Goal: Task Accomplishment & Management: Use online tool/utility

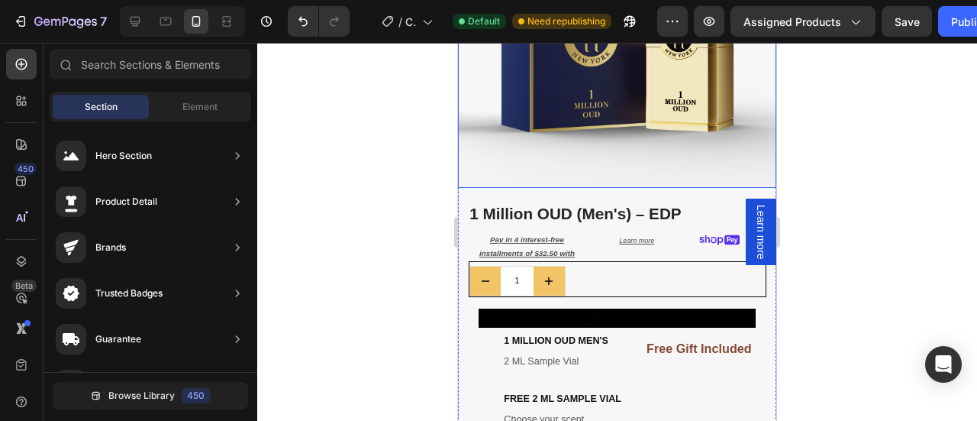
scroll to position [84, 0]
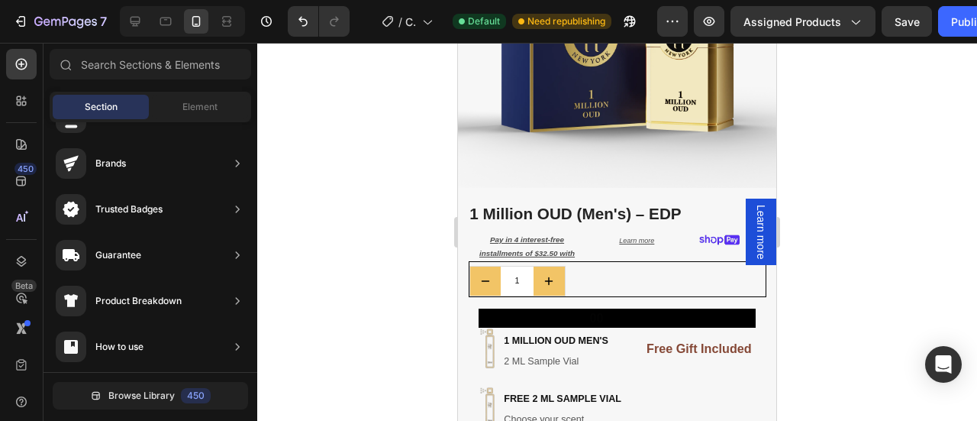
click at [896, 97] on div at bounding box center [617, 232] width 720 height 378
click at [855, 66] on div at bounding box center [617, 232] width 720 height 378
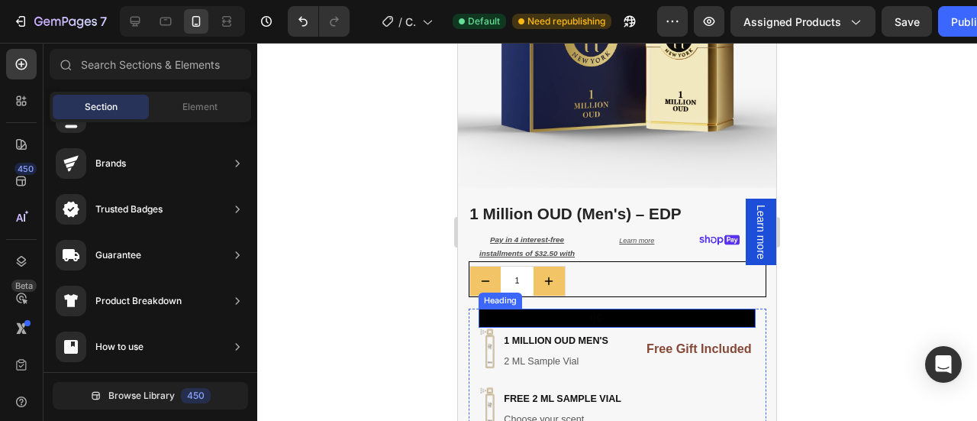
click at [594, 311] on span "00" at bounding box center [597, 318] width 14 height 14
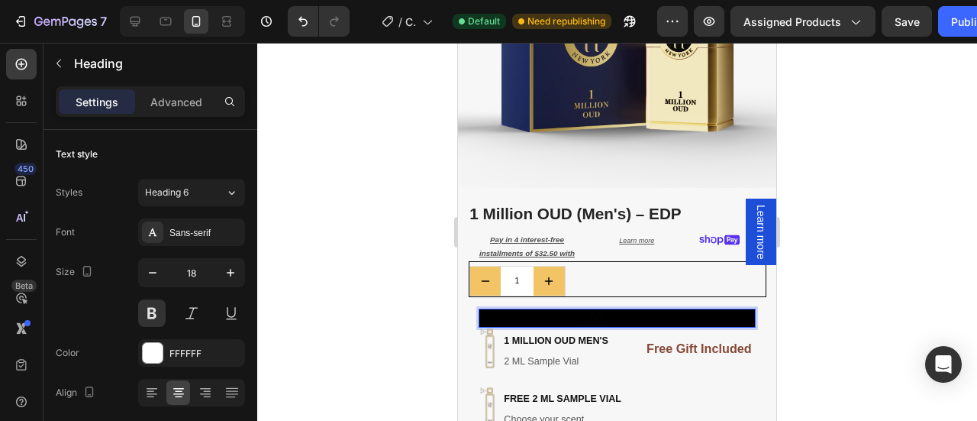
click at [644, 310] on p "00" at bounding box center [596, 318] width 233 height 16
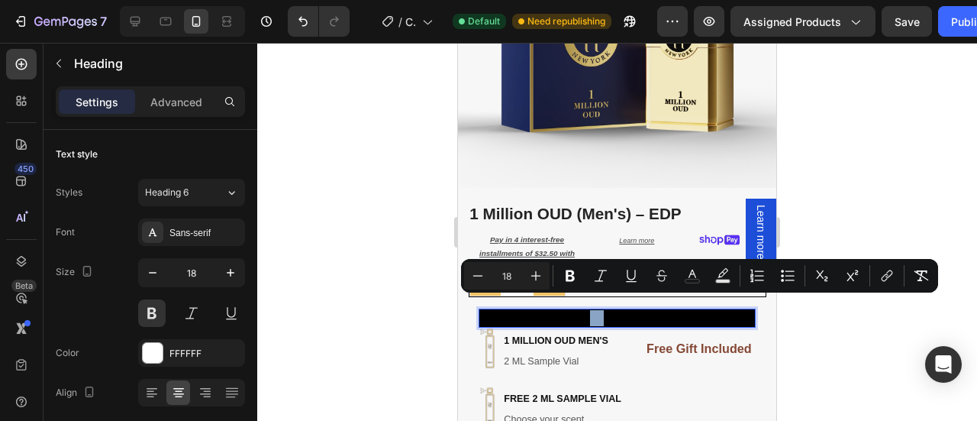
click at [637, 310] on p "00" at bounding box center [596, 318] width 233 height 16
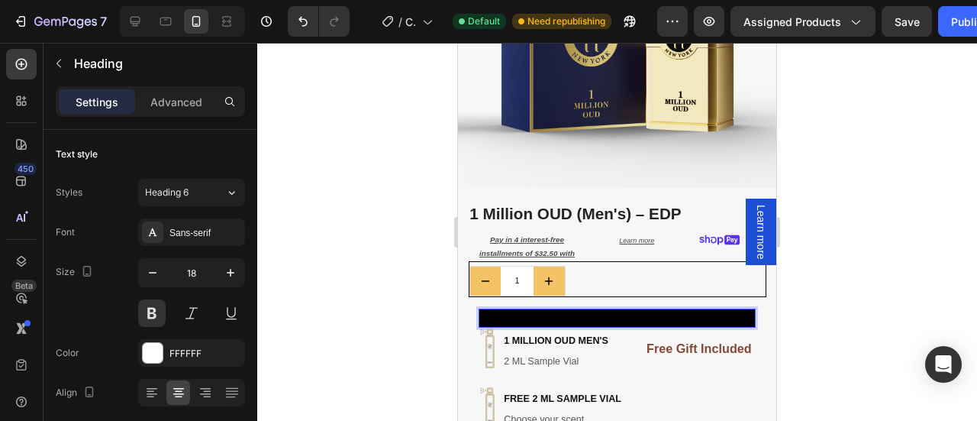
click at [637, 310] on p "00" at bounding box center [596, 318] width 233 height 16
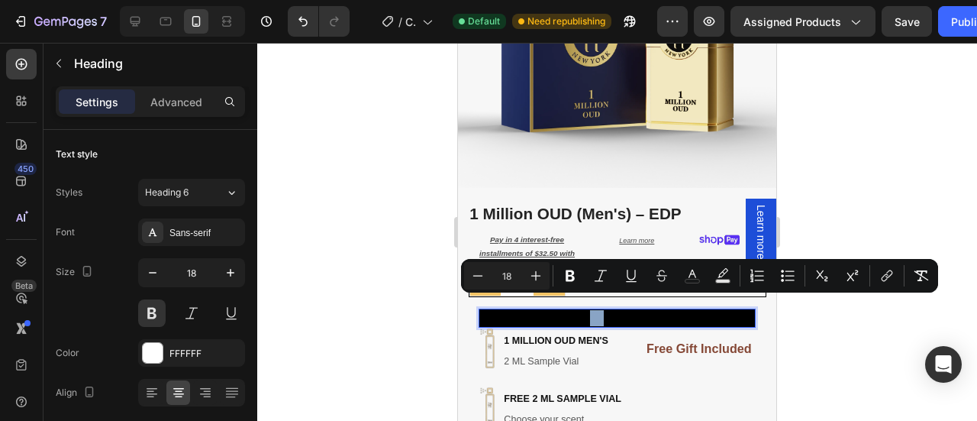
click at [637, 310] on p "00" at bounding box center [596, 318] width 233 height 16
click at [826, 318] on div at bounding box center [617, 232] width 720 height 378
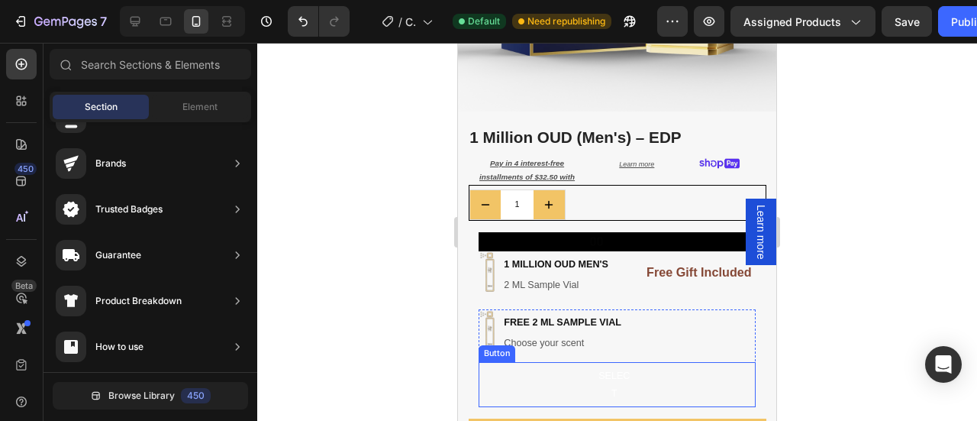
scroll to position [301, 0]
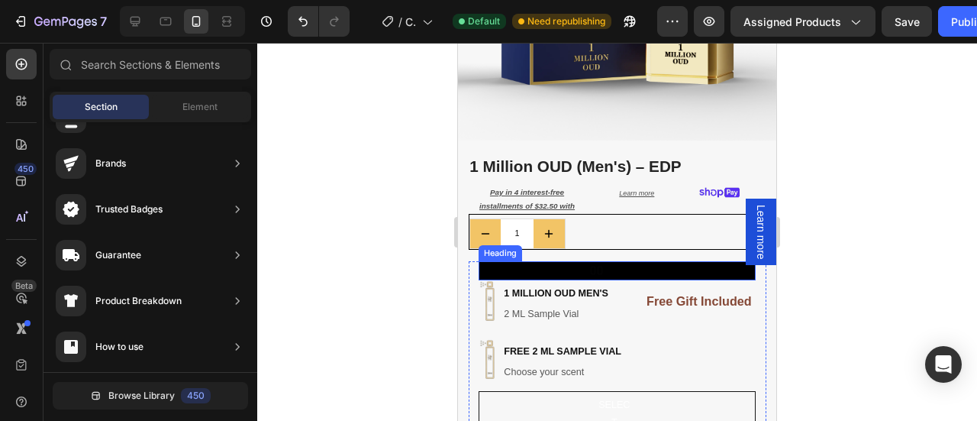
click at [612, 263] on p "⁠⁠⁠⁠⁠⁠⁠ 00" at bounding box center [596, 271] width 233 height 16
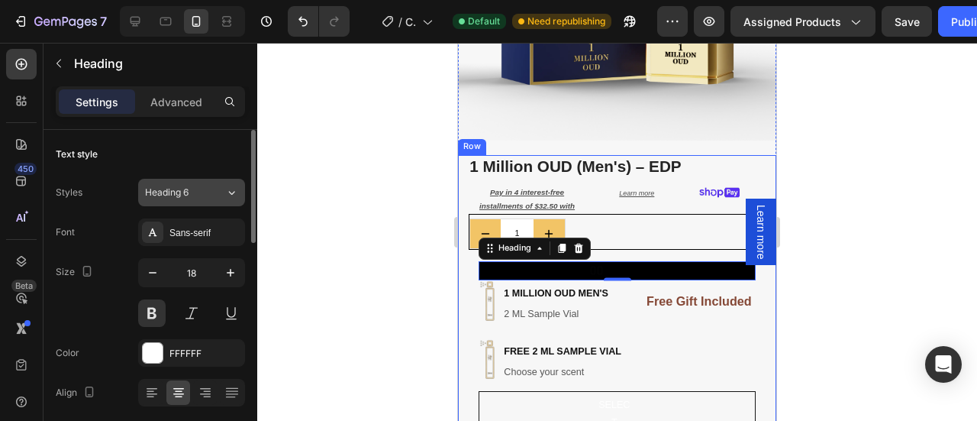
click at [198, 196] on div "Heading 6" at bounding box center [176, 192] width 62 height 14
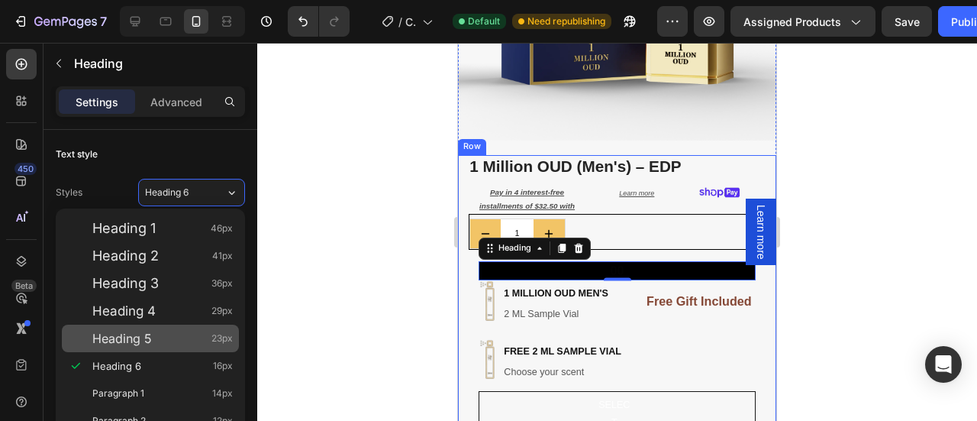
click at [121, 339] on span "Heading 5" at bounding box center [122, 337] width 60 height 15
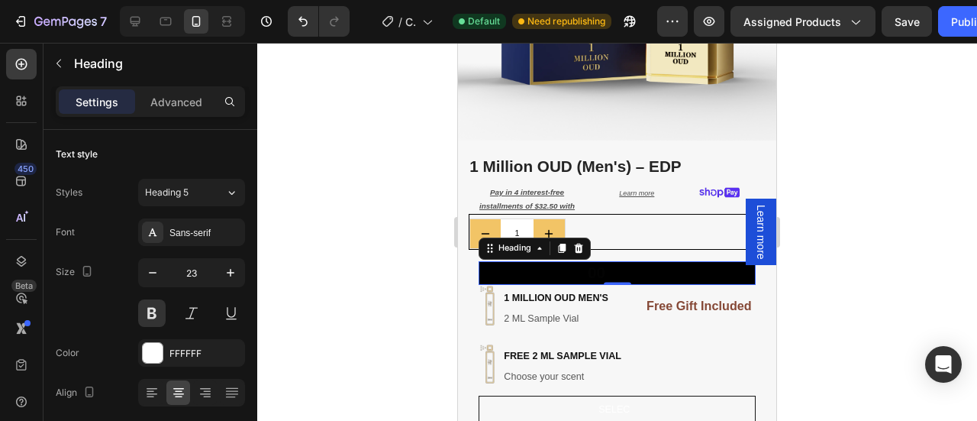
click at [617, 263] on p "00" at bounding box center [596, 273] width 233 height 21
click at [606, 261] on h2 "Rich Text Editor. Editing area: main" at bounding box center [617, 273] width 277 height 24
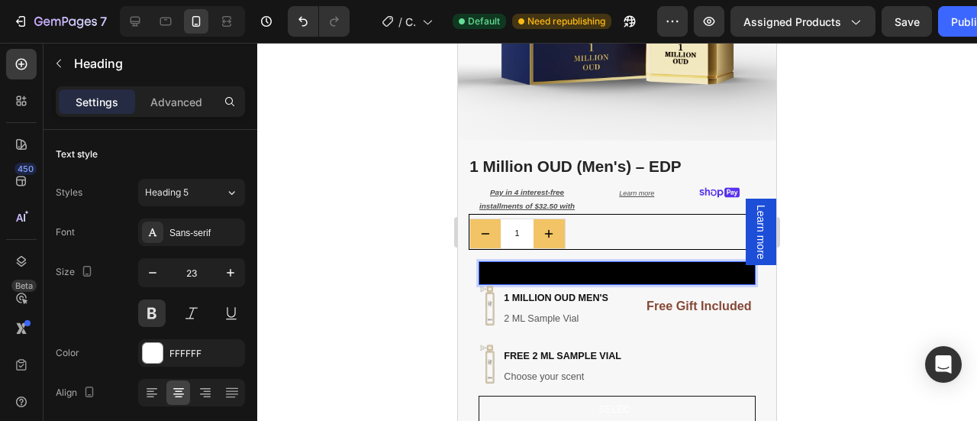
click at [606, 261] on h2 "Rich Text Editor. Editing area: main" at bounding box center [617, 273] width 277 height 24
click at [634, 263] on h2 "Rich Text Editor. Editing area: main" at bounding box center [617, 273] width 277 height 24
click at [646, 263] on h2 "Rich Text Editor. Editing area: main" at bounding box center [617, 273] width 277 height 24
click at [603, 262] on h2 "Rich Text Editor. Editing area: main" at bounding box center [617, 273] width 277 height 24
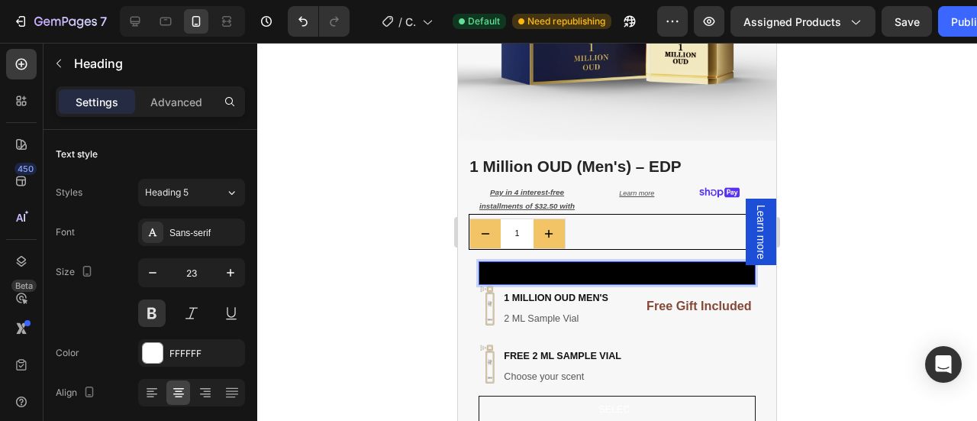
click at [603, 262] on h2 "Rich Text Editor. Editing area: main" at bounding box center [617, 273] width 277 height 24
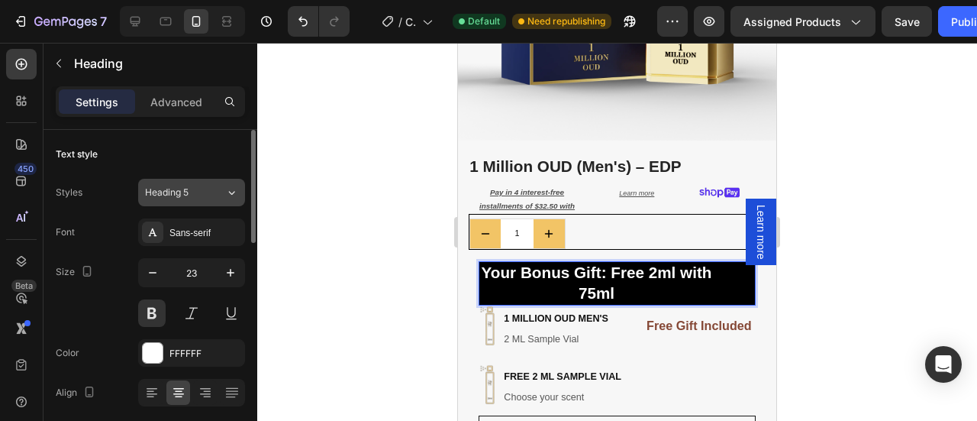
click at [220, 196] on div "Heading 5" at bounding box center [185, 192] width 80 height 14
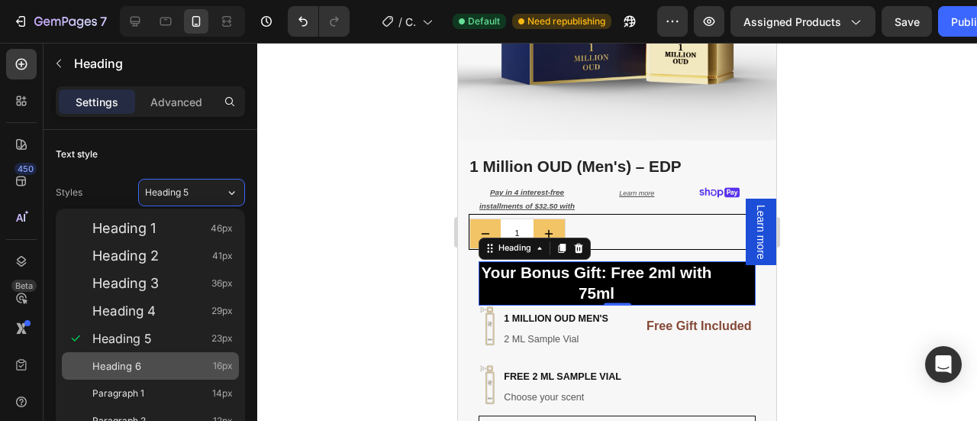
click at [125, 356] on div "Heading 6 16px" at bounding box center [150, 365] width 177 height 27
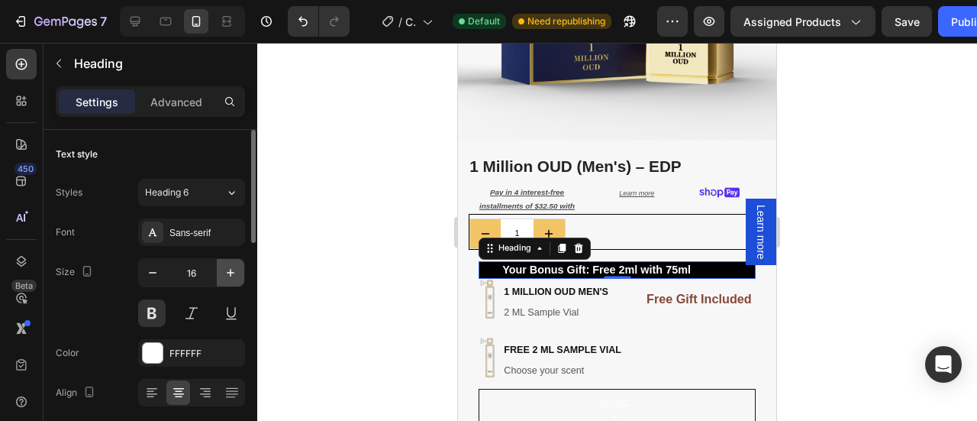
click at [234, 274] on icon "button" at bounding box center [230, 272] width 15 height 15
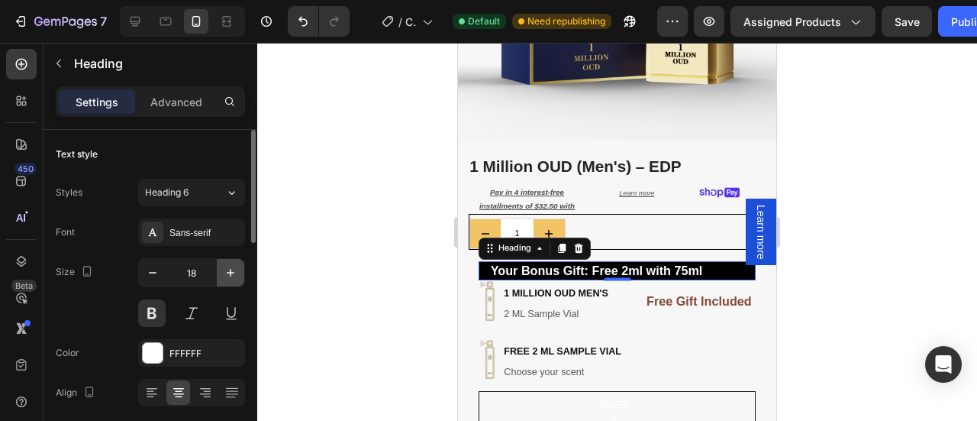
click at [234, 274] on icon "button" at bounding box center [230, 272] width 15 height 15
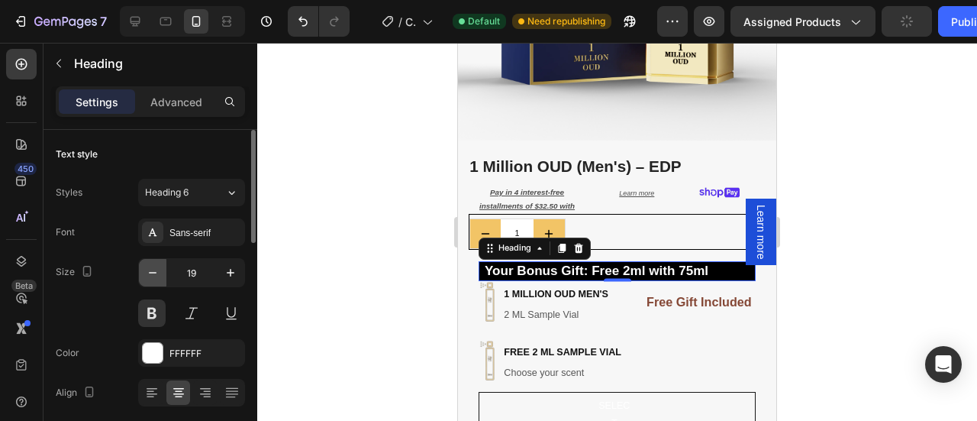
click at [155, 266] on icon "button" at bounding box center [152, 272] width 15 height 15
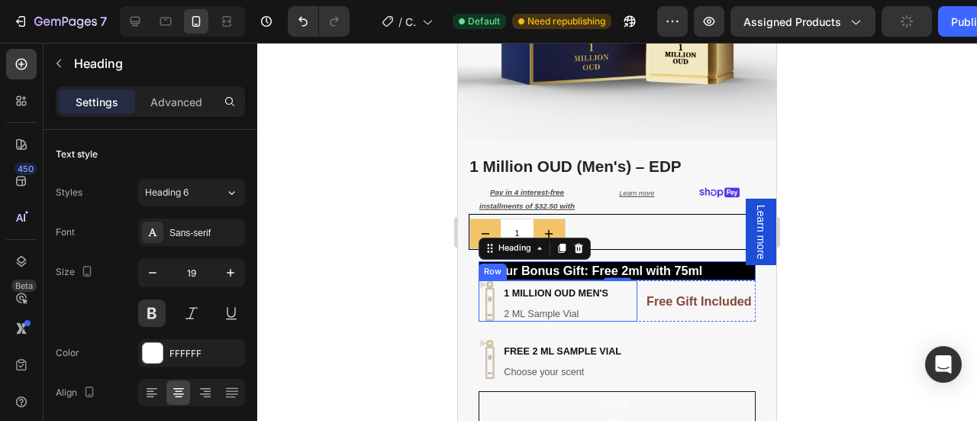
type input "18"
click at [843, 242] on div at bounding box center [617, 232] width 720 height 378
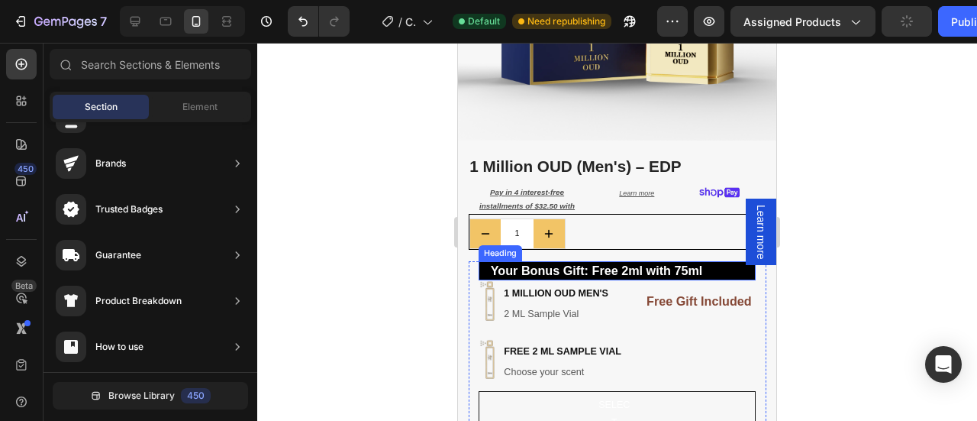
click at [702, 263] on p "Your Bonus Gift: Free 2ml with 75ml" at bounding box center [596, 271] width 233 height 16
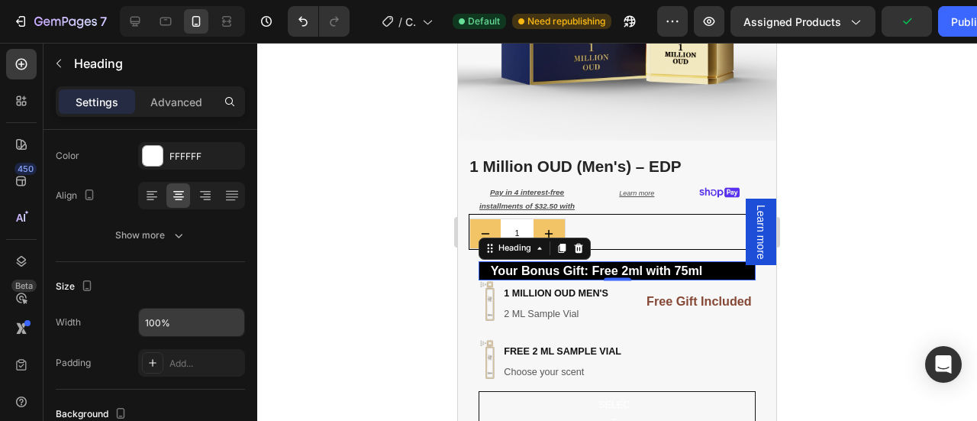
scroll to position [406, 0]
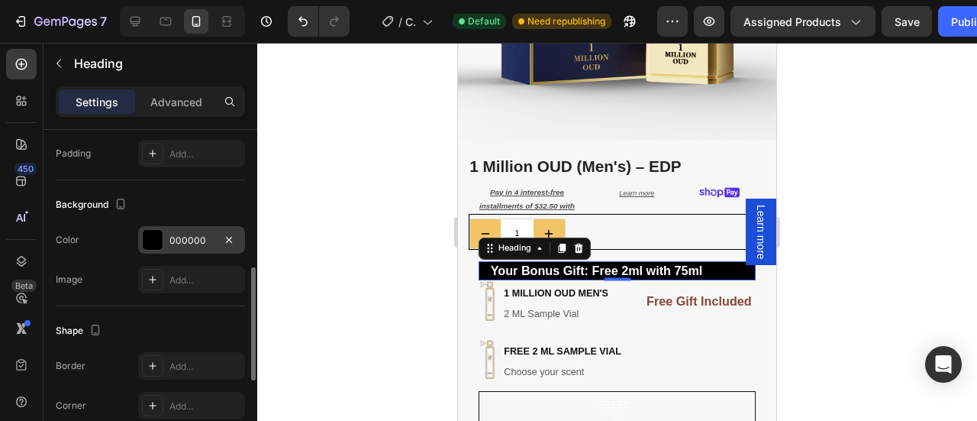
click at [153, 243] on div at bounding box center [153, 240] width 20 height 20
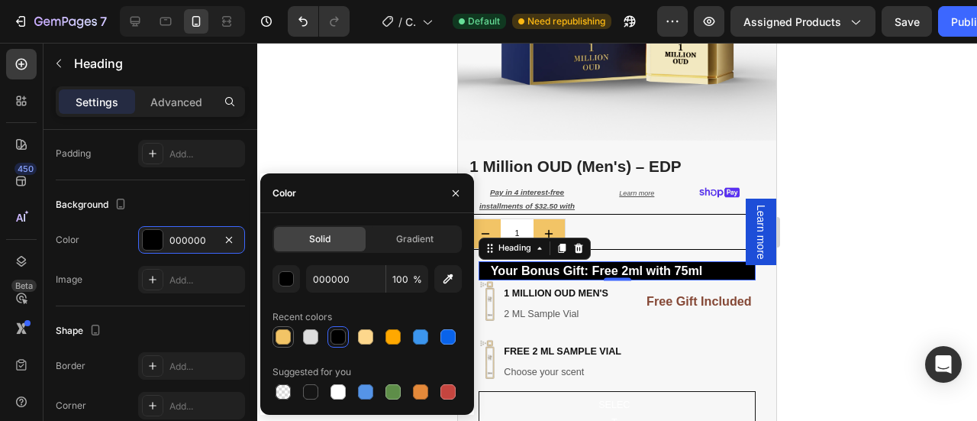
click at [285, 333] on div at bounding box center [283, 336] width 15 height 15
type input "F2C466"
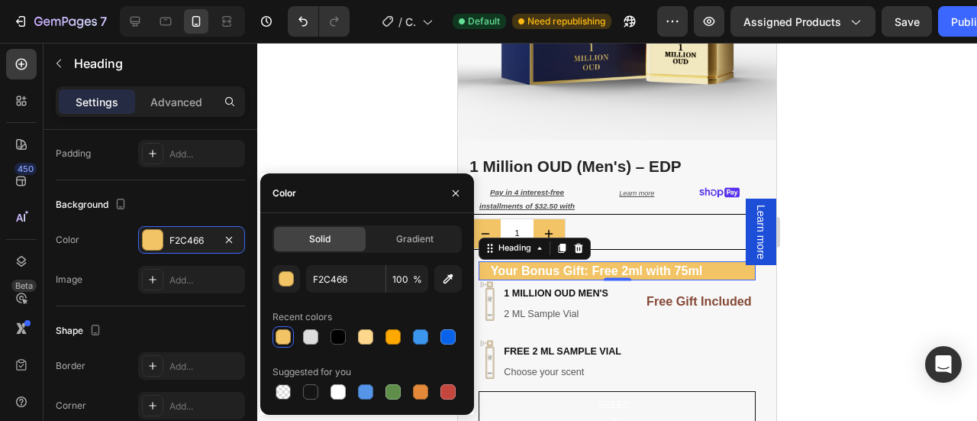
click at [845, 288] on div at bounding box center [617, 232] width 720 height 378
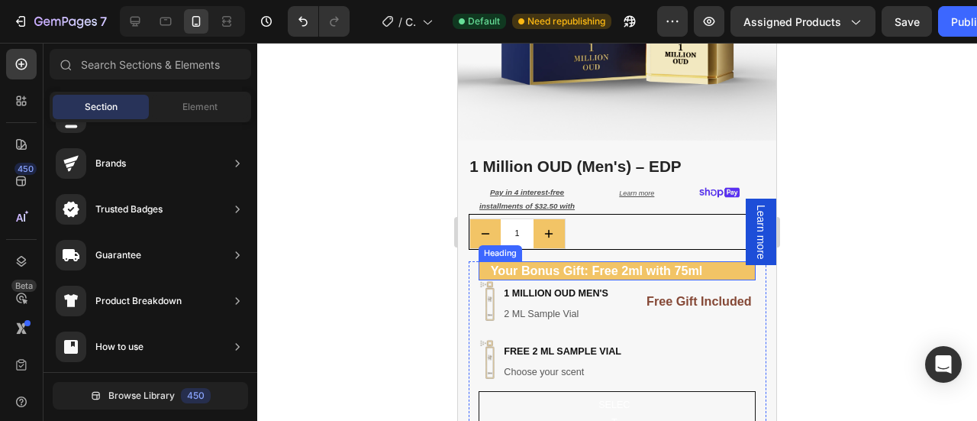
click at [611, 263] on p "Your Bonus Gift: Free 2ml with 75ml" at bounding box center [596, 271] width 233 height 16
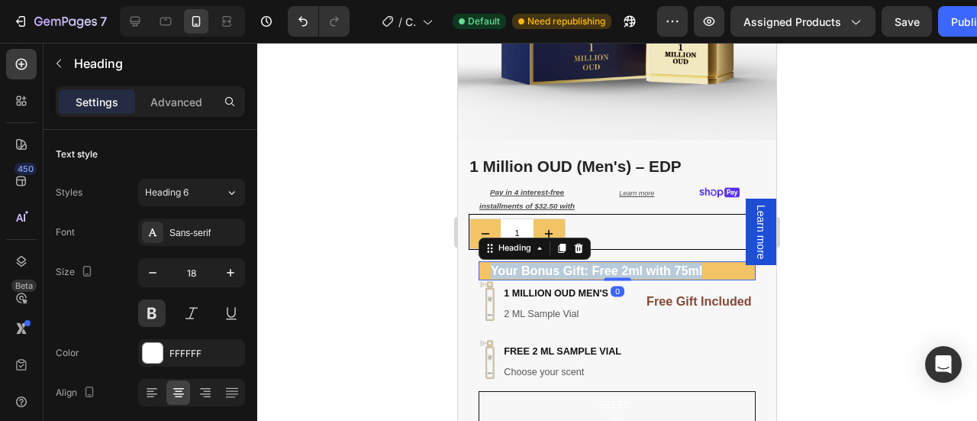
click at [611, 263] on p "Your Bonus Gift: Free 2ml with 75ml" at bounding box center [596, 271] width 233 height 16
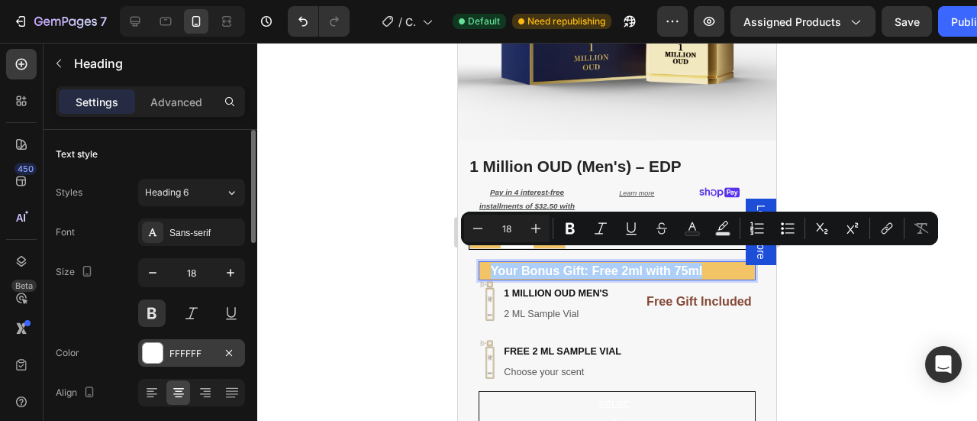
click at [151, 356] on div at bounding box center [153, 353] width 20 height 20
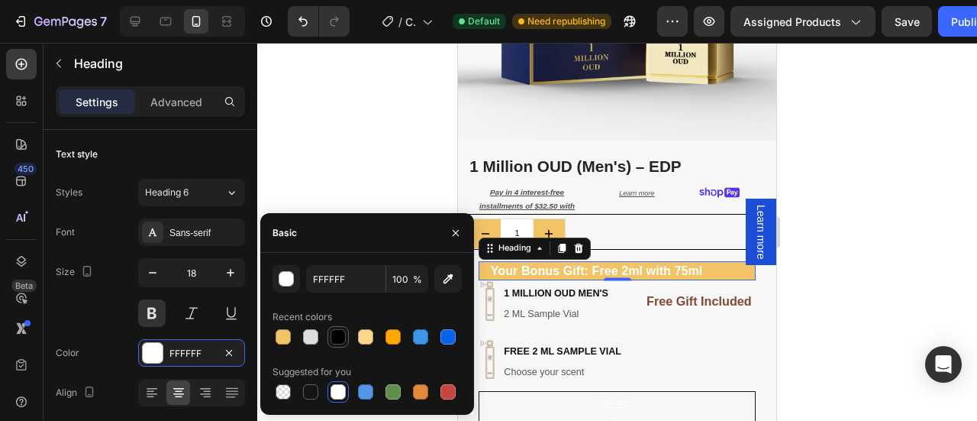
click at [337, 335] on div at bounding box center [337, 336] width 15 height 15
type input "000000"
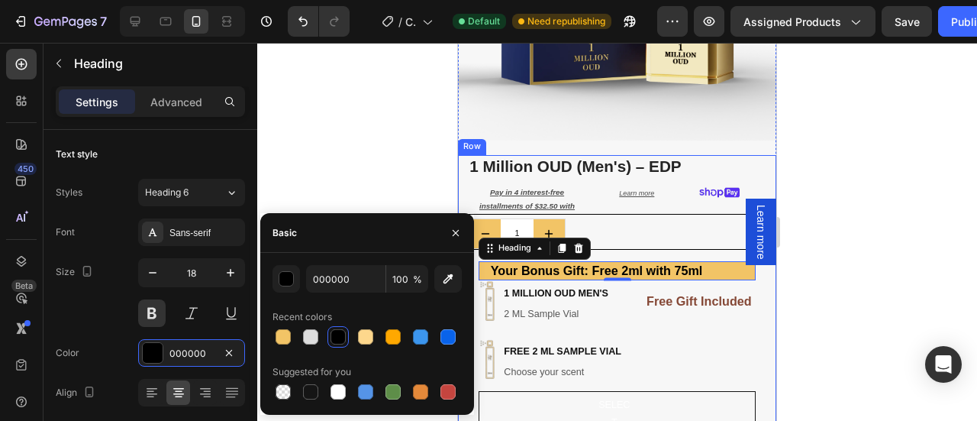
click at [840, 272] on div at bounding box center [617, 232] width 720 height 378
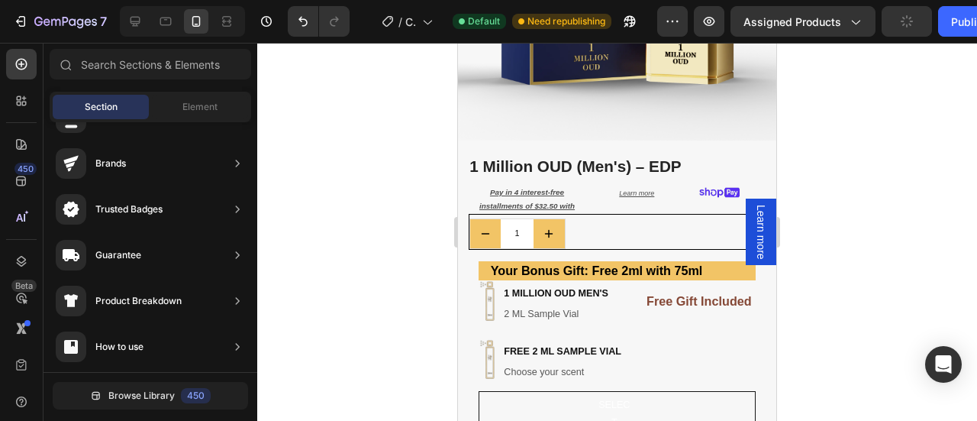
click at [825, 297] on div at bounding box center [617, 232] width 720 height 378
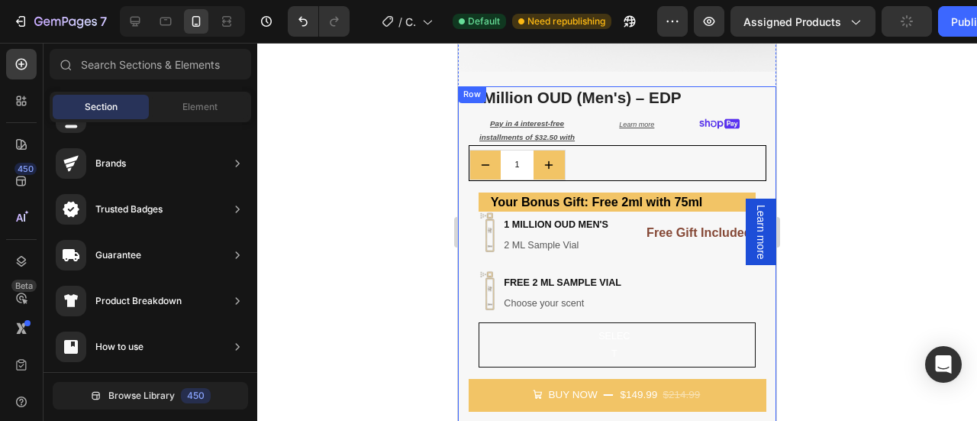
scroll to position [372, 0]
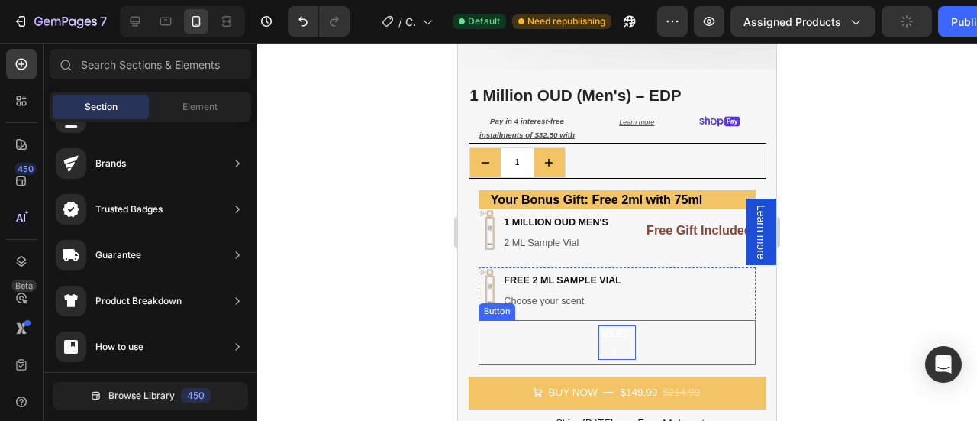
click at [598, 330] on p "select" at bounding box center [614, 342] width 32 height 34
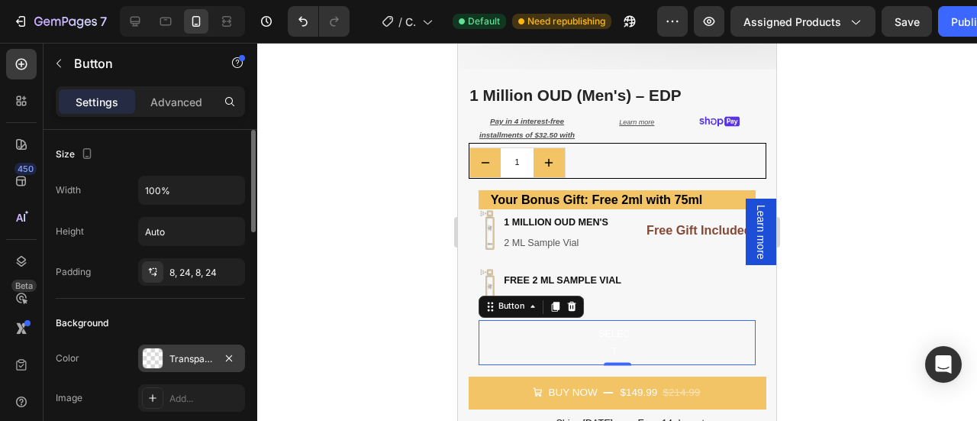
click at [150, 362] on div at bounding box center [153, 358] width 20 height 20
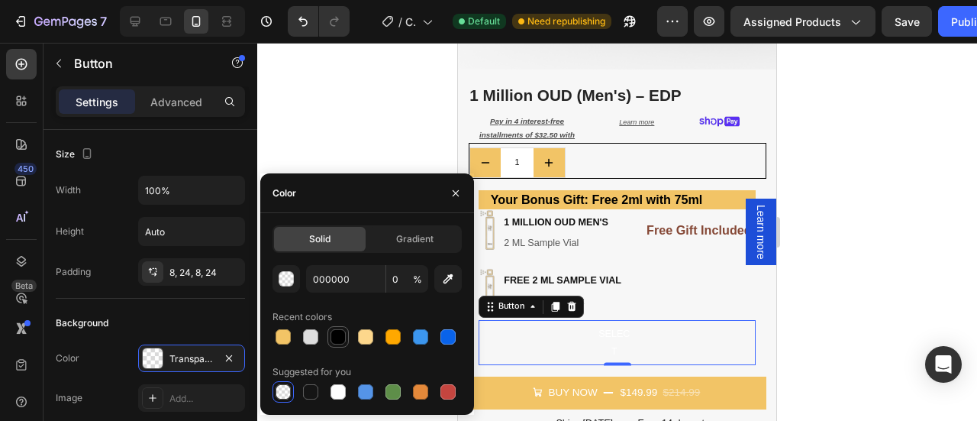
click at [342, 333] on div at bounding box center [337, 336] width 15 height 15
type input "100"
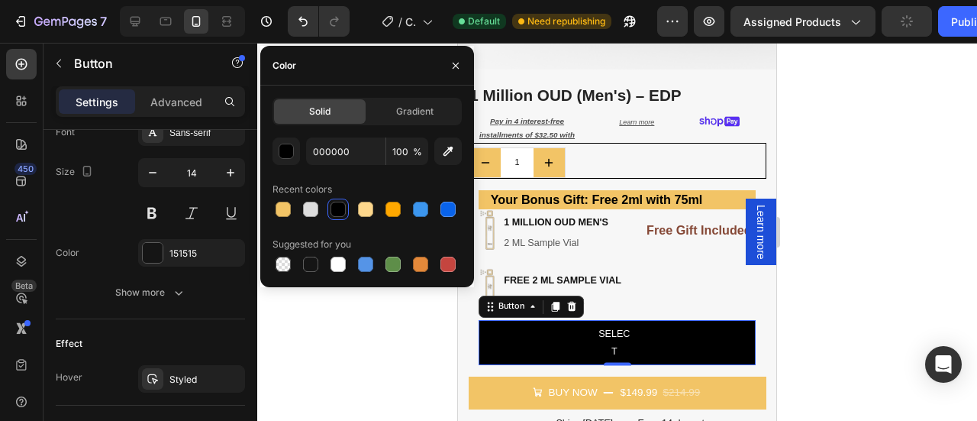
scroll to position [756, 0]
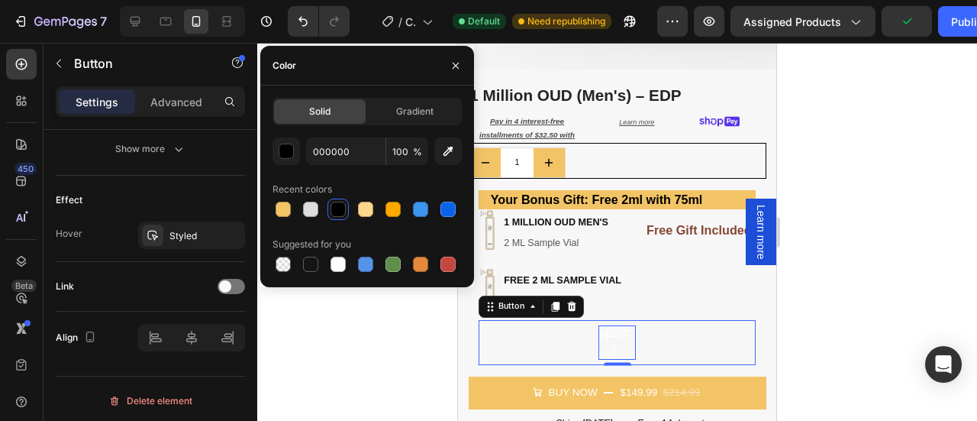
click at [598, 326] on p "select" at bounding box center [614, 342] width 32 height 34
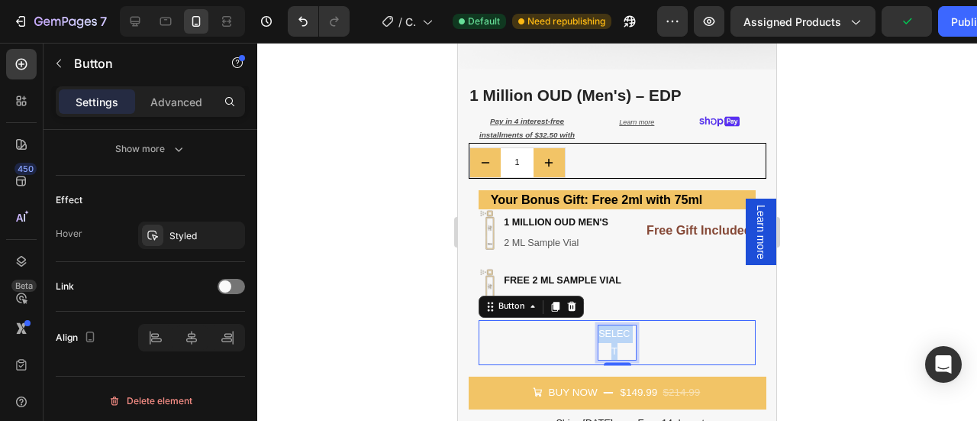
click at [598, 326] on p "select" at bounding box center [614, 342] width 32 height 34
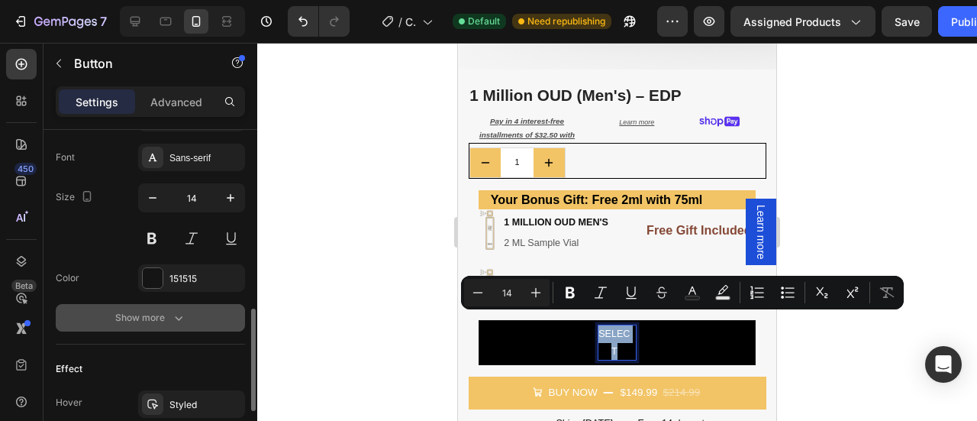
scroll to position [586, 0]
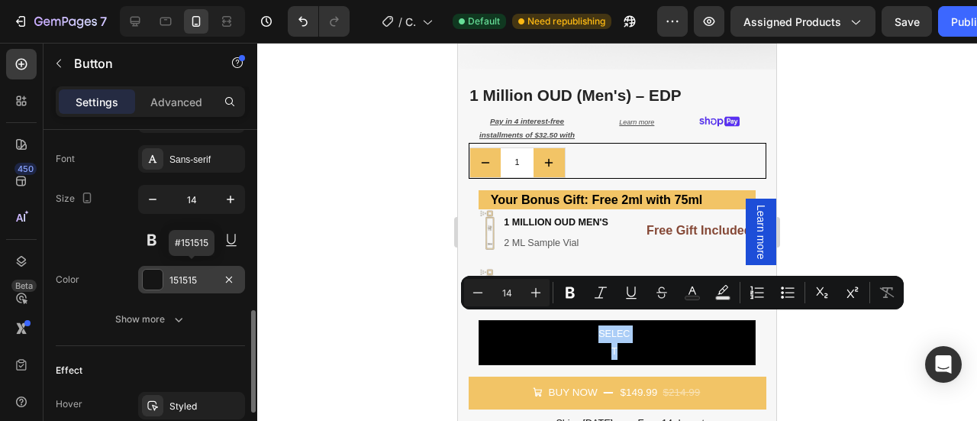
click at [144, 278] on div at bounding box center [153, 279] width 20 height 20
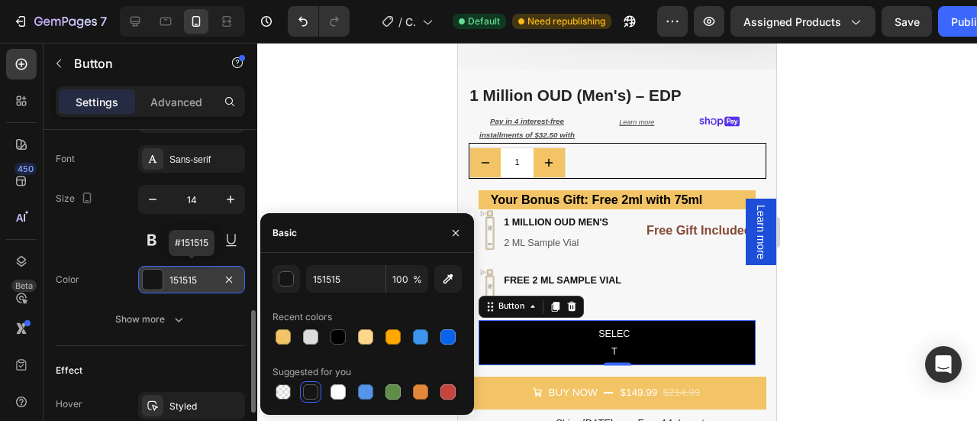
click at [154, 279] on div at bounding box center [153, 279] width 20 height 20
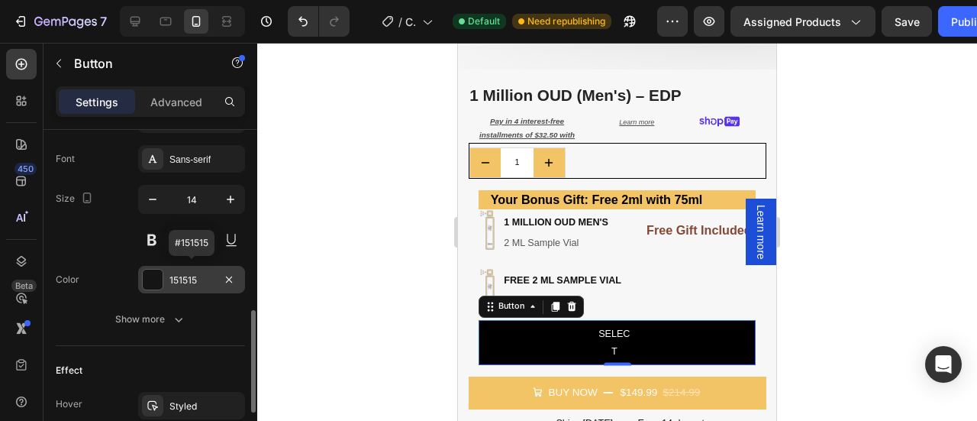
click at [154, 279] on div at bounding box center [153, 279] width 20 height 20
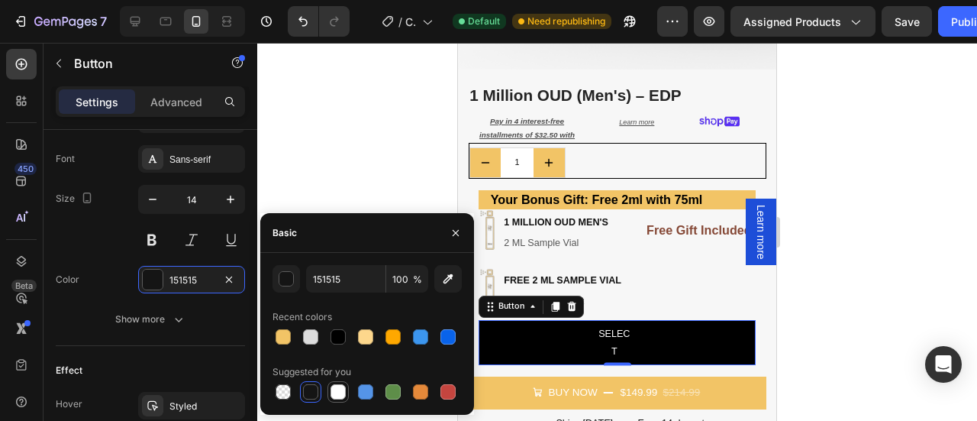
click at [334, 391] on div at bounding box center [337, 391] width 15 height 15
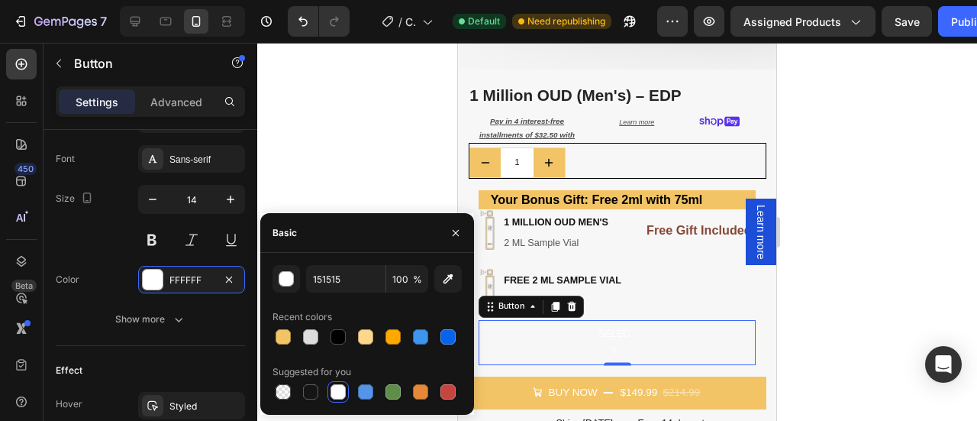
type input "FFFFFF"
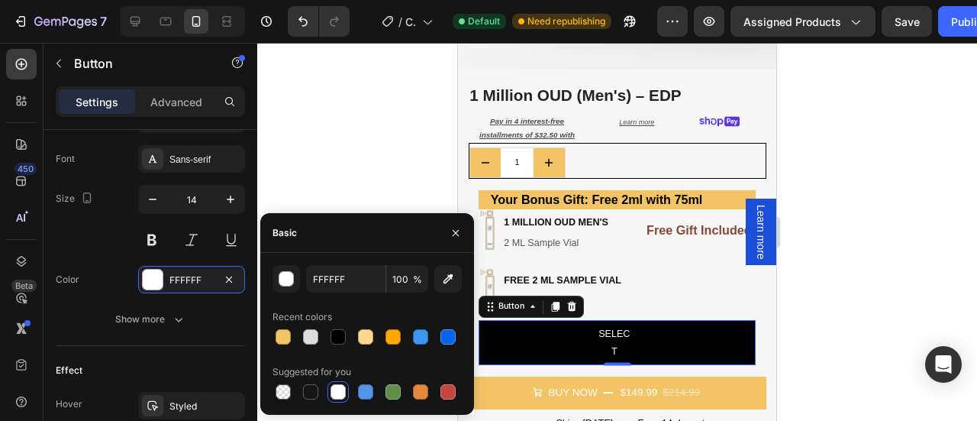
click at [881, 306] on div at bounding box center [617, 232] width 720 height 378
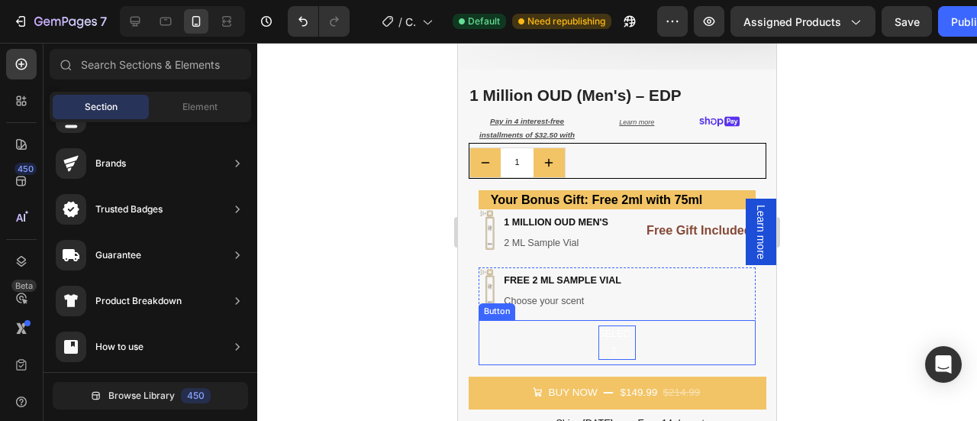
click at [616, 327] on p "select" at bounding box center [614, 342] width 32 height 34
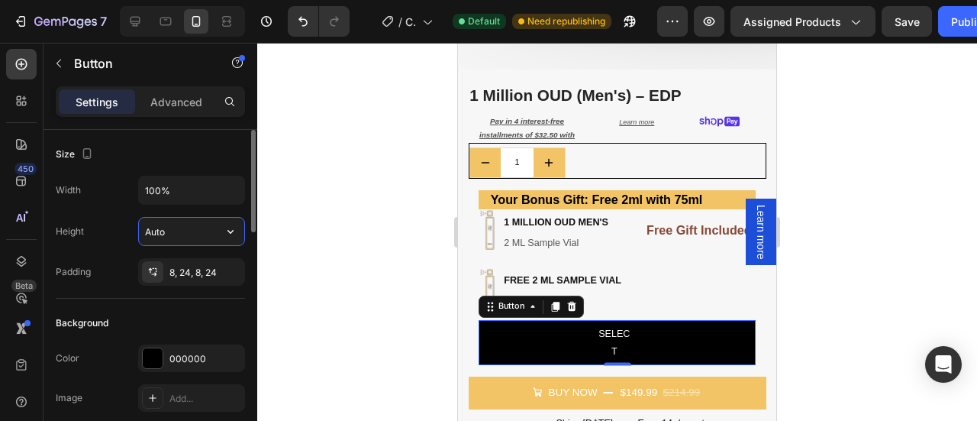
click at [209, 230] on input "Auto" at bounding box center [191, 231] width 105 height 27
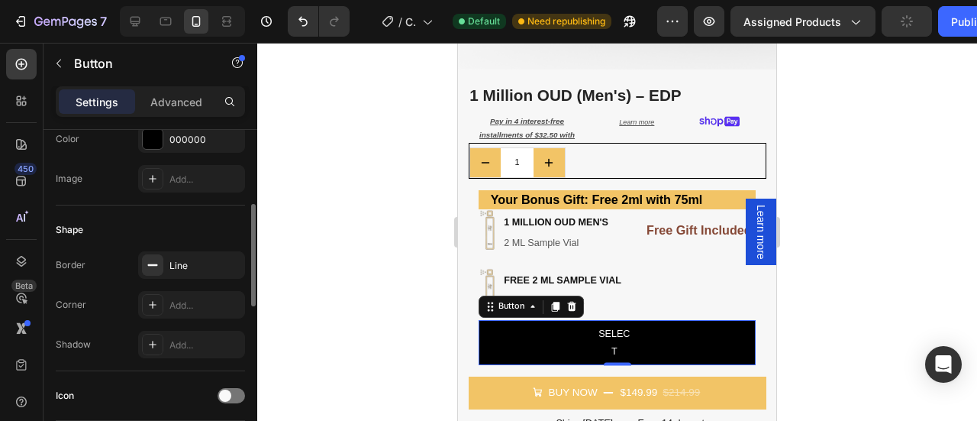
scroll to position [232, 0]
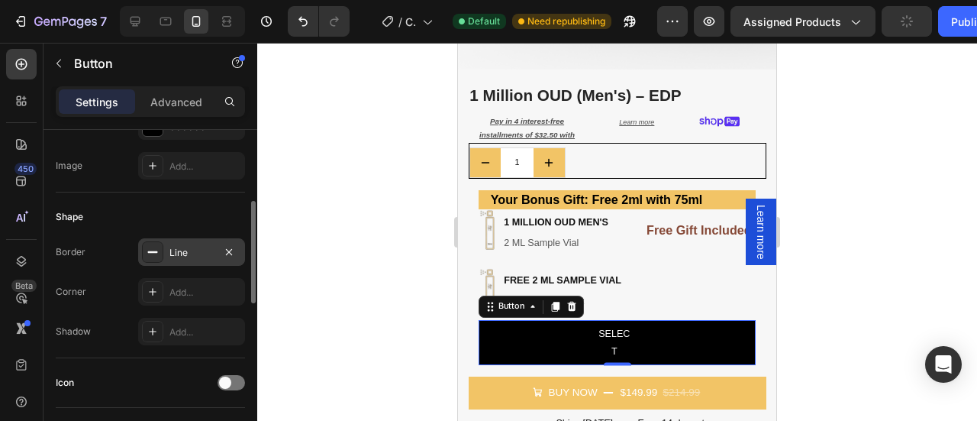
click at [153, 256] on div at bounding box center [152, 251] width 21 height 21
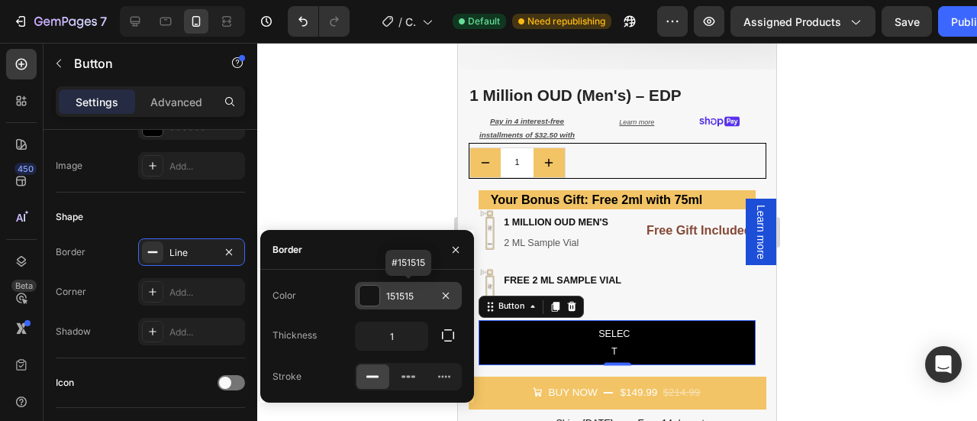
click at [372, 300] on div at bounding box center [370, 295] width 20 height 20
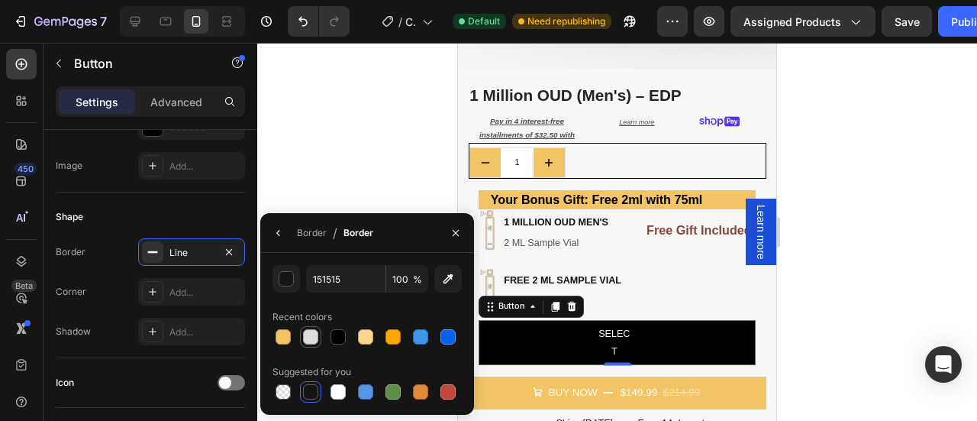
click at [311, 337] on div at bounding box center [310, 336] width 15 height 15
click at [338, 389] on div at bounding box center [337, 391] width 15 height 15
type input "FFFFFF"
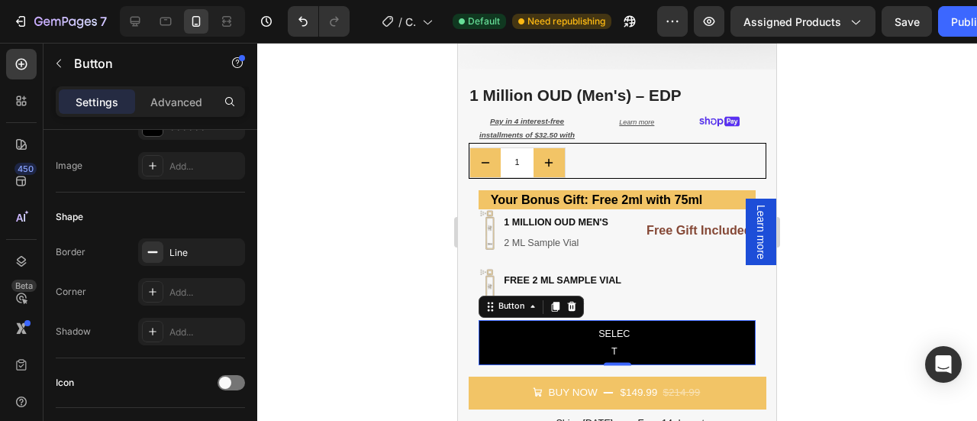
click at [884, 255] on div at bounding box center [617, 232] width 720 height 378
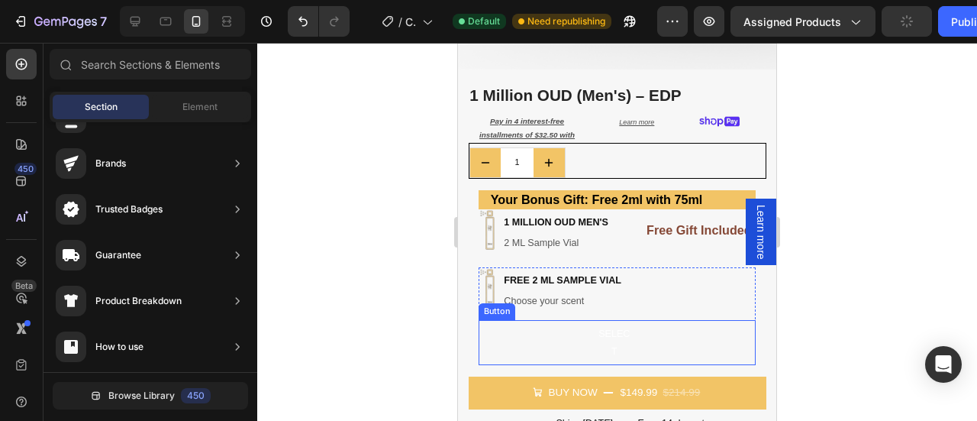
click at [567, 327] on button "select" at bounding box center [617, 343] width 277 height 46
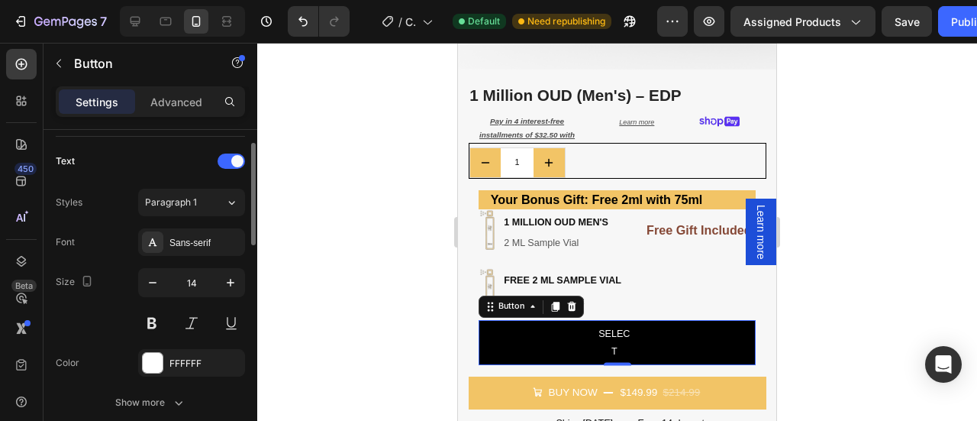
scroll to position [395, 0]
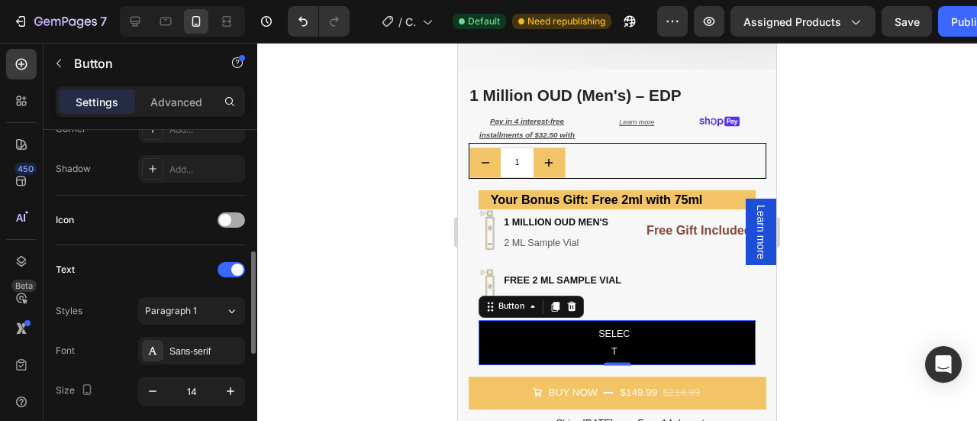
click at [218, 214] on div at bounding box center [231, 219] width 27 height 15
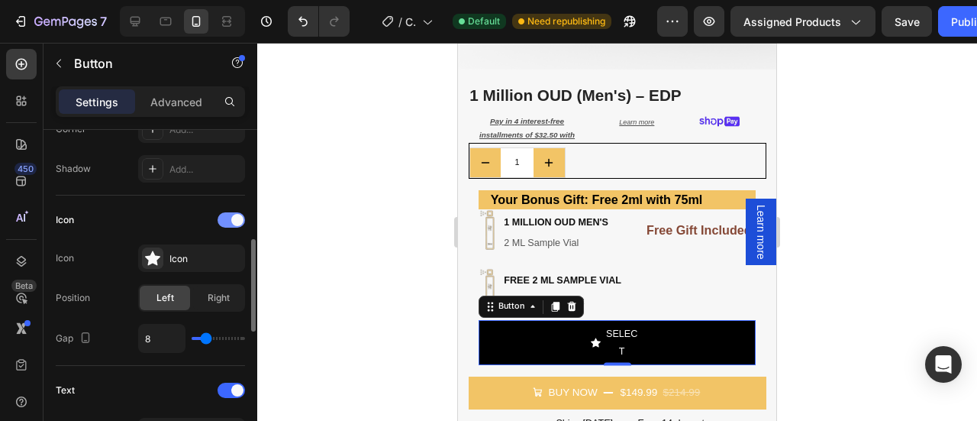
click at [218, 214] on div at bounding box center [231, 219] width 27 height 15
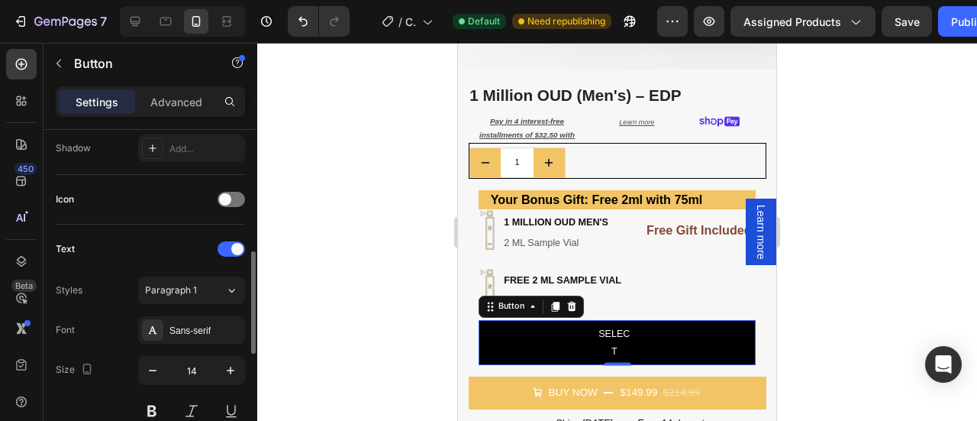
scroll to position [421, 0]
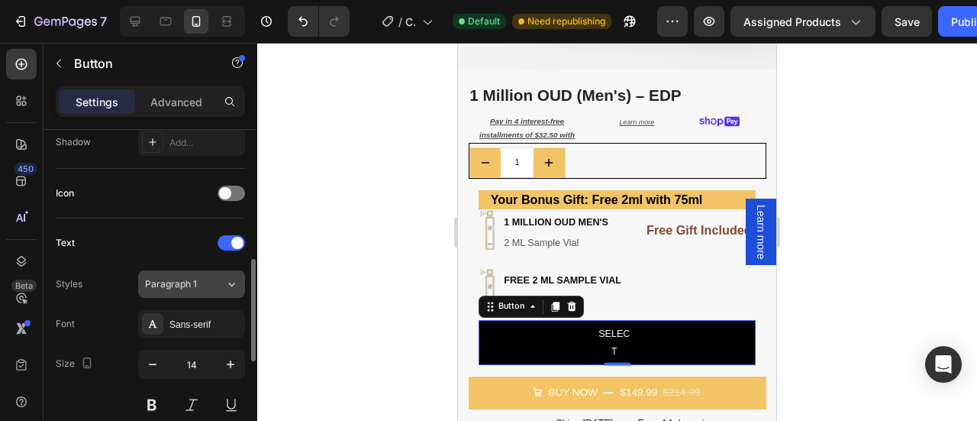
click at [205, 279] on div "Paragraph 1" at bounding box center [176, 284] width 62 height 14
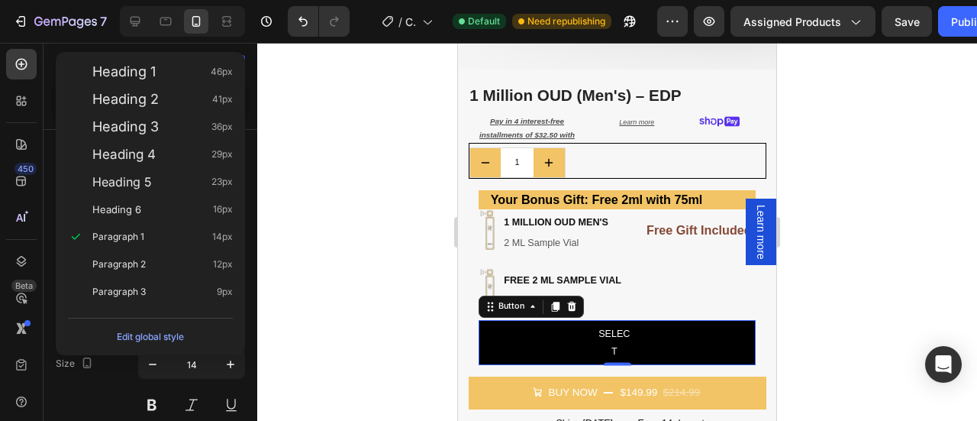
click at [302, 279] on div at bounding box center [617, 232] width 720 height 378
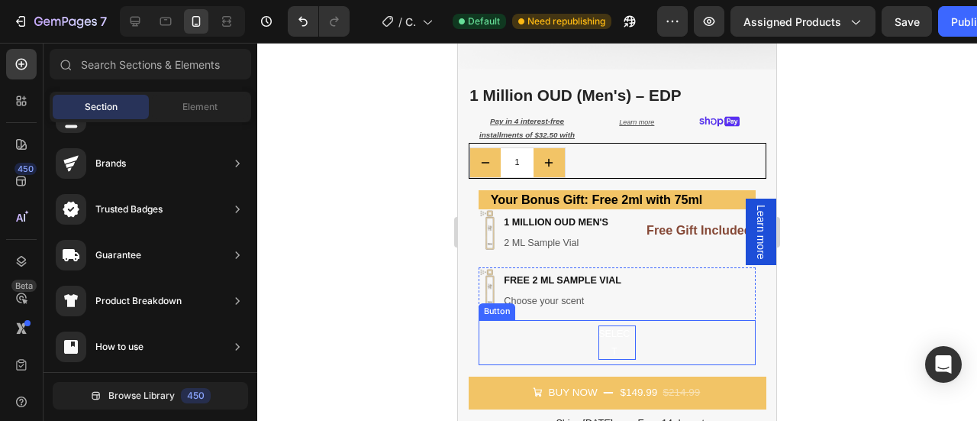
click at [614, 325] on p "select" at bounding box center [614, 342] width 32 height 34
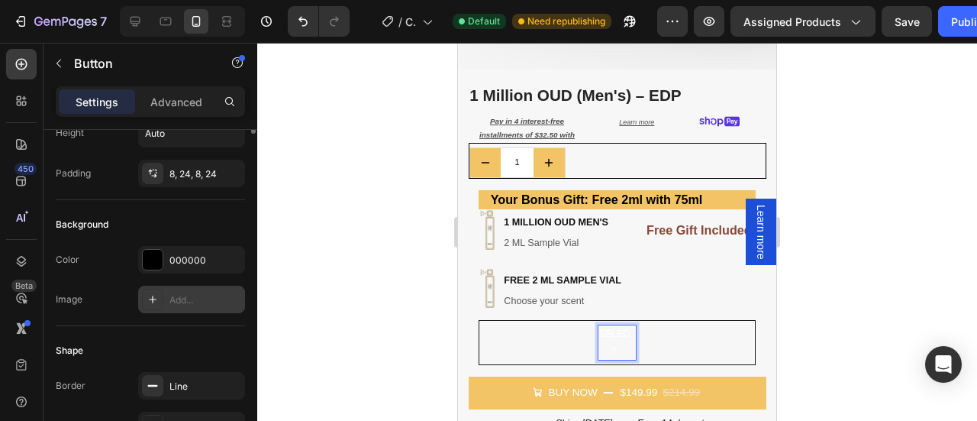
scroll to position [0, 0]
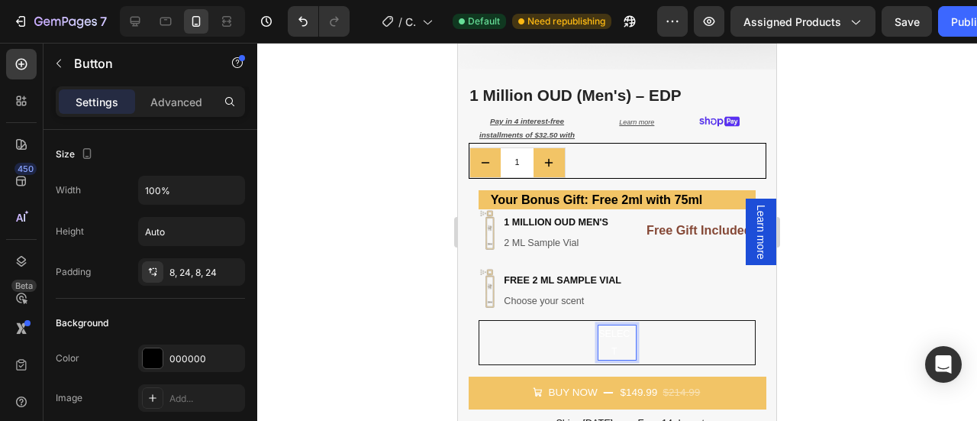
click at [601, 326] on p "select" at bounding box center [614, 342] width 32 height 34
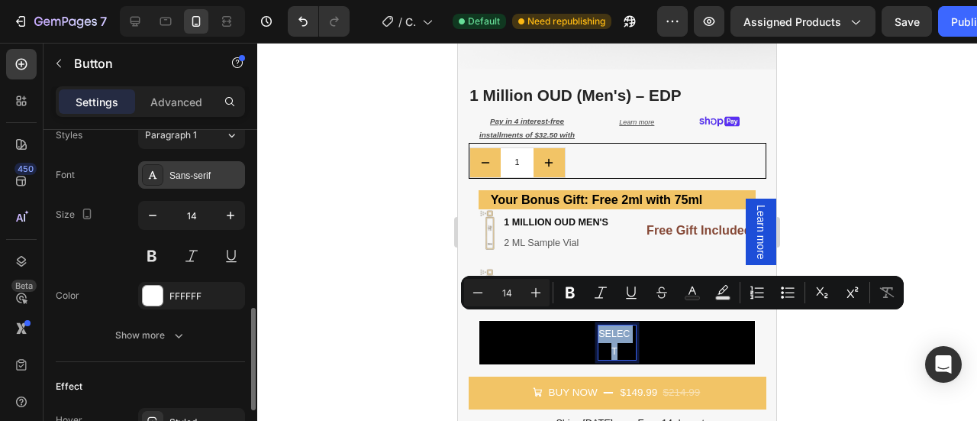
scroll to position [572, 0]
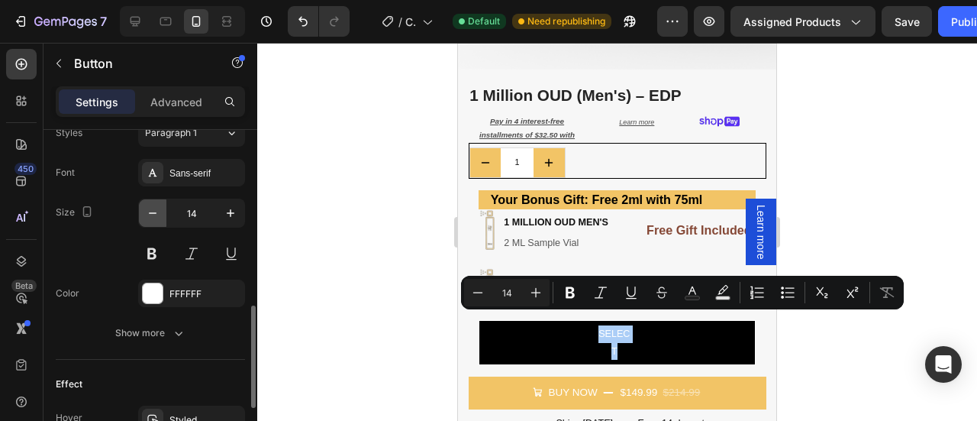
click at [148, 208] on icon "button" at bounding box center [152, 212] width 15 height 15
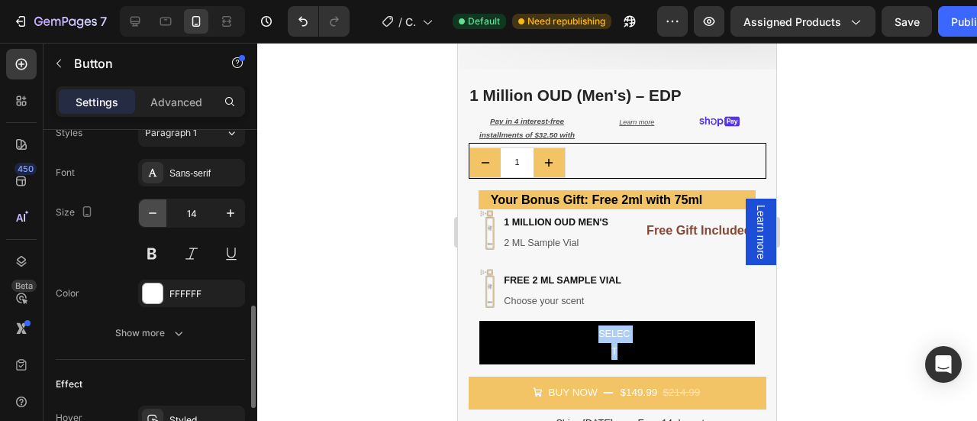
type input "13"
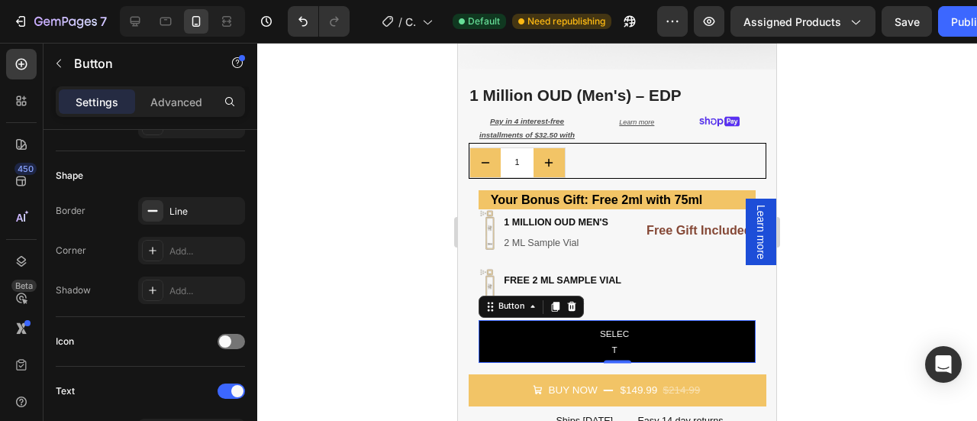
scroll to position [0, 0]
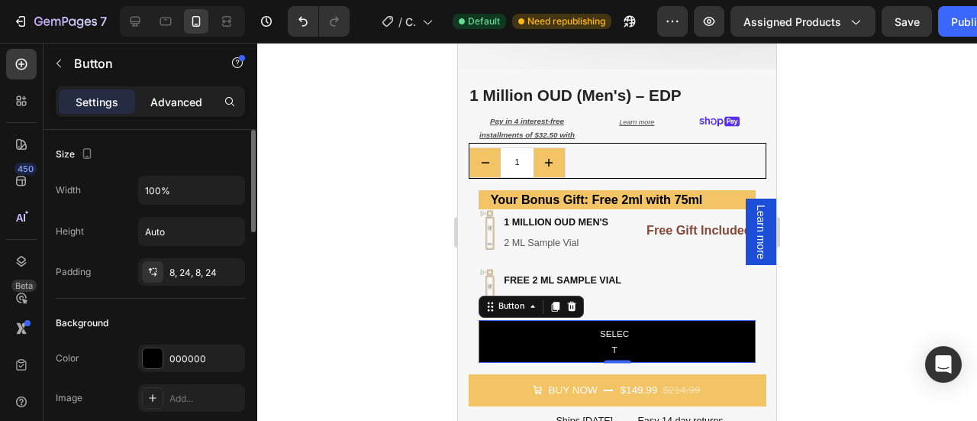
click at [171, 111] on div "Advanced" at bounding box center [176, 101] width 76 height 24
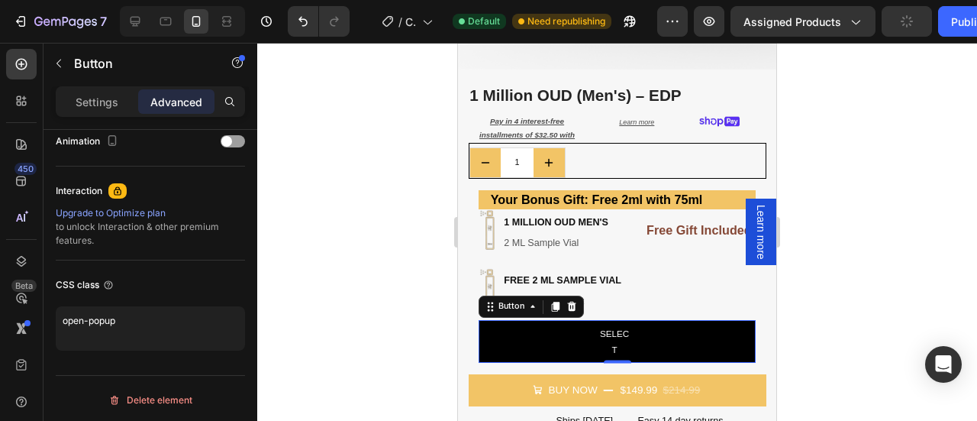
scroll to position [248, 0]
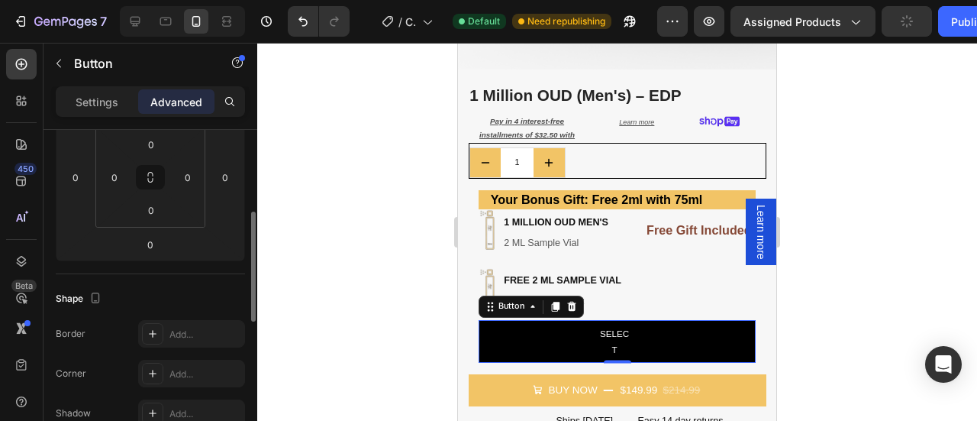
click at [96, 98] on p "Settings" at bounding box center [97, 102] width 43 height 16
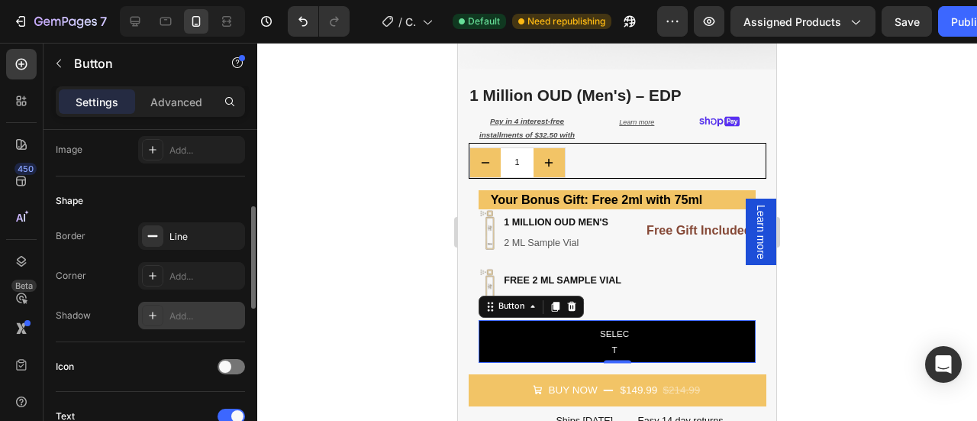
scroll to position [0, 0]
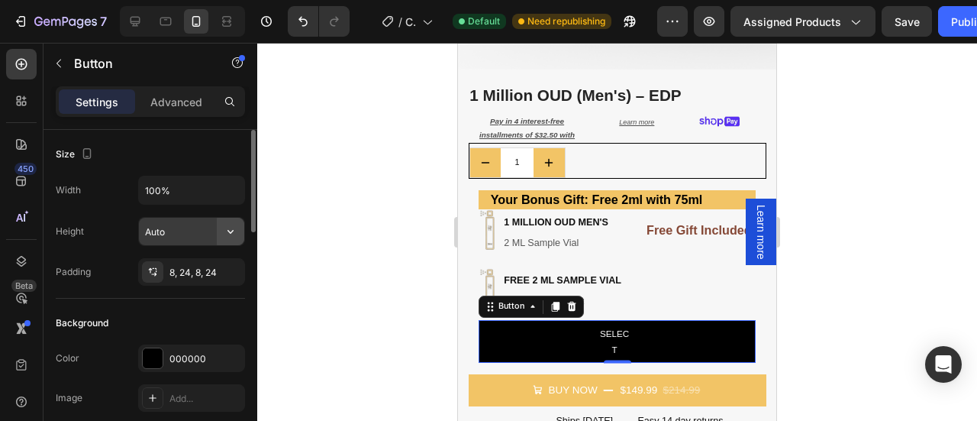
click at [221, 238] on button "button" at bounding box center [230, 231] width 27 height 27
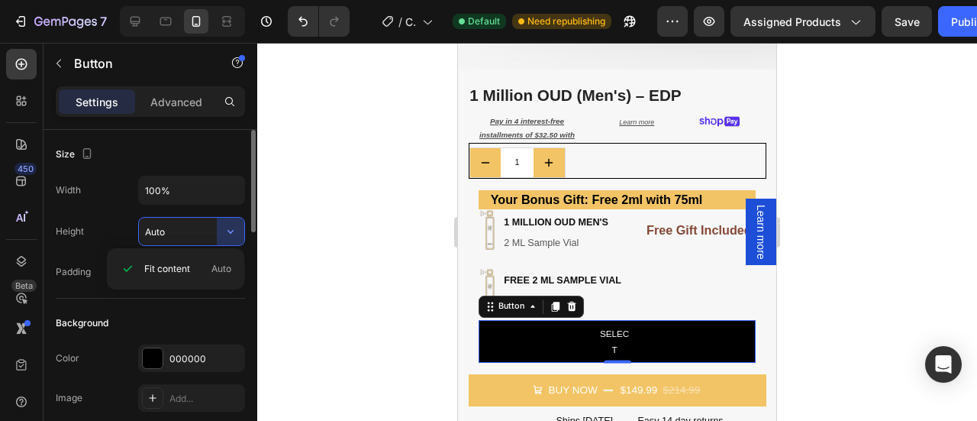
click at [73, 290] on div "Size Width 100% Height Auto Padding 8, 24, 8, 24" at bounding box center [150, 214] width 189 height 169
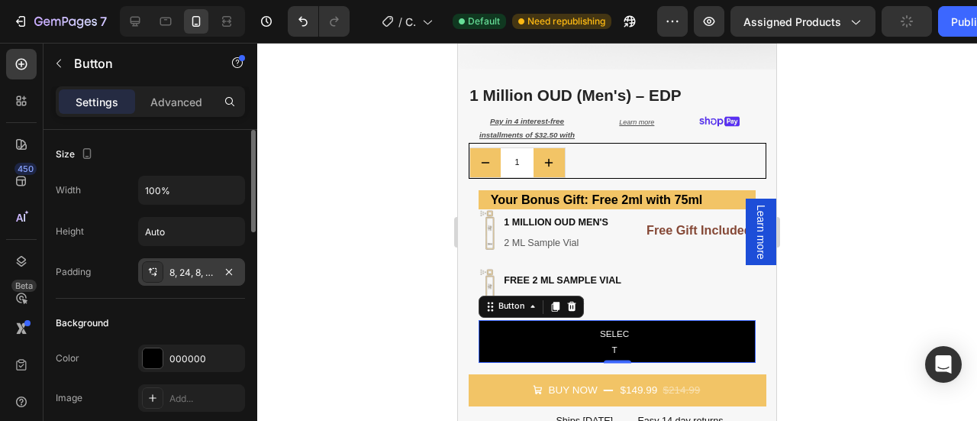
click at [174, 273] on div "8, 24, 8, 24" at bounding box center [191, 273] width 44 height 14
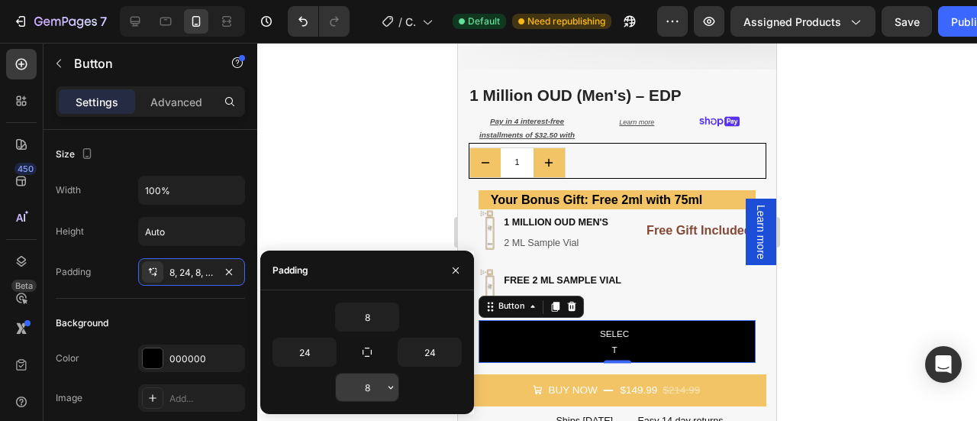
click at [376, 390] on input "8" at bounding box center [367, 386] width 63 height 27
type input "7"
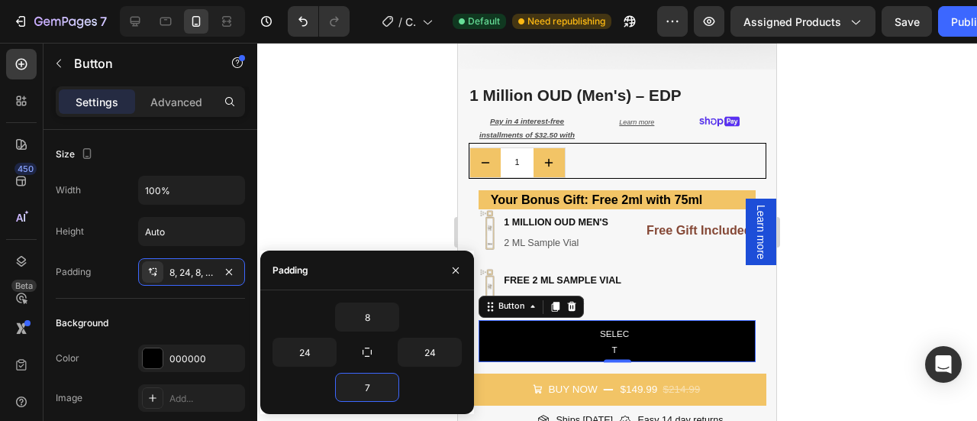
click at [856, 295] on div at bounding box center [617, 232] width 720 height 378
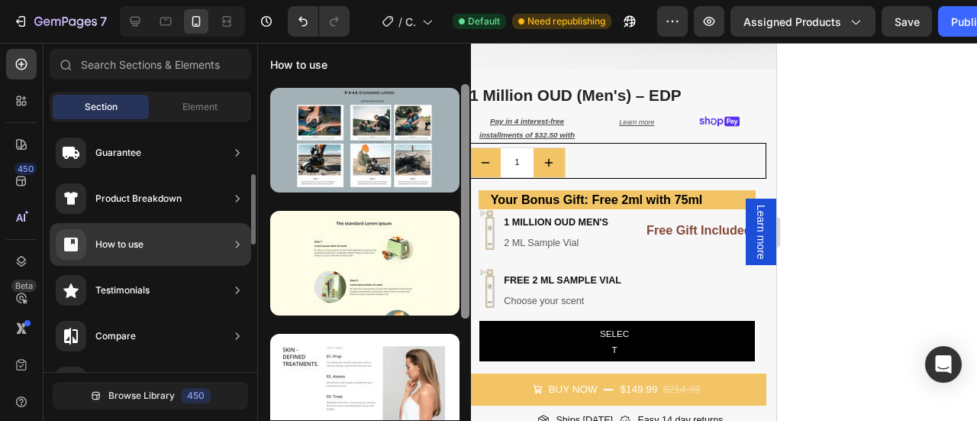
scroll to position [3, 0]
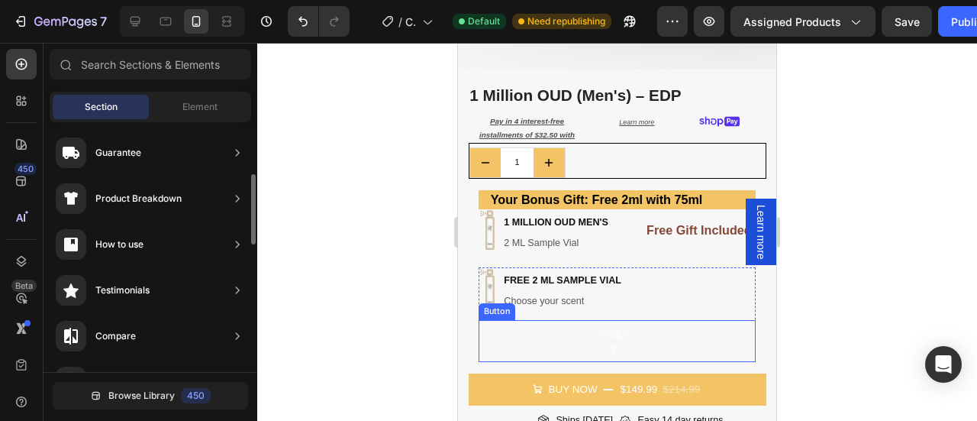
click at [543, 324] on button "select" at bounding box center [617, 341] width 277 height 43
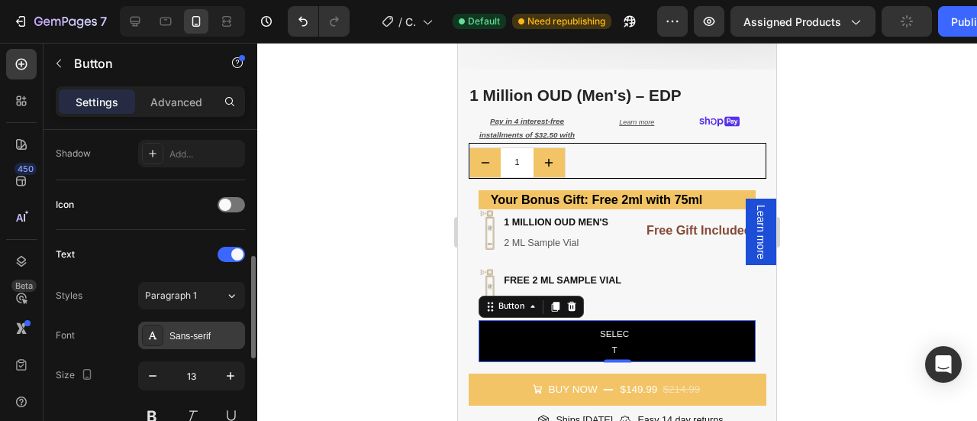
scroll to position [423, 0]
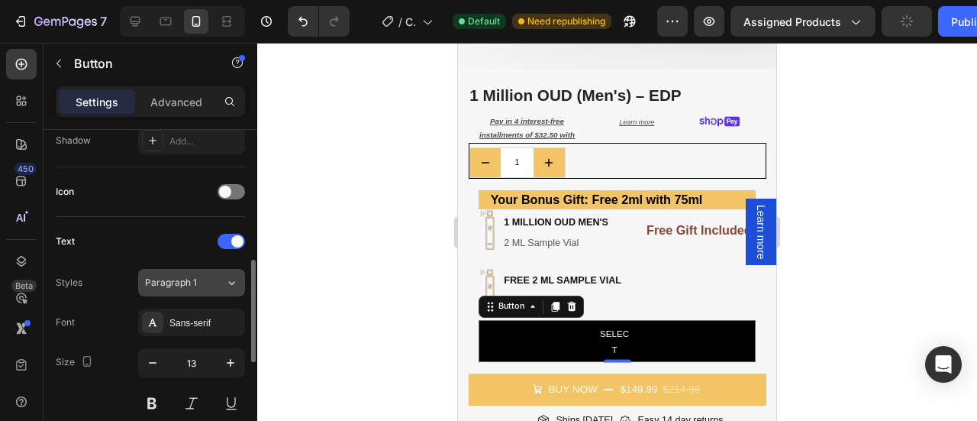
click at [208, 277] on div "Paragraph 1" at bounding box center [185, 283] width 80 height 14
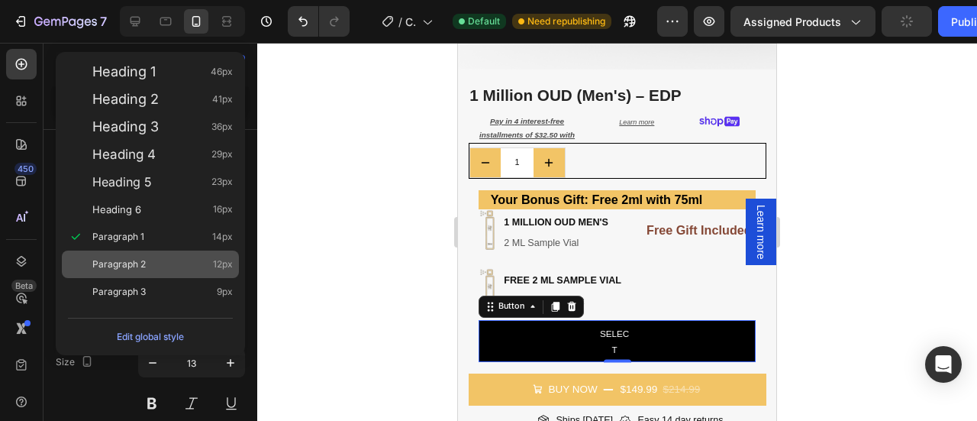
click at [140, 260] on span "Paragraph 2" at bounding box center [118, 263] width 53 height 15
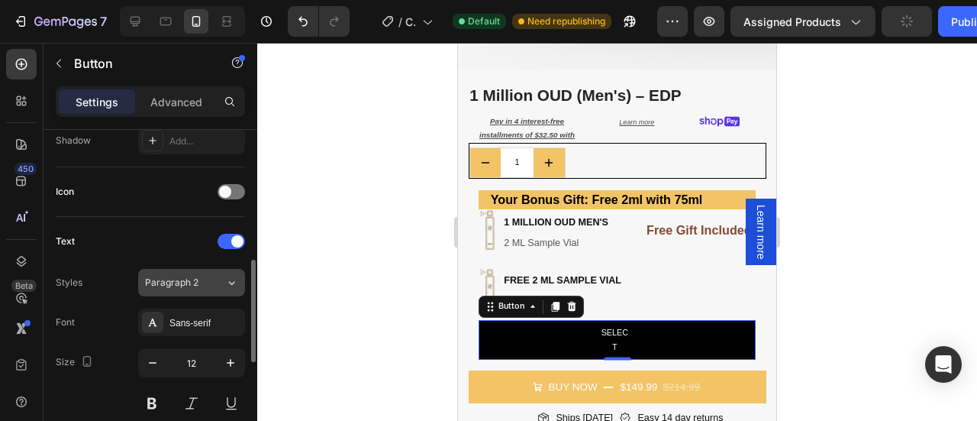
click at [202, 279] on div "Paragraph 2" at bounding box center [176, 283] width 62 height 14
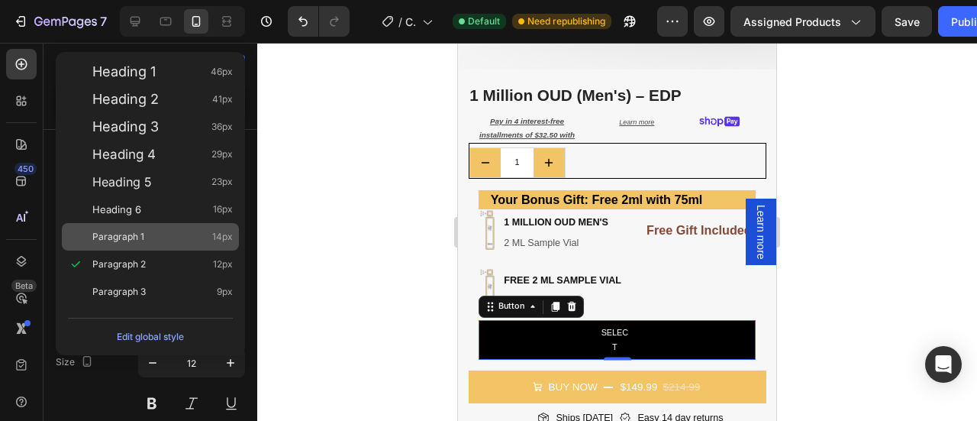
click at [145, 243] on div "Paragraph 1 14px" at bounding box center [162, 236] width 140 height 15
type input "14"
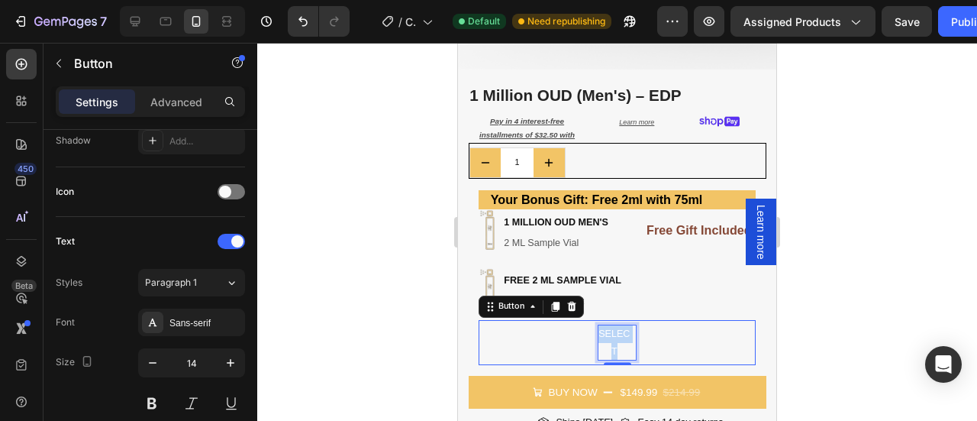
click at [621, 326] on p "select" at bounding box center [614, 342] width 32 height 34
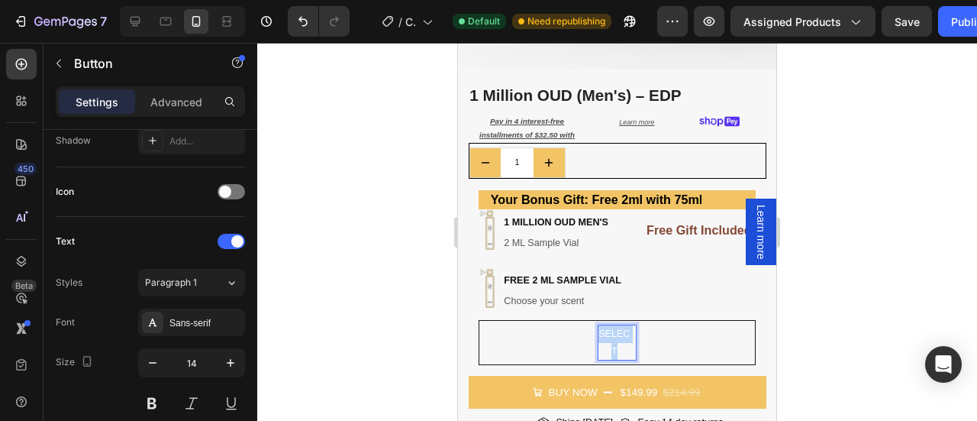
click at [621, 326] on p "select" at bounding box center [614, 342] width 32 height 34
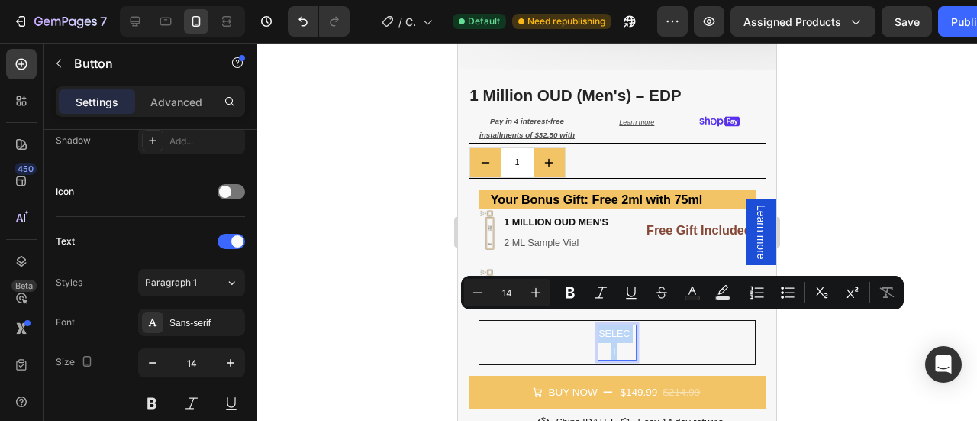
copy p "select"
click at [656, 343] on button "select" at bounding box center [617, 342] width 277 height 45
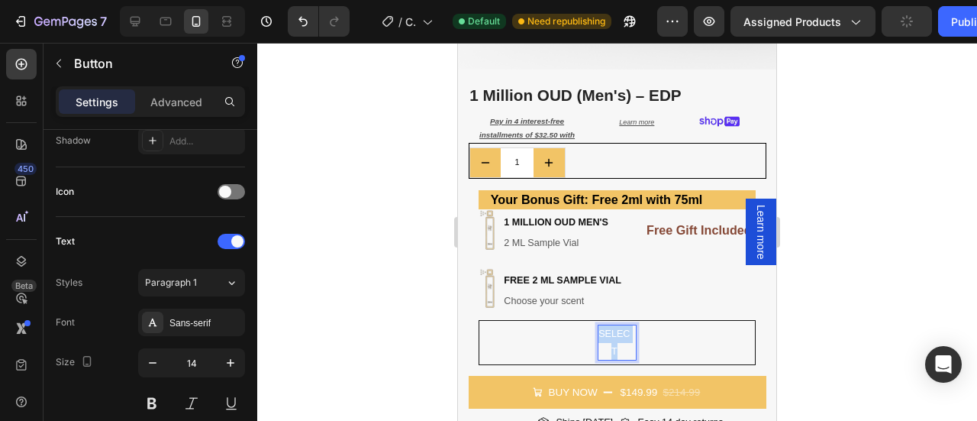
click at [608, 339] on p "select" at bounding box center [614, 342] width 32 height 34
click at [620, 339] on p "select" at bounding box center [614, 342] width 32 height 34
click at [655, 335] on button "select" at bounding box center [617, 342] width 277 height 45
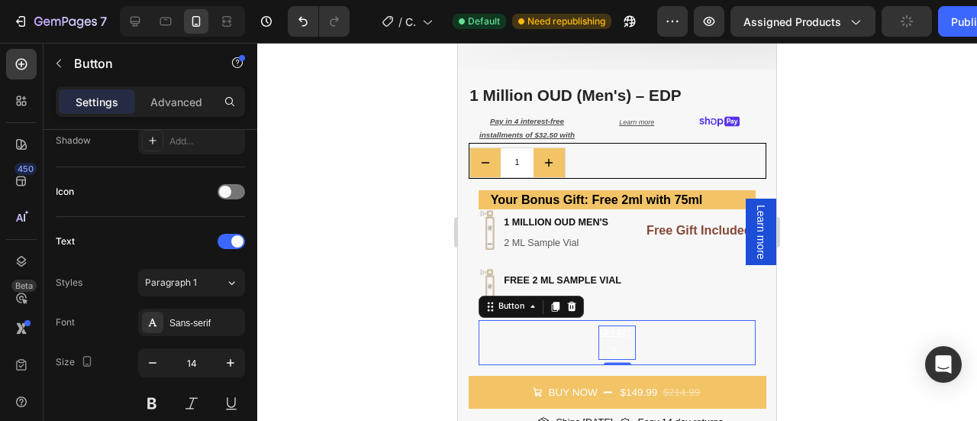
click at [611, 334] on p "select" at bounding box center [614, 342] width 32 height 34
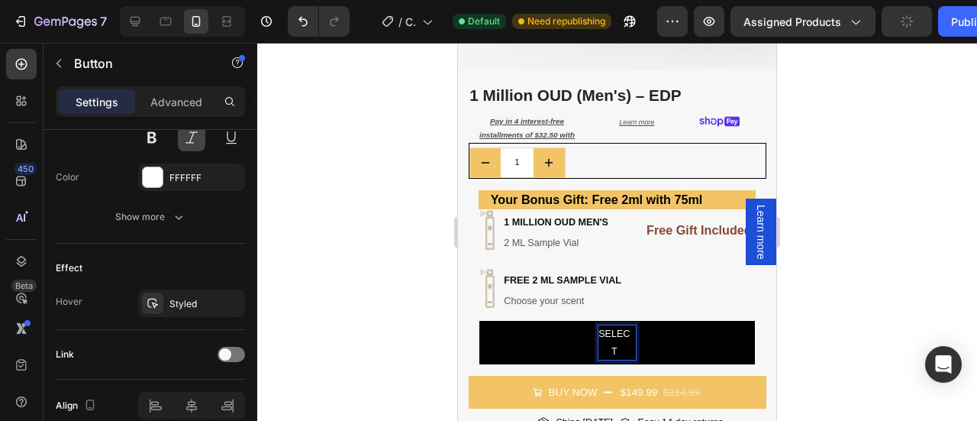
scroll to position [756, 0]
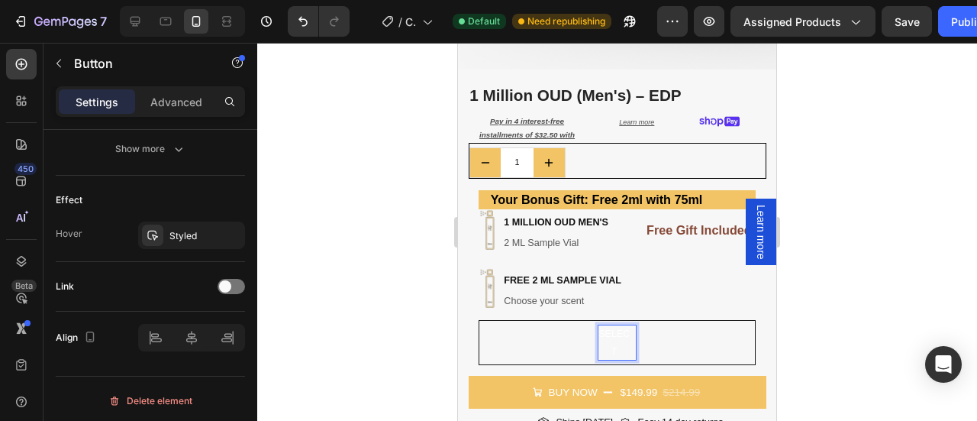
click at [611, 334] on p "select" at bounding box center [614, 342] width 32 height 34
click at [620, 333] on p "select" at bounding box center [614, 342] width 32 height 34
click at [668, 334] on button "select" at bounding box center [617, 342] width 277 height 45
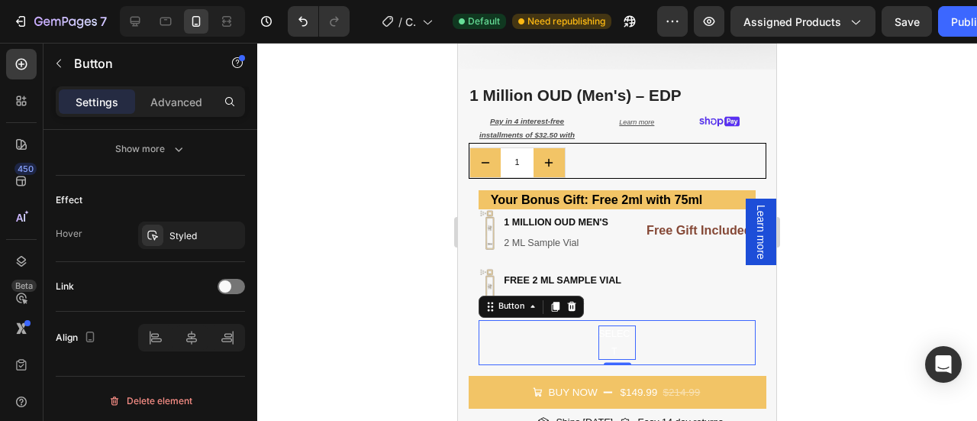
click at [617, 337] on p "select" at bounding box center [614, 342] width 32 height 34
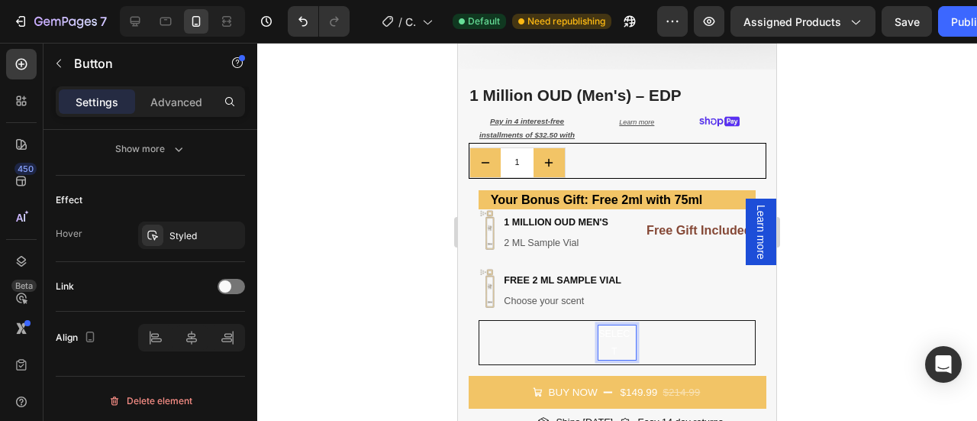
click at [612, 337] on p "select" at bounding box center [614, 342] width 32 height 34
click at [662, 337] on button "select" at bounding box center [617, 342] width 277 height 45
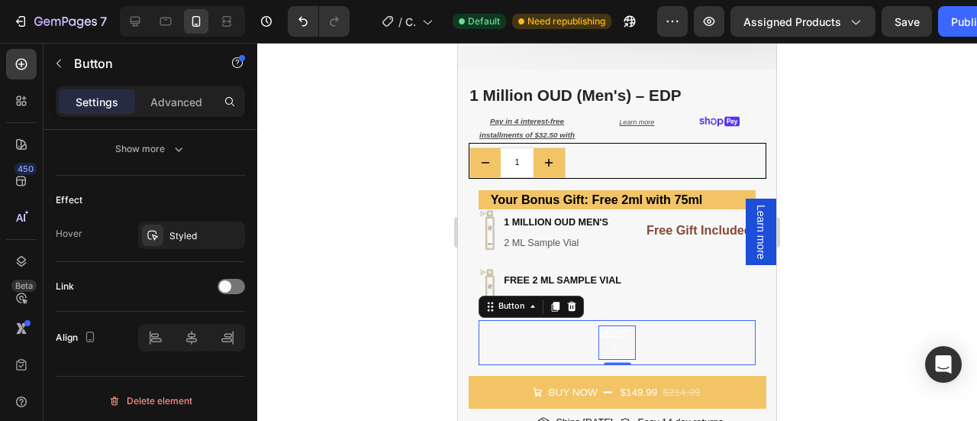
click at [621, 327] on p "select" at bounding box center [614, 342] width 32 height 34
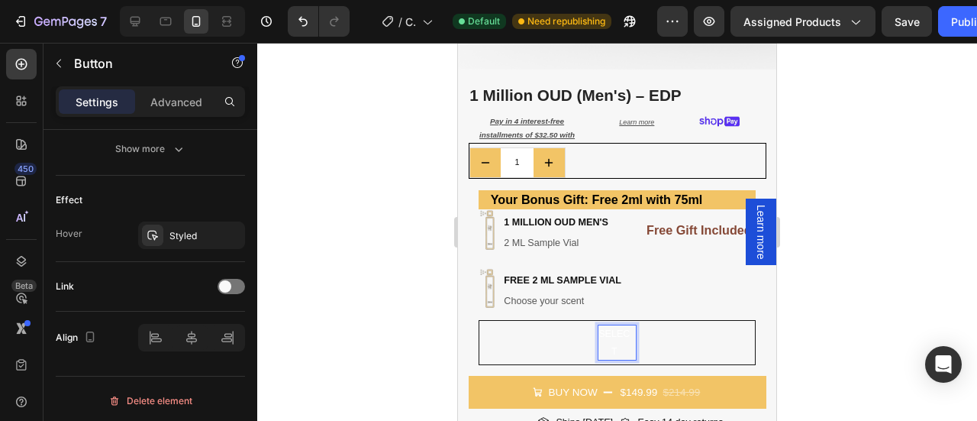
click at [611, 337] on p "select" at bounding box center [614, 342] width 32 height 34
click at [611, 343] on p "select" at bounding box center [614, 342] width 32 height 34
click at [609, 334] on p "select" at bounding box center [614, 342] width 32 height 34
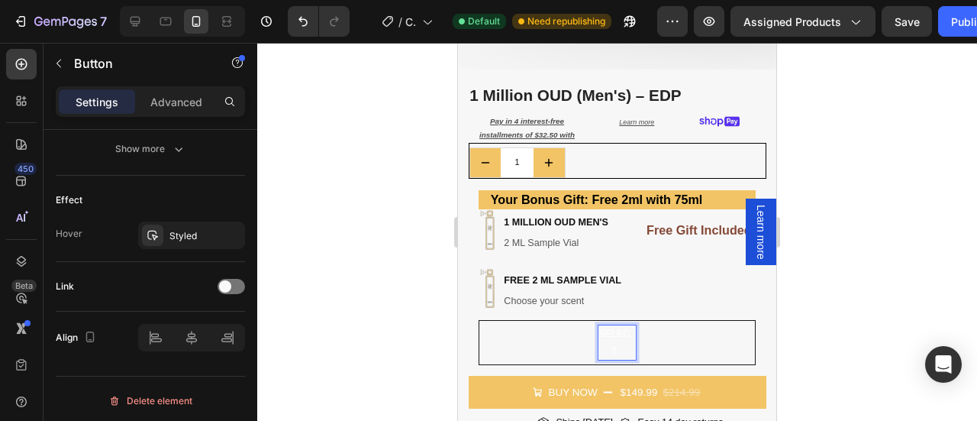
click at [664, 321] on button "select" at bounding box center [617, 342] width 277 height 45
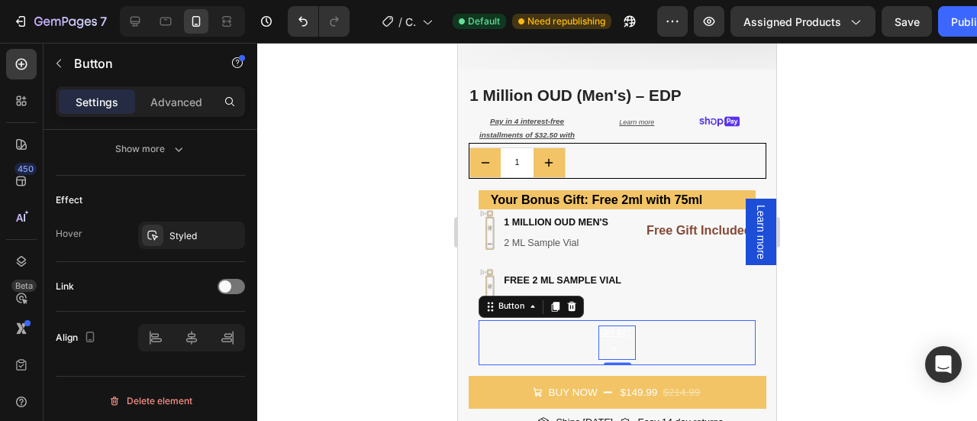
click at [603, 329] on p "select" at bounding box center [614, 342] width 32 height 34
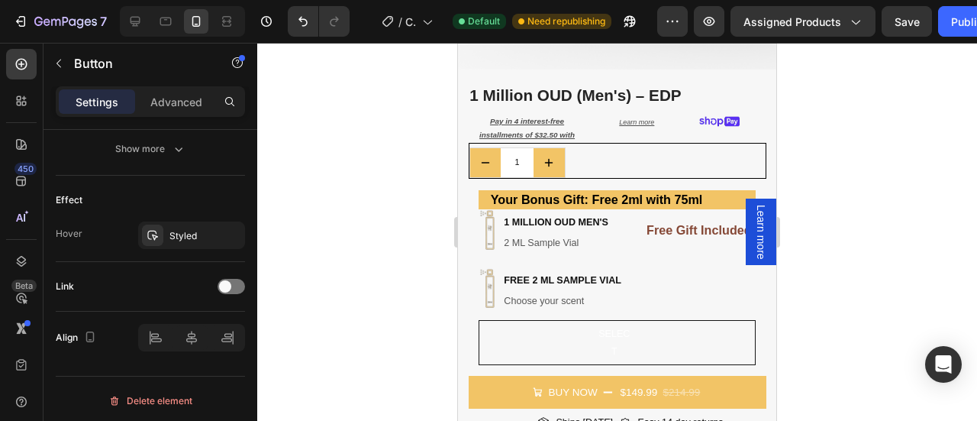
click at [648, 341] on button "select" at bounding box center [617, 342] width 277 height 45
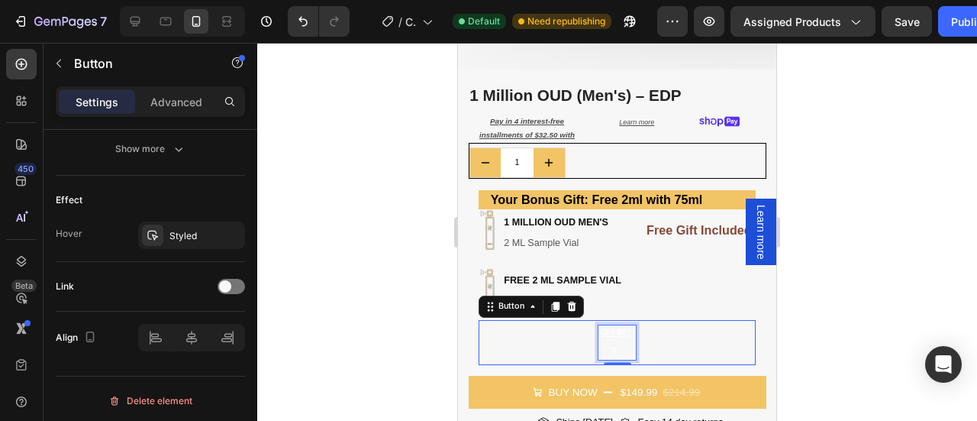
click at [615, 330] on p "select" at bounding box center [614, 342] width 32 height 34
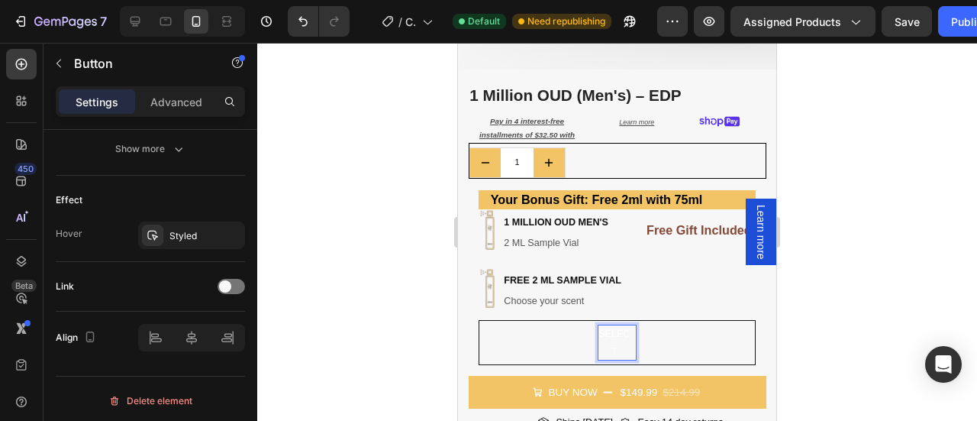
click at [653, 336] on button "select" at bounding box center [617, 342] width 277 height 45
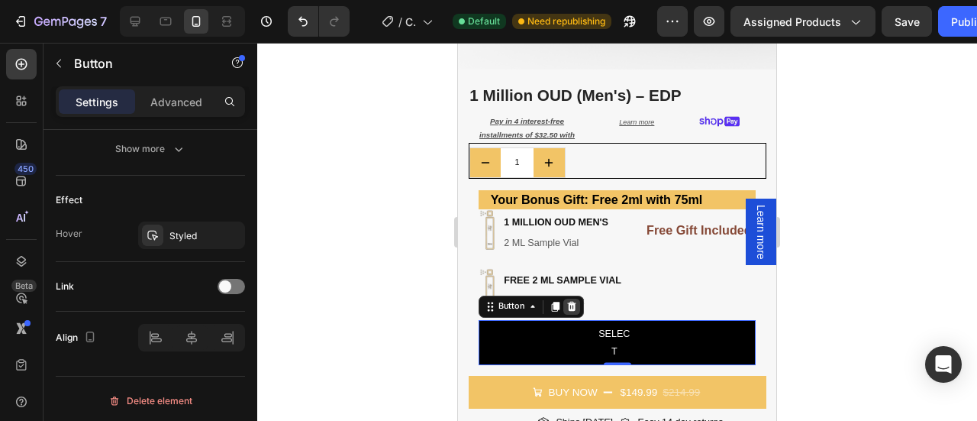
click at [572, 301] on icon at bounding box center [571, 306] width 9 height 10
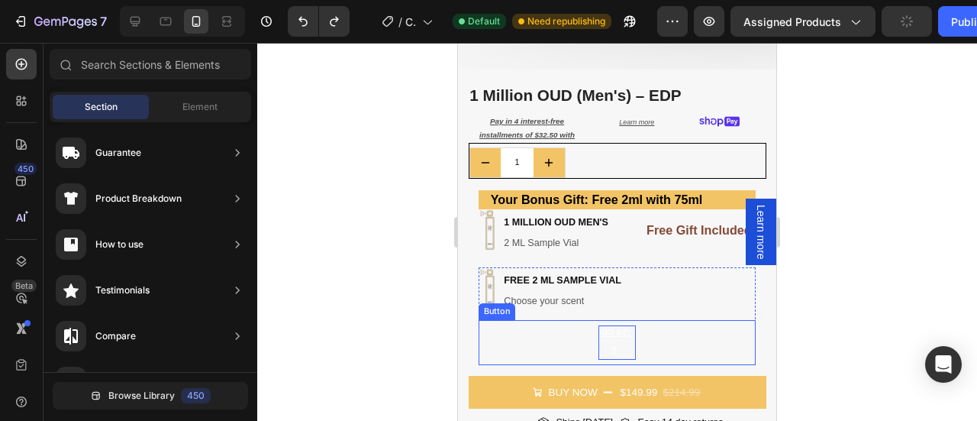
click at [605, 335] on p "select" at bounding box center [614, 342] width 32 height 34
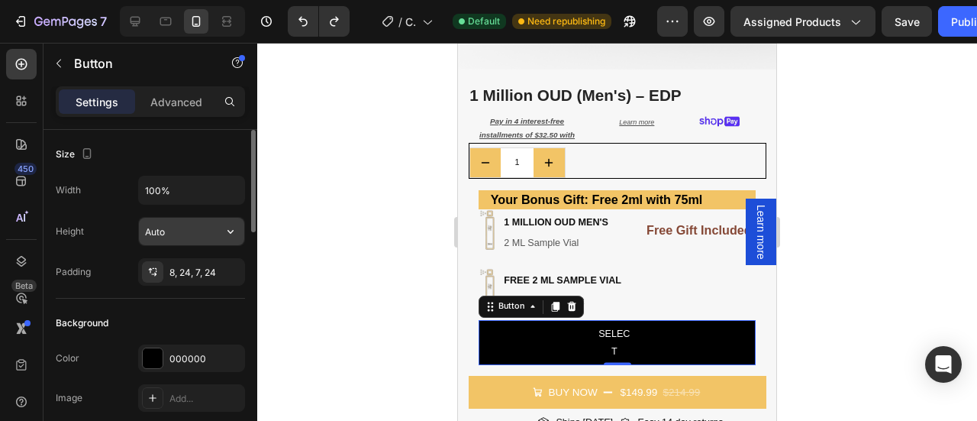
click at [206, 230] on input "Auto" at bounding box center [191, 231] width 105 height 27
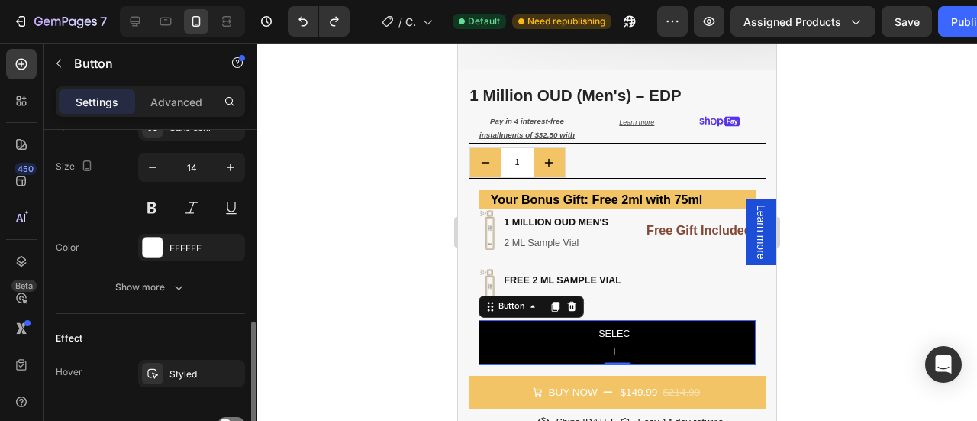
scroll to position [621, 0]
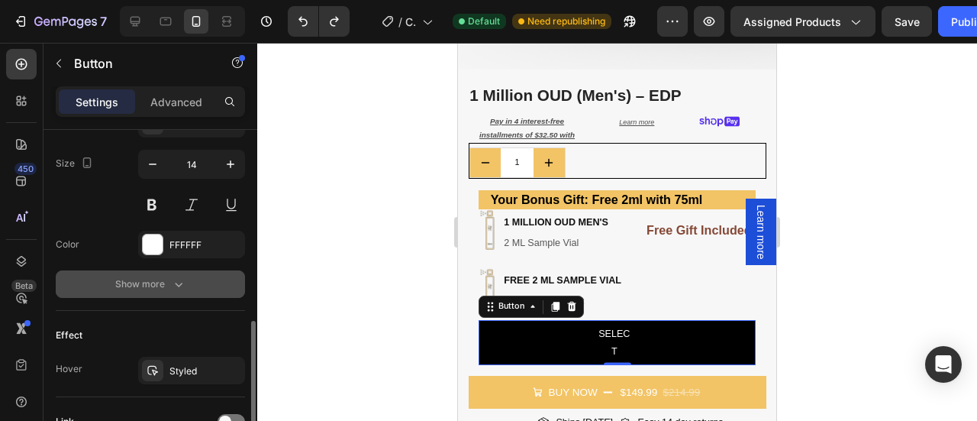
click at [131, 280] on div "Show more" at bounding box center [150, 283] width 71 height 15
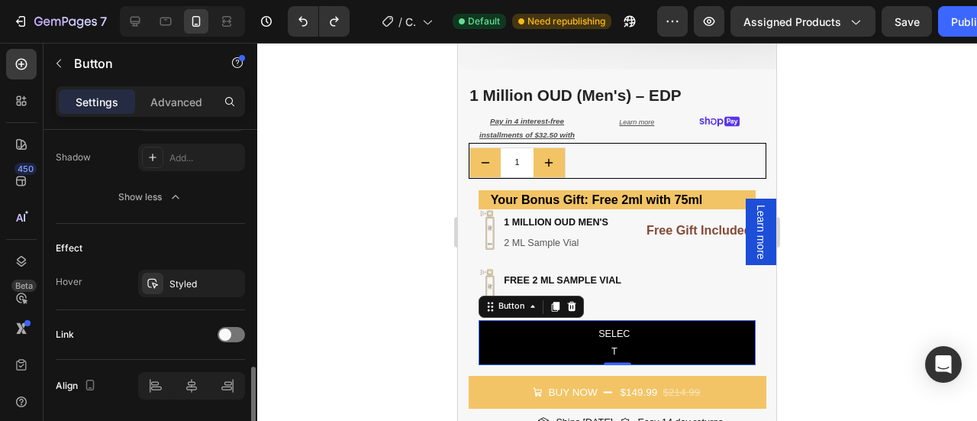
scroll to position [957, 0]
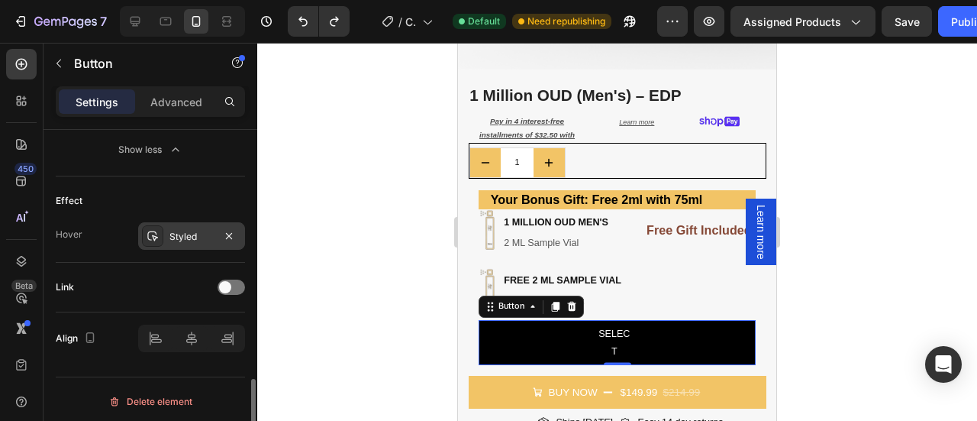
click at [174, 231] on div "Styled" at bounding box center [191, 237] width 44 height 14
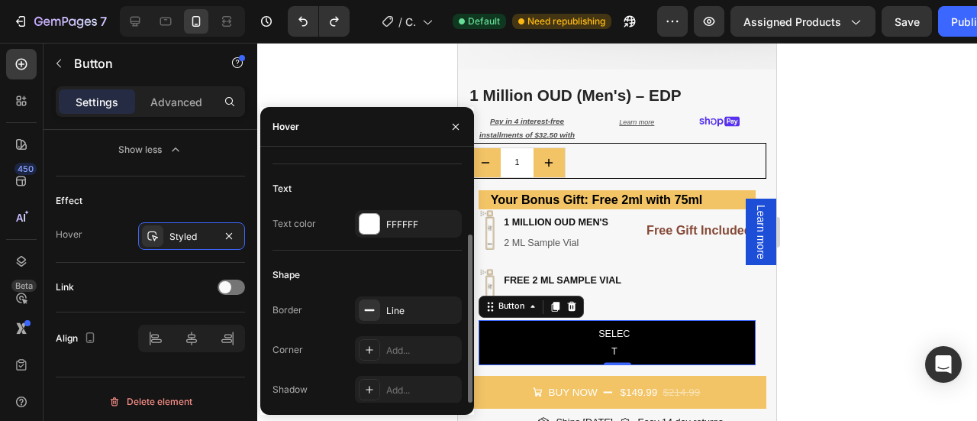
scroll to position [0, 0]
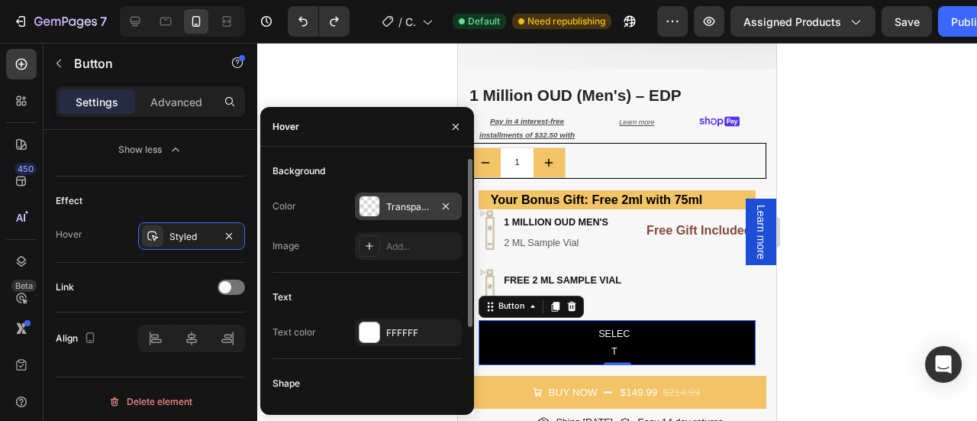
click at [363, 214] on div at bounding box center [370, 206] width 20 height 20
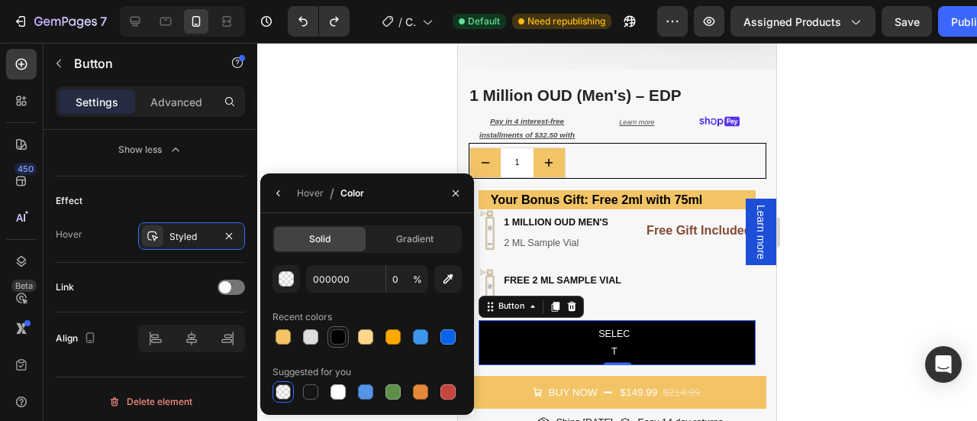
click at [334, 343] on div at bounding box center [337, 336] width 15 height 15
type input "100"
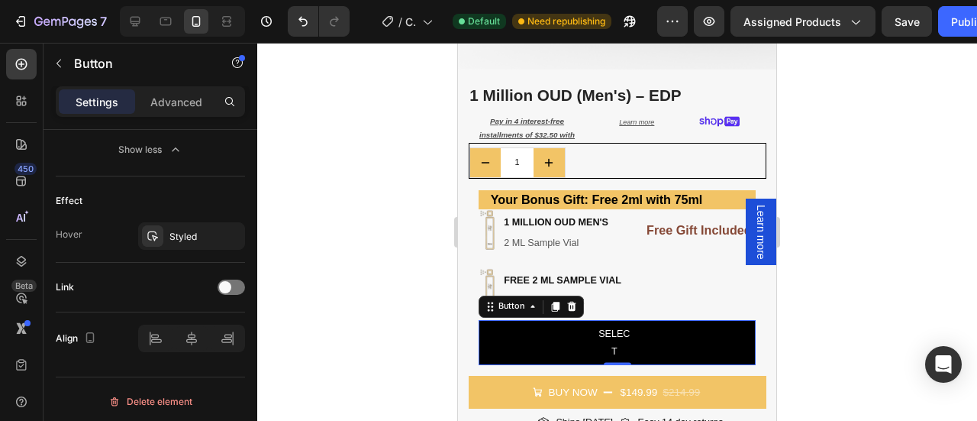
click at [888, 277] on div at bounding box center [617, 232] width 720 height 378
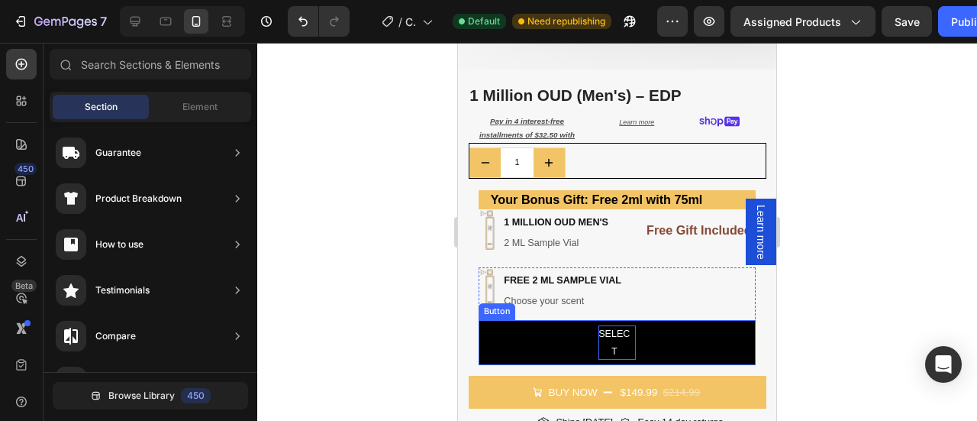
click at [602, 327] on p "select" at bounding box center [614, 342] width 32 height 34
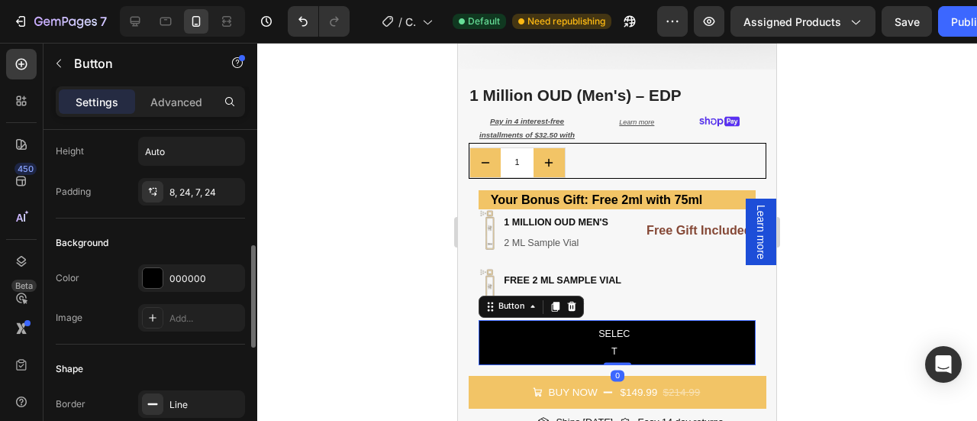
scroll to position [163, 0]
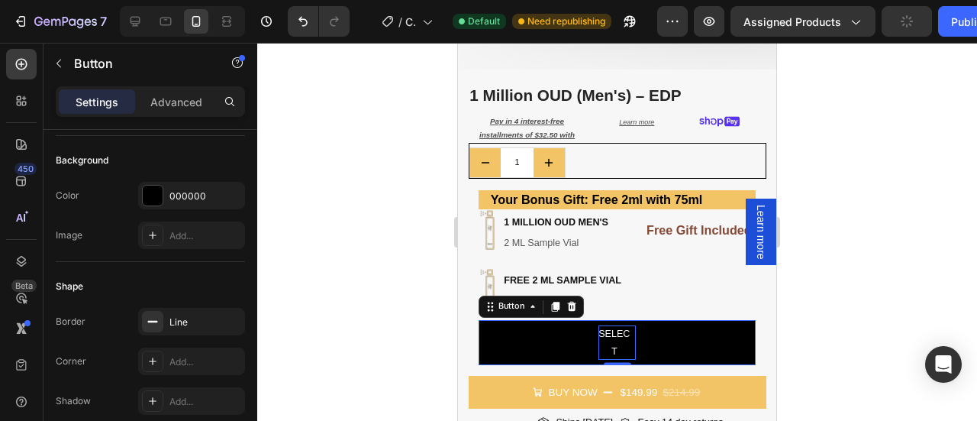
click at [603, 329] on p "select" at bounding box center [614, 342] width 32 height 34
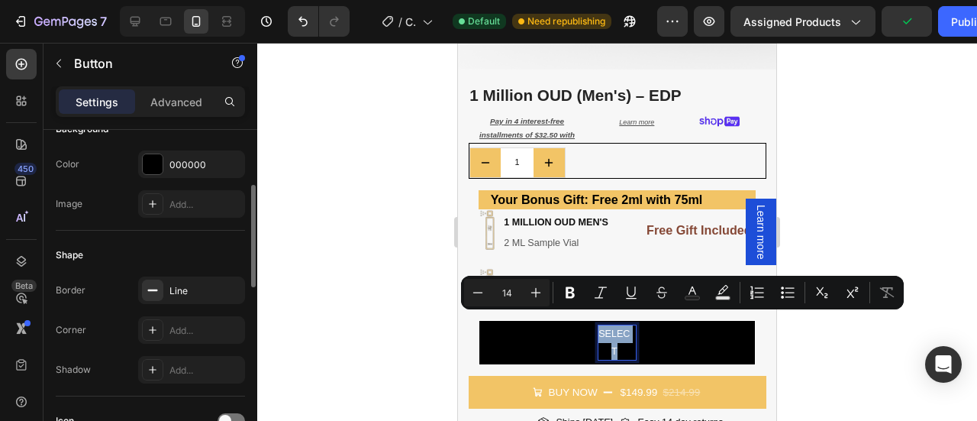
scroll to position [191, 0]
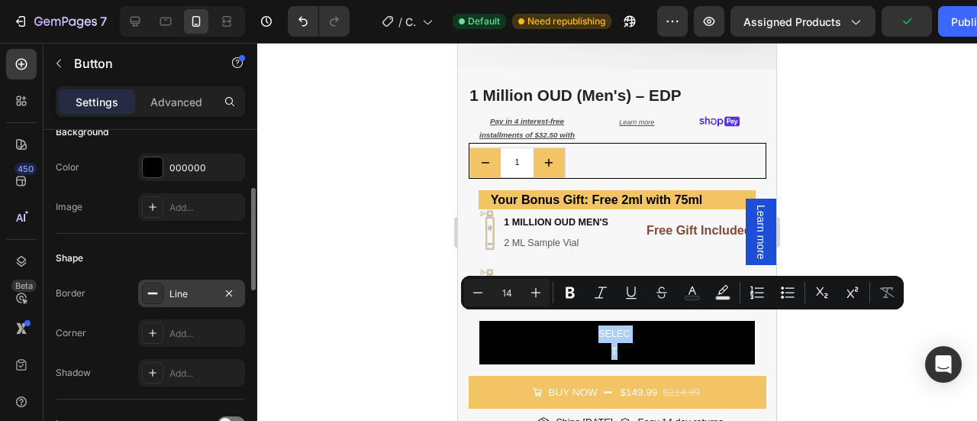
click at [155, 289] on icon at bounding box center [153, 293] width 12 height 12
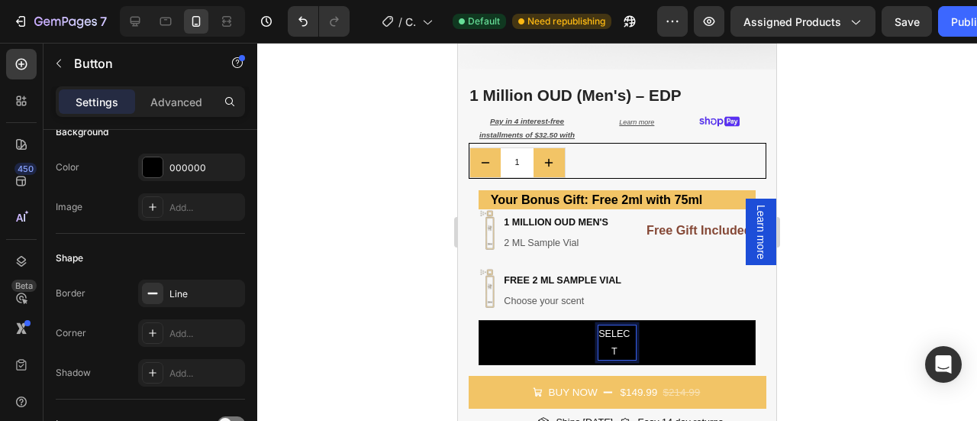
click at [626, 333] on div "select" at bounding box center [616, 342] width 37 height 34
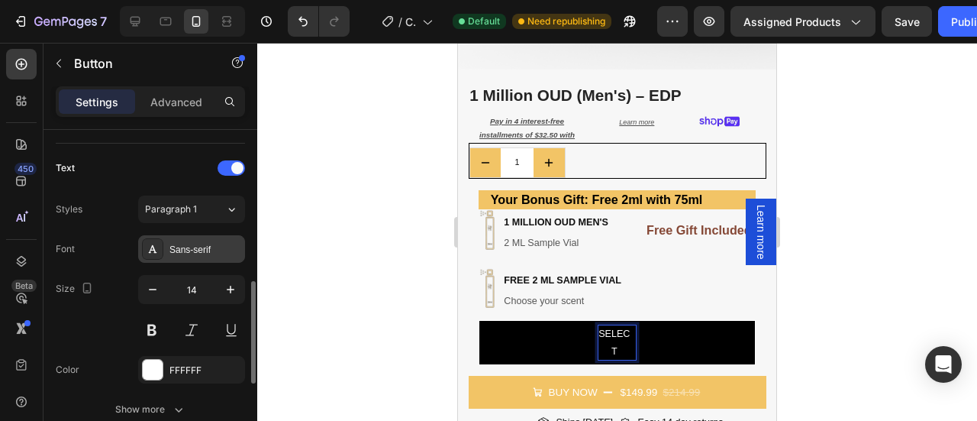
scroll to position [499, 0]
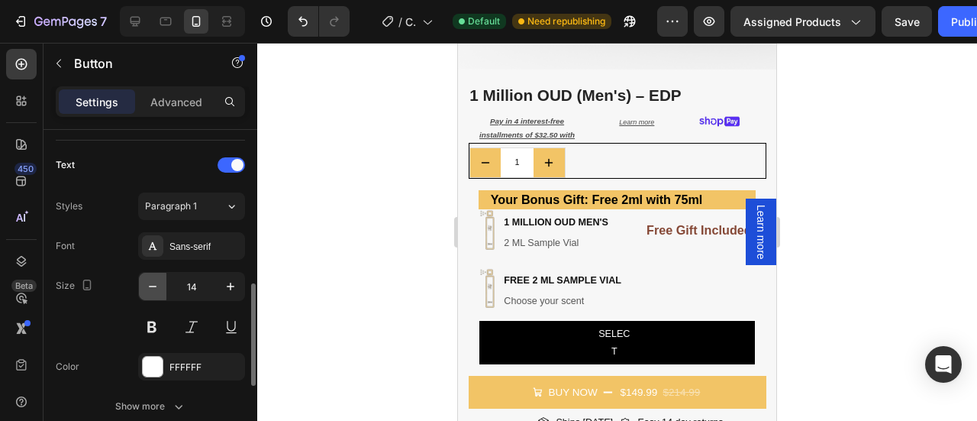
click at [158, 283] on icon "button" at bounding box center [152, 286] width 15 height 15
type input "13"
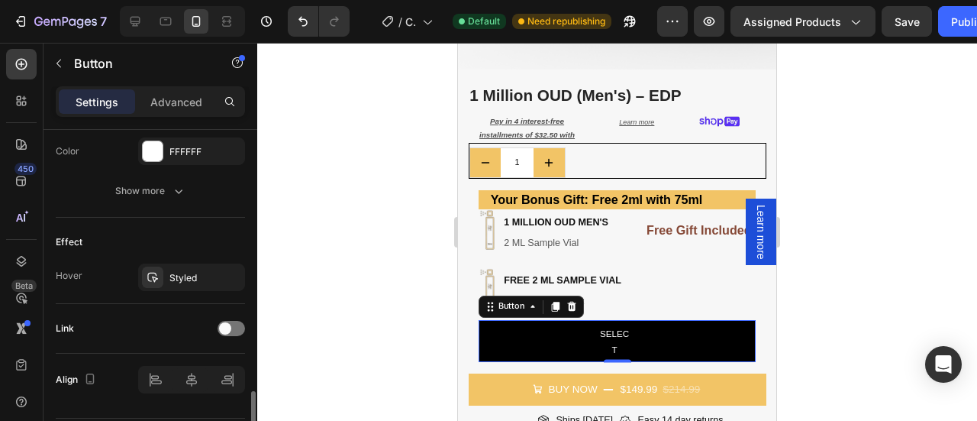
scroll to position [756, 0]
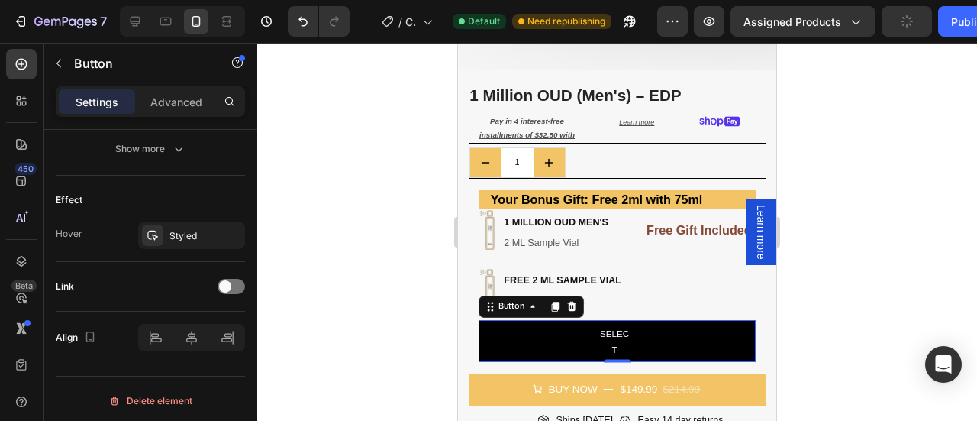
click at [556, 324] on button "select" at bounding box center [617, 341] width 277 height 43
click at [667, 336] on button "select" at bounding box center [617, 341] width 277 height 43
click at [150, 106] on div "Advanced" at bounding box center [176, 101] width 76 height 24
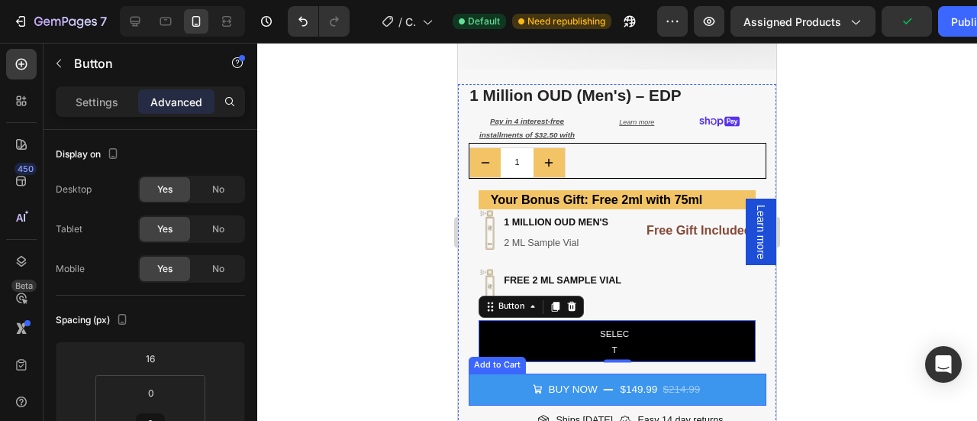
scroll to position [421, 0]
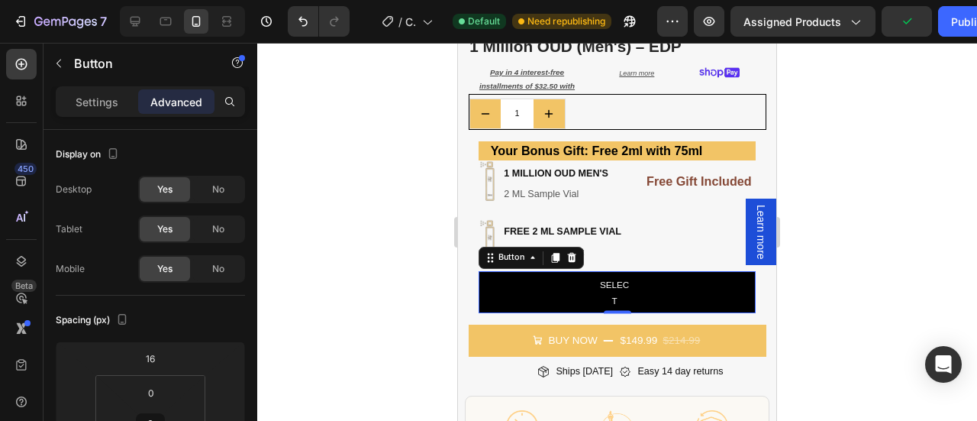
click at [588, 277] on button "select" at bounding box center [617, 292] width 277 height 43
click at [589, 276] on button "select" at bounding box center [617, 292] width 277 height 43
click at [612, 276] on p "select" at bounding box center [615, 292] width 30 height 32
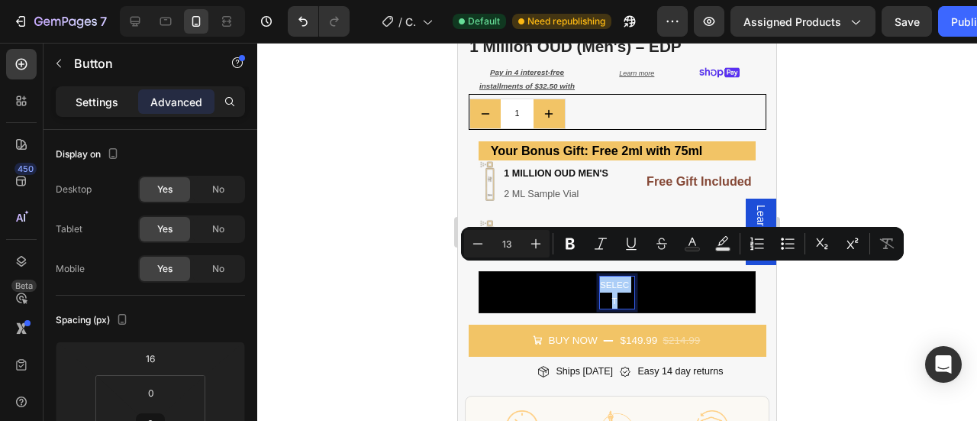
click at [83, 100] on p "Settings" at bounding box center [97, 102] width 43 height 16
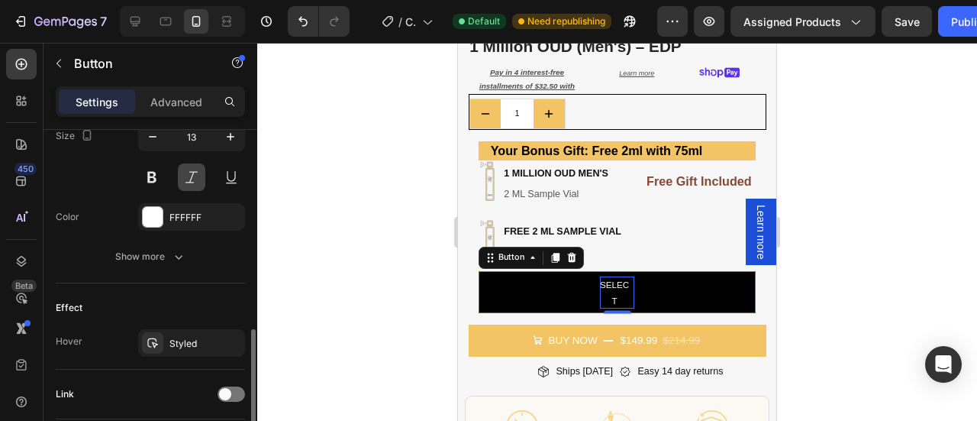
scroll to position [650, 0]
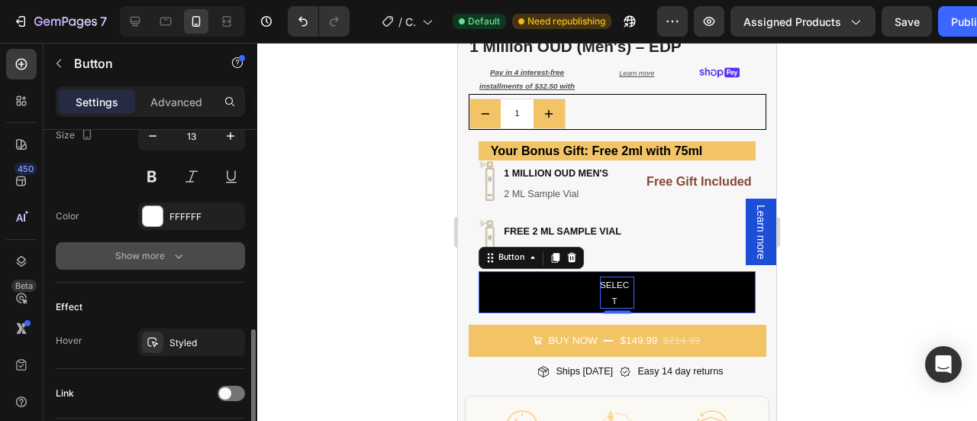
click at [163, 256] on div "Show more" at bounding box center [150, 255] width 71 height 15
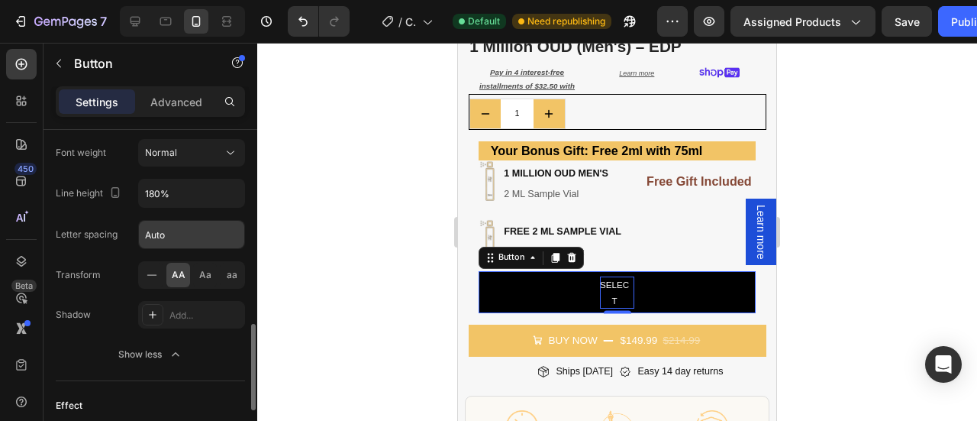
scroll to position [751, 0]
click at [202, 228] on input "Auto" at bounding box center [191, 235] width 105 height 27
click at [179, 237] on input "Auto" at bounding box center [191, 235] width 105 height 27
click at [177, 237] on input "Auto" at bounding box center [191, 235] width 105 height 27
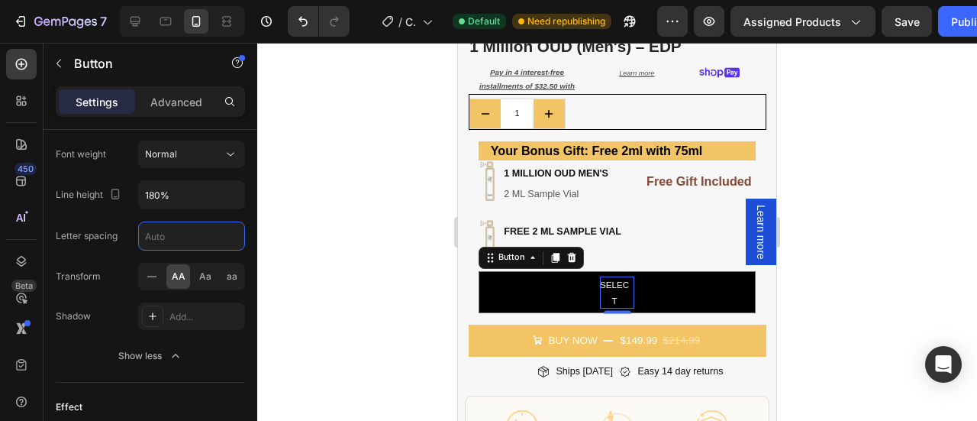
click at [306, 243] on div at bounding box center [617, 232] width 720 height 378
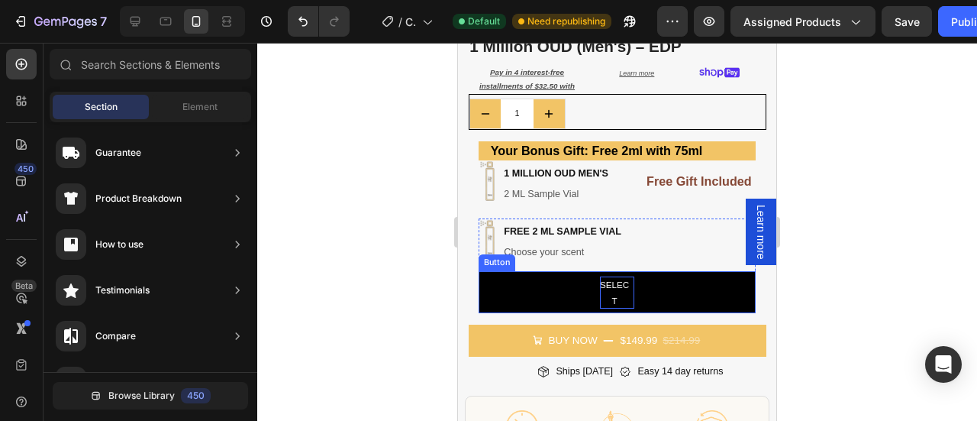
click at [637, 292] on button "select" at bounding box center [617, 292] width 277 height 43
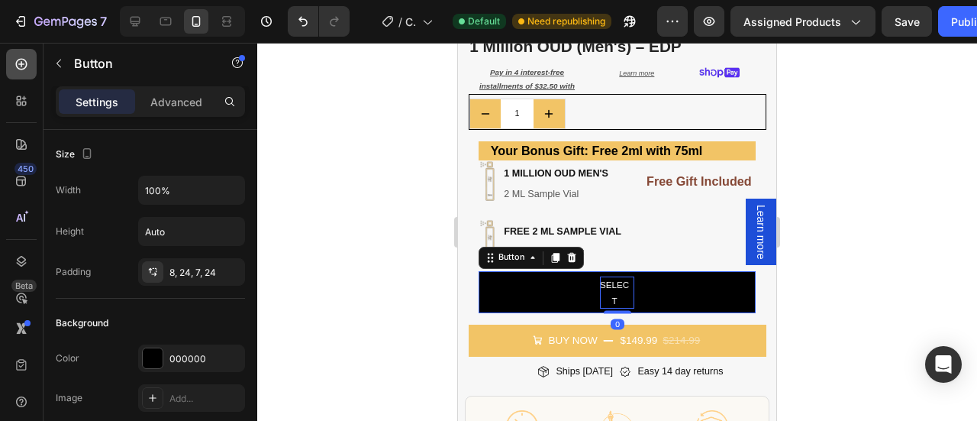
click at [18, 65] on icon at bounding box center [21, 63] width 15 height 15
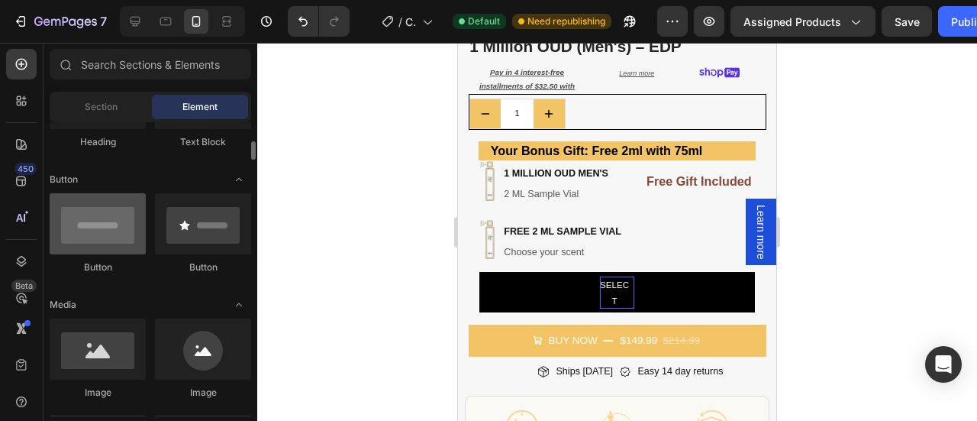
scroll to position [310, 0]
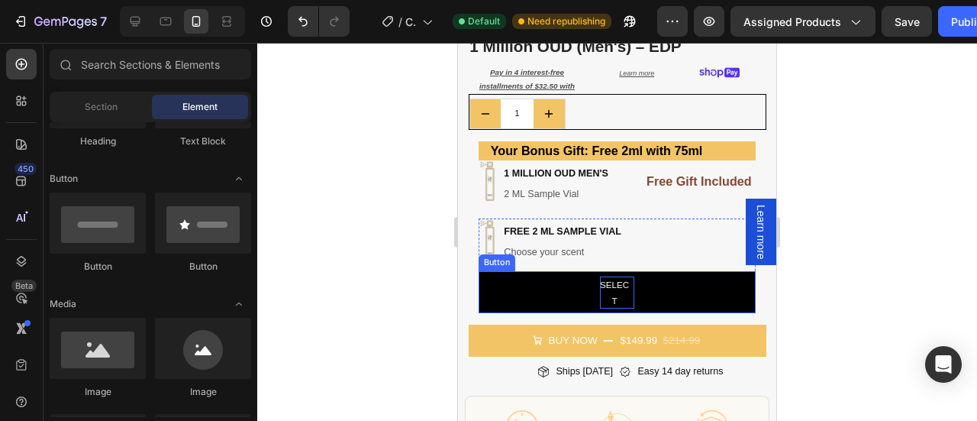
click at [627, 288] on div "select" at bounding box center [617, 292] width 34 height 32
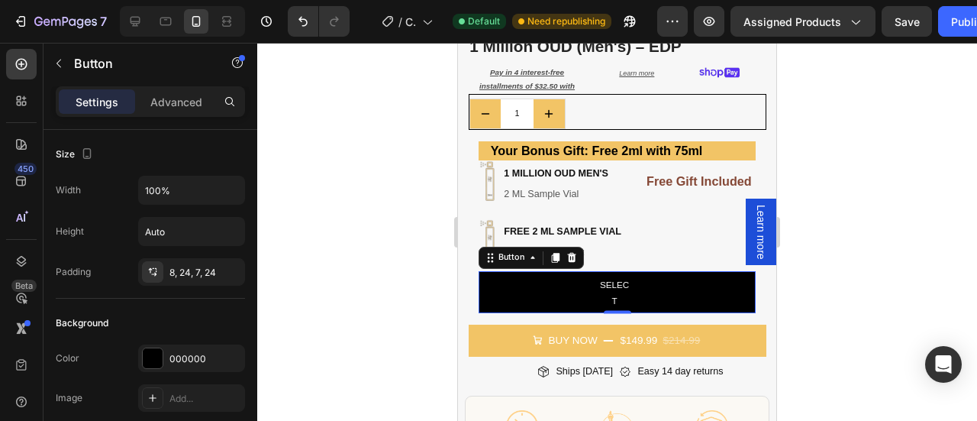
click at [646, 275] on button "select" at bounding box center [617, 292] width 277 height 43
click at [658, 275] on button "select" at bounding box center [617, 292] width 277 height 43
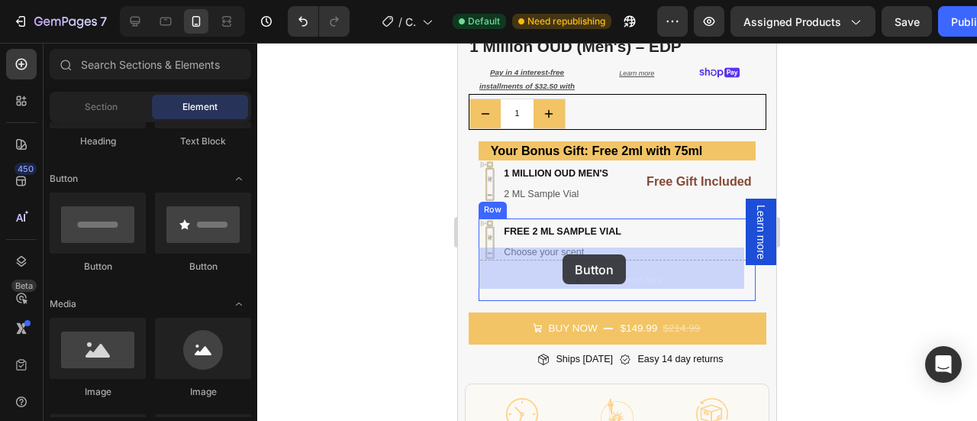
drag, startPoint x: 554, startPoint y: 292, endPoint x: 563, endPoint y: 254, distance: 39.1
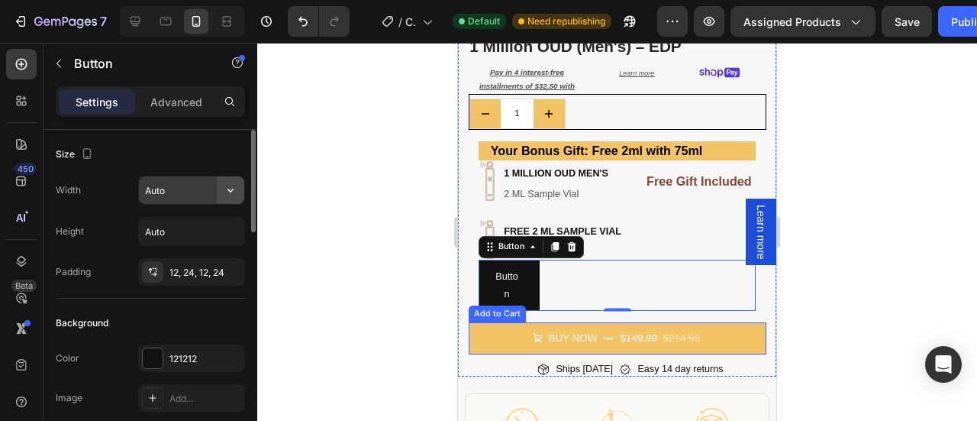
click at [228, 194] on icon "button" at bounding box center [230, 189] width 15 height 15
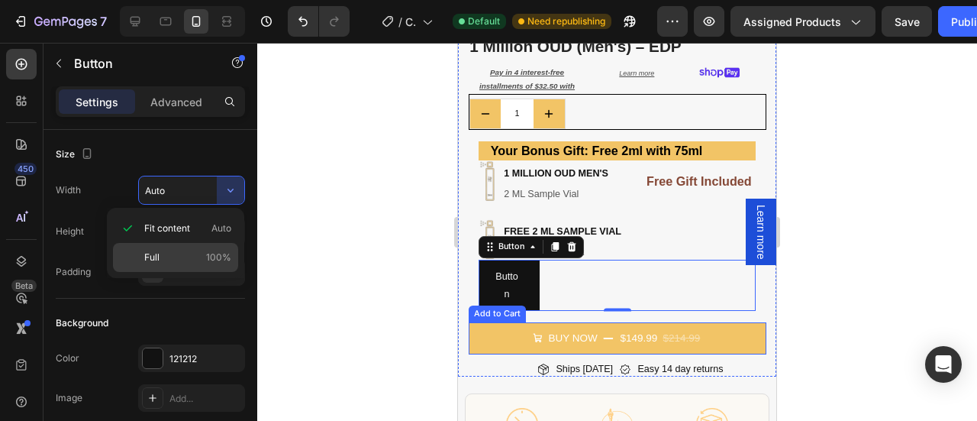
click at [153, 268] on div "Full 100%" at bounding box center [175, 257] width 125 height 29
type input "100%"
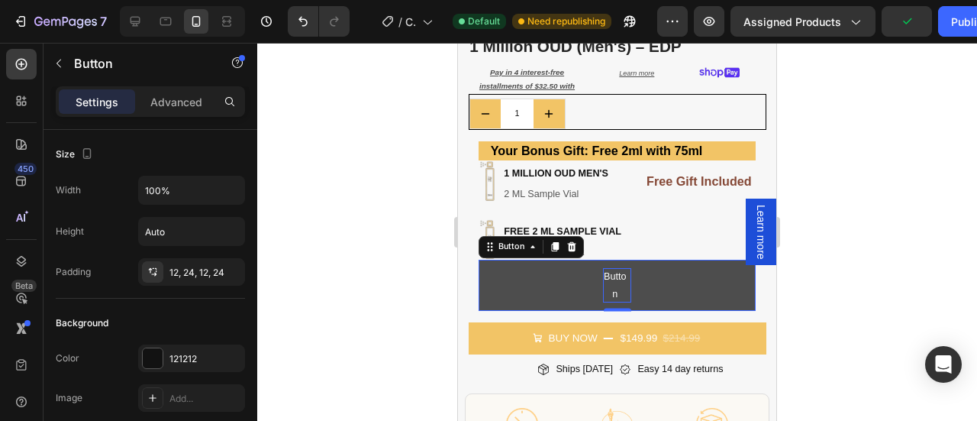
click at [604, 272] on p "Button" at bounding box center [615, 285] width 24 height 34
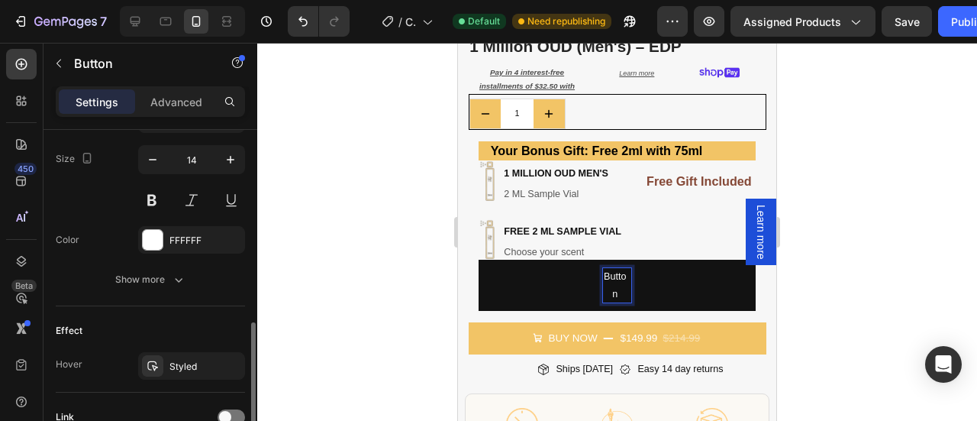
scroll to position [627, 0]
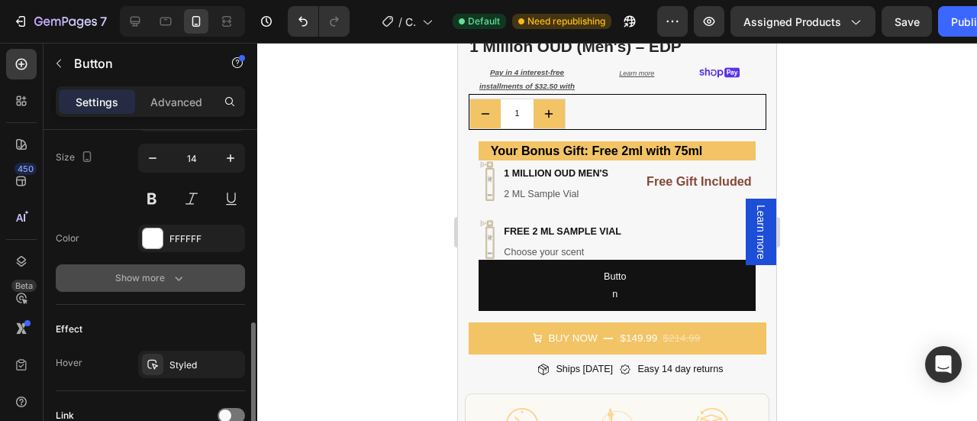
click at [198, 272] on button "Show more" at bounding box center [150, 277] width 189 height 27
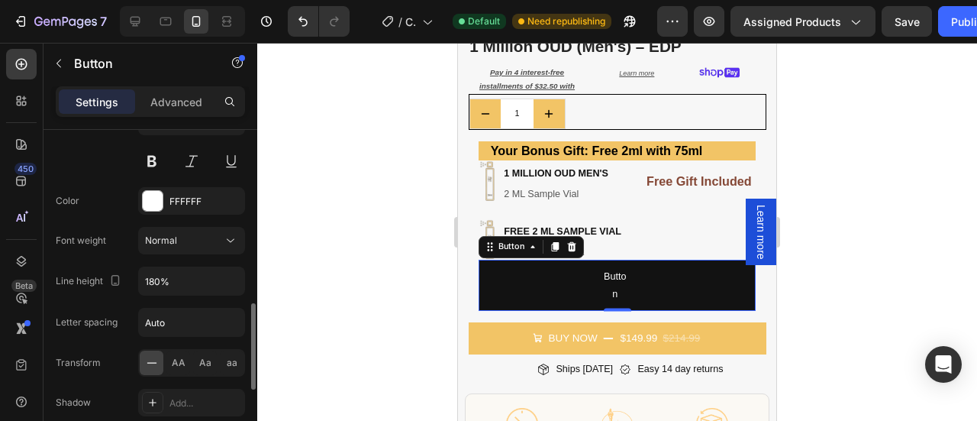
scroll to position [666, 0]
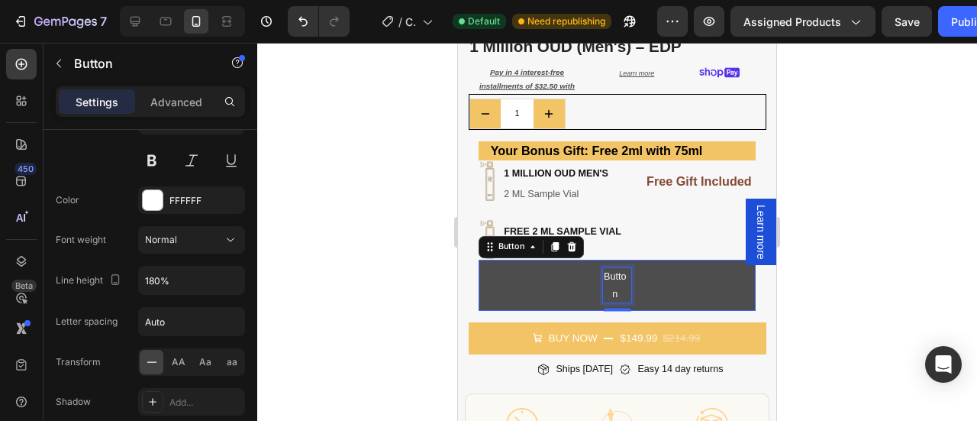
click at [608, 268] on p "Button" at bounding box center [615, 285] width 24 height 34
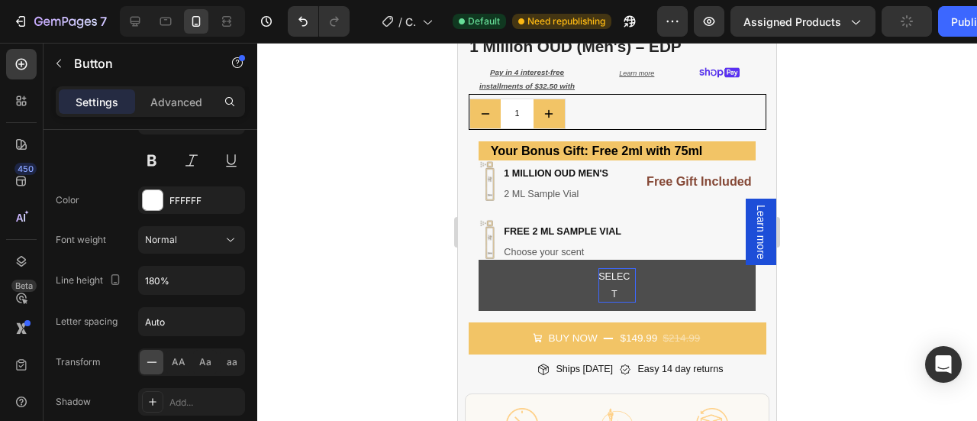
drag, startPoint x: 873, startPoint y: 265, endPoint x: 839, endPoint y: 276, distance: 36.0
click at [870, 265] on div at bounding box center [617, 232] width 720 height 378
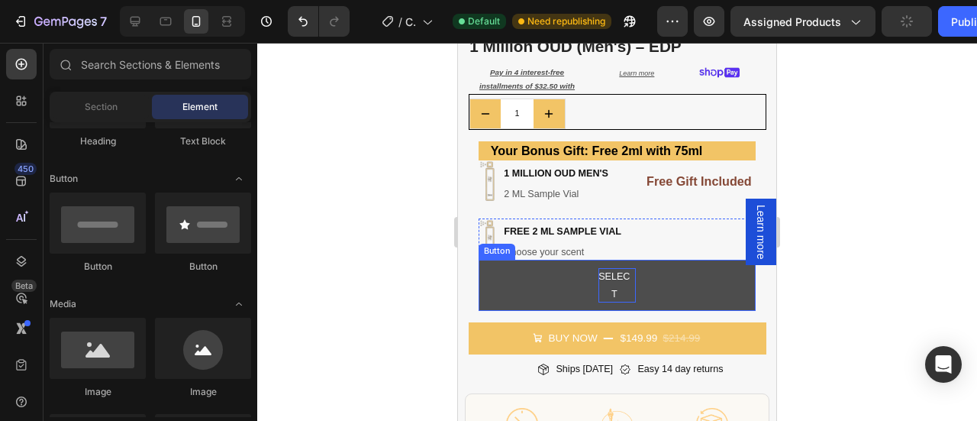
click at [598, 268] on p "SELECT" at bounding box center [614, 285] width 32 height 34
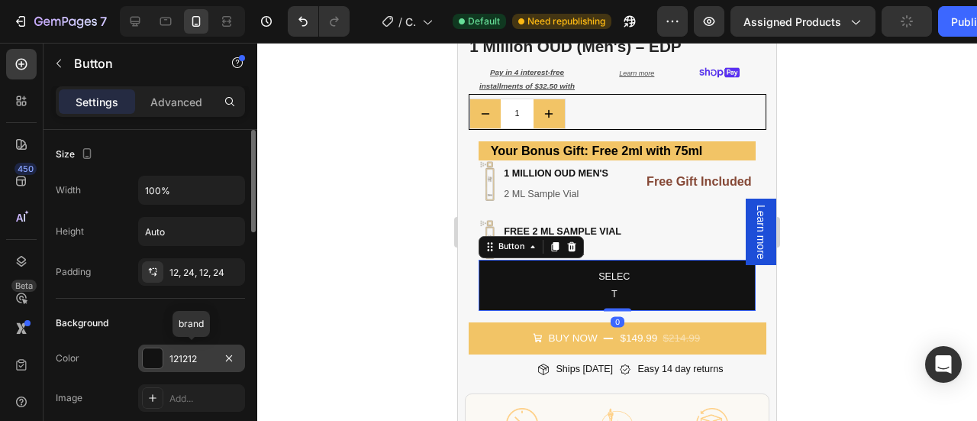
click at [145, 361] on div at bounding box center [153, 358] width 20 height 20
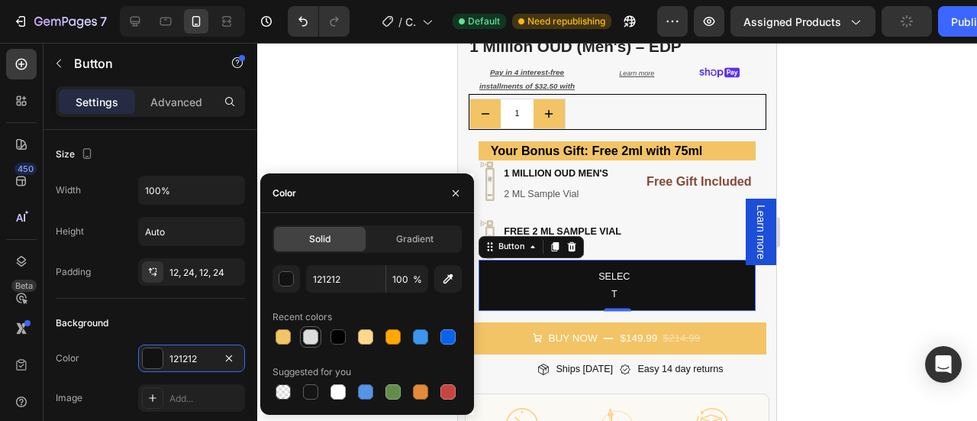
click at [318, 340] on div at bounding box center [310, 336] width 15 height 15
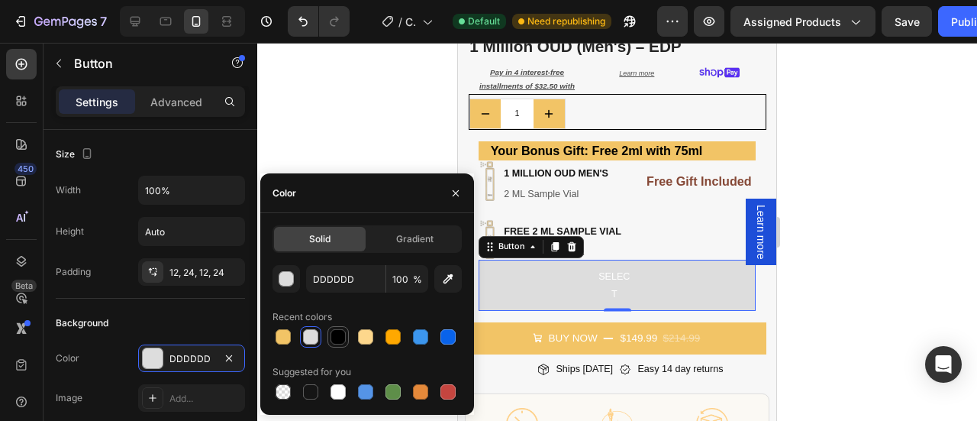
click at [334, 330] on div at bounding box center [337, 336] width 15 height 15
type input "000000"
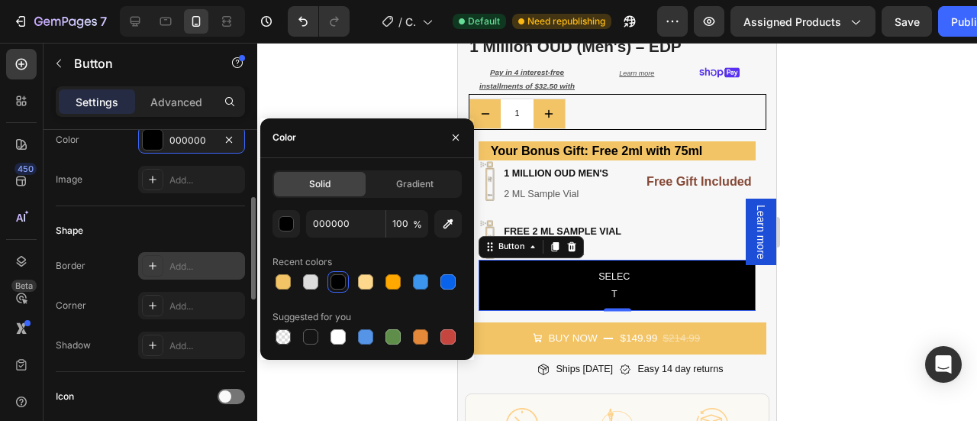
scroll to position [219, 0]
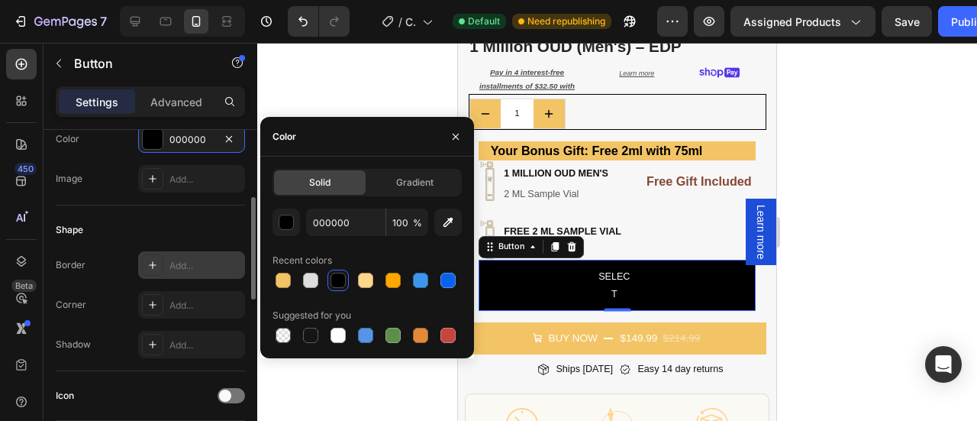
click at [157, 264] on icon at bounding box center [153, 265] width 12 height 12
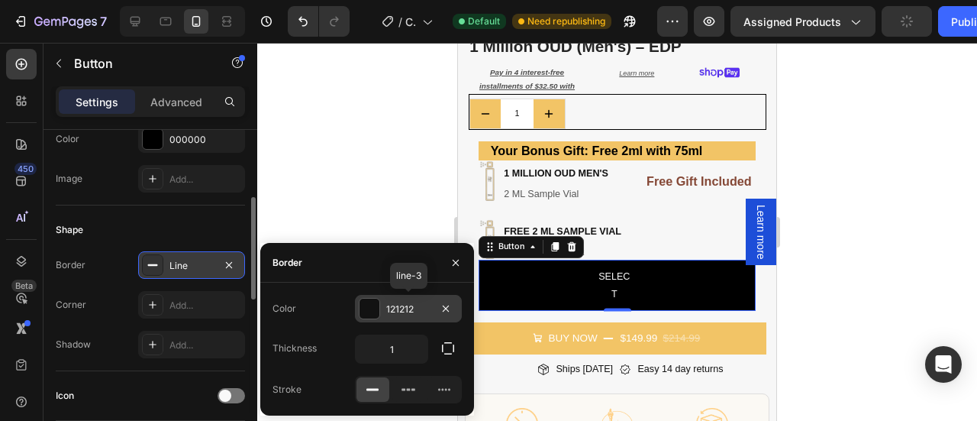
click at [368, 311] on div at bounding box center [370, 308] width 20 height 20
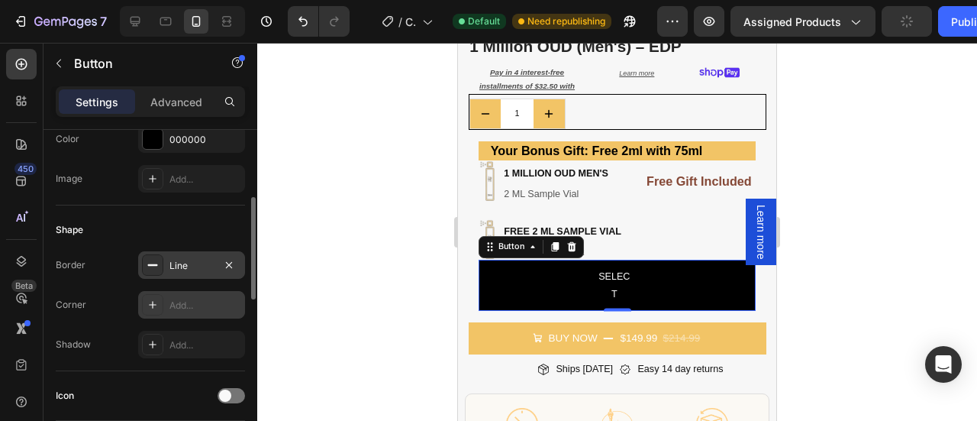
click at [150, 298] on icon at bounding box center [153, 304] width 12 height 12
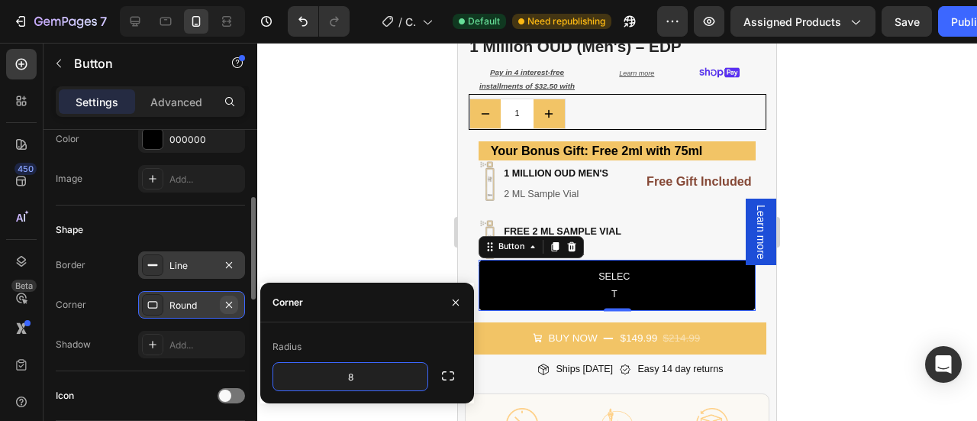
click at [229, 299] on icon "button" at bounding box center [229, 304] width 12 height 12
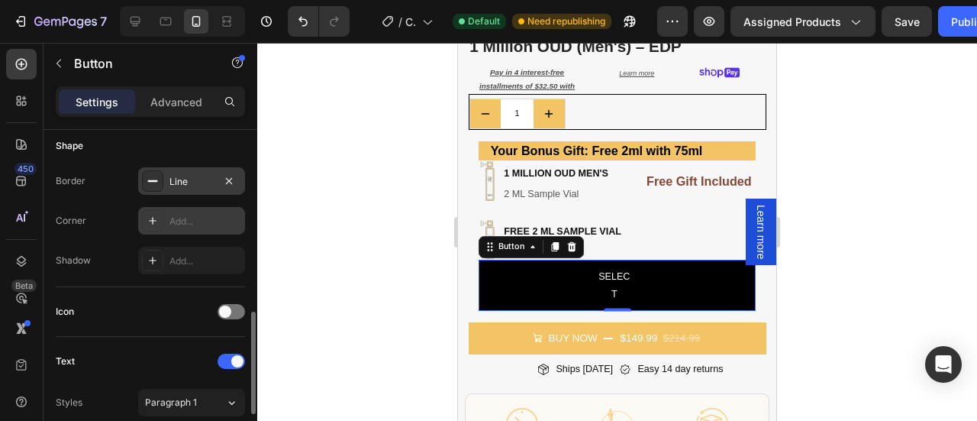
scroll to position [405, 0]
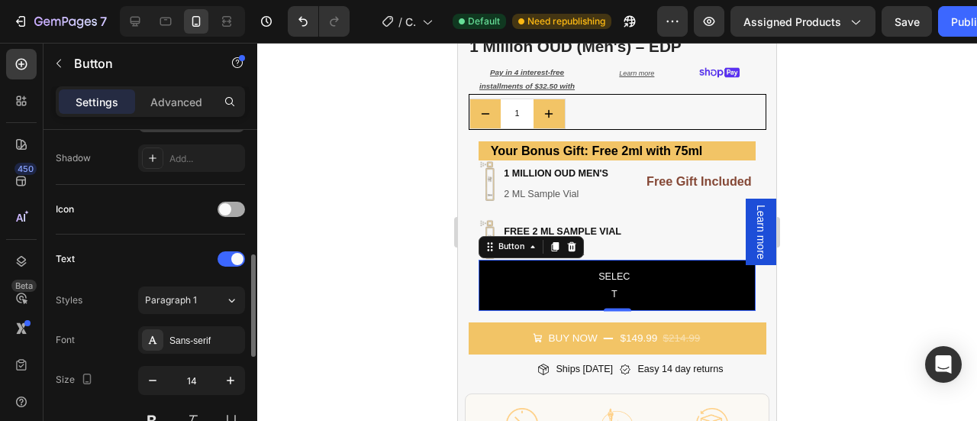
click at [224, 205] on span at bounding box center [225, 209] width 12 height 12
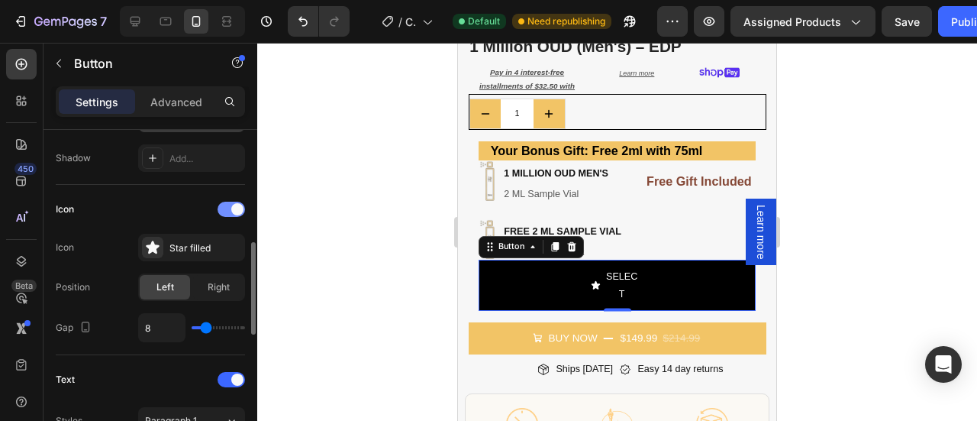
click at [224, 205] on div at bounding box center [231, 209] width 27 height 15
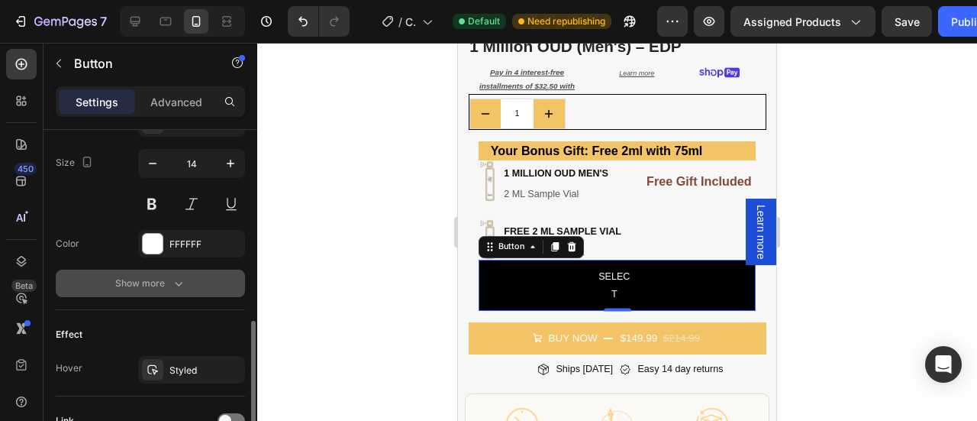
scroll to position [623, 0]
click at [163, 275] on div "Show more" at bounding box center [150, 282] width 71 height 15
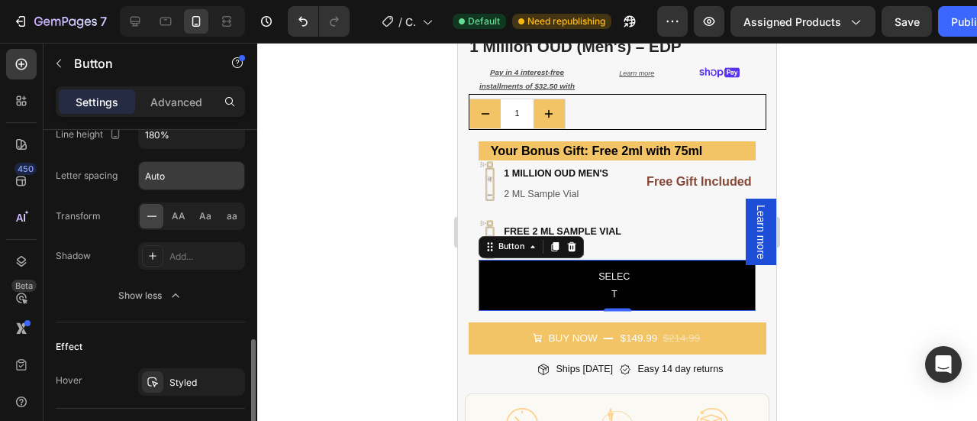
scroll to position [814, 0]
click at [183, 207] on span "AA" at bounding box center [179, 214] width 14 height 14
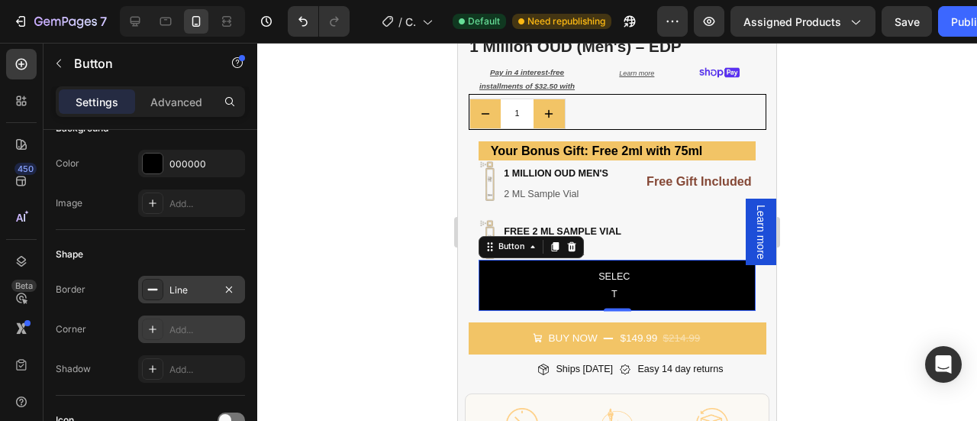
scroll to position [0, 0]
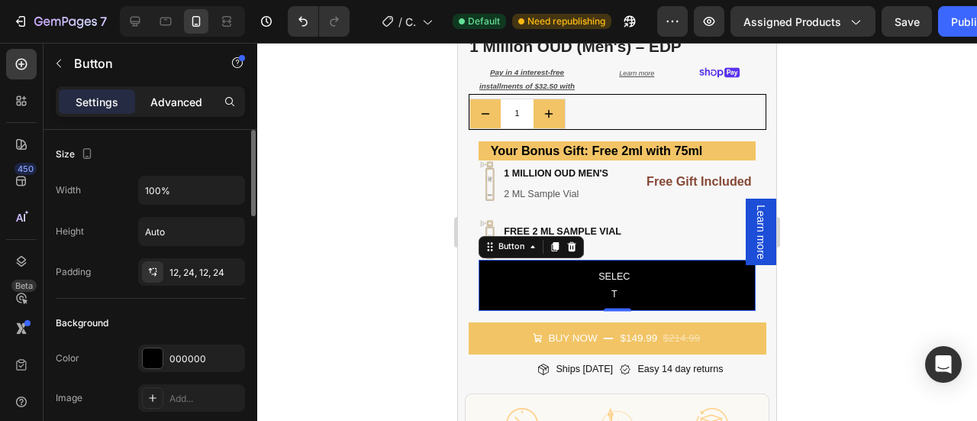
click at [180, 95] on p "Advanced" at bounding box center [176, 102] width 52 height 16
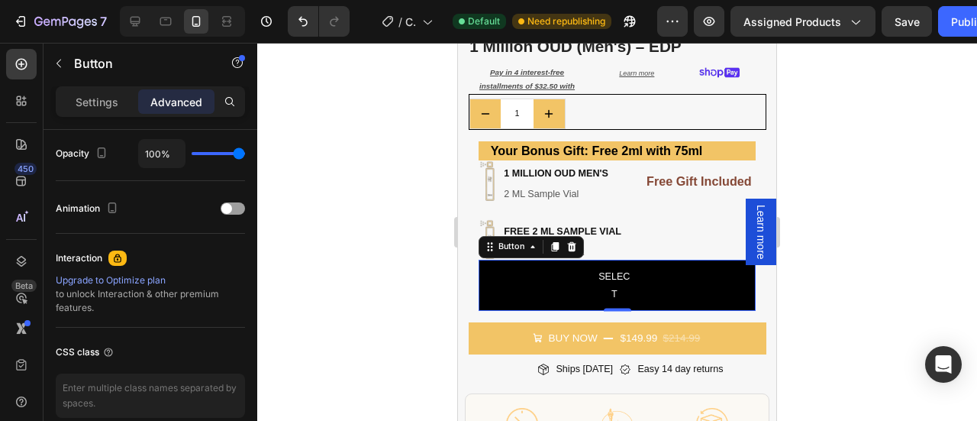
scroll to position [681, 0]
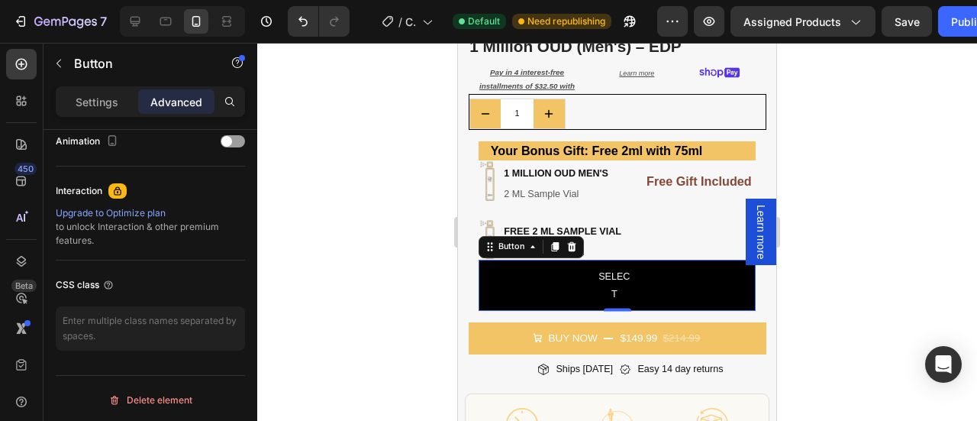
click at [792, 289] on div at bounding box center [617, 232] width 720 height 378
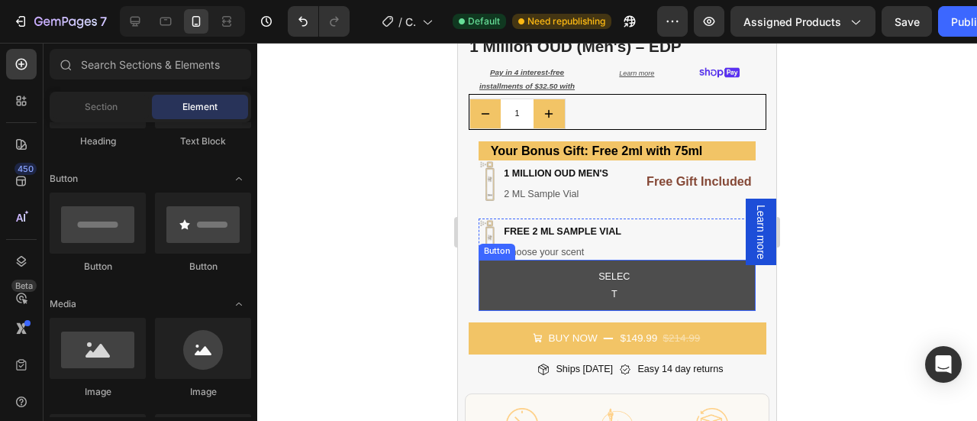
click at [539, 285] on button "SELECT" at bounding box center [617, 285] width 277 height 51
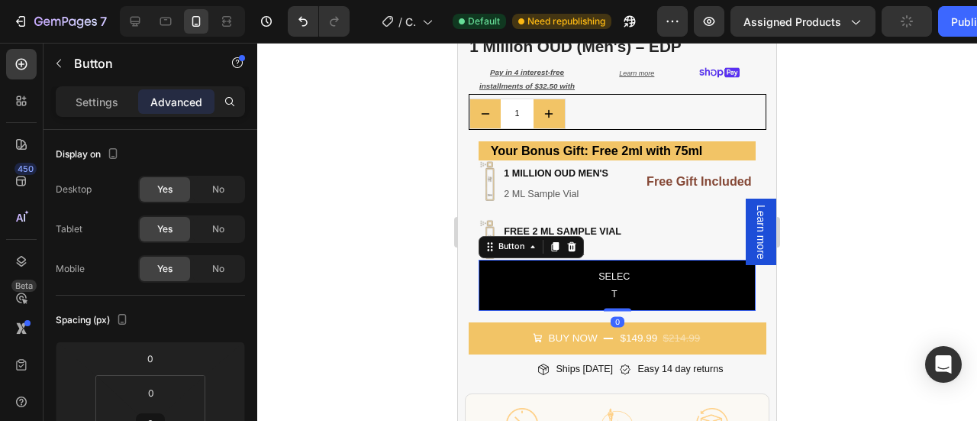
click at [97, 88] on div "Settings Advanced" at bounding box center [150, 101] width 189 height 31
click at [104, 106] on p "Settings" at bounding box center [97, 102] width 43 height 16
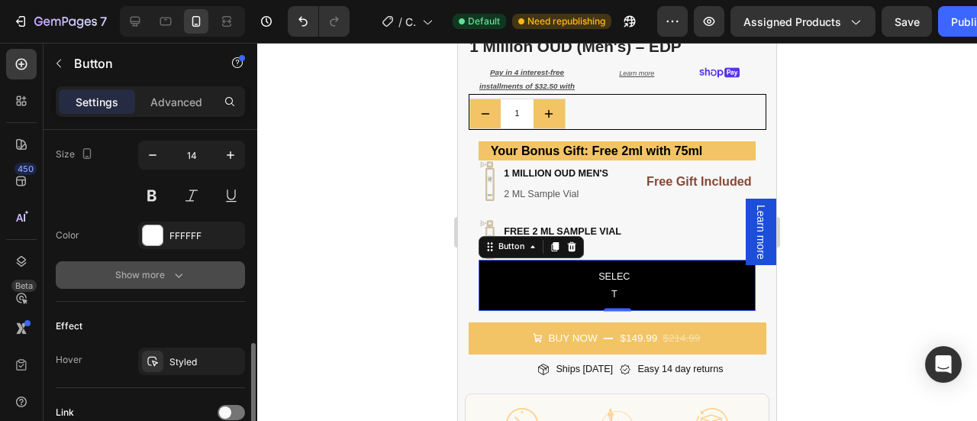
scroll to position [649, 0]
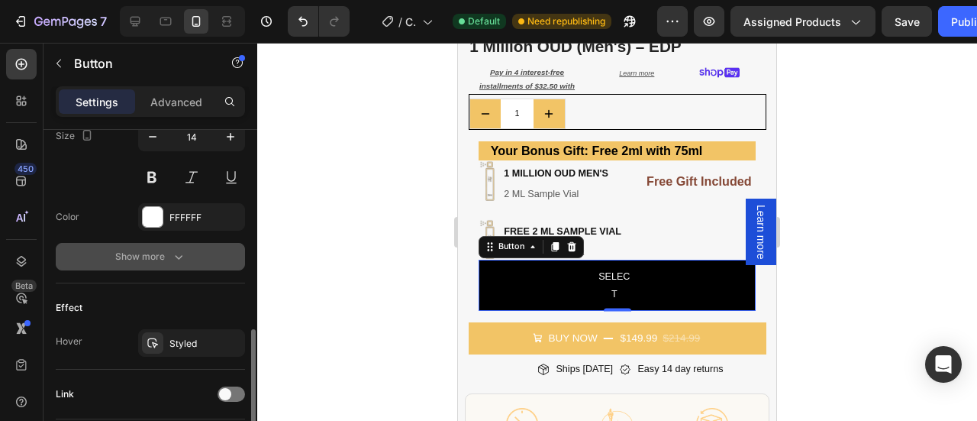
click at [153, 249] on div "Show more" at bounding box center [150, 256] width 71 height 15
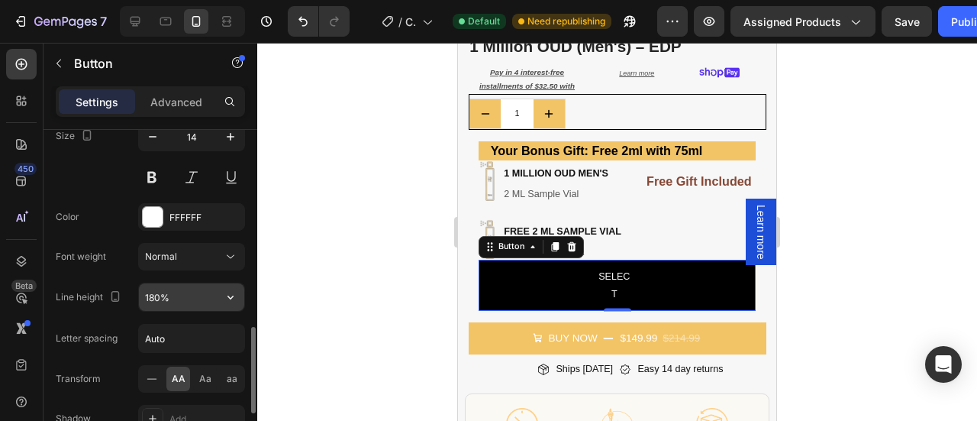
scroll to position [672, 0]
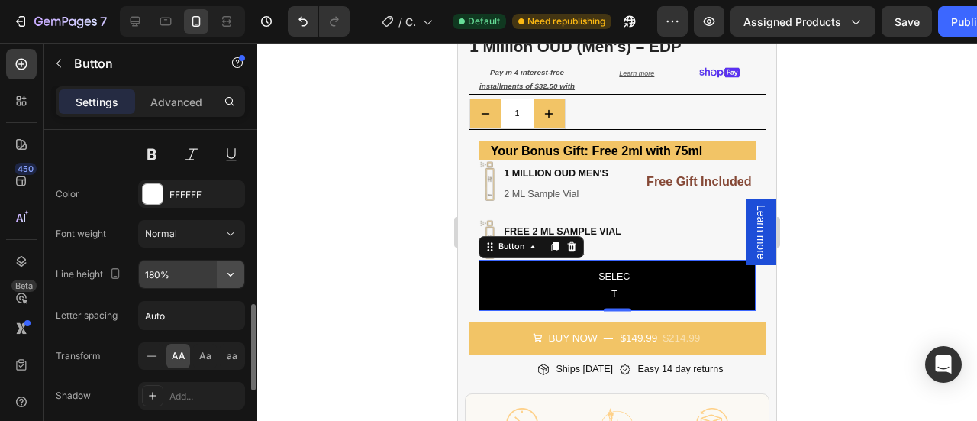
click at [230, 266] on icon "button" at bounding box center [230, 273] width 15 height 15
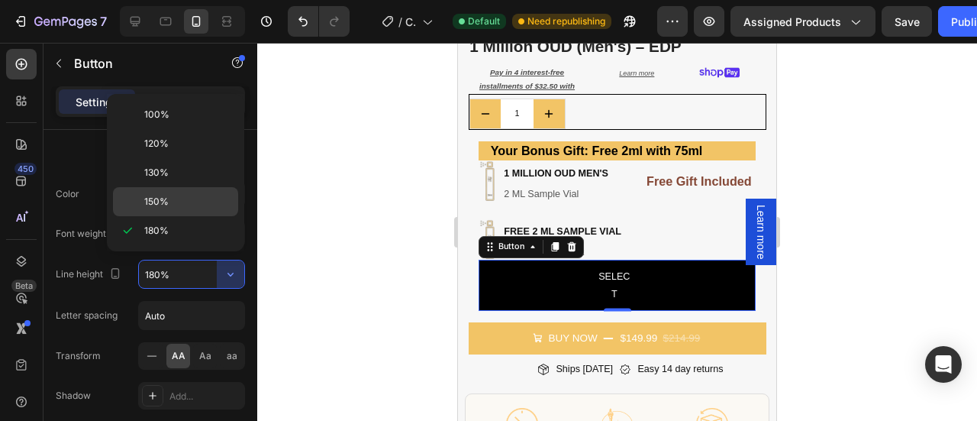
click at [153, 197] on span "150%" at bounding box center [156, 202] width 24 height 14
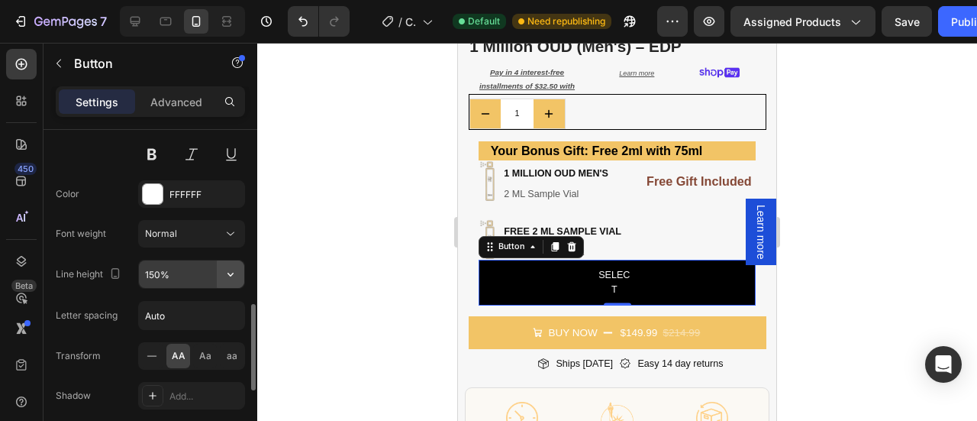
click at [235, 273] on icon "button" at bounding box center [230, 273] width 15 height 15
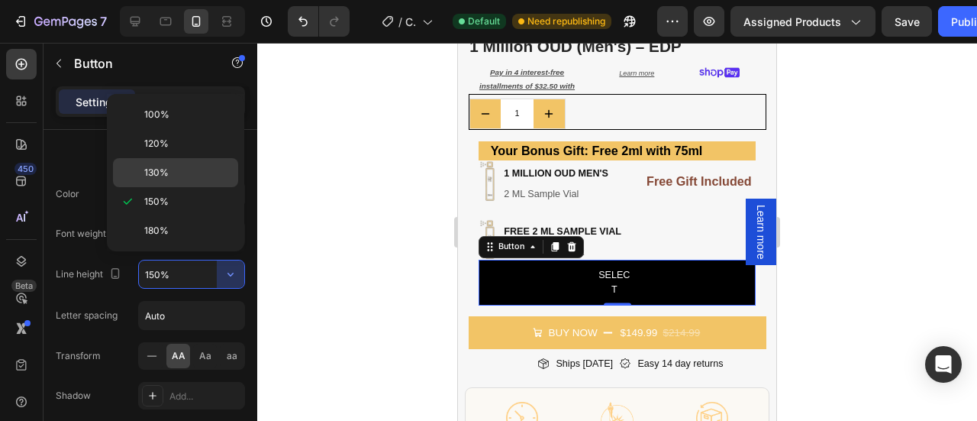
click at [160, 173] on span "130%" at bounding box center [156, 173] width 24 height 14
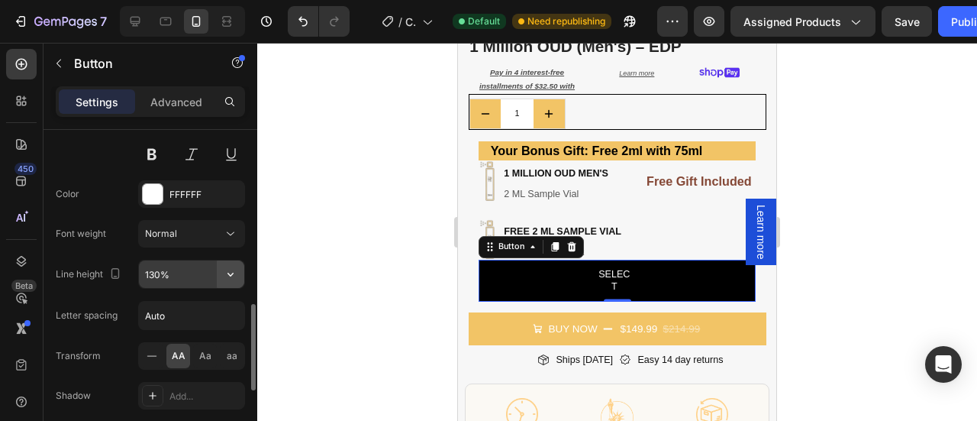
click at [237, 271] on icon "button" at bounding box center [230, 273] width 15 height 15
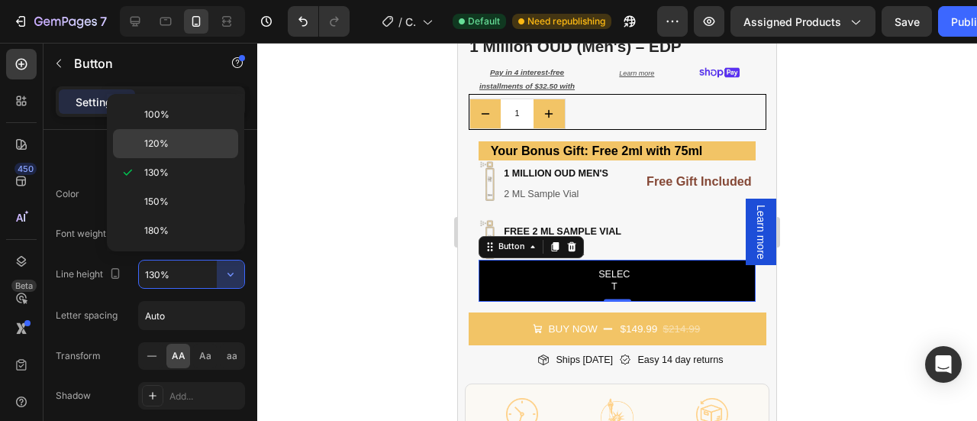
click at [147, 153] on div "120%" at bounding box center [175, 143] width 125 height 29
type input "120%"
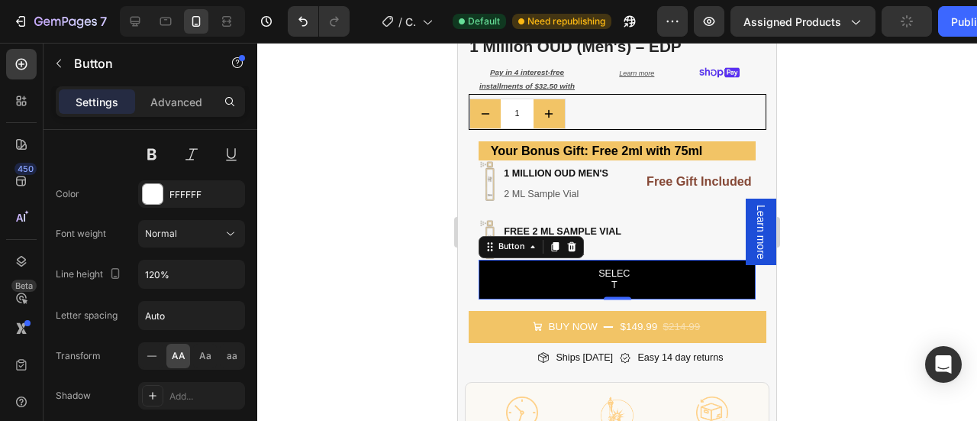
click at [846, 222] on div at bounding box center [617, 232] width 720 height 378
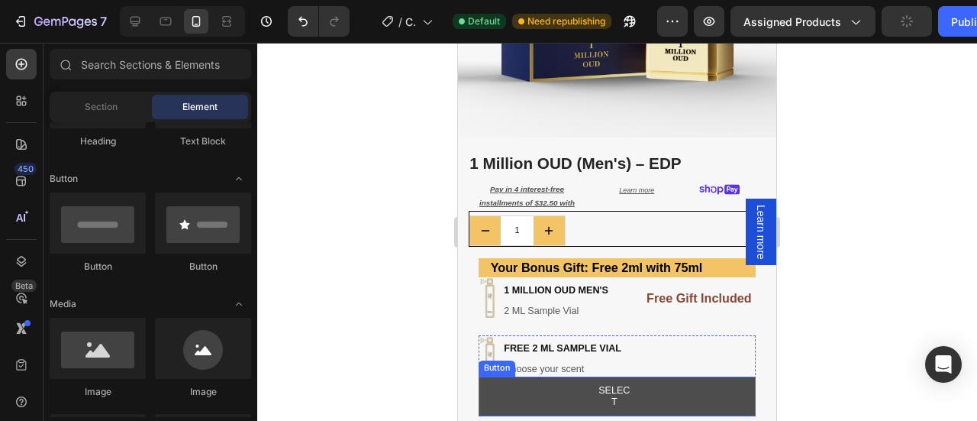
scroll to position [300, 0]
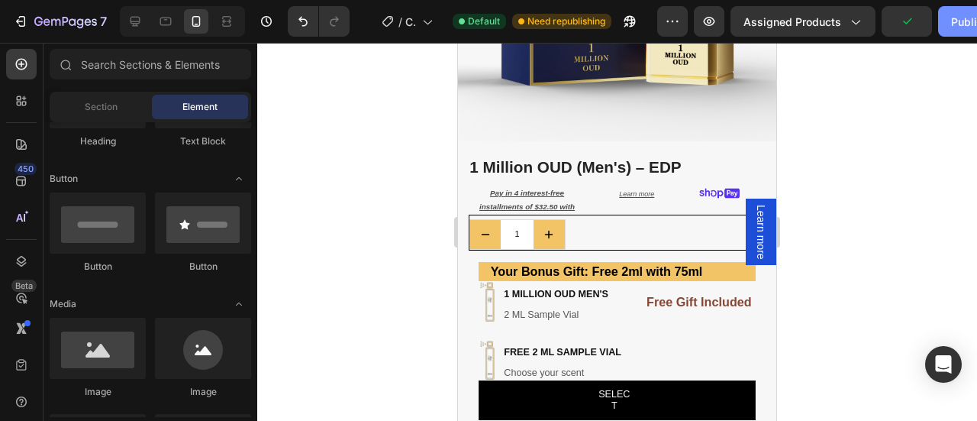
click at [952, 26] on div "Publish" at bounding box center [970, 22] width 38 height 16
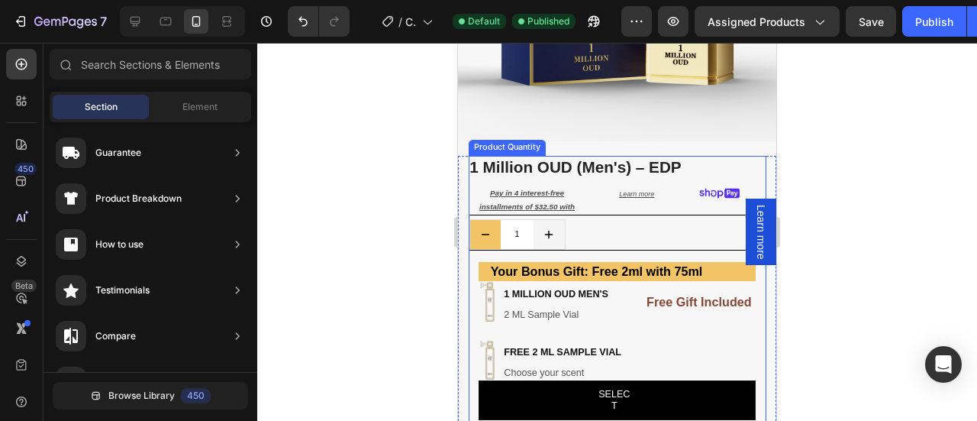
click at [562, 228] on button "increment" at bounding box center [549, 235] width 31 height 30
type input "2"
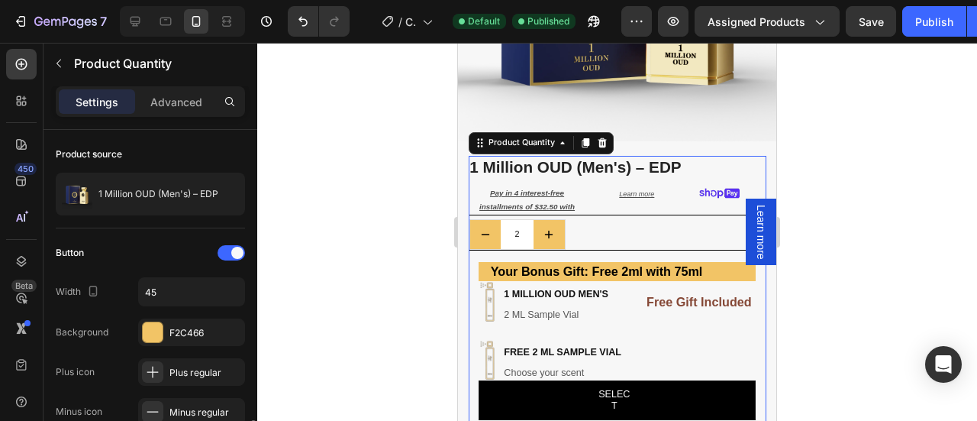
scroll to position [237, 0]
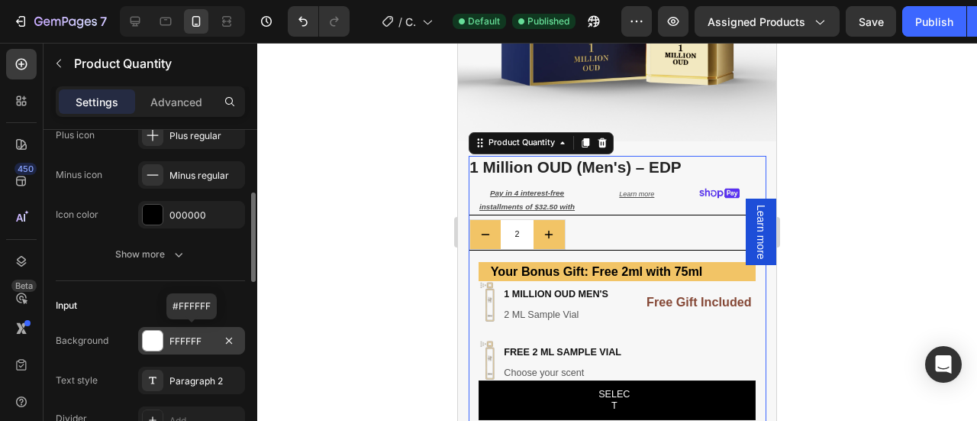
click at [157, 339] on div at bounding box center [153, 340] width 20 height 20
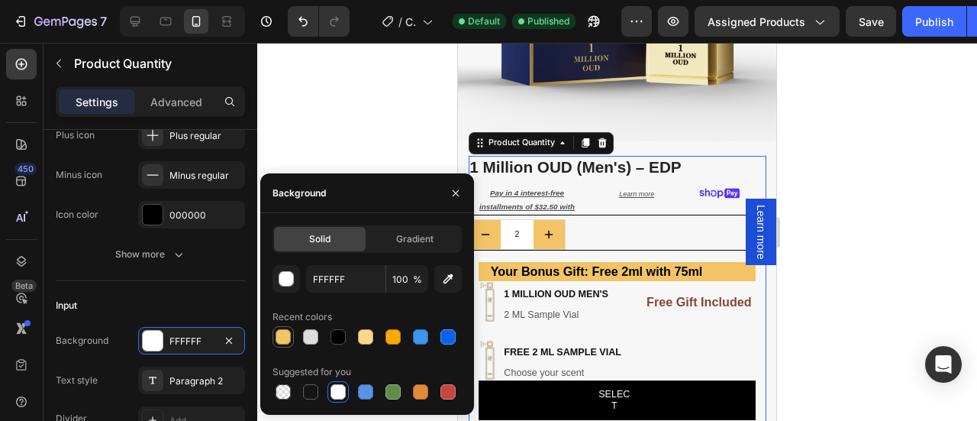
click at [280, 335] on div at bounding box center [283, 336] width 15 height 15
type input "F2C466"
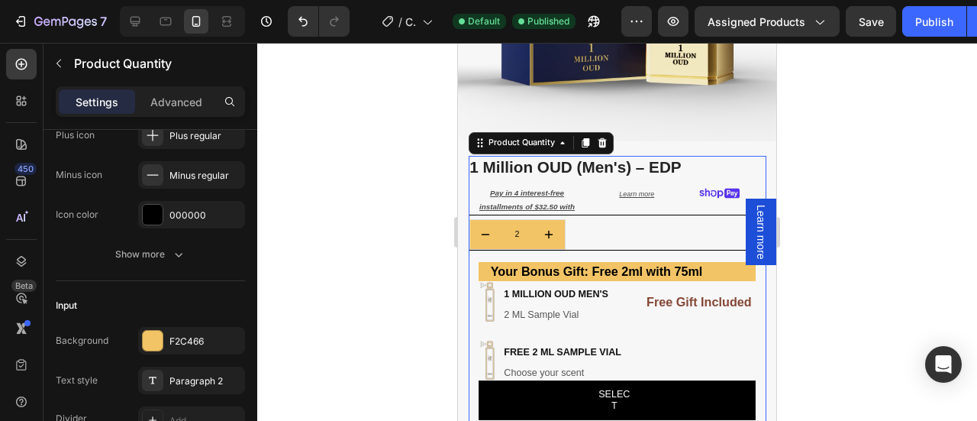
click at [853, 243] on div at bounding box center [617, 232] width 720 height 378
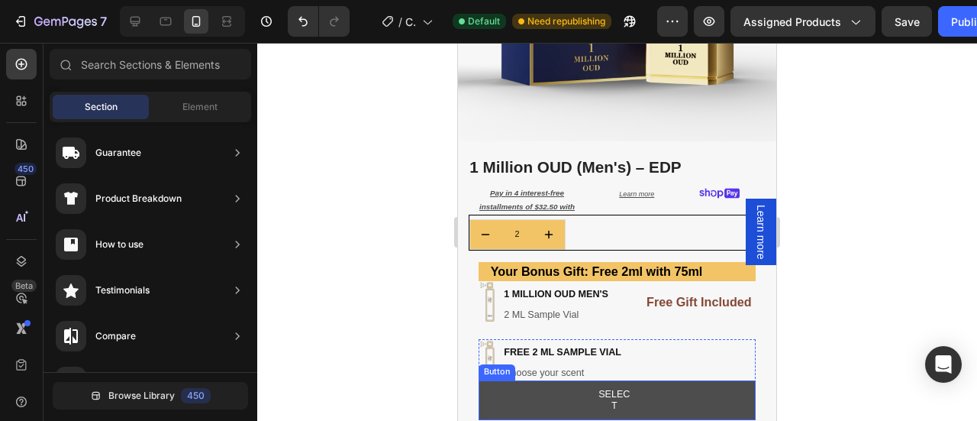
click at [646, 395] on button "SELECT" at bounding box center [617, 400] width 277 height 40
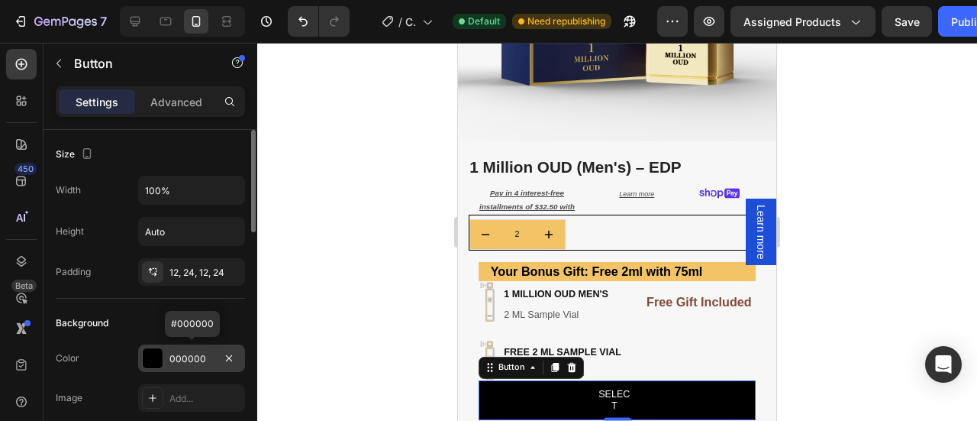
click at [147, 360] on div at bounding box center [153, 358] width 20 height 20
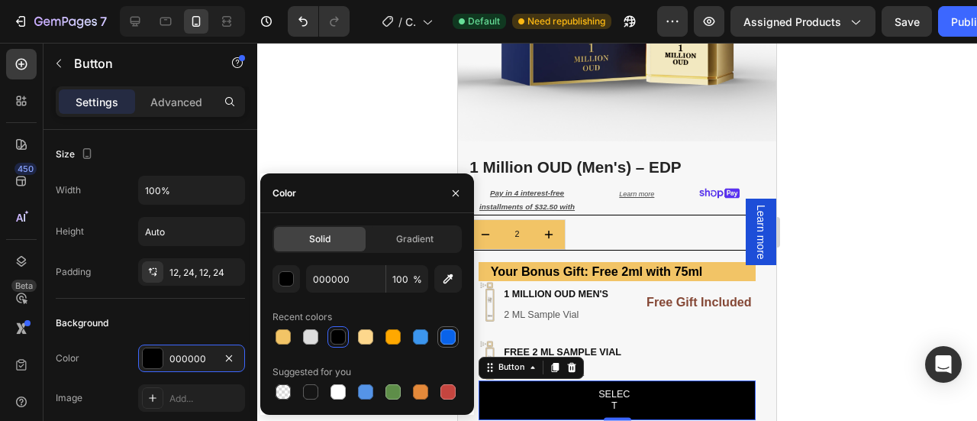
click at [450, 343] on div at bounding box center [447, 336] width 15 height 15
type input "0963EA"
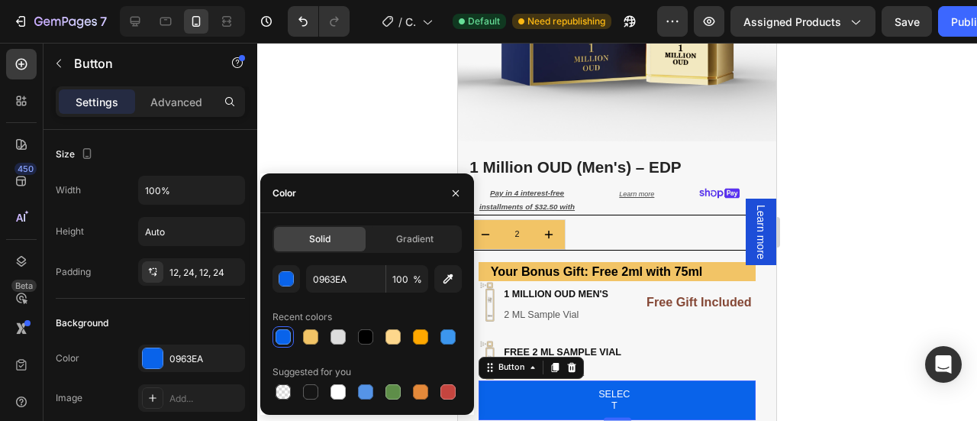
click at [877, 315] on div at bounding box center [617, 232] width 720 height 378
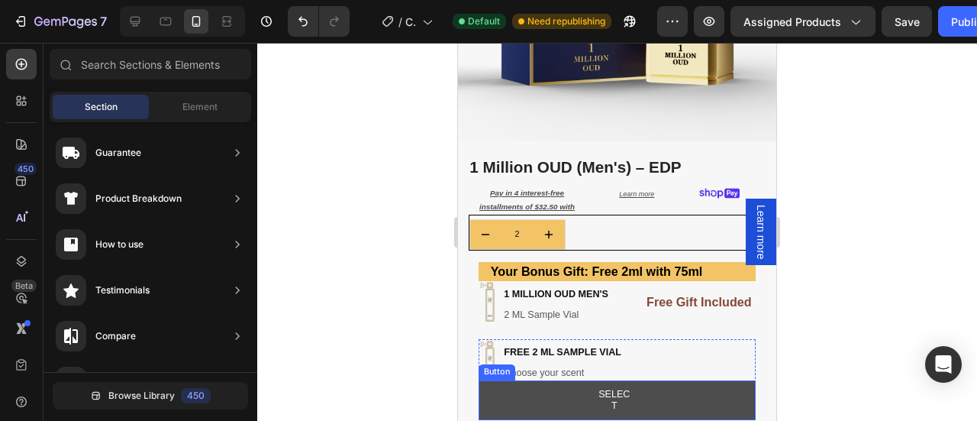
click at [592, 392] on button "SELECT" at bounding box center [617, 400] width 277 height 40
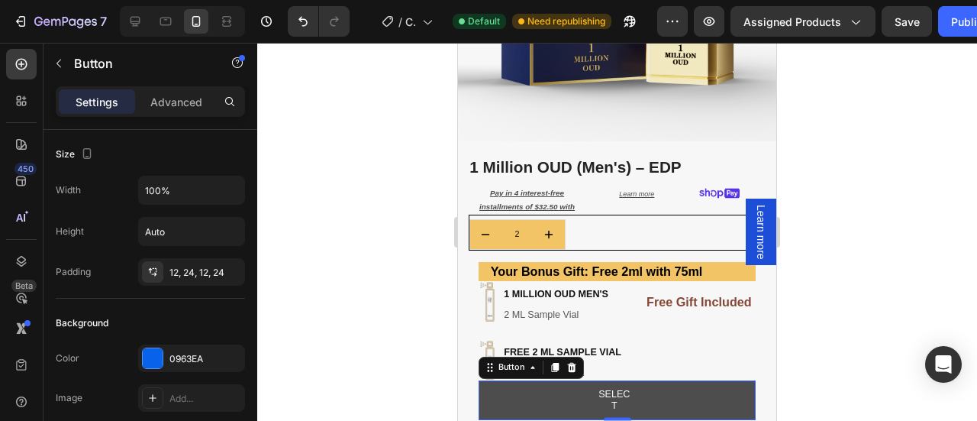
click at [693, 392] on button "SELECT" at bounding box center [617, 400] width 277 height 40
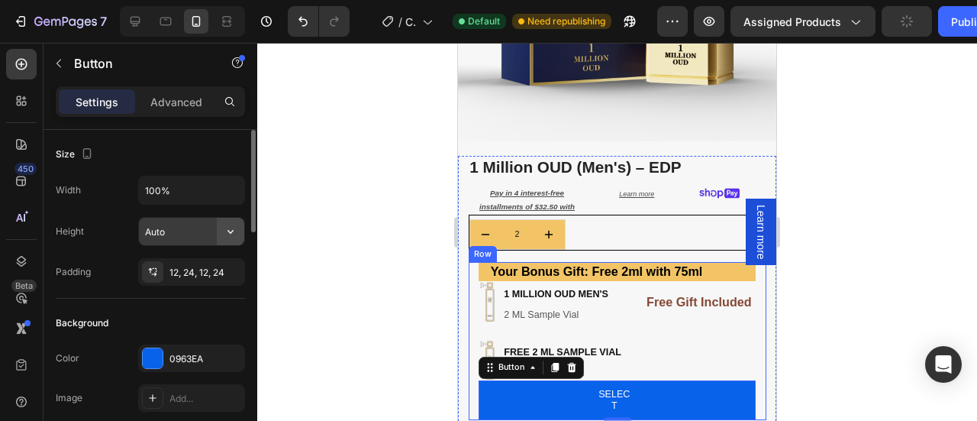
click at [232, 227] on icon "button" at bounding box center [230, 231] width 15 height 15
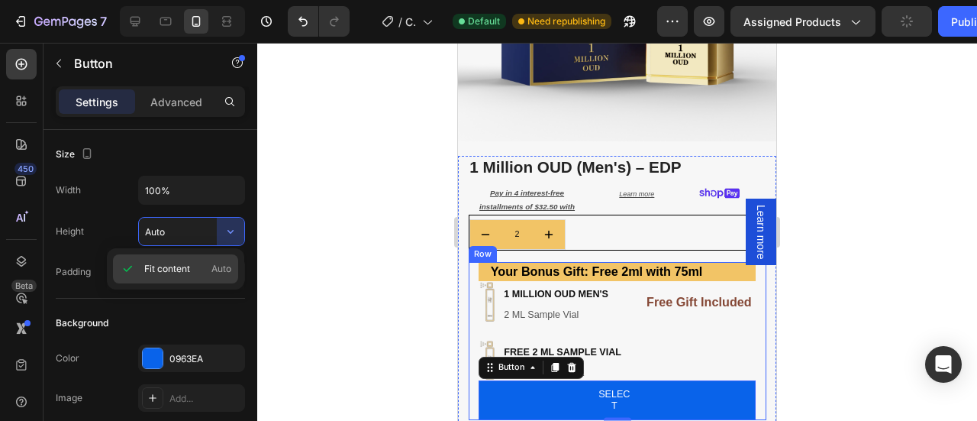
click at [229, 270] on span "Auto" at bounding box center [221, 269] width 20 height 14
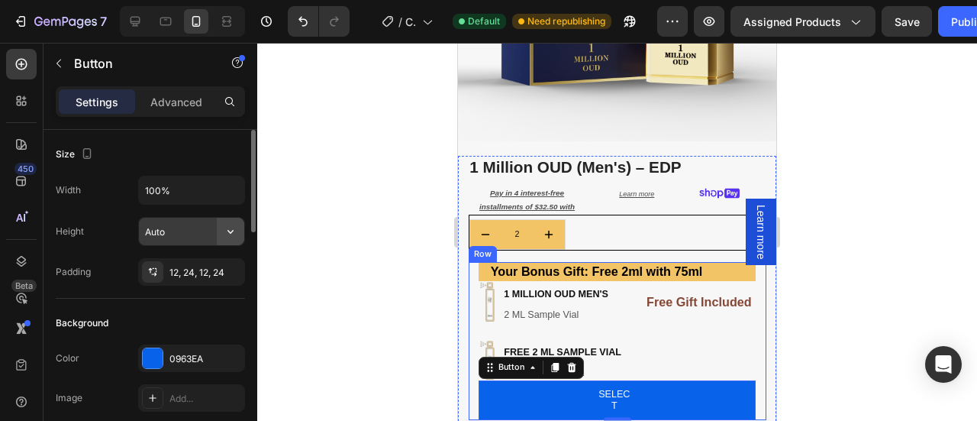
click at [226, 225] on icon "button" at bounding box center [230, 231] width 15 height 15
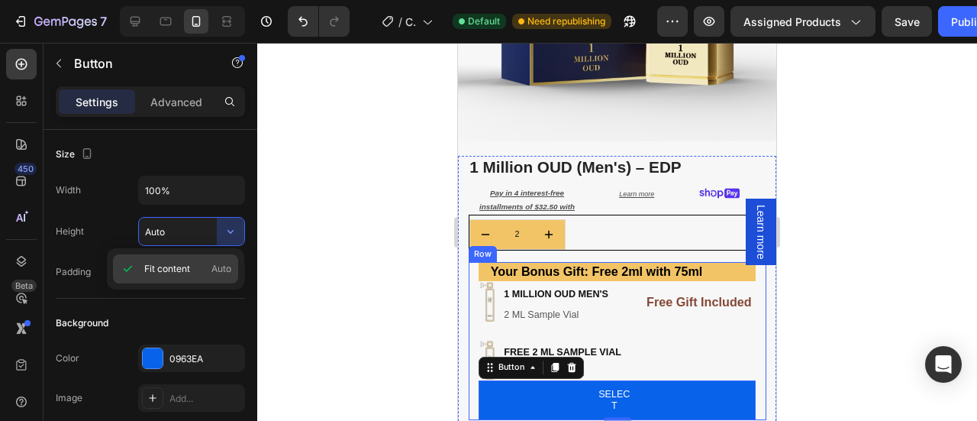
click at [189, 272] on span "Fit content" at bounding box center [167, 269] width 46 height 14
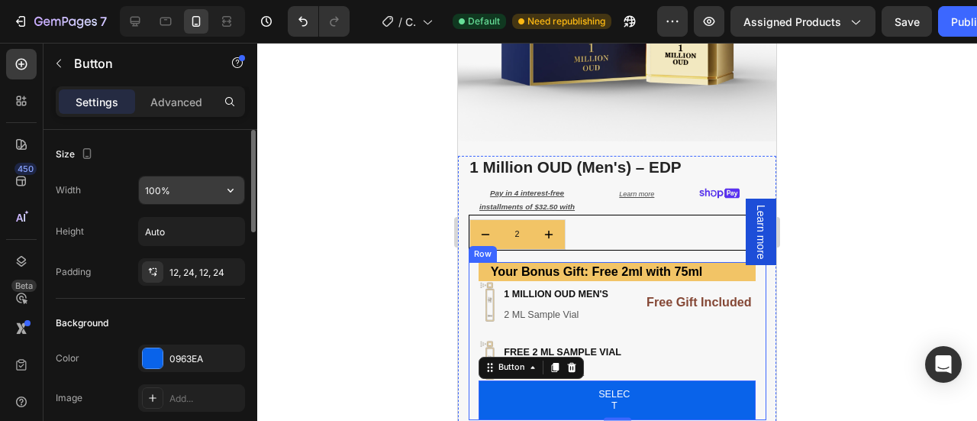
click at [189, 184] on input "100%" at bounding box center [191, 189] width 105 height 27
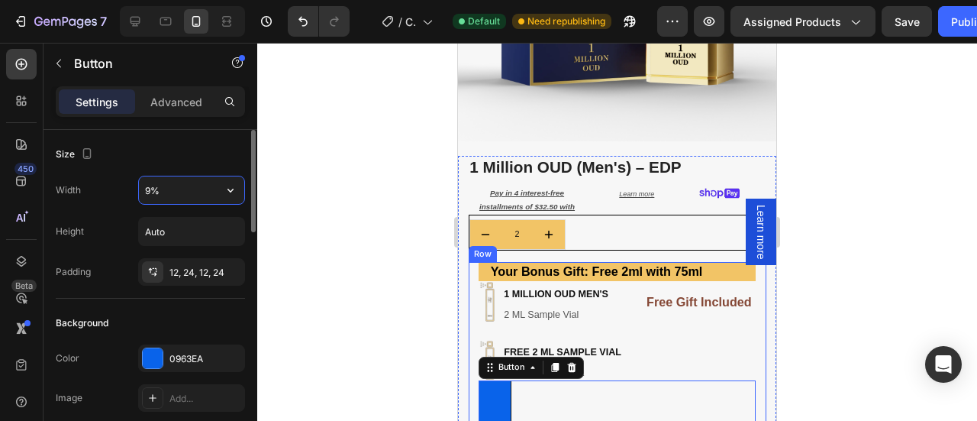
type input "90%"
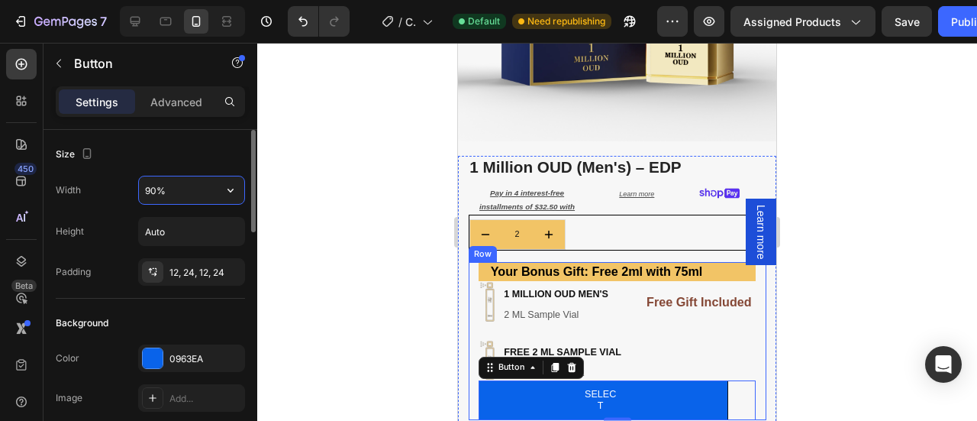
click at [187, 194] on input "90%" at bounding box center [191, 189] width 105 height 27
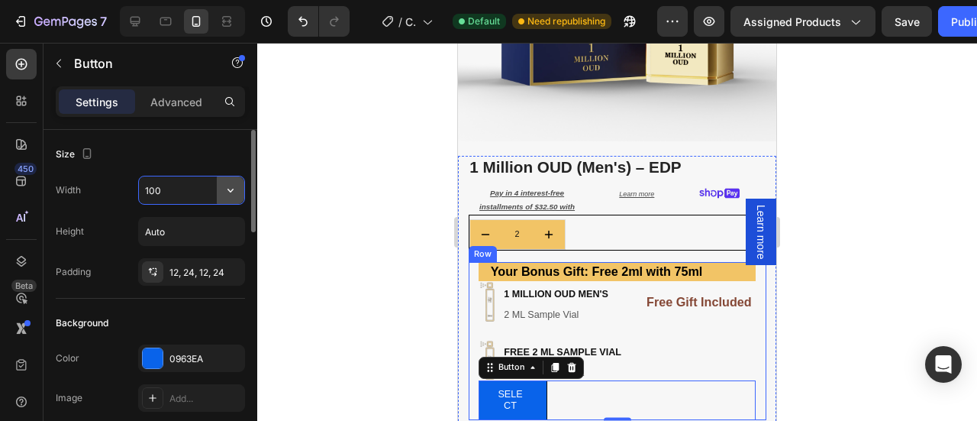
click at [222, 193] on button "button" at bounding box center [230, 189] width 27 height 27
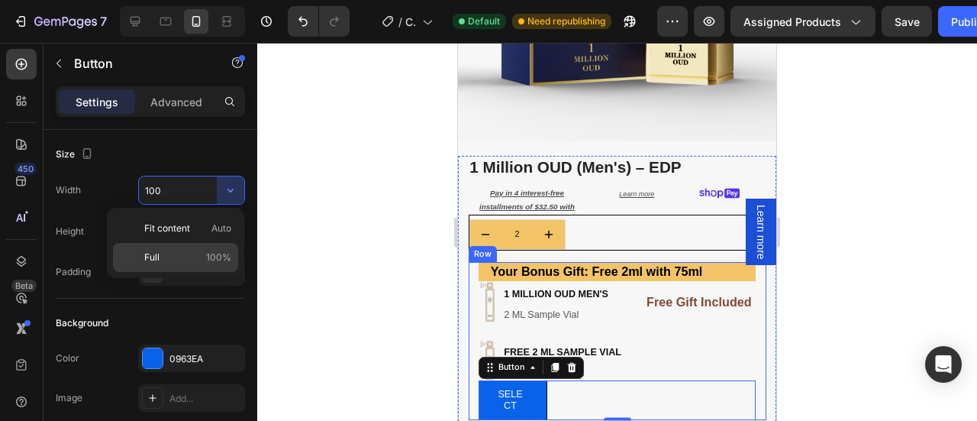
click at [184, 252] on p "Full 100%" at bounding box center [187, 257] width 87 height 14
type input "100%"
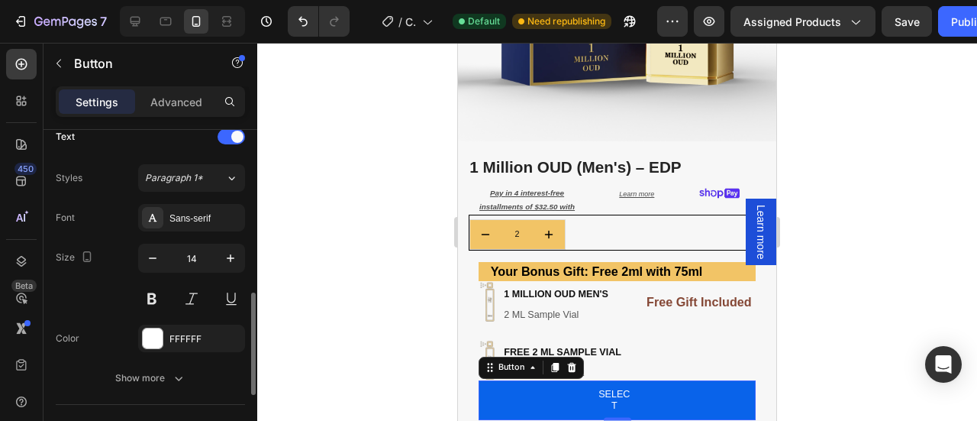
scroll to position [528, 0]
click at [182, 172] on span "Paragraph 1*" at bounding box center [174, 177] width 58 height 14
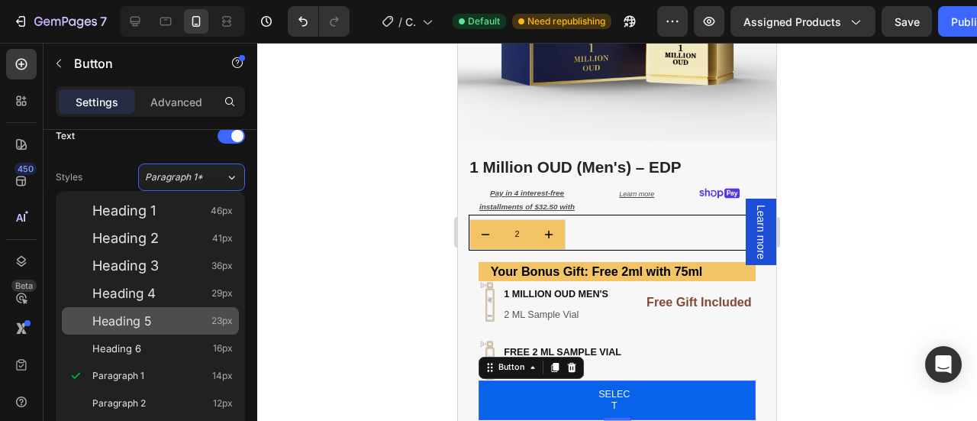
click at [131, 323] on span "Heading 5" at bounding box center [122, 320] width 60 height 15
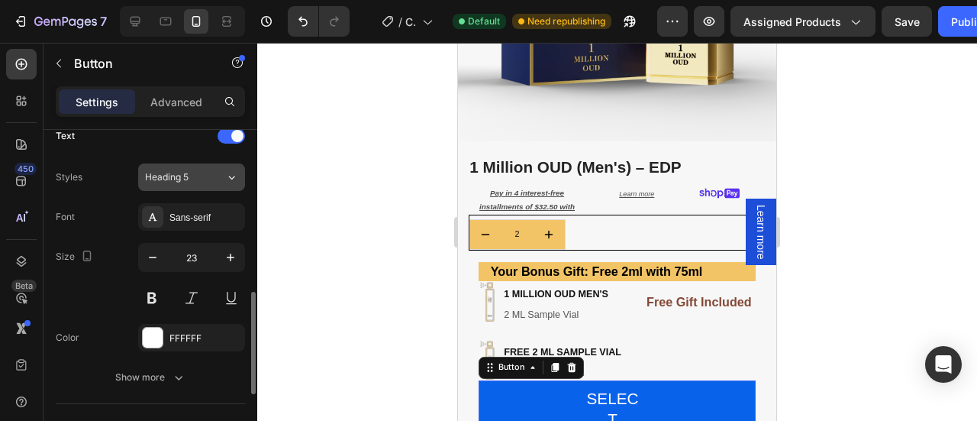
click at [227, 169] on icon at bounding box center [231, 176] width 13 height 15
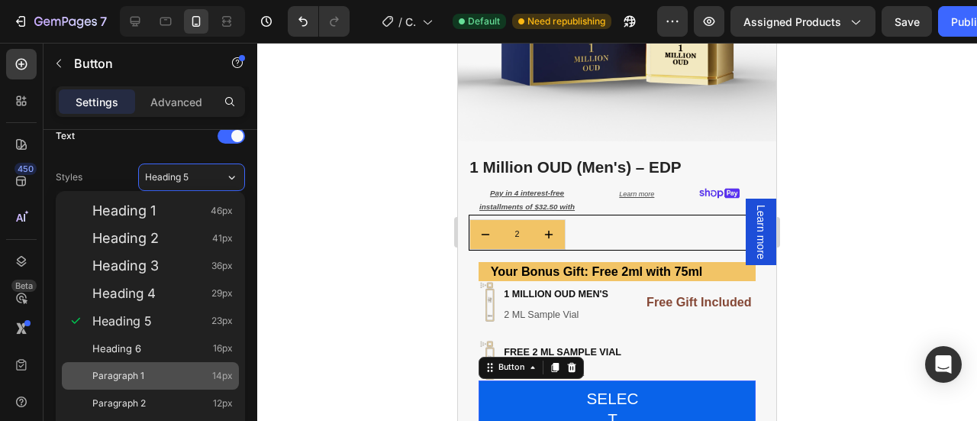
click at [140, 369] on span "Paragraph 1" at bounding box center [118, 375] width 52 height 15
type input "14"
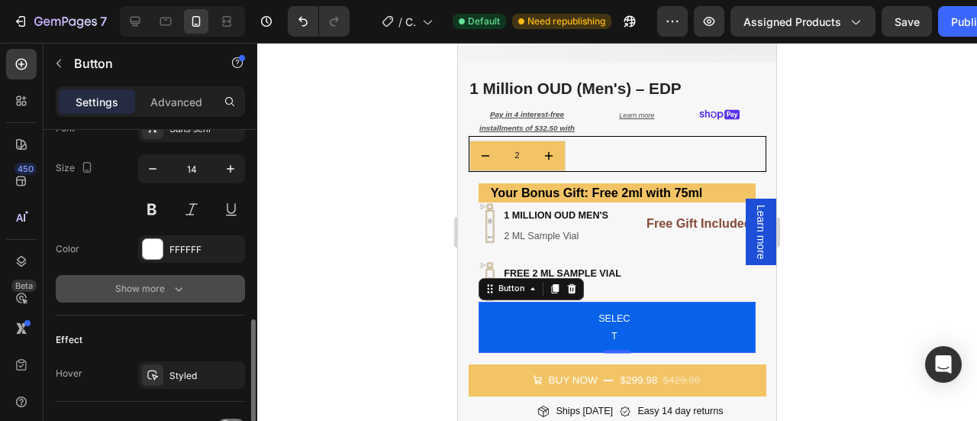
scroll to position [617, 0]
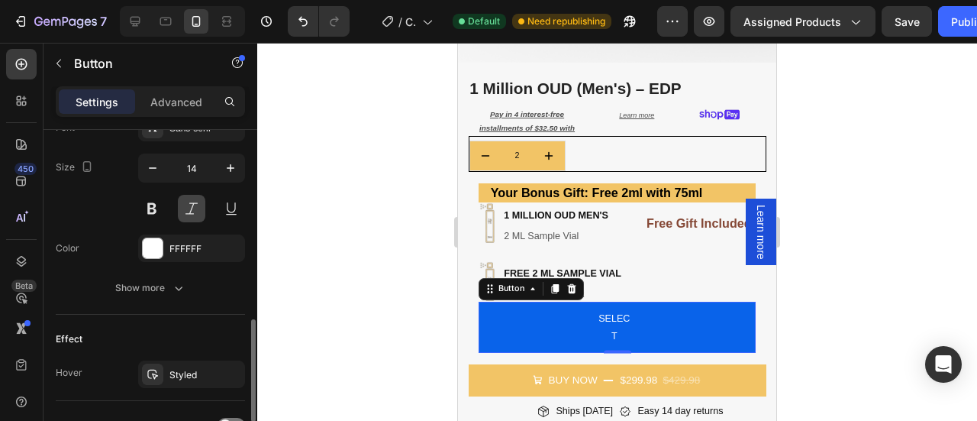
click at [182, 201] on button at bounding box center [191, 208] width 27 height 27
click at [148, 202] on button at bounding box center [151, 208] width 27 height 27
click at [197, 205] on button at bounding box center [191, 208] width 27 height 27
click at [163, 211] on button at bounding box center [151, 208] width 27 height 27
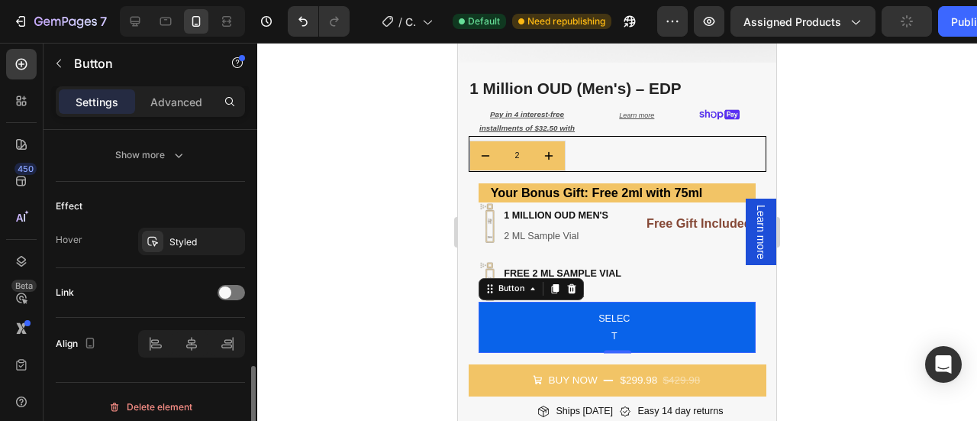
scroll to position [756, 0]
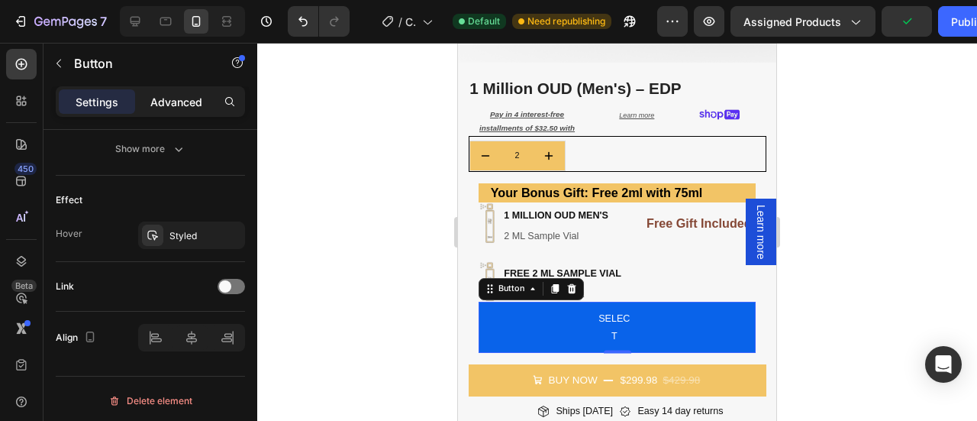
click at [174, 107] on p "Advanced" at bounding box center [176, 102] width 52 height 16
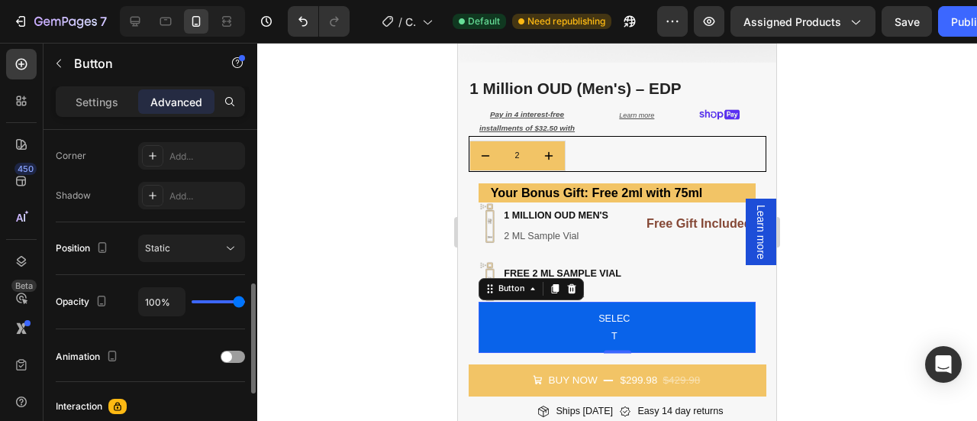
scroll to position [466, 0]
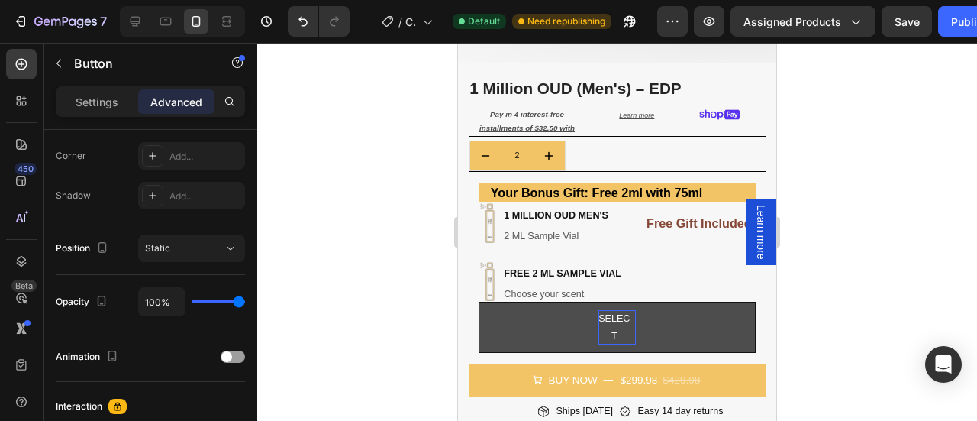
click at [656, 317] on button "SELECT" at bounding box center [617, 326] width 277 height 51
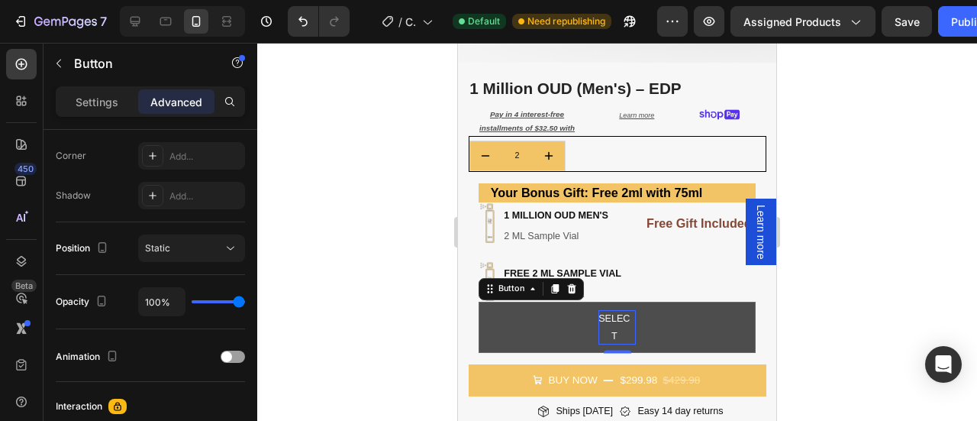
click at [540, 308] on button "SELECT" at bounding box center [617, 326] width 277 height 51
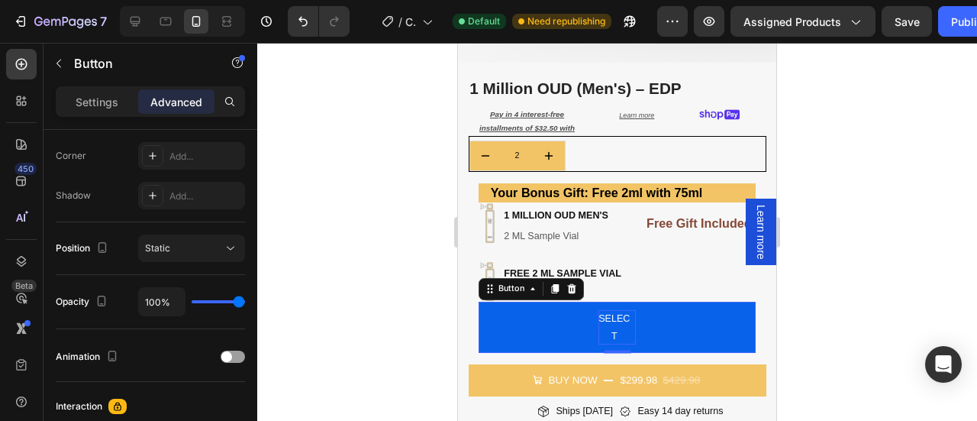
click at [841, 276] on div at bounding box center [617, 232] width 720 height 378
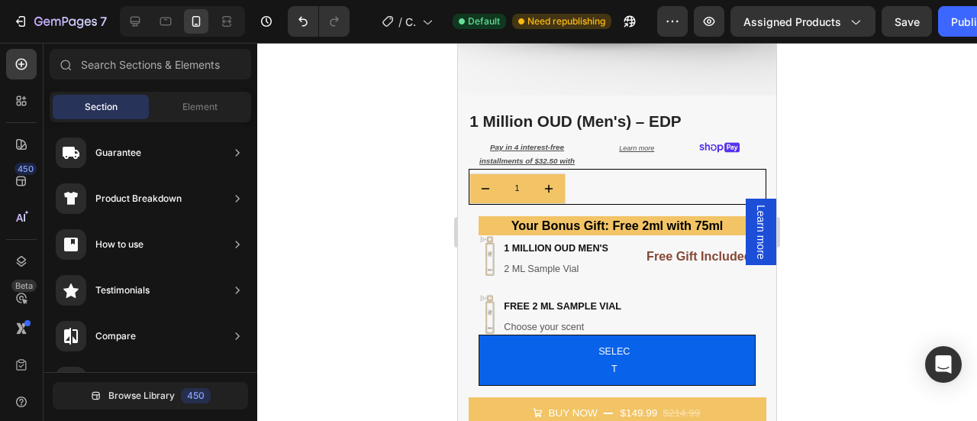
scroll to position [345, 0]
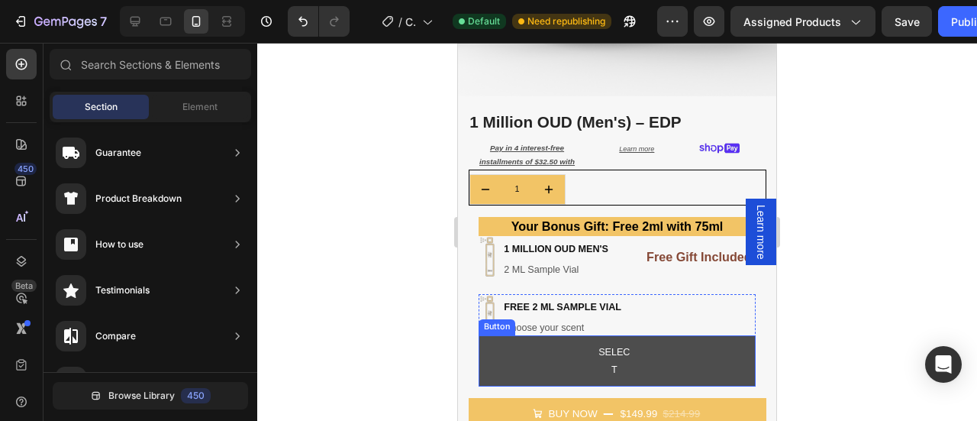
click at [647, 361] on button "SELECT" at bounding box center [617, 360] width 277 height 51
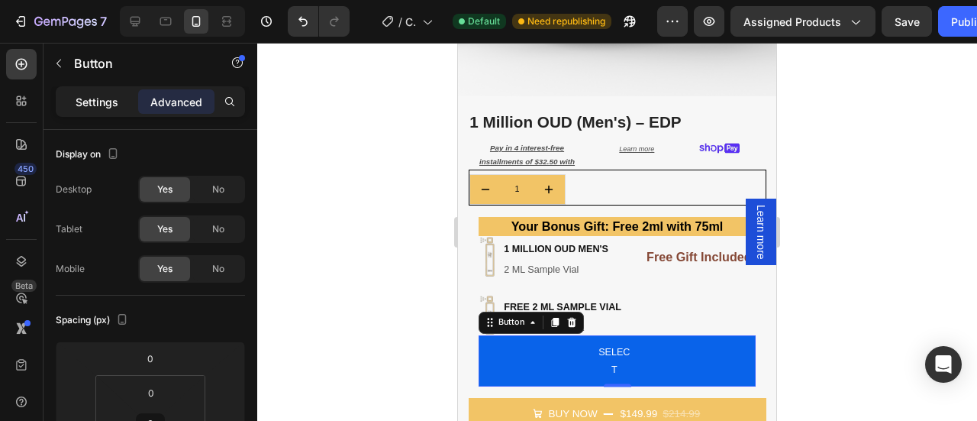
click at [99, 107] on p "Settings" at bounding box center [97, 102] width 43 height 16
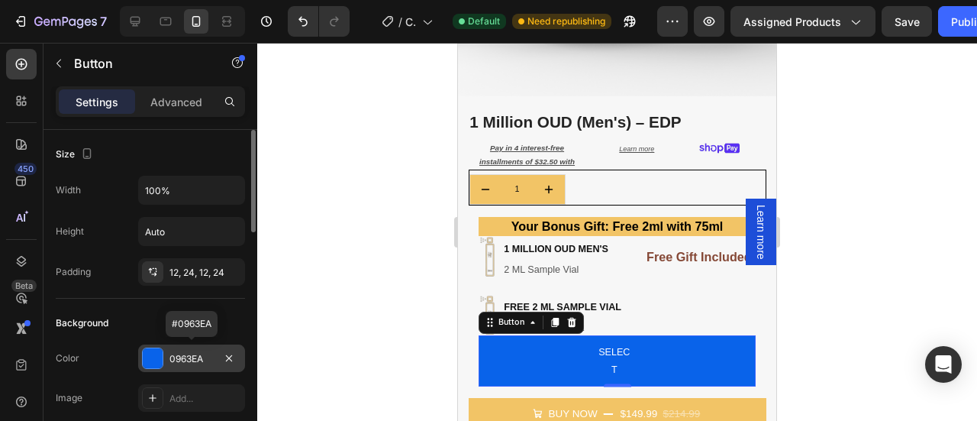
click at [156, 356] on div at bounding box center [153, 358] width 20 height 20
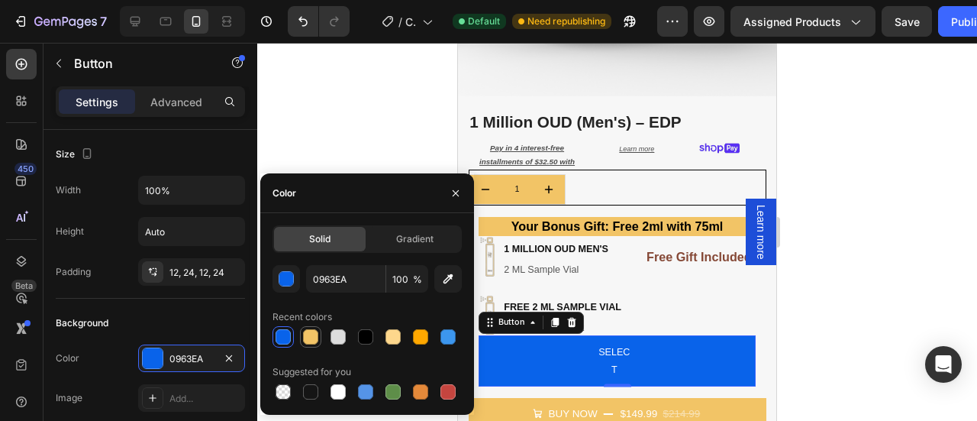
click at [318, 330] on div at bounding box center [310, 336] width 18 height 18
type input "F2C466"
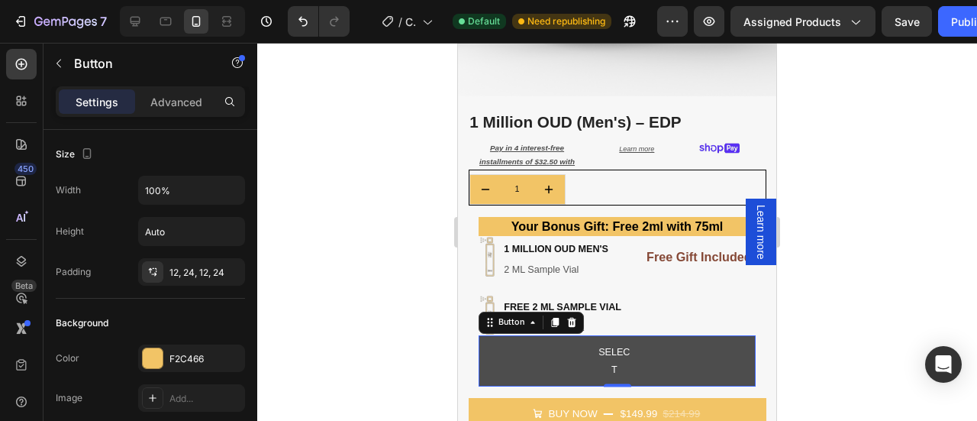
click at [537, 335] on button "SELECT" at bounding box center [617, 360] width 277 height 51
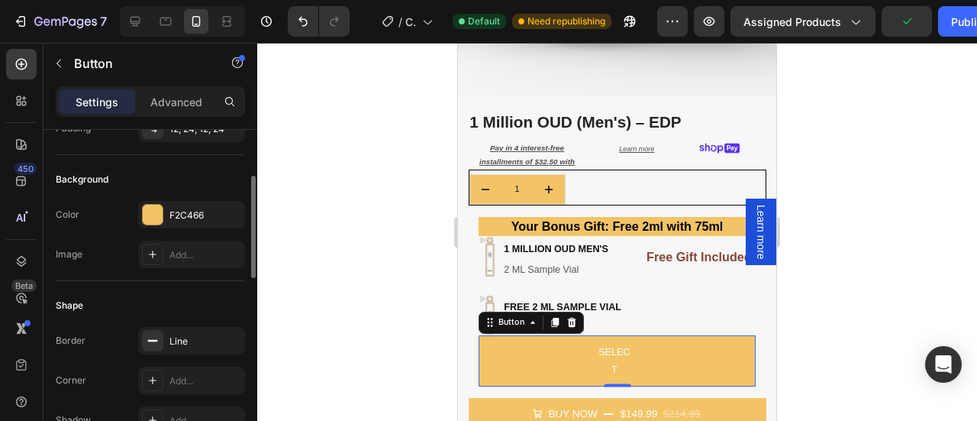
scroll to position [145, 0]
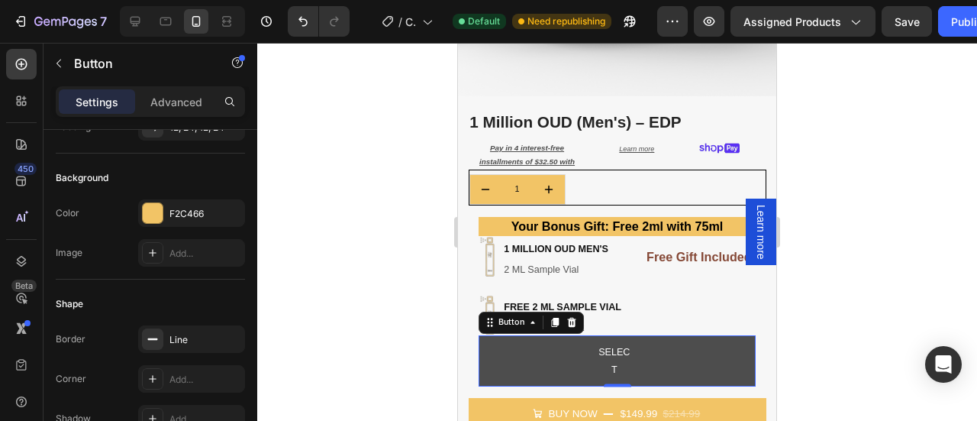
click at [520, 362] on button "SELECT" at bounding box center [617, 360] width 277 height 51
click at [514, 356] on button "SELECT" at bounding box center [617, 360] width 277 height 51
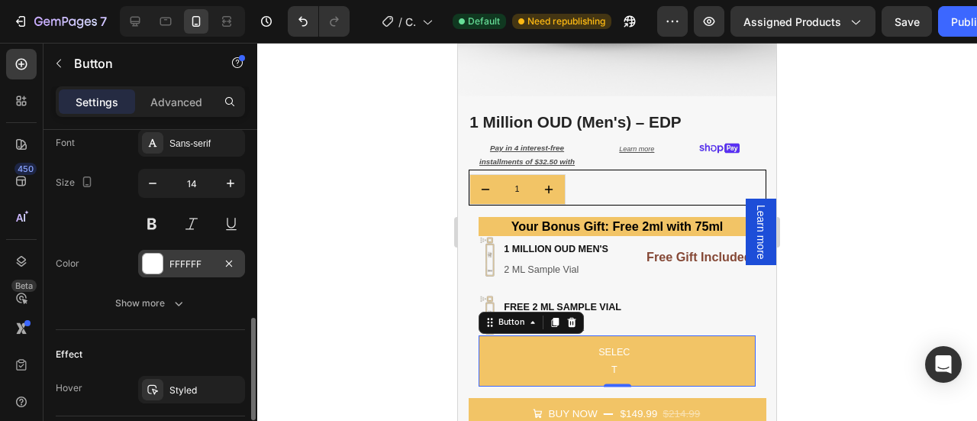
scroll to position [615, 0]
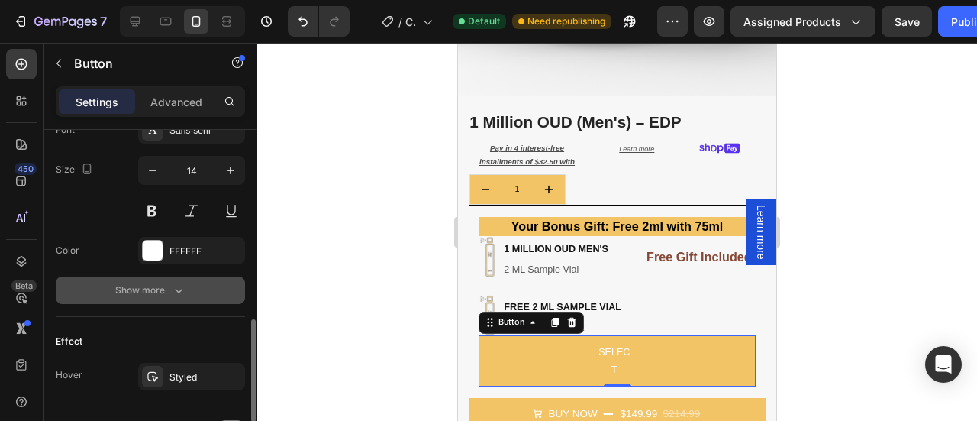
click at [166, 282] on div "Show more" at bounding box center [150, 289] width 71 height 15
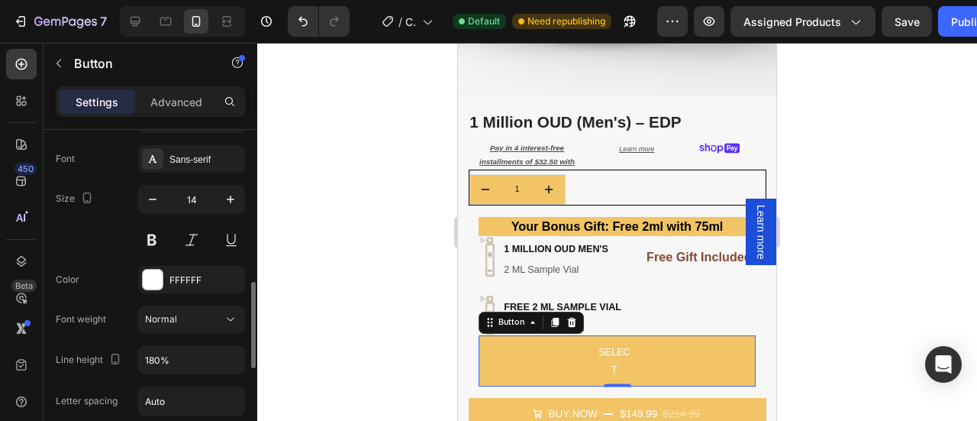
scroll to position [566, 0]
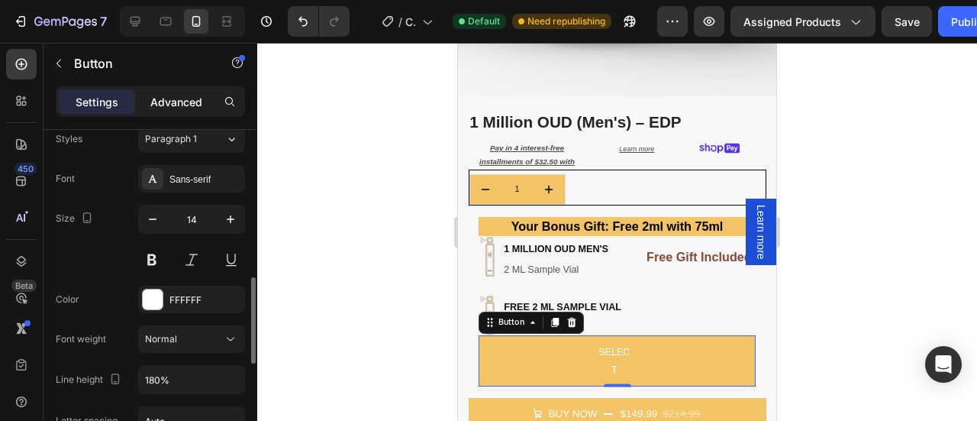
click at [166, 95] on p "Advanced" at bounding box center [176, 102] width 52 height 16
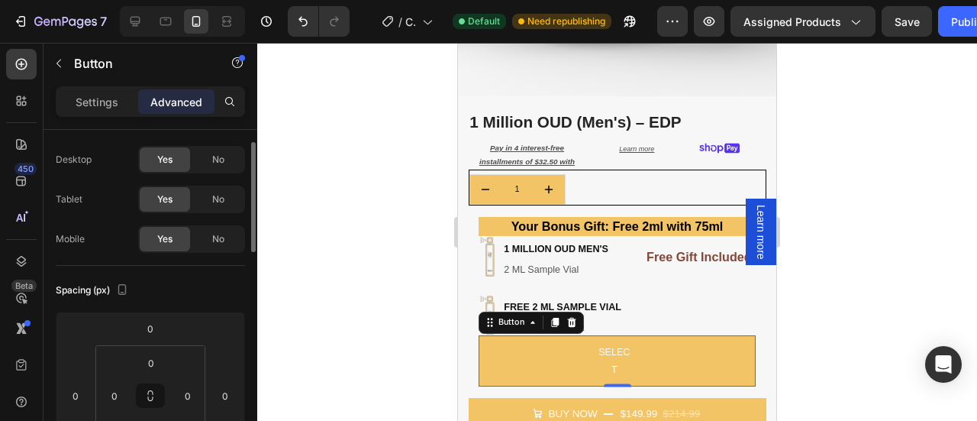
scroll to position [27, 0]
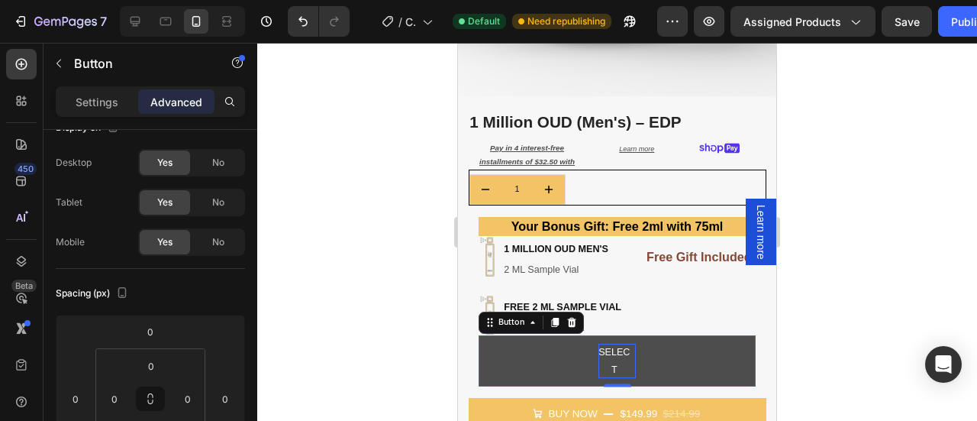
click at [608, 356] on p "SELECT" at bounding box center [614, 360] width 32 height 34
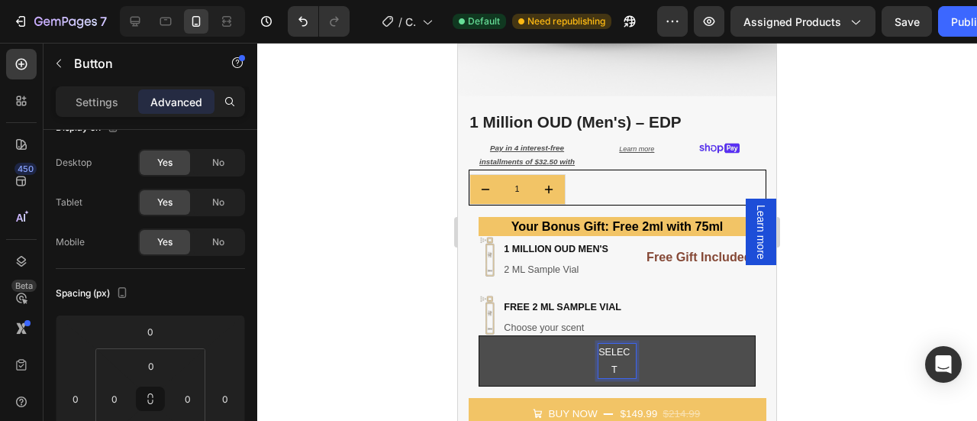
click at [606, 356] on p "SELECT" at bounding box center [614, 360] width 32 height 34
click at [609, 356] on p "SELECT" at bounding box center [614, 360] width 32 height 34
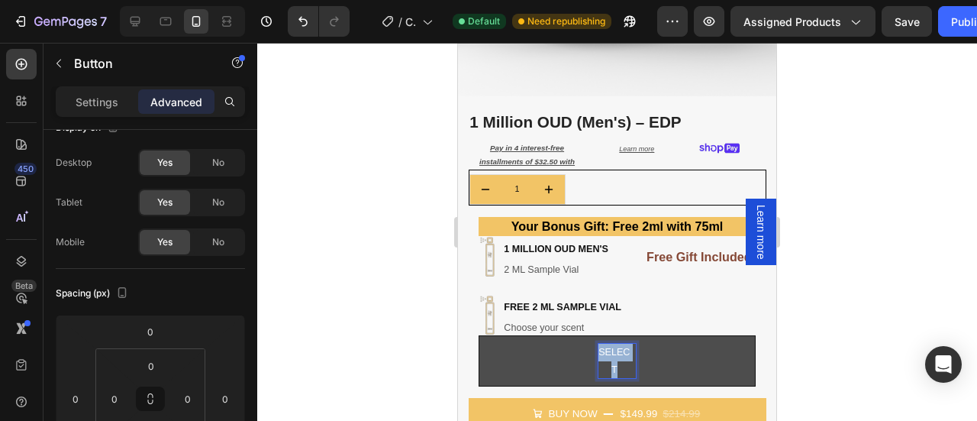
click at [609, 356] on p "SELECT" at bounding box center [614, 360] width 32 height 34
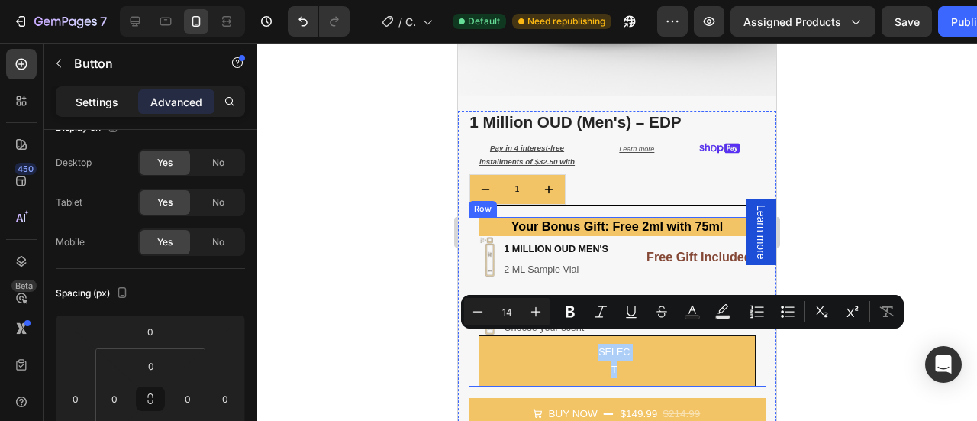
click at [105, 106] on p "Settings" at bounding box center [97, 102] width 43 height 16
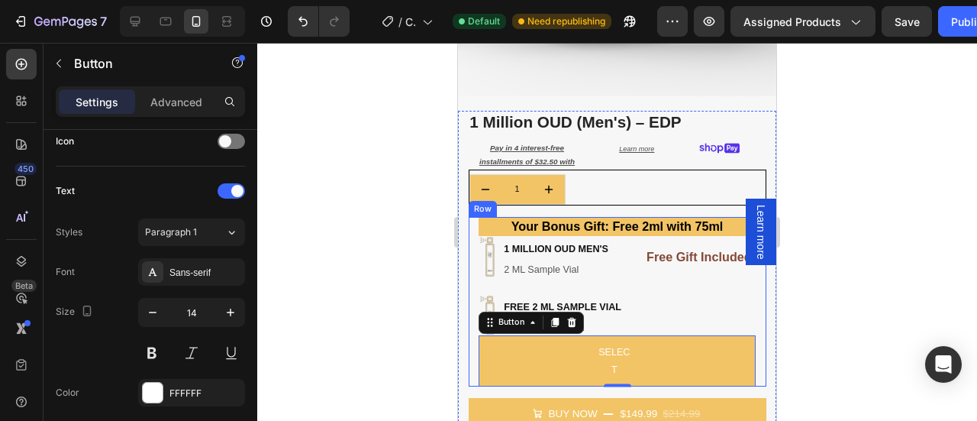
scroll to position [756, 0]
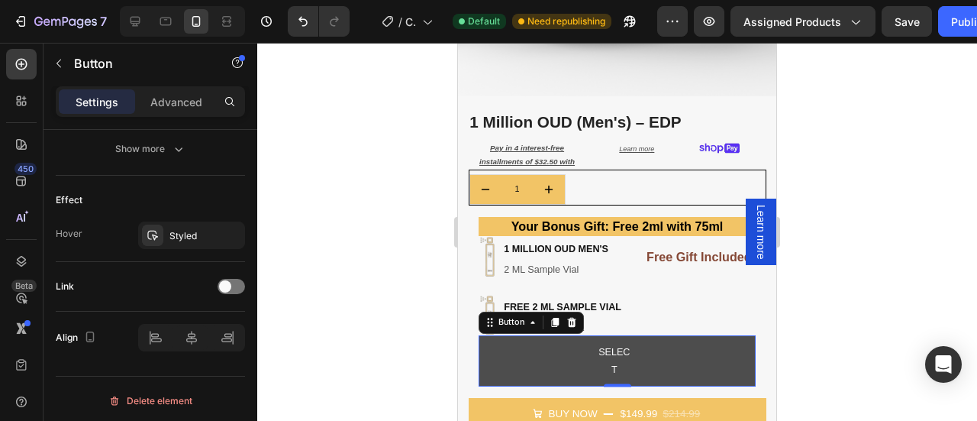
click at [523, 349] on button "SELECT" at bounding box center [617, 360] width 277 height 51
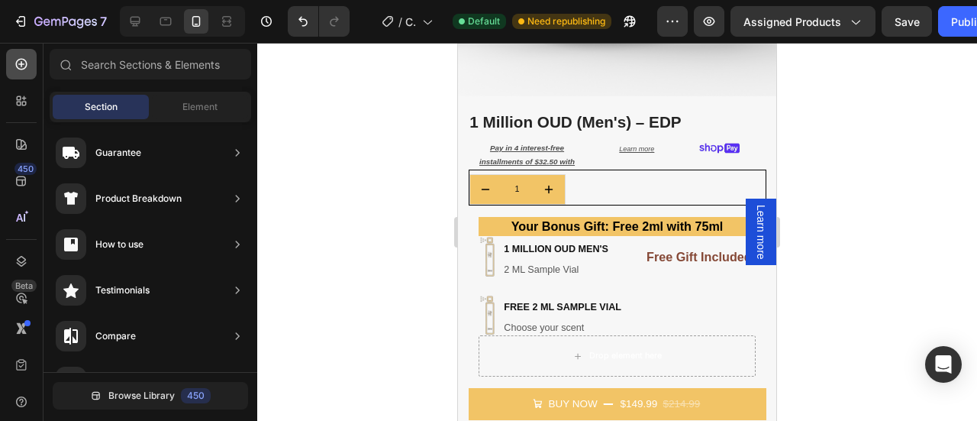
click at [24, 69] on icon at bounding box center [21, 63] width 15 height 15
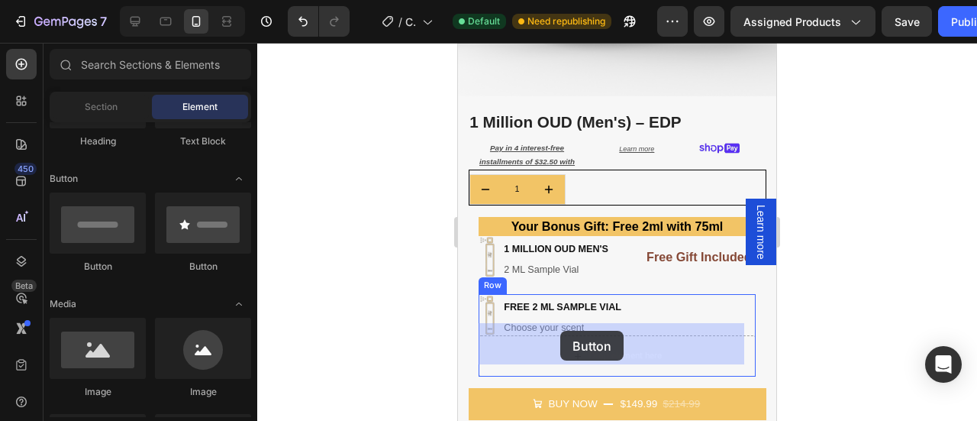
drag, startPoint x: 748, startPoint y: 291, endPoint x: 615, endPoint y: 383, distance: 161.8
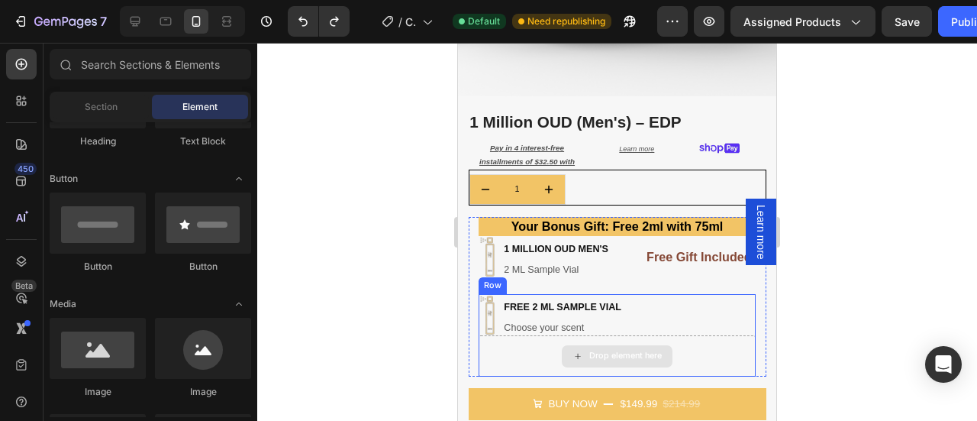
click at [683, 341] on div "Drop element here" at bounding box center [617, 355] width 277 height 41
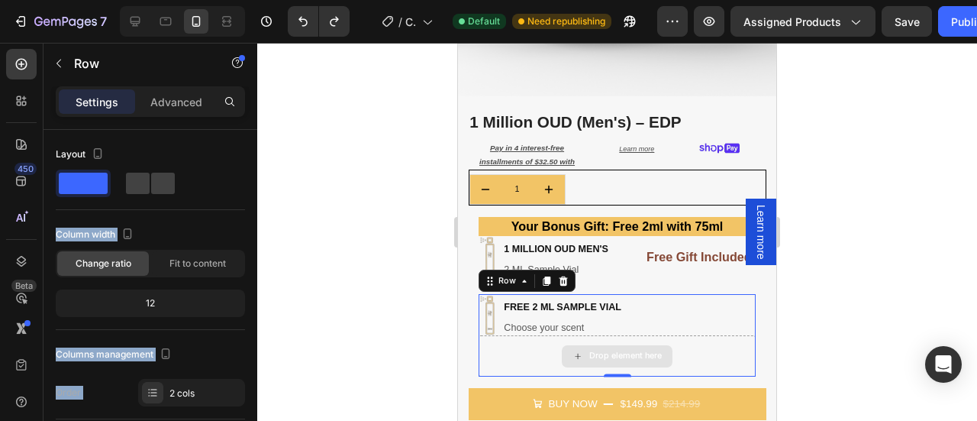
drag, startPoint x: 522, startPoint y: 240, endPoint x: 563, endPoint y: 345, distance: 112.4
click at [833, 311] on div at bounding box center [617, 232] width 720 height 378
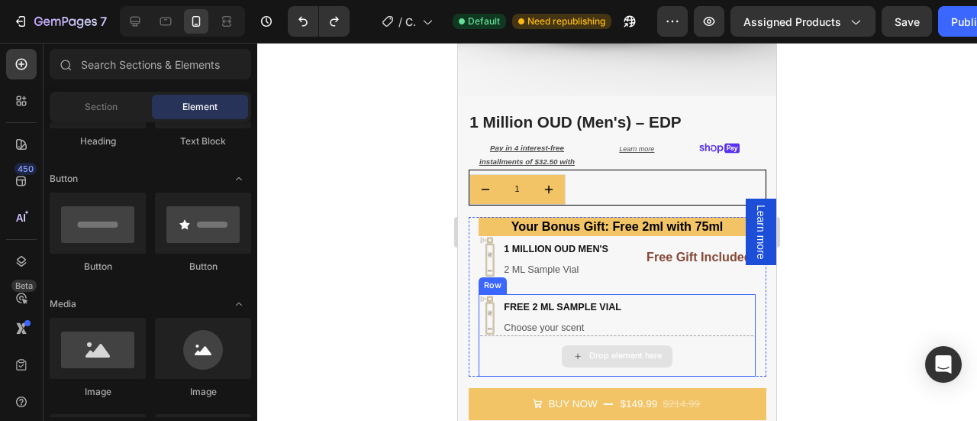
click at [689, 340] on div "Drop element here" at bounding box center [617, 355] width 277 height 41
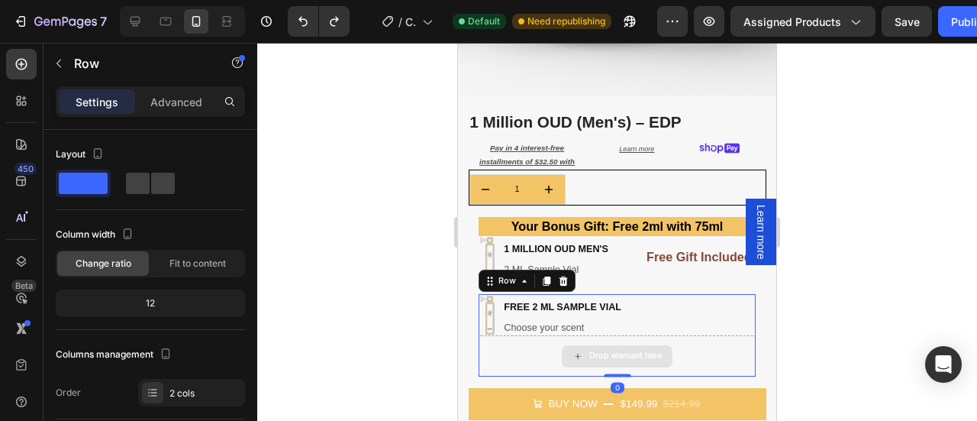
click at [531, 343] on div "Drop element here" at bounding box center [617, 355] width 277 height 41
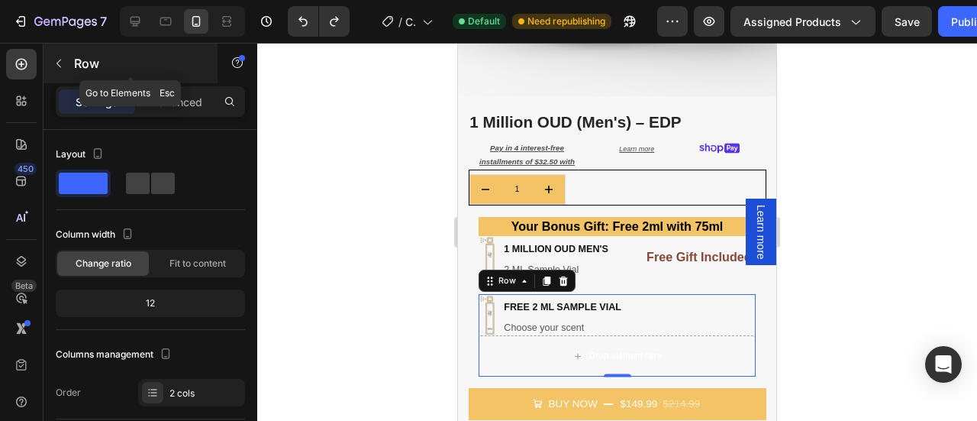
click at [56, 57] on icon "button" at bounding box center [59, 63] width 12 height 12
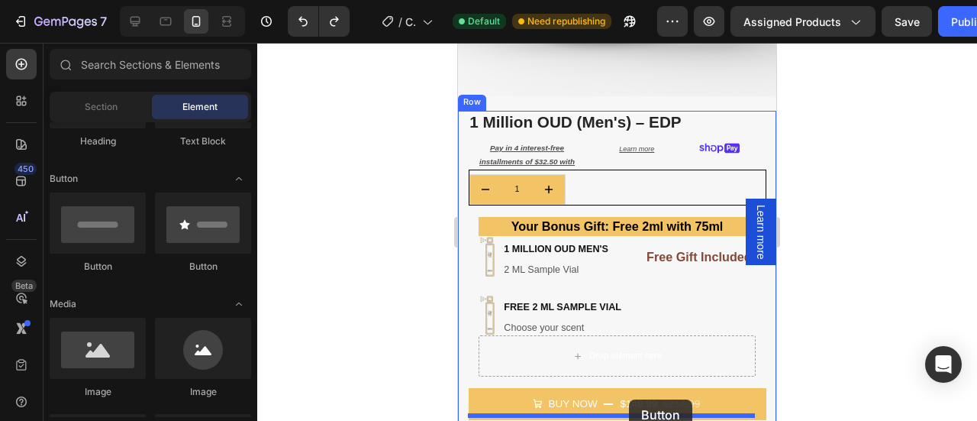
scroll to position [382, 0]
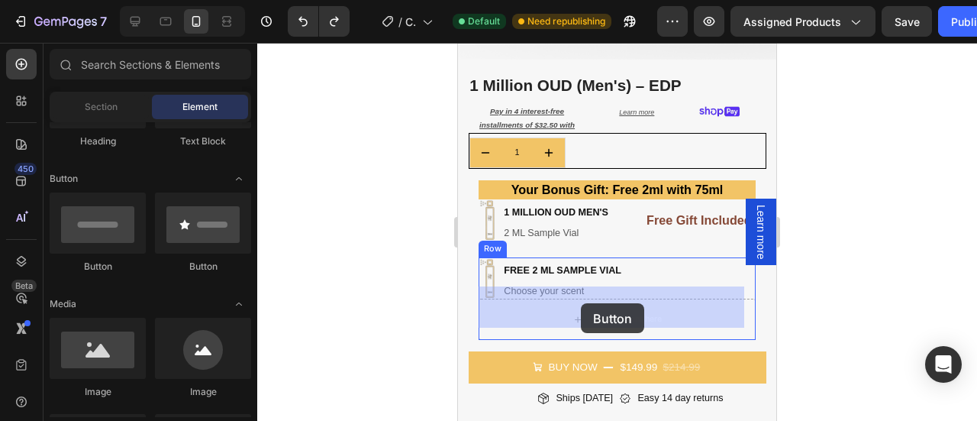
drag, startPoint x: 566, startPoint y: 350, endPoint x: 581, endPoint y: 303, distance: 49.0
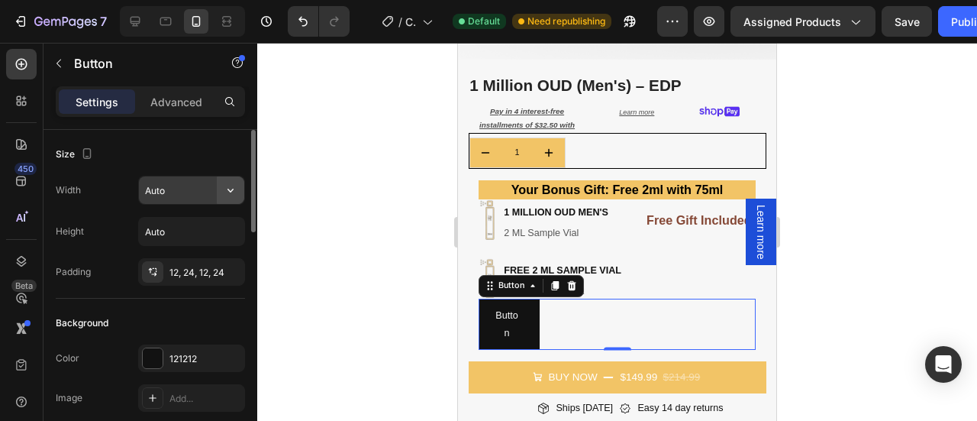
click at [226, 187] on icon "button" at bounding box center [230, 189] width 15 height 15
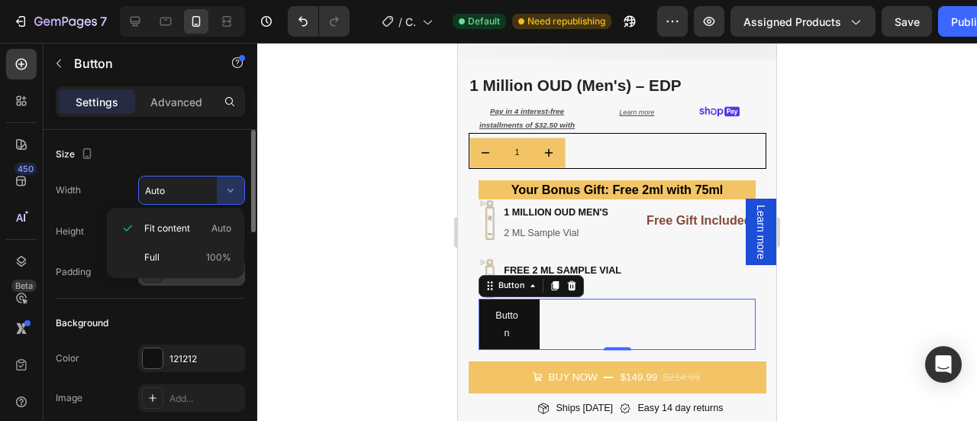
click at [169, 257] on p "Full 100%" at bounding box center [187, 257] width 87 height 14
type input "100%"
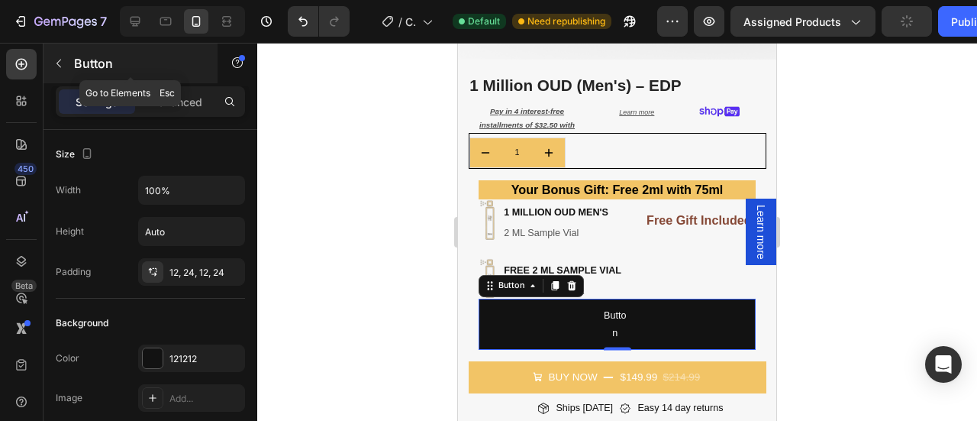
click at [64, 59] on icon "button" at bounding box center [59, 63] width 12 height 12
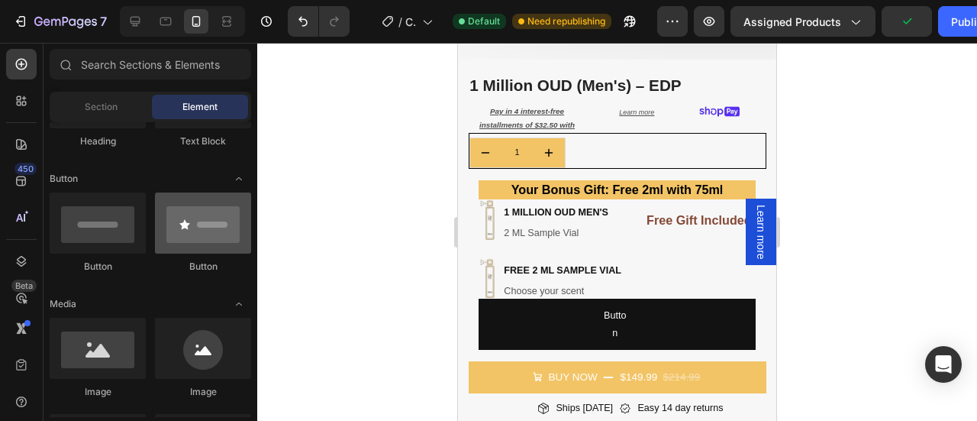
scroll to position [0, 0]
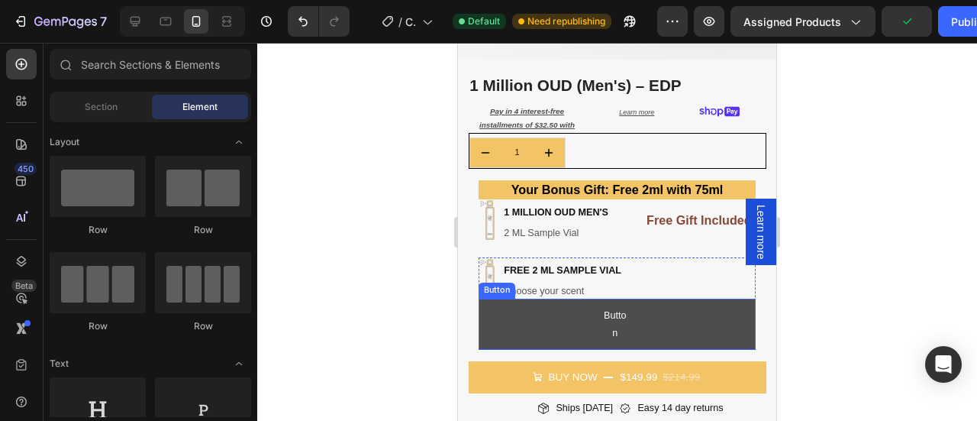
click at [652, 311] on button "Button" at bounding box center [617, 323] width 277 height 51
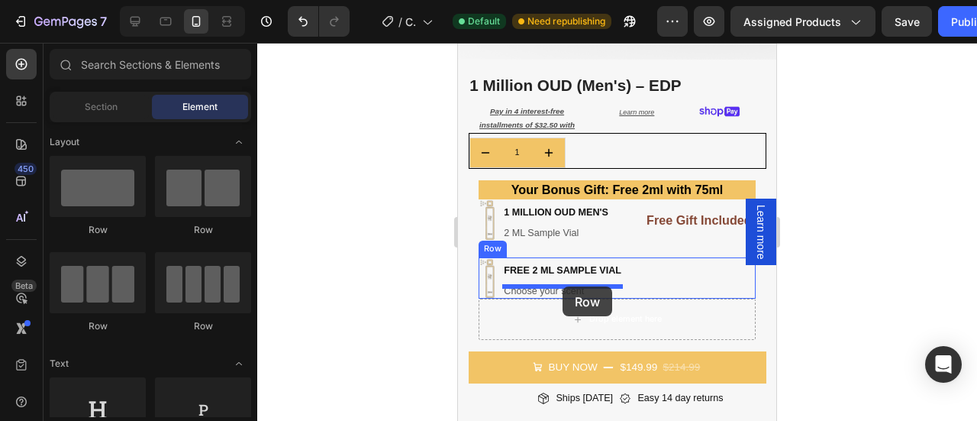
drag, startPoint x: 543, startPoint y: 219, endPoint x: 563, endPoint y: 286, distance: 69.8
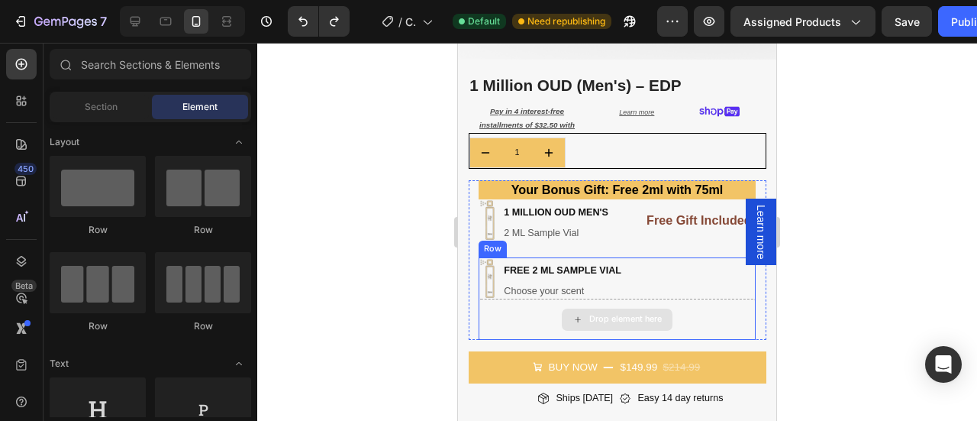
click at [498, 308] on div "Drop element here" at bounding box center [617, 318] width 277 height 41
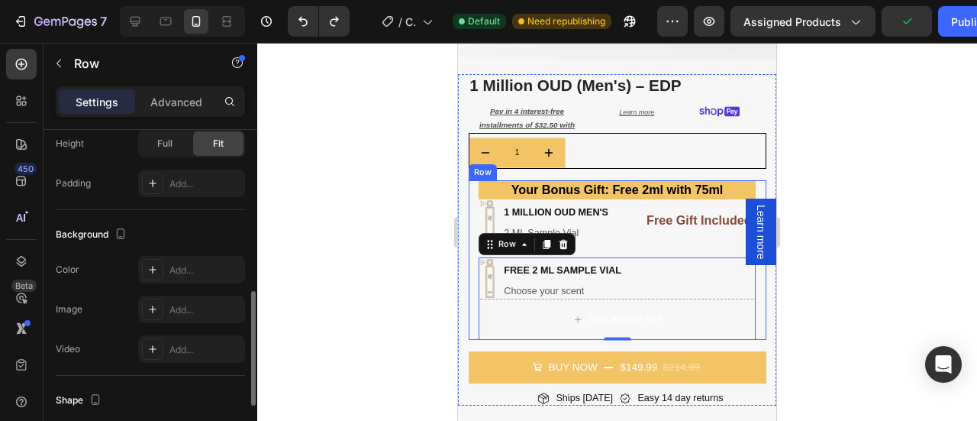
scroll to position [466, 0]
drag, startPoint x: 51, startPoint y: 59, endPoint x: 92, endPoint y: 92, distance: 52.7
click at [51, 60] on button "button" at bounding box center [59, 63] width 24 height 24
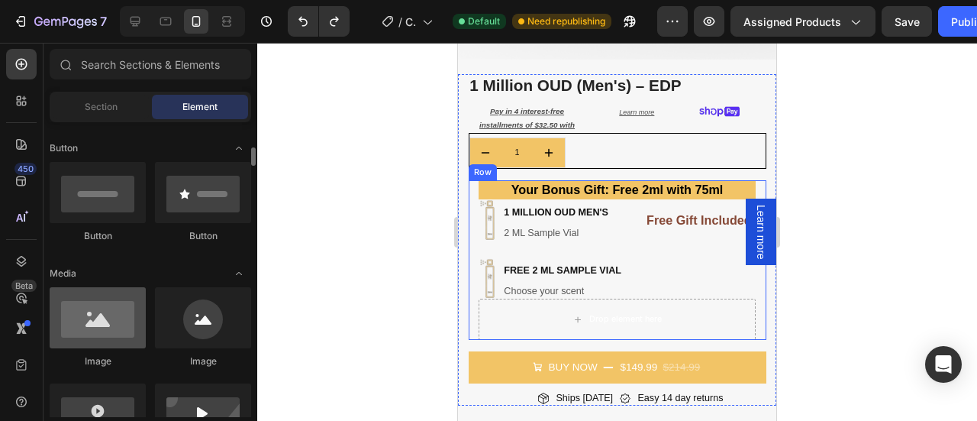
scroll to position [338, 0]
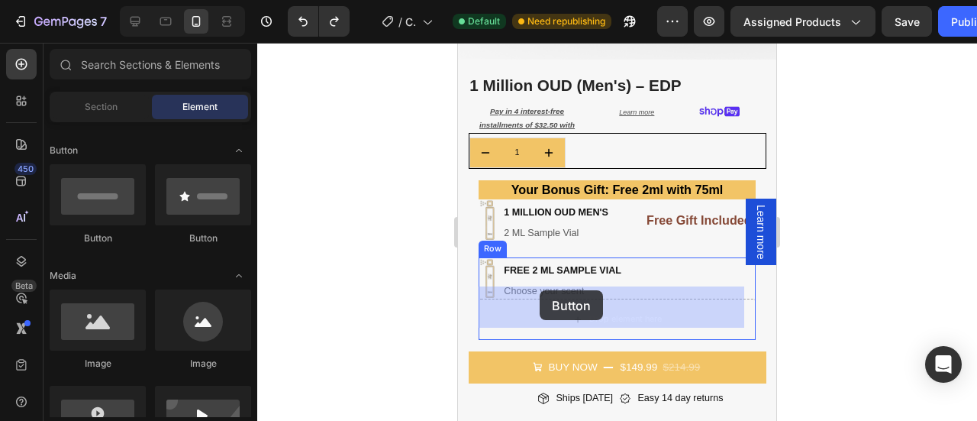
drag, startPoint x: 559, startPoint y: 252, endPoint x: 540, endPoint y: 290, distance: 42.7
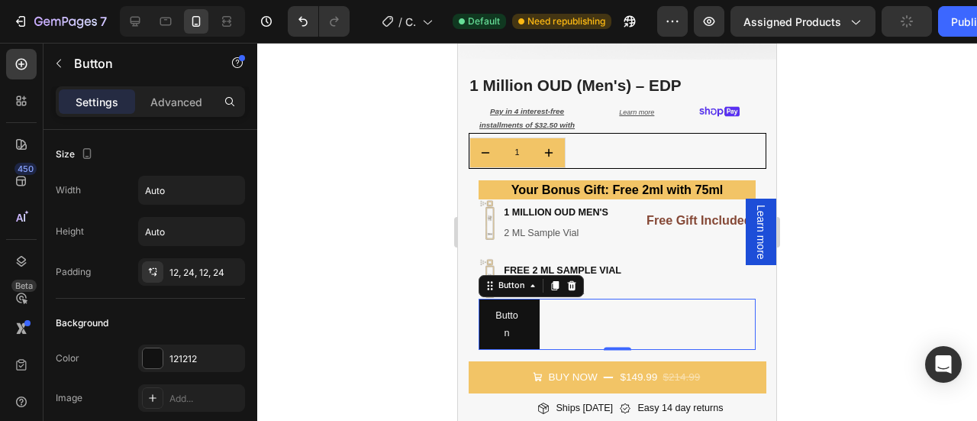
click at [565, 313] on div "Button Button 0" at bounding box center [617, 323] width 277 height 51
click at [518, 315] on p "Button" at bounding box center [507, 324] width 24 height 34
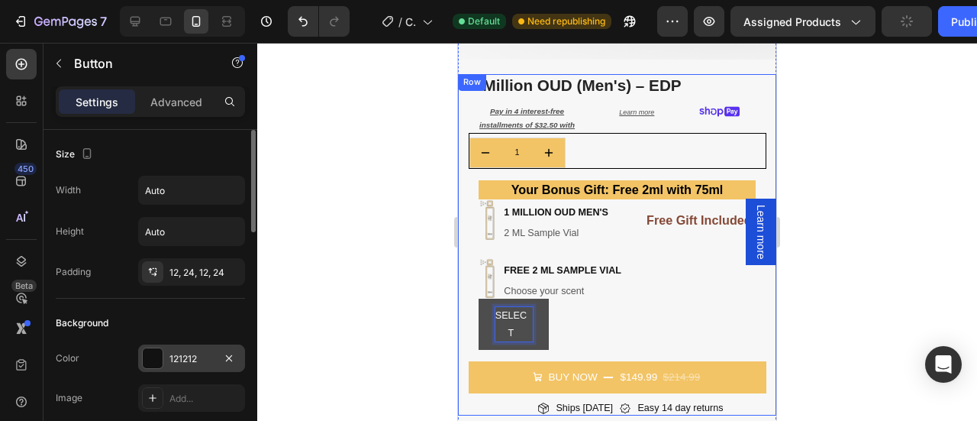
click at [154, 356] on div at bounding box center [153, 358] width 20 height 20
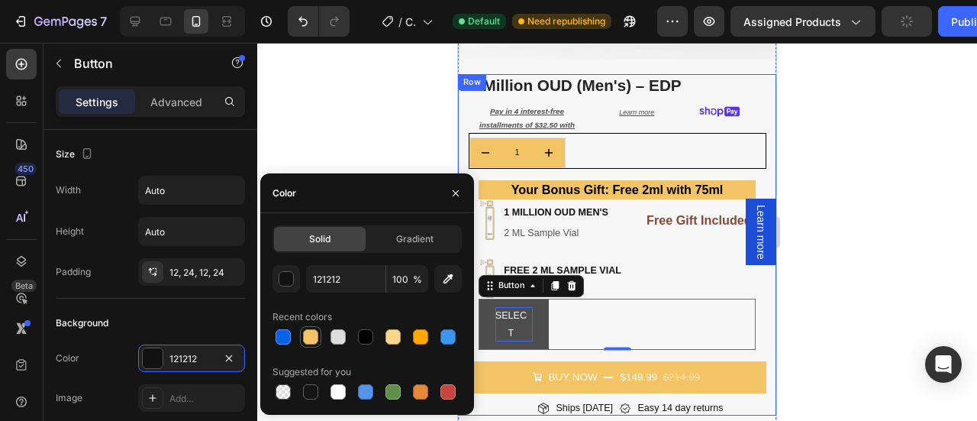
click at [314, 334] on div at bounding box center [310, 336] width 15 height 15
type input "F2C466"
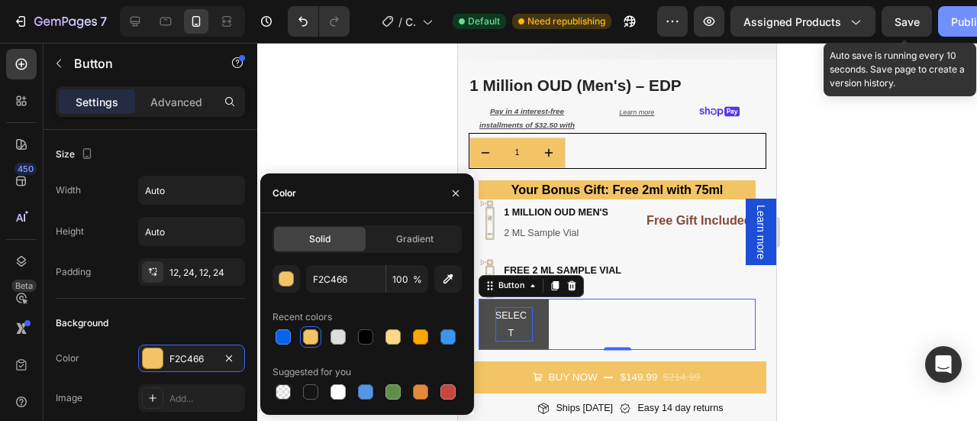
drag, startPoint x: 908, startPoint y: 22, endPoint x: 956, endPoint y: 22, distance: 48.1
click at [910, 22] on span "Save" at bounding box center [907, 21] width 25 height 13
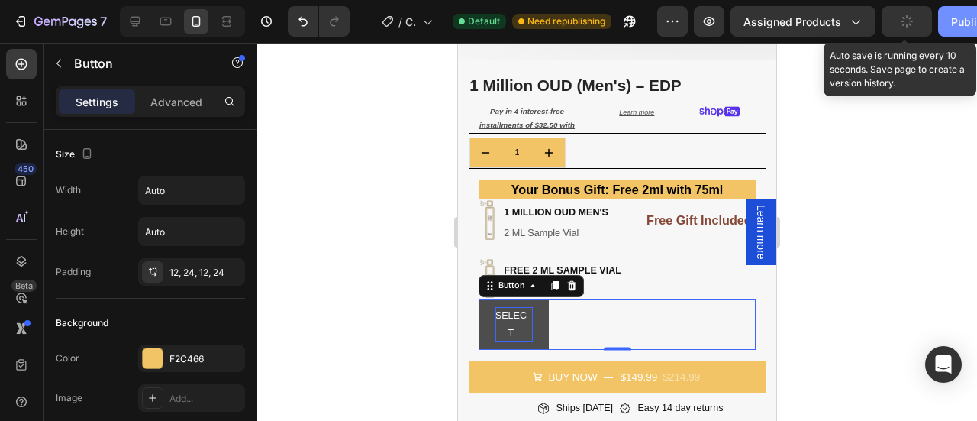
click at [959, 22] on div "Publish" at bounding box center [970, 22] width 38 height 16
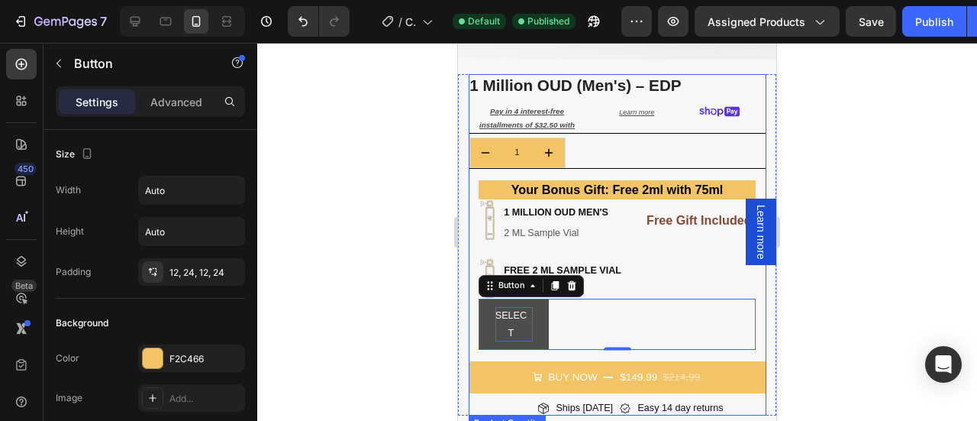
click at [611, 143] on div "1" at bounding box center [617, 152] width 296 height 31
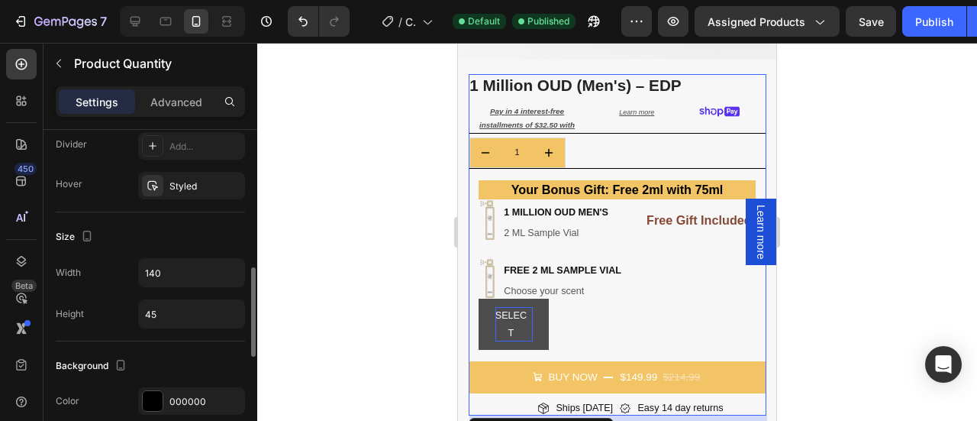
scroll to position [511, 0]
click at [615, 143] on div "1" at bounding box center [617, 152] width 296 height 31
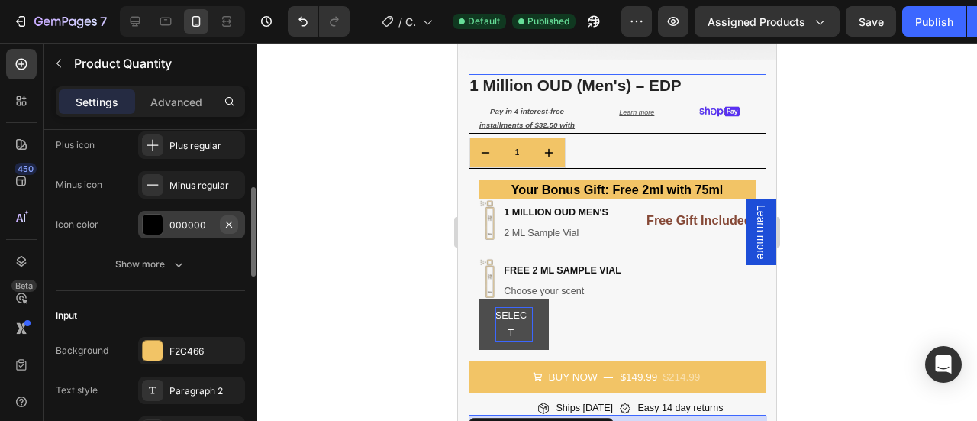
scroll to position [168, 0]
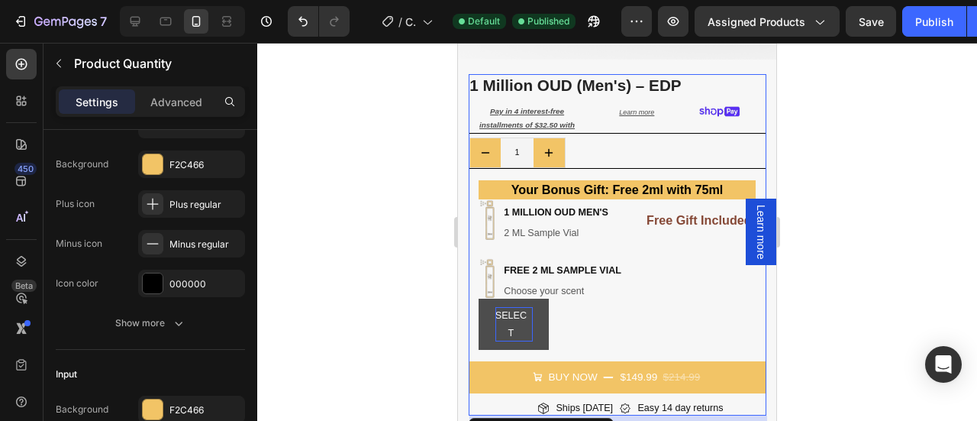
click at [519, 138] on input "1" at bounding box center [517, 153] width 33 height 30
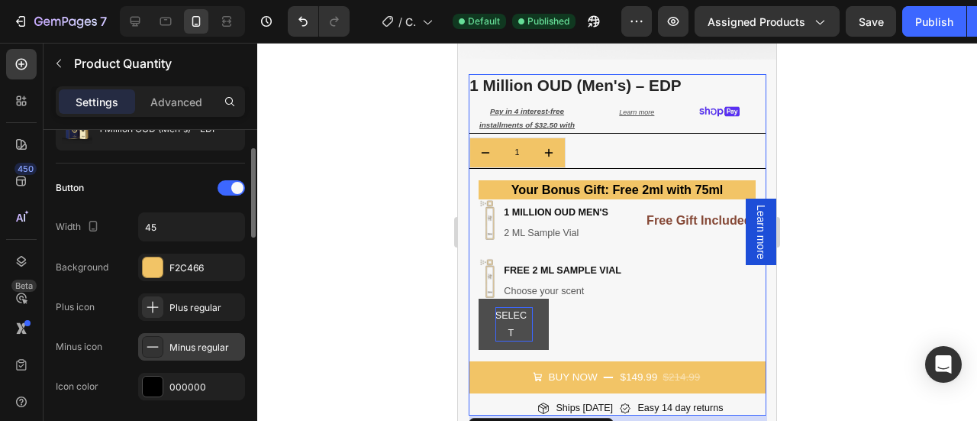
scroll to position [67, 0]
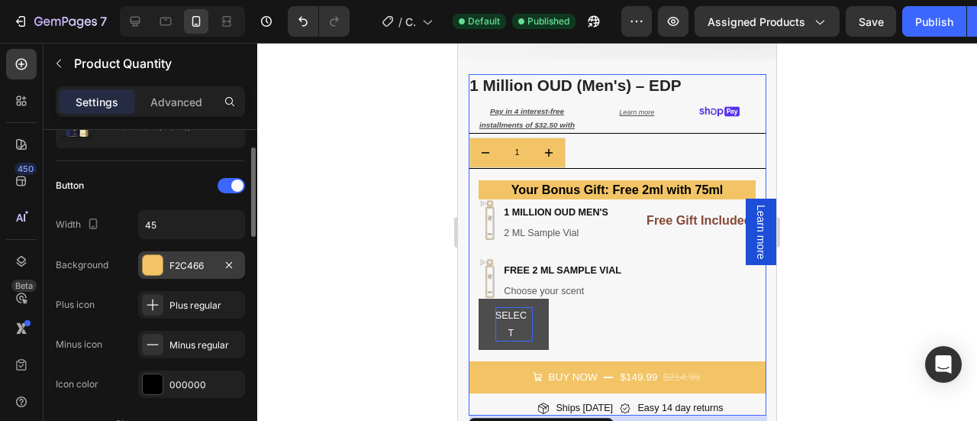
click at [156, 265] on div at bounding box center [153, 265] width 20 height 20
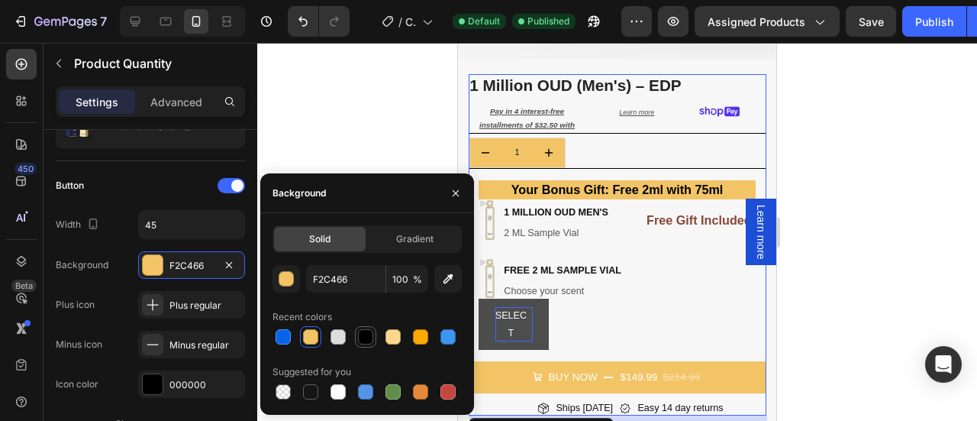
click at [372, 335] on div at bounding box center [365, 336] width 15 height 15
click at [308, 336] on div at bounding box center [310, 336] width 15 height 15
type input "F2C466"
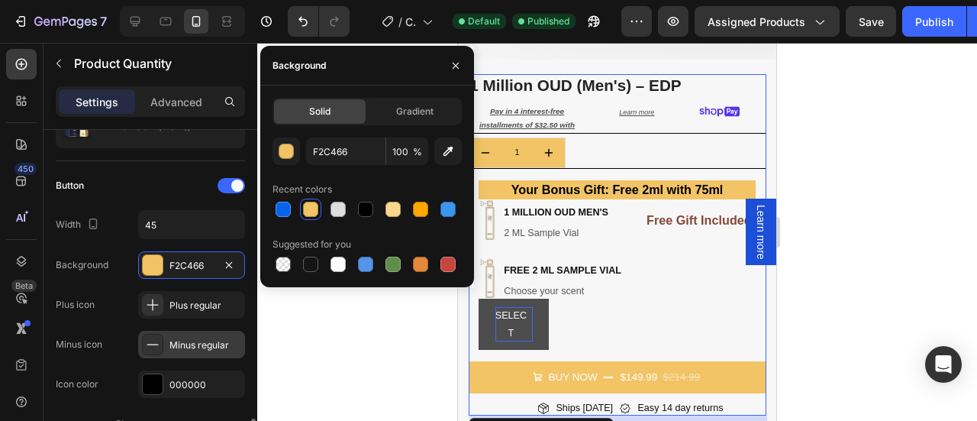
scroll to position [288, 0]
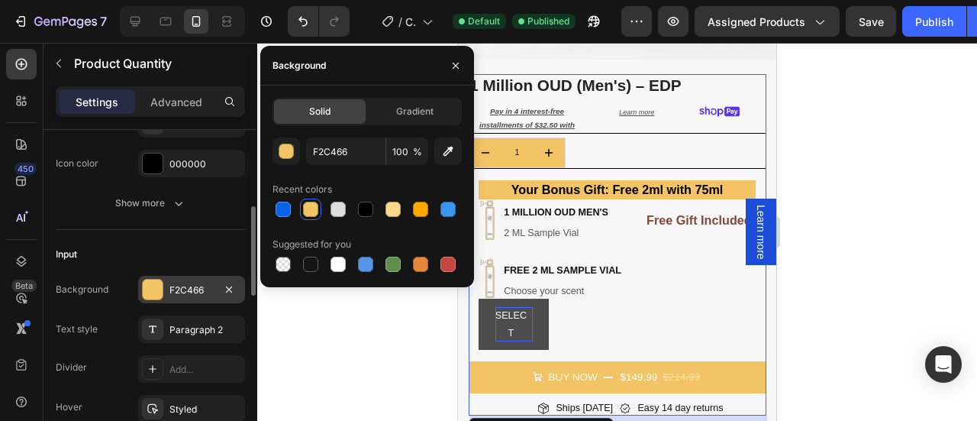
click at [147, 286] on div at bounding box center [153, 289] width 20 height 20
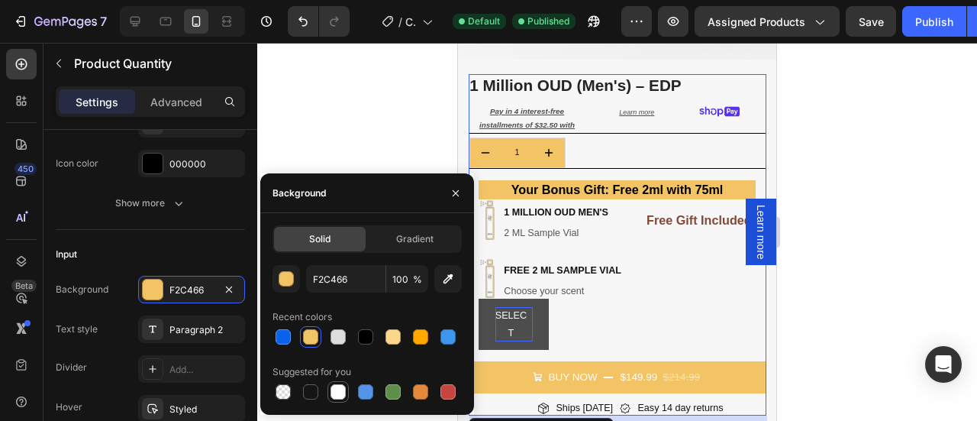
click at [335, 391] on div at bounding box center [337, 391] width 15 height 15
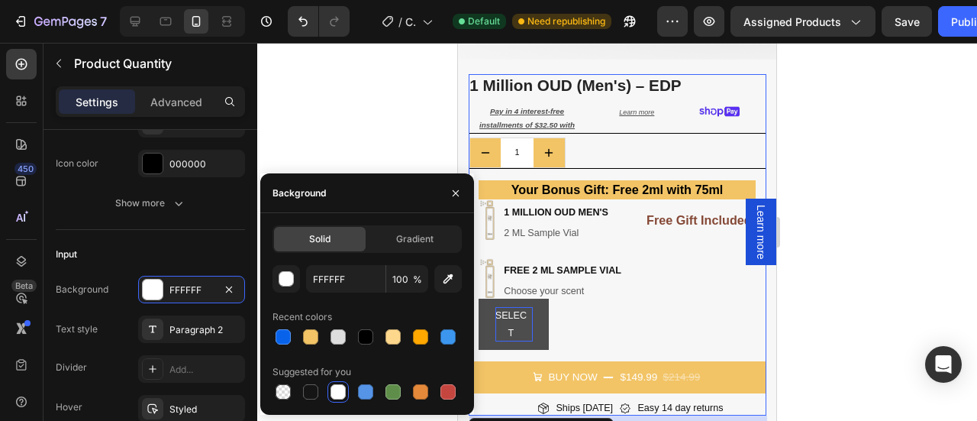
click at [338, 247] on div "Solid" at bounding box center [320, 239] width 92 height 24
click at [288, 336] on div at bounding box center [283, 336] width 15 height 15
click at [343, 338] on div at bounding box center [337, 336] width 15 height 15
click at [333, 389] on div at bounding box center [337, 391] width 15 height 15
type input "FFFFFF"
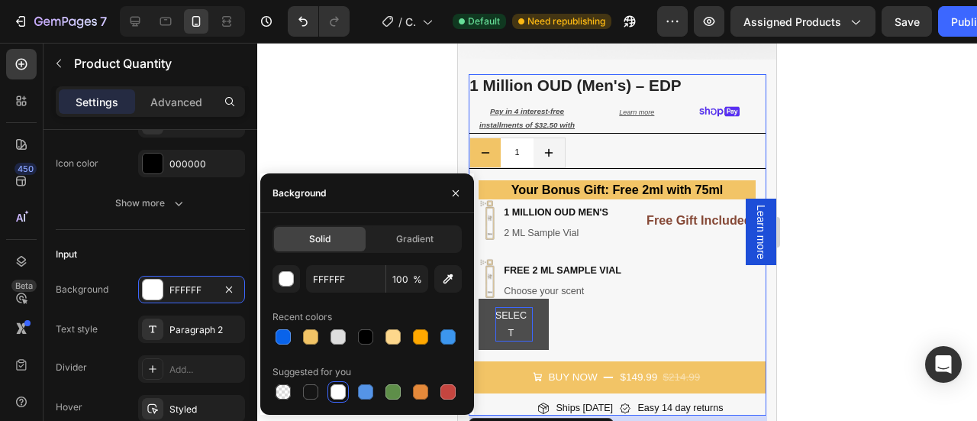
click at [563, 150] on button "increment" at bounding box center [549, 153] width 31 height 30
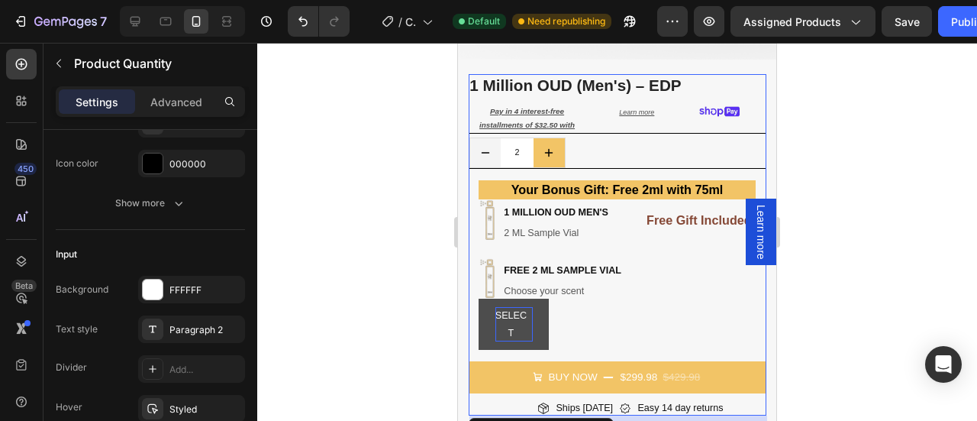
click at [491, 148] on button "decrement" at bounding box center [485, 153] width 31 height 30
type input "1"
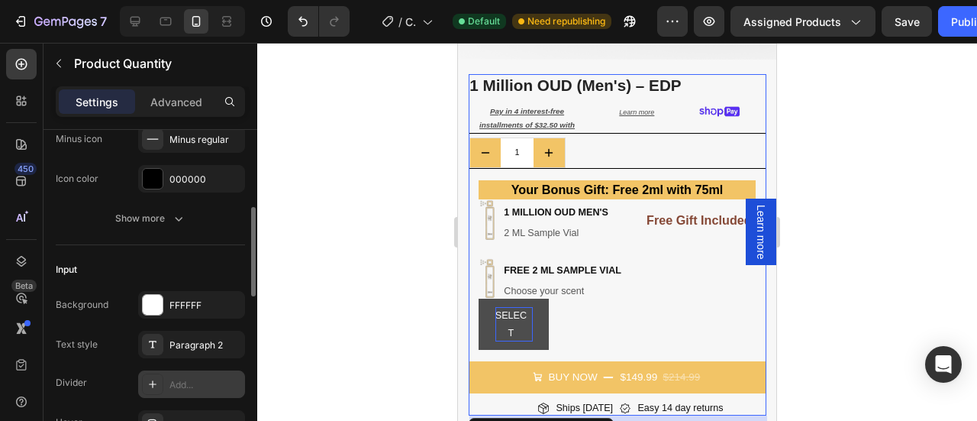
scroll to position [276, 0]
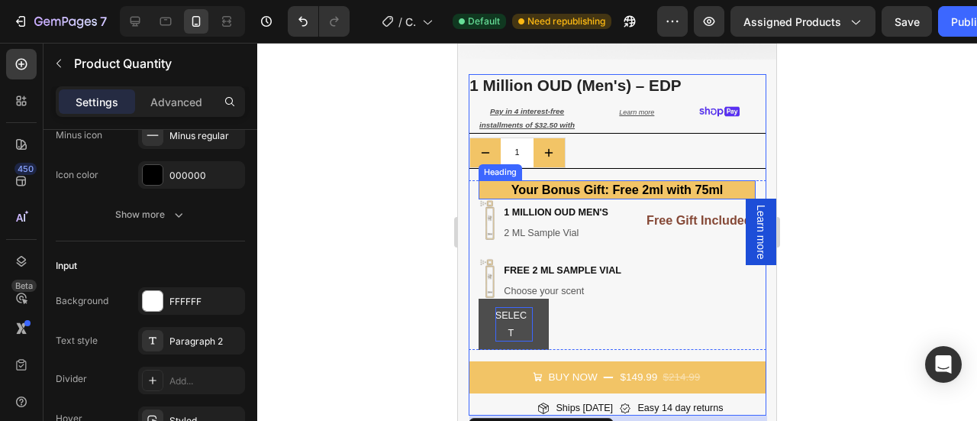
click at [730, 180] on h2 "Your Bonus Gift: Free 2ml with 75ml" at bounding box center [617, 189] width 277 height 19
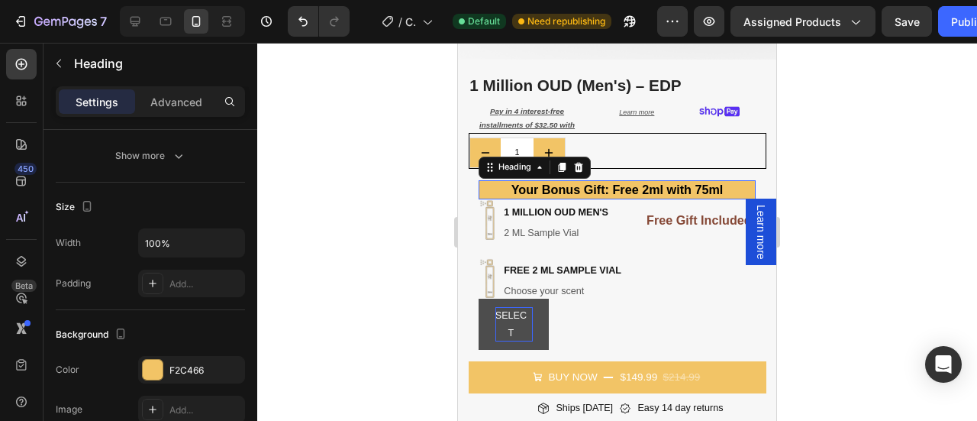
scroll to position [0, 0]
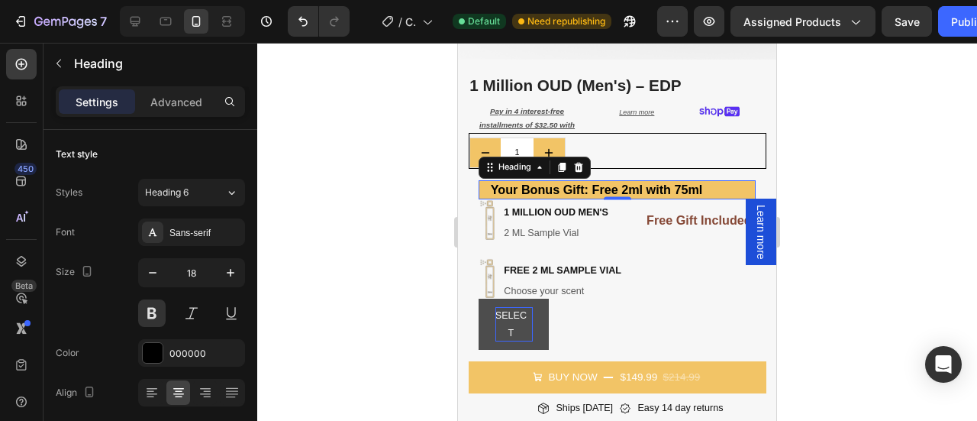
click at [725, 180] on h2 "Your Bonus Gift: Free 2ml with 75ml" at bounding box center [617, 189] width 277 height 19
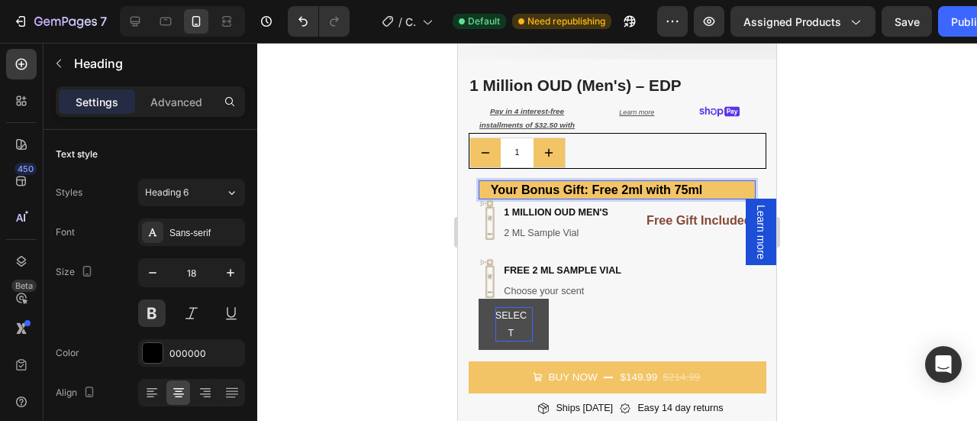
click at [708, 180] on h2 "Your Bonus Gift: Free 2ml with 75ml" at bounding box center [617, 189] width 277 height 19
click at [733, 180] on h2 "Your Bonus Gift: Free 2ml with 75ml" at bounding box center [617, 189] width 277 height 19
click at [716, 180] on h2 "Your Bonus Gift: Free 2ml with 75ml" at bounding box center [617, 189] width 277 height 19
click at [743, 180] on h2 "Your Bonus Gift: Free 2ml with 75ml" at bounding box center [617, 189] width 277 height 19
click at [495, 183] on p "Your Bonus Gift: Free 2ml with 75ml" at bounding box center [596, 190] width 233 height 16
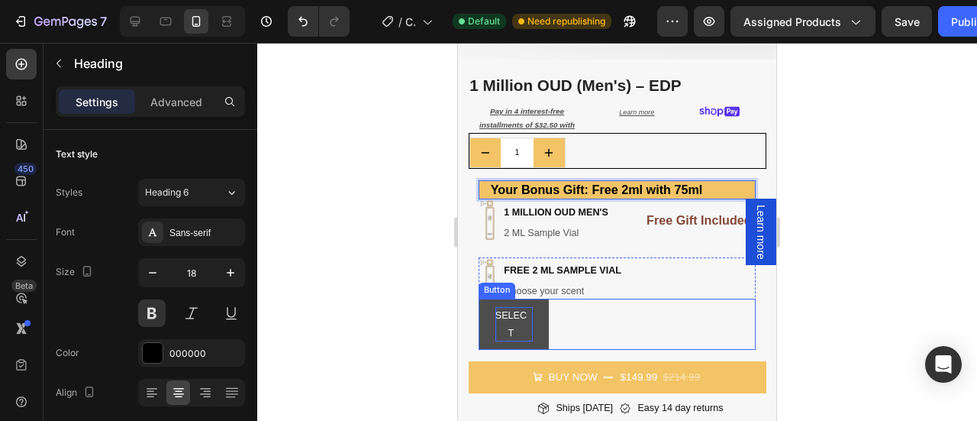
drag, startPoint x: 595, startPoint y: 308, endPoint x: 599, endPoint y: 265, distance: 43.0
click at [597, 308] on div "SELECT Button" at bounding box center [617, 323] width 277 height 51
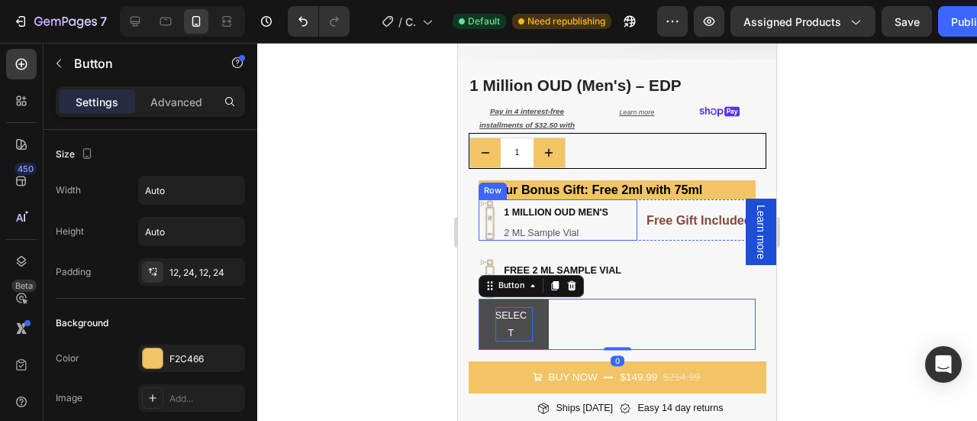
click at [611, 214] on div "Image 1 million oud men's Heading 2 ML Sample Vial Heading Row" at bounding box center [558, 219] width 159 height 41
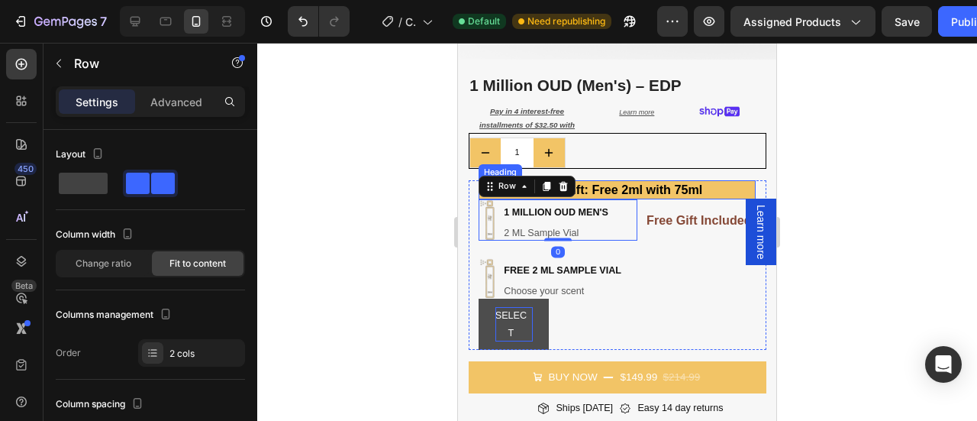
click at [700, 182] on p "Your Bonus Gift: Free 2ml with 75ml" at bounding box center [596, 190] width 233 height 16
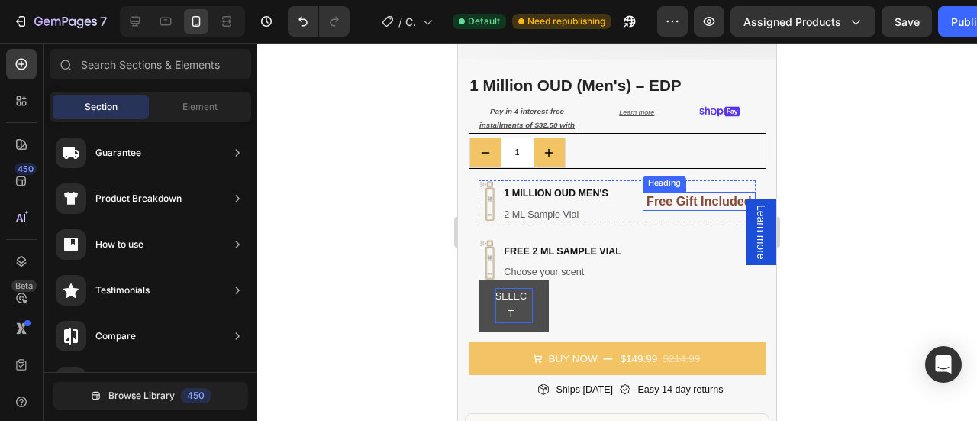
click at [683, 192] on h2 "Free Gift Included" at bounding box center [699, 201] width 113 height 19
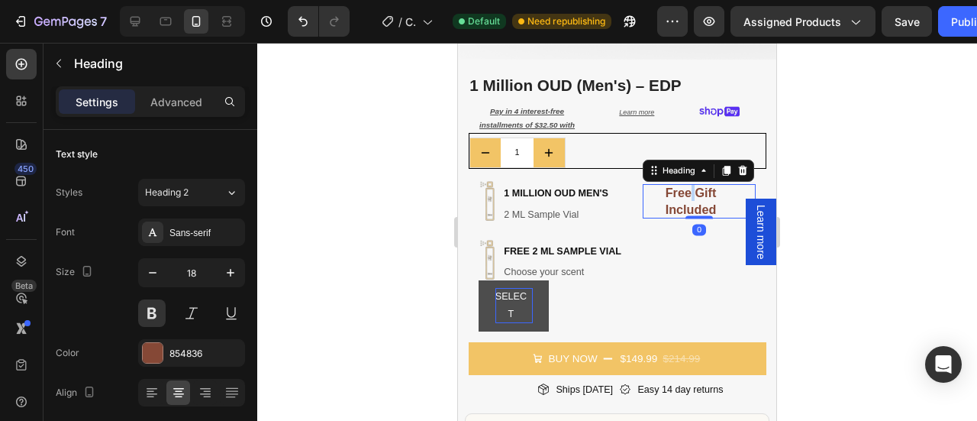
click at [683, 189] on h2 "Free Gift Included" at bounding box center [699, 201] width 113 height 35
click at [711, 195] on p "Free Gift Included" at bounding box center [691, 201] width 94 height 32
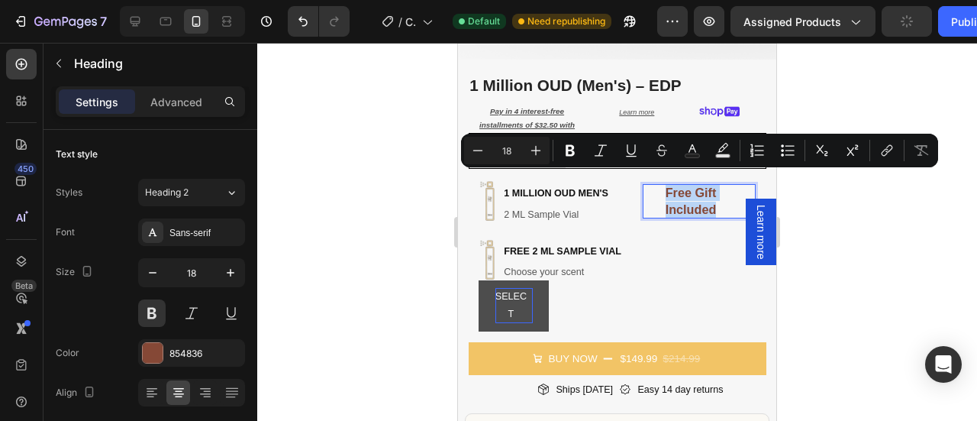
drag, startPoint x: 711, startPoint y: 193, endPoint x: 657, endPoint y: 182, distance: 54.5
click at [657, 185] on p "Free Gift Included" at bounding box center [691, 201] width 94 height 32
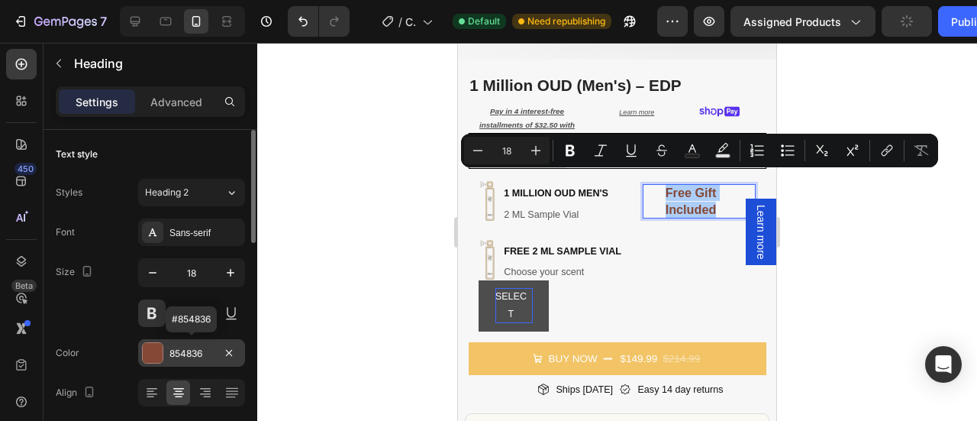
click at [143, 358] on div at bounding box center [153, 353] width 20 height 20
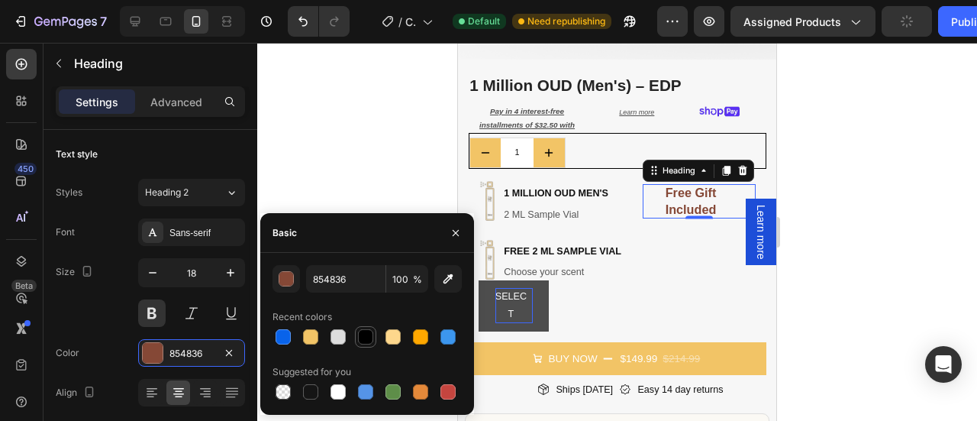
click at [363, 337] on div at bounding box center [365, 336] width 15 height 15
type input "000000"
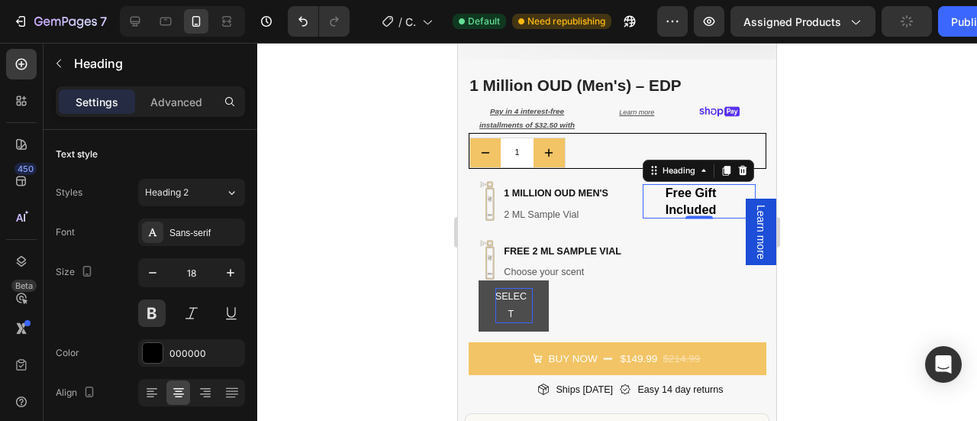
click at [855, 208] on div at bounding box center [617, 232] width 720 height 378
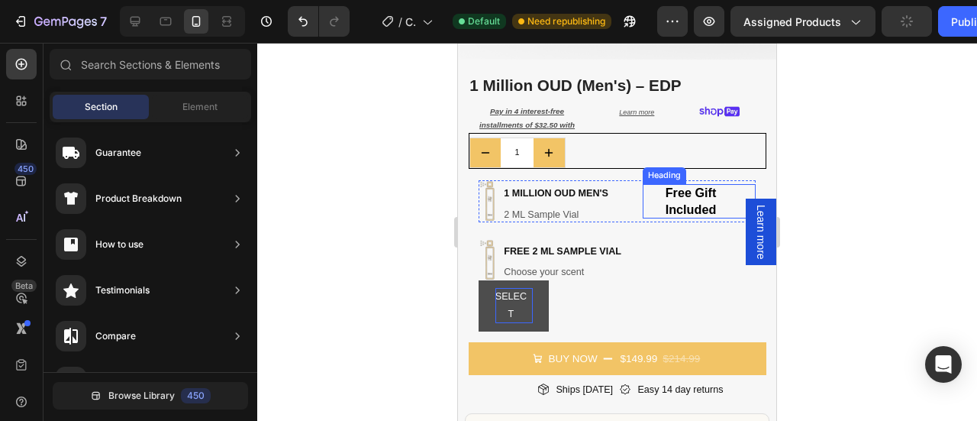
click at [684, 198] on p "Free Gift Included" at bounding box center [691, 201] width 94 height 32
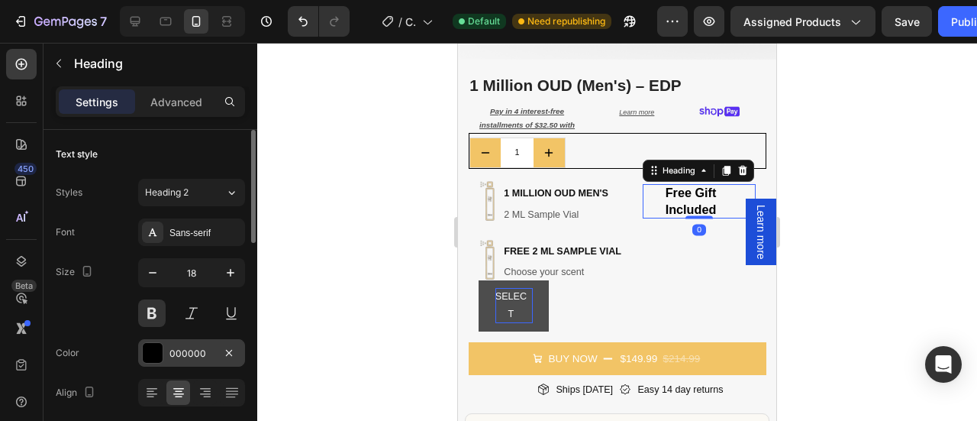
click at [153, 354] on div at bounding box center [153, 353] width 20 height 20
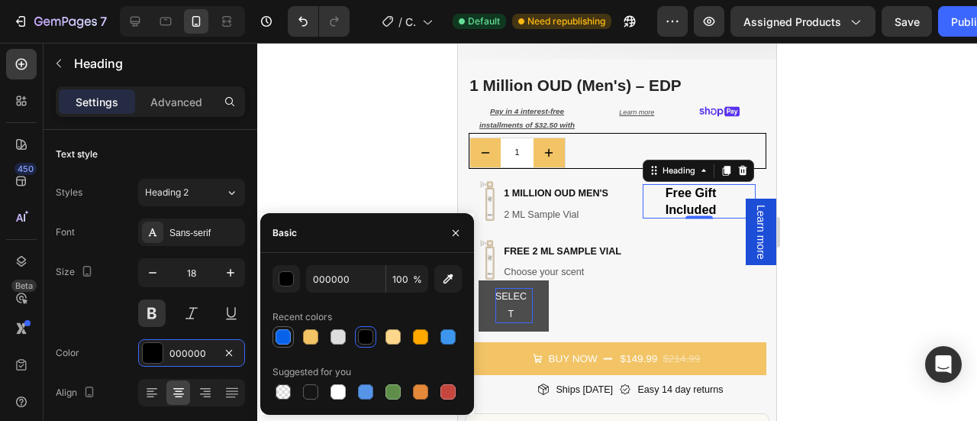
click at [279, 343] on div at bounding box center [283, 336] width 15 height 15
type input "0963EA"
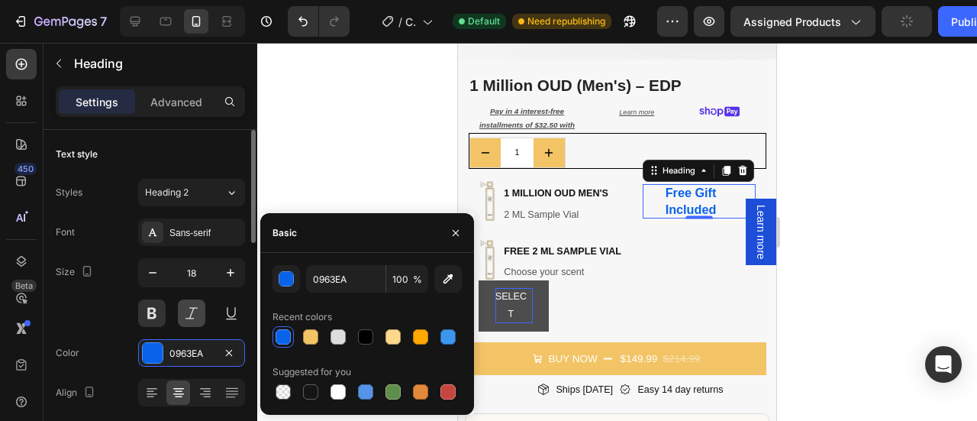
click at [191, 308] on button at bounding box center [191, 312] width 27 height 27
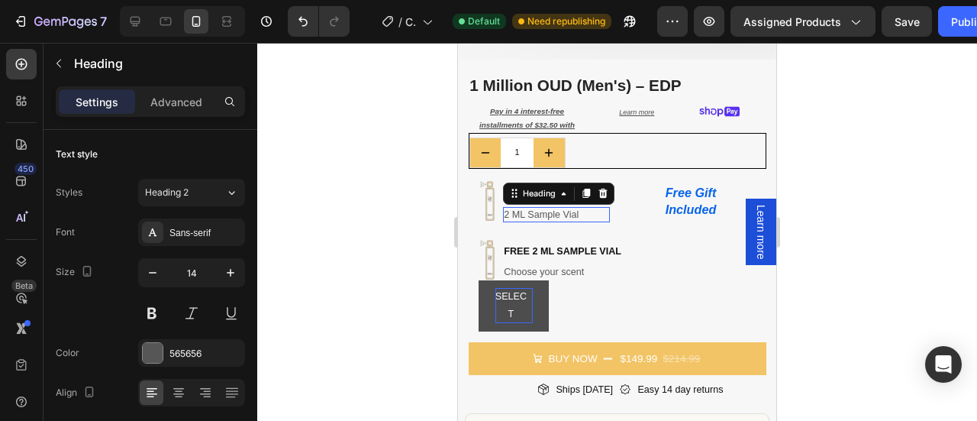
click at [564, 207] on h2 "2 ML Sample Vial" at bounding box center [556, 214] width 107 height 15
click at [564, 208] on p "2 ML Sample Vial" at bounding box center [548, 214] width 89 height 12
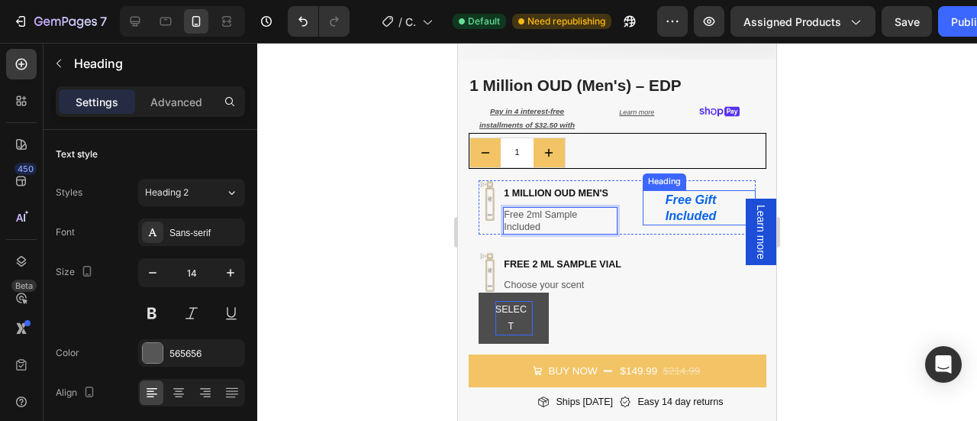
click at [675, 202] on p "Free Gift Included" at bounding box center [691, 208] width 94 height 32
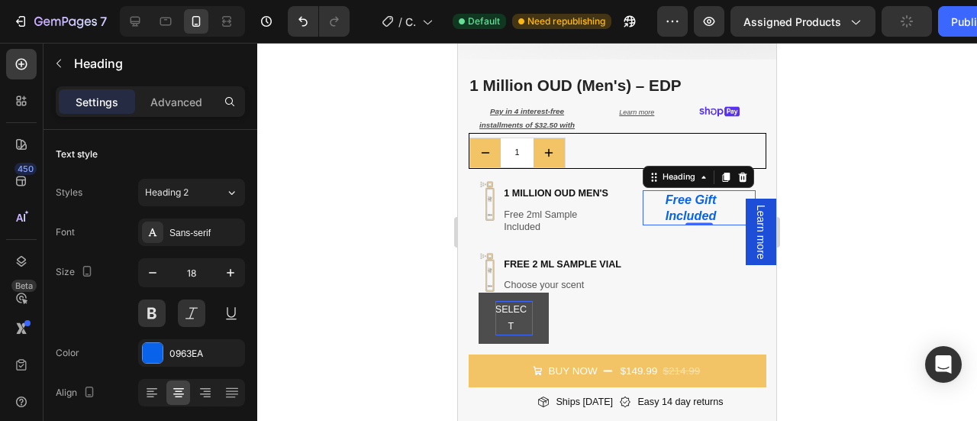
click at [859, 156] on div at bounding box center [617, 232] width 720 height 378
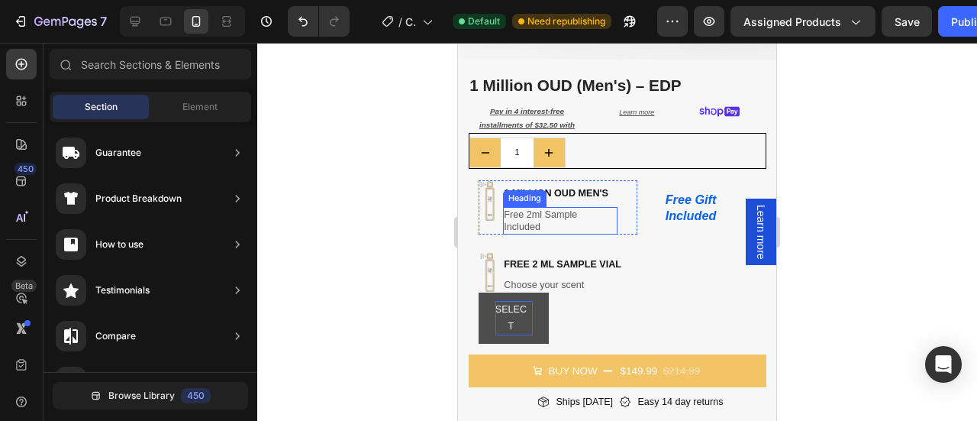
click at [544, 212] on p "Free 2ml Sample Included" at bounding box center [551, 220] width 95 height 25
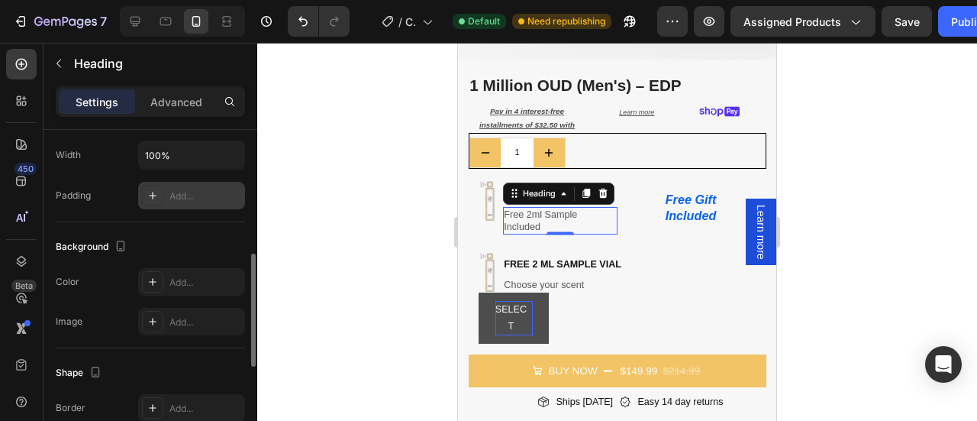
scroll to position [365, 0]
click at [153, 199] on div at bounding box center [152, 194] width 21 height 21
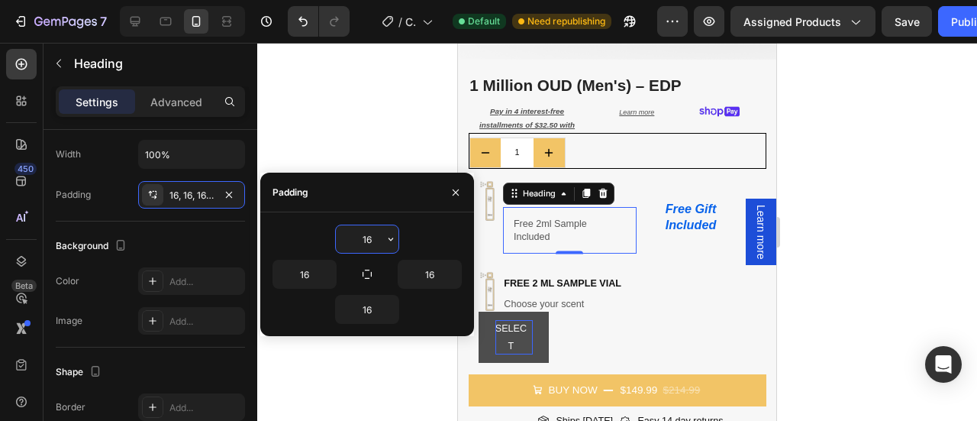
click at [377, 241] on input "16" at bounding box center [367, 238] width 63 height 27
type input "1"
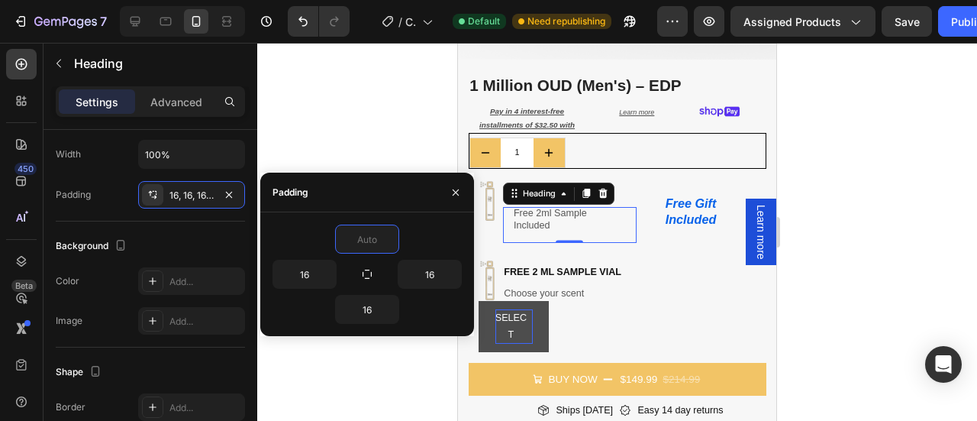
type input "9"
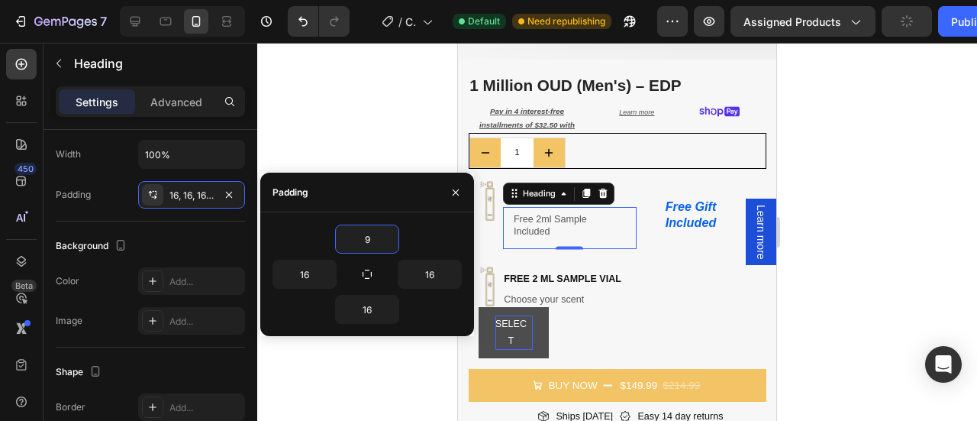
click at [870, 185] on div at bounding box center [617, 232] width 720 height 378
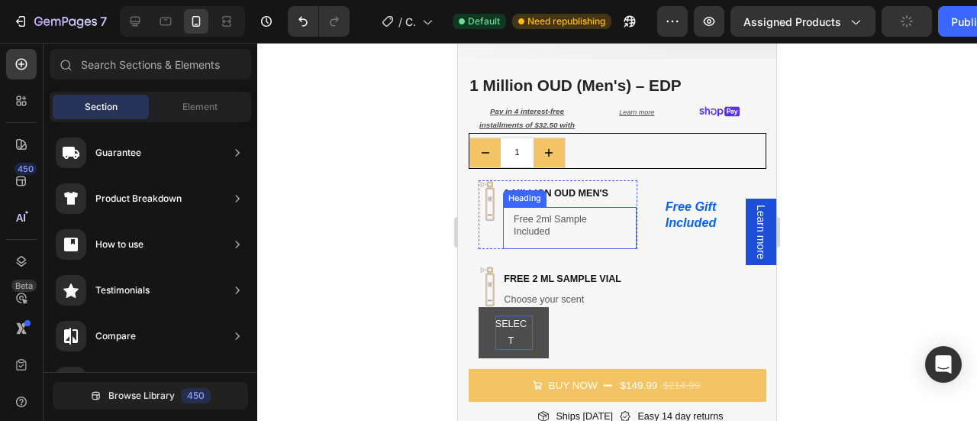
click at [518, 219] on p "Free 2ml Sample Included" at bounding box center [561, 225] width 95 height 25
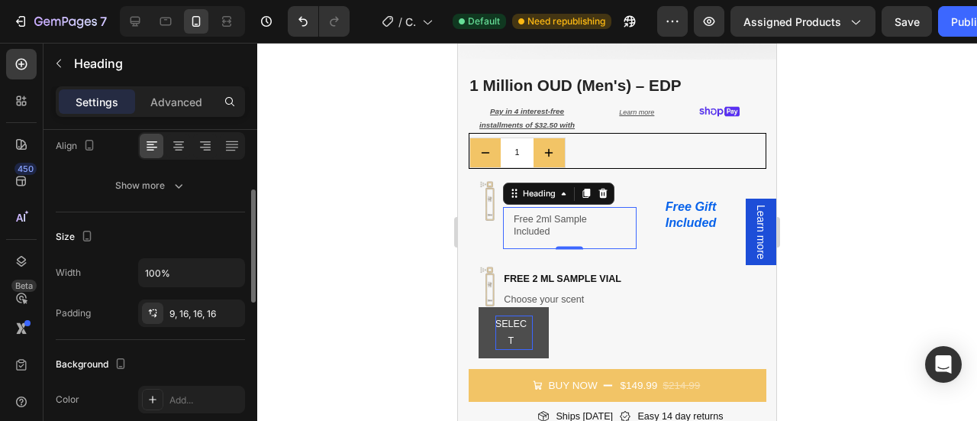
scroll to position [249, 0]
click at [180, 312] on div "9, 16, 16, 16" at bounding box center [191, 312] width 44 height 14
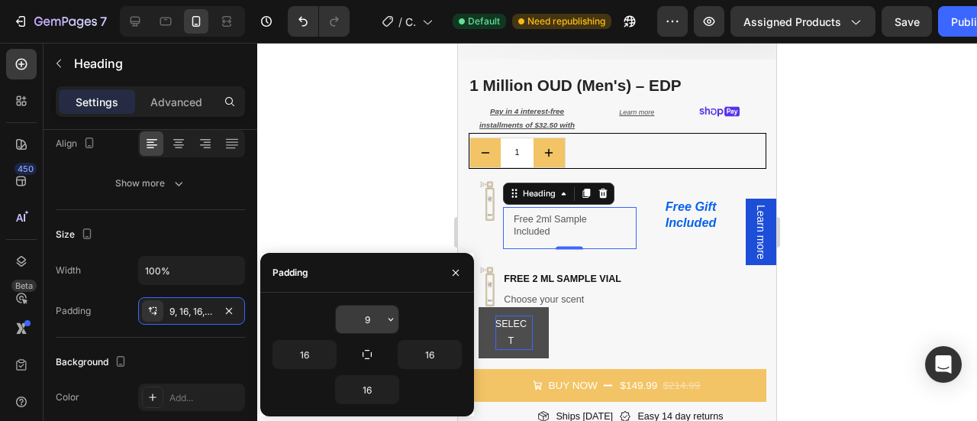
click at [374, 322] on input "9" at bounding box center [367, 318] width 63 height 27
type input "0"
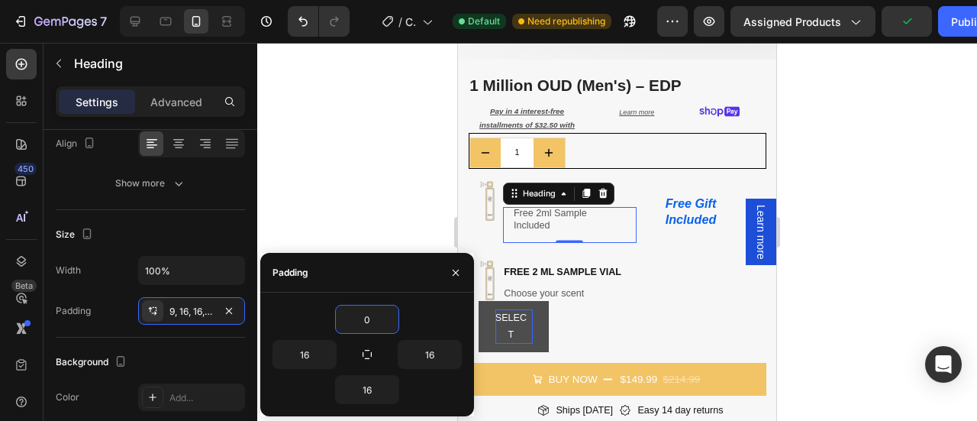
click at [843, 193] on div at bounding box center [617, 232] width 720 height 378
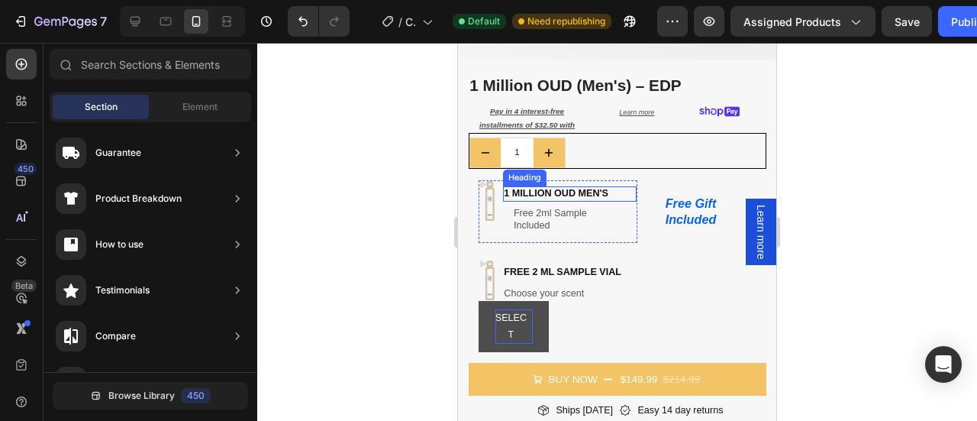
click at [595, 186] on h2 "1 million oud men's" at bounding box center [570, 193] width 134 height 15
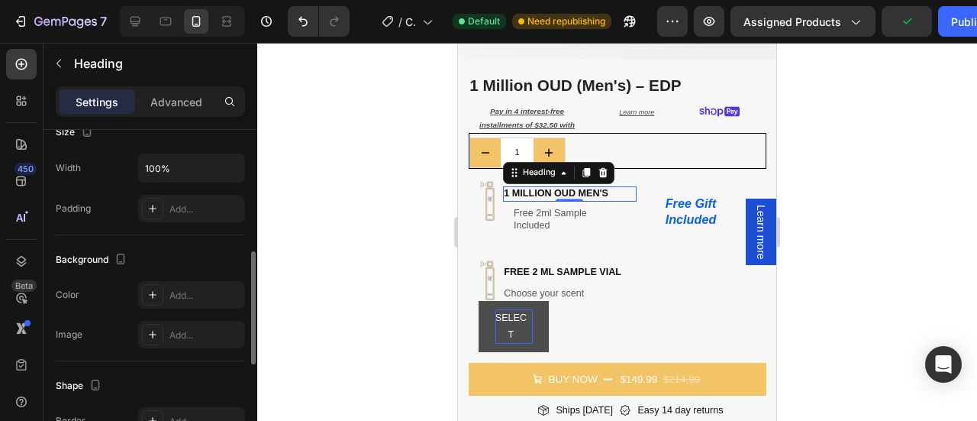
scroll to position [353, 0]
click at [150, 205] on icon at bounding box center [153, 207] width 8 height 8
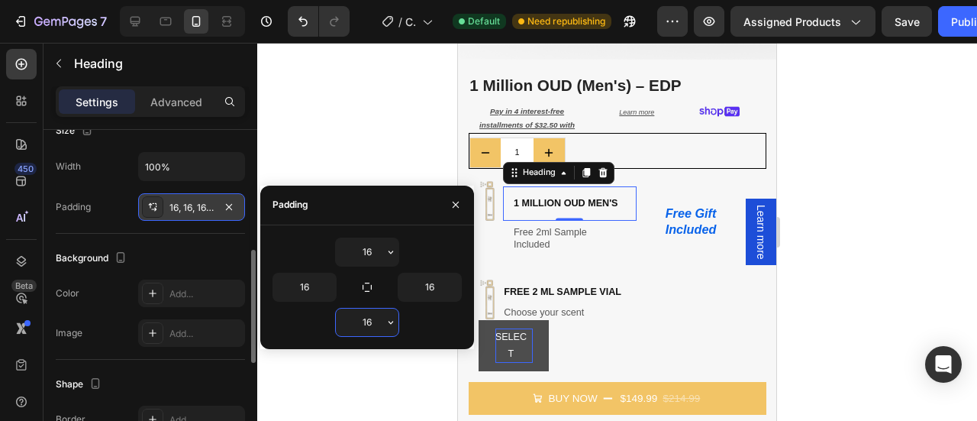
click at [368, 322] on input "16" at bounding box center [367, 321] width 63 height 27
type input "0"
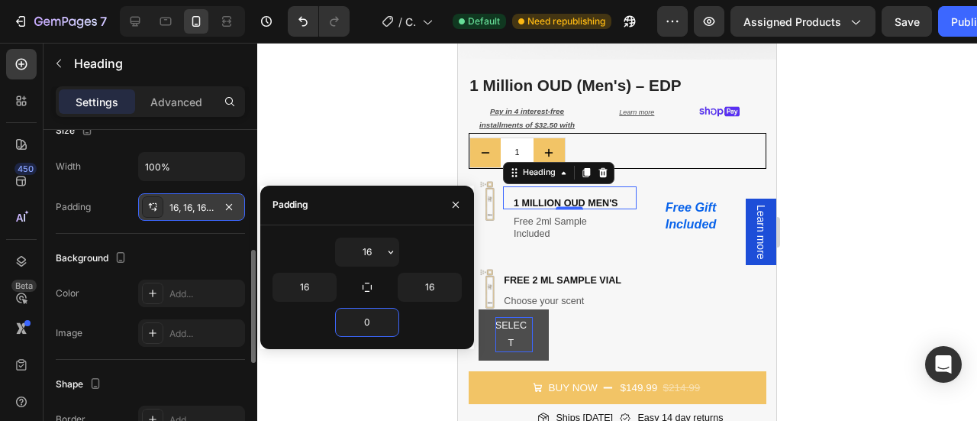
click at [927, 195] on div at bounding box center [617, 232] width 720 height 378
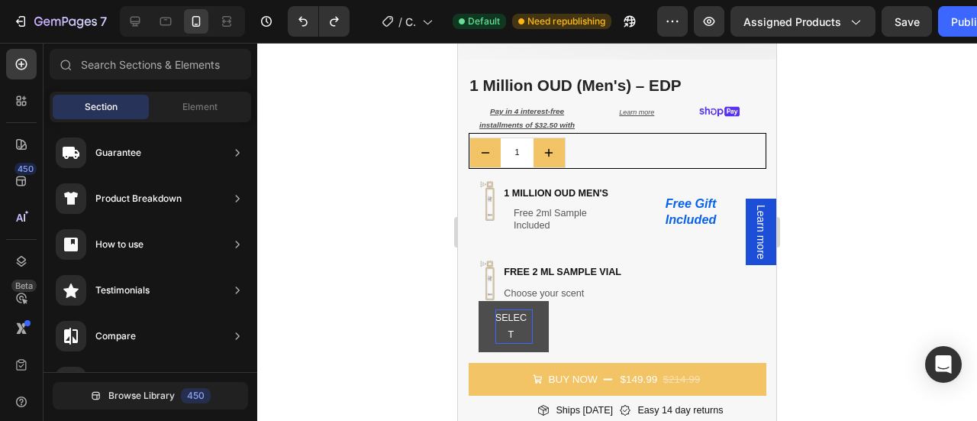
click at [832, 177] on div at bounding box center [617, 232] width 720 height 378
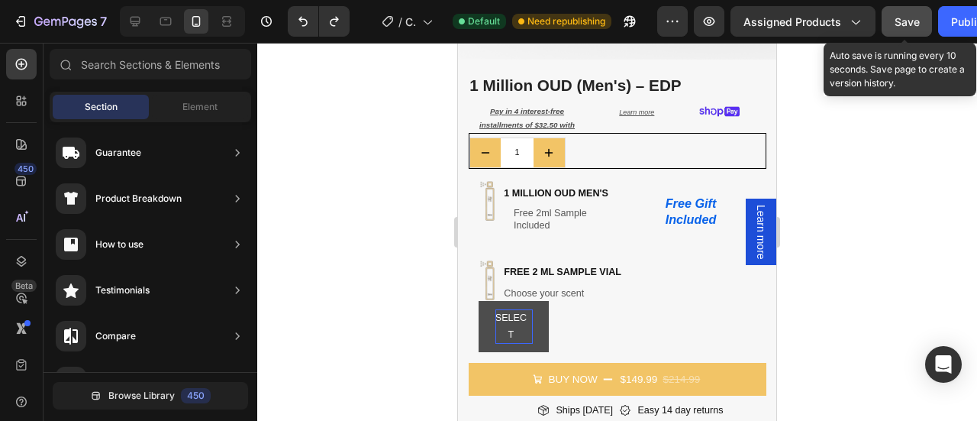
click at [903, 30] on button "Save" at bounding box center [907, 21] width 50 height 31
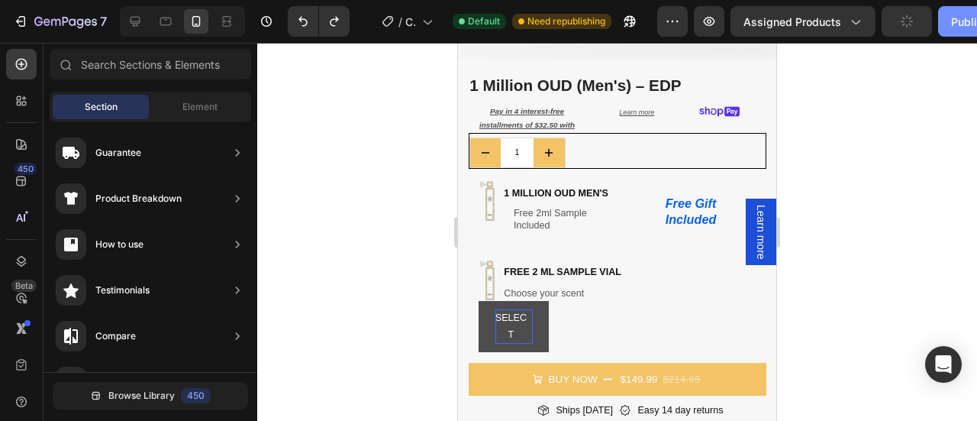
click at [943, 23] on button "Publish" at bounding box center [970, 21] width 64 height 31
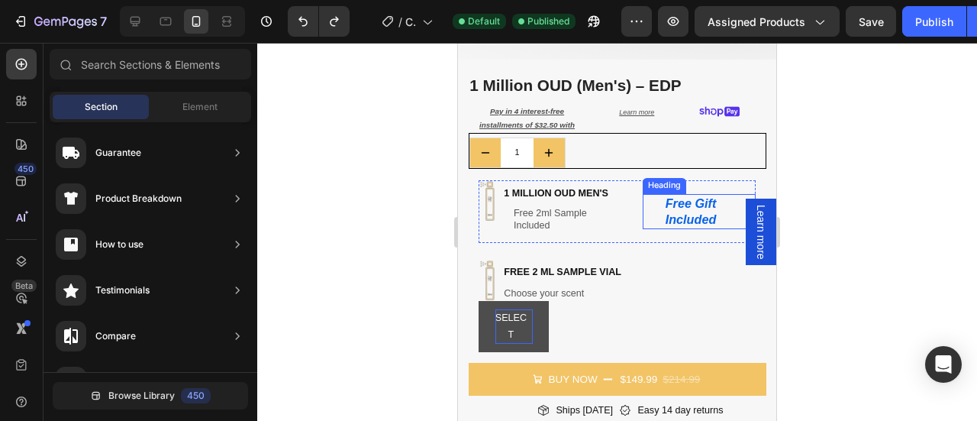
click at [669, 209] on p "Free Gift Included" at bounding box center [691, 211] width 94 height 32
click at [652, 217] on div at bounding box center [699, 211] width 113 height 62
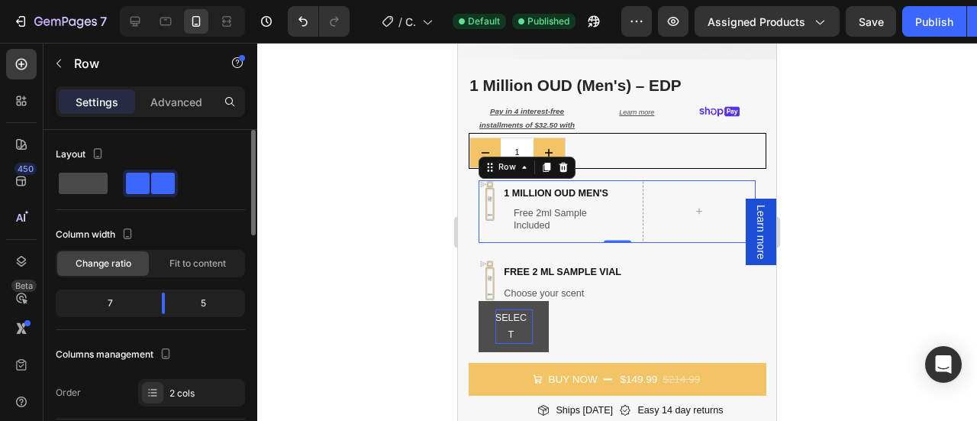
click at [85, 191] on span at bounding box center [83, 182] width 49 height 21
type input "0"
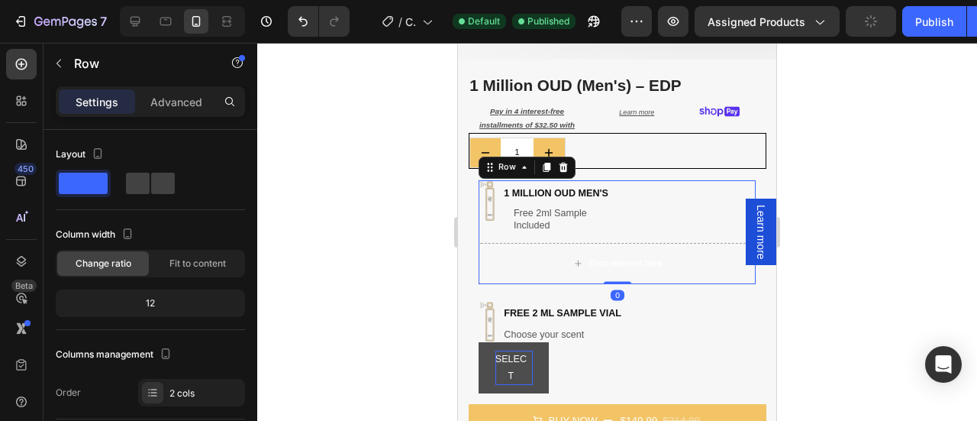
drag, startPoint x: 612, startPoint y: 271, endPoint x: 608, endPoint y: 225, distance: 46.0
click at [608, 225] on div "Image 1 million oud men's Heading Free 2ml Sample Included Heading Row Drop ele…" at bounding box center [617, 231] width 277 height 103
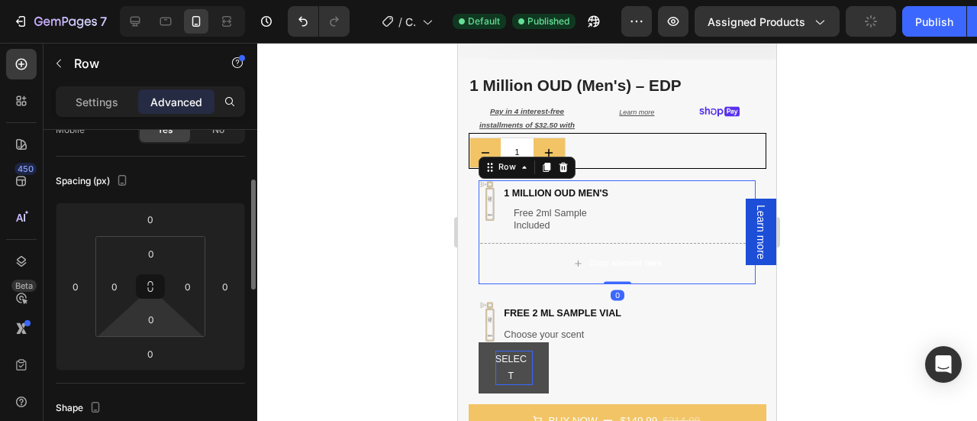
scroll to position [142, 0]
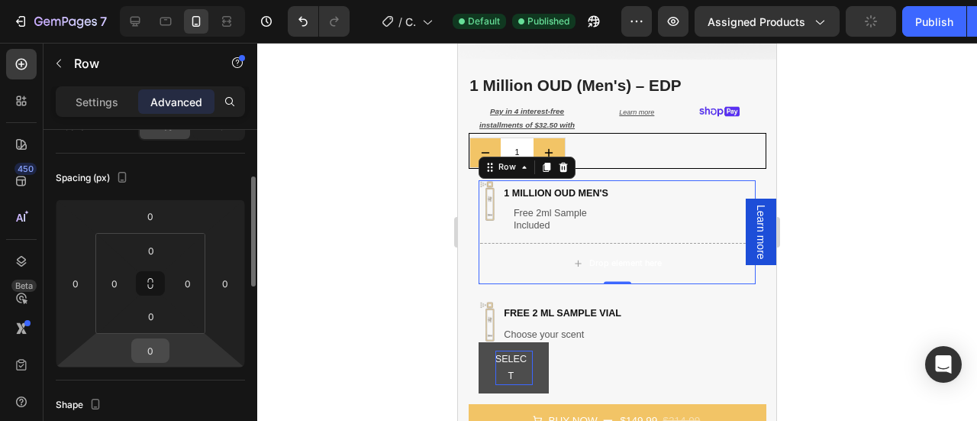
click at [151, 347] on input "0" at bounding box center [150, 350] width 31 height 23
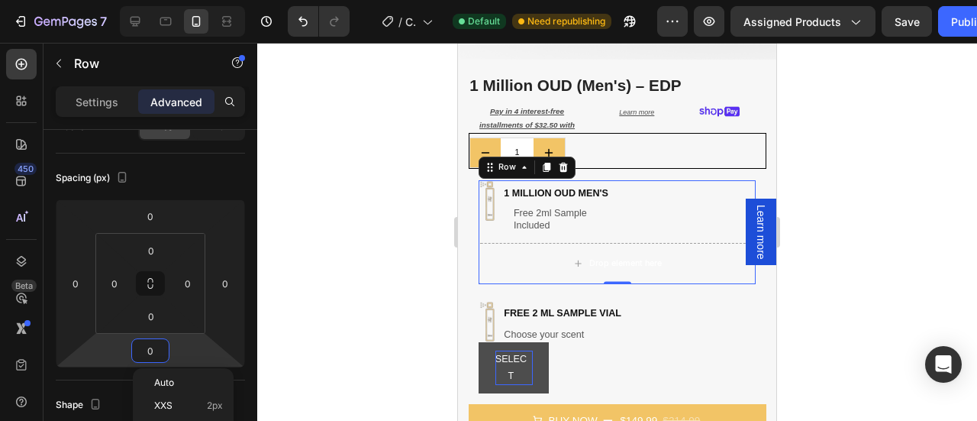
click at [814, 205] on div at bounding box center [617, 232] width 720 height 378
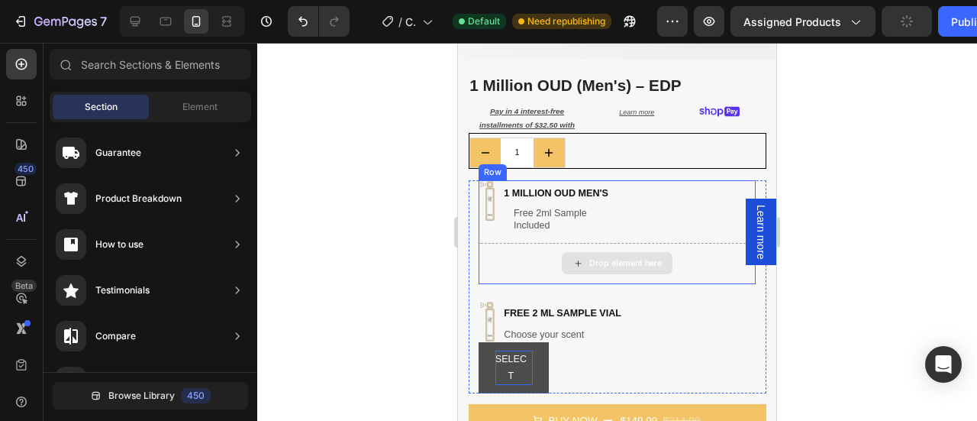
click at [530, 260] on div "Drop element here" at bounding box center [617, 263] width 277 height 41
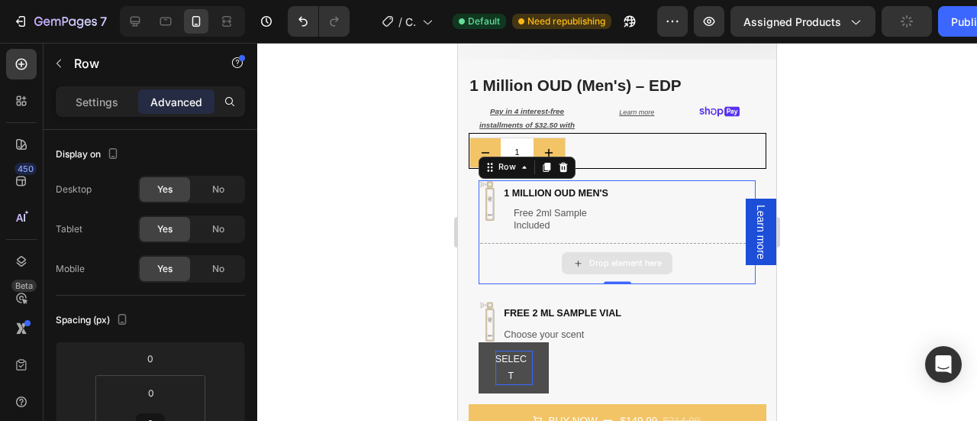
click at [506, 253] on div "Drop element here" at bounding box center [617, 263] width 277 height 41
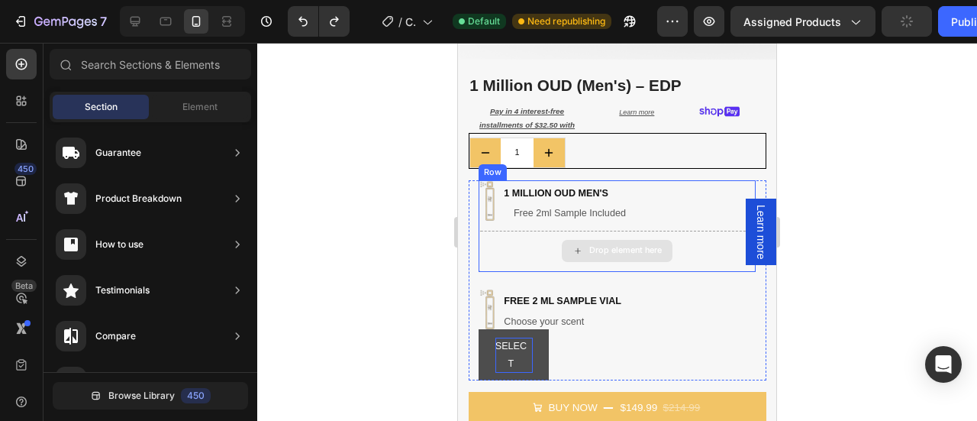
click at [619, 245] on div "Drop element here" at bounding box center [625, 250] width 73 height 11
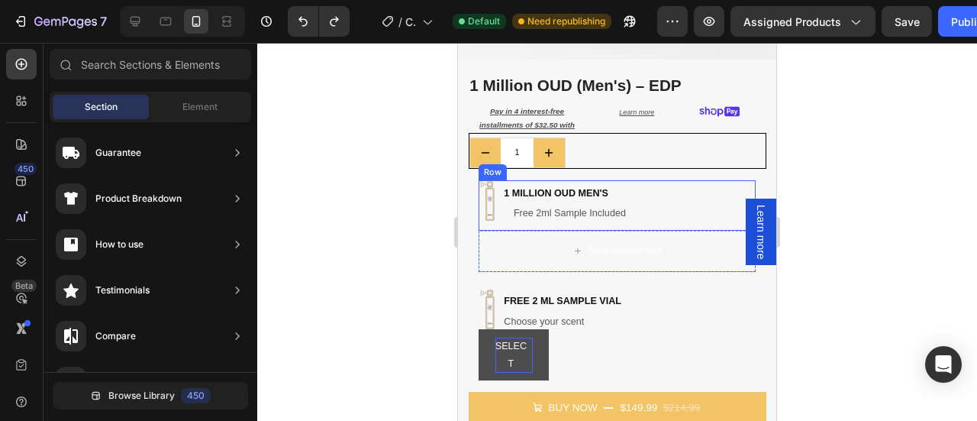
click at [645, 199] on div "Image 1 million oud men's Heading Free 2ml Sample Included Heading Row" at bounding box center [617, 205] width 277 height 50
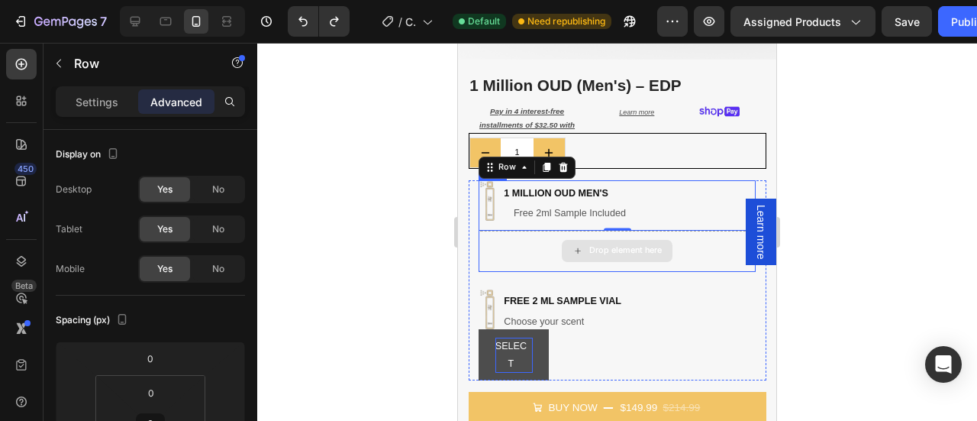
click at [701, 240] on div "Drop element here" at bounding box center [617, 251] width 277 height 41
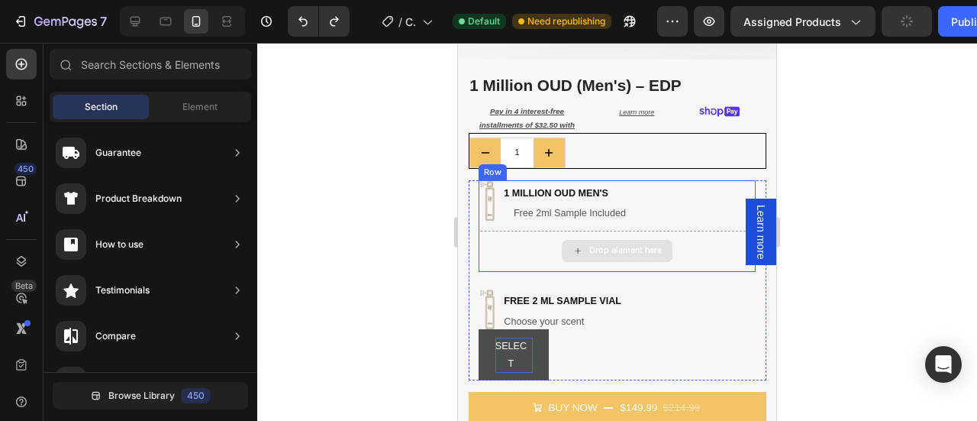
click at [507, 233] on div "Drop element here" at bounding box center [617, 251] width 277 height 41
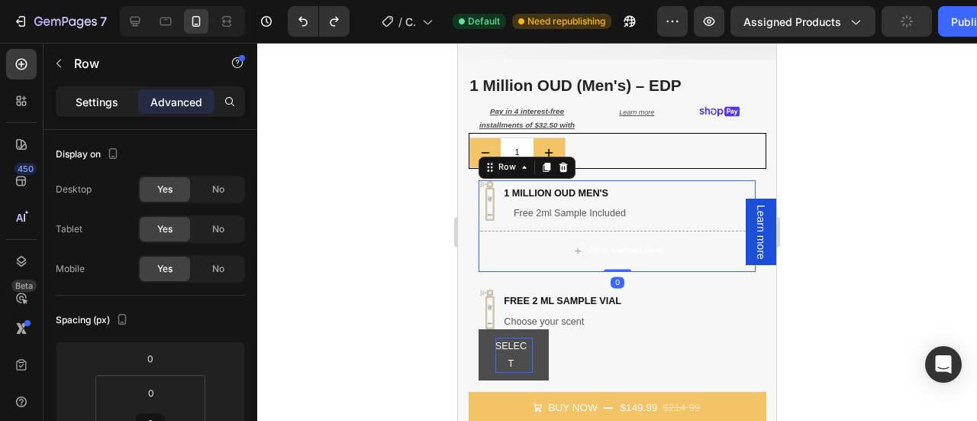
click at [98, 102] on p "Settings" at bounding box center [97, 102] width 43 height 16
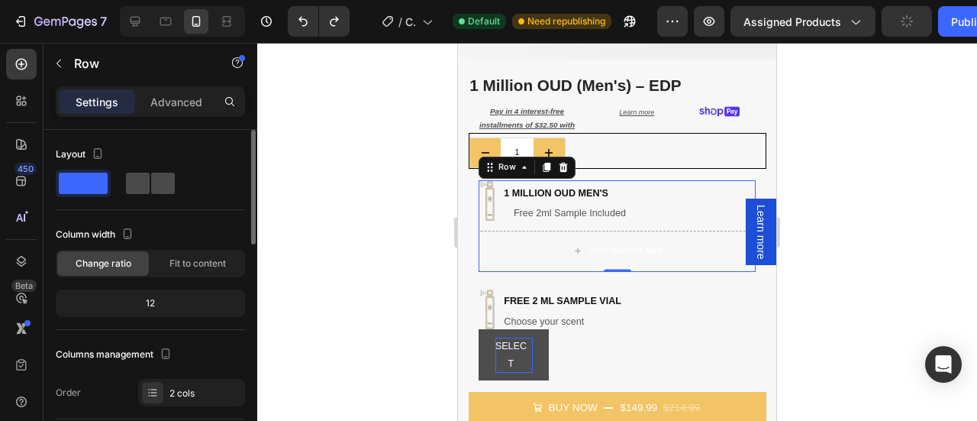
click at [150, 189] on div at bounding box center [150, 182] width 49 height 21
type input "8"
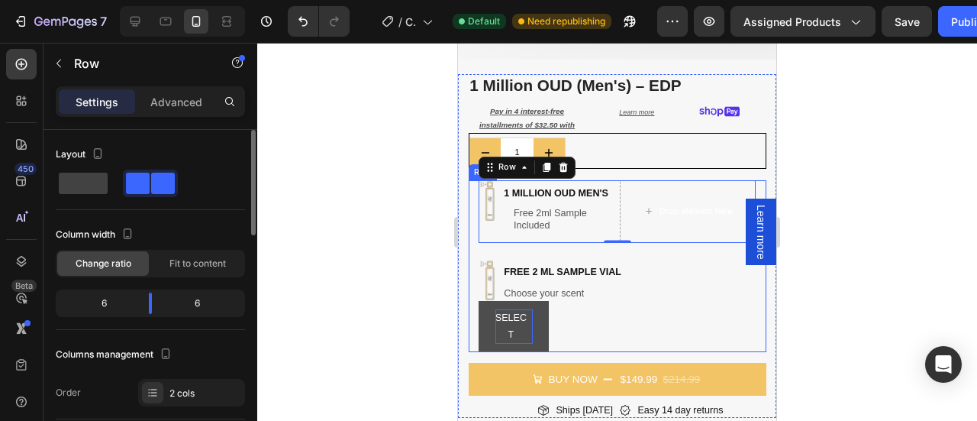
type input "0"
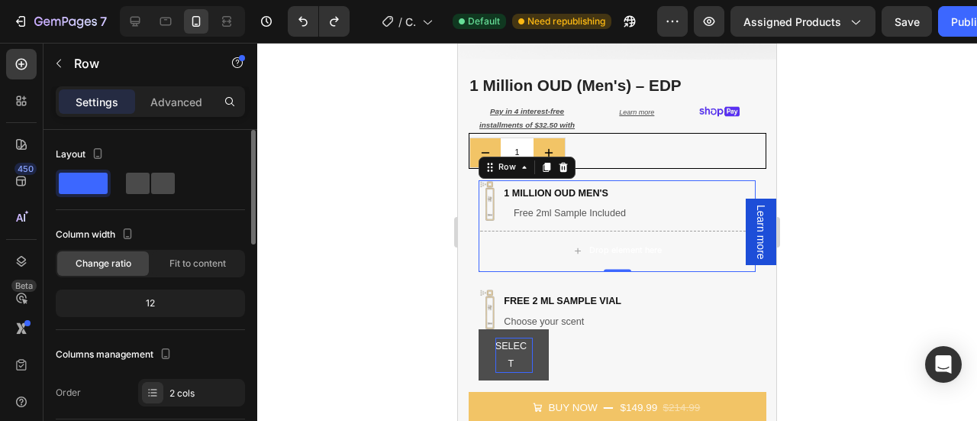
click at [131, 185] on span at bounding box center [138, 182] width 24 height 21
type input "8"
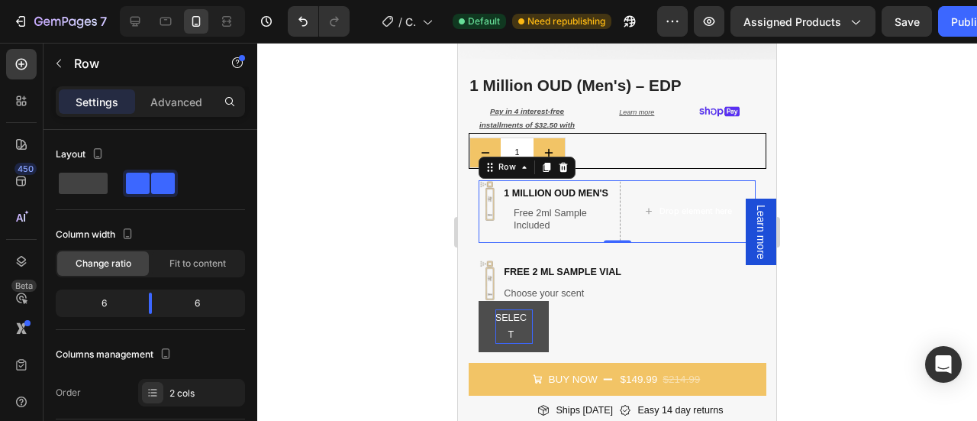
click at [872, 170] on div at bounding box center [617, 232] width 720 height 378
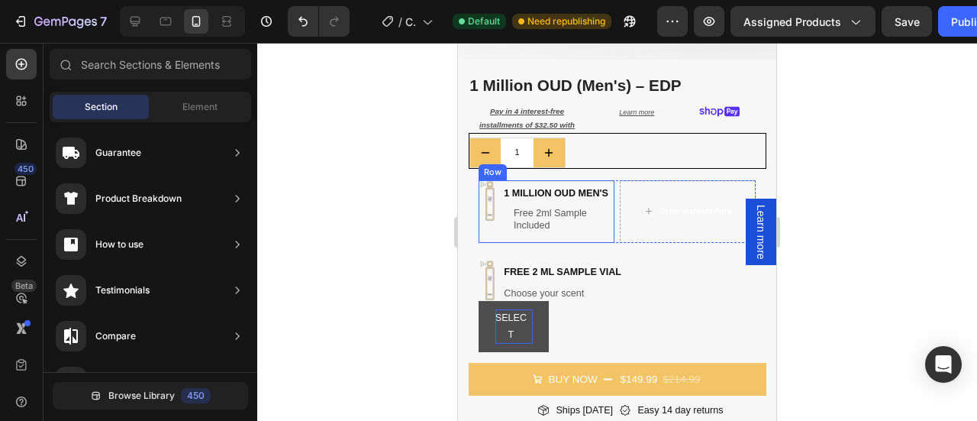
click at [488, 228] on div "Image" at bounding box center [489, 211] width 21 height 62
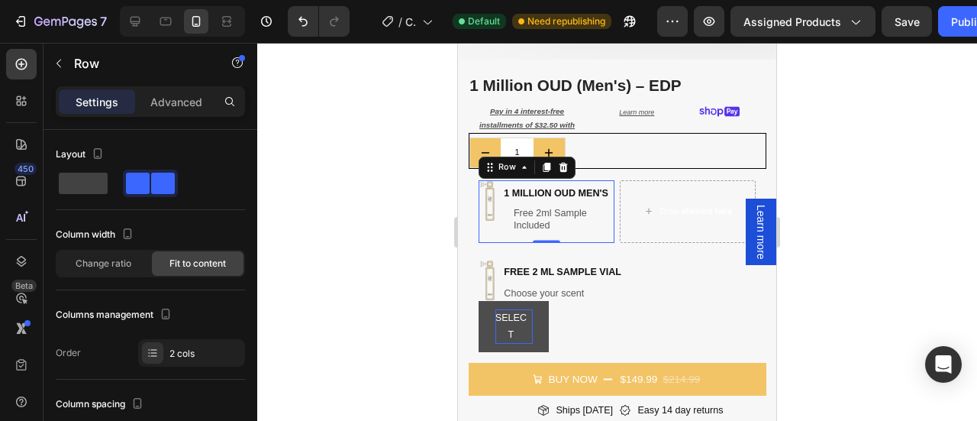
click at [498, 228] on div "Image" at bounding box center [489, 211] width 21 height 62
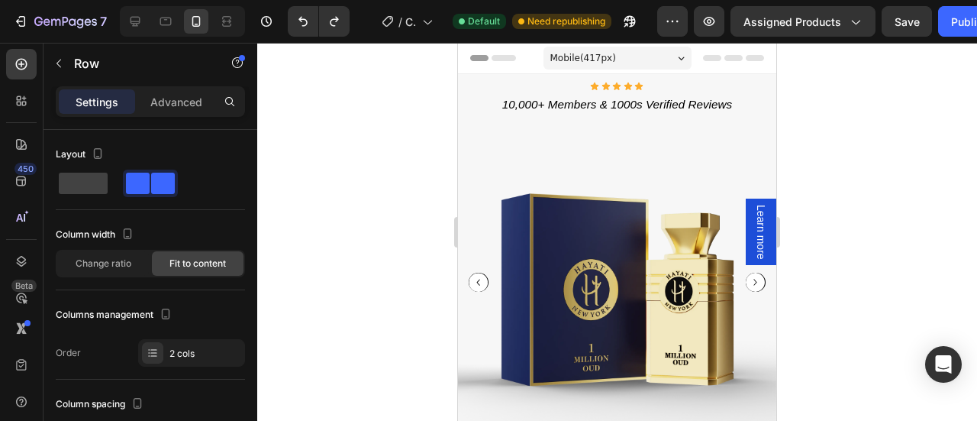
scroll to position [382, 0]
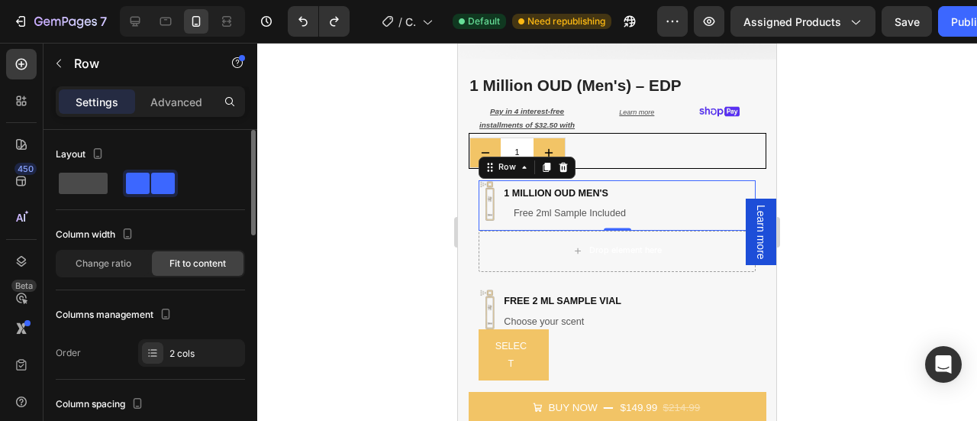
click at [82, 178] on span at bounding box center [83, 182] width 49 height 21
type input "0"
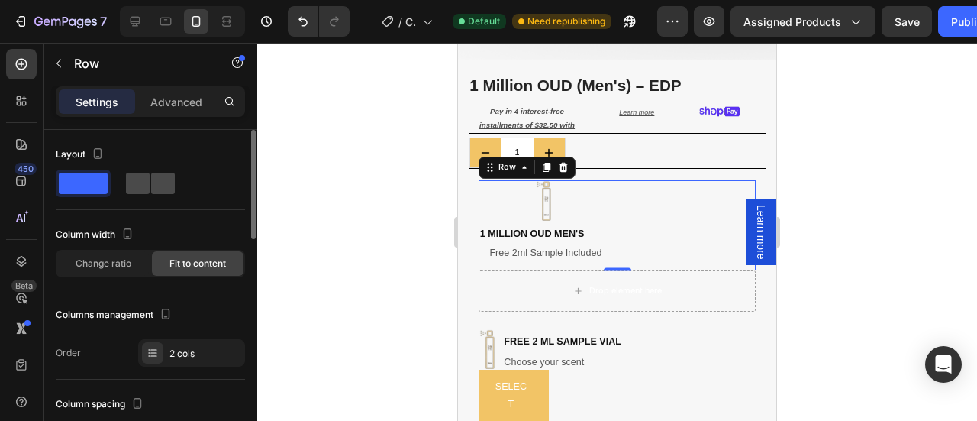
click at [153, 179] on span at bounding box center [163, 182] width 24 height 21
type input "5"
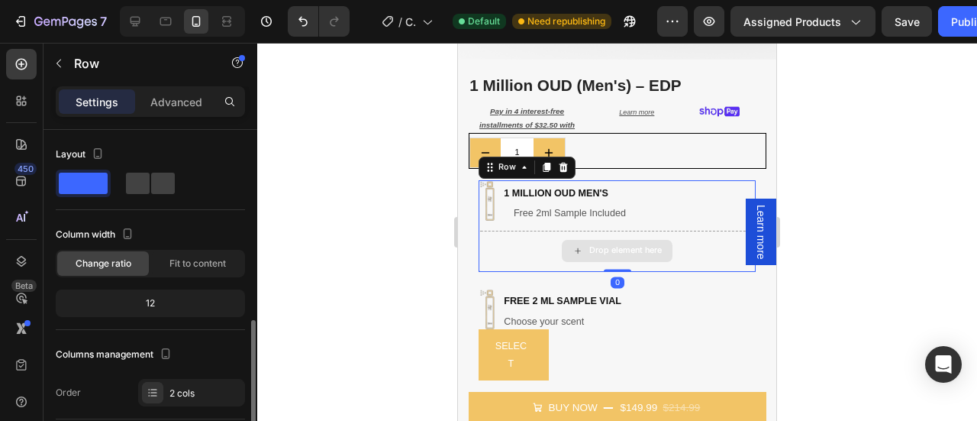
scroll to position [142, 0]
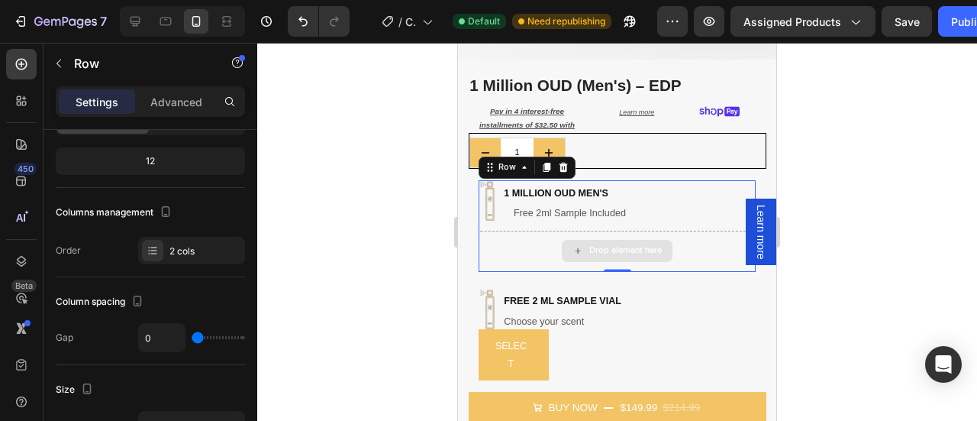
click at [511, 249] on div "Drop element here" at bounding box center [617, 251] width 277 height 41
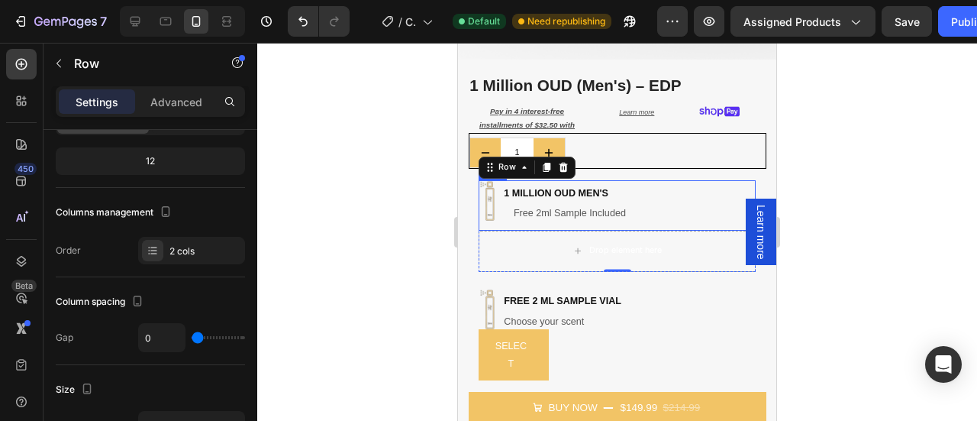
click at [675, 190] on div "Image 1 million oud men's Heading Free 2ml Sample Included Heading Row" at bounding box center [617, 205] width 277 height 50
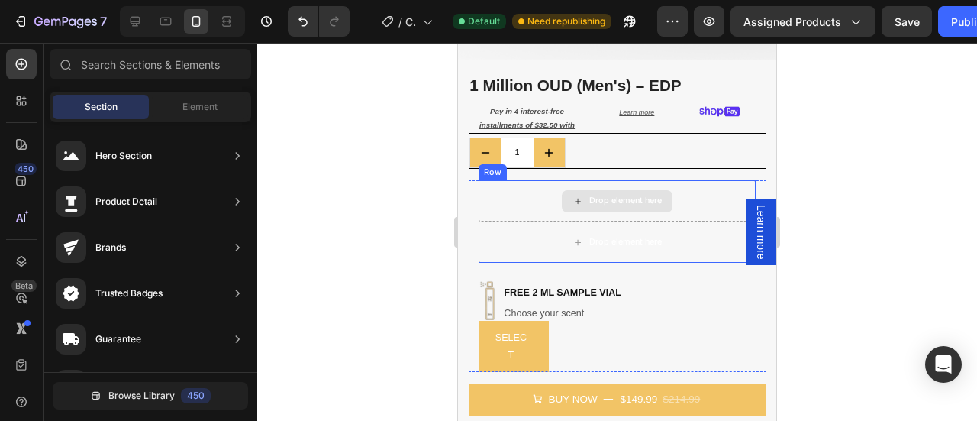
click at [510, 187] on div "Drop element here" at bounding box center [617, 200] width 277 height 41
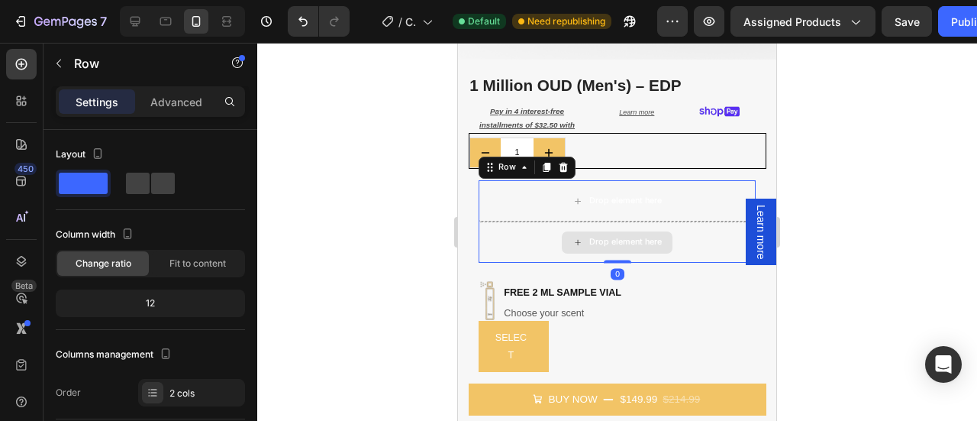
click at [511, 234] on div "Drop element here" at bounding box center [617, 241] width 277 height 41
drag, startPoint x: 61, startPoint y: 169, endPoint x: 140, endPoint y: 182, distance: 80.4
click at [63, 170] on div at bounding box center [83, 182] width 55 height 27
click at [145, 183] on span at bounding box center [138, 182] width 24 height 21
type input "8"
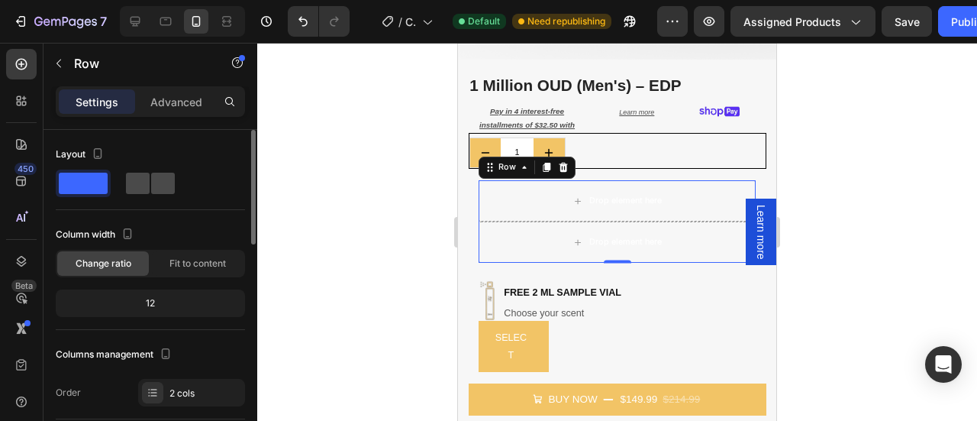
type input "8"
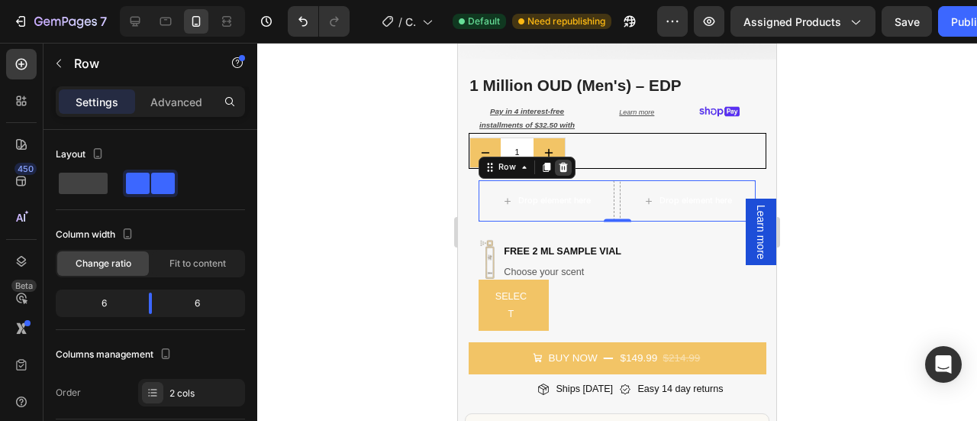
click at [566, 163] on icon at bounding box center [563, 168] width 9 height 10
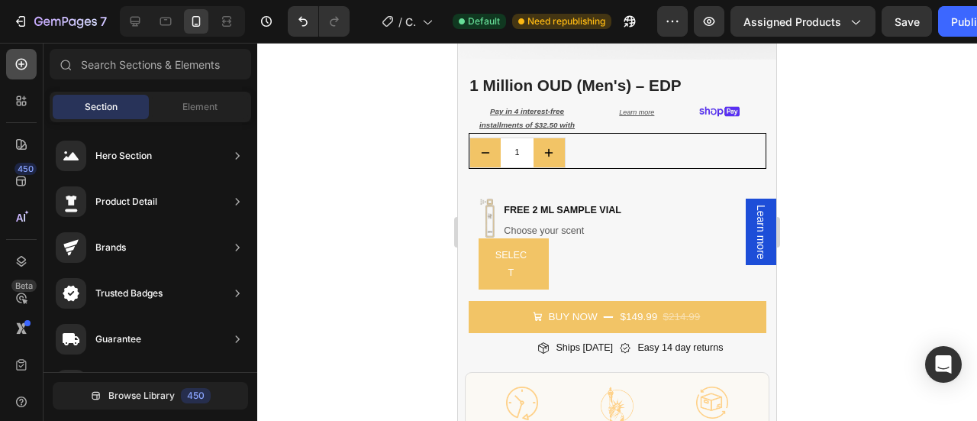
click at [24, 66] on icon at bounding box center [21, 63] width 15 height 15
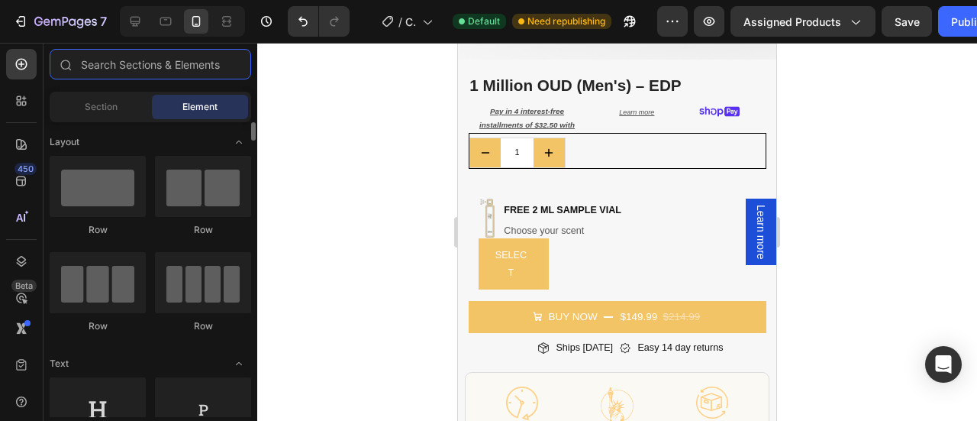
scroll to position [0, 0]
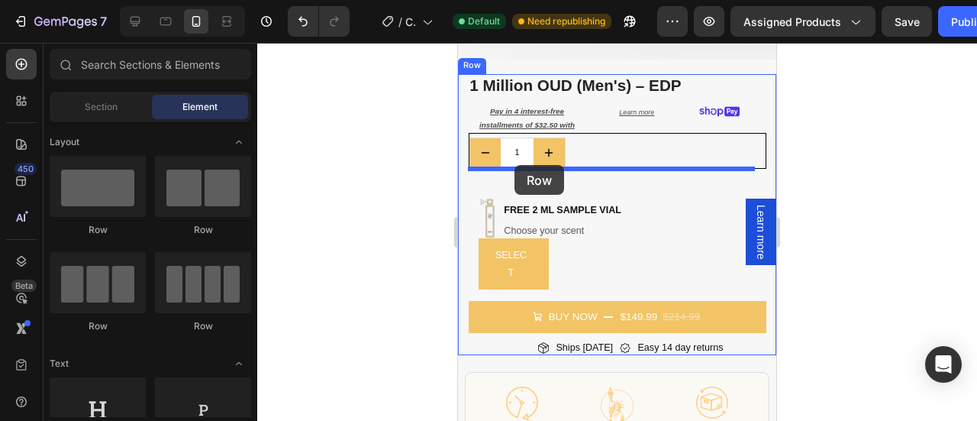
drag, startPoint x: 563, startPoint y: 241, endPoint x: 517, endPoint y: 165, distance: 89.0
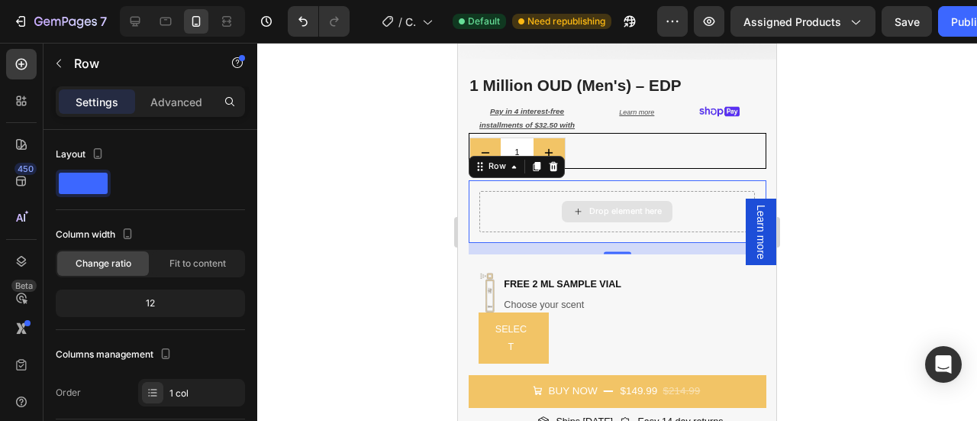
click at [505, 192] on div "Drop element here" at bounding box center [617, 211] width 276 height 41
click at [516, 208] on div "Drop element here" at bounding box center [617, 211] width 276 height 41
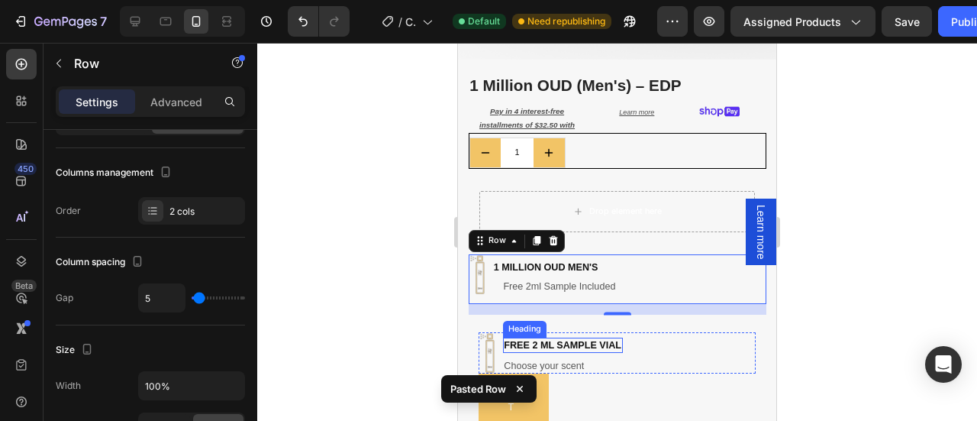
scroll to position [403, 0]
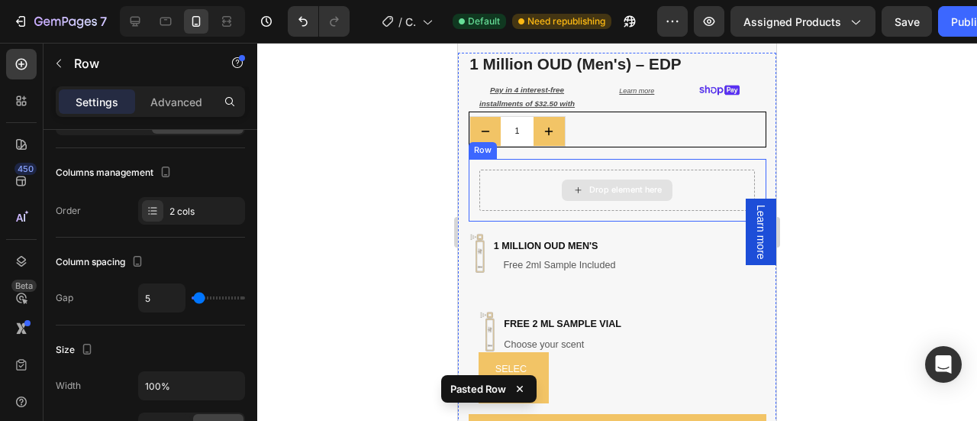
click at [626, 185] on div "Drop element here" at bounding box center [625, 190] width 73 height 11
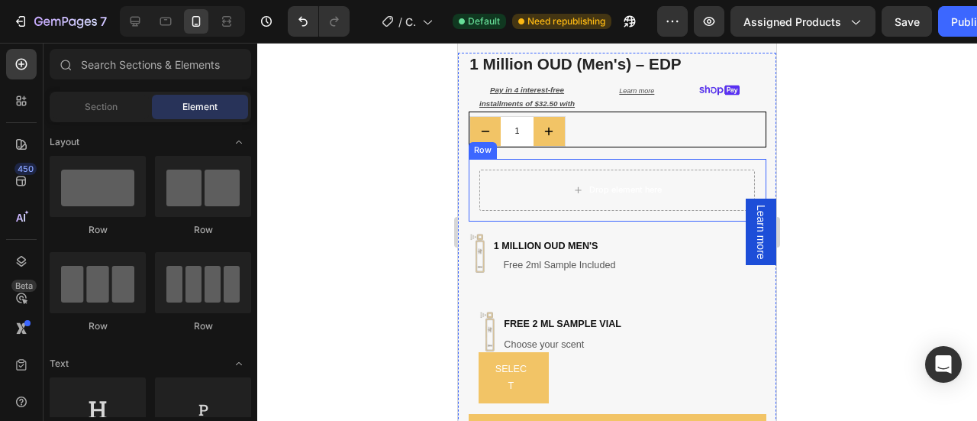
click at [477, 144] on div "Row" at bounding box center [482, 150] width 23 height 12
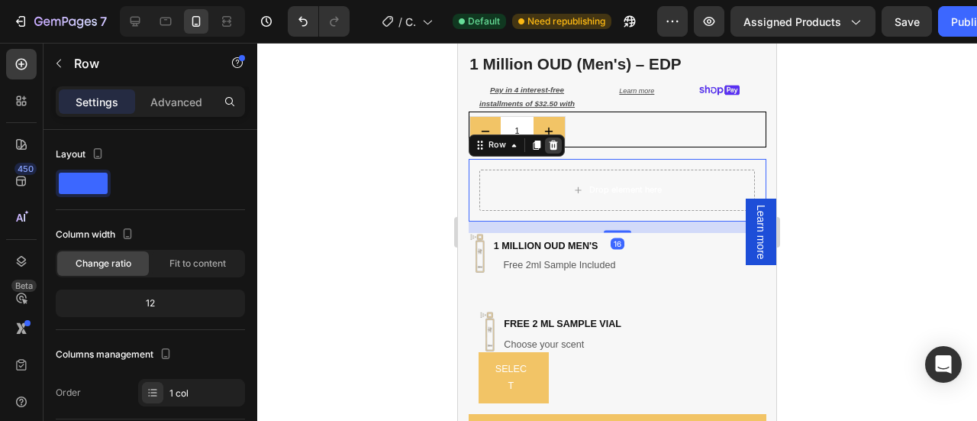
click at [554, 140] on icon at bounding box center [553, 145] width 9 height 10
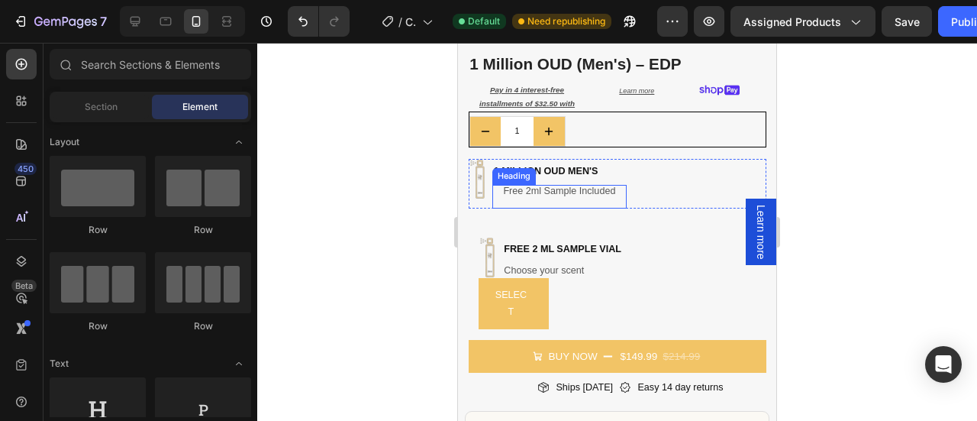
click at [530, 185] on h2 "Free 2ml Sample Included" at bounding box center [559, 197] width 134 height 24
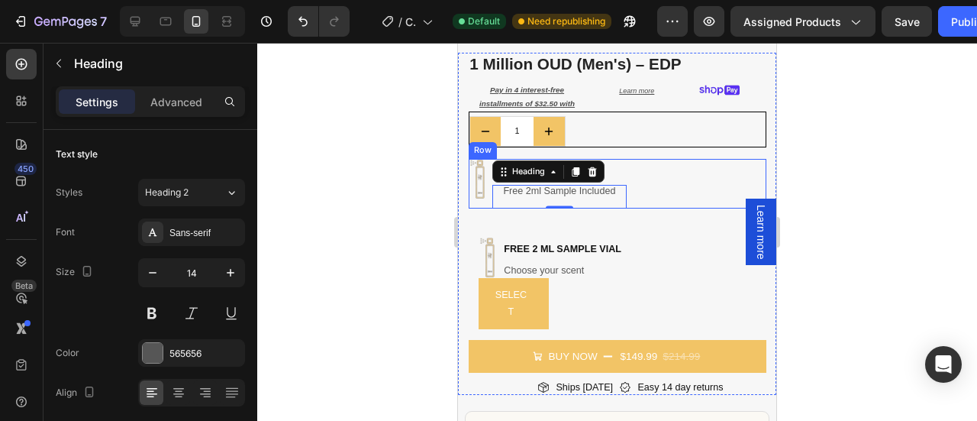
click at [675, 174] on div "Image 1 million oud men's Heading Free 2ml Sample Included Heading 0 Row" at bounding box center [618, 184] width 298 height 50
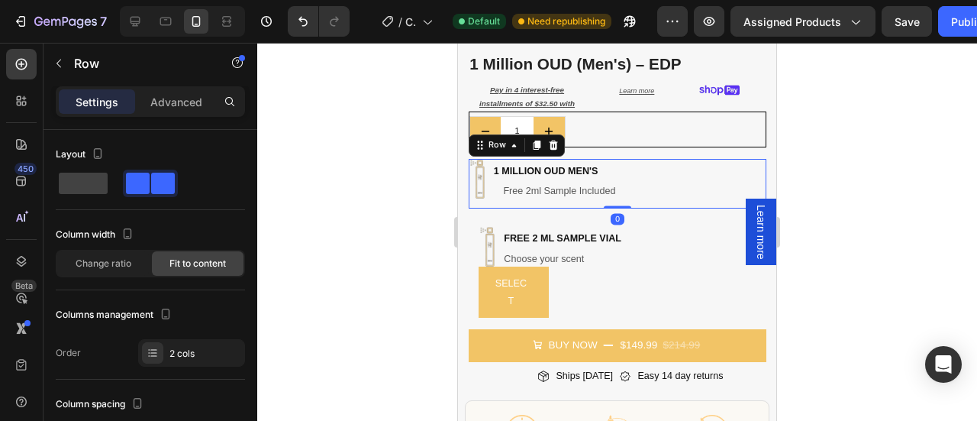
drag, startPoint x: 615, startPoint y: 205, endPoint x: 618, endPoint y: 189, distance: 17.1
click at [618, 189] on div "Image 1 million oud men's Heading Free 2ml Sample Included Heading Row 0" at bounding box center [618, 184] width 298 height 50
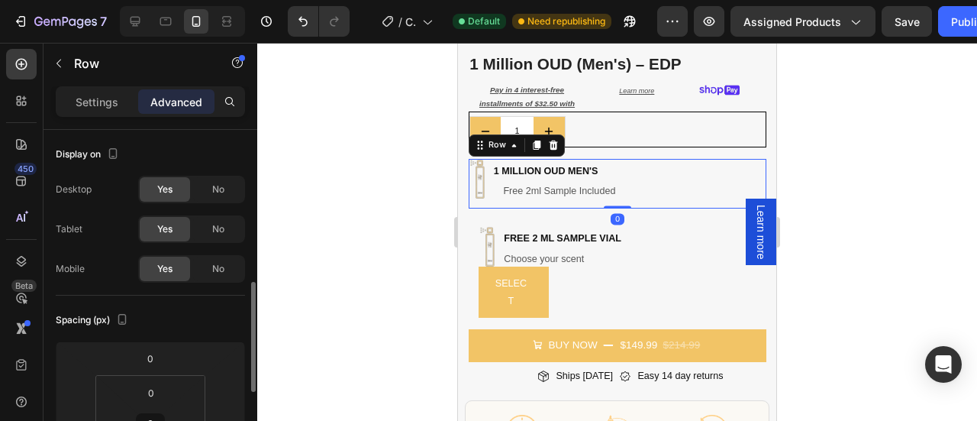
scroll to position [115, 0]
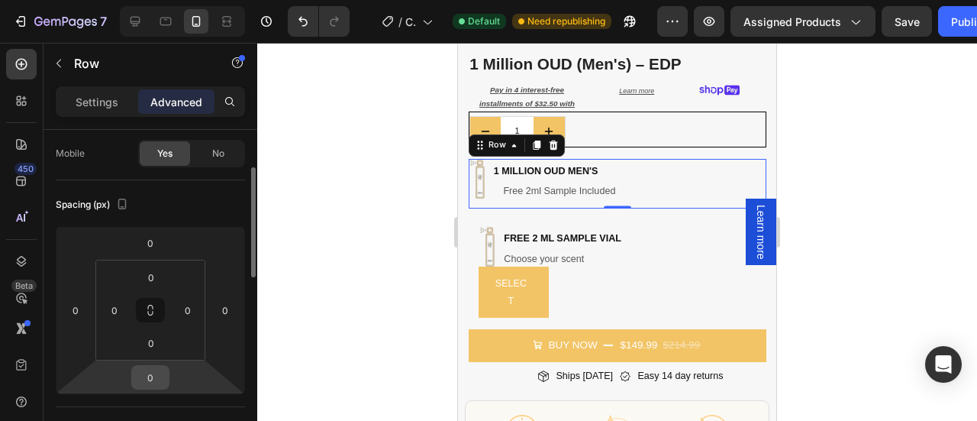
click at [160, 370] on input "0" at bounding box center [150, 377] width 31 height 23
click at [612, 214] on div "0" at bounding box center [618, 219] width 14 height 11
click at [835, 189] on div at bounding box center [617, 232] width 720 height 378
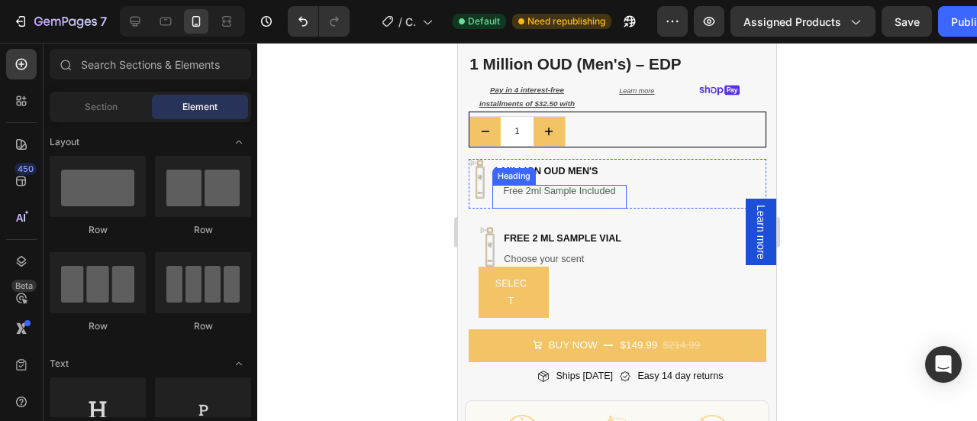
click at [609, 185] on h2 "Free 2ml Sample Included" at bounding box center [559, 197] width 134 height 24
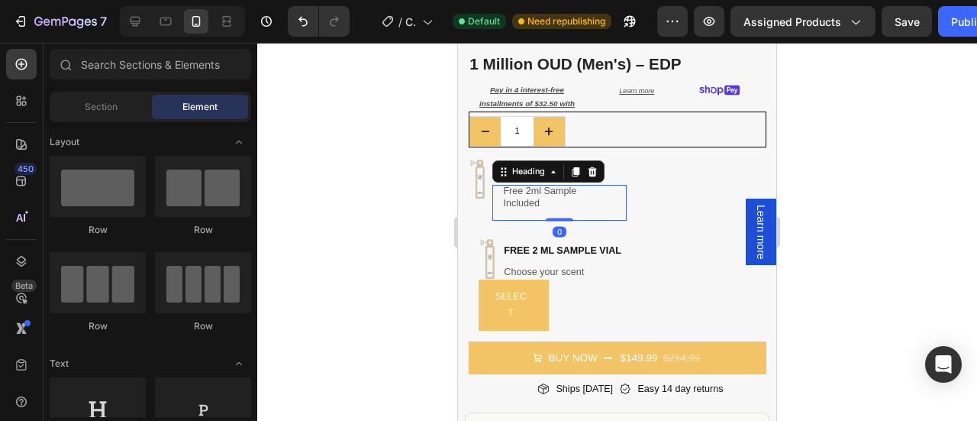
click at [609, 185] on h2 "Free 2ml Sample Included" at bounding box center [559, 203] width 134 height 36
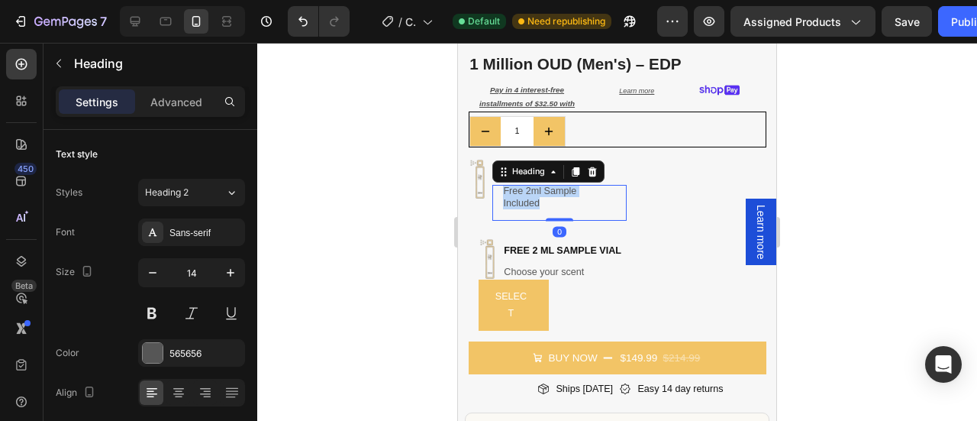
click at [609, 185] on h2 "Free 2ml Sample Included" at bounding box center [559, 203] width 134 height 36
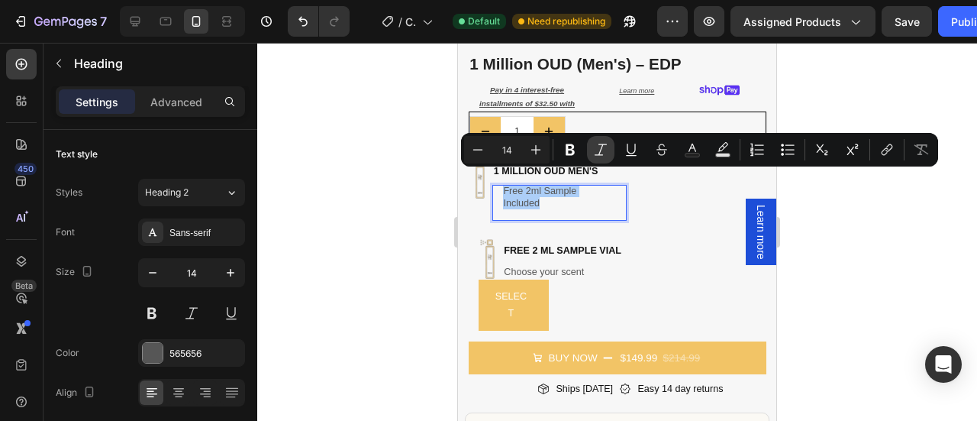
click at [595, 156] on icon "Editor contextual toolbar" at bounding box center [600, 149] width 15 height 15
click at [875, 213] on div at bounding box center [617, 232] width 720 height 378
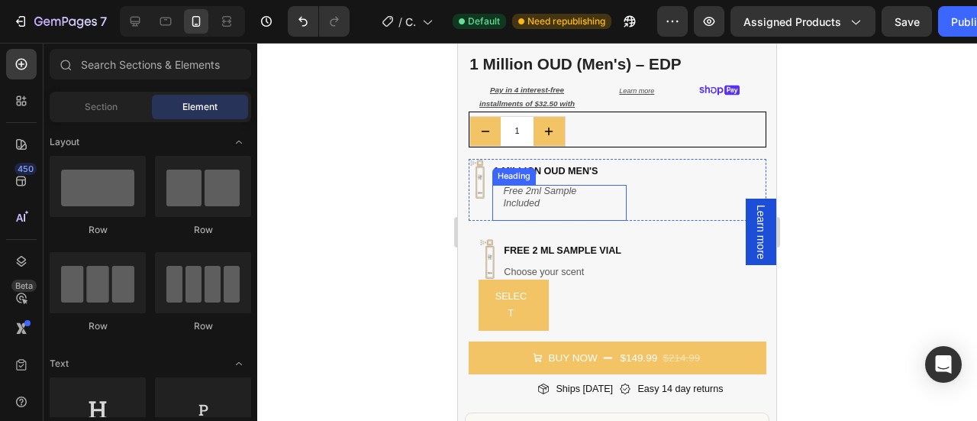
click at [553, 185] on icon "Free 2ml Sample Included" at bounding box center [539, 196] width 73 height 23
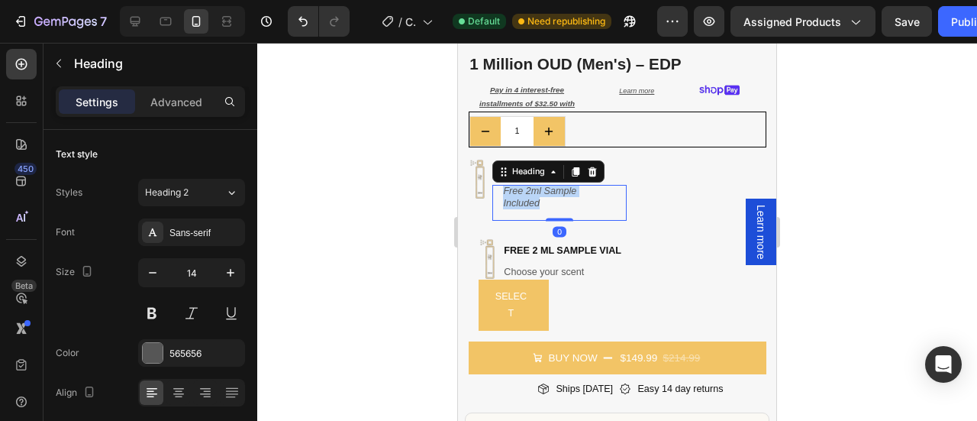
click at [553, 185] on icon "Free 2ml Sample Included" at bounding box center [539, 196] width 73 height 23
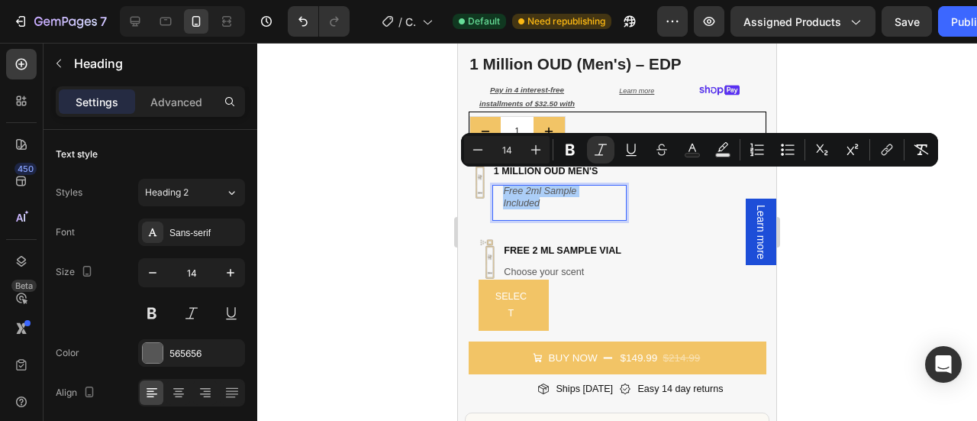
click at [836, 211] on div at bounding box center [617, 232] width 720 height 378
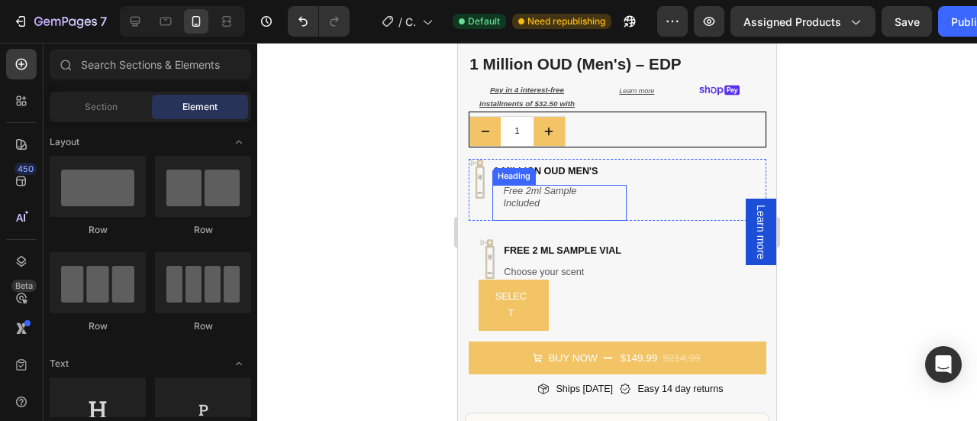
click at [549, 189] on p "⁠⁠⁠⁠⁠⁠⁠ Free 2ml Sample Included" at bounding box center [550, 197] width 95 height 25
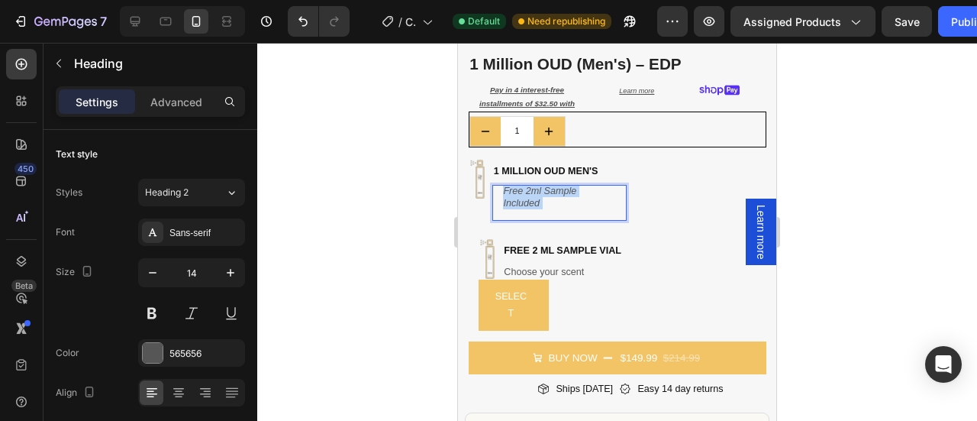
drag, startPoint x: 549, startPoint y: 189, endPoint x: 514, endPoint y: 189, distance: 34.3
click at [514, 189] on p "Free 2ml Sample Included" at bounding box center [550, 197] width 95 height 25
click at [514, 189] on icon "Free 2ml Sample Included" at bounding box center [539, 196] width 73 height 23
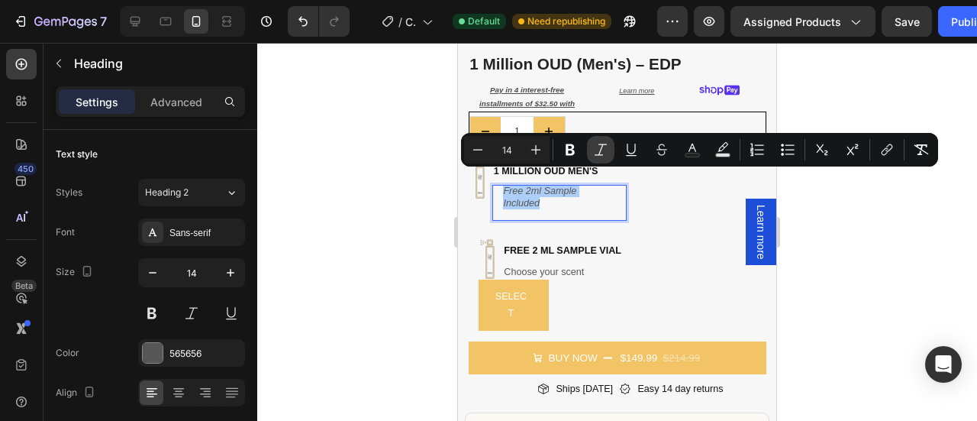
click at [600, 149] on icon "Editor contextual toolbar" at bounding box center [600, 149] width 15 height 15
click at [603, 150] on icon "Editor contextual toolbar" at bounding box center [600, 149] width 15 height 15
click at [554, 198] on h2 "Free 2ml Sample Included" at bounding box center [559, 203] width 134 height 36
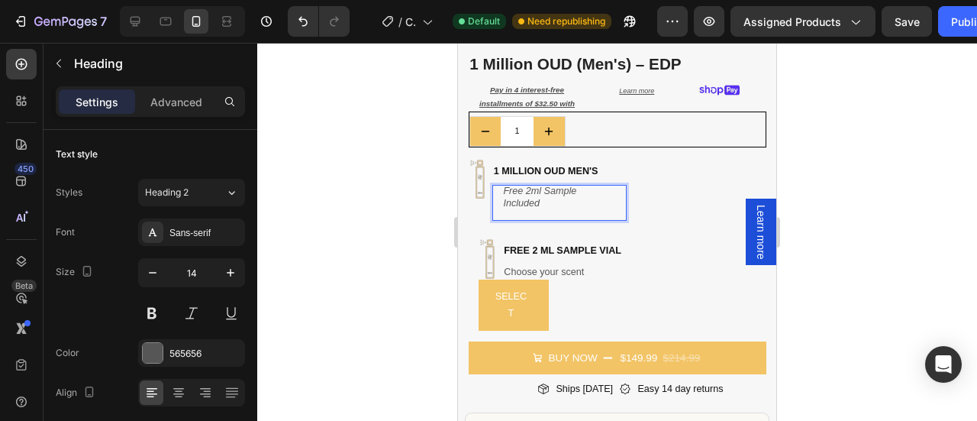
click at [550, 201] on h2 "Free 2ml Sample Included" at bounding box center [559, 203] width 134 height 36
click at [177, 397] on icon at bounding box center [178, 392] width 15 height 15
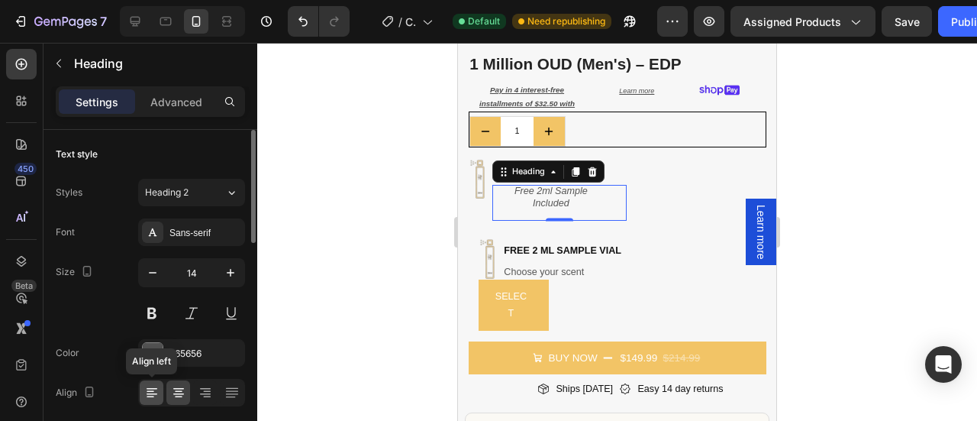
click at [145, 389] on icon at bounding box center [151, 392] width 15 height 15
click at [547, 193] on p "Free 2ml Sample Included" at bounding box center [550, 197] width 95 height 25
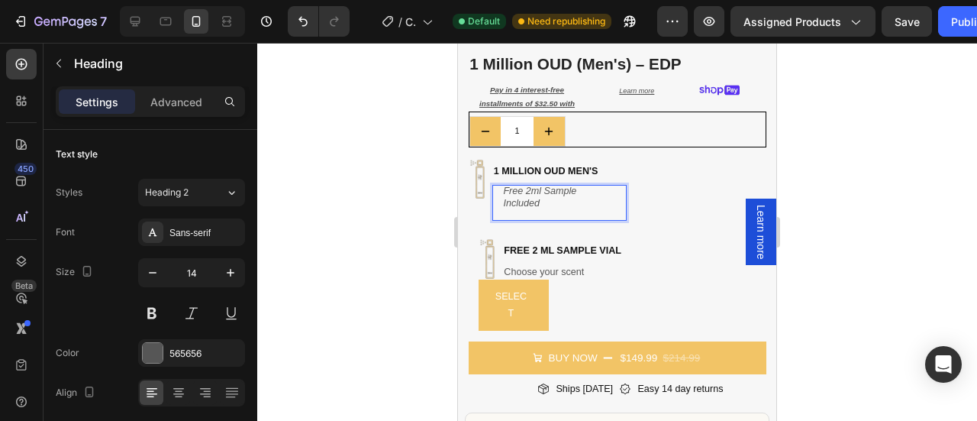
click at [547, 193] on p "Free 2ml Sample Included" at bounding box center [550, 197] width 95 height 25
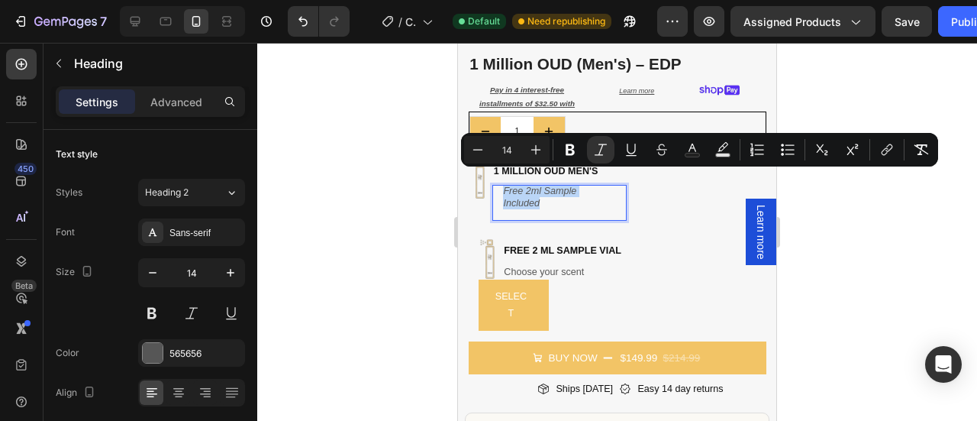
drag, startPoint x: 547, startPoint y: 193, endPoint x: 537, endPoint y: 193, distance: 9.9
click at [537, 193] on p "Free 2ml Sample Included" at bounding box center [550, 197] width 95 height 25
click at [556, 198] on h2 "Free 2ml Sample Included" at bounding box center [559, 203] width 134 height 36
drag, startPoint x: 556, startPoint y: 198, endPoint x: 498, endPoint y: 177, distance: 60.8
click at [498, 185] on h2 "Free 2ml Sample Included" at bounding box center [559, 203] width 134 height 36
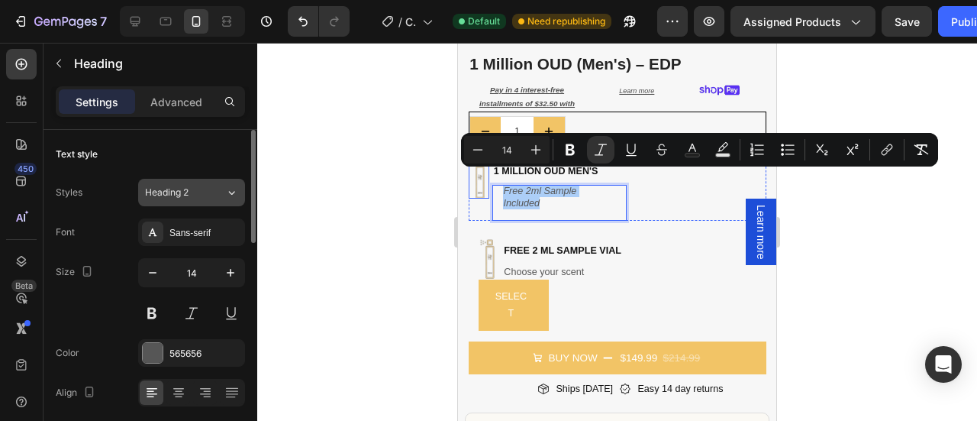
click at [218, 185] on div "Heading 2" at bounding box center [185, 192] width 80 height 14
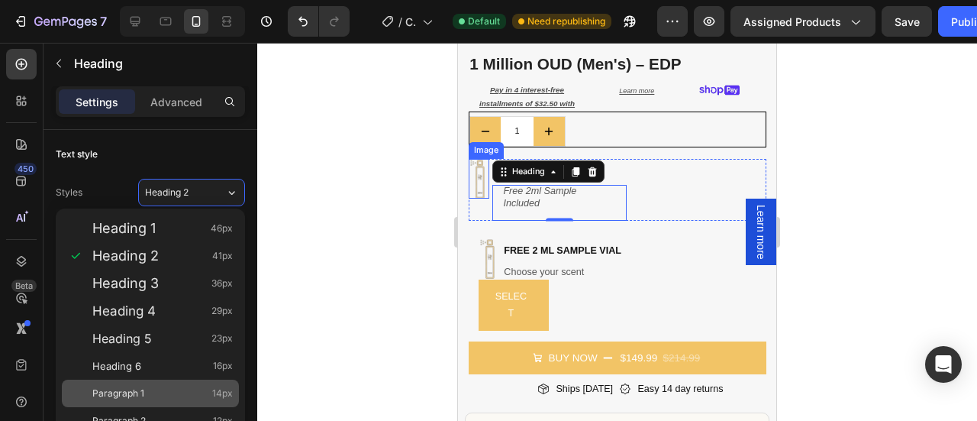
click at [128, 390] on span "Paragraph 1" at bounding box center [118, 392] width 52 height 15
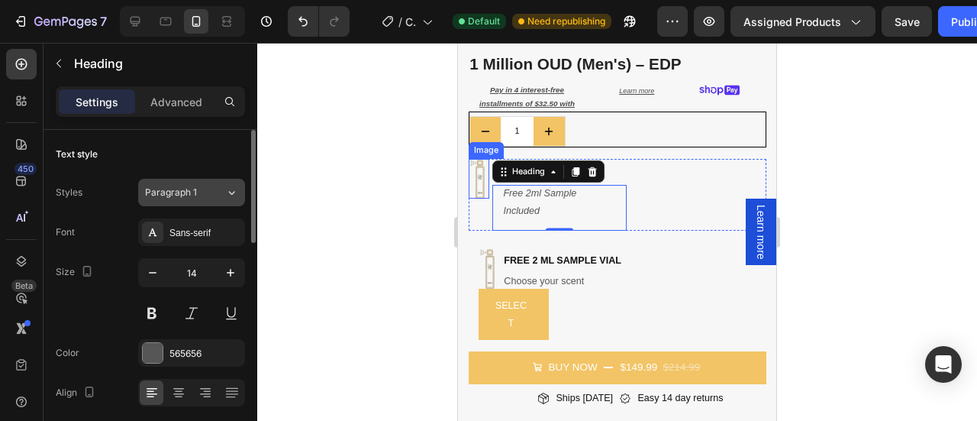
click at [224, 194] on div "Paragraph 1" at bounding box center [185, 192] width 80 height 14
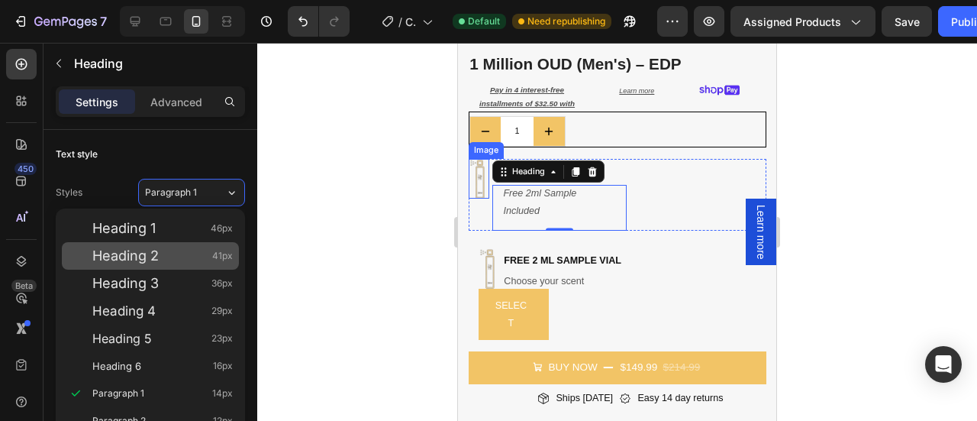
click at [166, 258] on div "Heading 2 41px" at bounding box center [162, 255] width 140 height 15
type input "41"
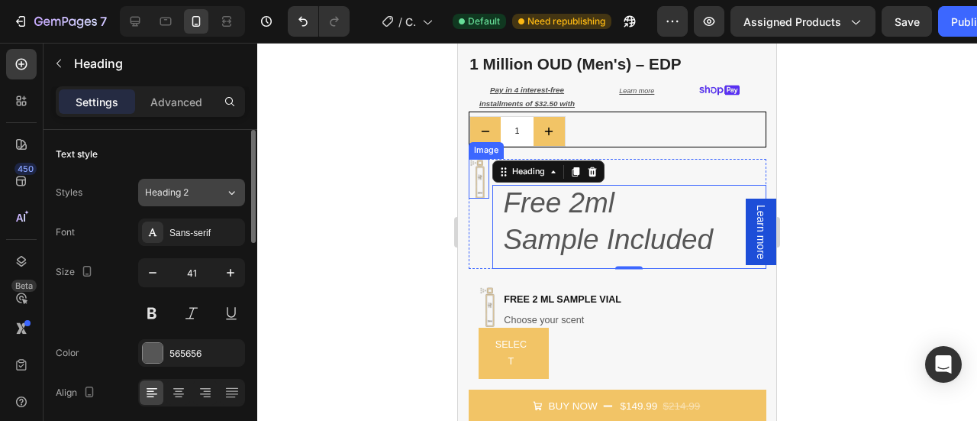
click at [227, 186] on icon at bounding box center [231, 192] width 13 height 15
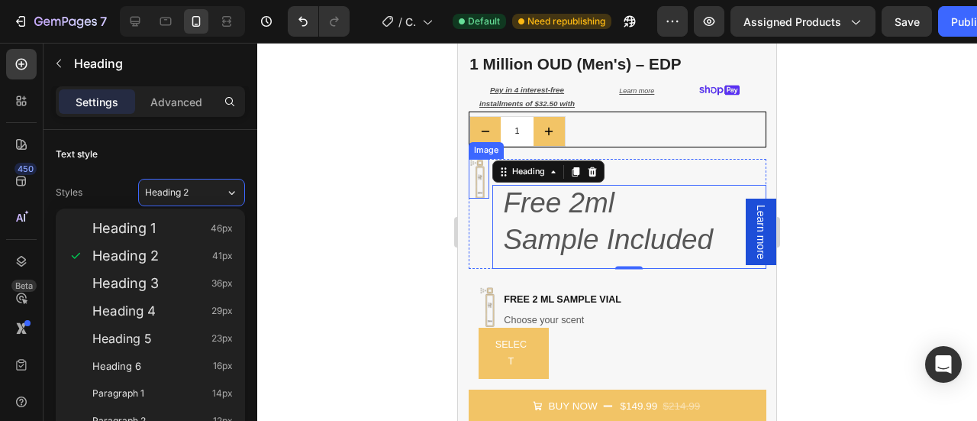
click at [288, 178] on div at bounding box center [617, 232] width 720 height 378
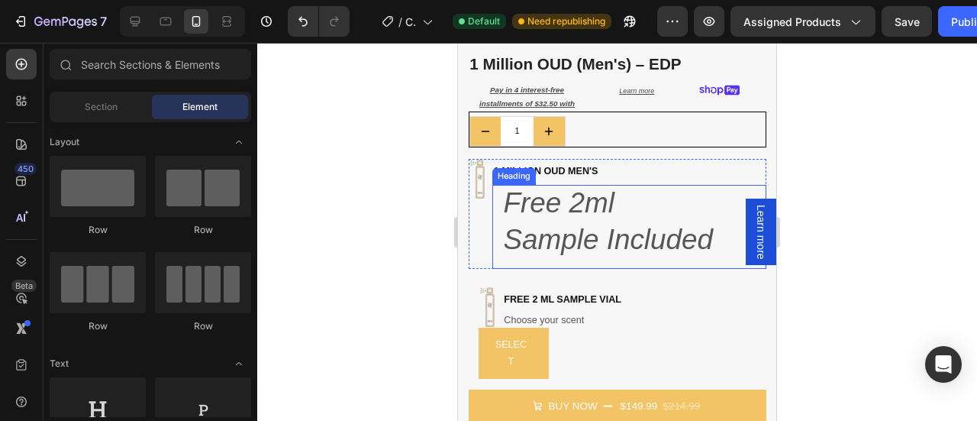
click at [531, 227] on icon "Free 2ml Sample Included" at bounding box center [608, 221] width 210 height 68
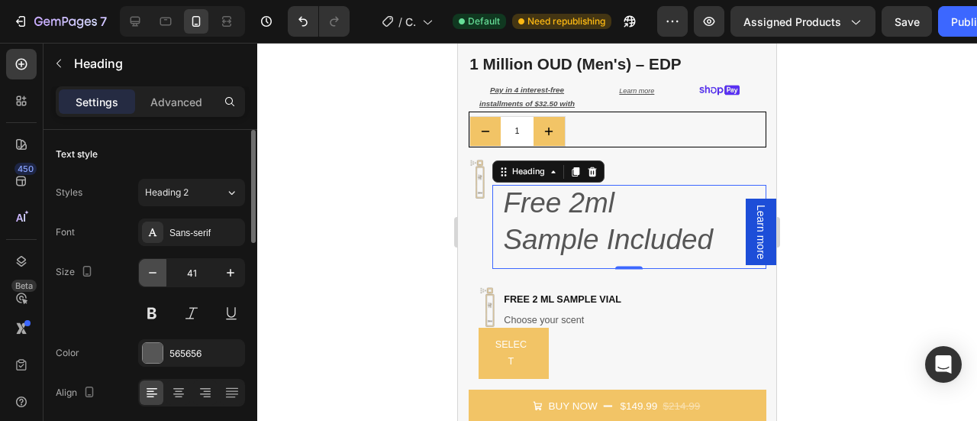
click at [157, 274] on icon "button" at bounding box center [152, 272] width 15 height 15
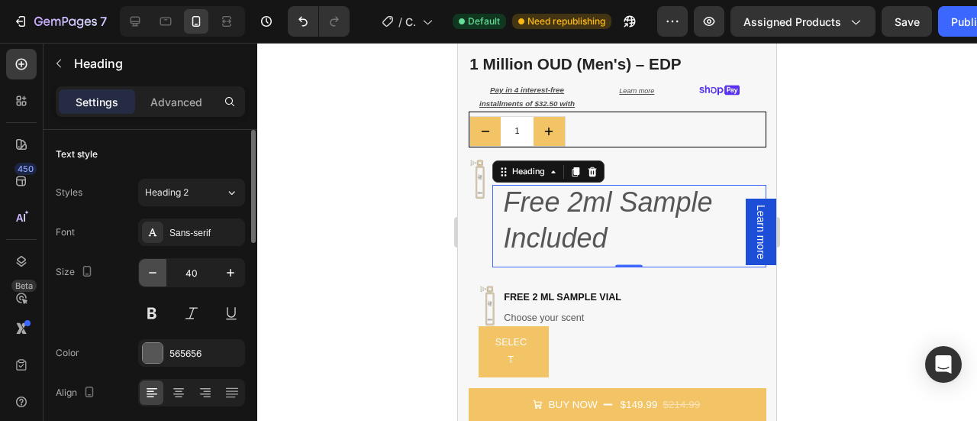
click at [157, 274] on icon "button" at bounding box center [152, 272] width 15 height 15
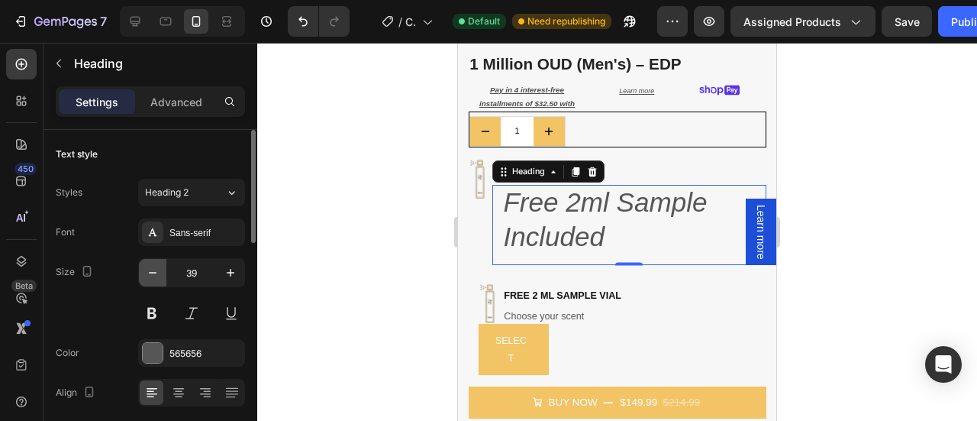
click at [157, 274] on icon "button" at bounding box center [152, 272] width 15 height 15
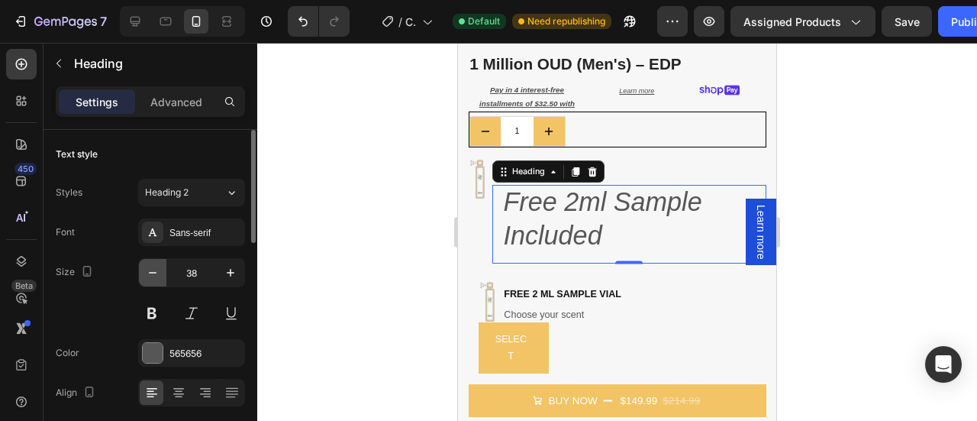
click at [157, 274] on icon "button" at bounding box center [152, 272] width 15 height 15
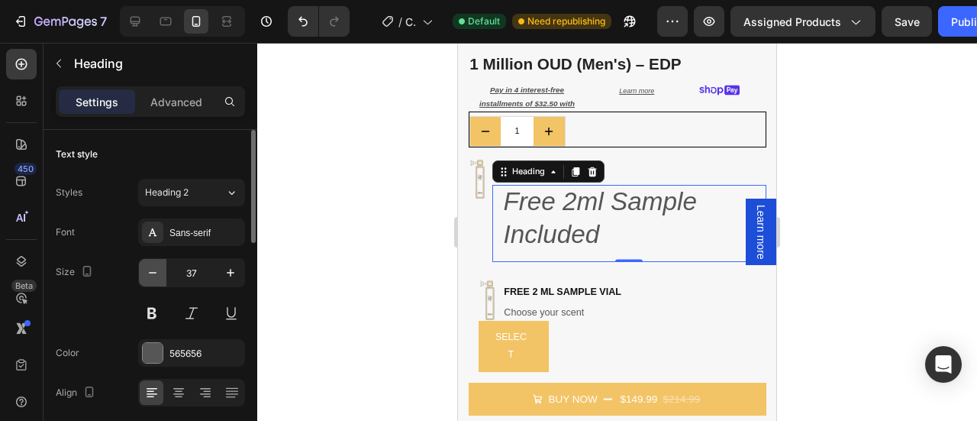
click at [157, 274] on icon "button" at bounding box center [152, 272] width 15 height 15
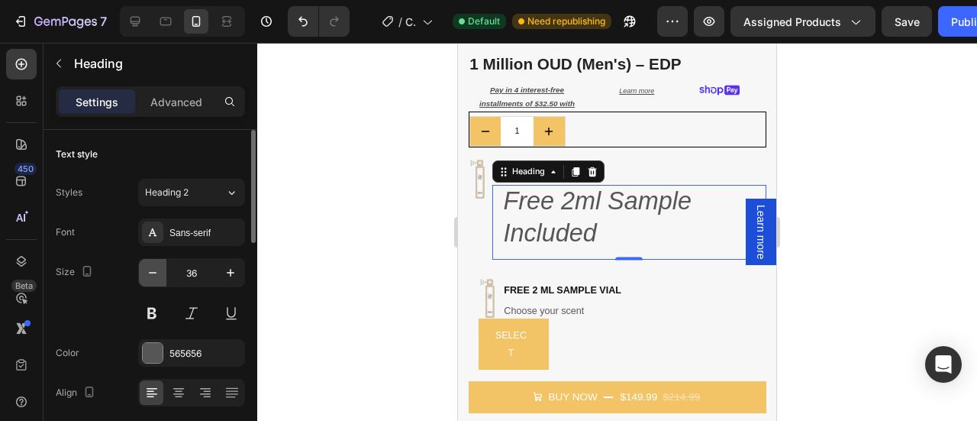
click at [157, 274] on icon "button" at bounding box center [152, 272] width 15 height 15
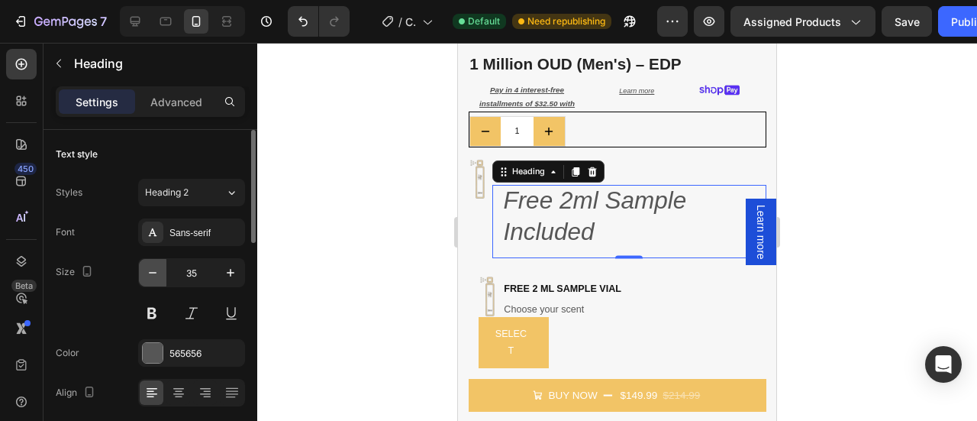
click at [157, 274] on icon "button" at bounding box center [152, 272] width 15 height 15
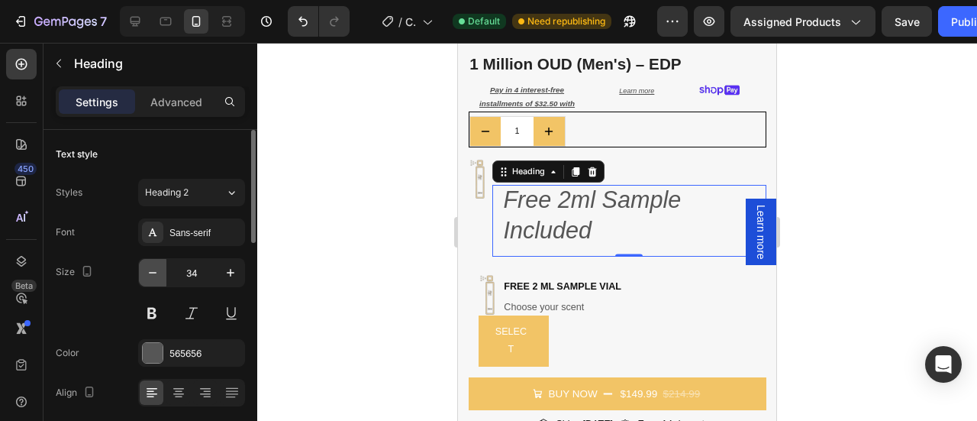
click at [157, 274] on icon "button" at bounding box center [152, 272] width 15 height 15
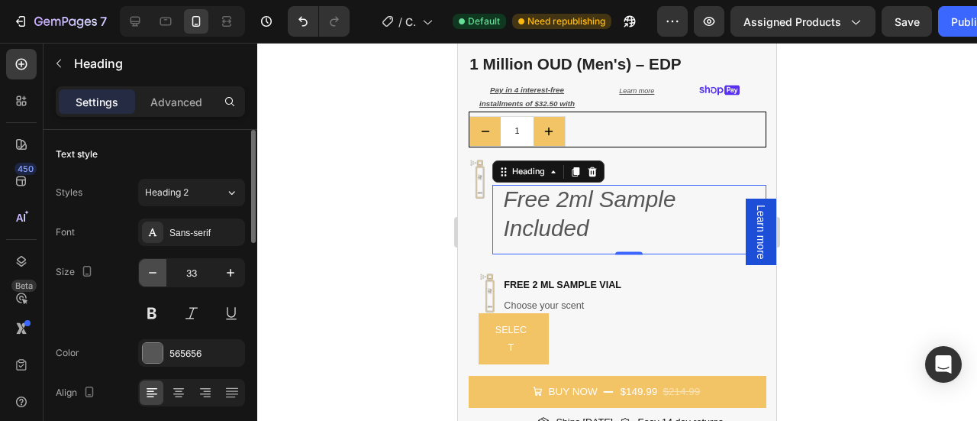
click at [157, 274] on icon "button" at bounding box center [152, 272] width 15 height 15
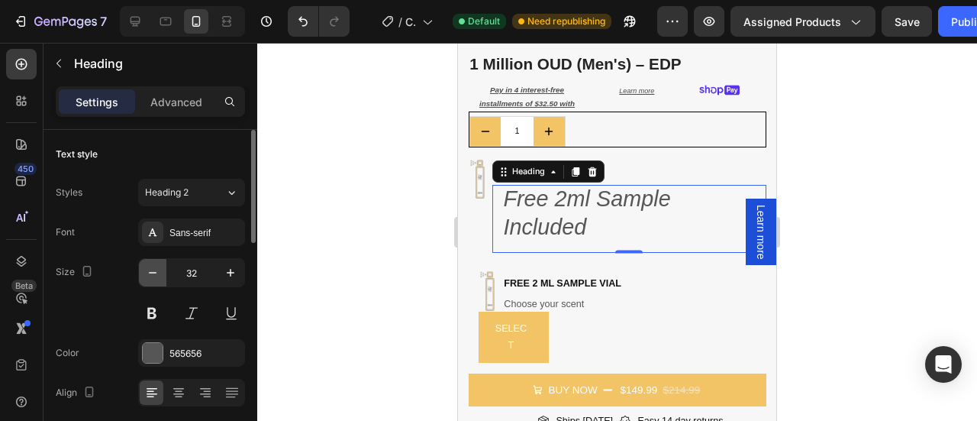
click at [157, 274] on icon "button" at bounding box center [152, 272] width 15 height 15
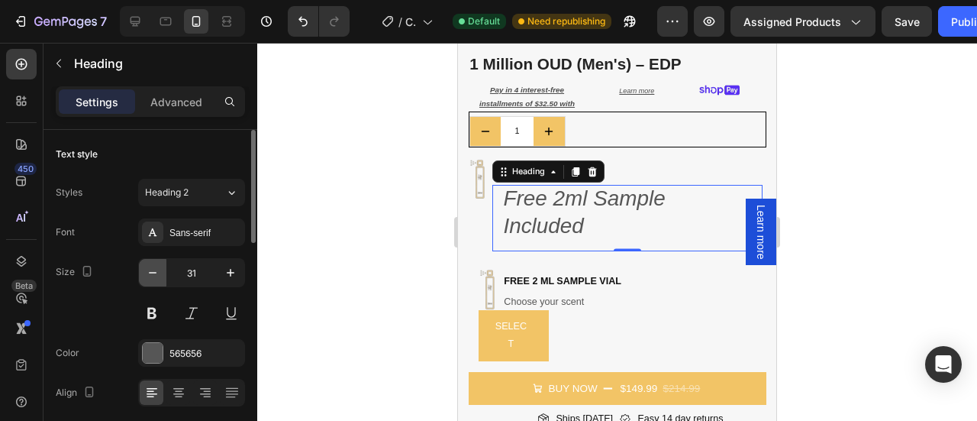
click at [157, 274] on icon "button" at bounding box center [152, 272] width 15 height 15
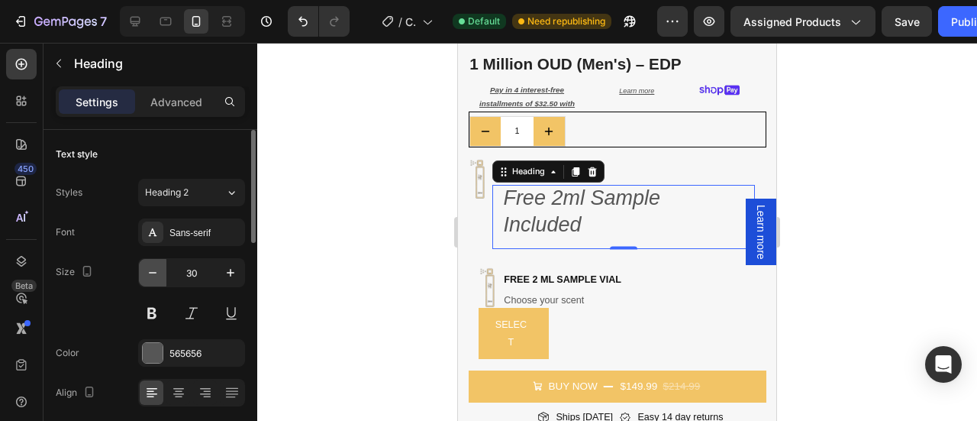
click at [157, 274] on icon "button" at bounding box center [152, 272] width 15 height 15
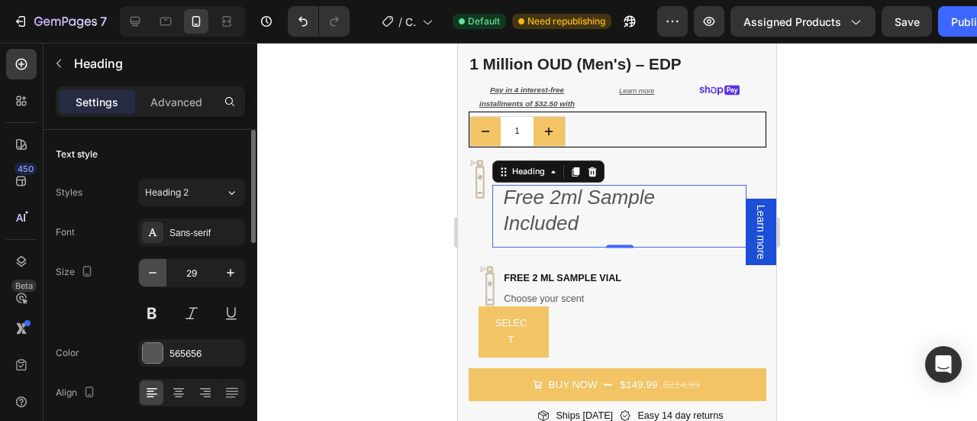
click at [157, 274] on icon "button" at bounding box center [152, 272] width 15 height 15
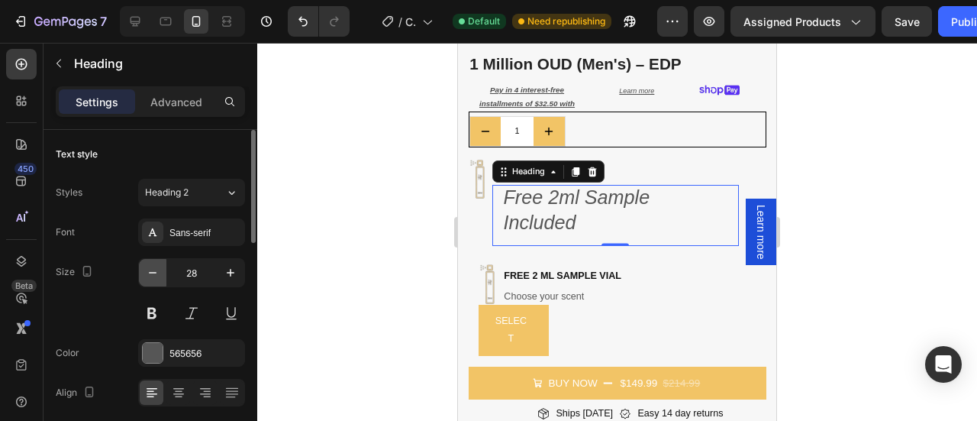
click at [157, 274] on icon "button" at bounding box center [152, 272] width 15 height 15
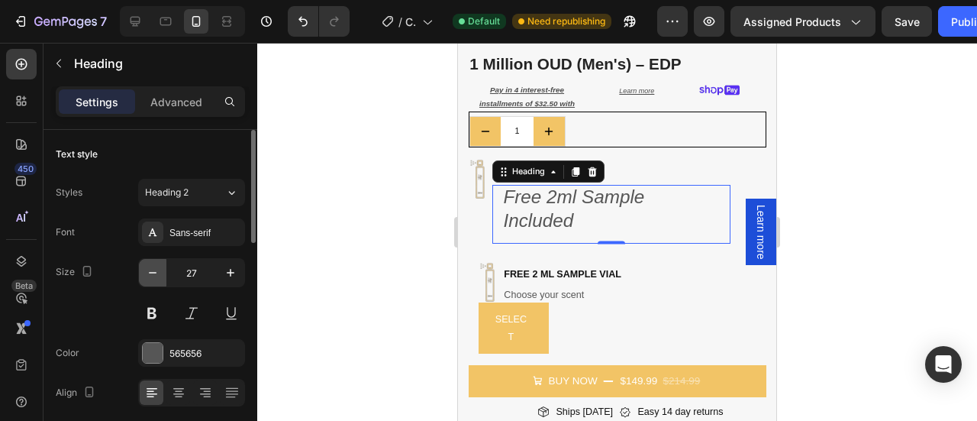
click at [157, 274] on icon "button" at bounding box center [152, 272] width 15 height 15
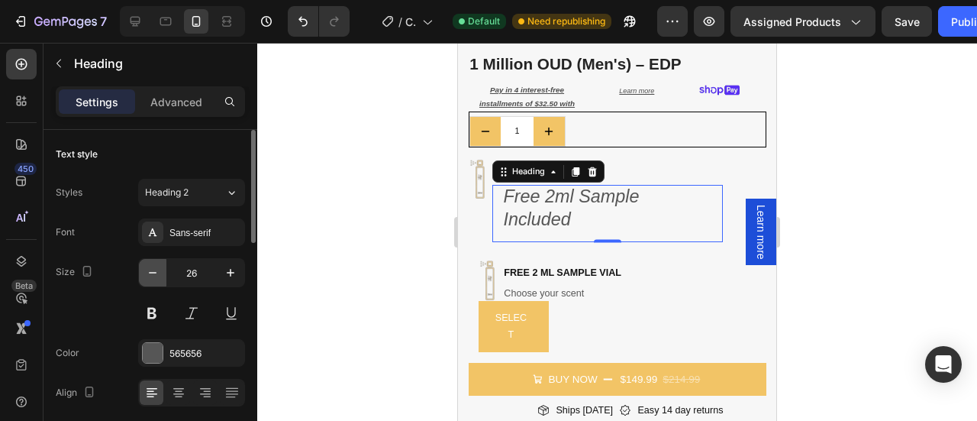
click at [157, 274] on icon "button" at bounding box center [152, 272] width 15 height 15
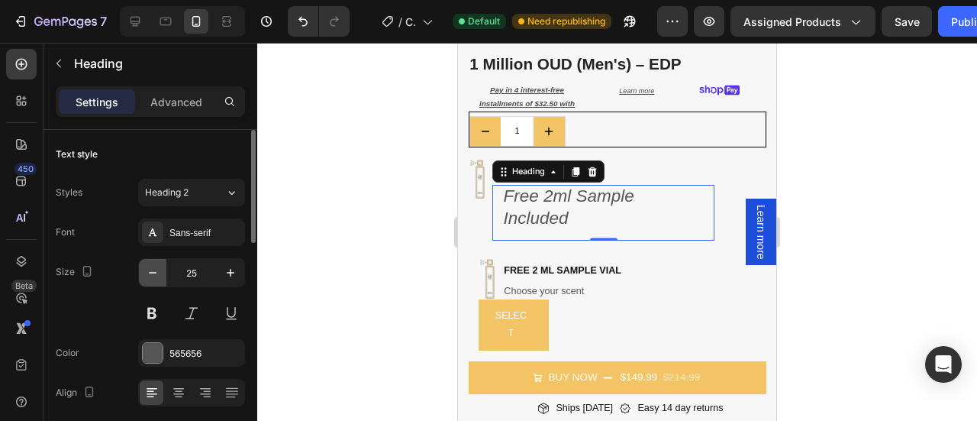
click at [157, 274] on icon "button" at bounding box center [152, 272] width 15 height 15
click at [156, 274] on icon "button" at bounding box center [152, 272] width 15 height 15
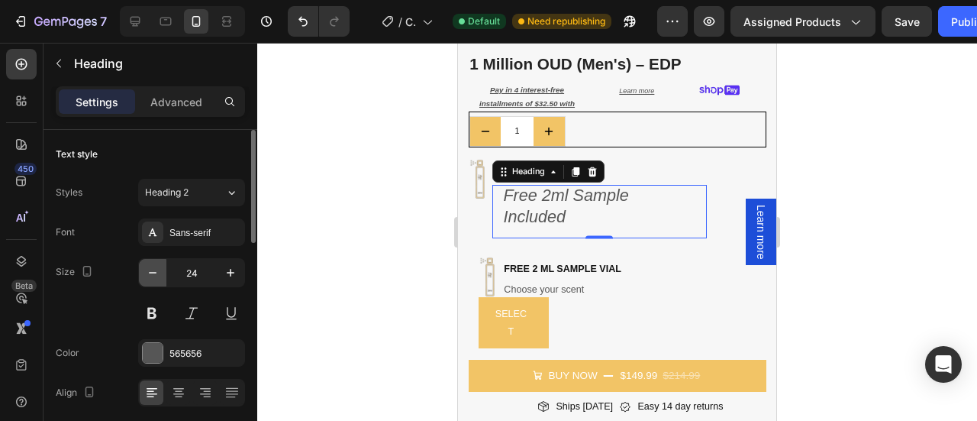
click at [156, 274] on icon "button" at bounding box center [152, 272] width 15 height 15
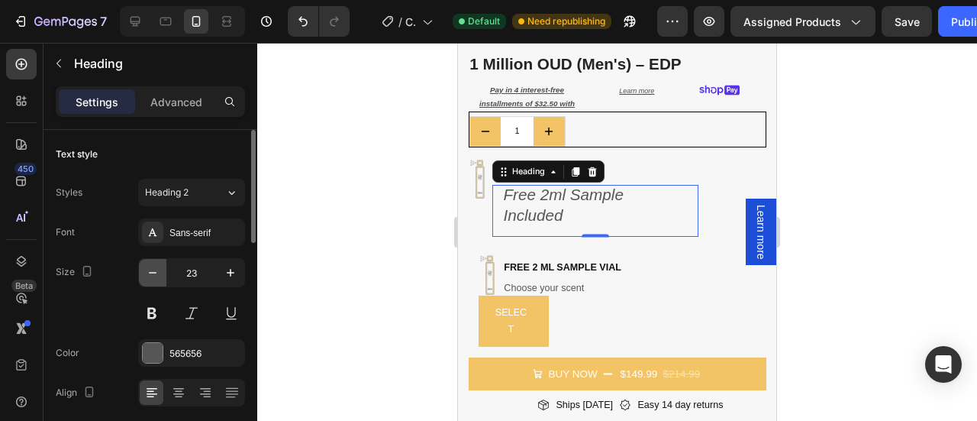
click at [156, 274] on icon "button" at bounding box center [152, 272] width 15 height 15
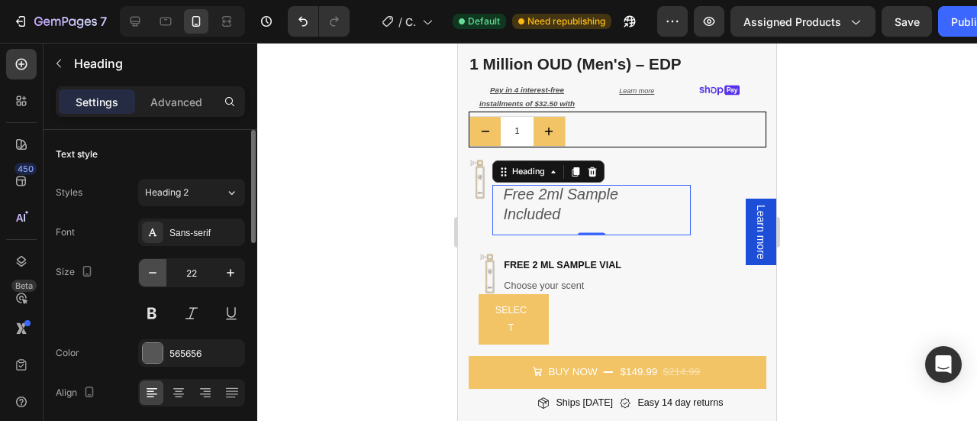
click at [156, 274] on icon "button" at bounding box center [152, 272] width 15 height 15
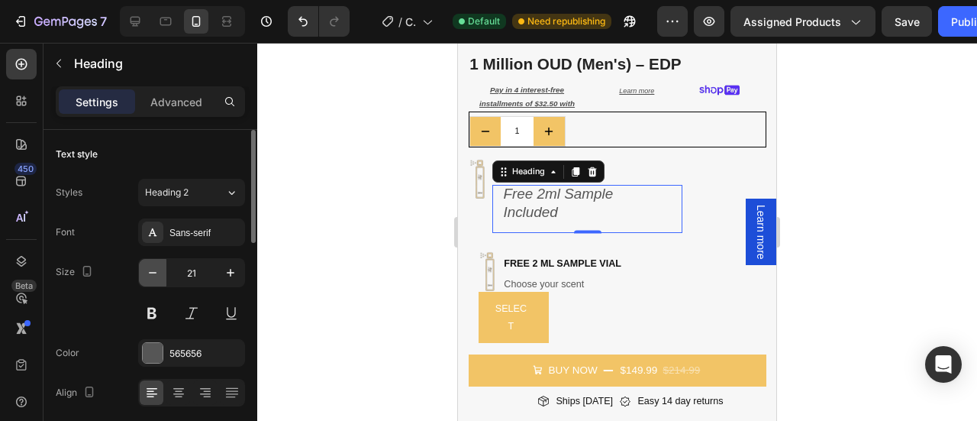
click at [156, 274] on icon "button" at bounding box center [152, 272] width 15 height 15
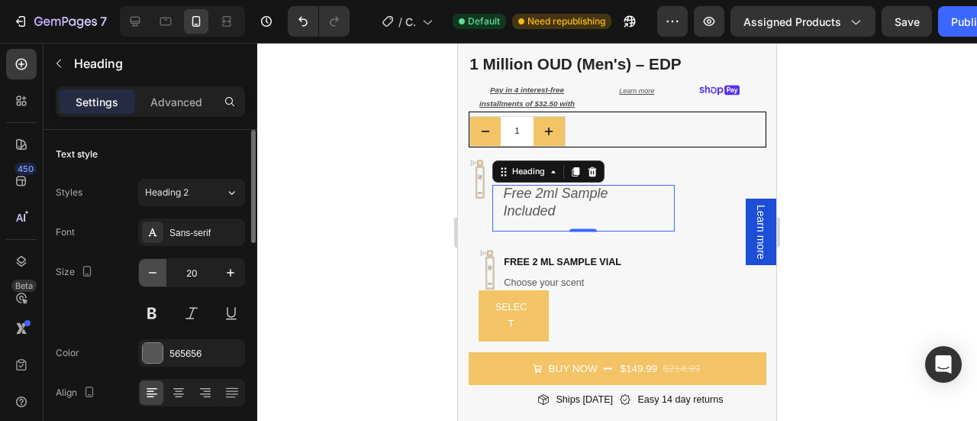
click at [156, 274] on icon "button" at bounding box center [152, 272] width 15 height 15
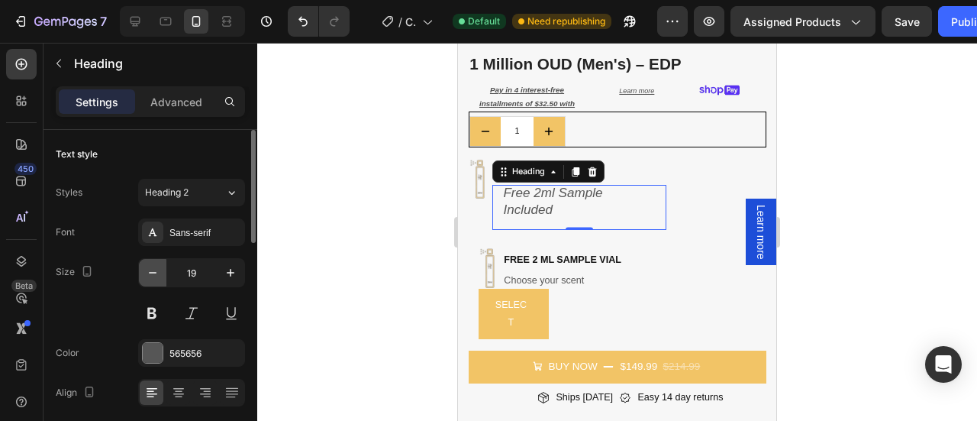
click at [154, 272] on icon "button" at bounding box center [152, 272] width 15 height 15
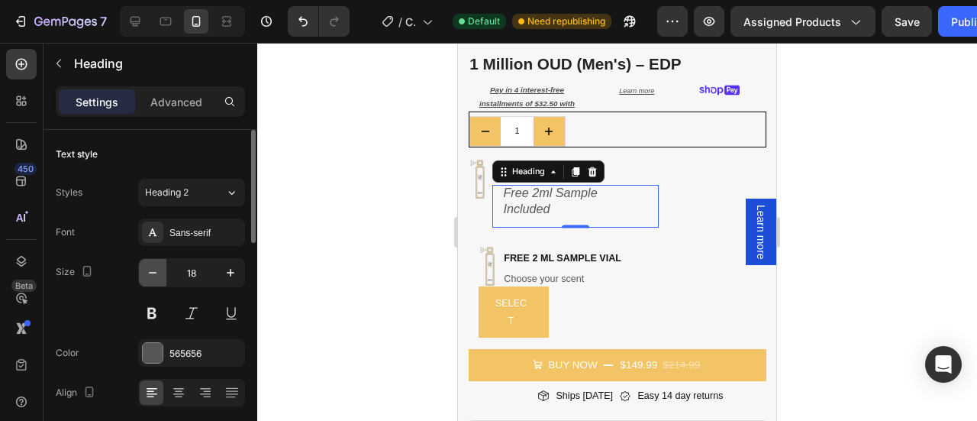
click at [154, 272] on icon "button" at bounding box center [152, 272] width 15 height 15
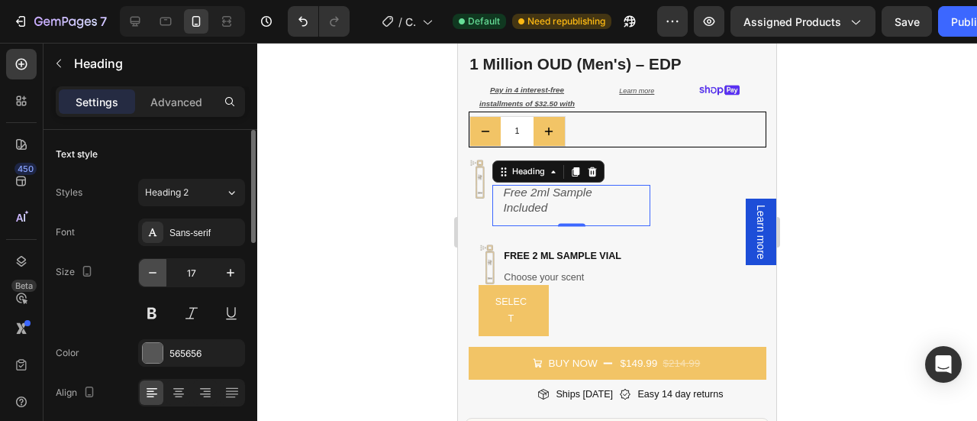
click at [154, 272] on icon "button" at bounding box center [152, 272] width 15 height 15
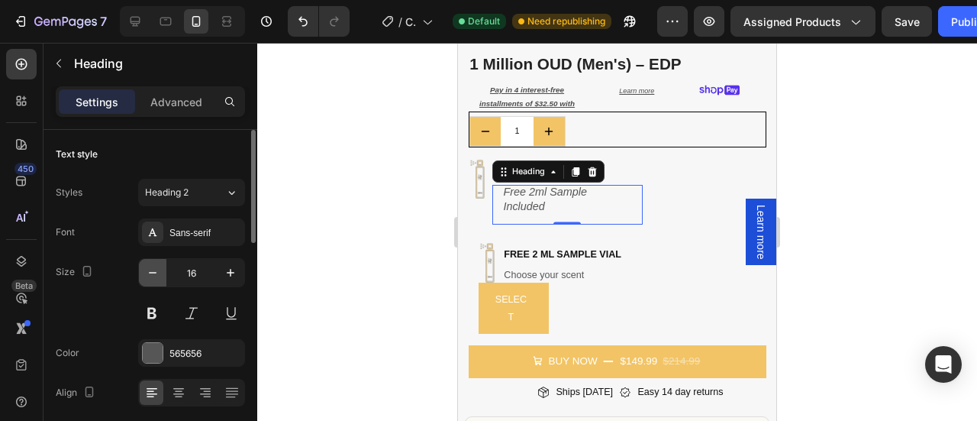
click at [154, 272] on icon "button" at bounding box center [152, 272] width 15 height 15
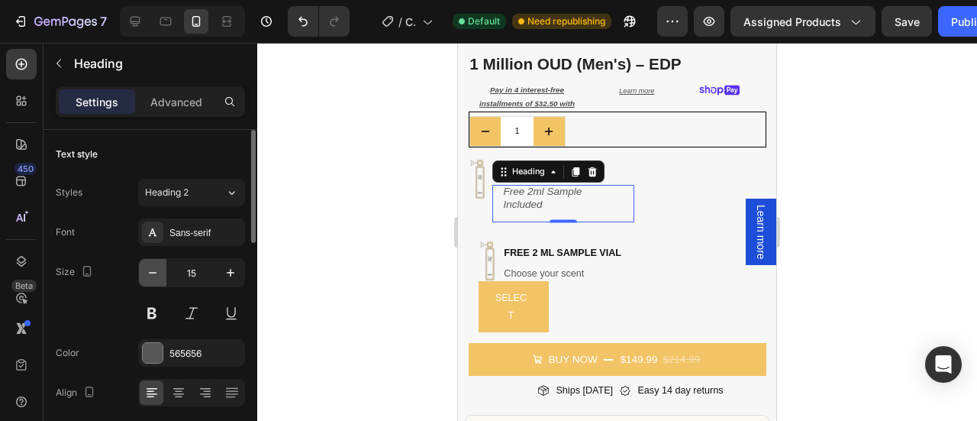
click at [154, 272] on icon "button" at bounding box center [152, 272] width 15 height 15
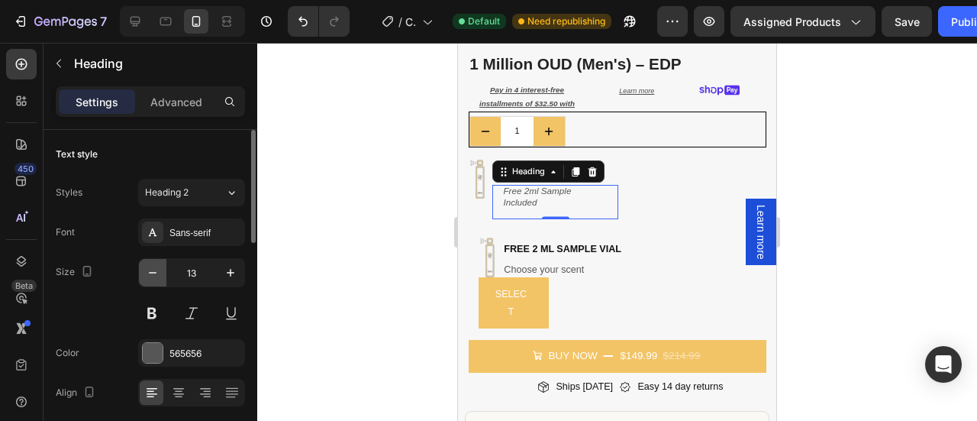
click at [154, 272] on icon "button" at bounding box center [152, 272] width 15 height 15
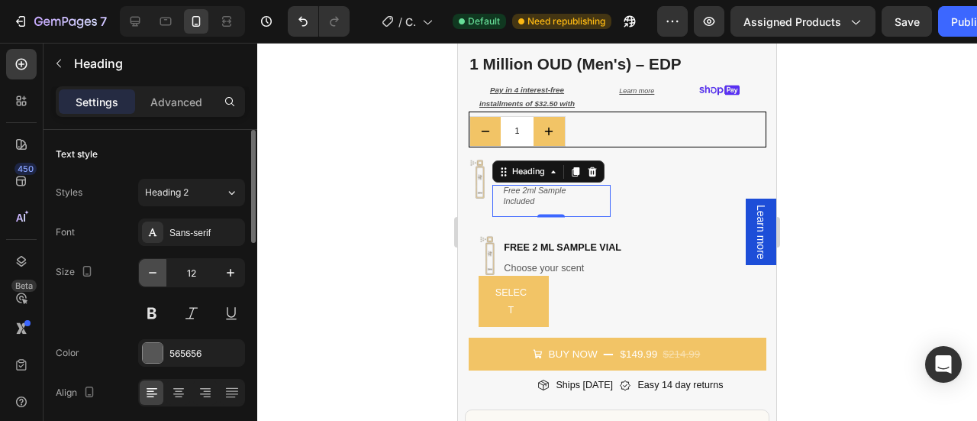
click at [154, 272] on icon "button" at bounding box center [152, 272] width 15 height 15
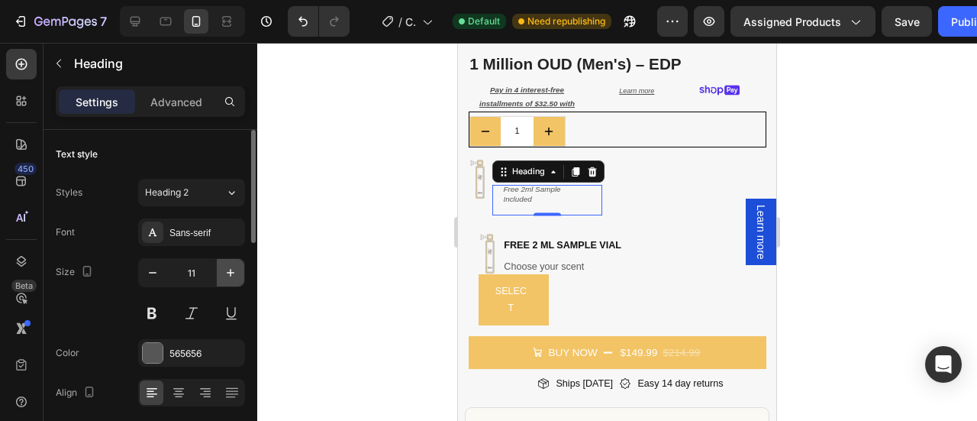
click at [231, 272] on icon "button" at bounding box center [230, 272] width 15 height 15
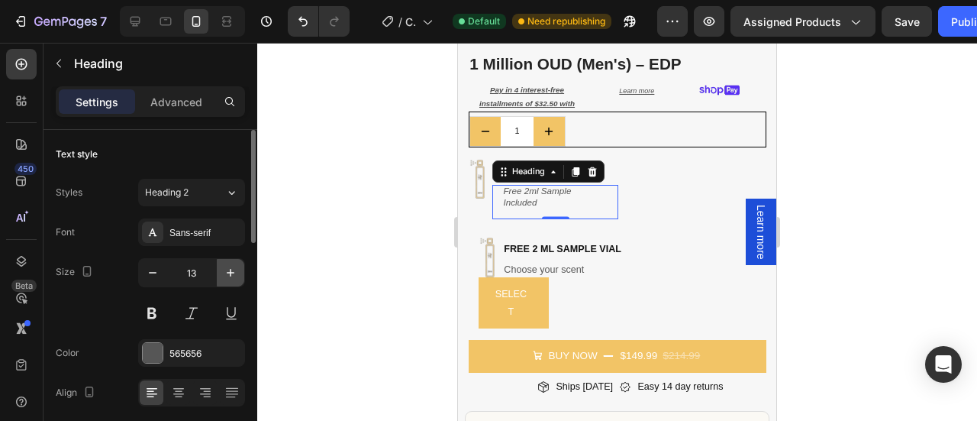
click at [231, 272] on icon "button" at bounding box center [230, 272] width 15 height 15
type input "14"
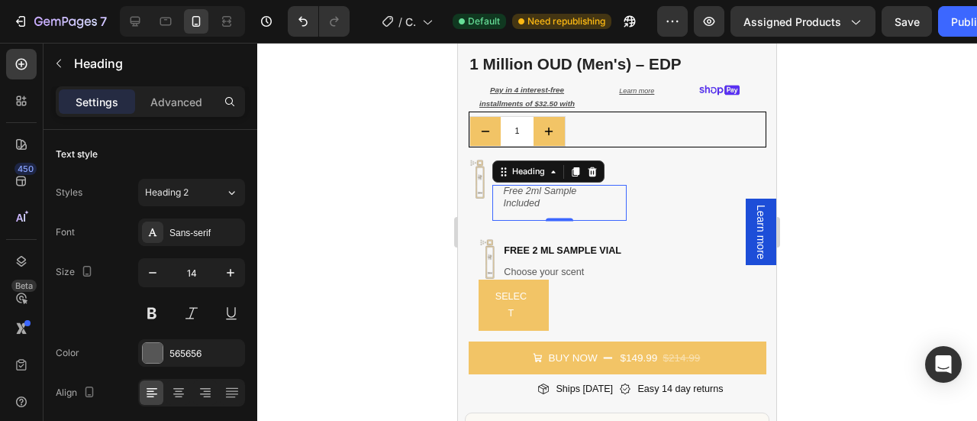
click at [830, 149] on div at bounding box center [617, 232] width 720 height 378
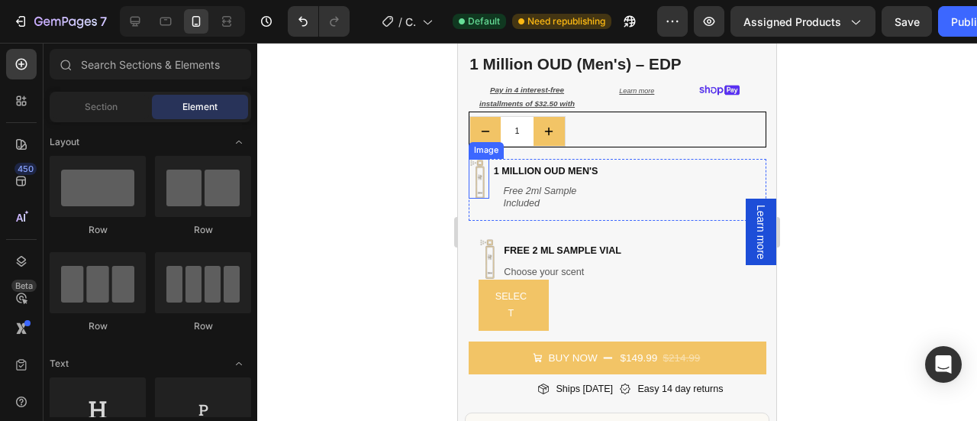
click at [480, 179] on img at bounding box center [479, 179] width 21 height 40
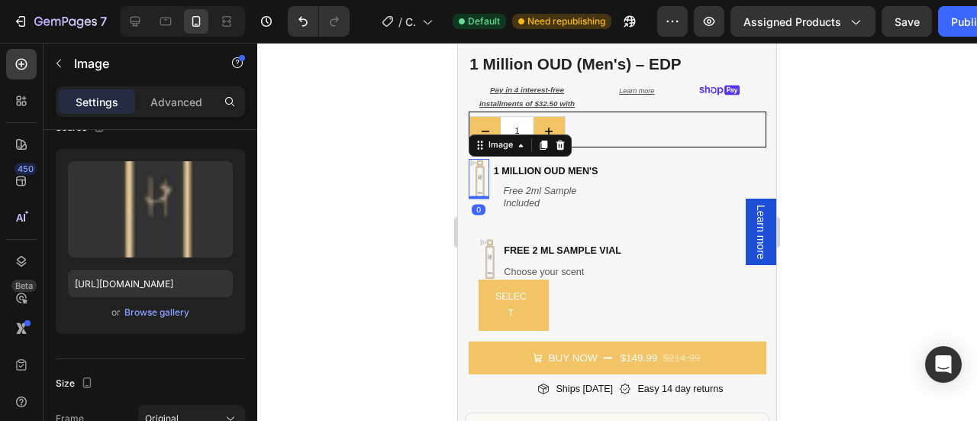
scroll to position [377, 0]
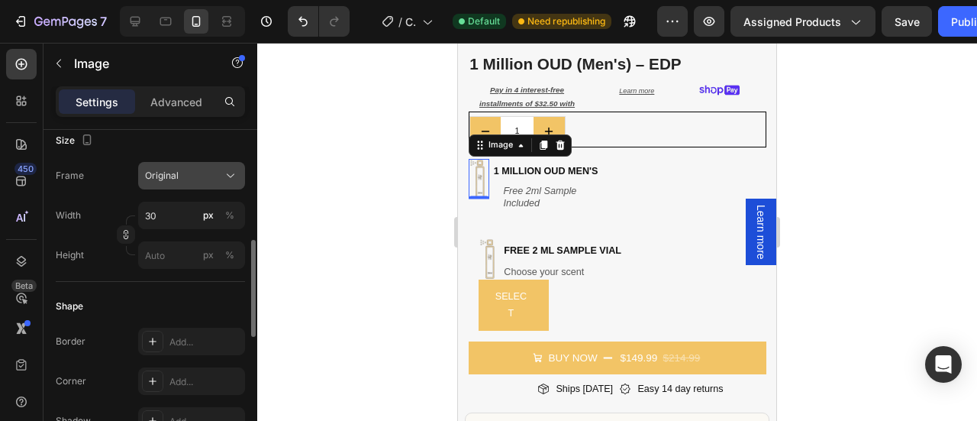
click at [191, 179] on div "Original" at bounding box center [182, 176] width 75 height 14
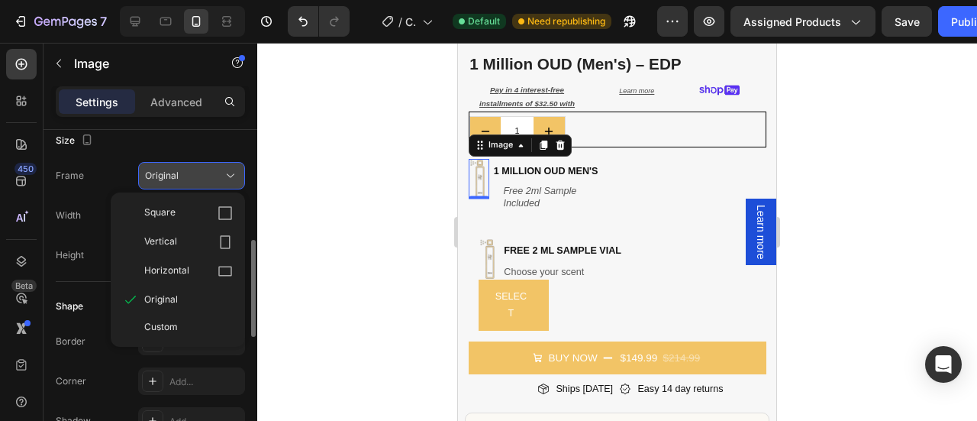
click at [218, 172] on div "Original" at bounding box center [182, 176] width 75 height 14
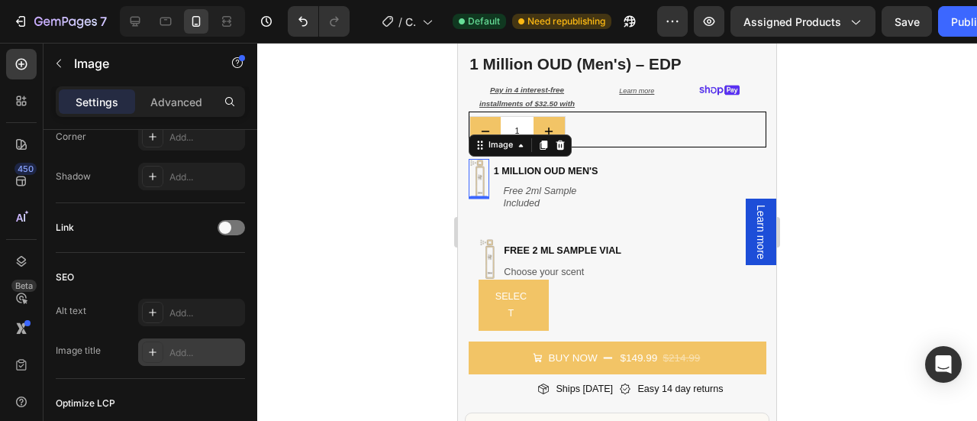
scroll to position [812, 0]
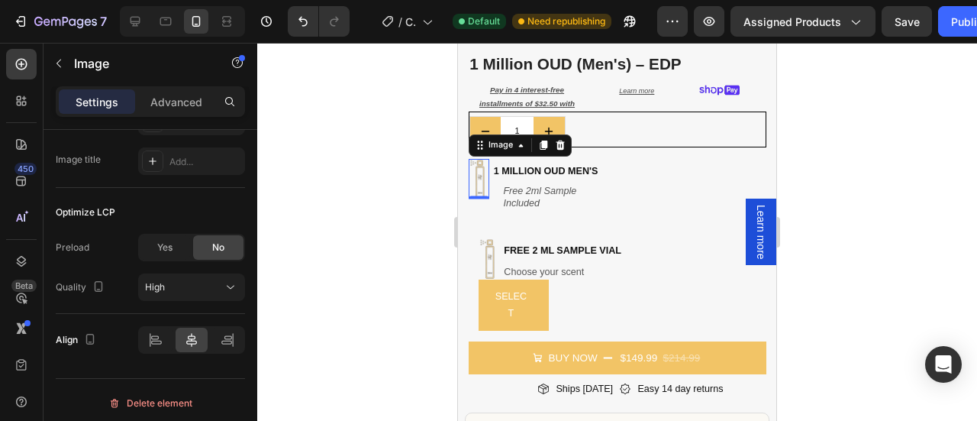
click at [847, 189] on div at bounding box center [617, 232] width 720 height 378
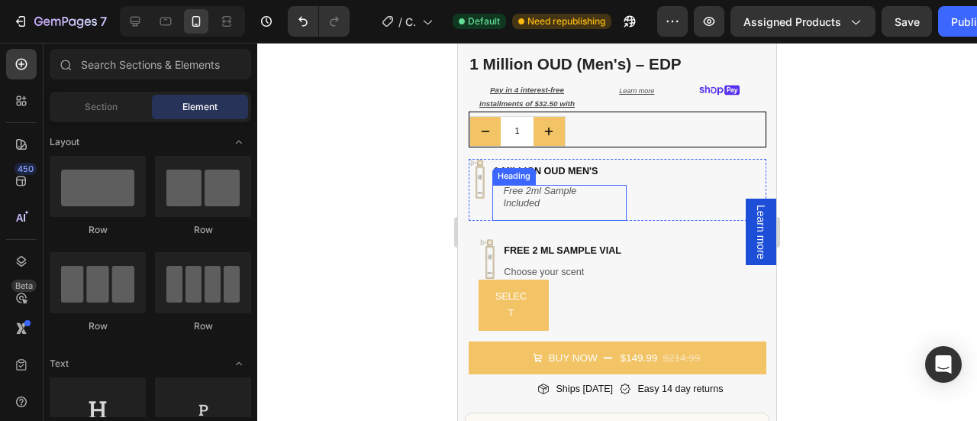
click at [540, 185] on icon "Free 2ml Sample Included" at bounding box center [539, 196] width 73 height 23
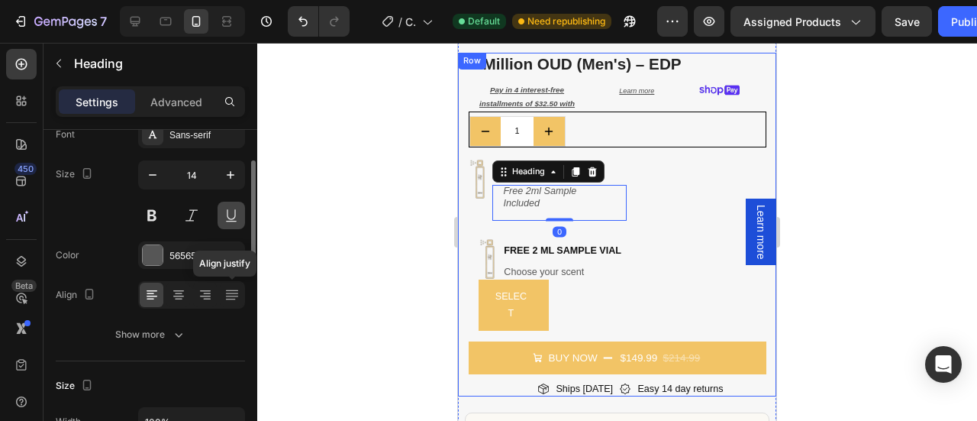
scroll to position [0, 0]
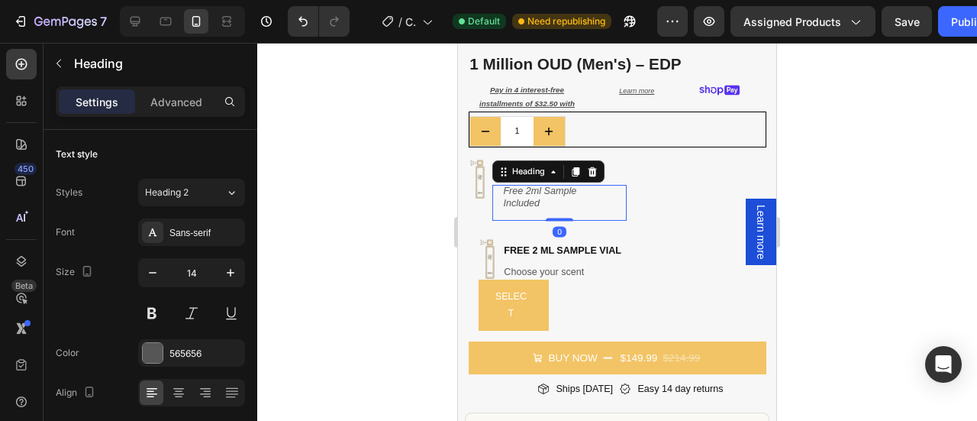
drag, startPoint x: 558, startPoint y: 208, endPoint x: 558, endPoint y: 179, distance: 28.2
click at [558, 185] on div "⁠⁠⁠⁠⁠⁠⁠ Free 2ml Sample Included Heading 0" at bounding box center [559, 203] width 134 height 36
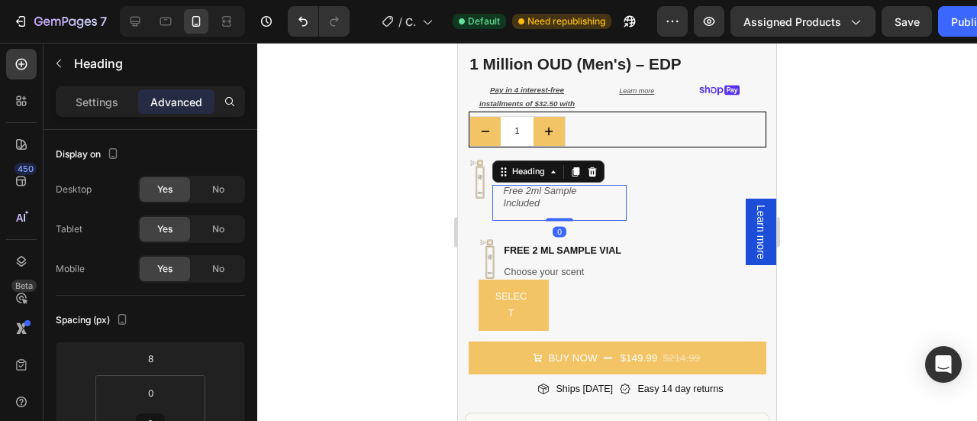
click at [603, 192] on h2 "⁠⁠⁠⁠⁠⁠⁠ Free 2ml Sample Included" at bounding box center [559, 203] width 134 height 36
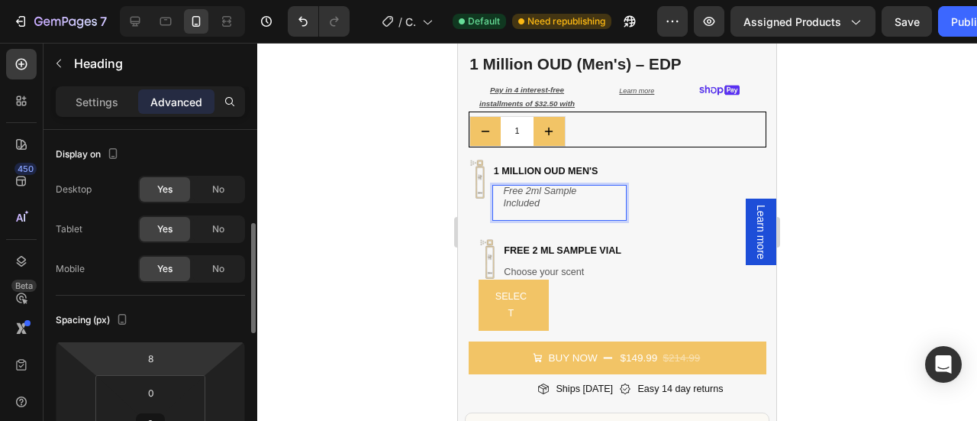
scroll to position [71, 0]
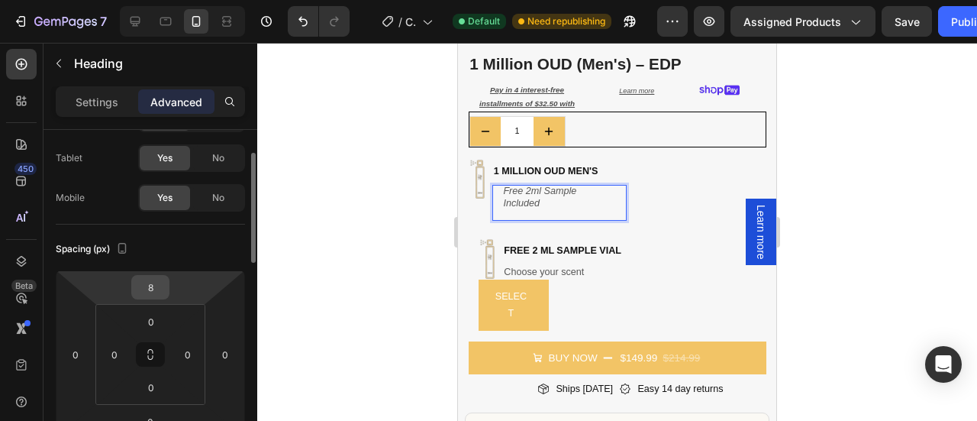
click at [152, 285] on input "8" at bounding box center [150, 287] width 31 height 23
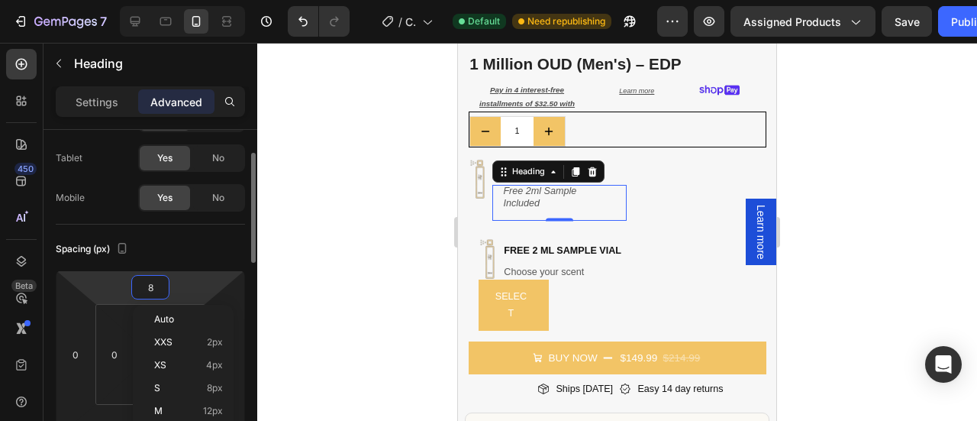
type input "0"
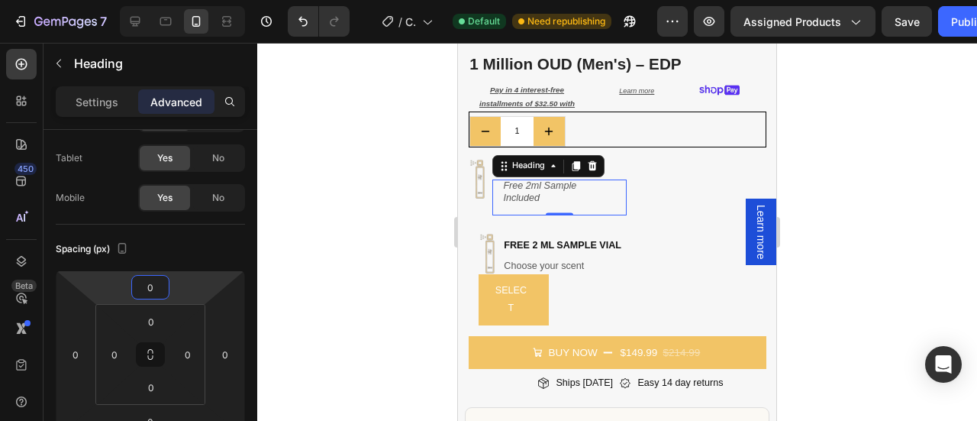
click at [898, 194] on div at bounding box center [617, 232] width 720 height 378
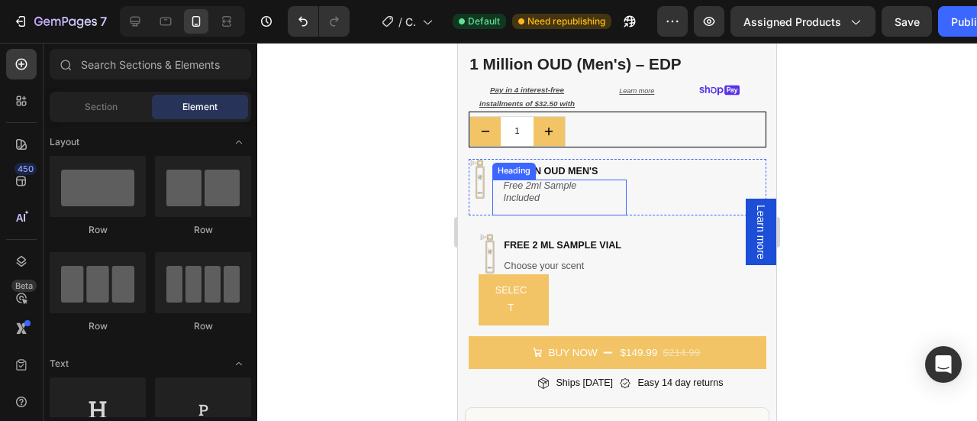
click at [531, 179] on p "⁠⁠⁠⁠⁠⁠⁠ Free 2ml Sample Included" at bounding box center [550, 191] width 95 height 25
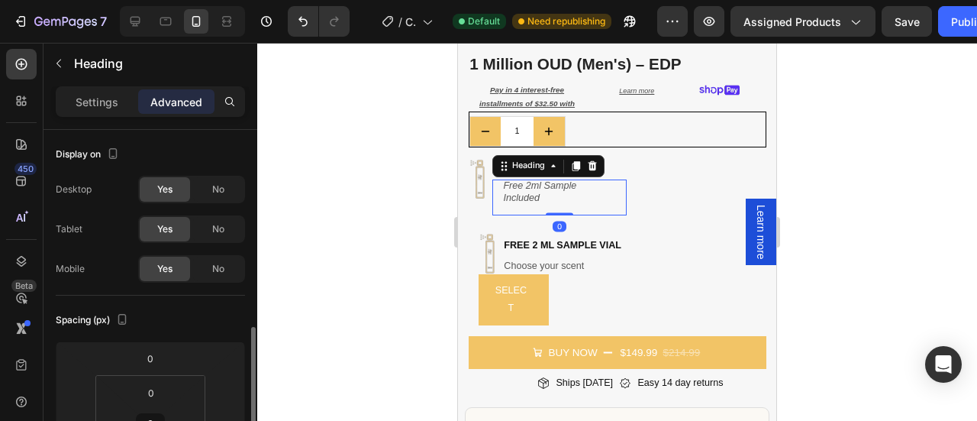
scroll to position [149, 0]
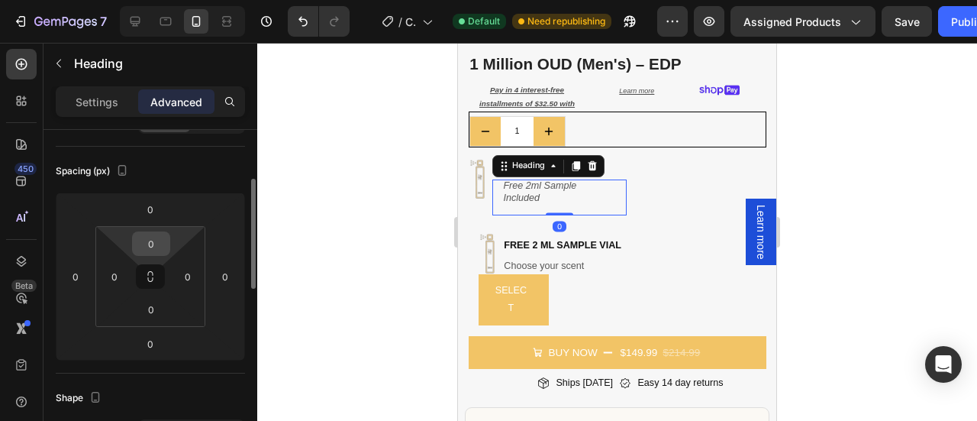
click at [161, 243] on input "0" at bounding box center [151, 243] width 31 height 23
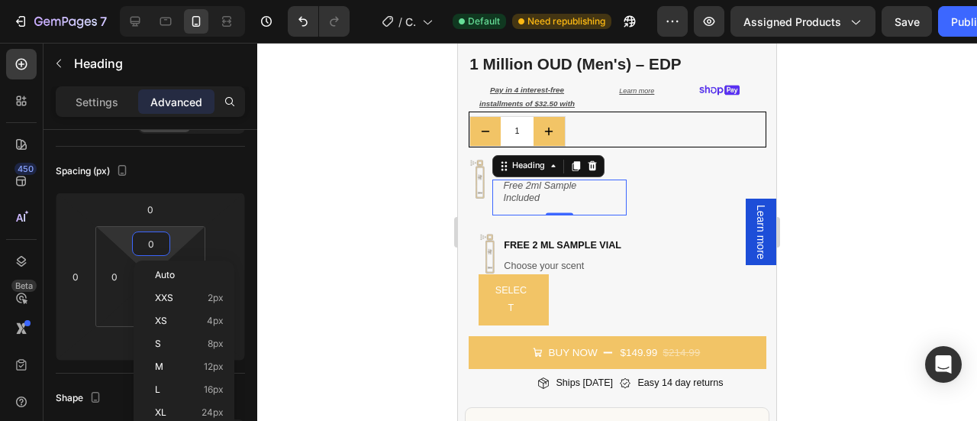
type input "3"
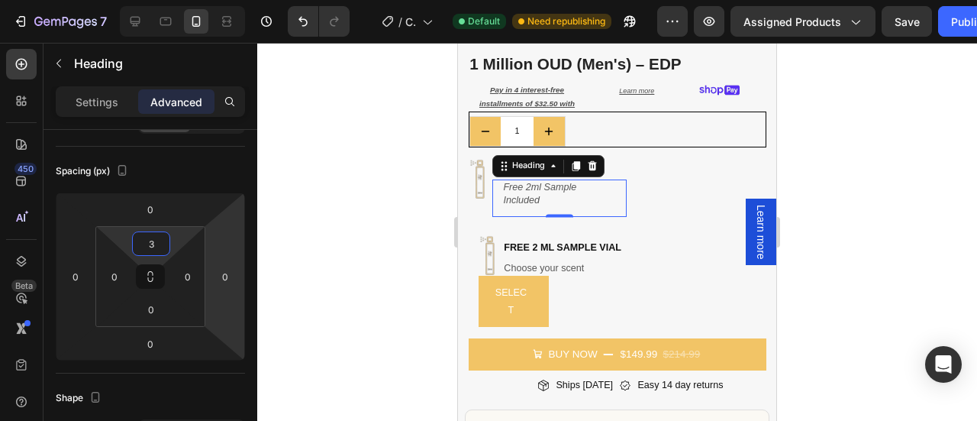
click at [834, 169] on div at bounding box center [617, 232] width 720 height 378
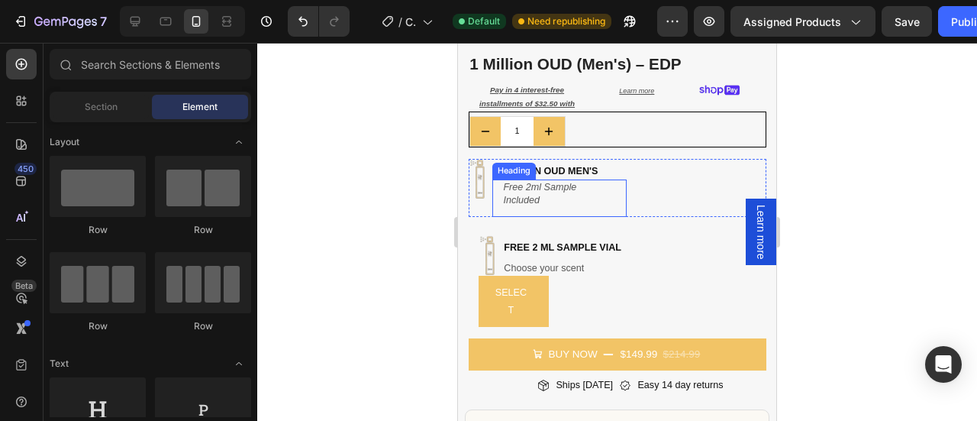
click at [513, 182] on icon "Free 2ml Sample Included" at bounding box center [539, 193] width 73 height 23
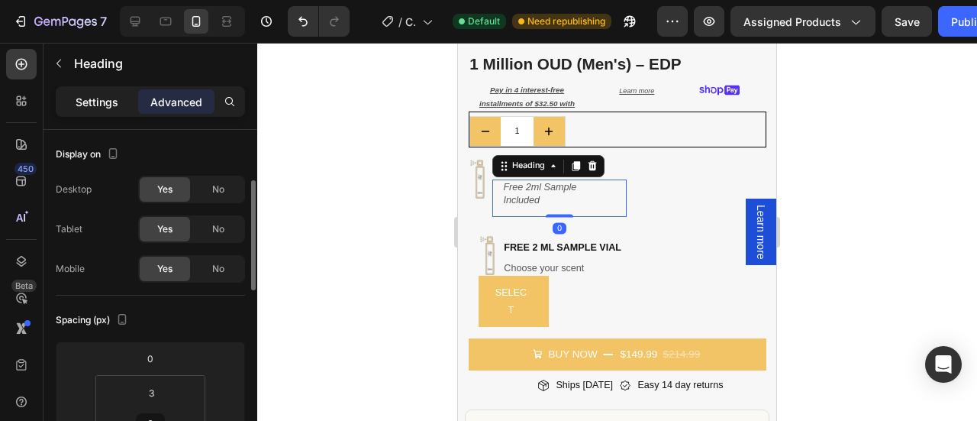
scroll to position [38, 0]
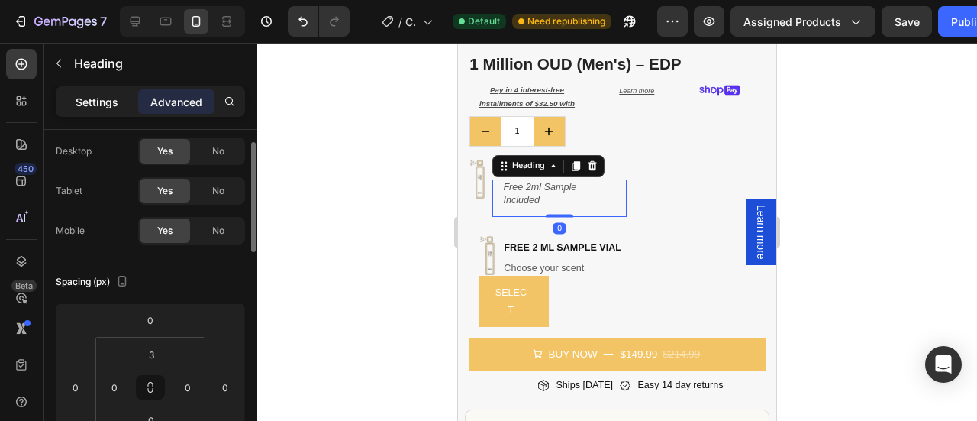
click at [82, 109] on div "Sections(18) Elements(84) Section Element Hero Section Product Detail Brands Tr…" at bounding box center [151, 232] width 214 height 378
click at [83, 108] on p "Settings" at bounding box center [97, 102] width 43 height 16
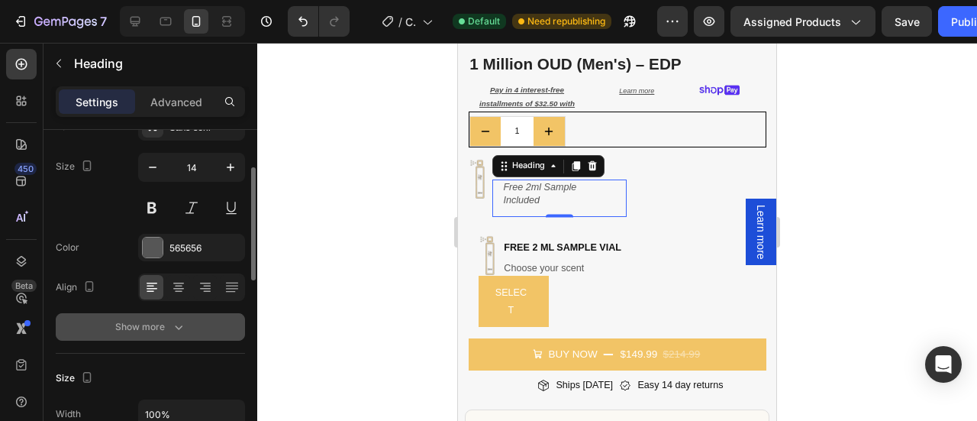
scroll to position [107, 0]
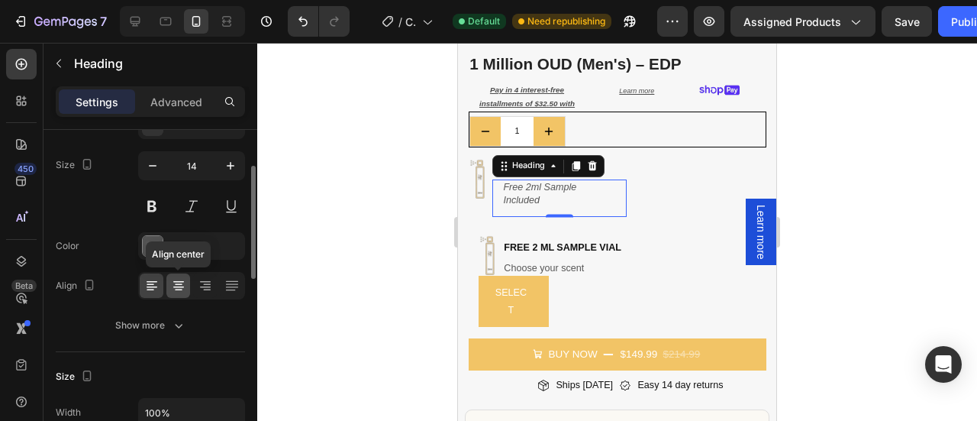
click at [178, 287] on icon at bounding box center [178, 285] width 15 height 15
click at [140, 283] on div at bounding box center [152, 285] width 24 height 24
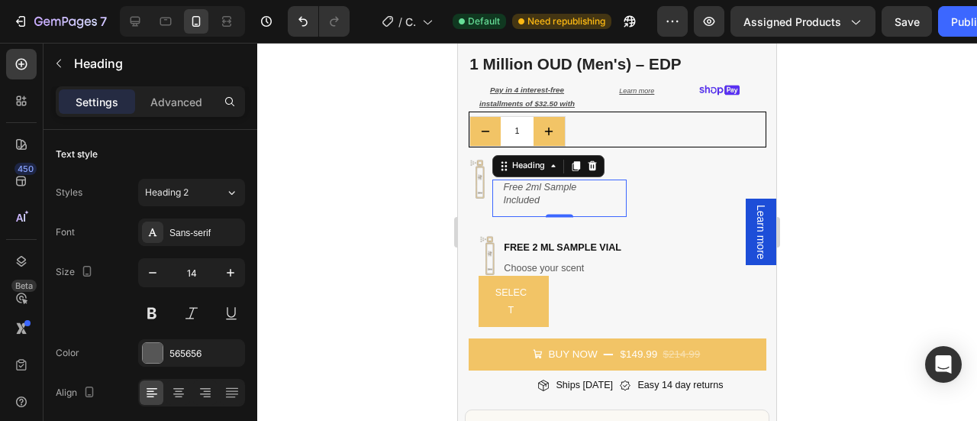
click at [815, 213] on div at bounding box center [617, 232] width 720 height 378
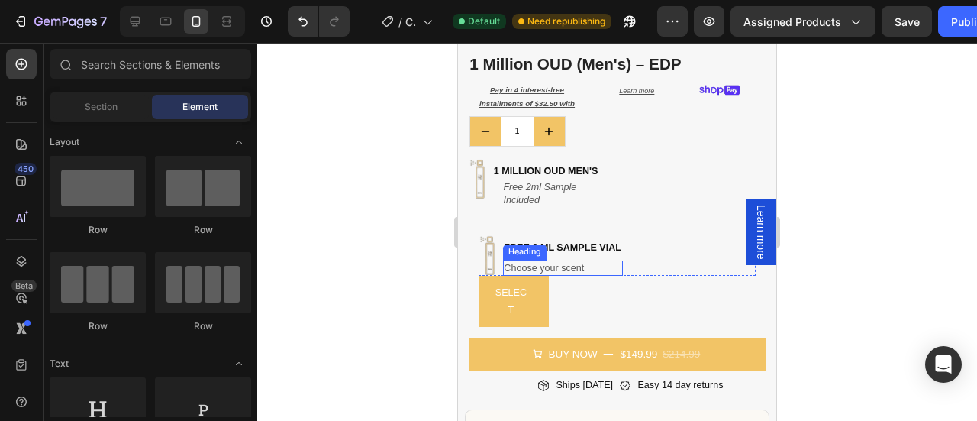
click at [560, 260] on h2 "Choose your scent" at bounding box center [563, 267] width 120 height 15
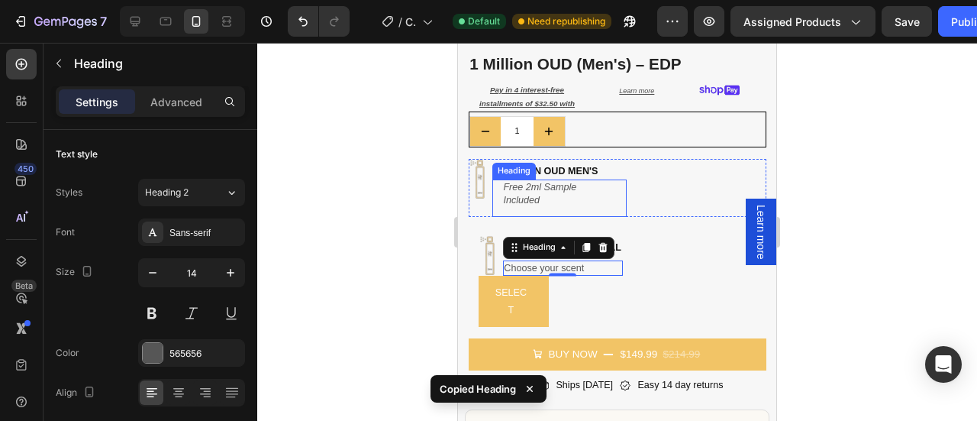
click at [514, 179] on div "⁠⁠⁠⁠⁠⁠⁠ Free 2ml Sample Included Heading" at bounding box center [559, 198] width 134 height 38
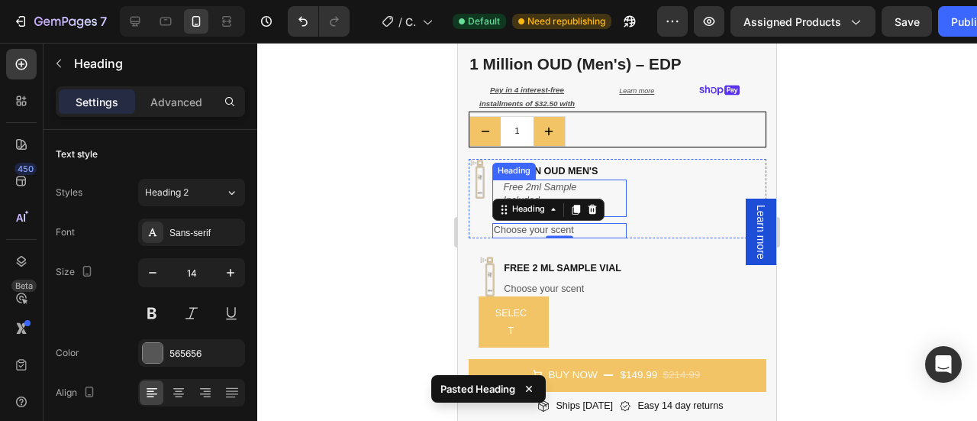
click at [559, 182] on icon "Free 2ml Sample Included" at bounding box center [539, 193] width 73 height 23
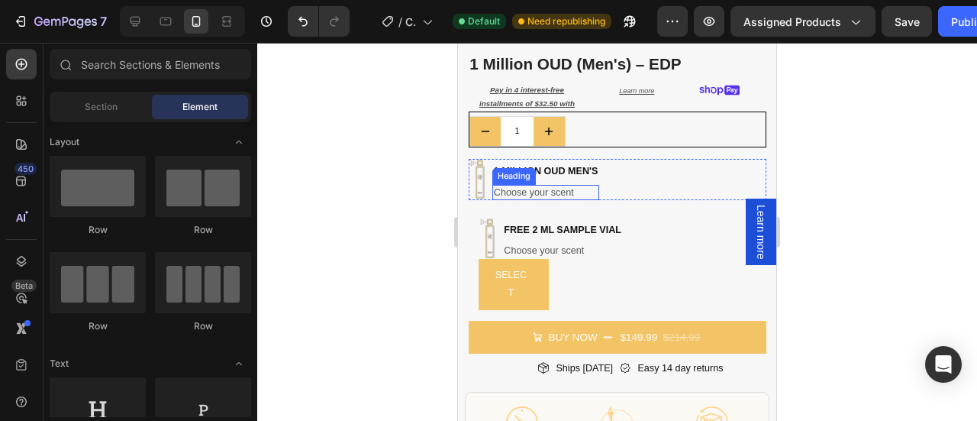
click at [530, 185] on h2 "Choose your scent" at bounding box center [545, 192] width 107 height 15
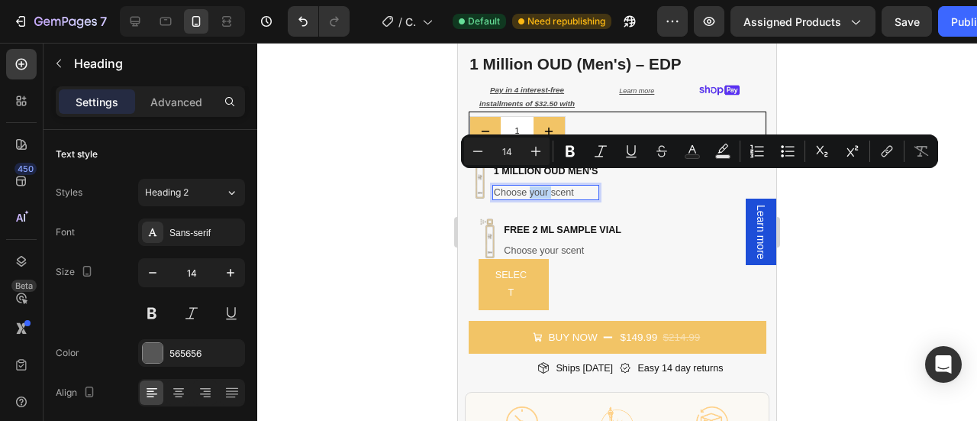
click at [530, 186] on p "Choose your scent" at bounding box center [538, 192] width 89 height 12
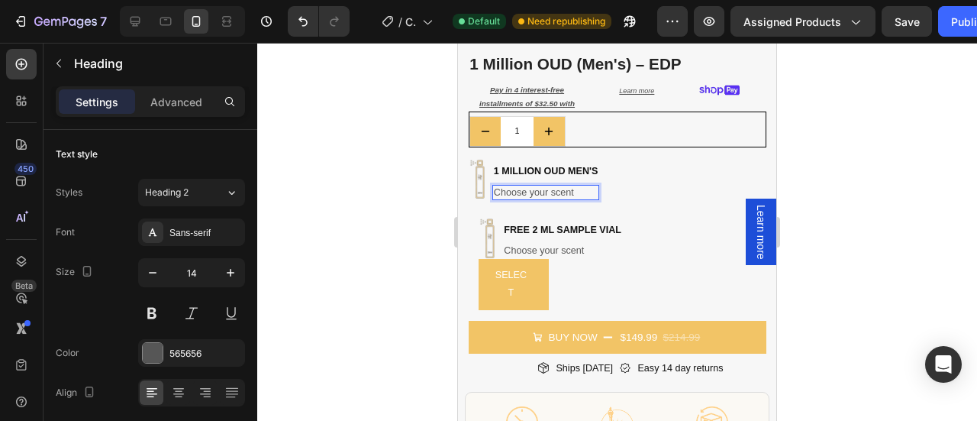
click at [573, 186] on p "Choose your scent" at bounding box center [538, 192] width 89 height 12
click at [575, 186] on p "Choose your scent" at bounding box center [538, 192] width 89 height 12
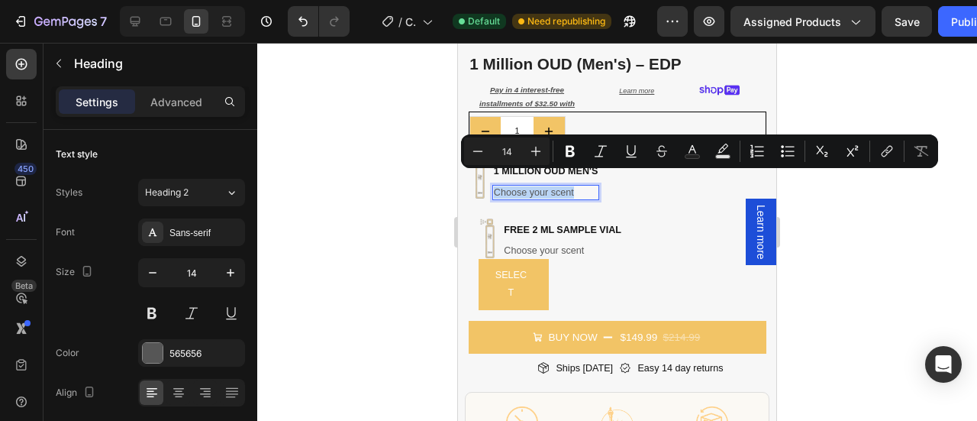
drag, startPoint x: 575, startPoint y: 181, endPoint x: 492, endPoint y: 184, distance: 83.3
click at [492, 185] on h2 "Choose your scent" at bounding box center [545, 192] width 107 height 15
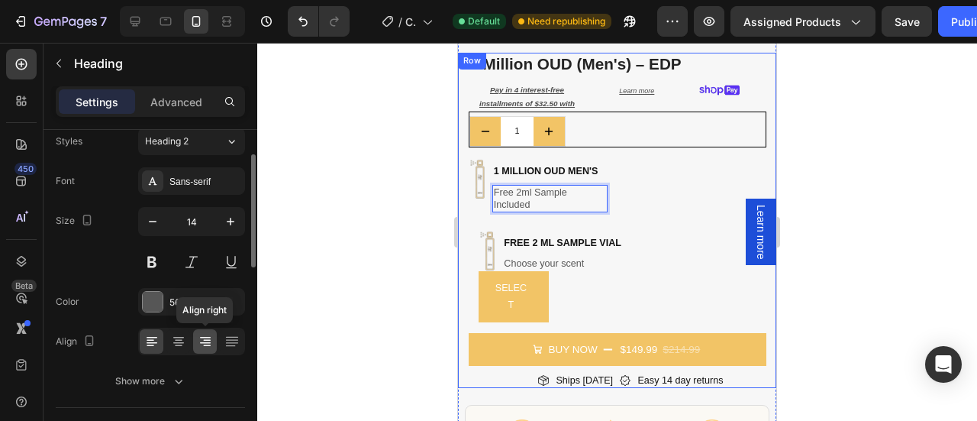
scroll to position [56, 0]
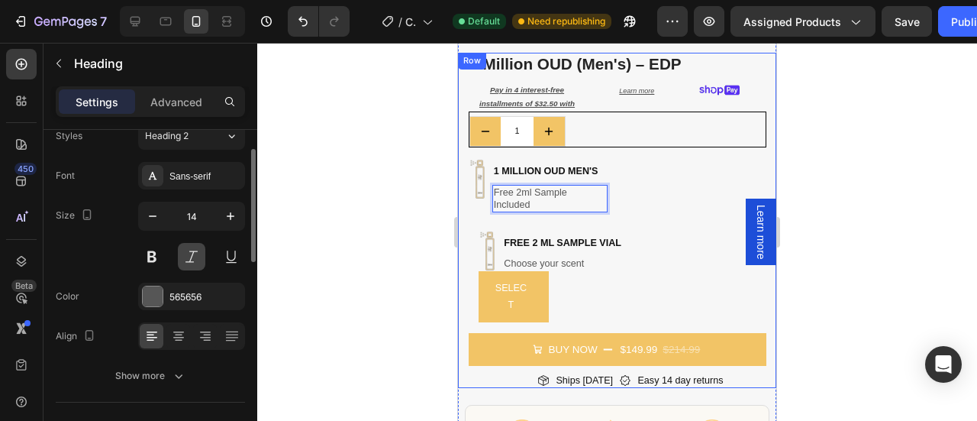
click at [192, 253] on button at bounding box center [191, 256] width 27 height 27
click at [185, 254] on button at bounding box center [191, 256] width 27 height 27
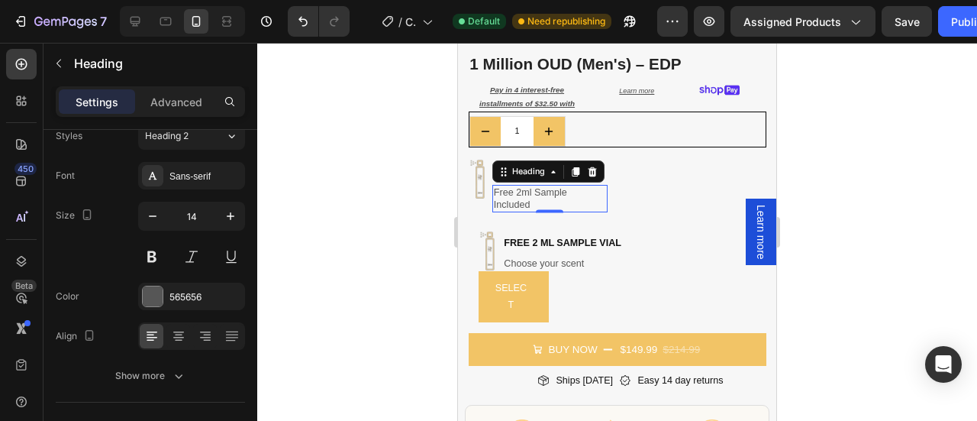
click at [843, 148] on div at bounding box center [617, 232] width 720 height 378
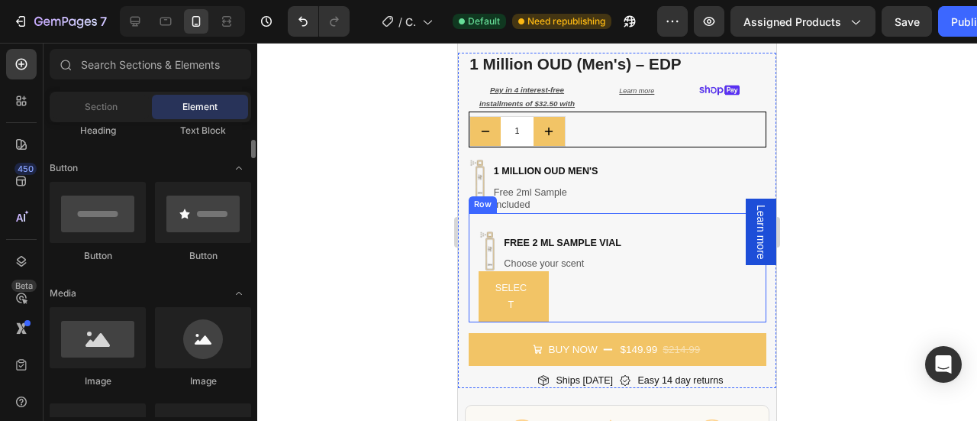
scroll to position [323, 0]
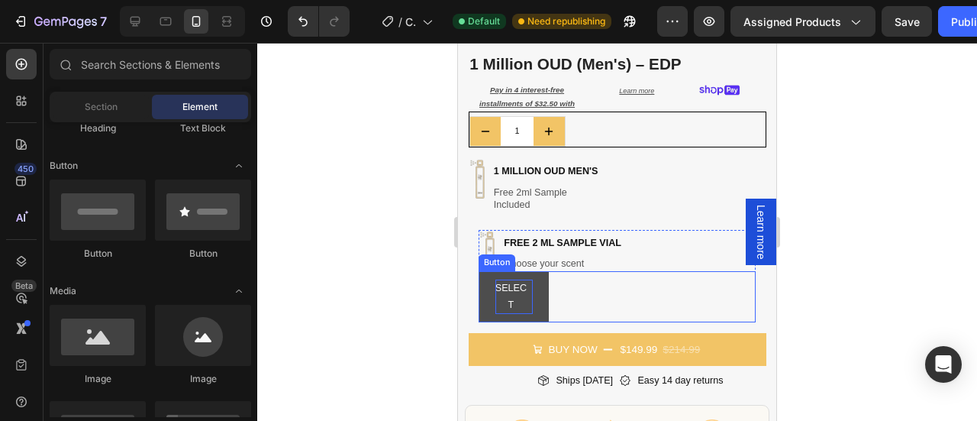
click at [528, 295] on div "SELECT" at bounding box center [513, 296] width 37 height 34
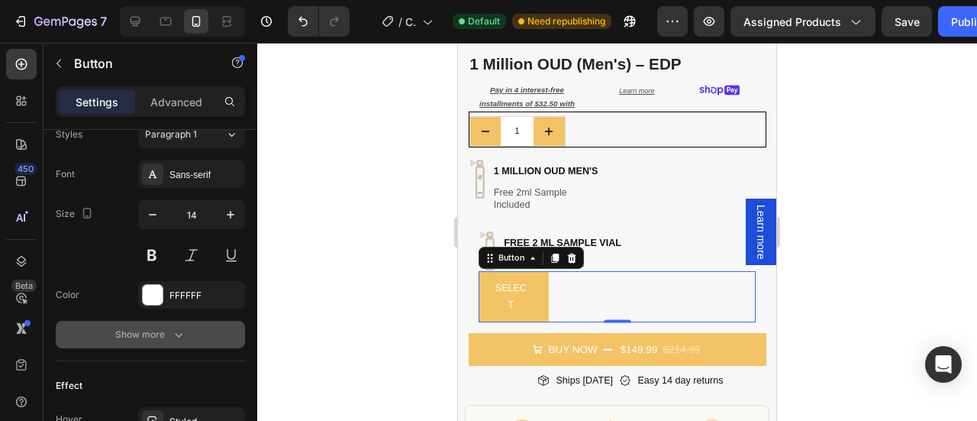
scroll to position [756, 0]
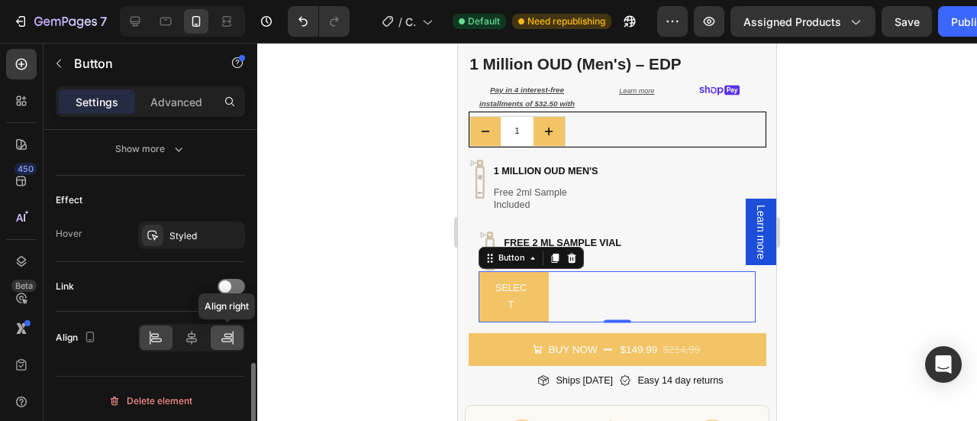
click at [231, 338] on icon at bounding box center [226, 340] width 11 height 4
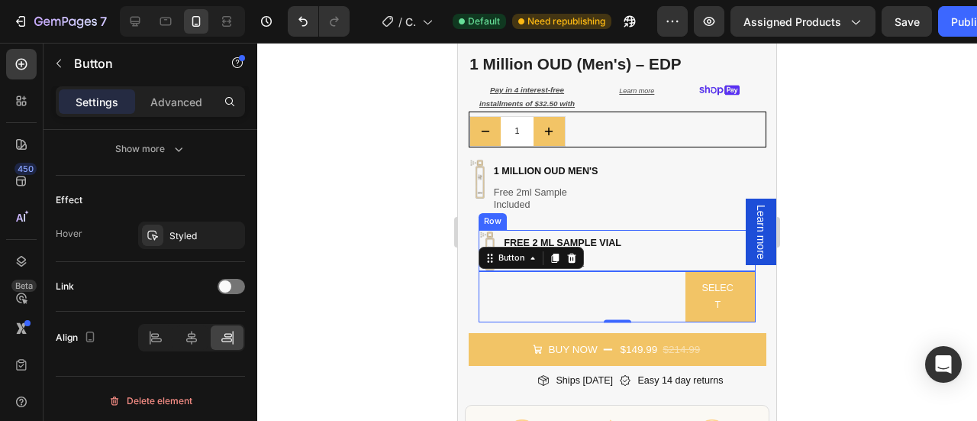
click at [665, 245] on div "Image free 2 ML Sample Vial Heading Choose your scent Heading Row" at bounding box center [617, 250] width 277 height 41
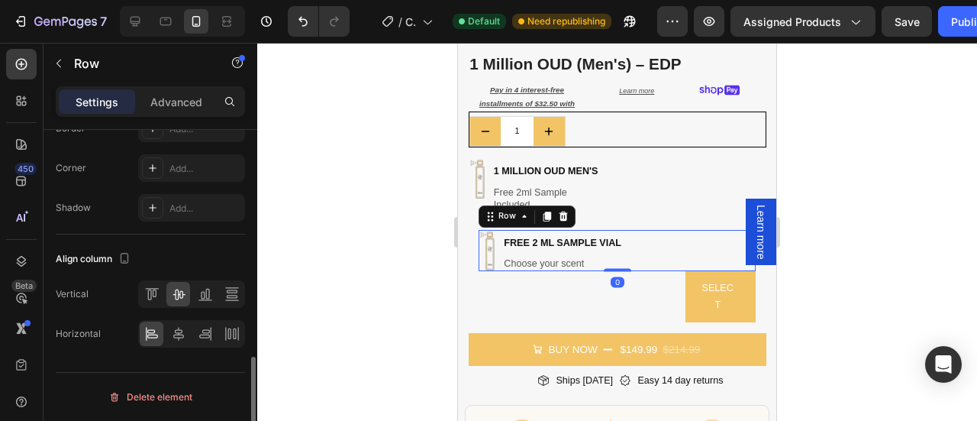
scroll to position [0, 0]
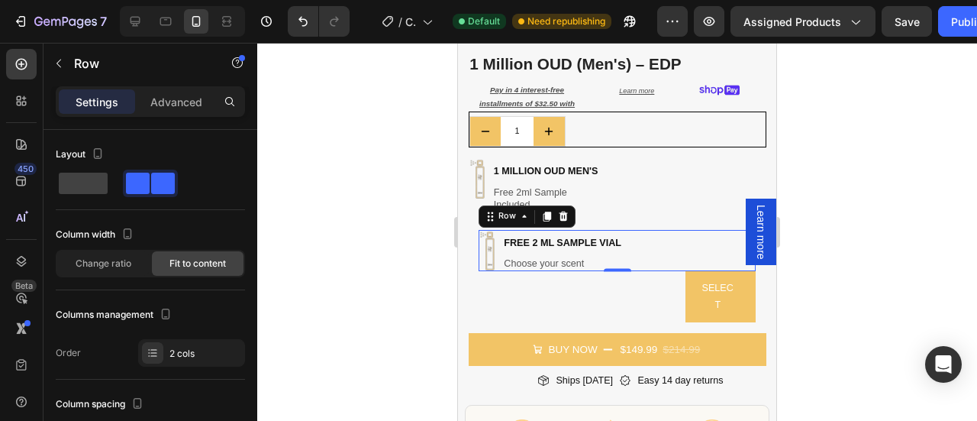
click at [649, 236] on div "Image free 2 ML Sample Vial Heading Choose your scent Heading Row 0" at bounding box center [617, 250] width 277 height 41
click at [77, 187] on span at bounding box center [83, 182] width 49 height 21
type input "0"
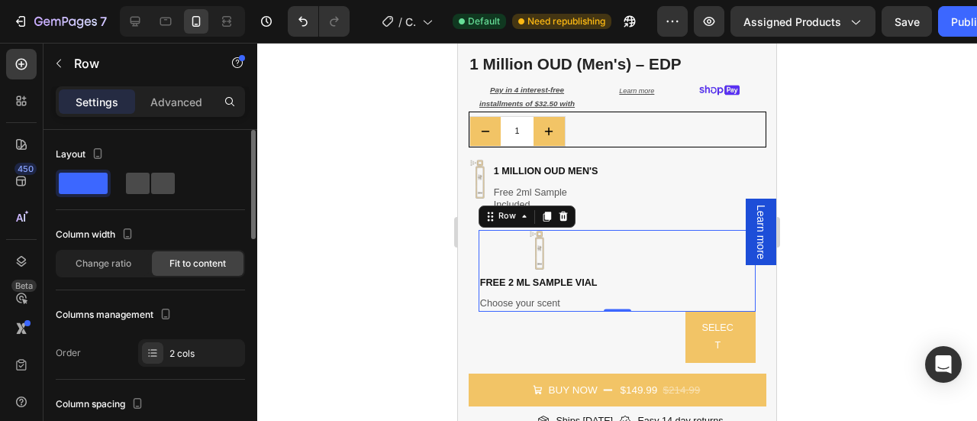
click at [143, 189] on span at bounding box center [138, 182] width 24 height 21
type input "5"
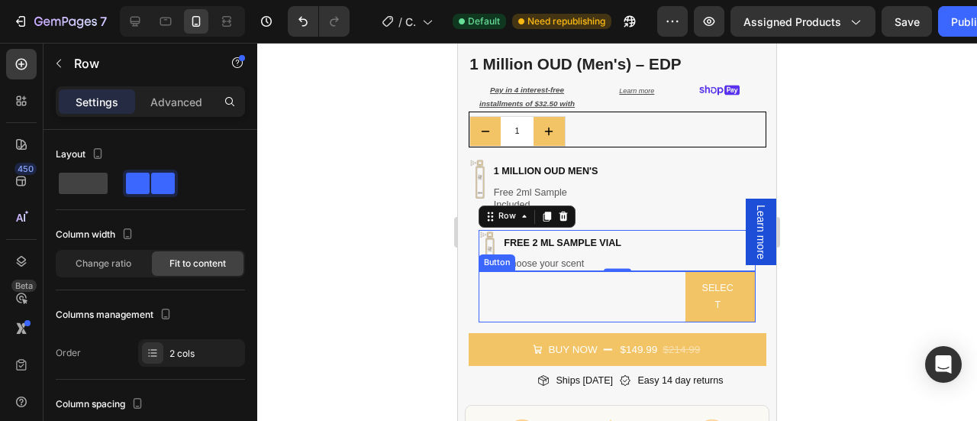
click at [658, 283] on div "SELECT Button" at bounding box center [617, 296] width 277 height 51
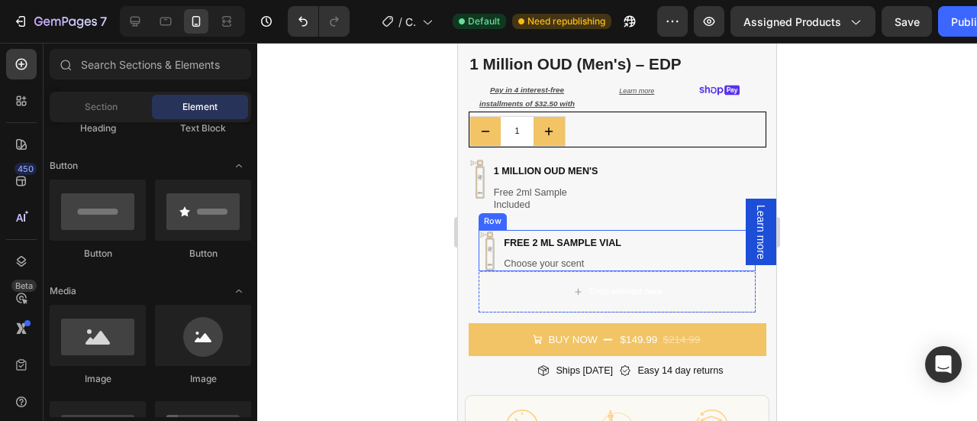
click at [637, 240] on div "Image free 2 ML Sample Vial Heading Choose your scent Heading Row" at bounding box center [617, 250] width 277 height 41
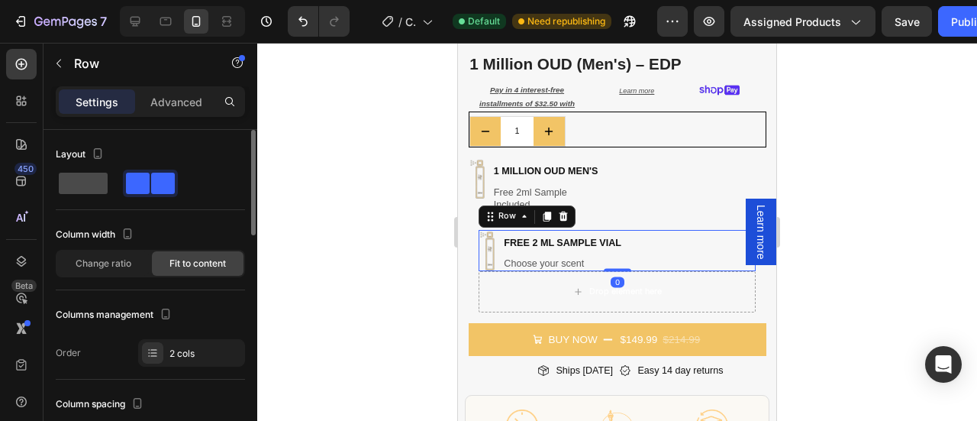
click at [88, 187] on span at bounding box center [83, 182] width 49 height 21
type input "0"
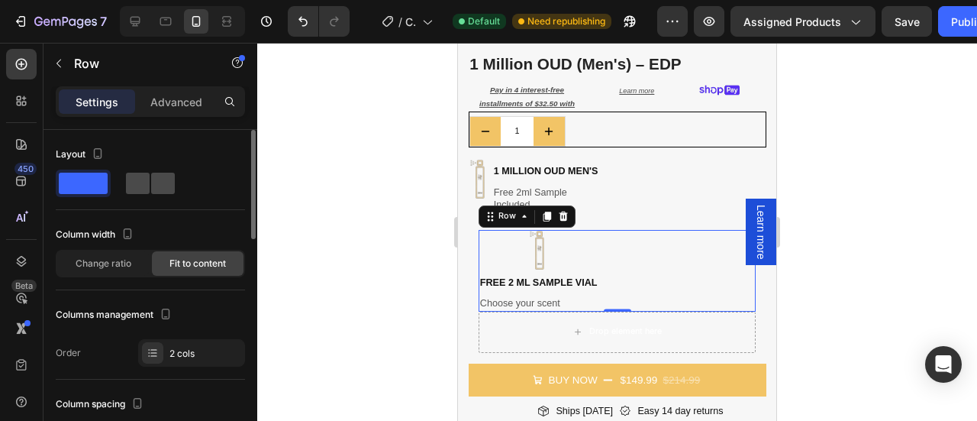
click at [154, 181] on span at bounding box center [163, 182] width 24 height 21
type input "5"
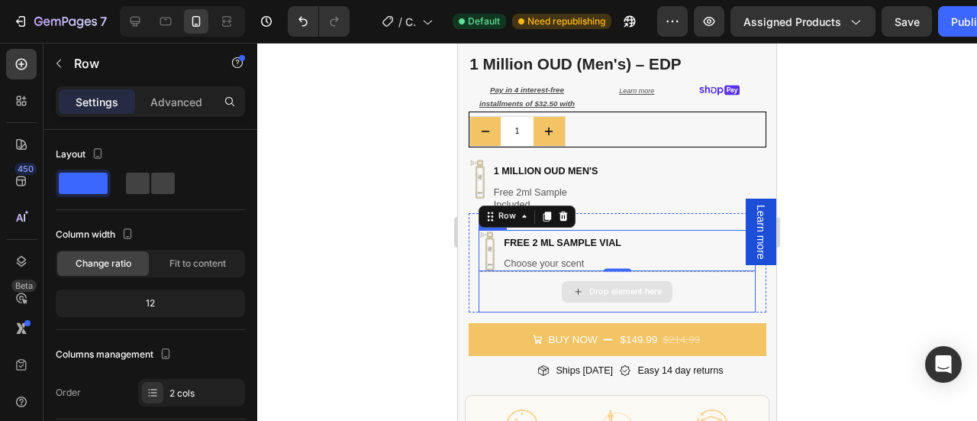
click at [515, 288] on div "Drop element here" at bounding box center [617, 291] width 277 height 41
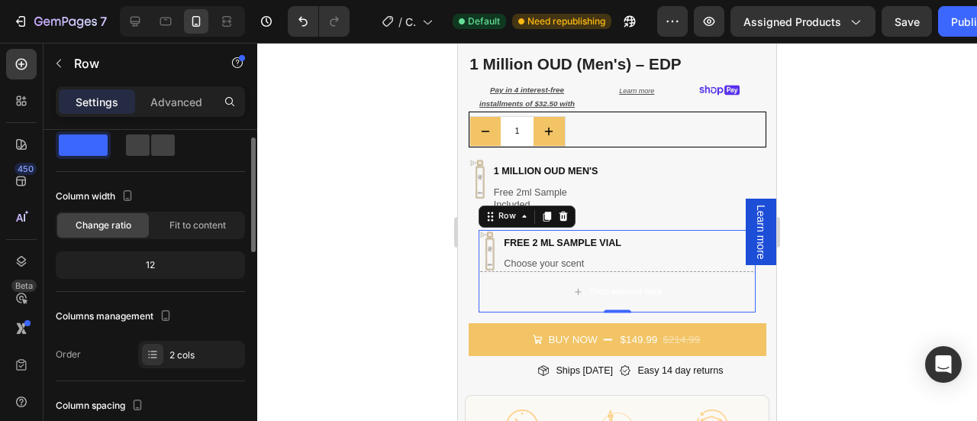
scroll to position [34, 0]
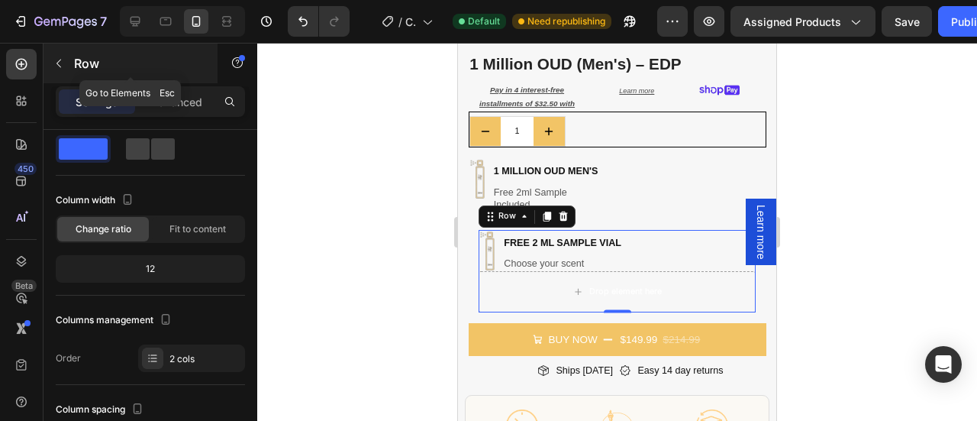
click at [53, 62] on icon "button" at bounding box center [59, 63] width 12 height 12
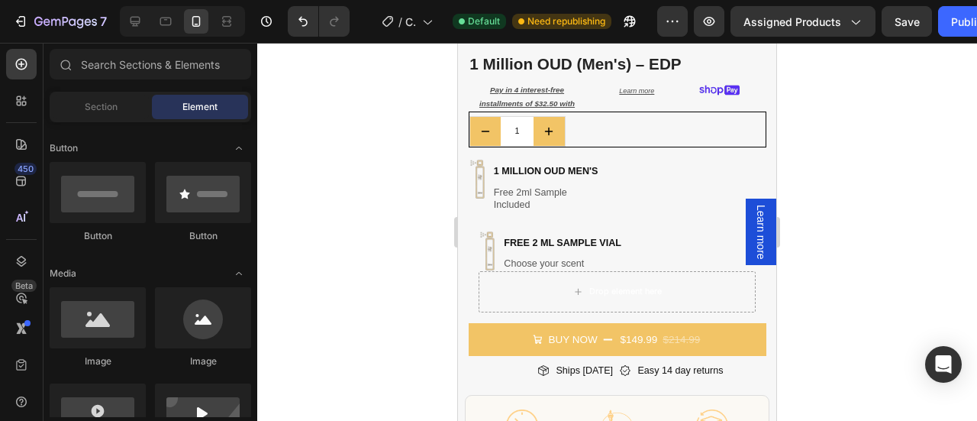
scroll to position [233, 0]
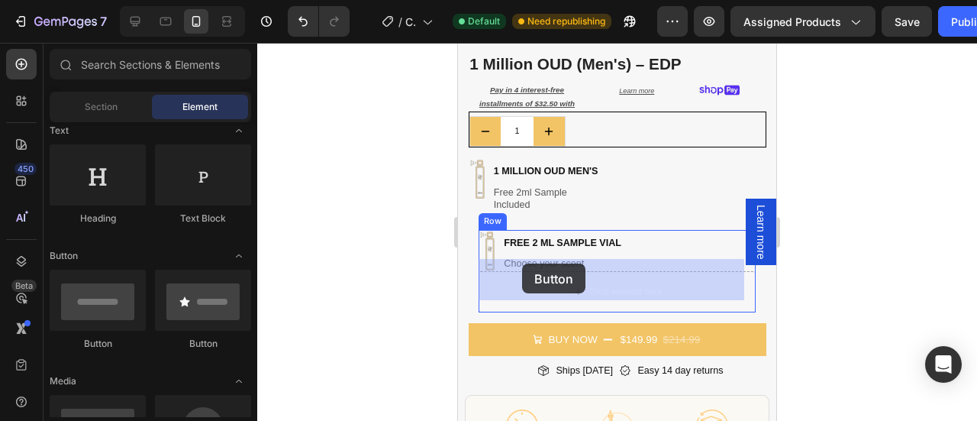
drag, startPoint x: 561, startPoint y: 361, endPoint x: 522, endPoint y: 263, distance: 105.2
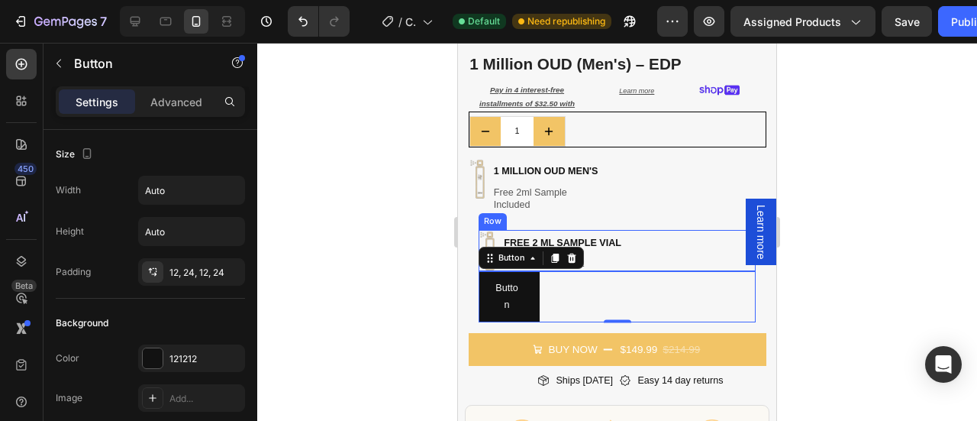
click at [652, 241] on div "Image free 2 ML Sample Vial Heading Choose your scent Heading Row" at bounding box center [617, 250] width 277 height 41
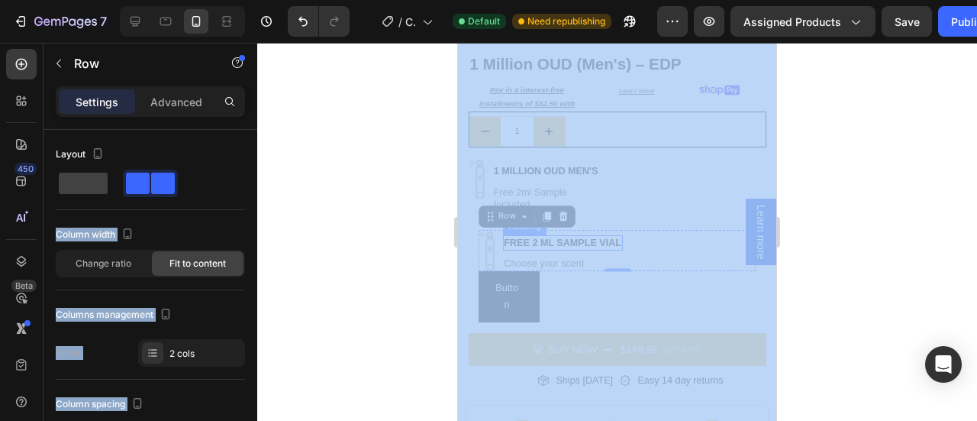
drag, startPoint x: 530, startPoint y: 221, endPoint x: 537, endPoint y: 228, distance: 10.3
click at [850, 174] on div at bounding box center [617, 232] width 720 height 378
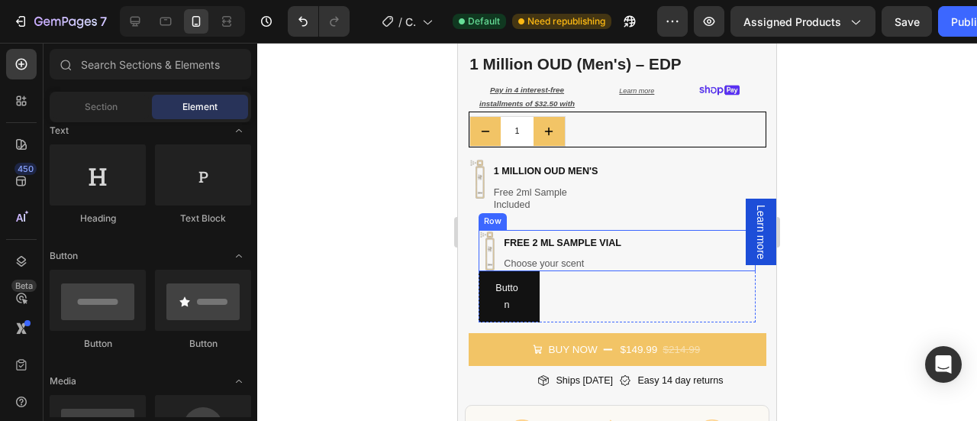
click at [644, 240] on div "Image free 2 ML Sample Vial Heading Choose your scent Heading Row" at bounding box center [617, 250] width 277 height 41
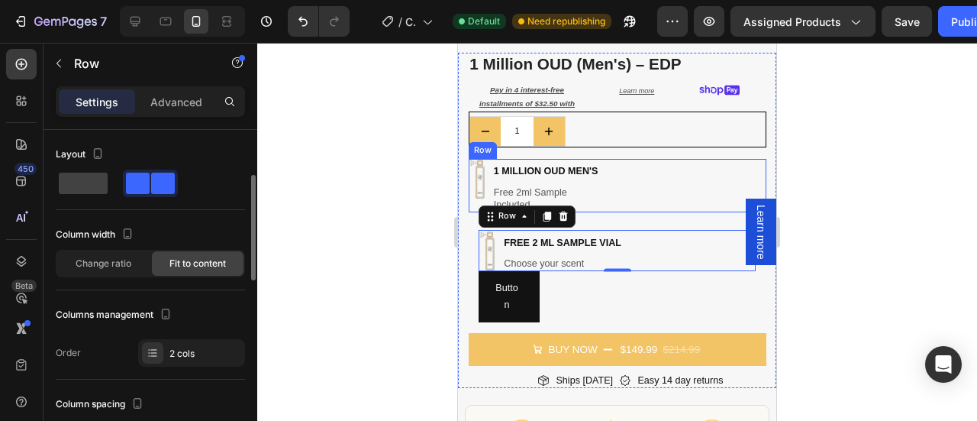
scroll to position [34, 0]
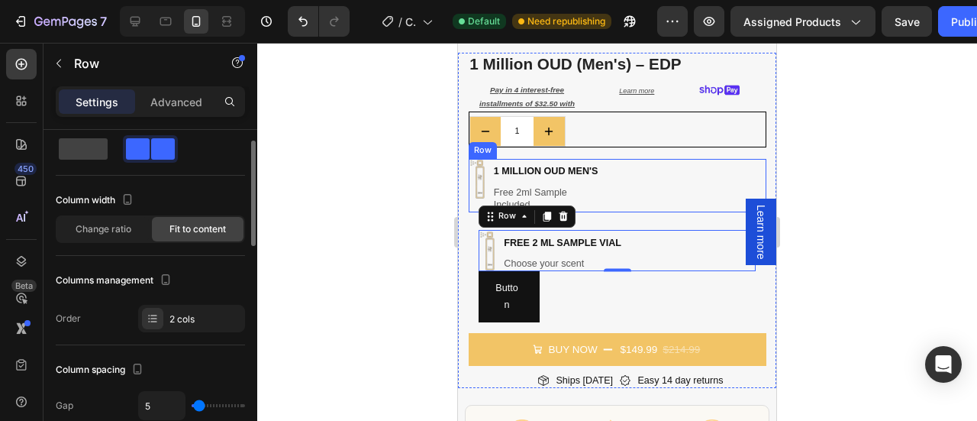
click at [637, 167] on div "Image 1 million oud men's Heading Free 2ml Sample Included Heading Row" at bounding box center [618, 186] width 298 height 54
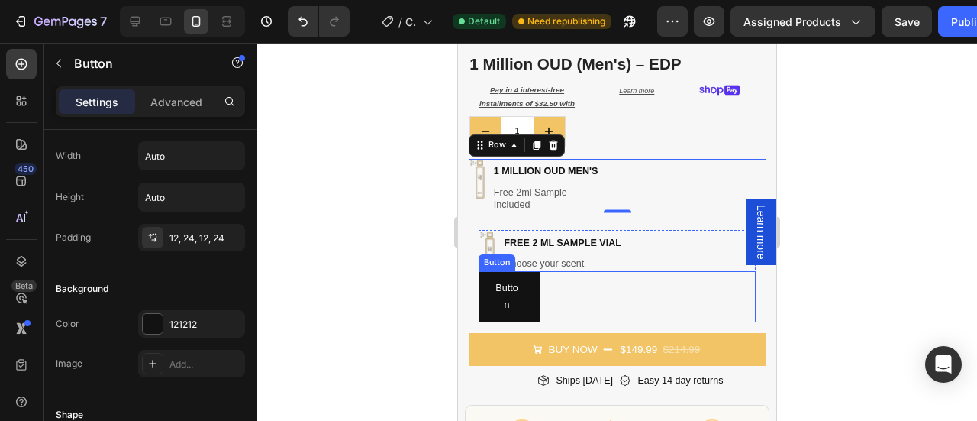
click at [617, 284] on div "Button Button" at bounding box center [617, 296] width 277 height 51
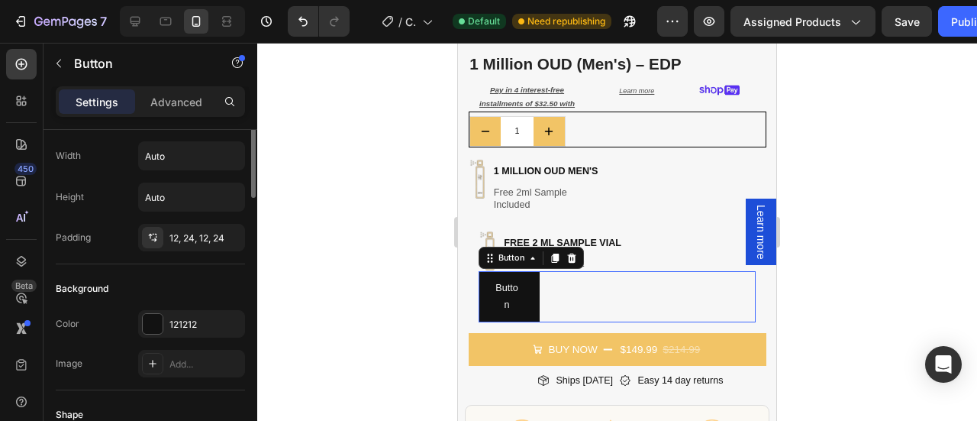
scroll to position [0, 0]
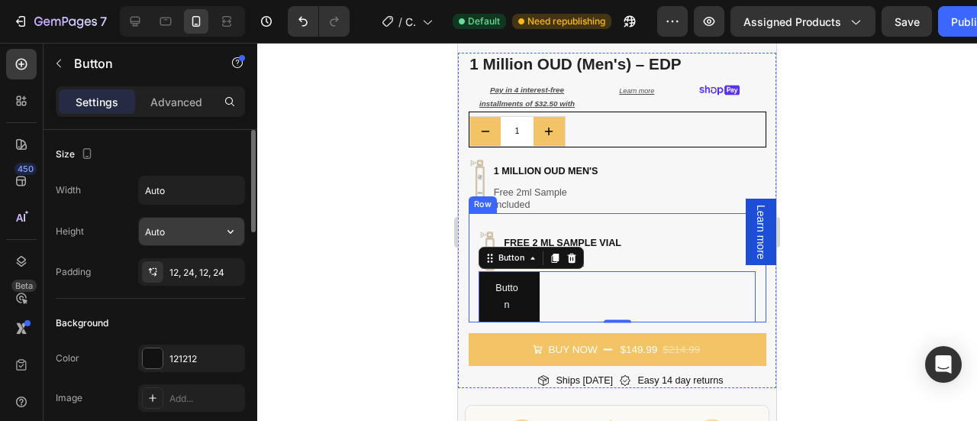
click at [226, 233] on icon "button" at bounding box center [230, 231] width 15 height 15
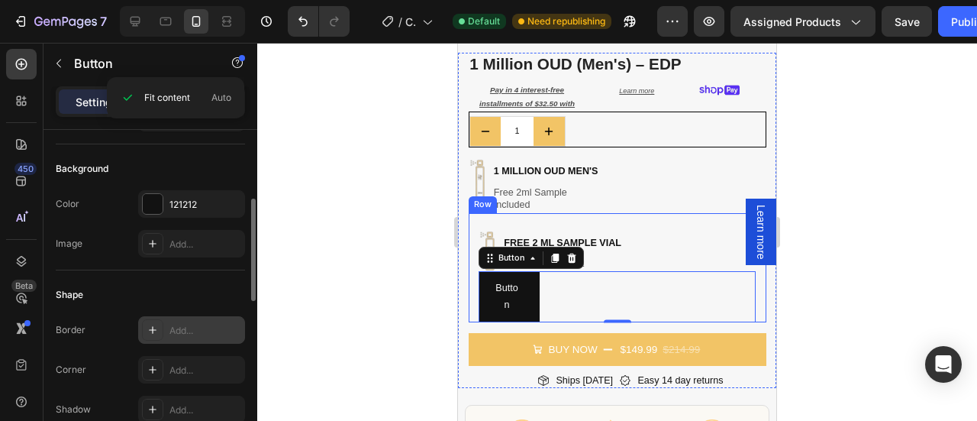
scroll to position [171, 0]
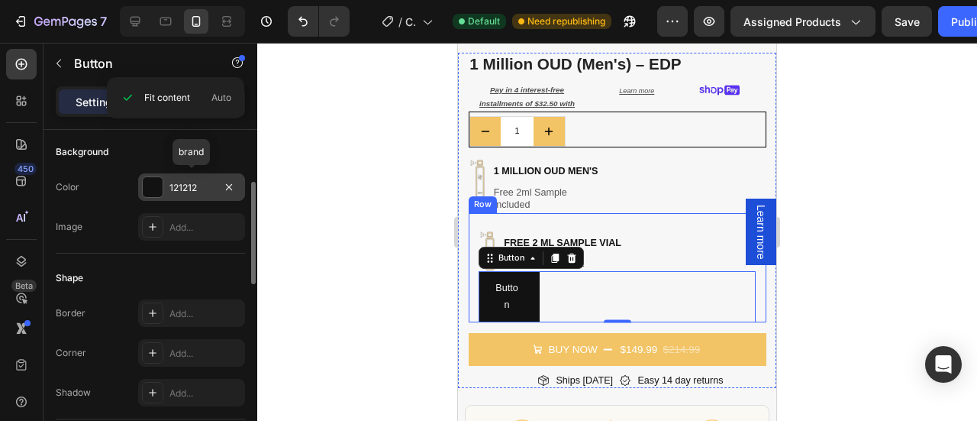
click at [150, 185] on div at bounding box center [153, 187] width 20 height 20
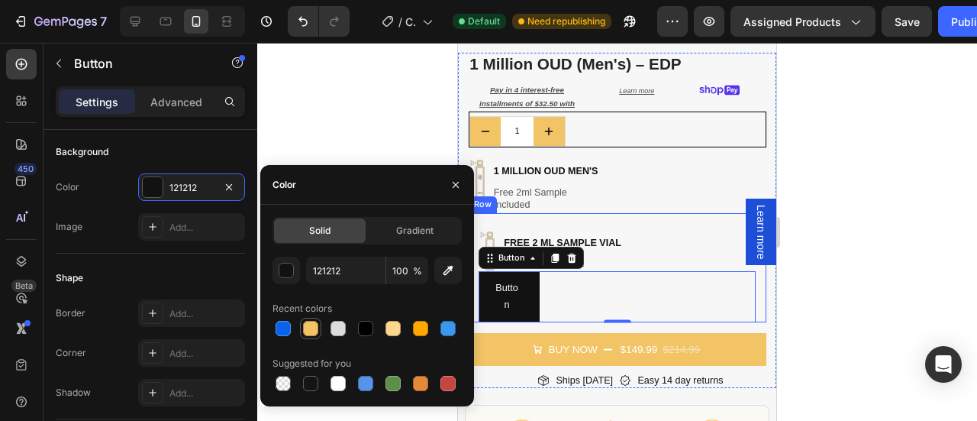
click at [308, 326] on div at bounding box center [310, 328] width 15 height 15
type input "F2C466"
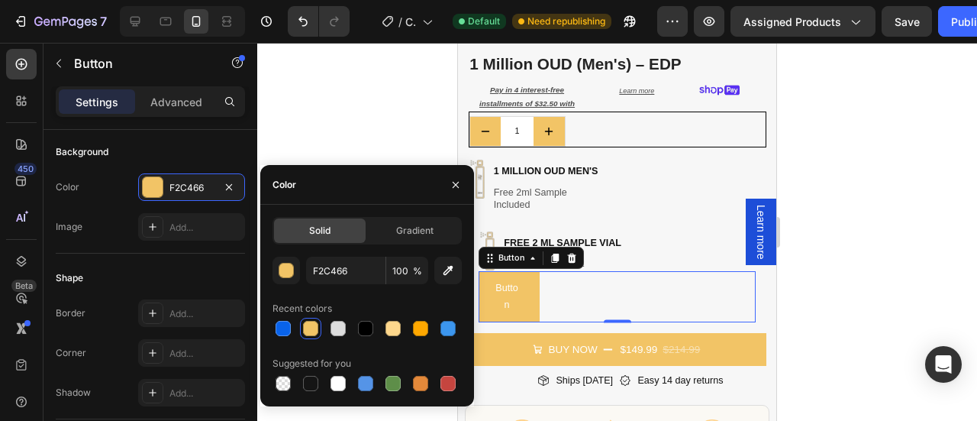
click at [871, 233] on div at bounding box center [617, 232] width 720 height 378
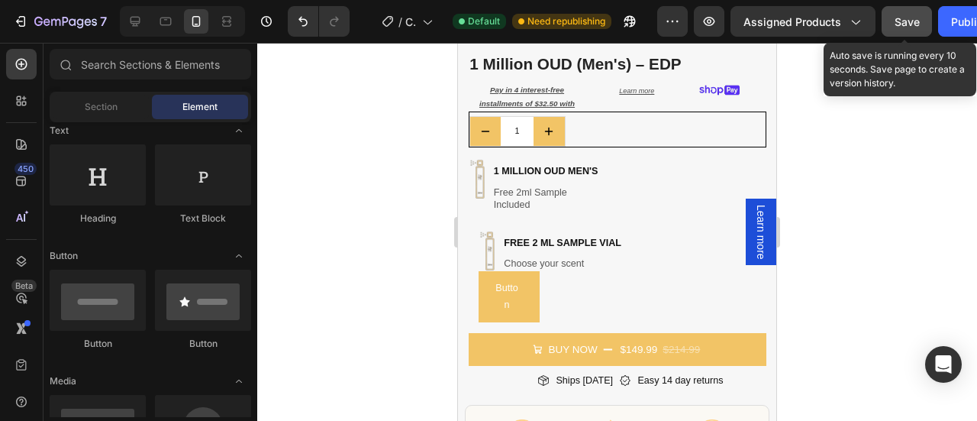
click at [905, 22] on span "Save" at bounding box center [907, 21] width 25 height 13
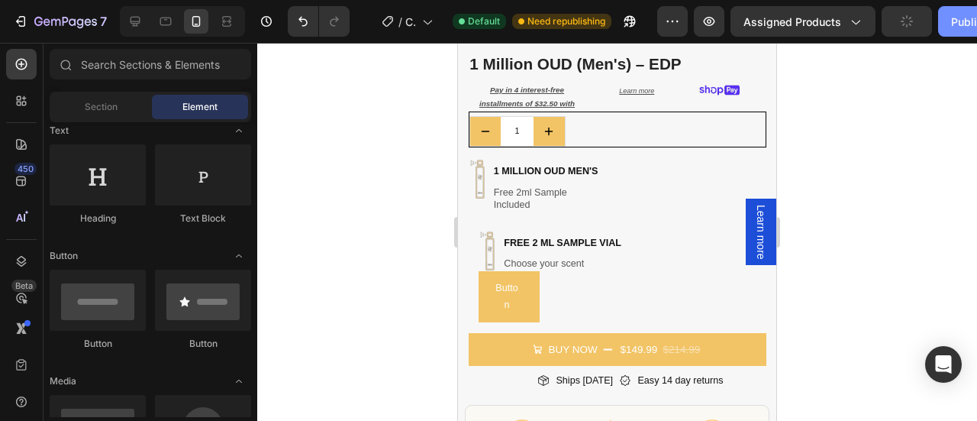
click at [966, 17] on div "Publish" at bounding box center [970, 22] width 38 height 16
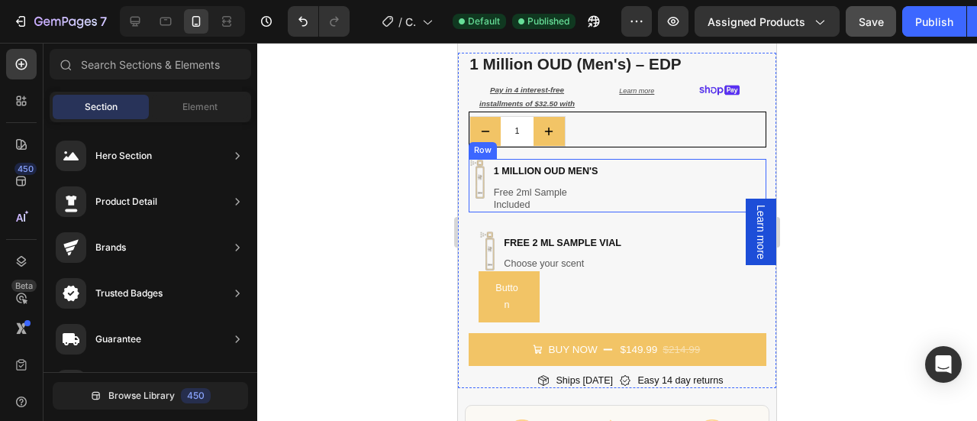
click at [628, 160] on div "Image 1 million oud men's Heading Free 2ml Sample Included Heading Row" at bounding box center [618, 186] width 298 height 54
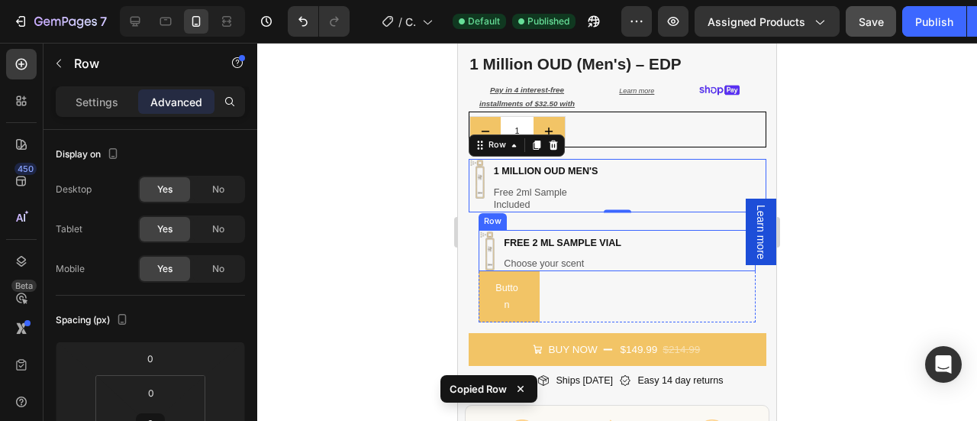
click at [656, 245] on div "Image free 2 ML Sample Vial Heading Choose your scent Heading Row" at bounding box center [617, 250] width 277 height 41
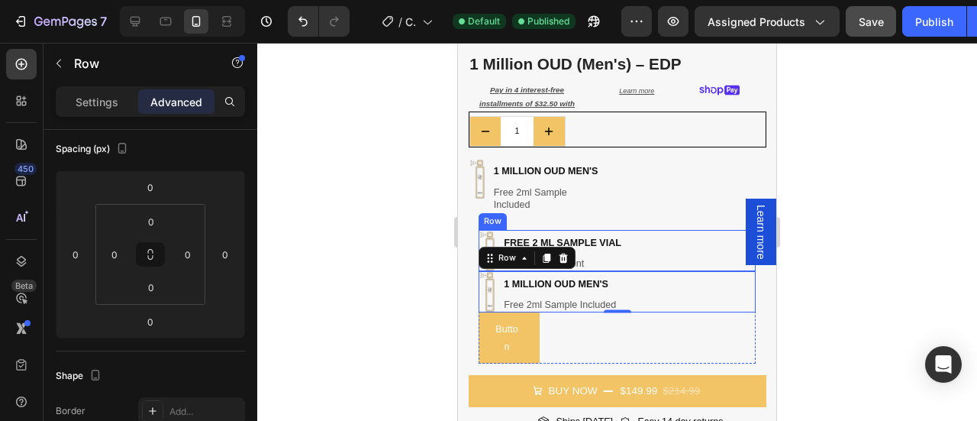
click at [647, 239] on div "Image free 2 ML Sample Vial Heading Choose your scent Heading Row" at bounding box center [617, 250] width 277 height 41
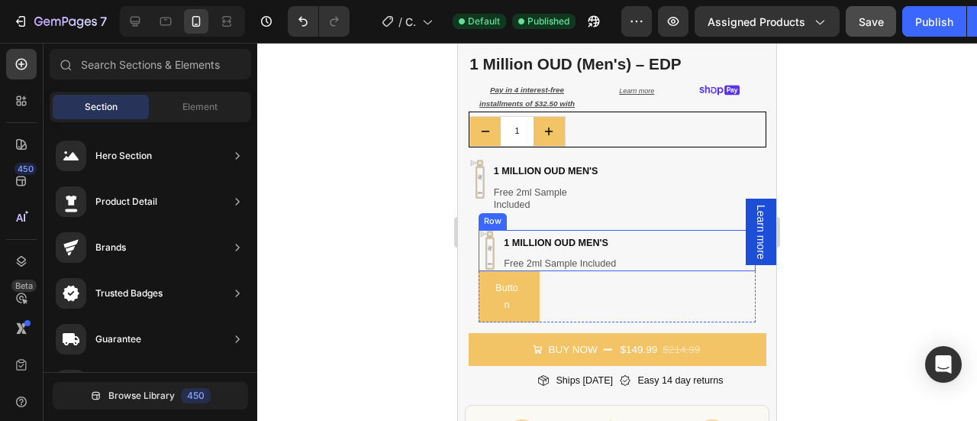
click at [655, 233] on div "Image 1 million oud men's Heading Free 2ml Sample Included Heading Row" at bounding box center [617, 250] width 277 height 41
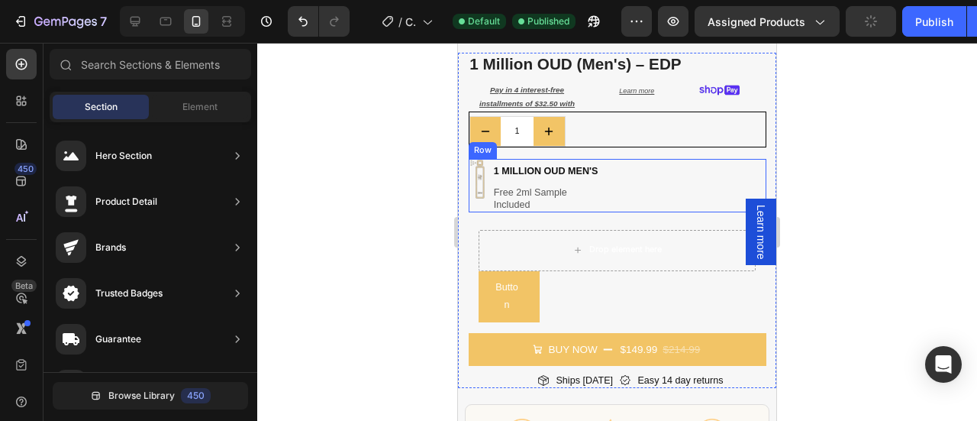
click at [641, 184] on div "Image 1 million oud men's Heading Free 2ml Sample Included Heading Row" at bounding box center [618, 186] width 298 height 54
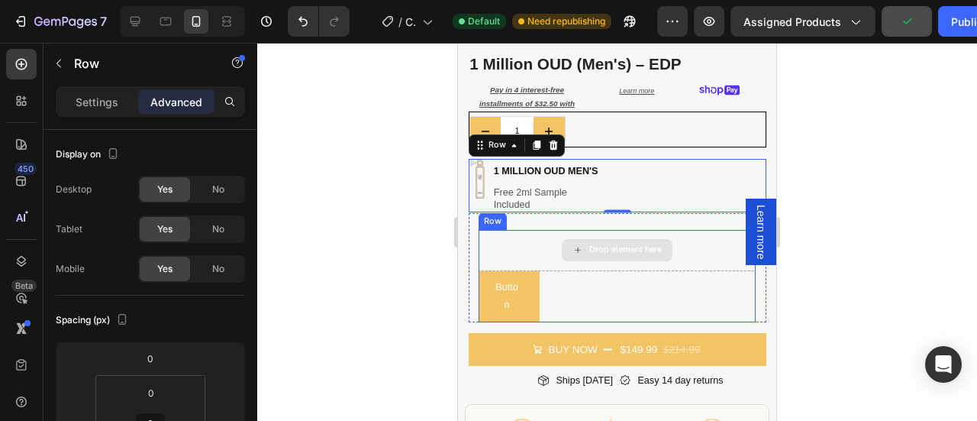
click at [667, 231] on div "Drop element here" at bounding box center [617, 250] width 277 height 41
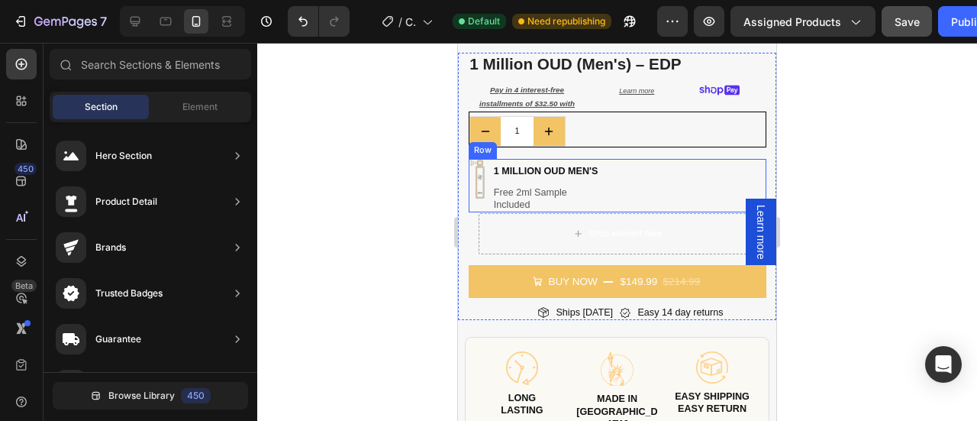
click at [634, 160] on div "Image 1 million oud men's Heading Free 2ml Sample Included Heading Row" at bounding box center [618, 186] width 298 height 54
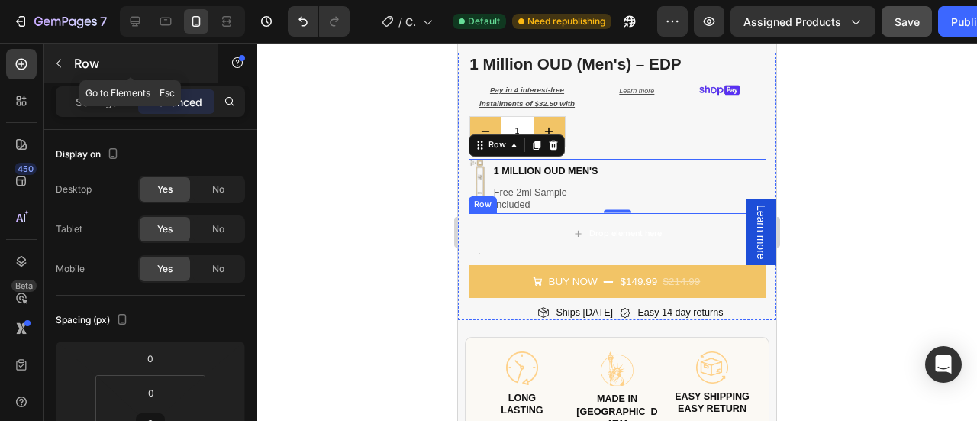
click at [64, 63] on icon "button" at bounding box center [59, 63] width 12 height 12
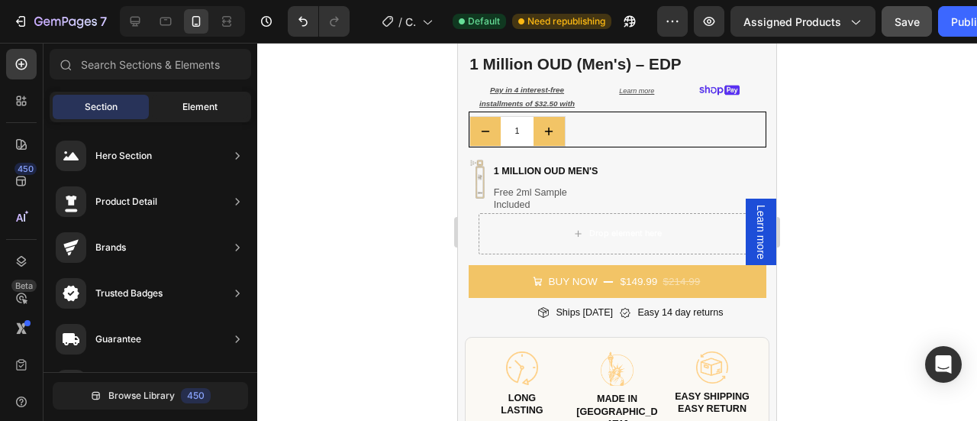
click at [175, 102] on div "Element" at bounding box center [200, 107] width 96 height 24
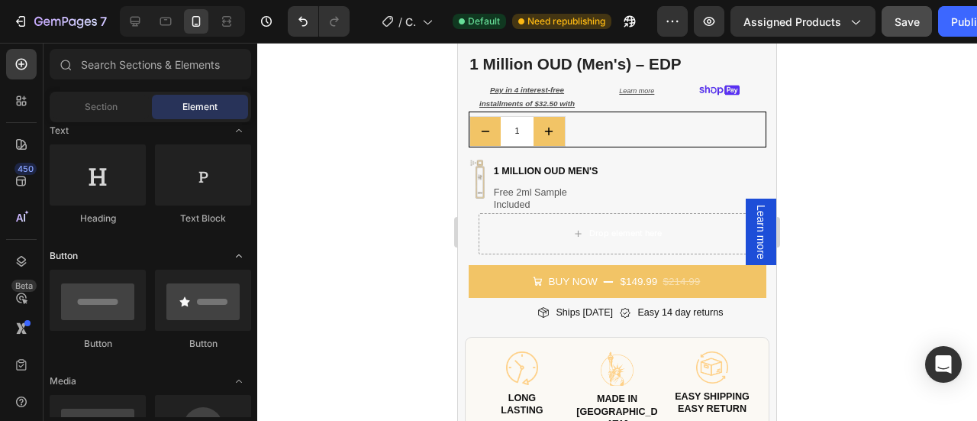
scroll to position [0, 0]
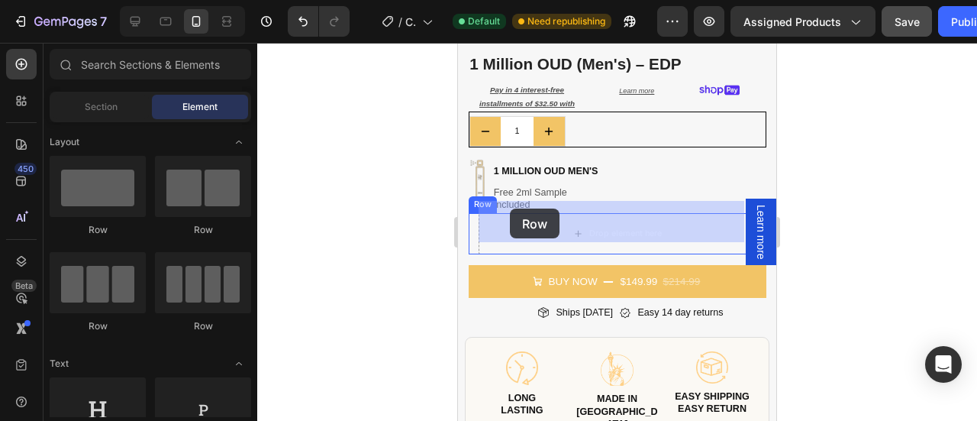
drag, startPoint x: 566, startPoint y: 243, endPoint x: 510, endPoint y: 208, distance: 65.5
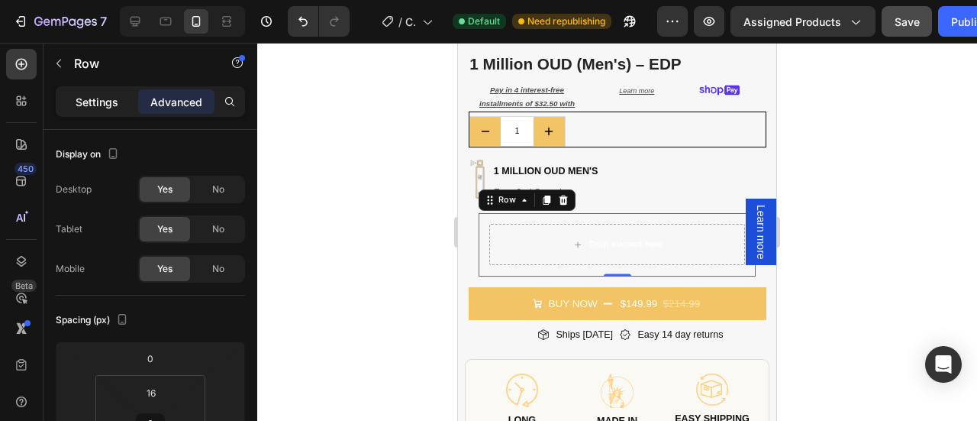
click at [94, 97] on p "Settings" at bounding box center [97, 102] width 43 height 16
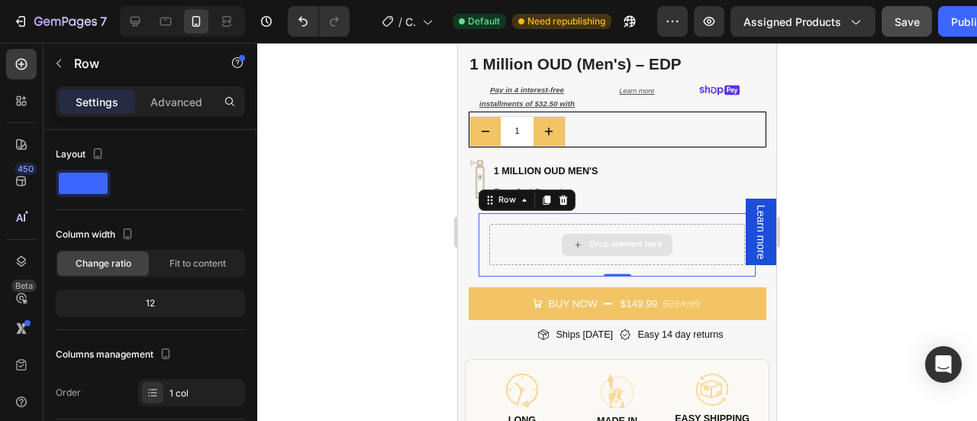
click at [517, 238] on div "Drop element here" at bounding box center [616, 244] width 255 height 41
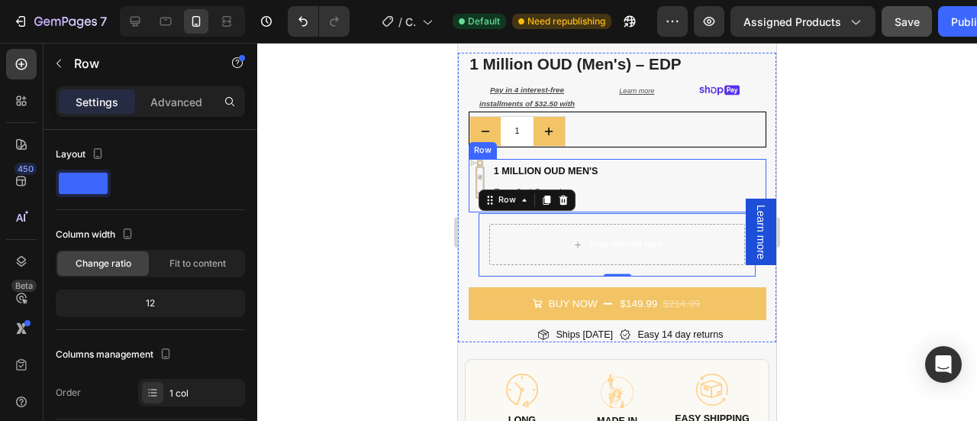
click at [705, 176] on div "Image 1 million oud men's Heading Free 2ml Sample Included Heading Row" at bounding box center [618, 186] width 298 height 54
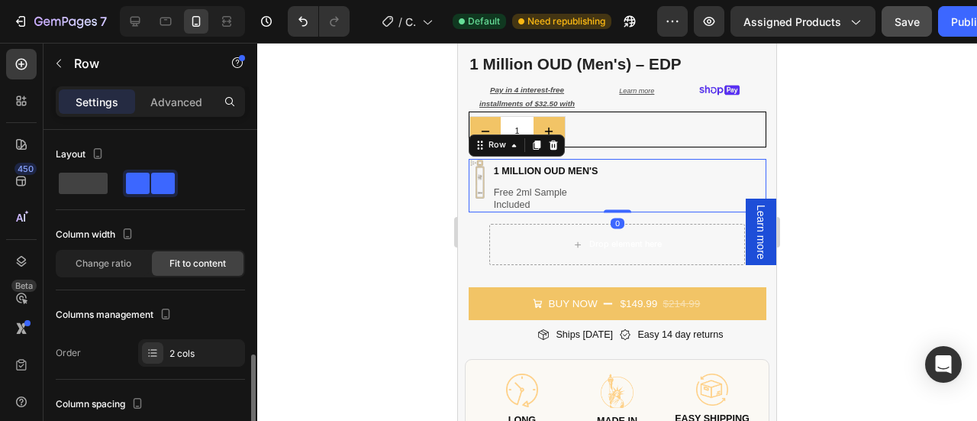
scroll to position [171, 0]
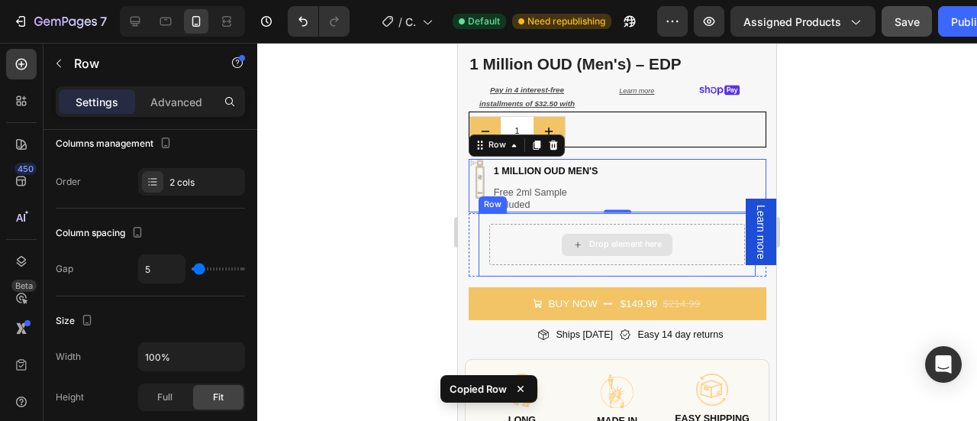
click at [534, 233] on div "Drop element here" at bounding box center [616, 244] width 255 height 41
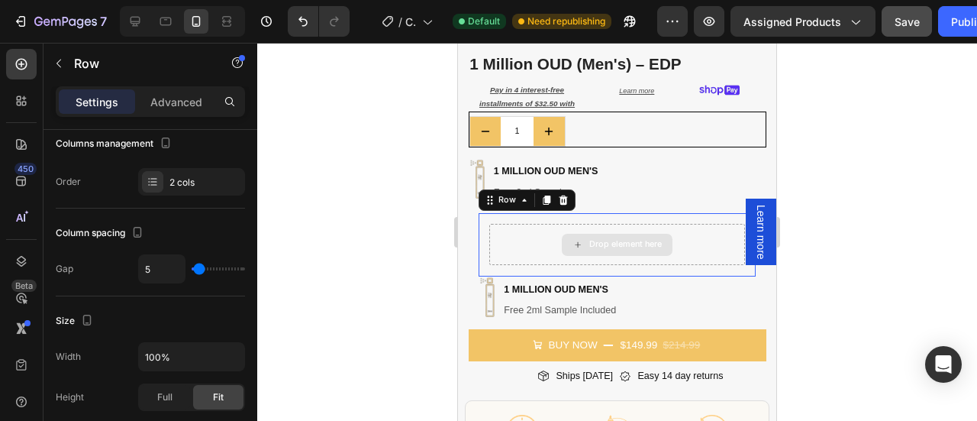
click at [520, 226] on div "Drop element here" at bounding box center [616, 244] width 255 height 41
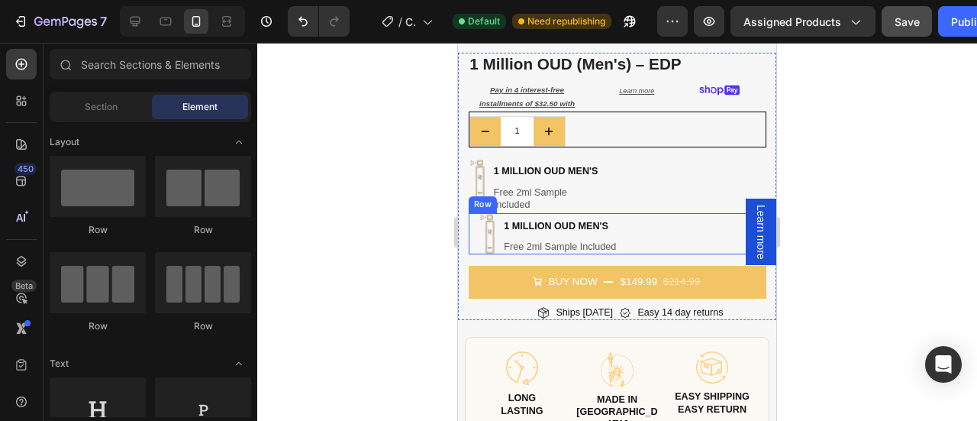
click at [475, 237] on div "Image 1 million oud men's Heading Free 2ml Sample Included Heading Row Row" at bounding box center [618, 233] width 298 height 41
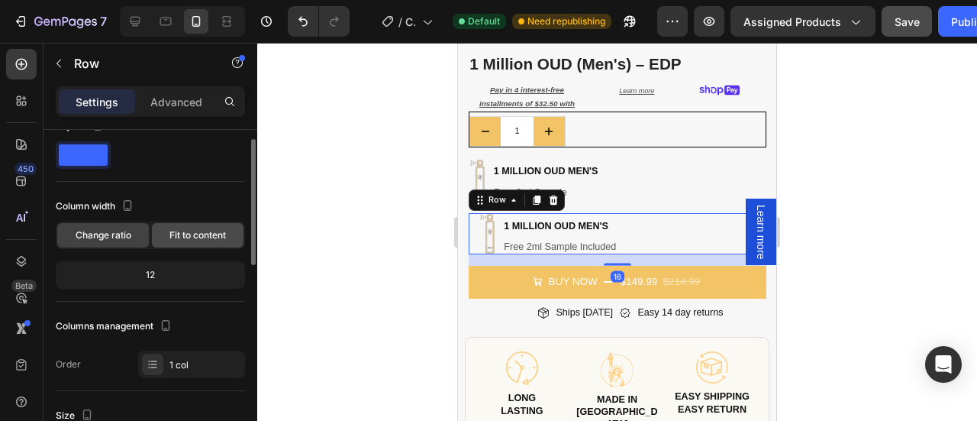
scroll to position [27, 0]
click at [206, 234] on span "Fit to content" at bounding box center [197, 236] width 56 height 14
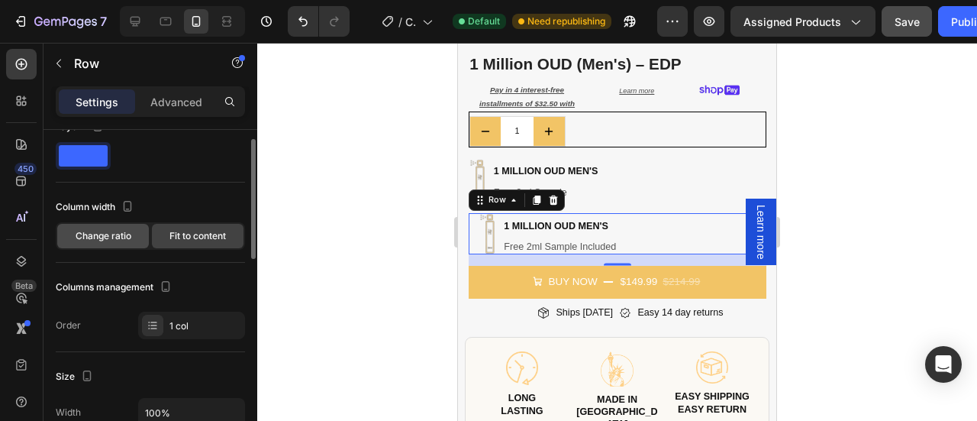
click at [116, 230] on span "Change ratio" at bounding box center [104, 236] width 56 height 14
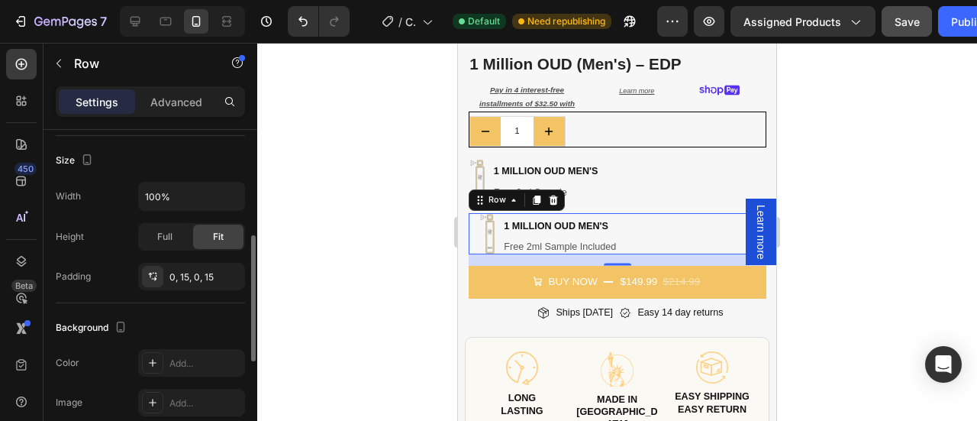
scroll to position [282, 0]
click at [179, 272] on div "0, 15, 0, 15" at bounding box center [191, 278] width 44 height 14
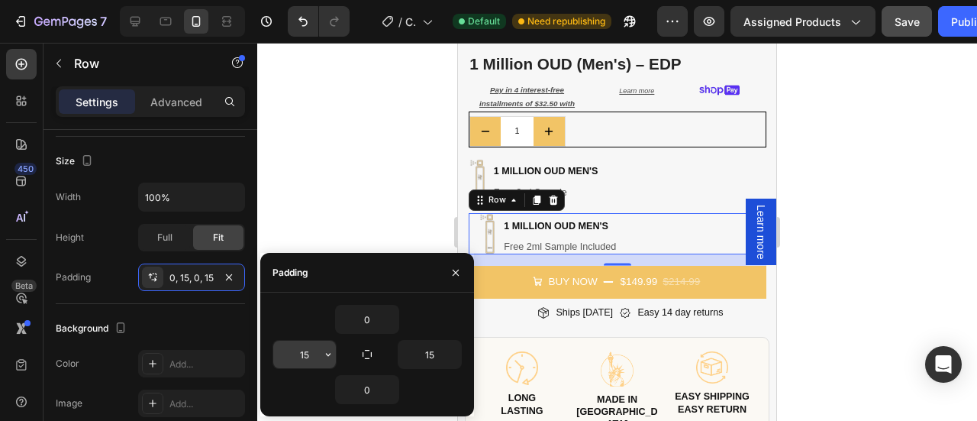
click at [320, 352] on input "15" at bounding box center [304, 353] width 63 height 27
type input "="
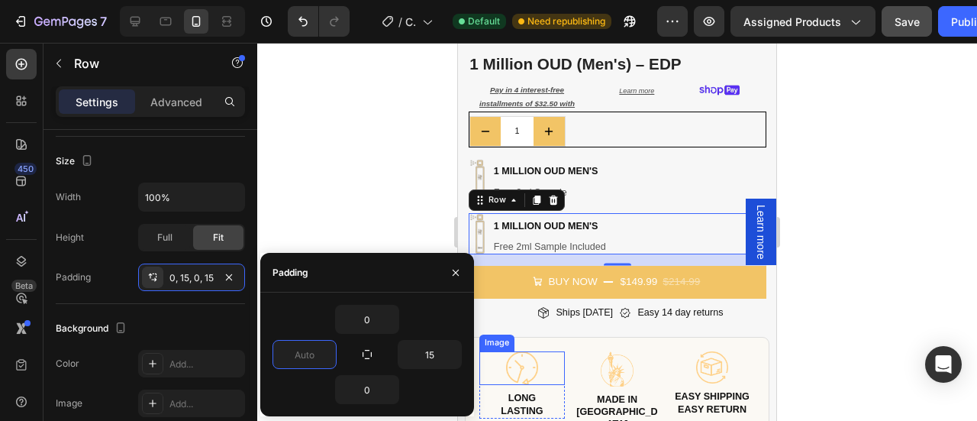
type input "0"
click at [881, 260] on div at bounding box center [617, 232] width 720 height 378
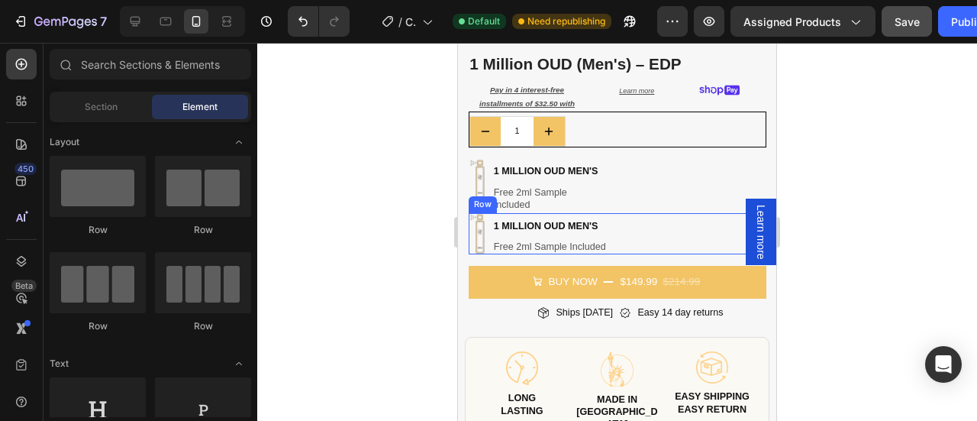
click at [641, 219] on div "Image 1 million oud men's Heading Free 2ml Sample Included Heading Row" at bounding box center [613, 233] width 288 height 41
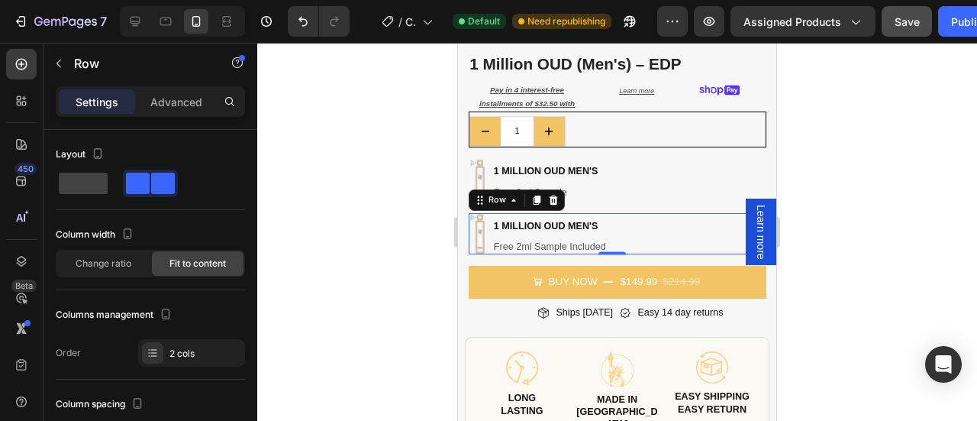
click at [853, 208] on div at bounding box center [617, 232] width 720 height 378
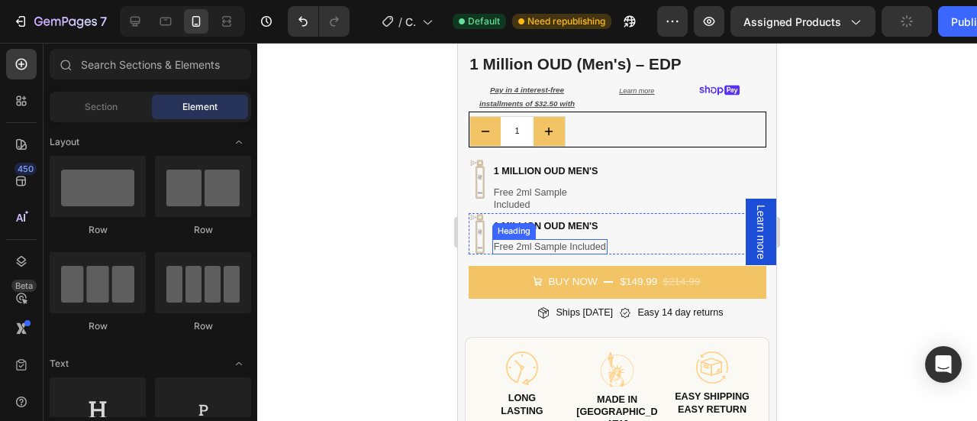
click at [523, 239] on h2 "Free 2ml Sample Included" at bounding box center [549, 246] width 115 height 15
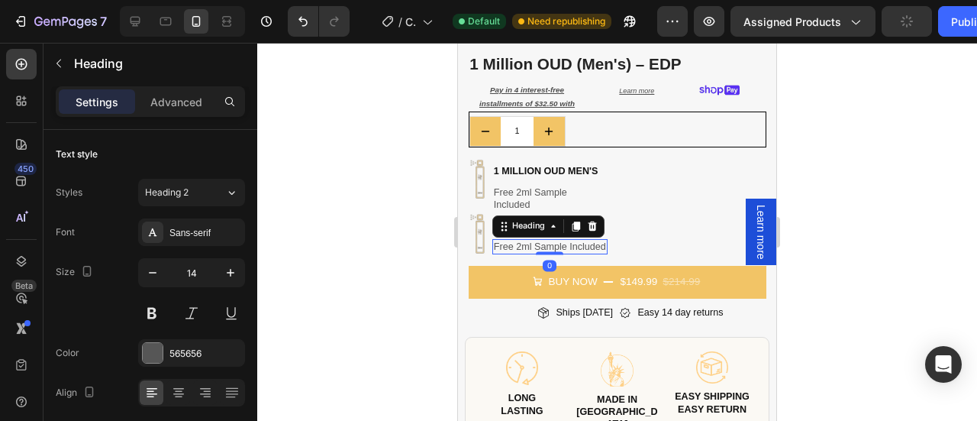
click at [523, 239] on h2 "Free 2ml Sample Included" at bounding box center [549, 246] width 115 height 15
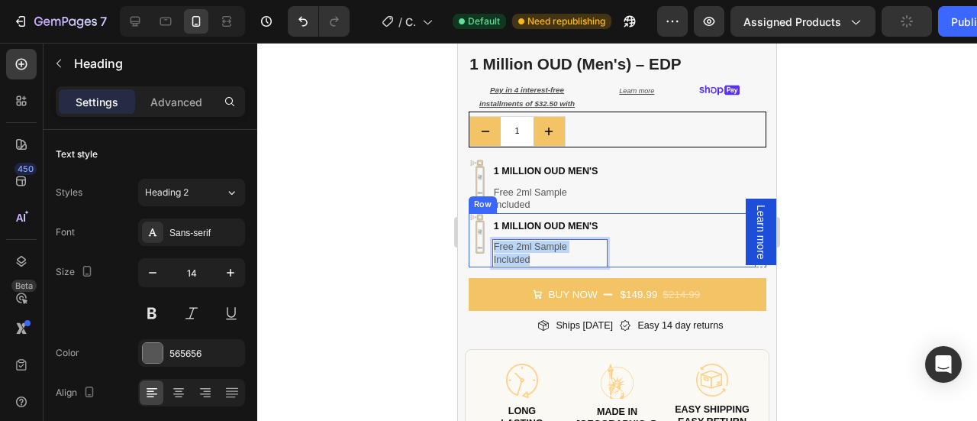
drag, startPoint x: 530, startPoint y: 242, endPoint x: 491, endPoint y: 225, distance: 43.1
click at [491, 225] on div "Image 1 million oud men's Heading Free 2ml Sample Included Heading 0 Row" at bounding box center [613, 240] width 288 height 54
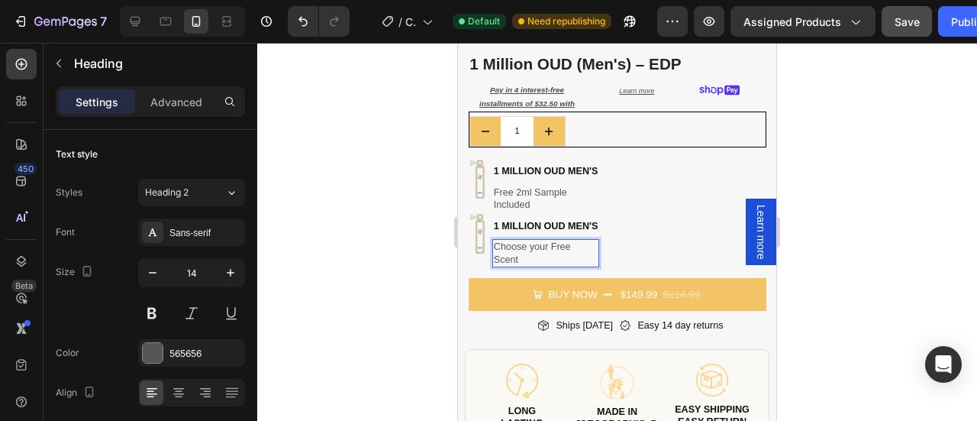
click at [533, 240] on p "Choose your Free Scent" at bounding box center [538, 252] width 89 height 25
click at [833, 218] on div at bounding box center [617, 232] width 720 height 378
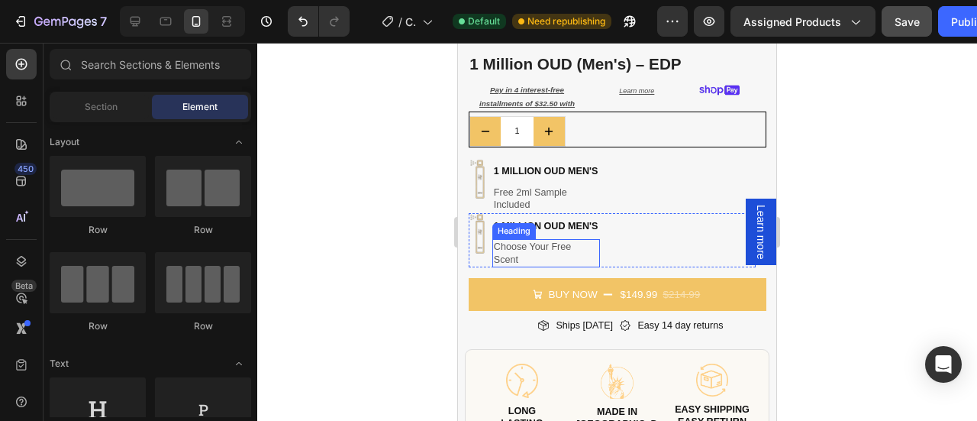
click at [569, 243] on p "Choose Your Free Scent" at bounding box center [538, 252] width 89 height 25
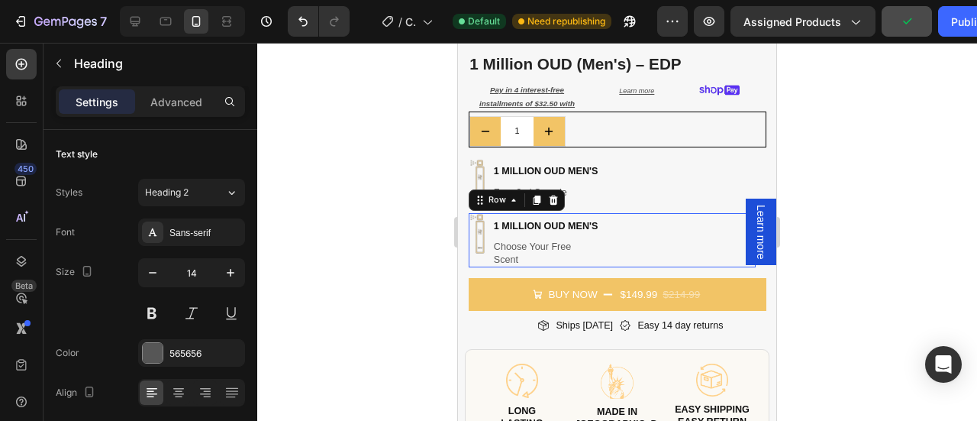
click at [637, 236] on div "Image 1 million oud men's Heading Choose Your Free Scent Heading Row 0" at bounding box center [613, 240] width 288 height 54
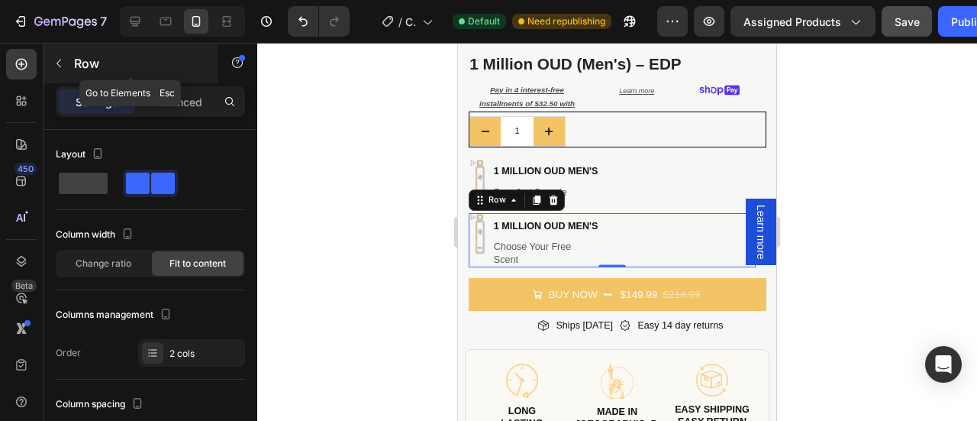
click at [63, 57] on icon "button" at bounding box center [59, 63] width 12 height 12
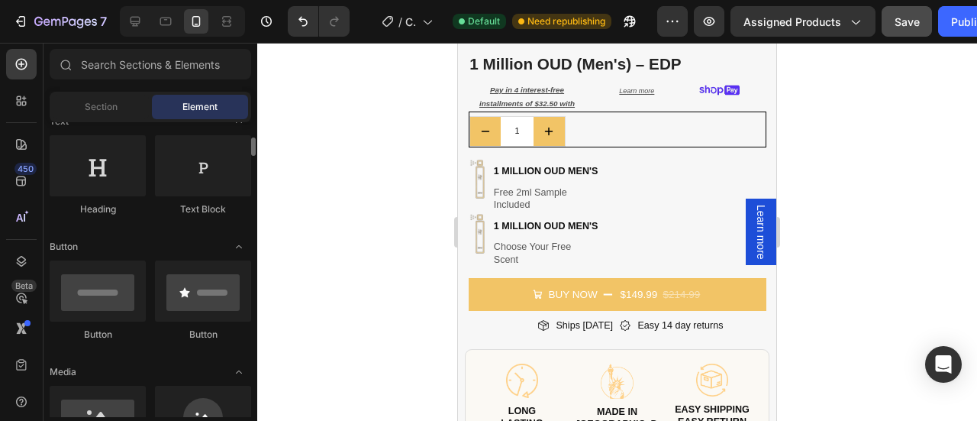
scroll to position [243, 0]
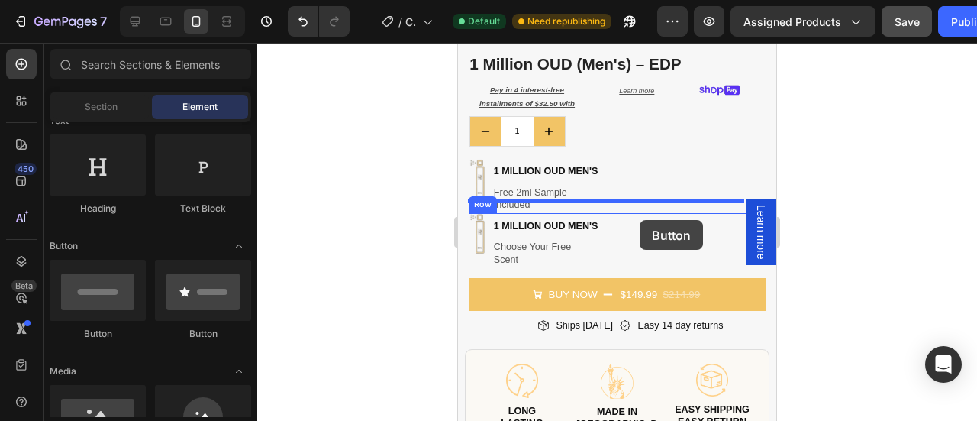
drag, startPoint x: 559, startPoint y: 337, endPoint x: 640, endPoint y: 220, distance: 142.1
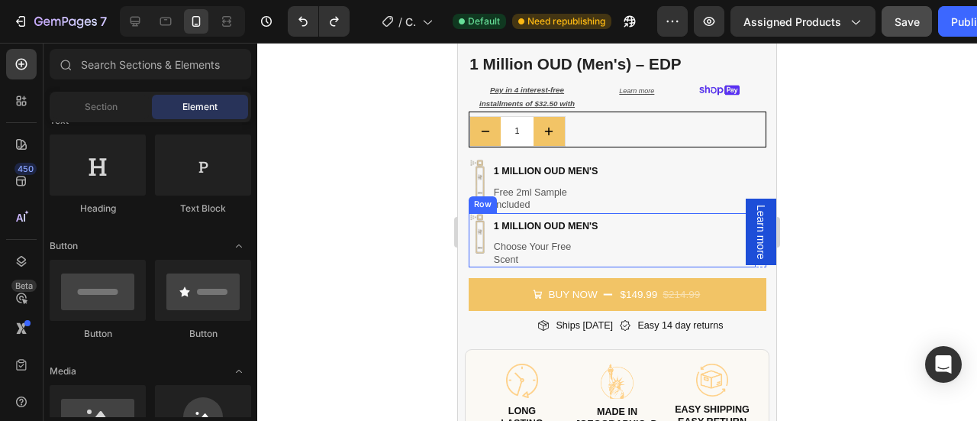
click at [636, 240] on div "Image 1 million oud men's Heading Choose Your Free Scent Heading Row" at bounding box center [613, 240] width 288 height 54
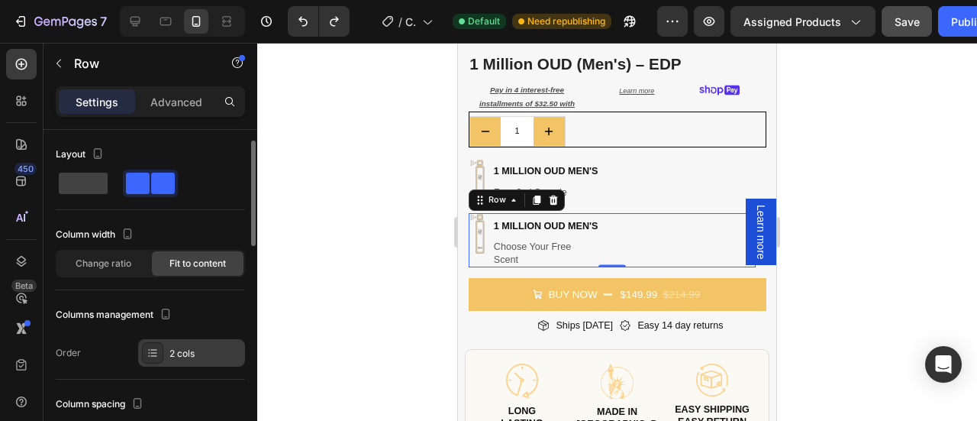
scroll to position [53, 0]
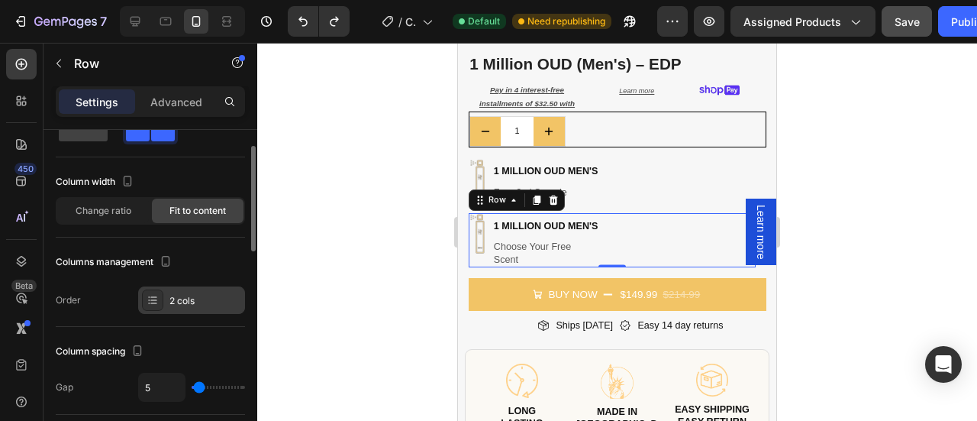
click at [166, 300] on div "2 cols" at bounding box center [191, 299] width 107 height 27
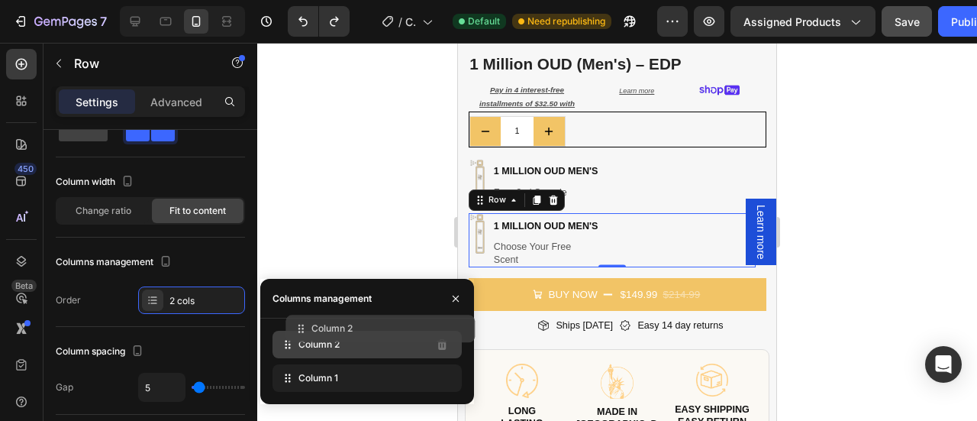
drag, startPoint x: 321, startPoint y: 385, endPoint x: 334, endPoint y: 337, distance: 50.5
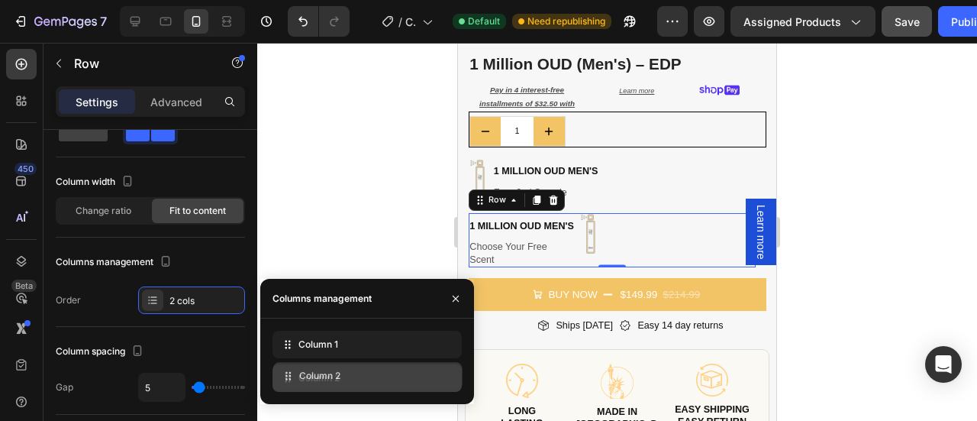
drag, startPoint x: 330, startPoint y: 350, endPoint x: 330, endPoint y: 381, distance: 31.3
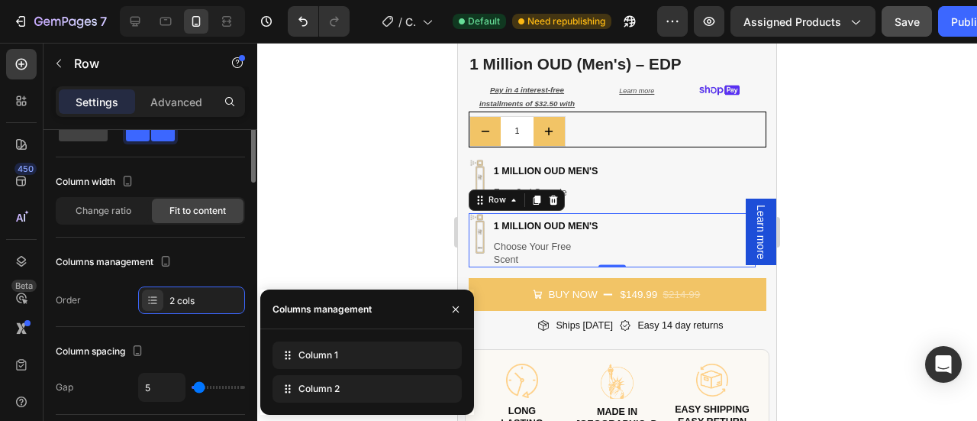
scroll to position [0, 0]
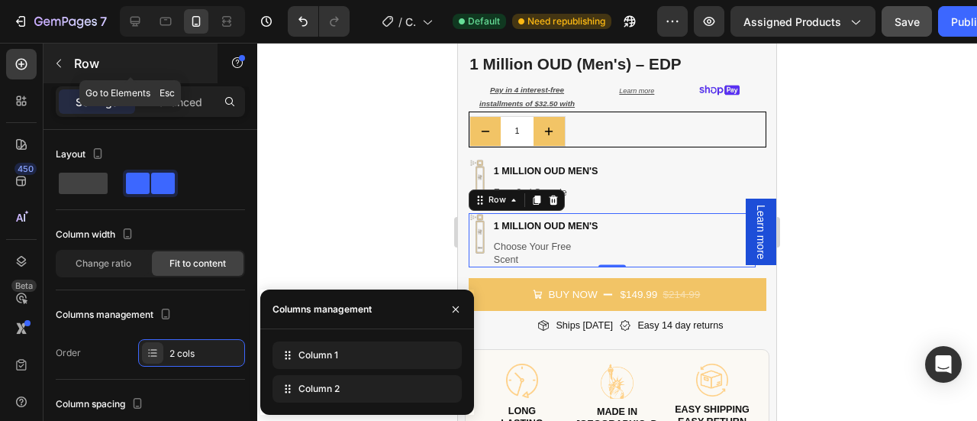
click at [58, 64] on icon "button" at bounding box center [58, 64] width 5 height 8
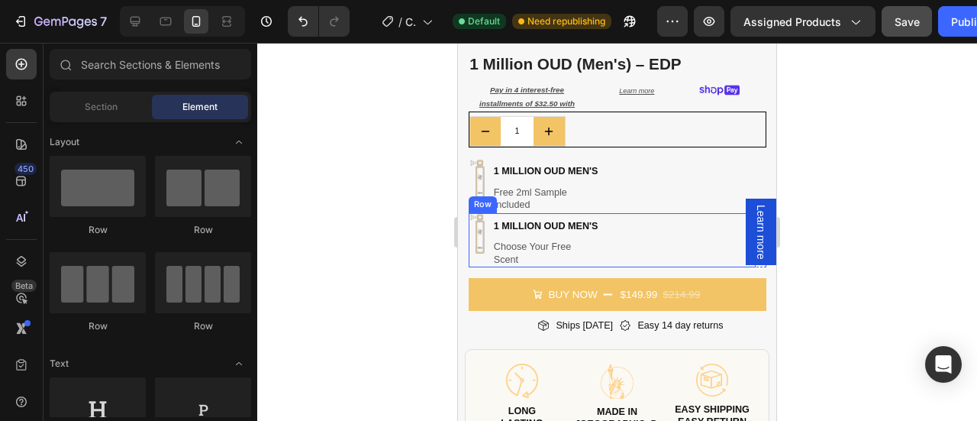
click at [633, 232] on div "Image 1 million oud men's Heading Choose Your Free Scent Heading Row" at bounding box center [613, 240] width 288 height 54
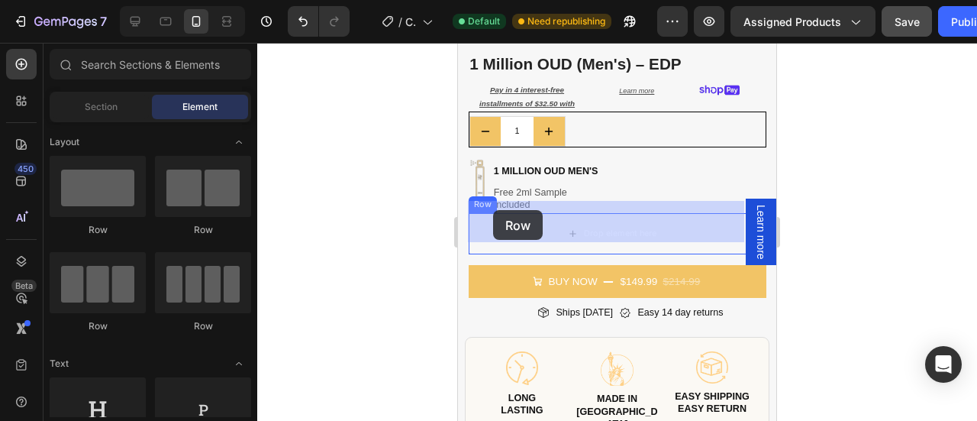
drag, startPoint x: 635, startPoint y: 249, endPoint x: 482, endPoint y: 210, distance: 157.5
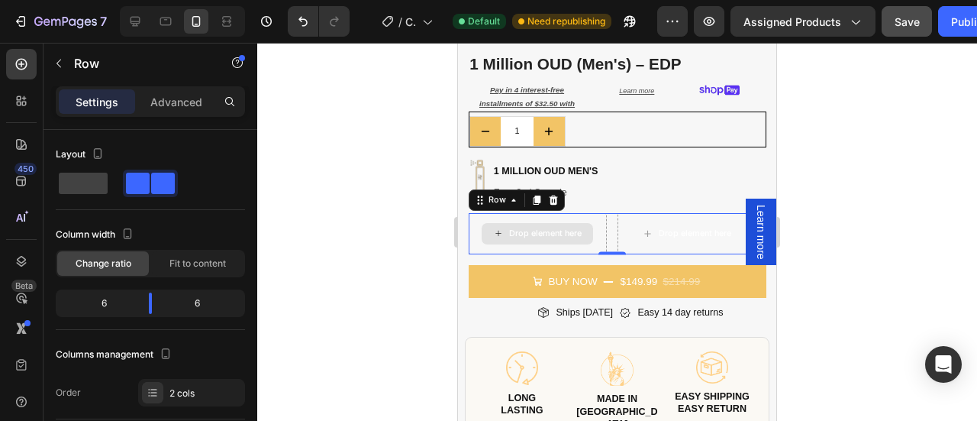
click at [519, 228] on div "Drop element here" at bounding box center [545, 233] width 73 height 11
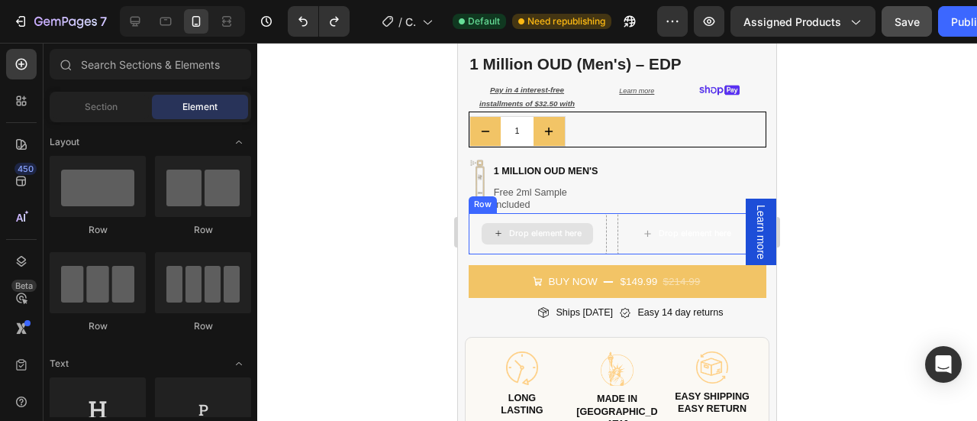
click at [554, 228] on div "Drop element here" at bounding box center [545, 233] width 73 height 11
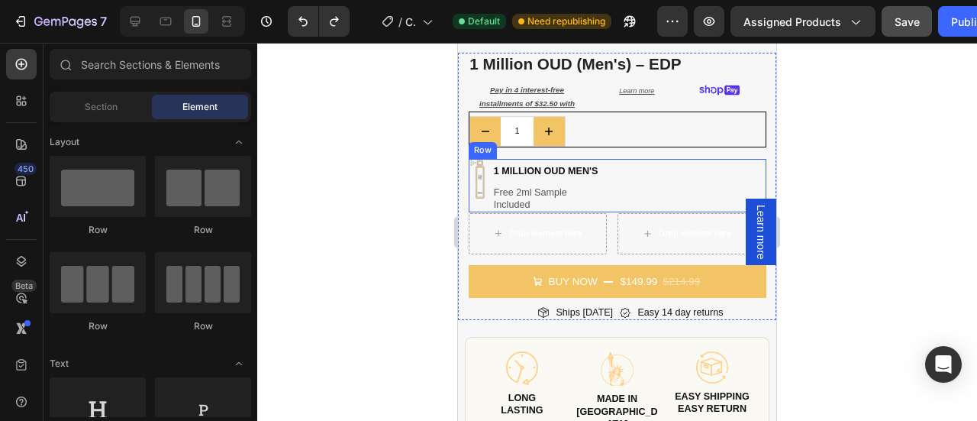
click at [619, 172] on div "Image 1 million oud men's Heading Free 2ml Sample Included Heading Row" at bounding box center [618, 186] width 298 height 54
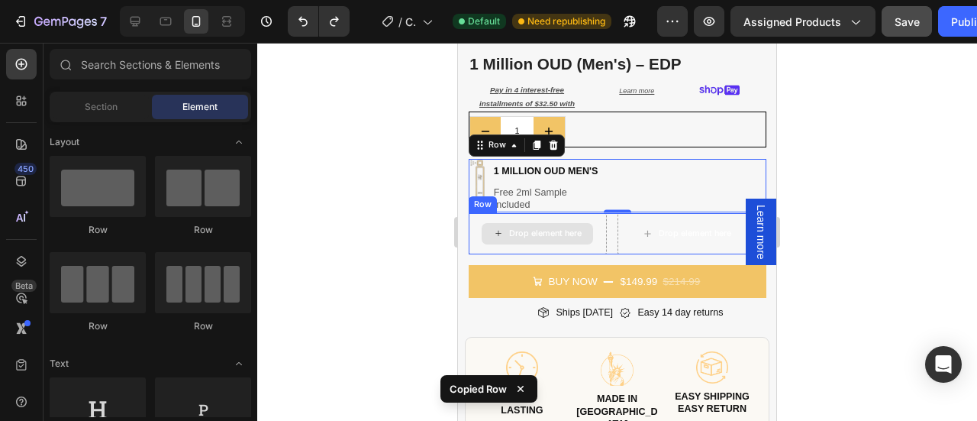
click at [519, 228] on div "Drop element here" at bounding box center [545, 233] width 73 height 11
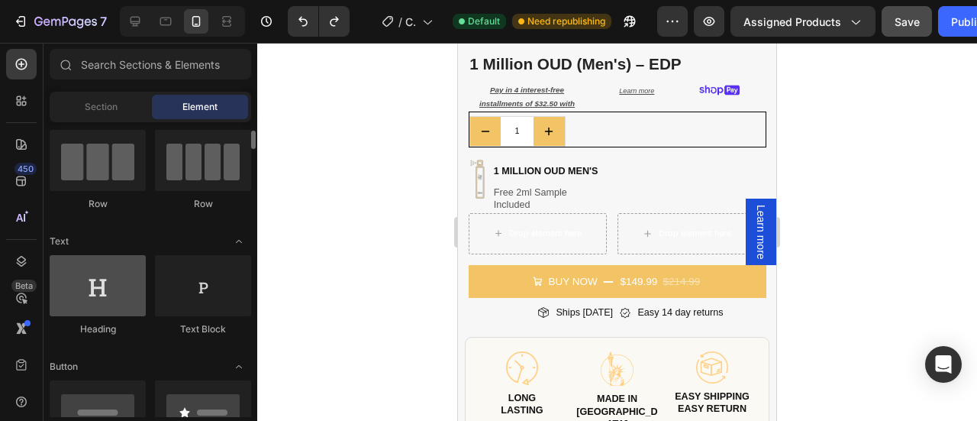
scroll to position [123, 0]
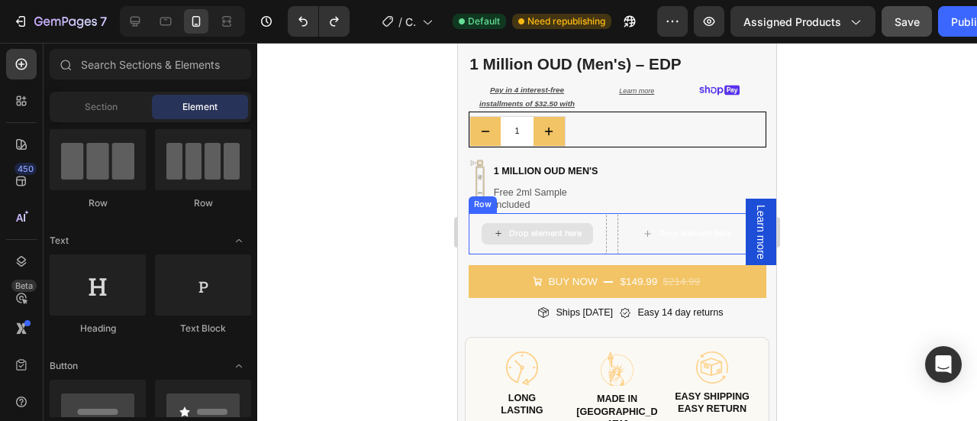
click at [534, 228] on div "Drop element here" at bounding box center [545, 233] width 73 height 11
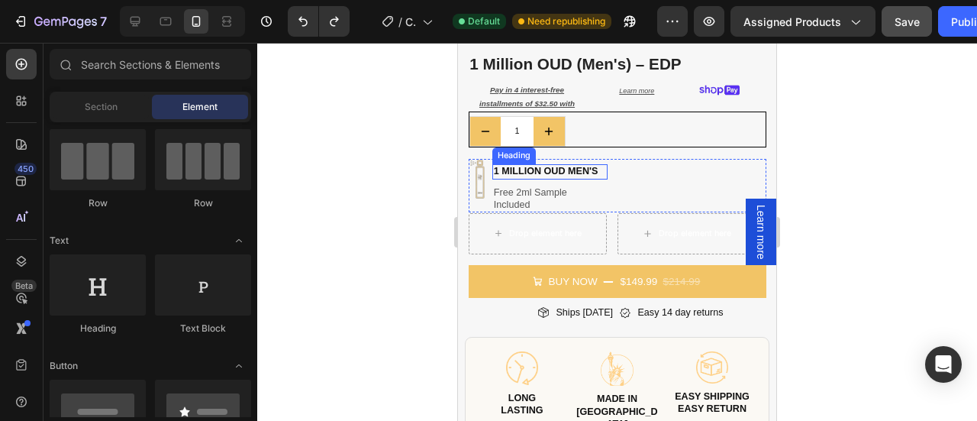
click at [553, 164] on h2 "1 million oud men's" at bounding box center [549, 171] width 115 height 15
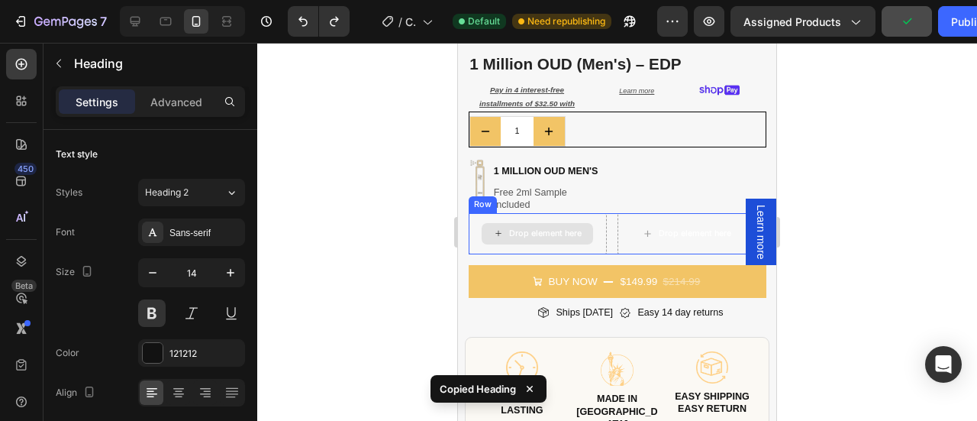
click at [521, 228] on div "Drop element here" at bounding box center [545, 233] width 73 height 11
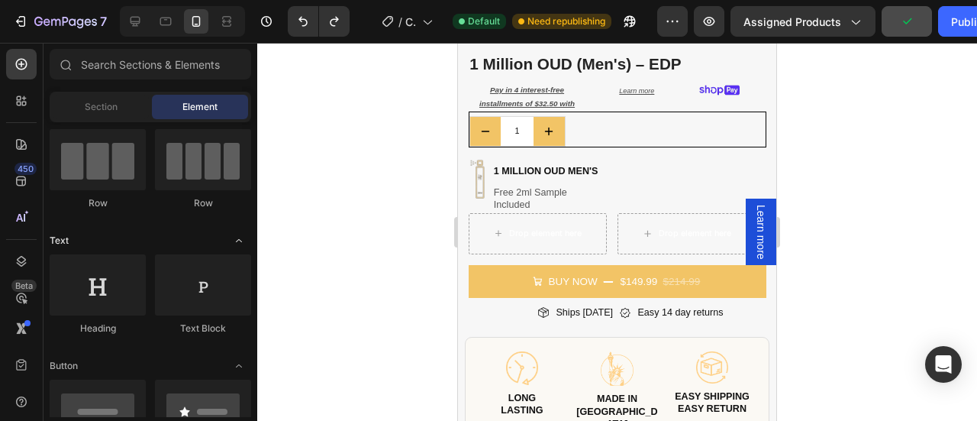
scroll to position [0, 0]
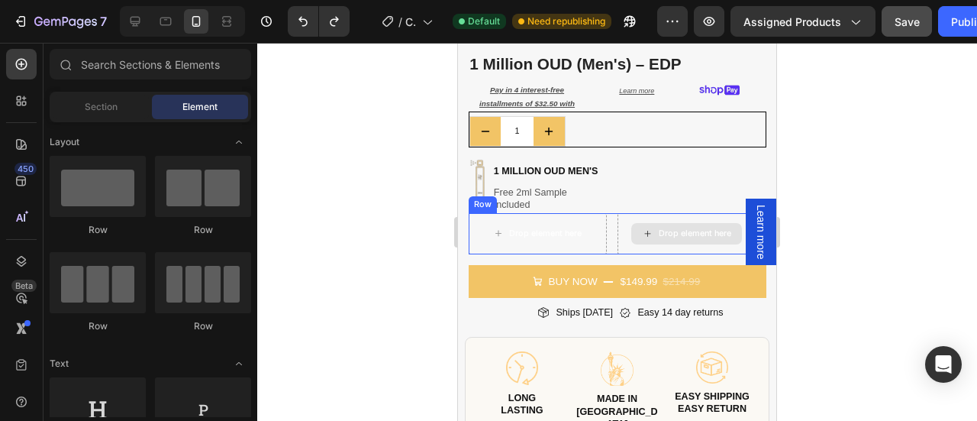
click at [627, 240] on div "Drop element here" at bounding box center [686, 233] width 138 height 41
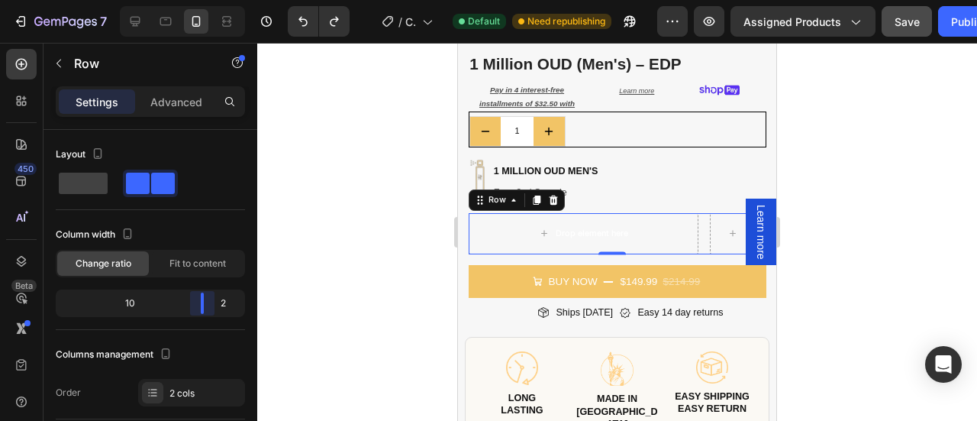
drag, startPoint x: 153, startPoint y: 295, endPoint x: 221, endPoint y: 295, distance: 68.7
click at [221, 0] on body "7 Version history / Copy of Product Page - [DATE] 00:44:31 Default Need republi…" at bounding box center [488, 0] width 977 height 0
click at [569, 164] on h2 "1 million oud men's" at bounding box center [549, 171] width 115 height 15
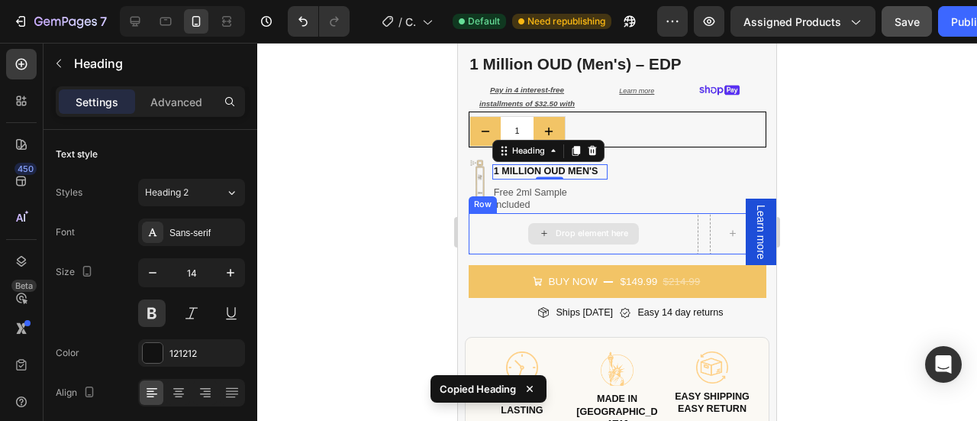
click at [527, 213] on div "Drop element here" at bounding box center [584, 233] width 231 height 41
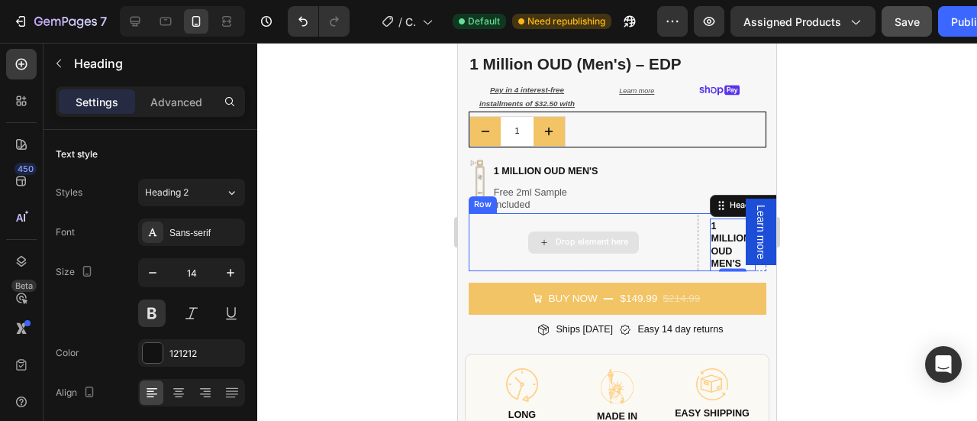
click at [658, 234] on div "Drop element here" at bounding box center [584, 242] width 231 height 58
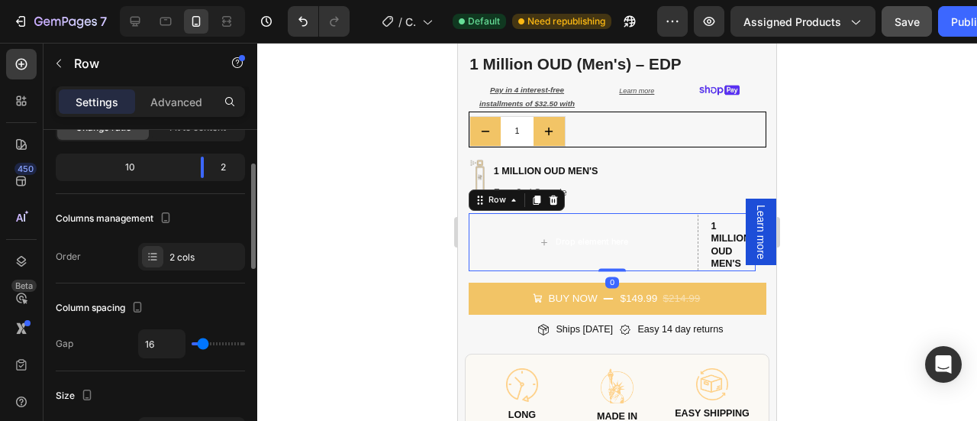
scroll to position [138, 0]
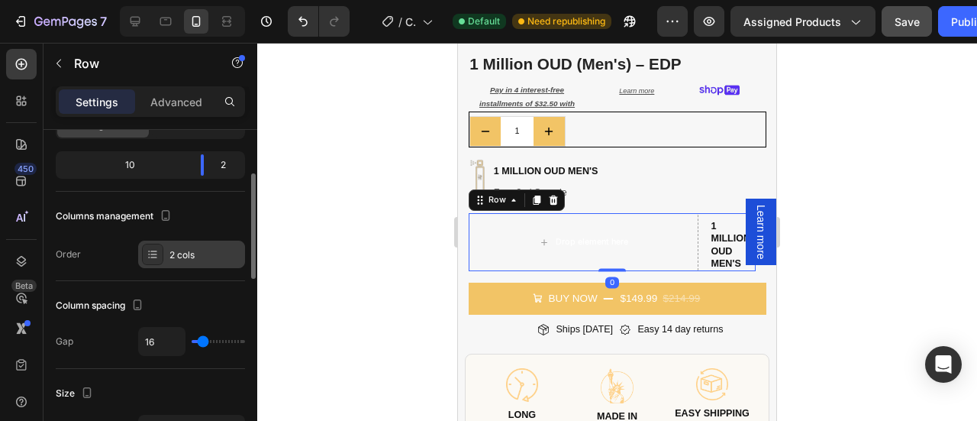
click at [206, 257] on div "2 cols" at bounding box center [205, 255] width 72 height 14
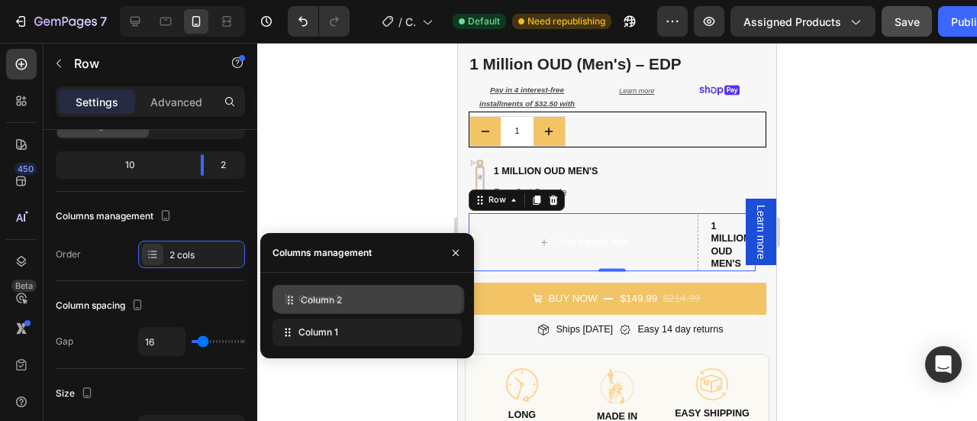
drag, startPoint x: 318, startPoint y: 334, endPoint x: 321, endPoint y: 301, distance: 32.2
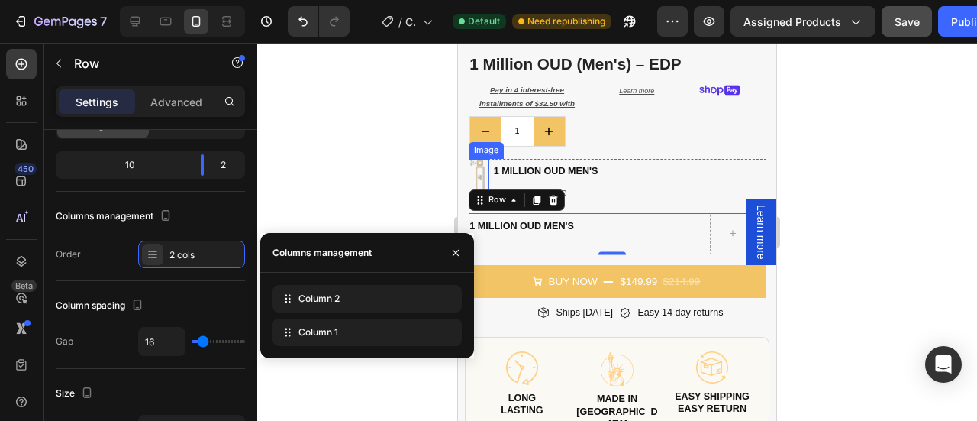
click at [473, 164] on img at bounding box center [479, 179] width 21 height 40
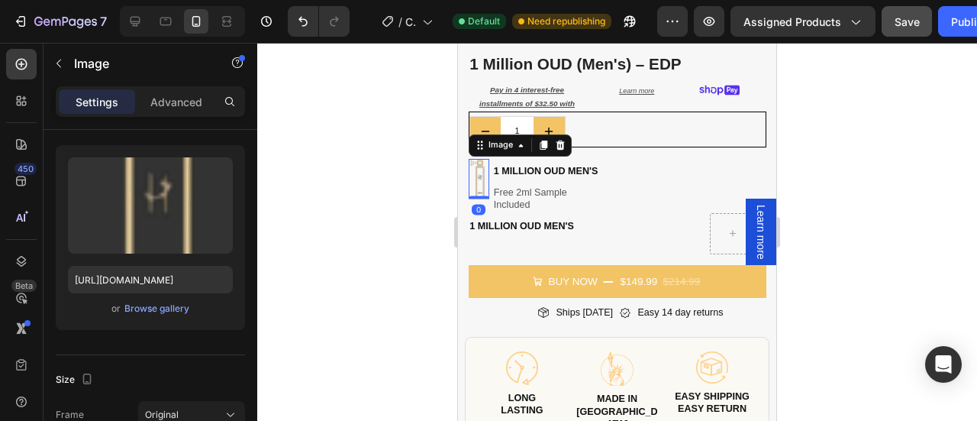
scroll to position [0, 0]
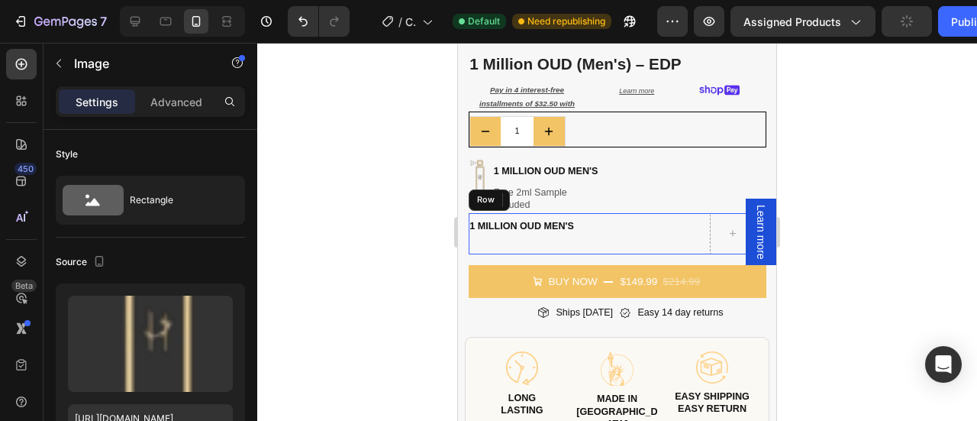
click at [472, 227] on div "1 million oud men's Heading" at bounding box center [584, 233] width 231 height 41
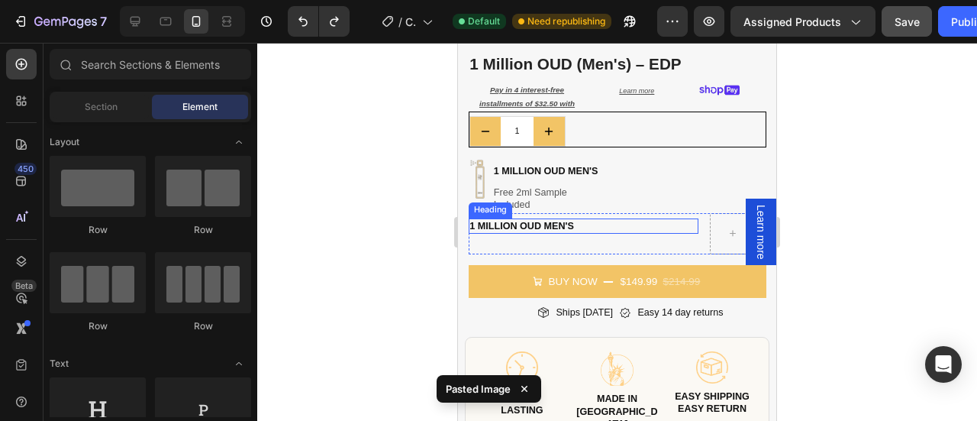
click at [492, 218] on h2 "1 million oud men's" at bounding box center [584, 225] width 231 height 15
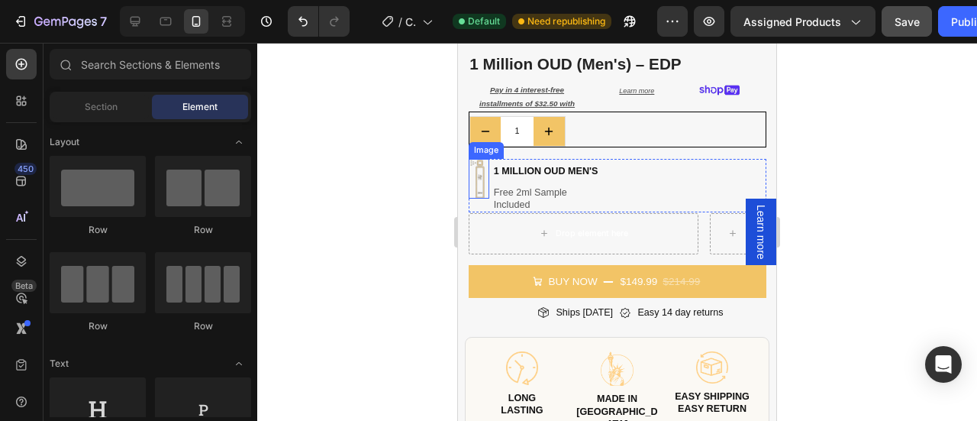
click at [481, 169] on img at bounding box center [479, 179] width 21 height 40
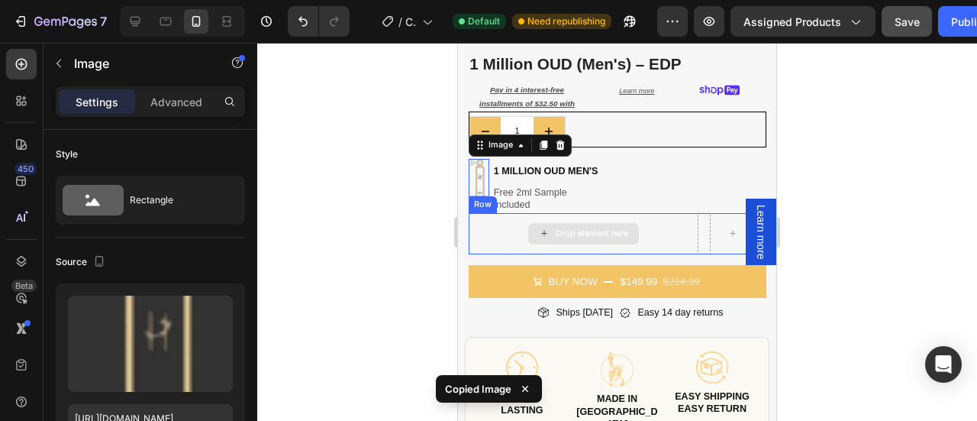
click at [484, 218] on div "Drop element here" at bounding box center [584, 233] width 231 height 41
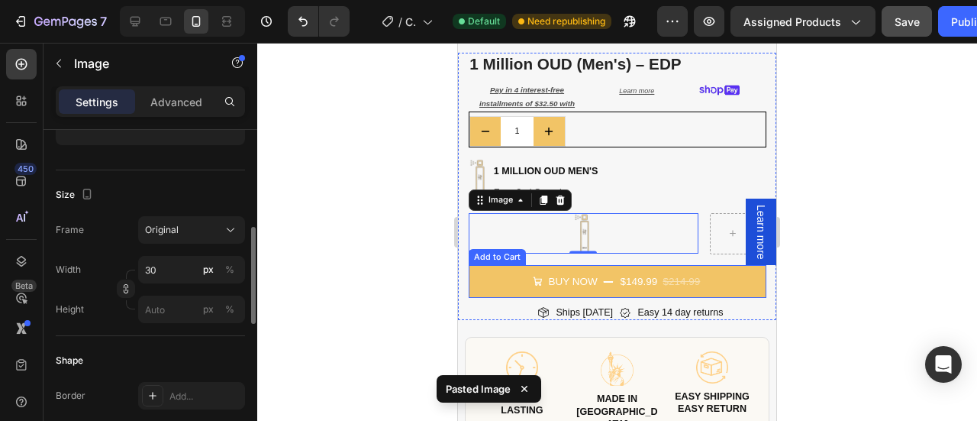
scroll to position [325, 0]
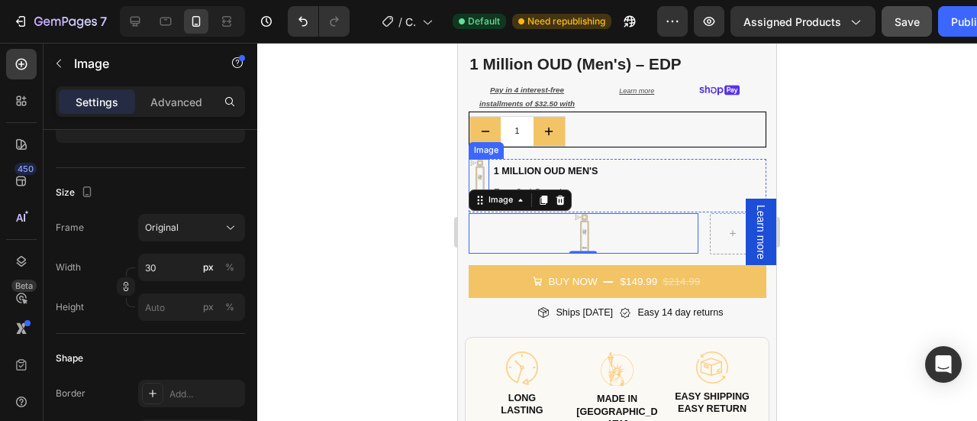
click at [470, 159] on img at bounding box center [479, 179] width 21 height 40
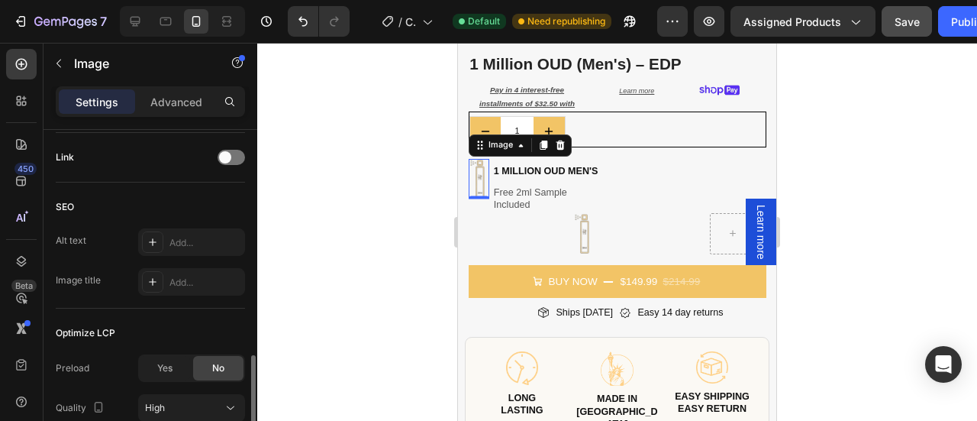
scroll to position [816, 0]
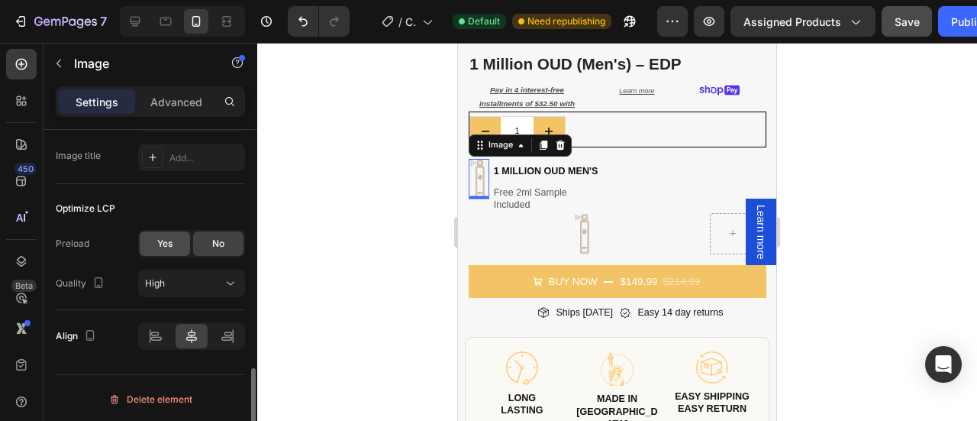
click at [160, 237] on span "Yes" at bounding box center [164, 244] width 15 height 14
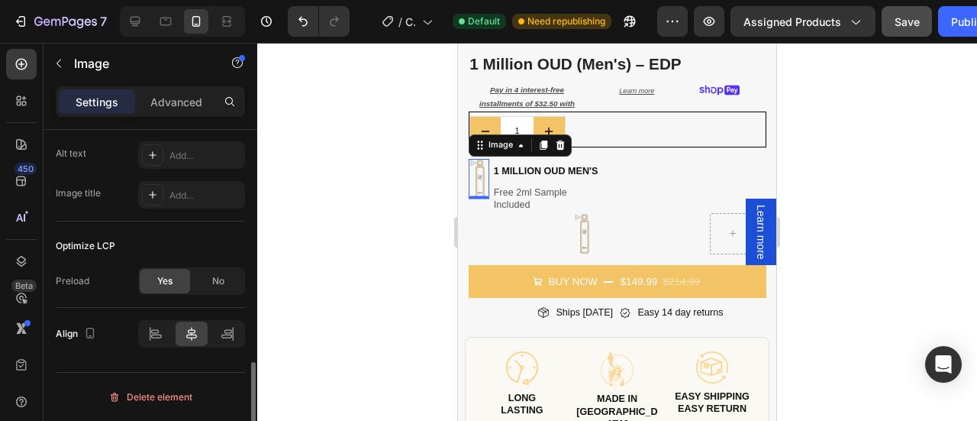
scroll to position [776, 0]
click at [160, 335] on icon at bounding box center [155, 335] width 15 height 15
click at [192, 328] on icon at bounding box center [191, 335] width 15 height 15
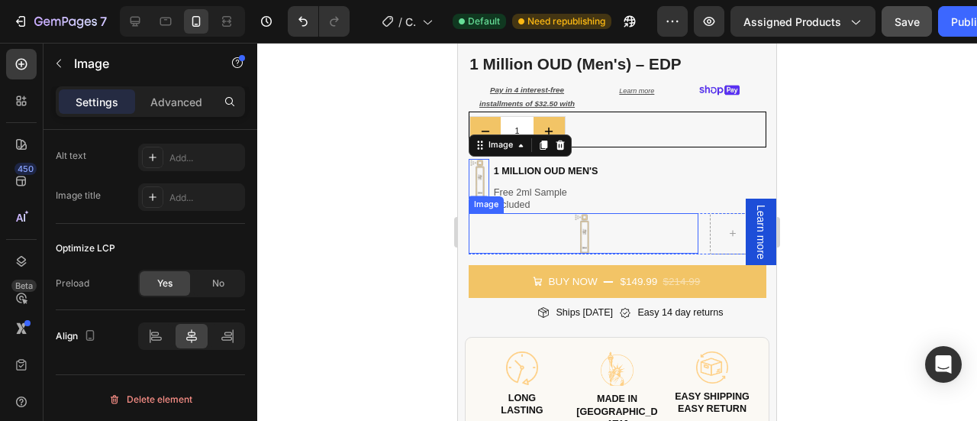
click at [582, 218] on img at bounding box center [583, 233] width 21 height 40
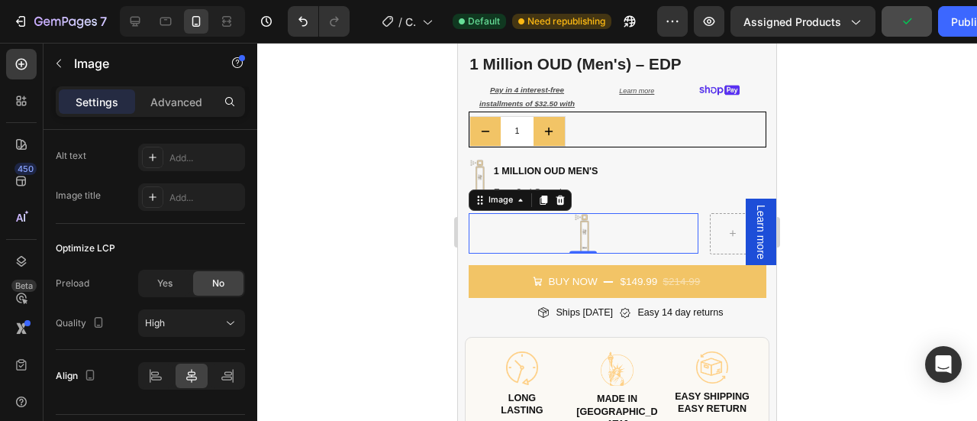
click at [597, 227] on div at bounding box center [584, 233] width 231 height 40
click at [553, 164] on h2 "1 million oud men's" at bounding box center [549, 171] width 115 height 15
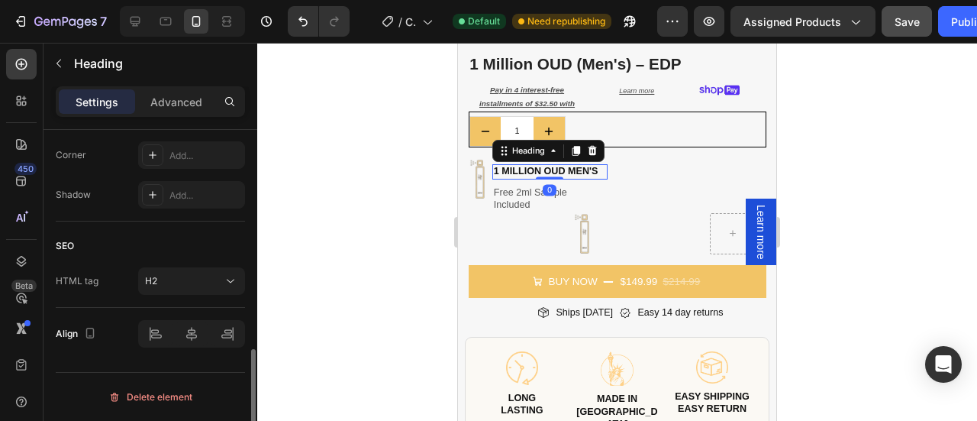
scroll to position [0, 0]
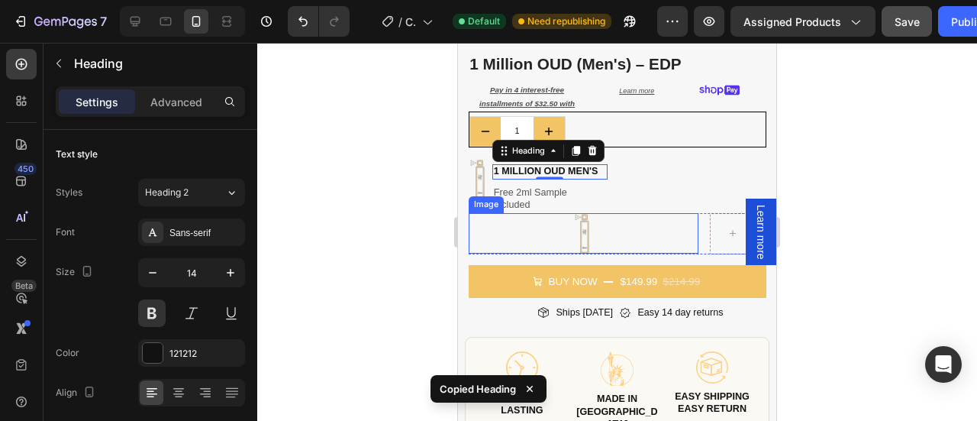
click at [611, 213] on div at bounding box center [584, 233] width 231 height 40
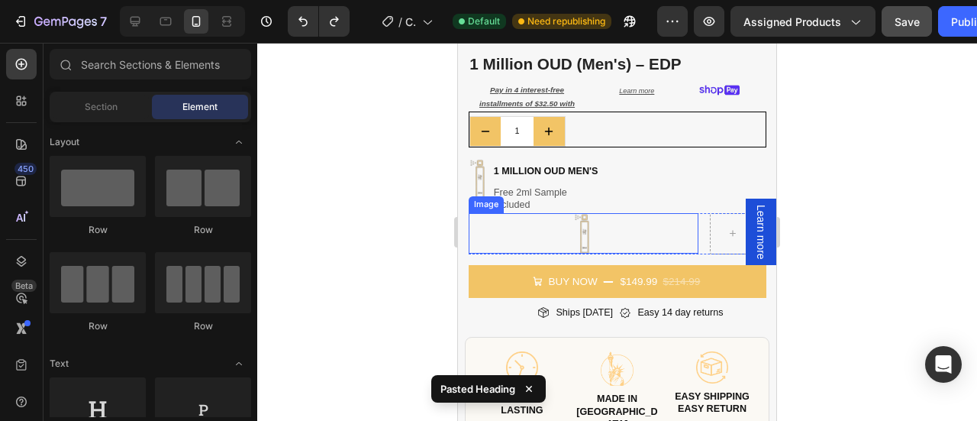
click at [601, 221] on div at bounding box center [584, 233] width 231 height 40
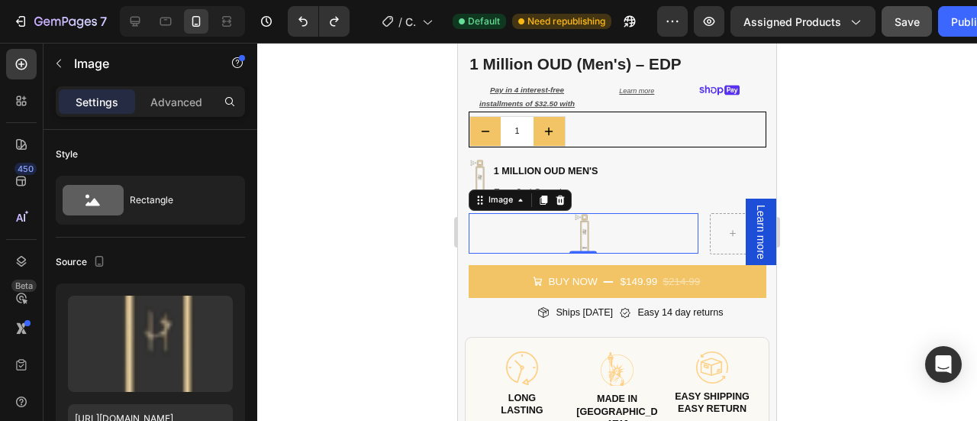
click at [601, 221] on div at bounding box center [584, 233] width 231 height 40
click at [576, 224] on img at bounding box center [583, 233] width 21 height 40
click at [598, 219] on div at bounding box center [584, 233] width 231 height 40
click at [576, 222] on img at bounding box center [583, 233] width 21 height 40
click at [565, 195] on icon at bounding box center [560, 200] width 11 height 11
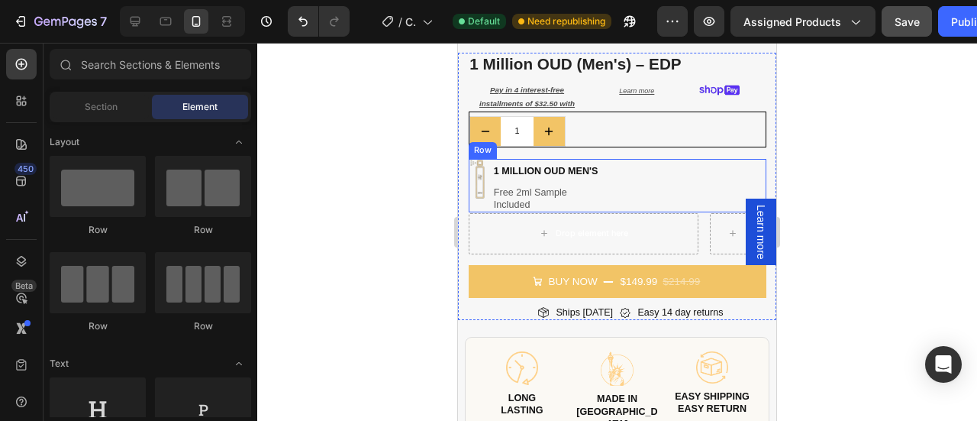
click at [648, 171] on div "Image 1 million oud men's Heading Free 2ml Sample Included Heading Row" at bounding box center [618, 186] width 298 height 54
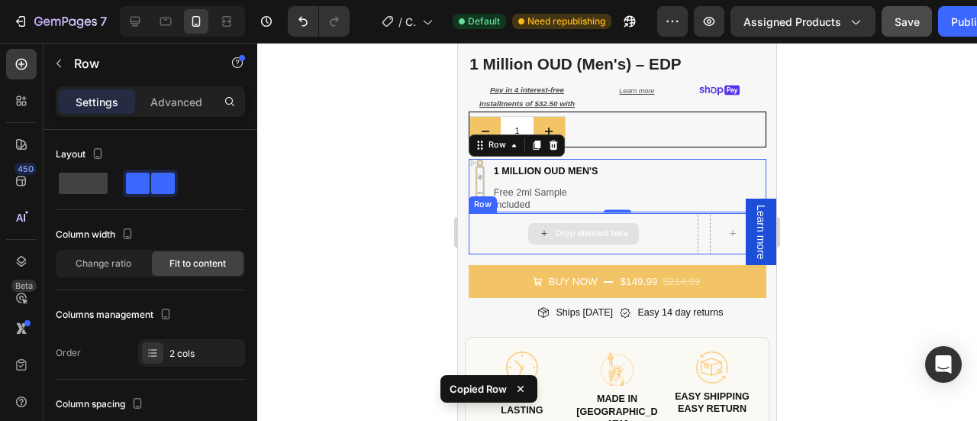
click at [514, 225] on div "Drop element here" at bounding box center [584, 233] width 231 height 41
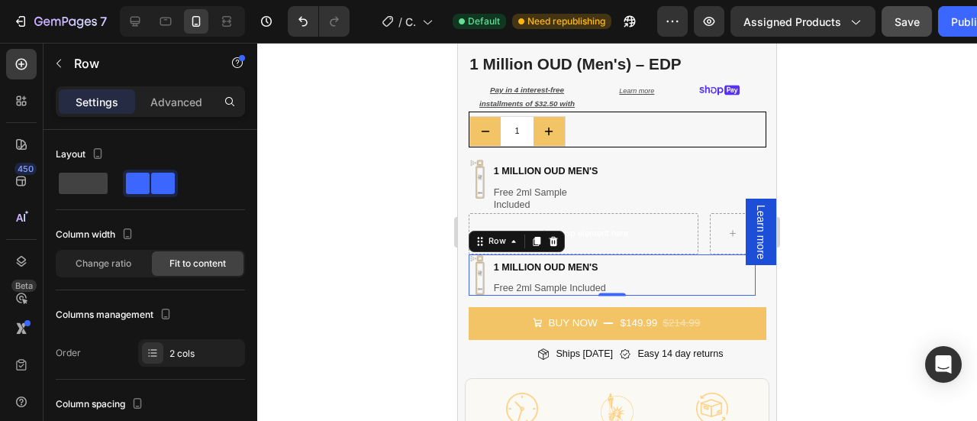
click at [642, 269] on div "Image 1 million oud men's Heading Free 2ml Sample Included Heading Row 0" at bounding box center [613, 274] width 288 height 41
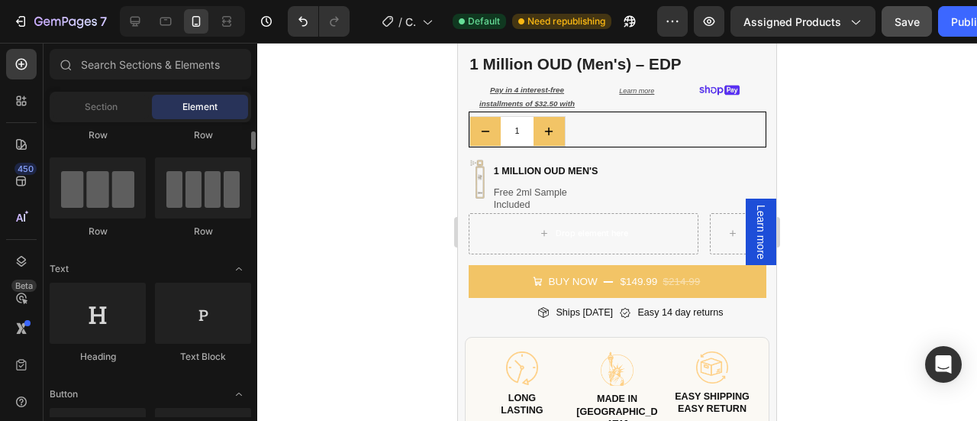
scroll to position [99, 0]
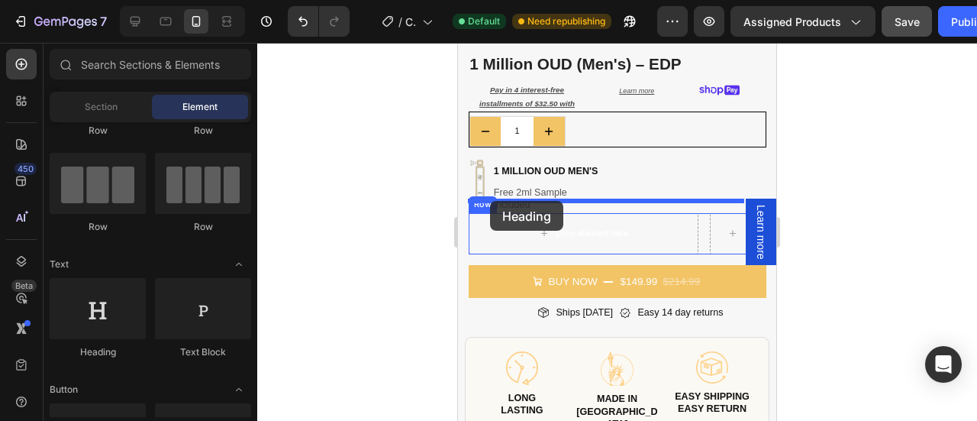
drag, startPoint x: 552, startPoint y: 363, endPoint x: 490, endPoint y: 201, distance: 173.9
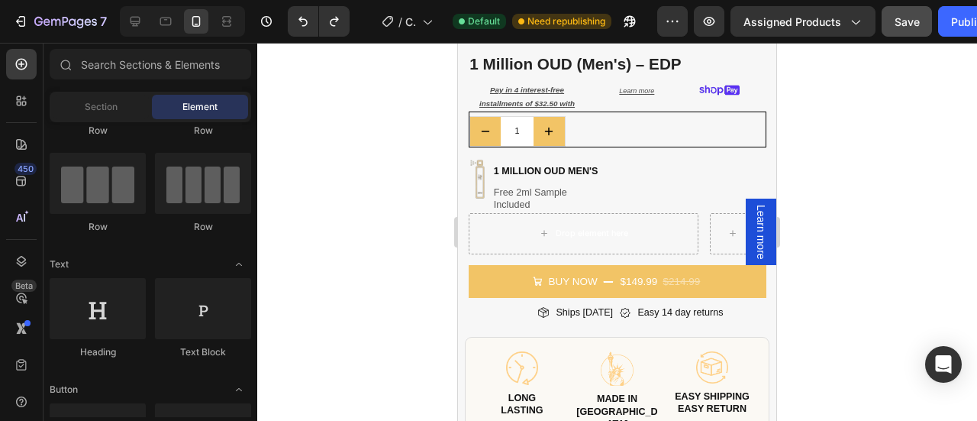
scroll to position [0, 0]
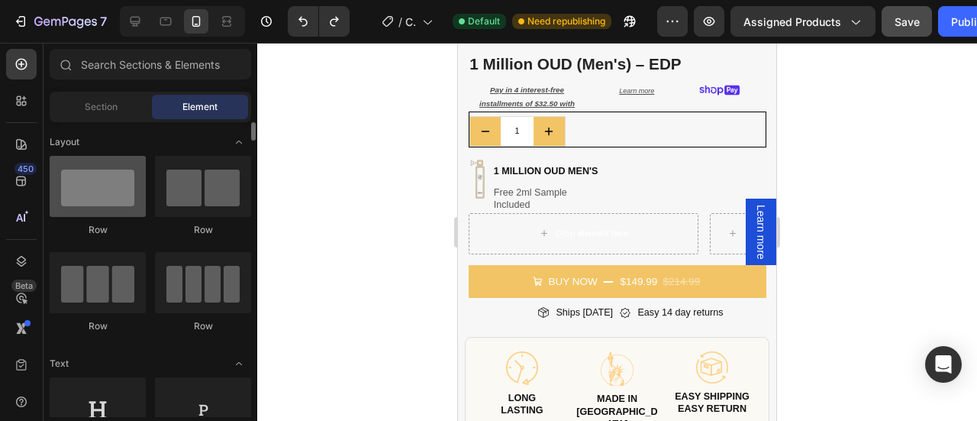
click at [116, 204] on div at bounding box center [98, 186] width 96 height 61
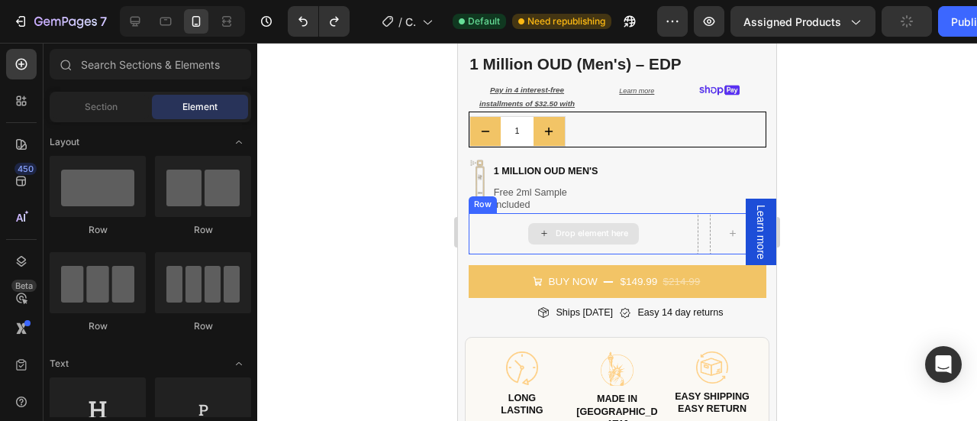
click at [652, 221] on div "Drop element here" at bounding box center [584, 233] width 231 height 41
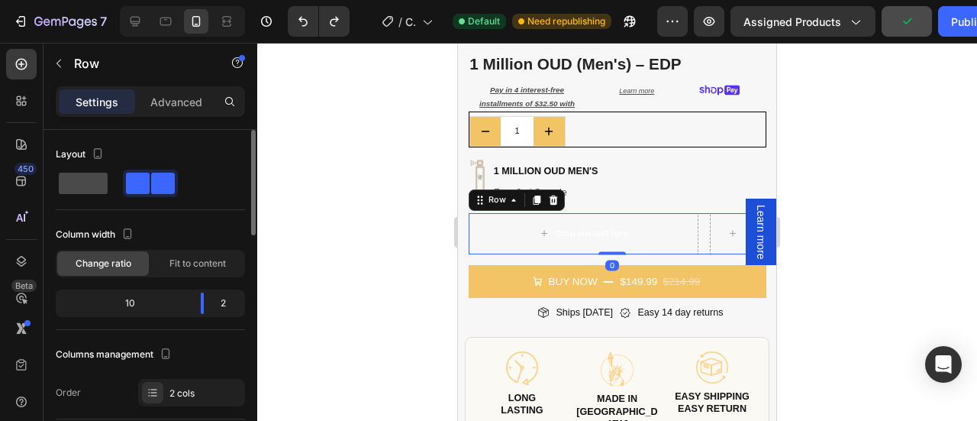
click at [87, 181] on span at bounding box center [83, 182] width 49 height 21
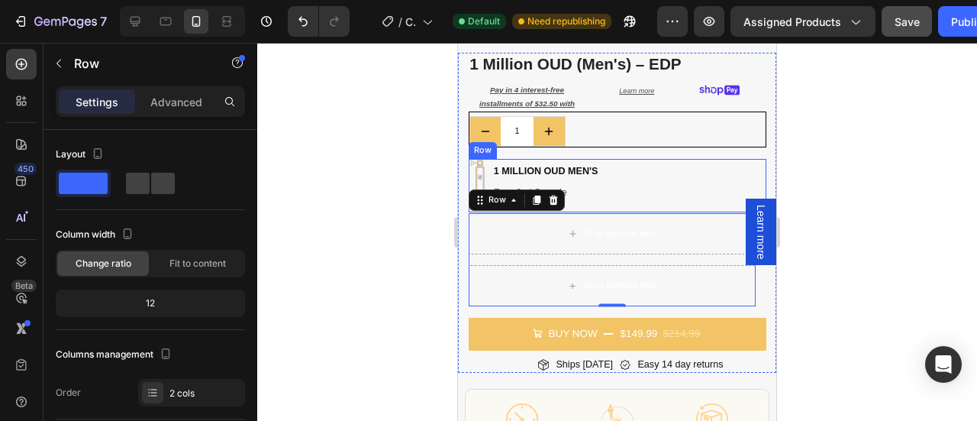
click at [646, 179] on div "Image 1 million oud men's Heading Free 2ml Sample Included Heading Row" at bounding box center [618, 186] width 298 height 54
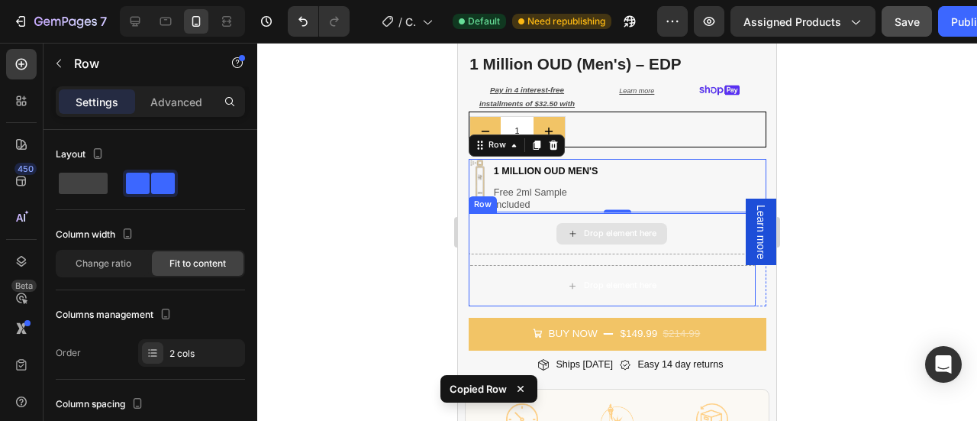
click at [507, 226] on div "Drop element here" at bounding box center [613, 233] width 288 height 41
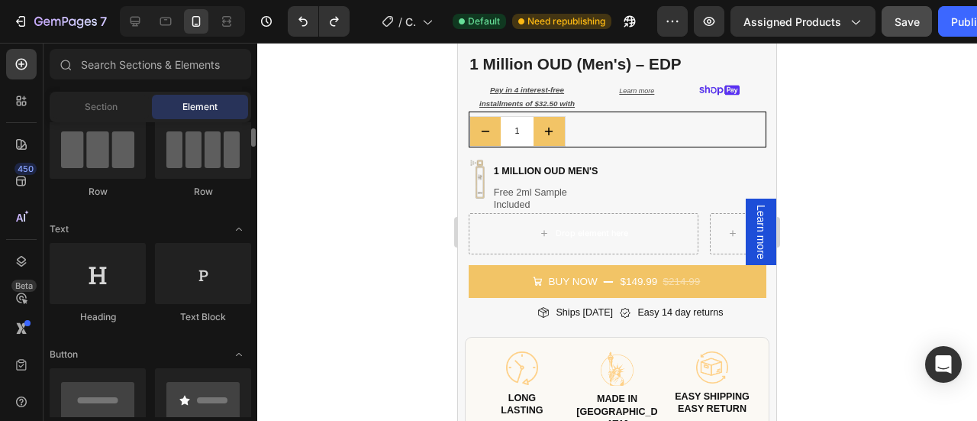
scroll to position [136, 0]
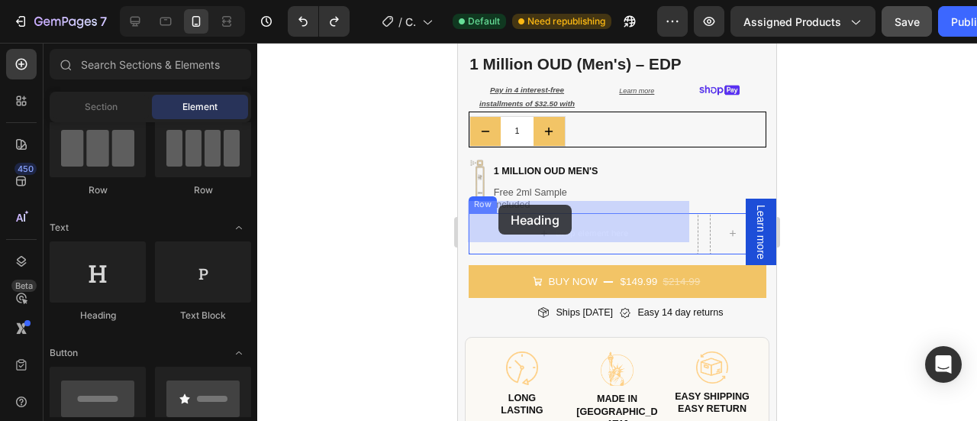
drag, startPoint x: 557, startPoint y: 331, endPoint x: 498, endPoint y: 205, distance: 139.7
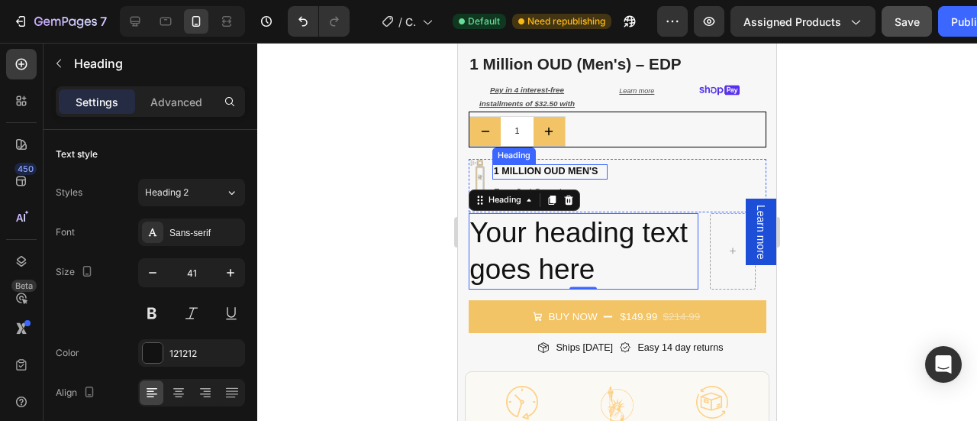
click at [539, 164] on h2 "1 million oud men's" at bounding box center [549, 171] width 115 height 15
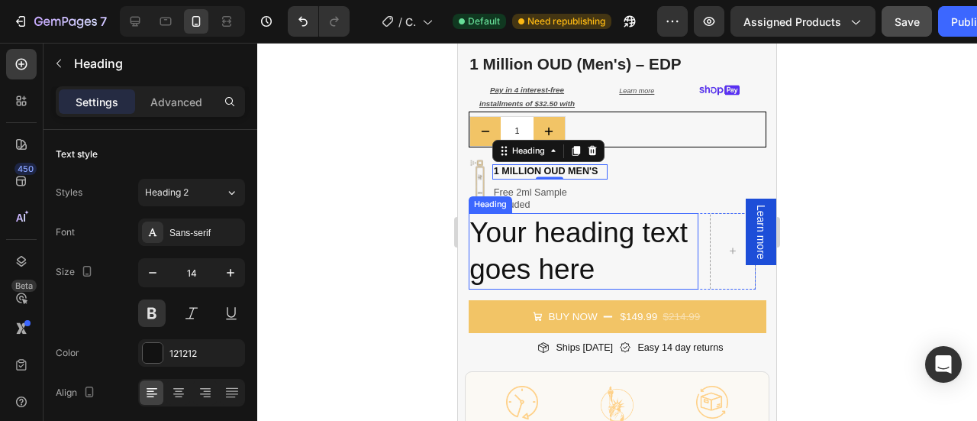
click at [658, 254] on h2 "Your heading text goes here" at bounding box center [584, 251] width 231 height 76
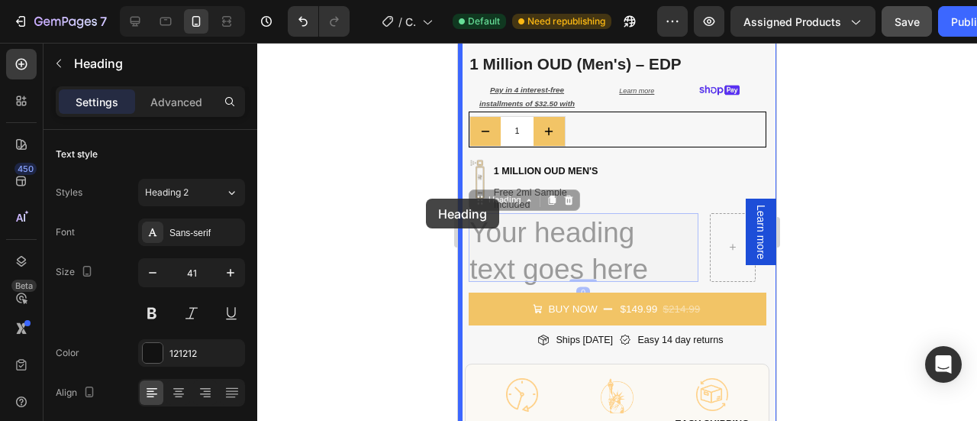
drag, startPoint x: 653, startPoint y: 256, endPoint x: 427, endPoint y: 196, distance: 233.8
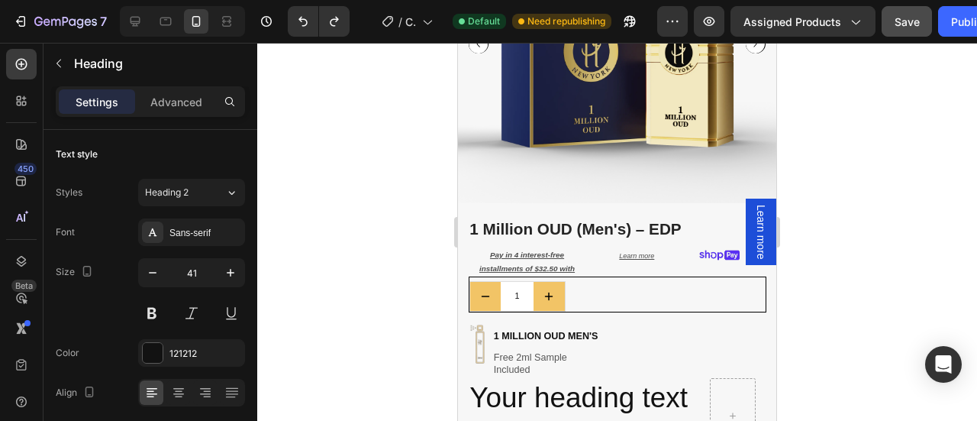
scroll to position [403, 0]
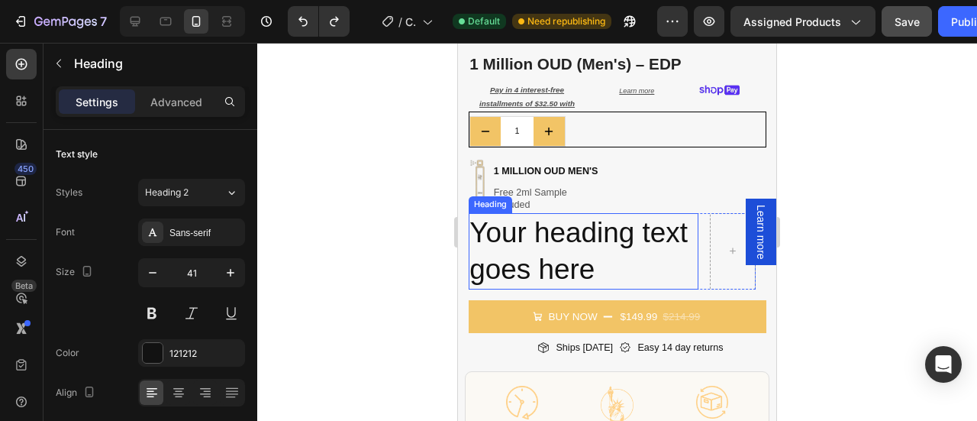
click at [565, 247] on h2 "Your heading text goes here" at bounding box center [584, 251] width 231 height 76
click at [581, 248] on p "Your heading text goes here" at bounding box center [565, 250] width 193 height 73
click at [666, 261] on span at bounding box center [659, 270] width 12 height 19
click at [641, 259] on p "Your heading text goes here" at bounding box center [565, 250] width 193 height 73
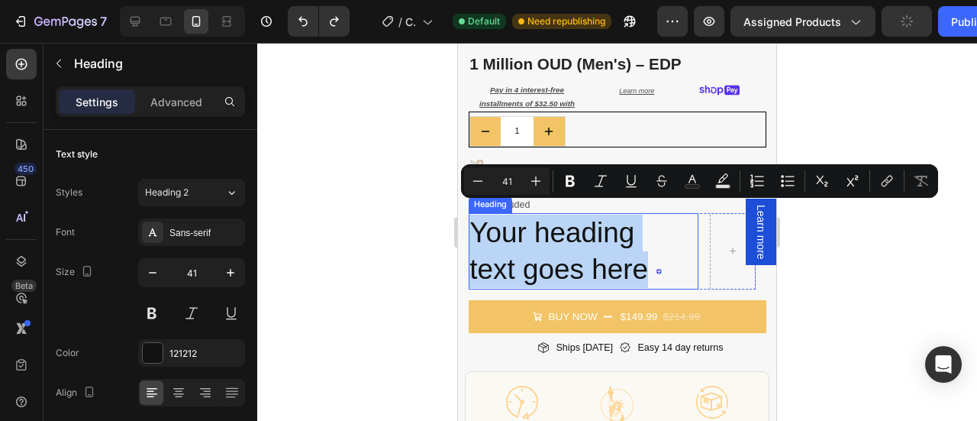
drag, startPoint x: 645, startPoint y: 263, endPoint x: 469, endPoint y: 219, distance: 181.0
click at [469, 219] on p "Your heading text goes here" at bounding box center [565, 250] width 193 height 73
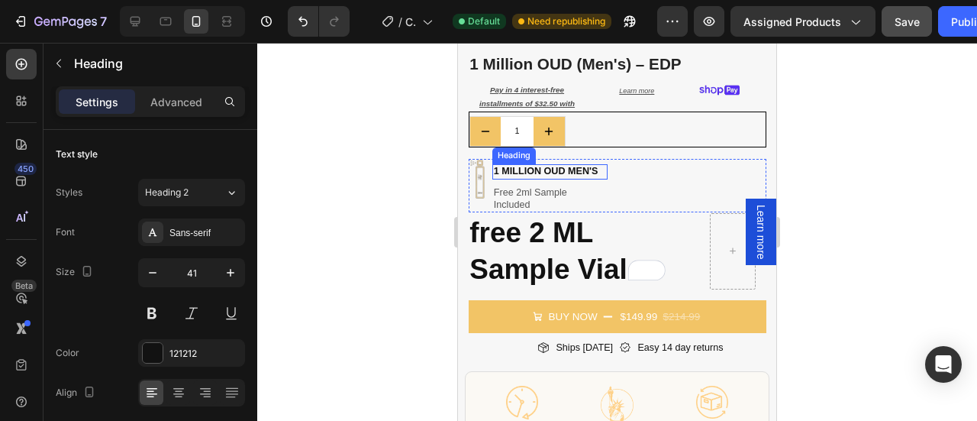
click at [547, 164] on h2 "1 million oud men's" at bounding box center [549, 171] width 115 height 15
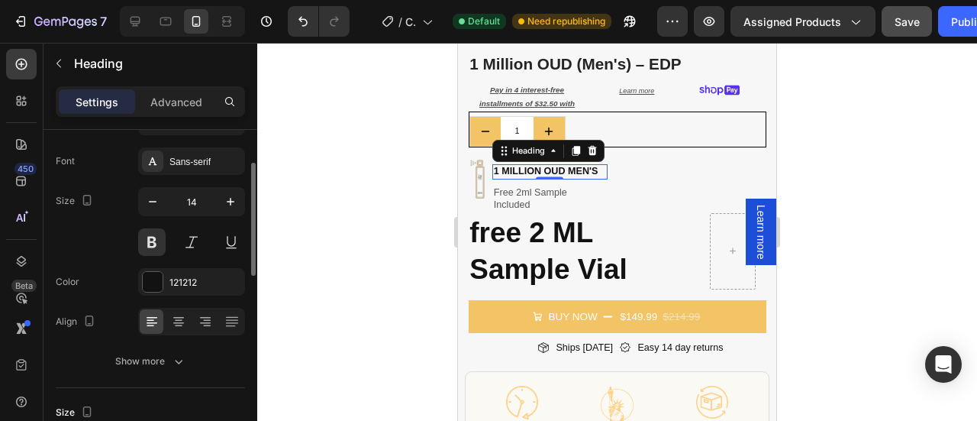
scroll to position [101, 0]
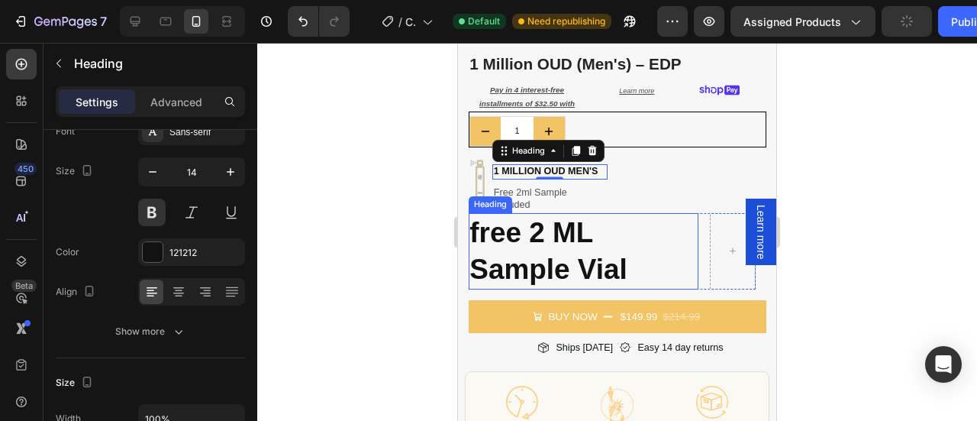
click at [533, 250] on strong "free 2 ML Sample Vial" at bounding box center [547, 251] width 157 height 68
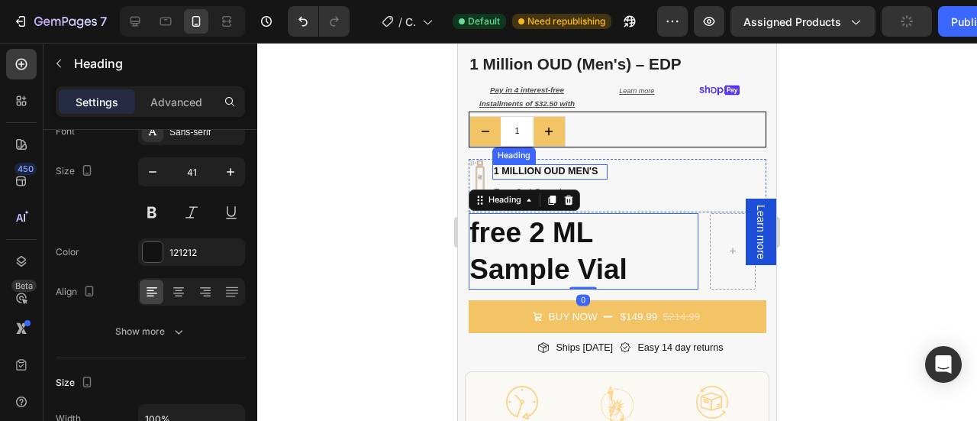
click at [566, 164] on h2 "1 million oud men's" at bounding box center [549, 171] width 115 height 15
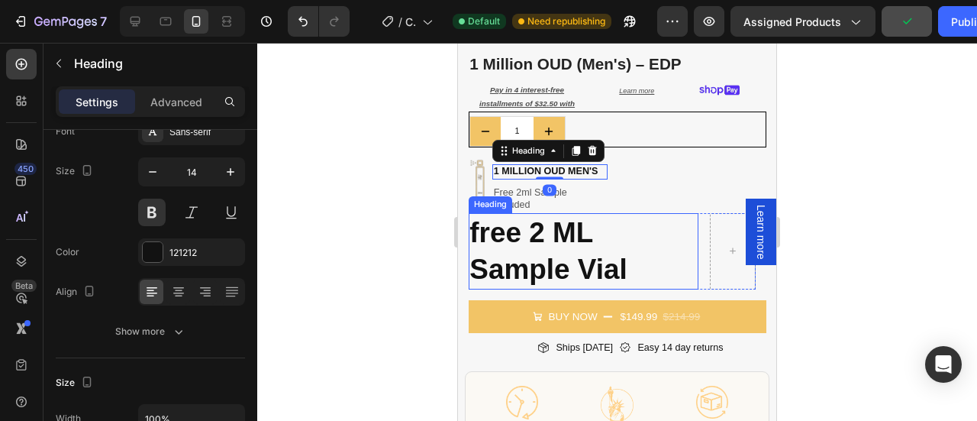
click at [568, 248] on strong "free 2 ML Sample Vial" at bounding box center [547, 251] width 157 height 68
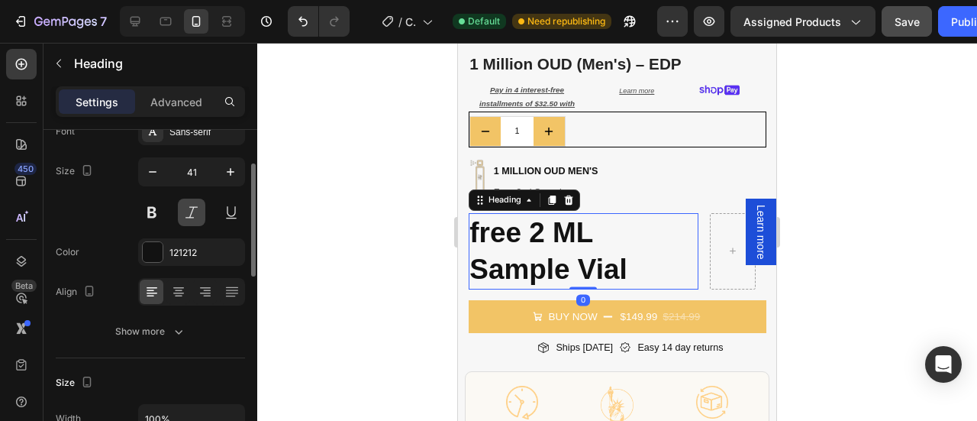
scroll to position [0, 0]
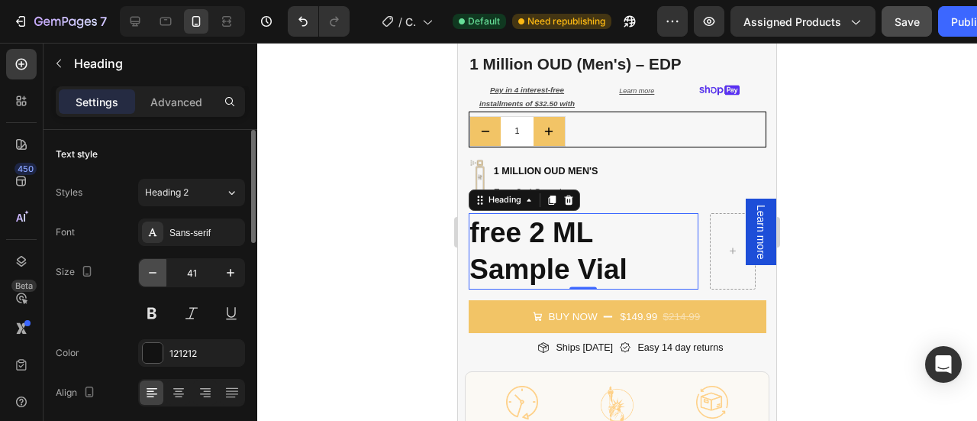
click at [160, 269] on button "button" at bounding box center [152, 272] width 27 height 27
click at [159, 269] on button "button" at bounding box center [152, 272] width 27 height 27
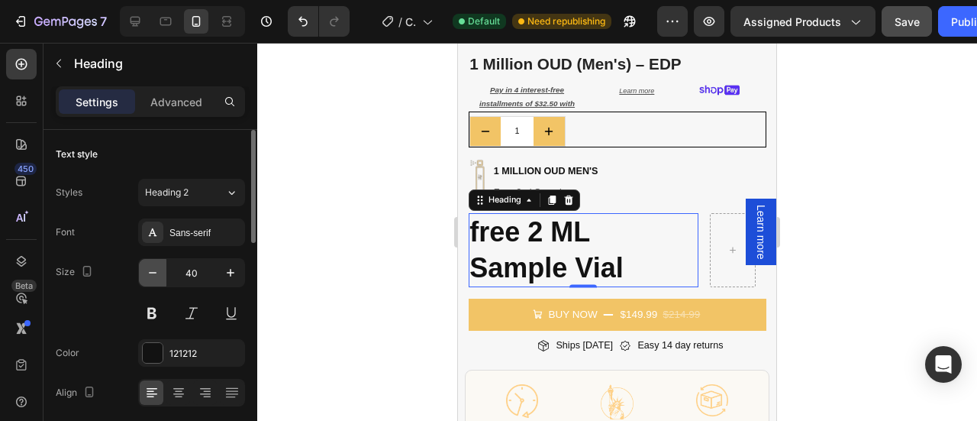
click at [159, 269] on icon "button" at bounding box center [152, 272] width 15 height 15
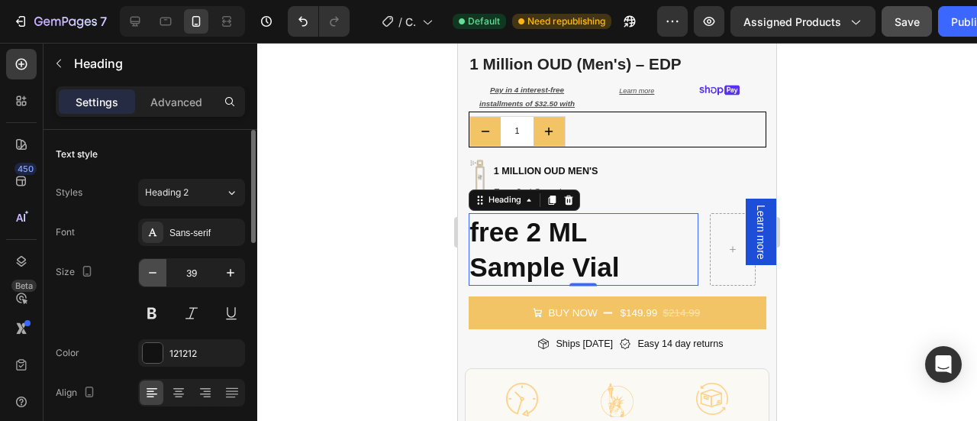
click at [159, 269] on icon "button" at bounding box center [152, 272] width 15 height 15
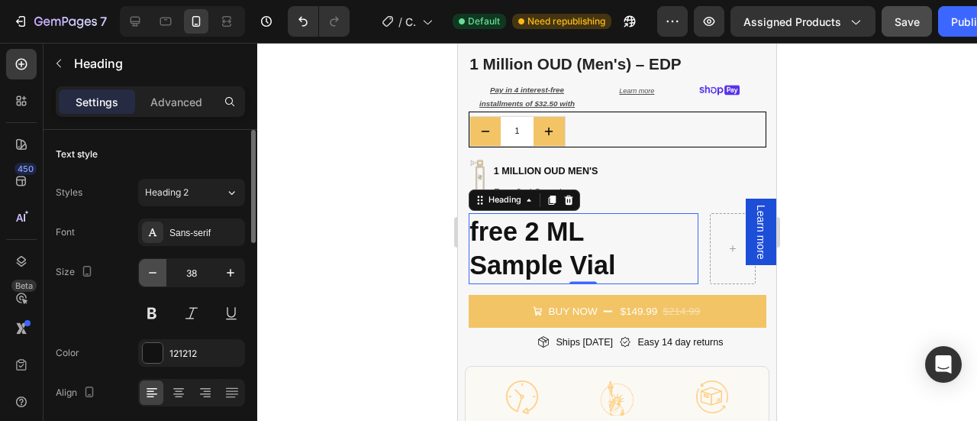
click at [159, 269] on icon "button" at bounding box center [152, 272] width 15 height 15
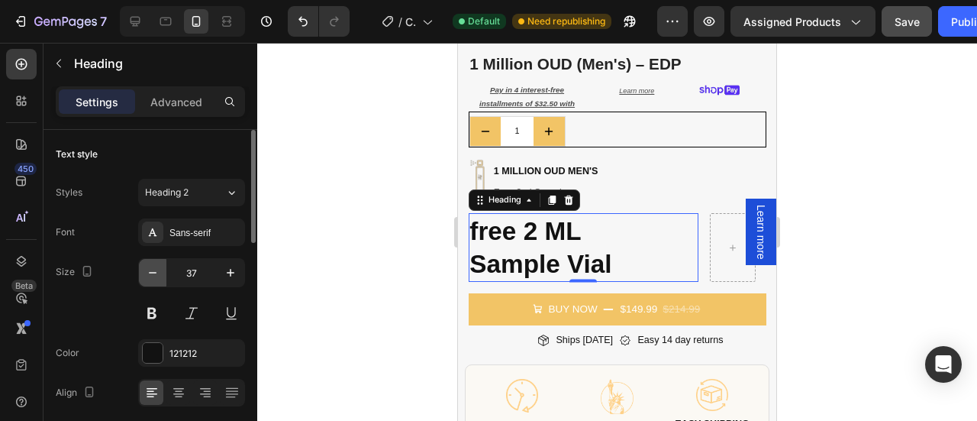
click at [159, 269] on icon "button" at bounding box center [152, 272] width 15 height 15
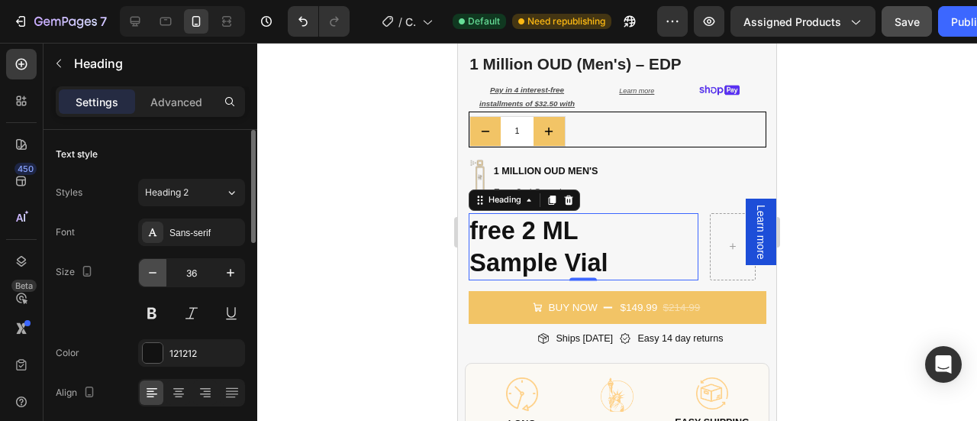
click at [159, 269] on icon "button" at bounding box center [152, 272] width 15 height 15
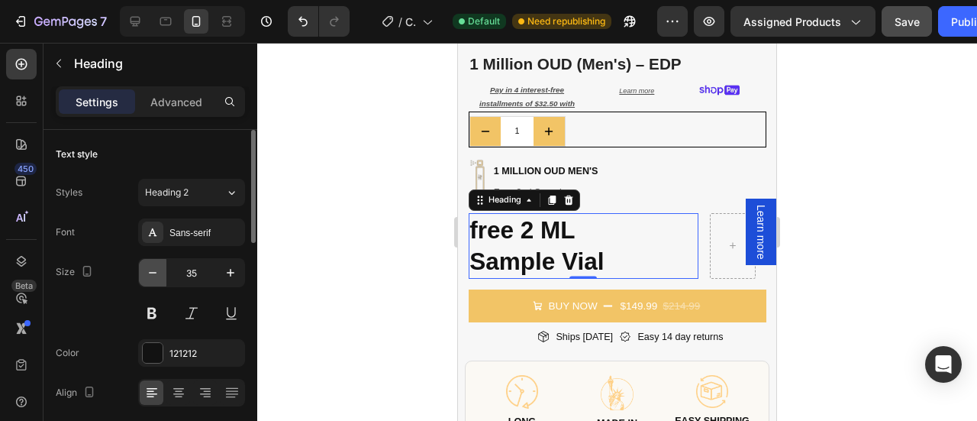
click at [159, 269] on icon "button" at bounding box center [152, 272] width 15 height 15
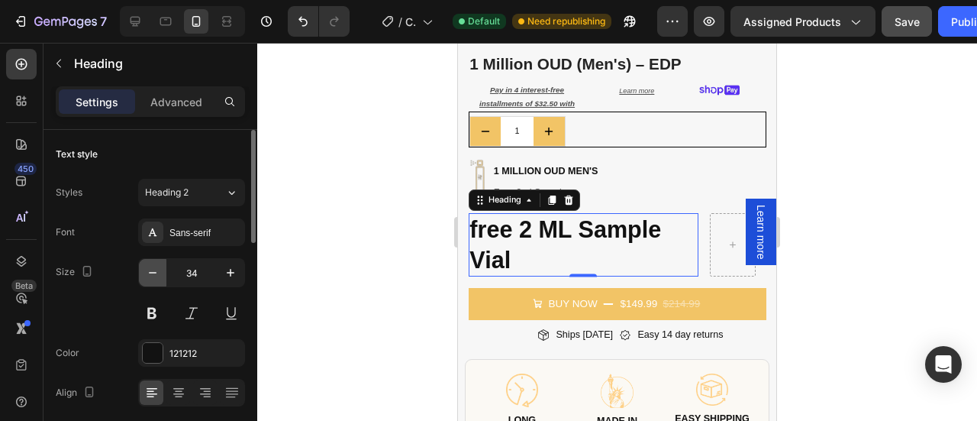
click at [159, 269] on icon "button" at bounding box center [152, 272] width 15 height 15
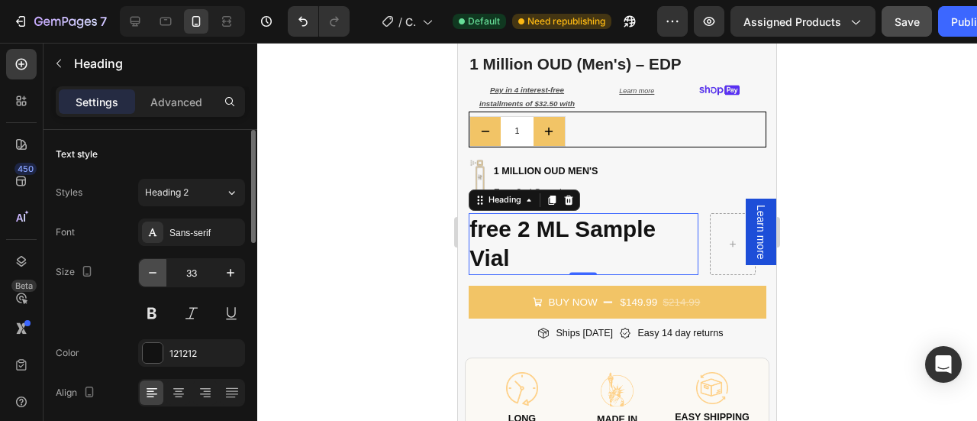
click at [159, 269] on icon "button" at bounding box center [152, 272] width 15 height 15
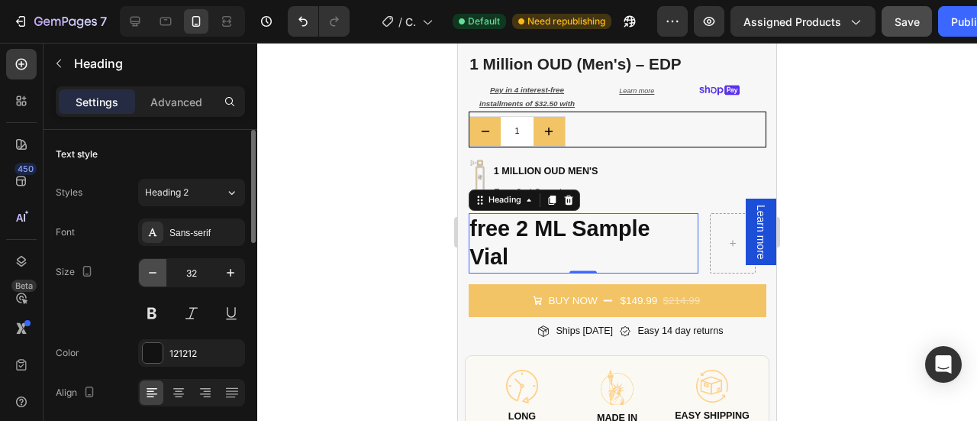
click at [159, 269] on icon "button" at bounding box center [152, 272] width 15 height 15
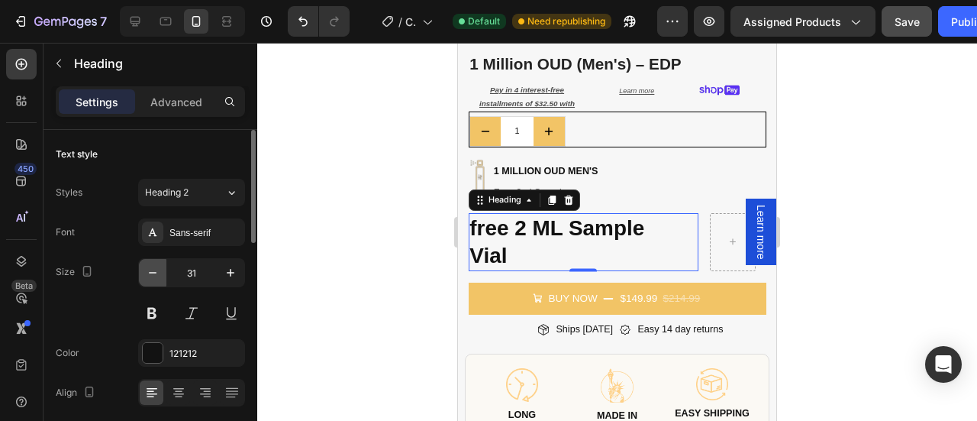
click at [159, 269] on icon "button" at bounding box center [152, 272] width 15 height 15
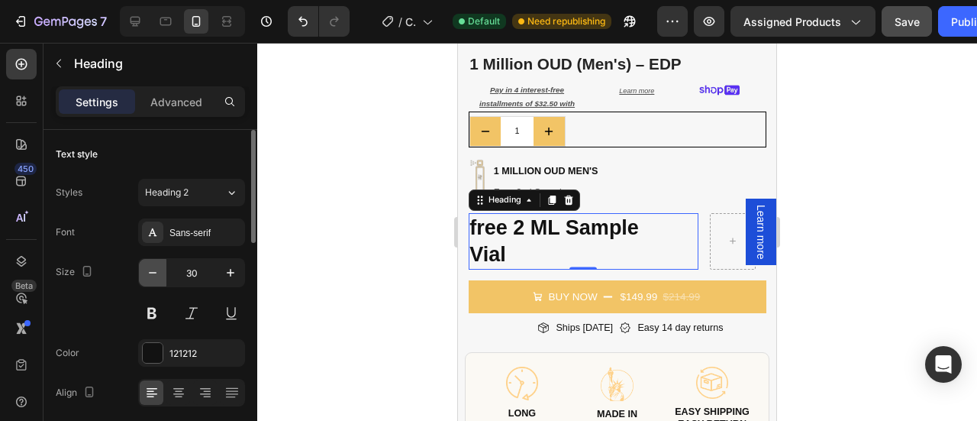
click at [159, 269] on icon "button" at bounding box center [152, 272] width 15 height 15
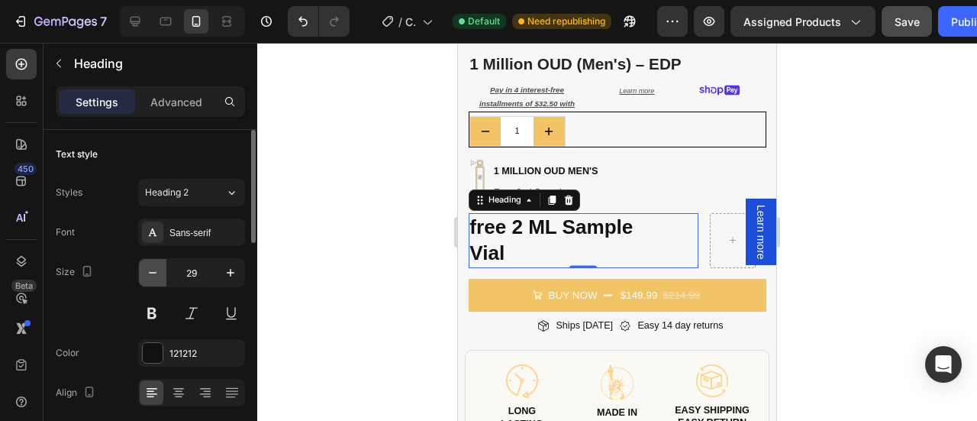
click at [159, 269] on icon "button" at bounding box center [152, 272] width 15 height 15
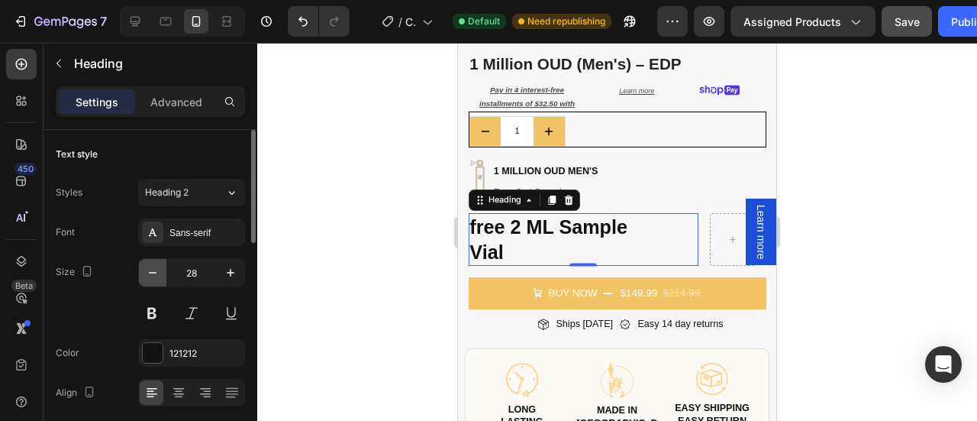
click at [159, 269] on icon "button" at bounding box center [152, 272] width 15 height 15
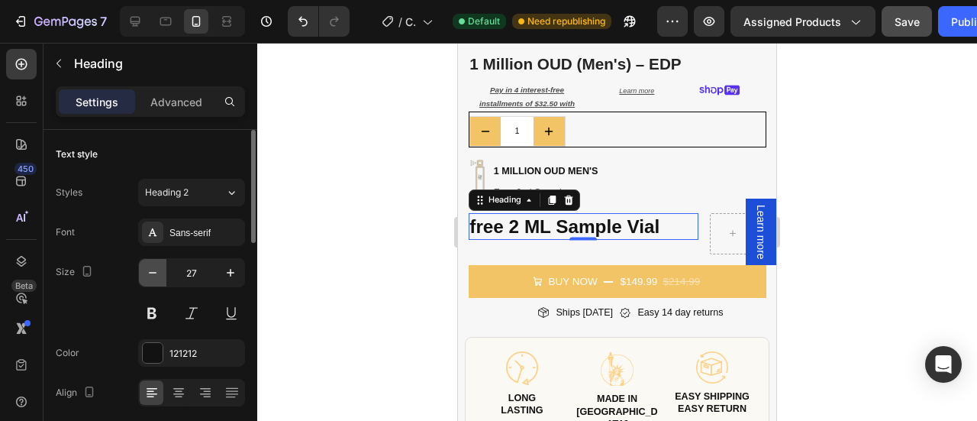
click at [159, 269] on icon "button" at bounding box center [152, 272] width 15 height 15
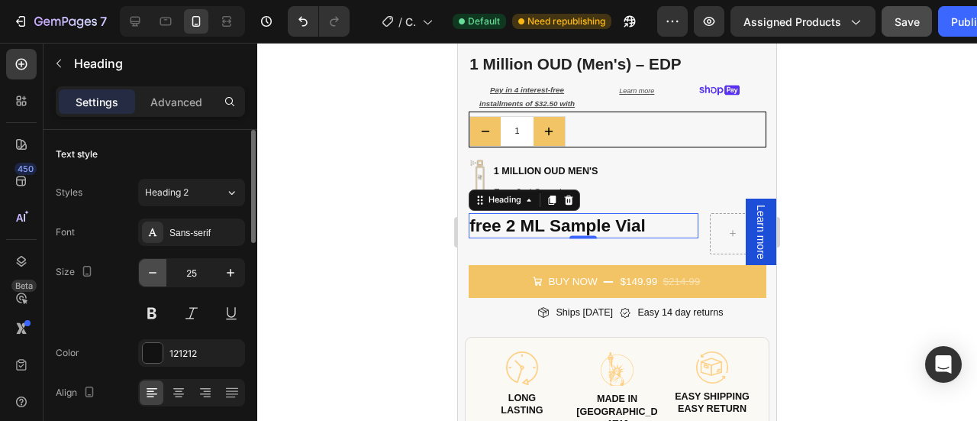
type input "24"
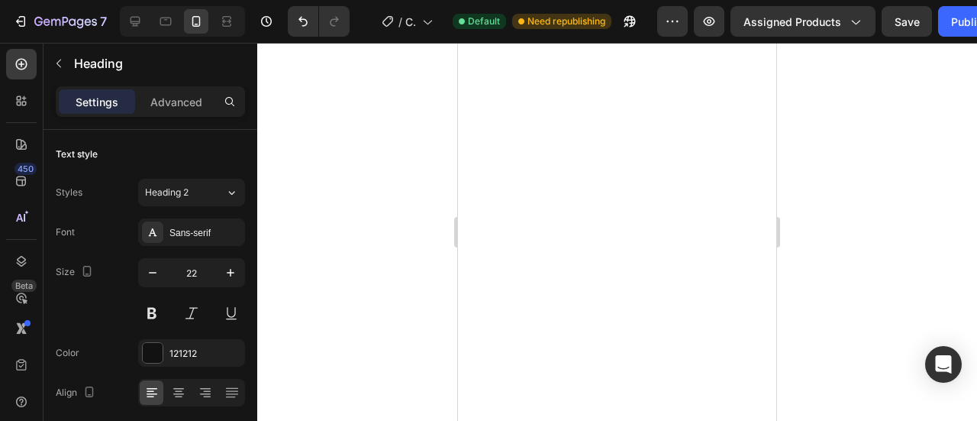
click at [159, 269] on icon "button" at bounding box center [152, 272] width 15 height 15
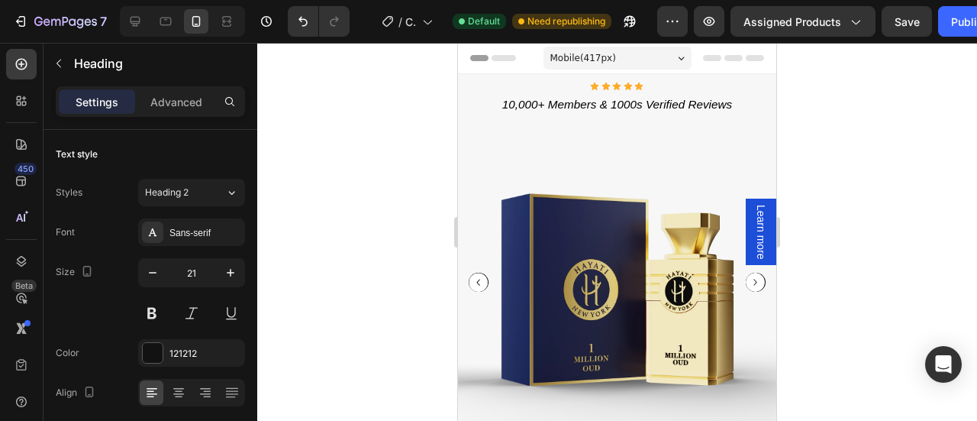
click at [159, 269] on icon "button" at bounding box center [152, 272] width 15 height 15
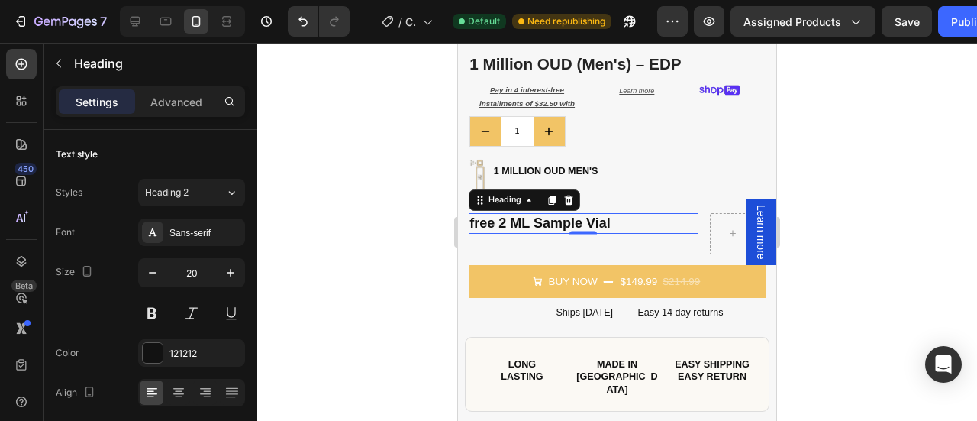
scroll to position [403, 0]
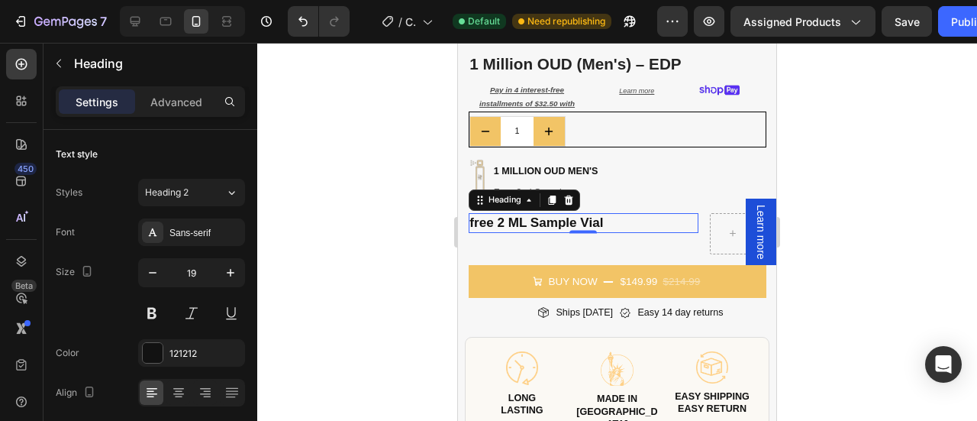
click at [159, 269] on icon "button" at bounding box center [152, 272] width 15 height 15
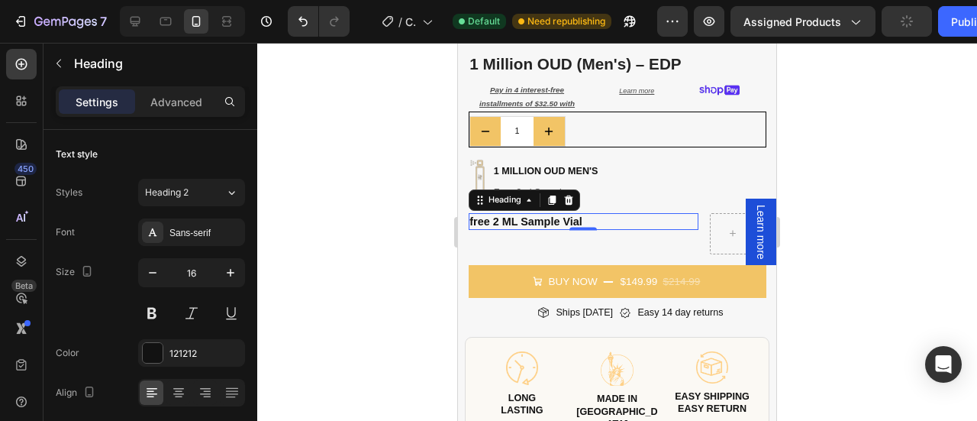
click at [159, 269] on icon "button" at bounding box center [152, 272] width 15 height 15
type input "14"
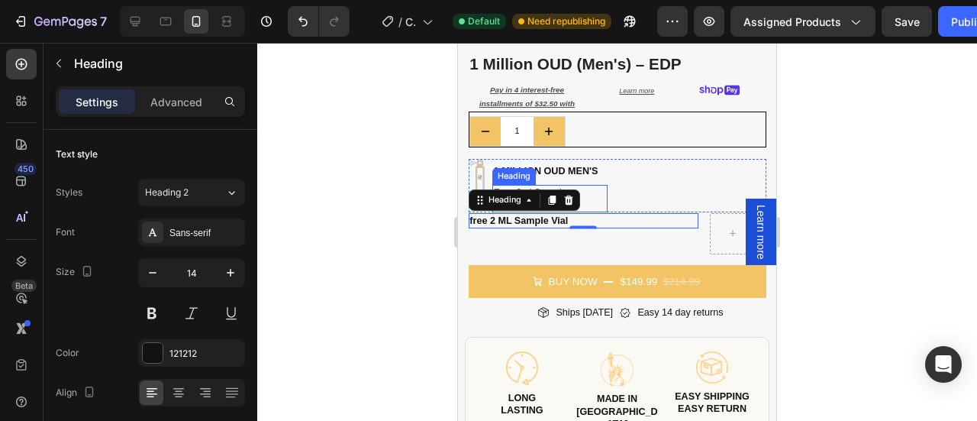
click at [592, 185] on h2 "Free 2ml Sample Included" at bounding box center [549, 198] width 115 height 27
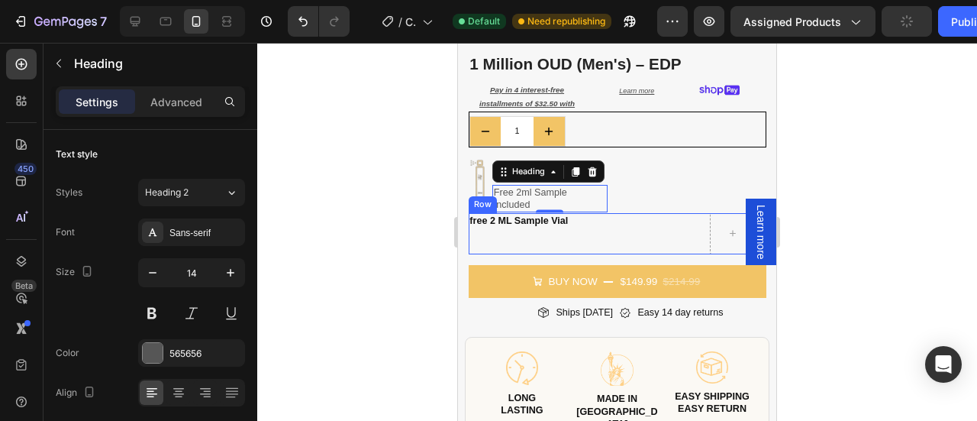
click at [548, 229] on div "⁠⁠⁠⁠⁠⁠⁠ free 2 ML Sample Vial Heading" at bounding box center [584, 233] width 231 height 41
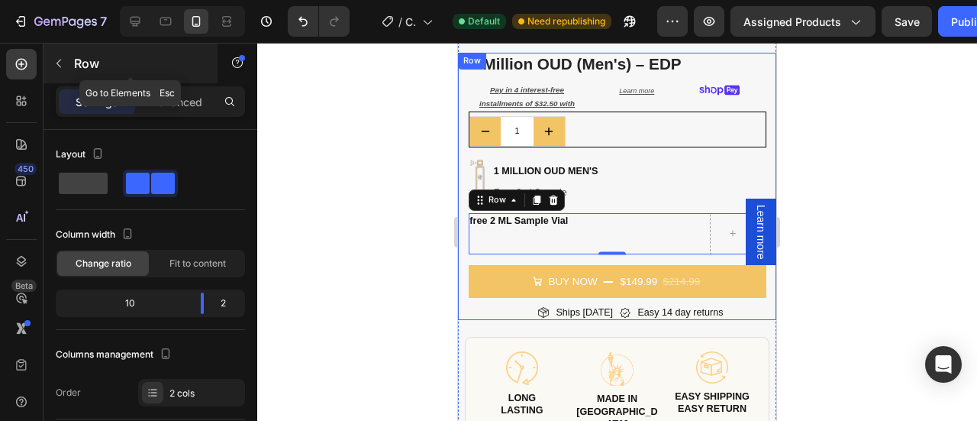
click at [55, 66] on icon "button" at bounding box center [59, 63] width 12 height 12
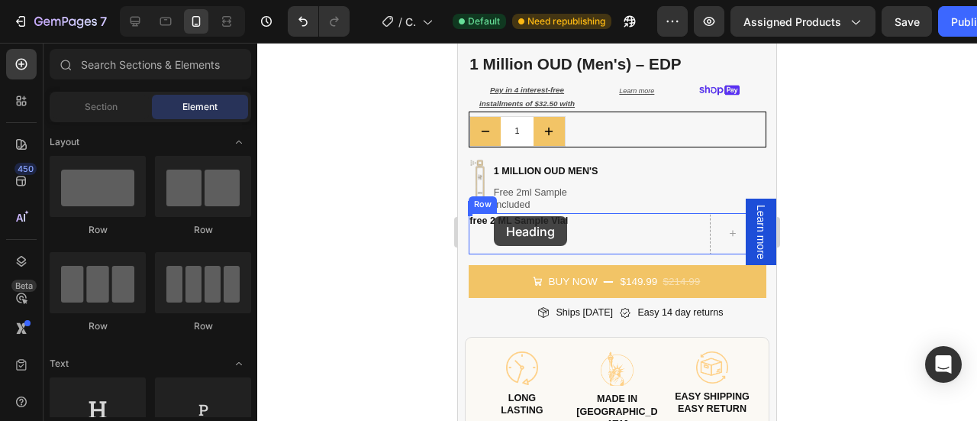
drag, startPoint x: 563, startPoint y: 338, endPoint x: 494, endPoint y: 216, distance: 140.1
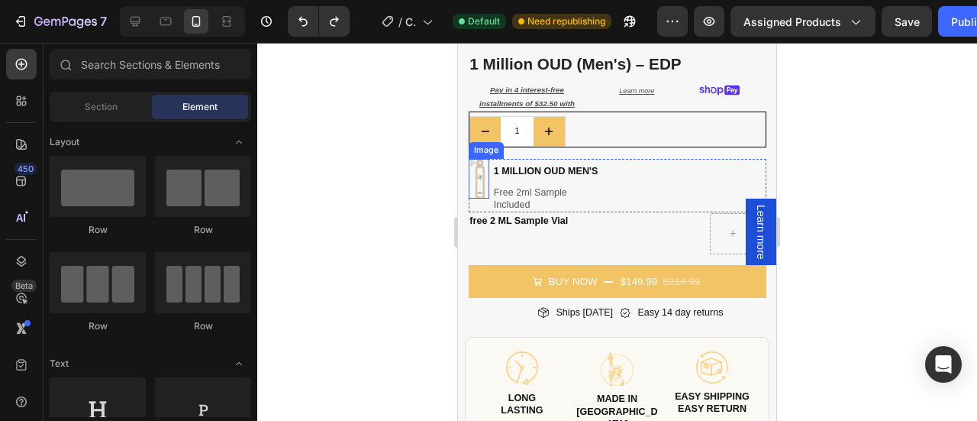
click at [477, 167] on img at bounding box center [479, 179] width 21 height 40
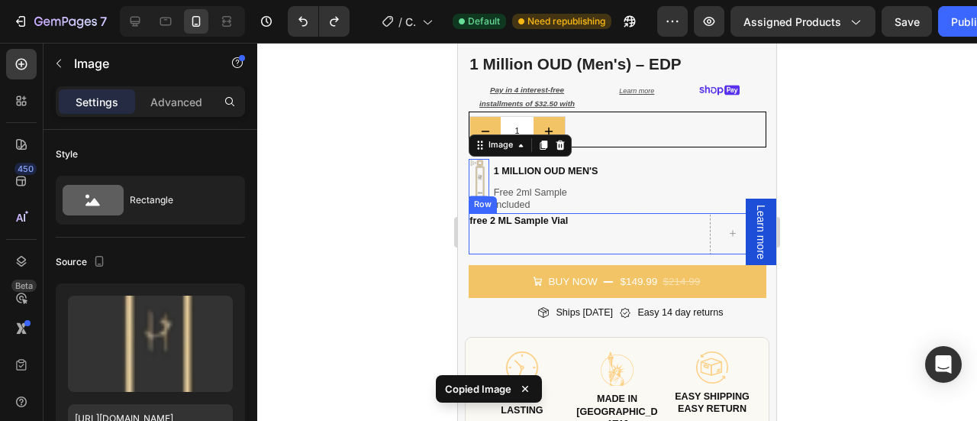
click at [474, 222] on div "⁠⁠⁠⁠⁠⁠⁠ free 2 ML Sample Vial Heading" at bounding box center [584, 233] width 231 height 41
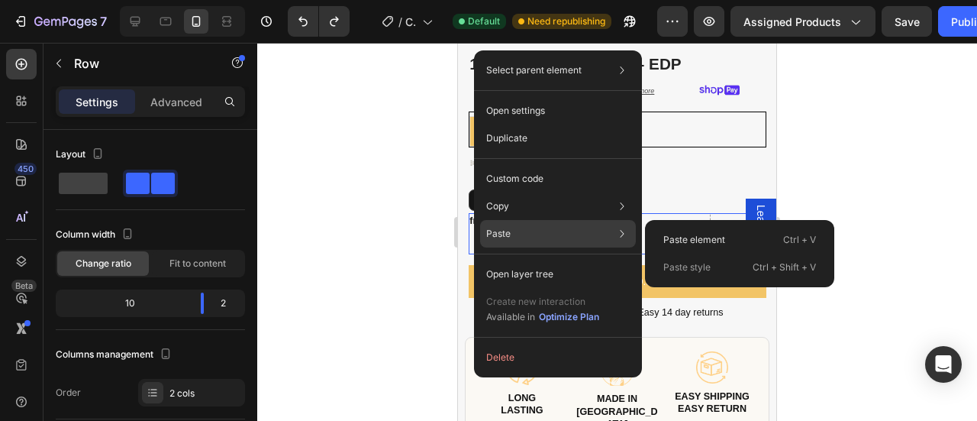
click at [554, 233] on div "Paste Paste element Ctrl + V Paste style Ctrl + Shift + V" at bounding box center [558, 233] width 156 height 27
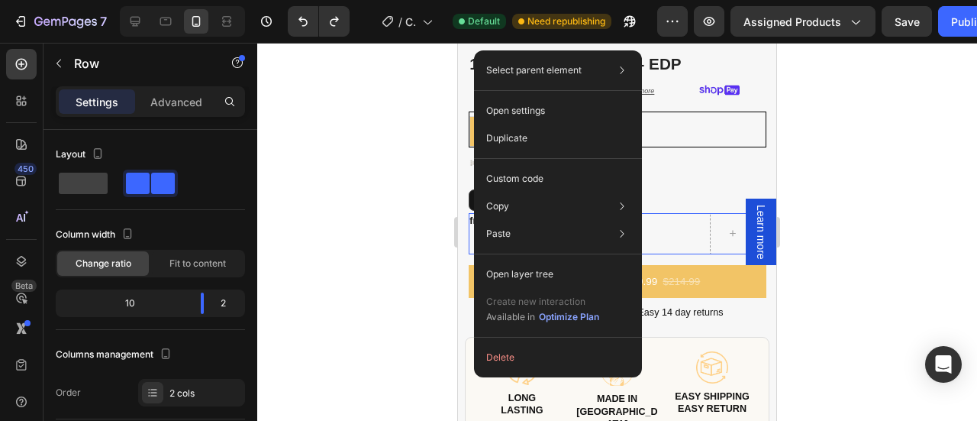
click at [882, 172] on div at bounding box center [617, 232] width 720 height 378
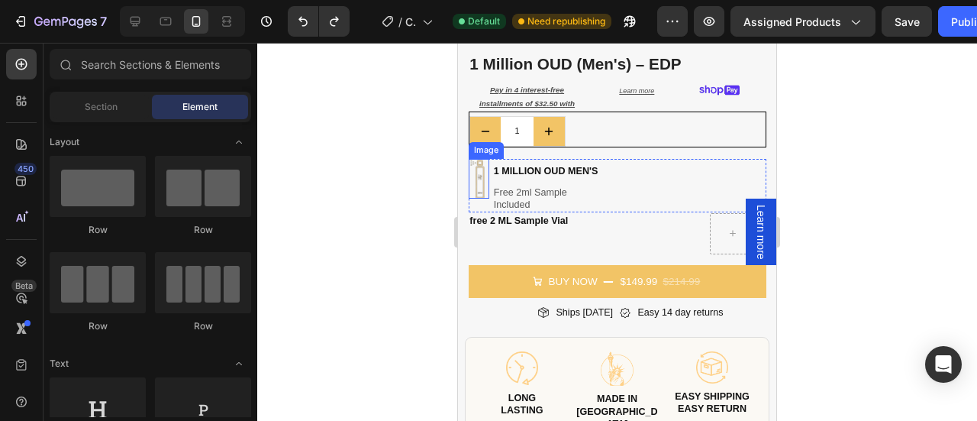
click at [473, 169] on img at bounding box center [479, 179] width 21 height 40
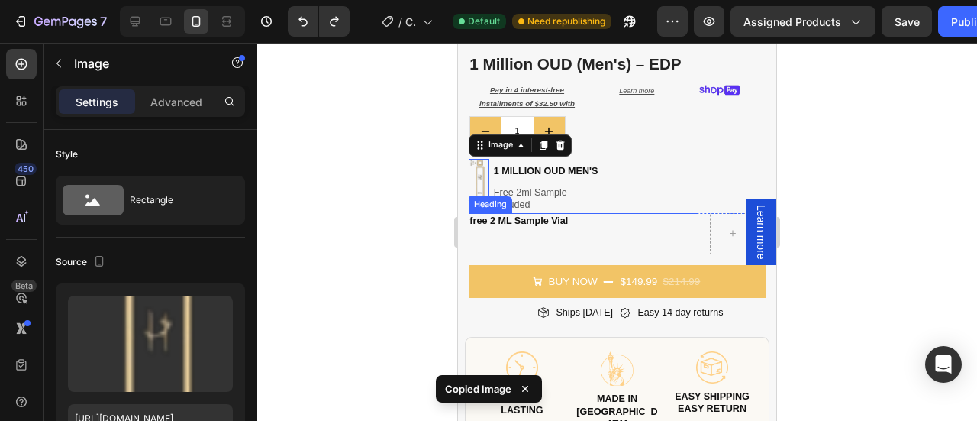
click at [487, 214] on p "⁠⁠⁠⁠⁠⁠⁠ free 2 ML Sample Vial" at bounding box center [565, 220] width 193 height 12
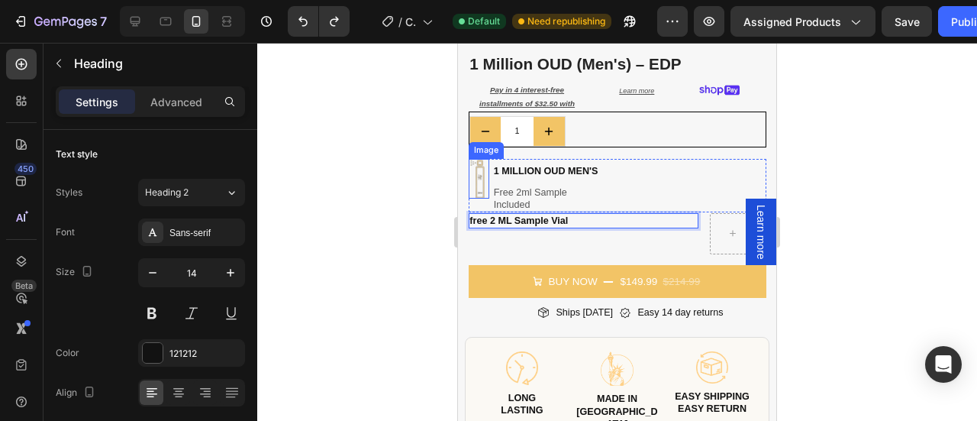
click at [483, 167] on img at bounding box center [479, 179] width 21 height 40
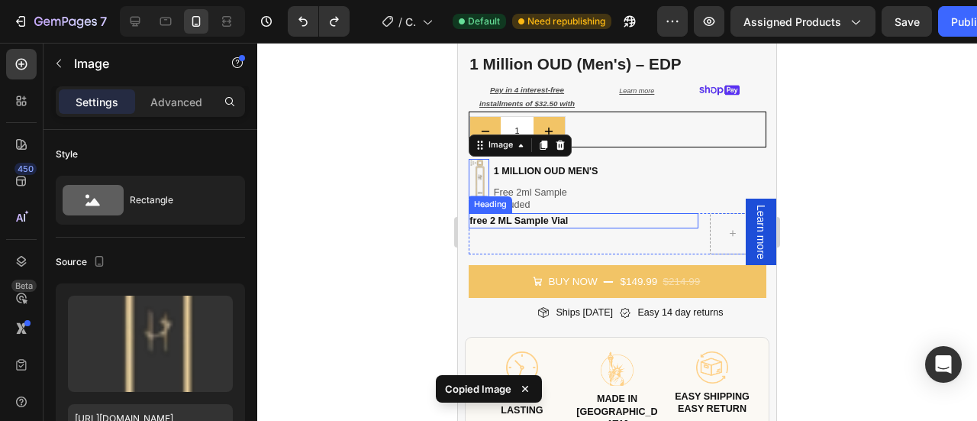
click at [479, 215] on strong "free 2 ML Sample Vial" at bounding box center [518, 220] width 98 height 11
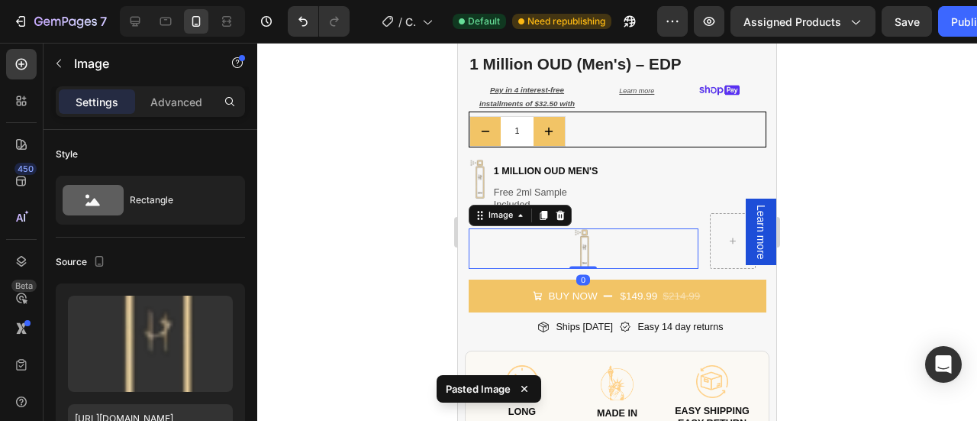
click at [596, 234] on div at bounding box center [584, 248] width 231 height 40
click at [830, 210] on div at bounding box center [617, 232] width 720 height 378
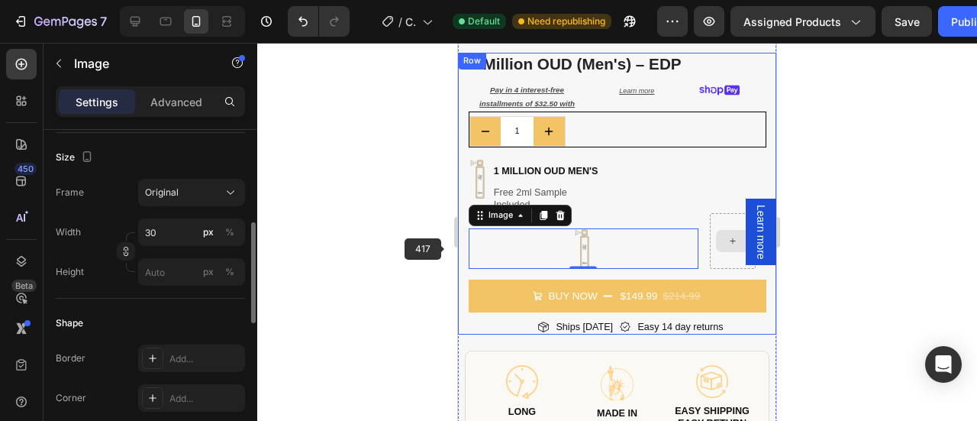
scroll to position [348, 0]
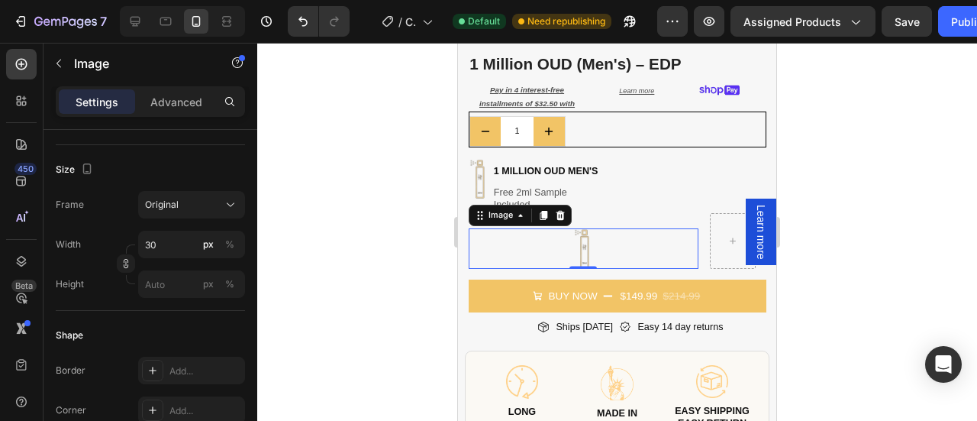
click at [834, 214] on div at bounding box center [617, 232] width 720 height 378
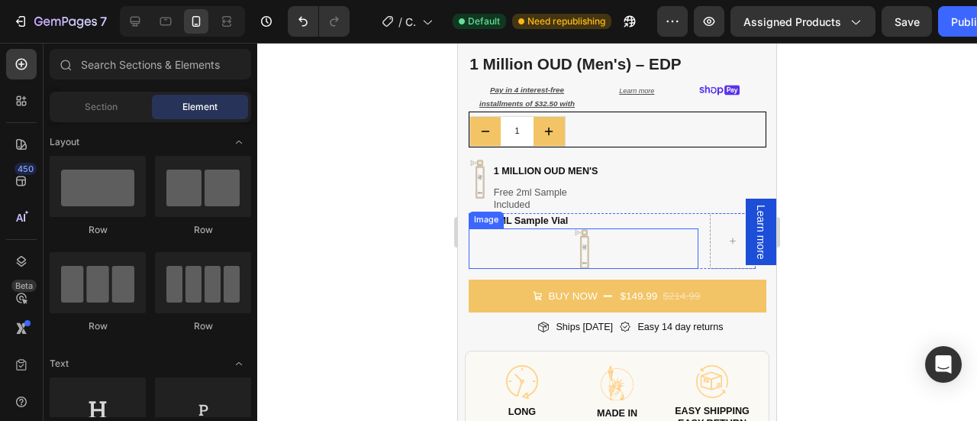
click at [620, 228] on div at bounding box center [584, 248] width 231 height 40
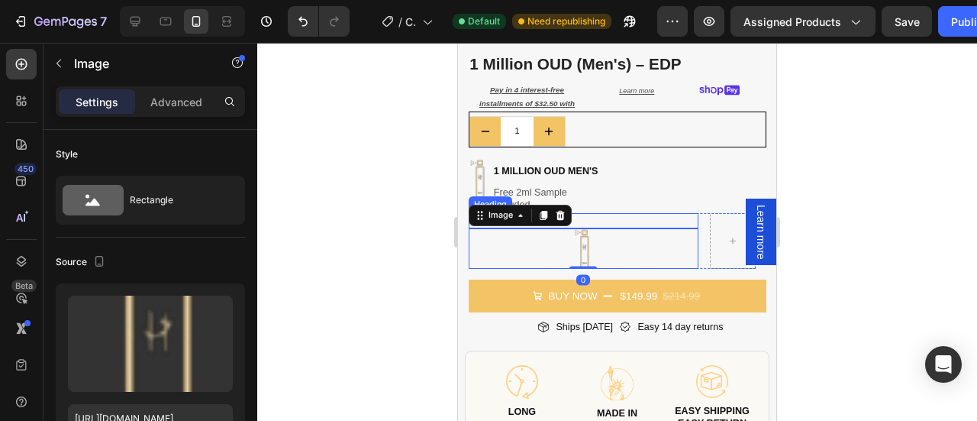
click at [630, 214] on p "⁠⁠⁠⁠⁠⁠⁠ free 2 ML Sample Vial" at bounding box center [565, 220] width 193 height 12
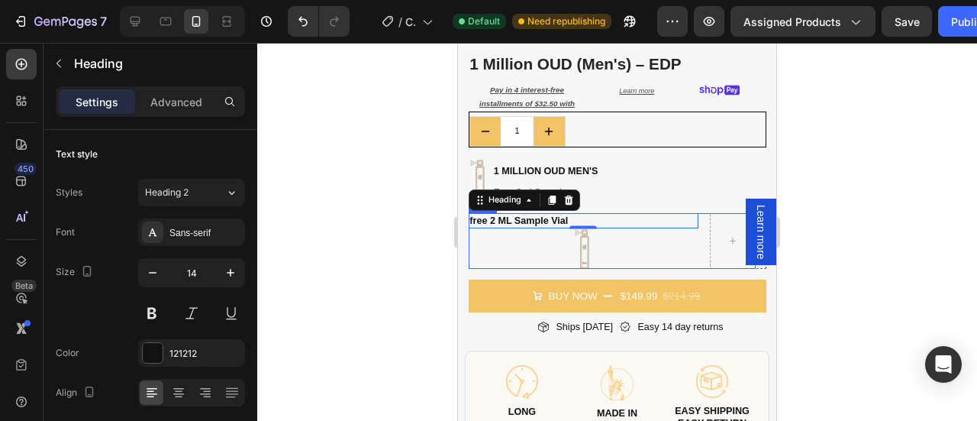
click at [696, 247] on div "⁠⁠⁠⁠⁠⁠⁠ free 2 ML Sample Vial Heading 0 Image Row" at bounding box center [613, 241] width 288 height 56
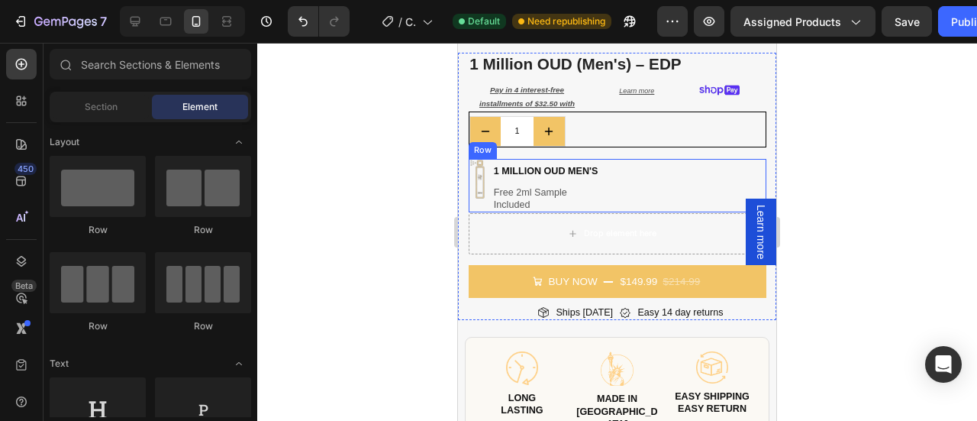
click at [653, 184] on div "Image 1 million oud men's Heading Free 2ml Sample Included Heading Row" at bounding box center [618, 186] width 298 height 54
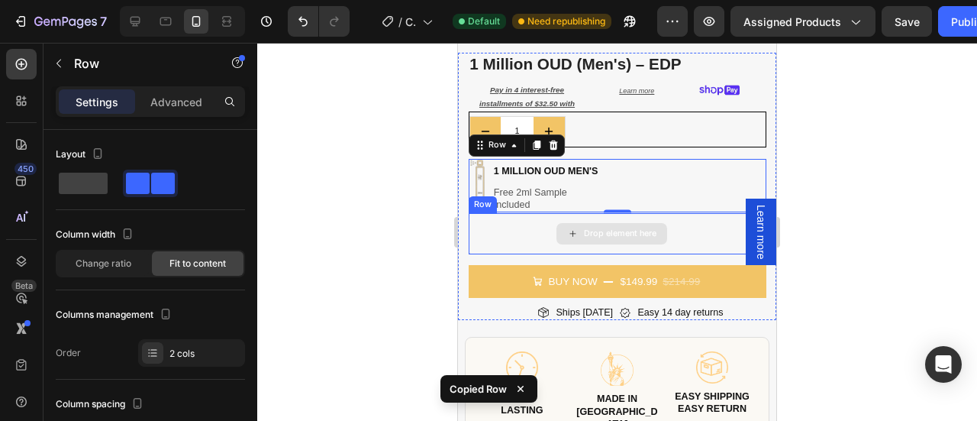
click at [528, 213] on div "Drop element here" at bounding box center [613, 233] width 288 height 41
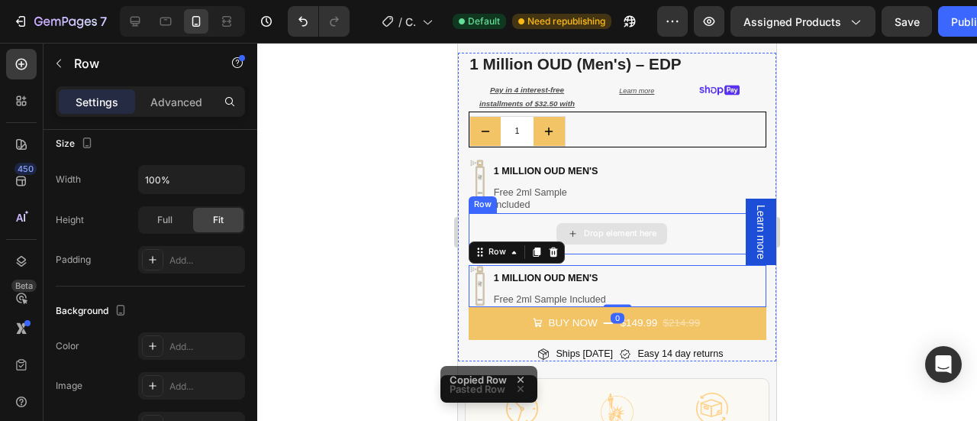
click at [519, 221] on div "Drop element here" at bounding box center [613, 233] width 288 height 41
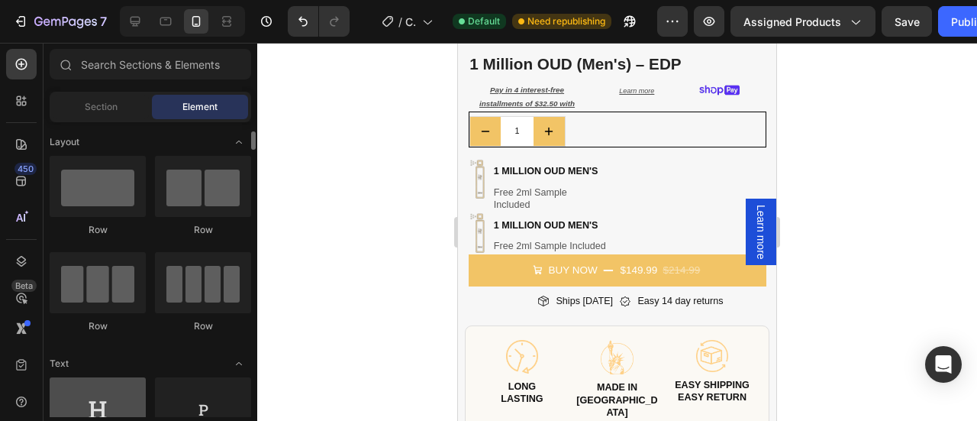
scroll to position [0, 0]
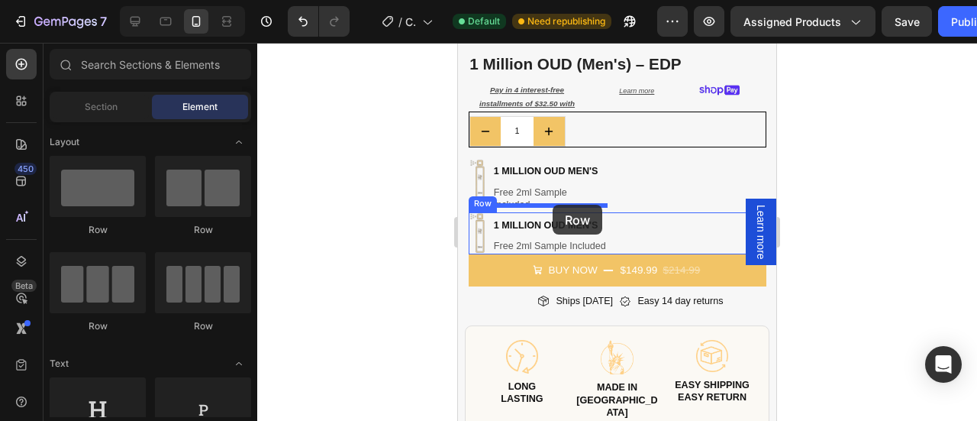
drag, startPoint x: 551, startPoint y: 236, endPoint x: 553, endPoint y: 205, distance: 31.3
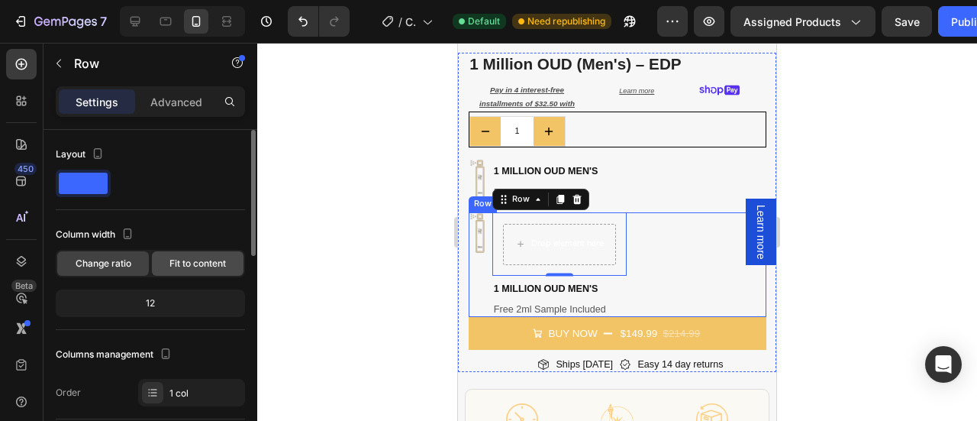
click at [172, 265] on span "Fit to content" at bounding box center [197, 263] width 56 height 14
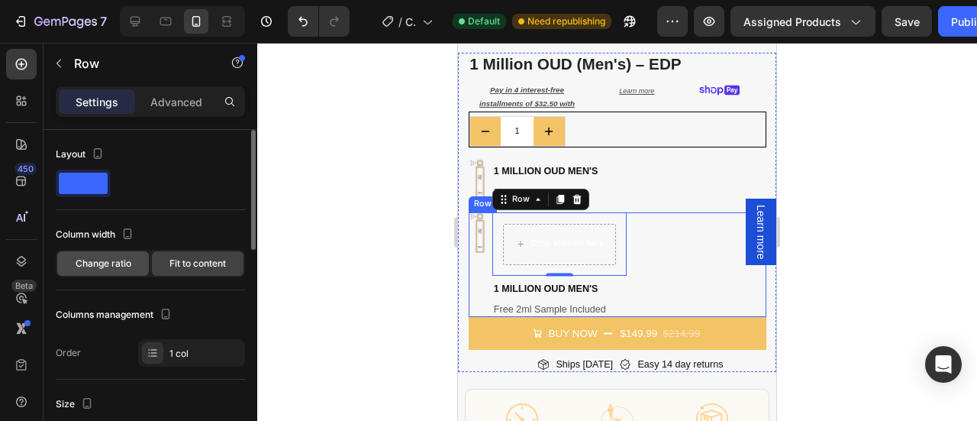
click at [122, 265] on span "Change ratio" at bounding box center [104, 263] width 56 height 14
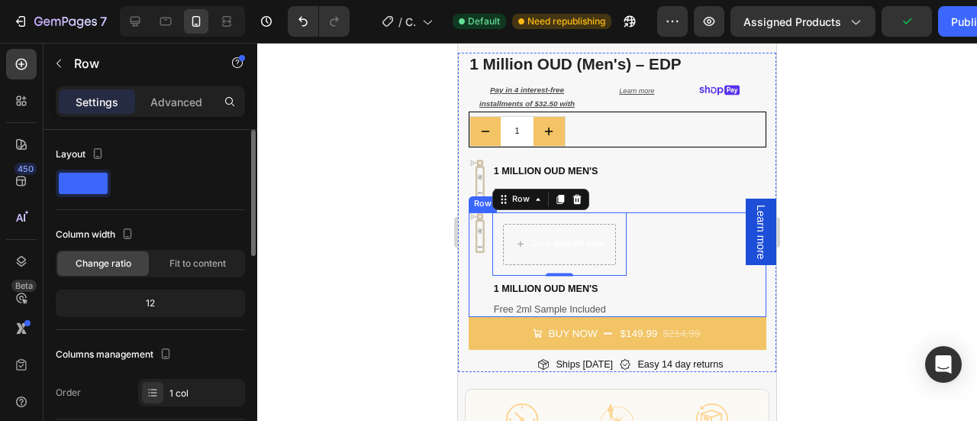
click at [163, 300] on div "12" at bounding box center [150, 302] width 183 height 21
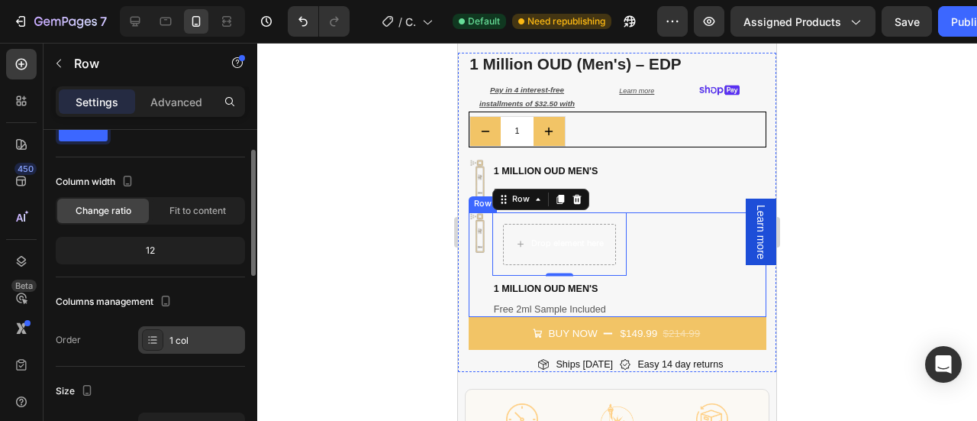
click at [194, 338] on div "1 col" at bounding box center [205, 341] width 72 height 14
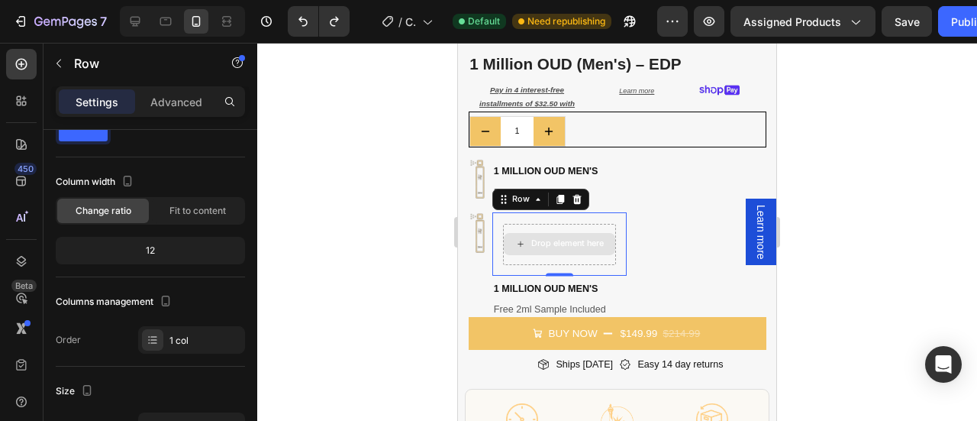
click at [564, 237] on div "Drop element here" at bounding box center [559, 244] width 111 height 22
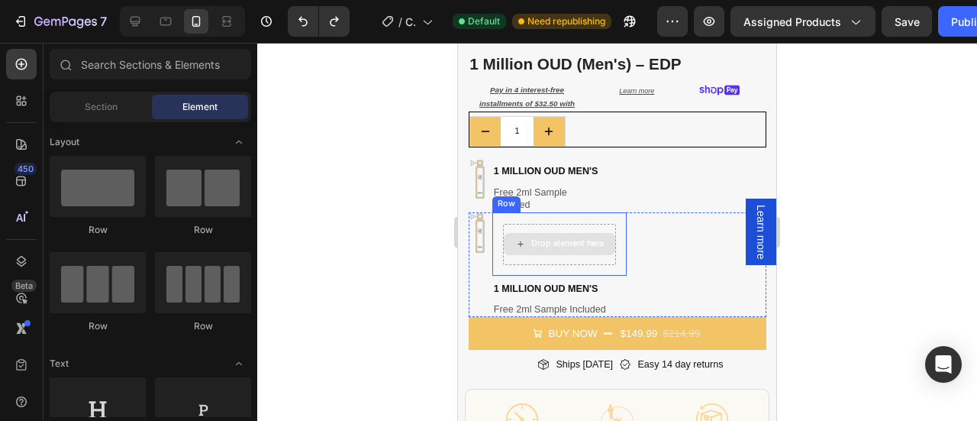
click at [610, 248] on div "Drop element here" at bounding box center [559, 244] width 112 height 41
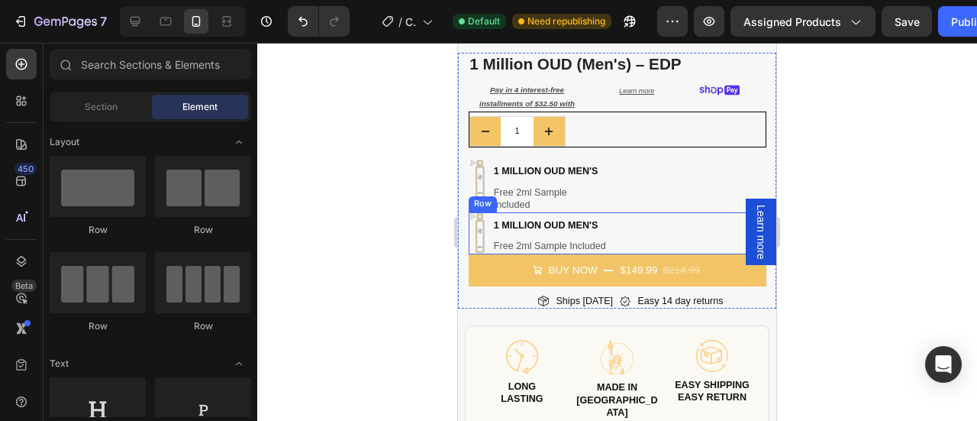
click at [629, 221] on div "Image 1 million oud men's Heading Free 2ml Sample Included Heading Row" at bounding box center [618, 232] width 298 height 41
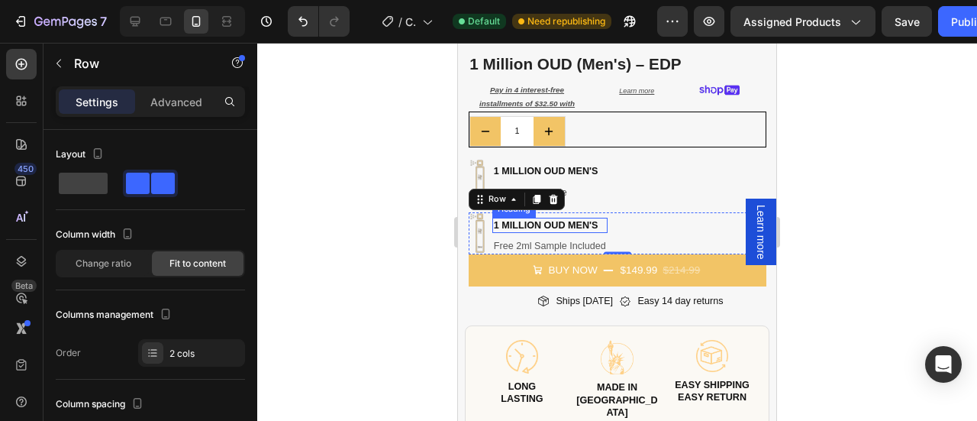
click at [595, 218] on h2 "1 million oud men's" at bounding box center [549, 225] width 115 height 15
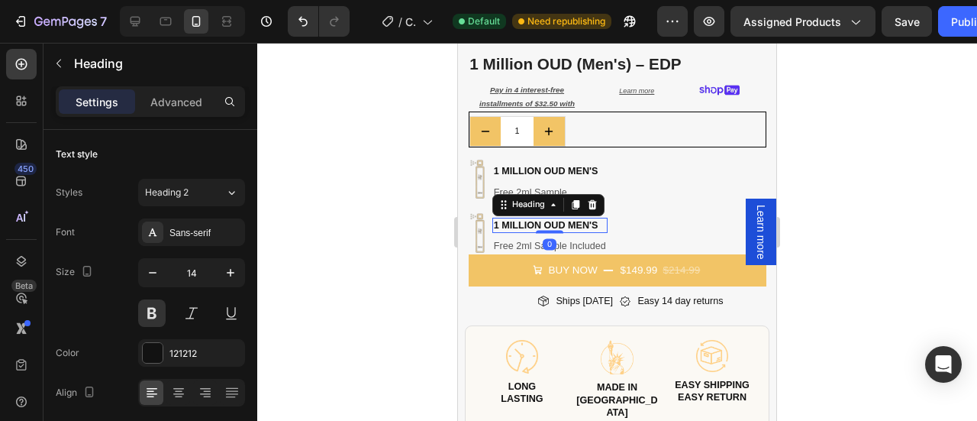
click at [567, 218] on h2 "1 million oud men's" at bounding box center [549, 225] width 115 height 15
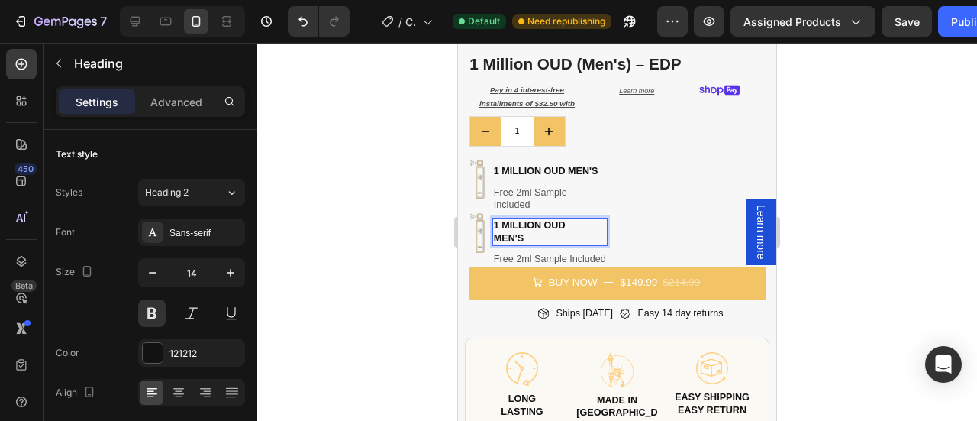
click at [567, 219] on p "1 million oud men's" at bounding box center [541, 231] width 95 height 25
click at [526, 227] on p "1 million oud men's" at bounding box center [541, 231] width 95 height 25
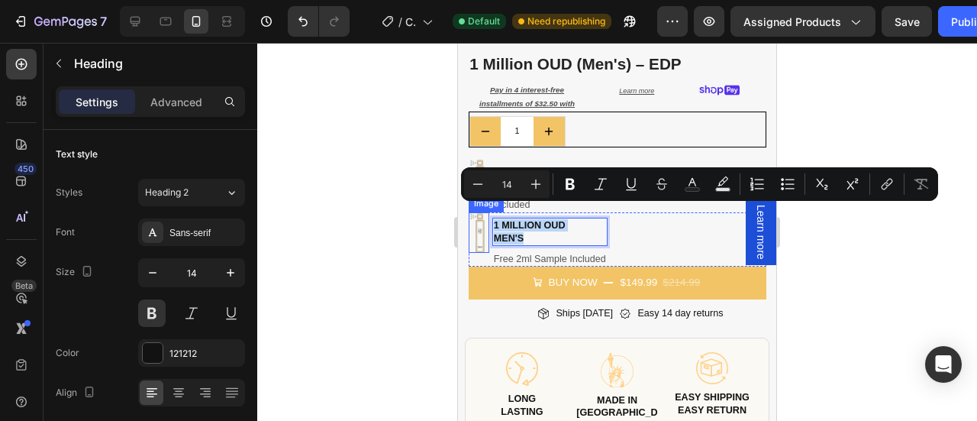
drag, startPoint x: 526, startPoint y: 227, endPoint x: 479, endPoint y: 214, distance: 48.1
click at [479, 214] on div "Image 1 million oud men's Heading 0 Free 2ml Sample Included Heading Row" at bounding box center [618, 239] width 298 height 54
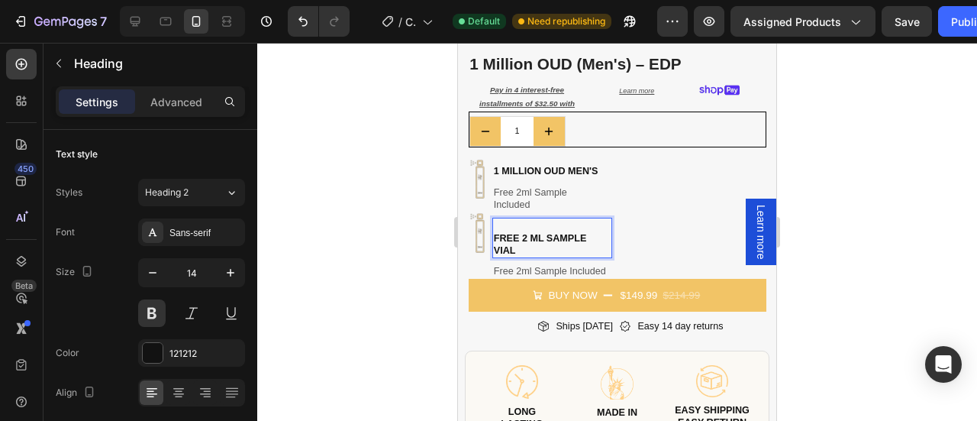
click at [824, 172] on div at bounding box center [617, 232] width 720 height 378
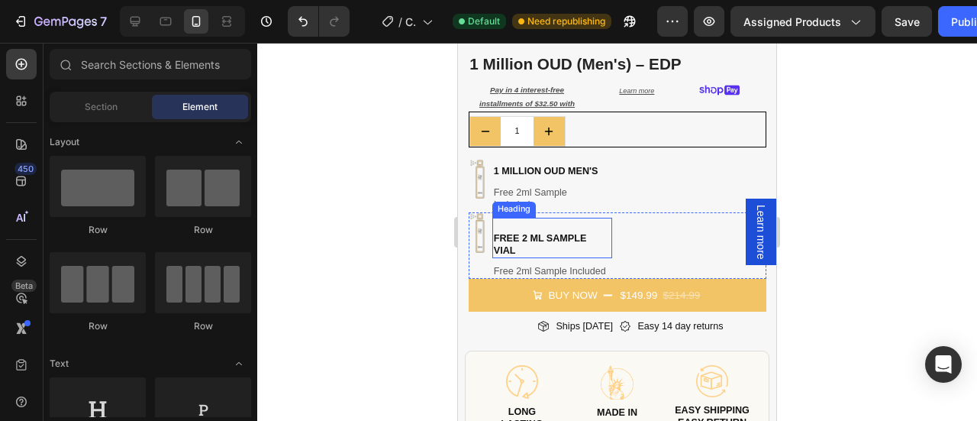
click at [524, 231] on p "⁠⁠⁠⁠⁠⁠⁠ free 2 ML Sample Vial" at bounding box center [544, 237] width 100 height 37
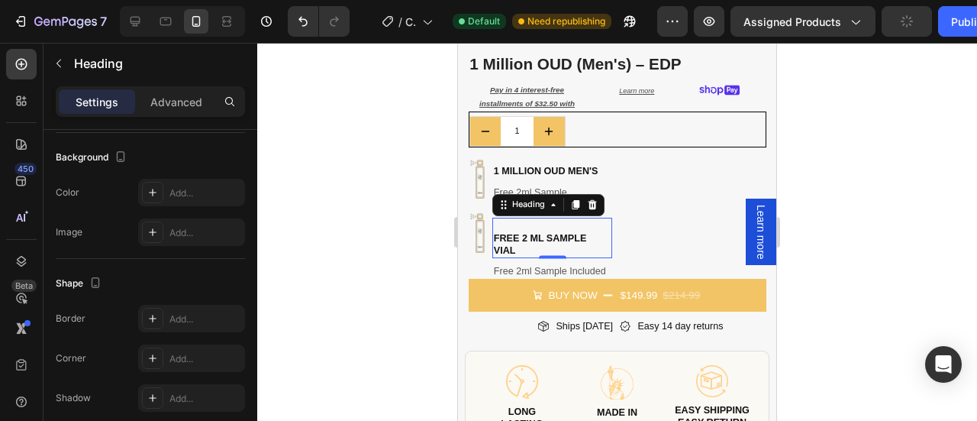
scroll to position [0, 0]
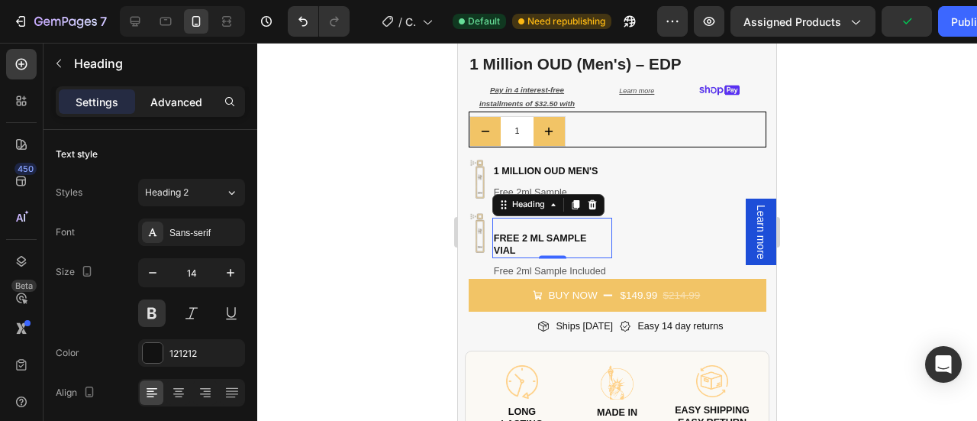
click at [174, 102] on p "Advanced" at bounding box center [176, 102] width 52 height 16
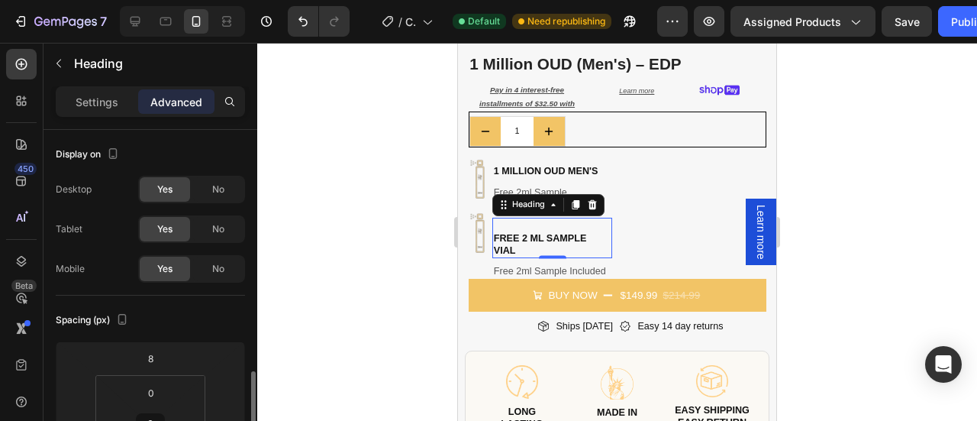
scroll to position [182, 0]
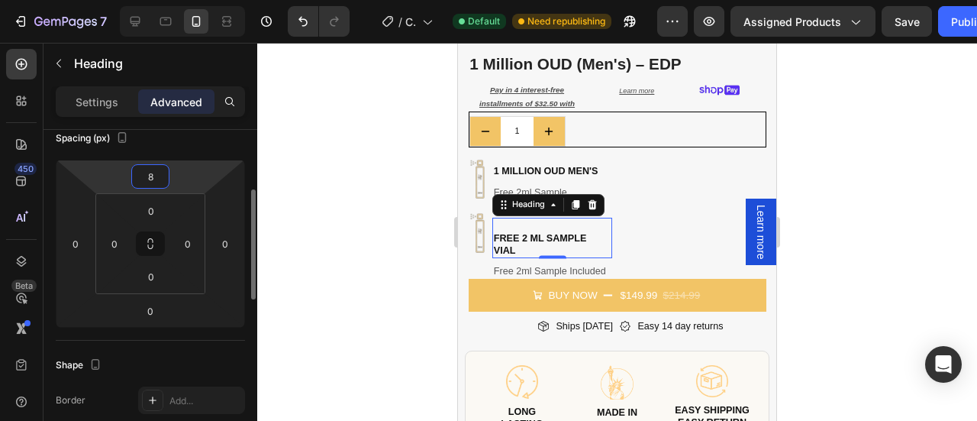
click at [153, 184] on input "8" at bounding box center [150, 176] width 31 height 23
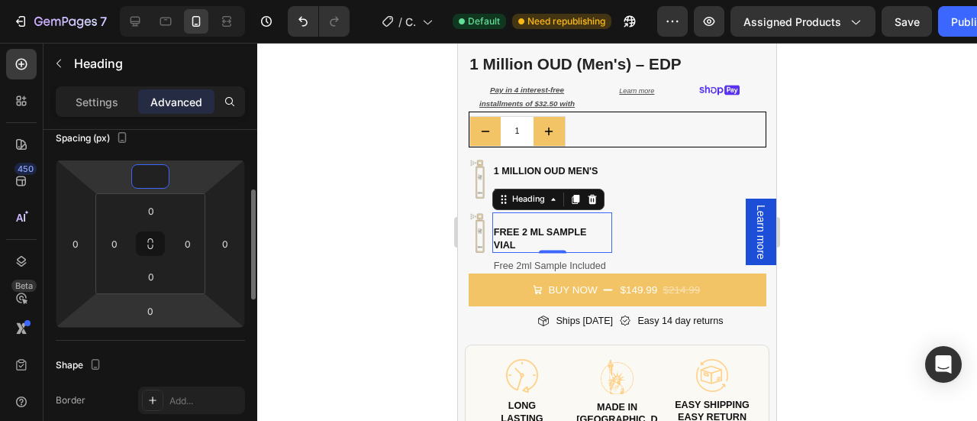
type input "0"
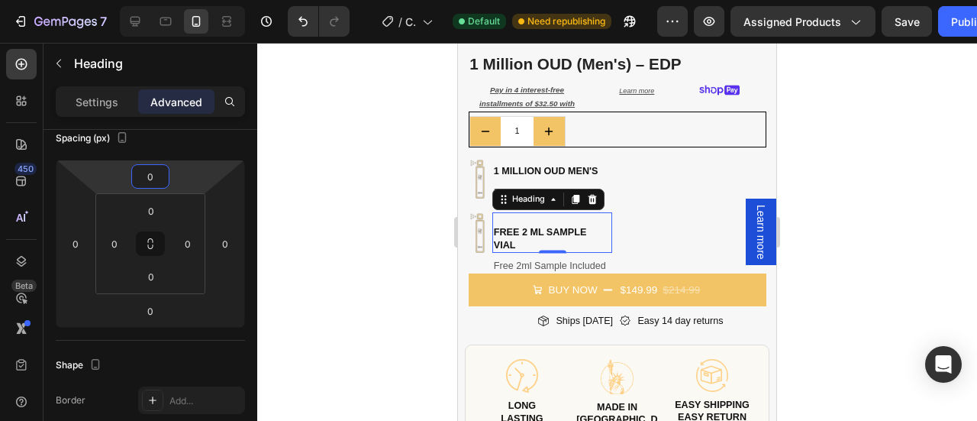
click at [839, 195] on div at bounding box center [617, 232] width 720 height 378
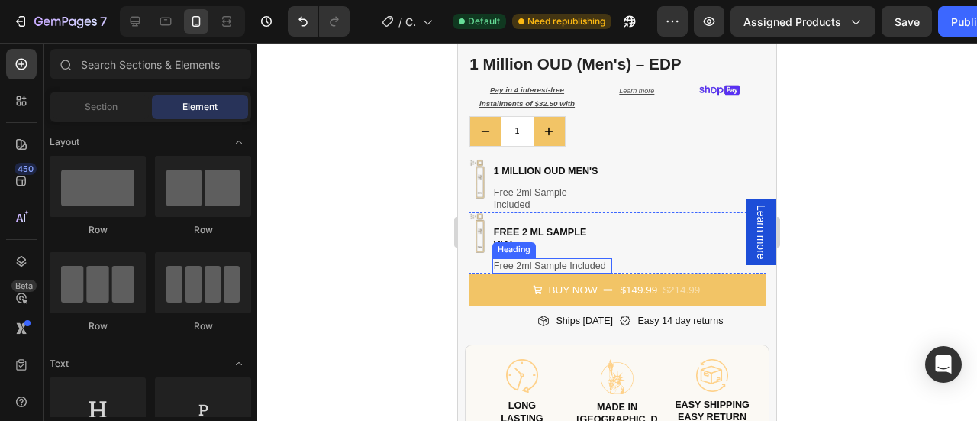
click at [565, 258] on h2 "Free 2ml Sample Included" at bounding box center [552, 265] width 120 height 15
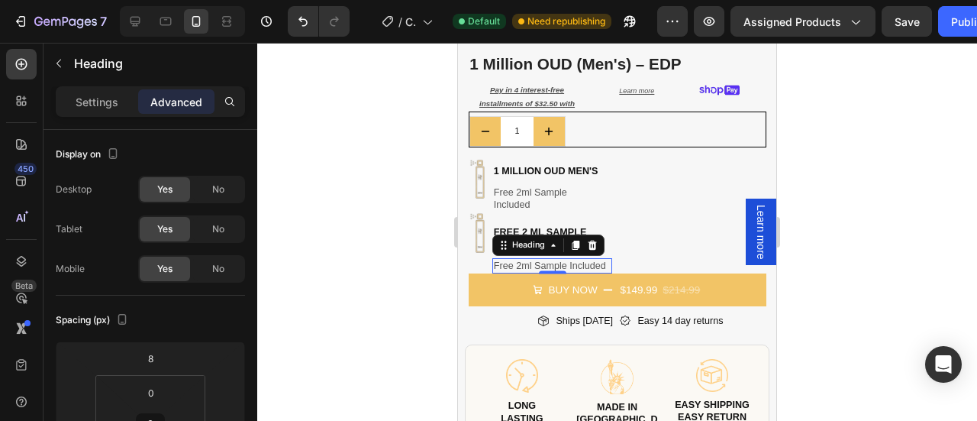
click at [882, 192] on div at bounding box center [617, 232] width 720 height 378
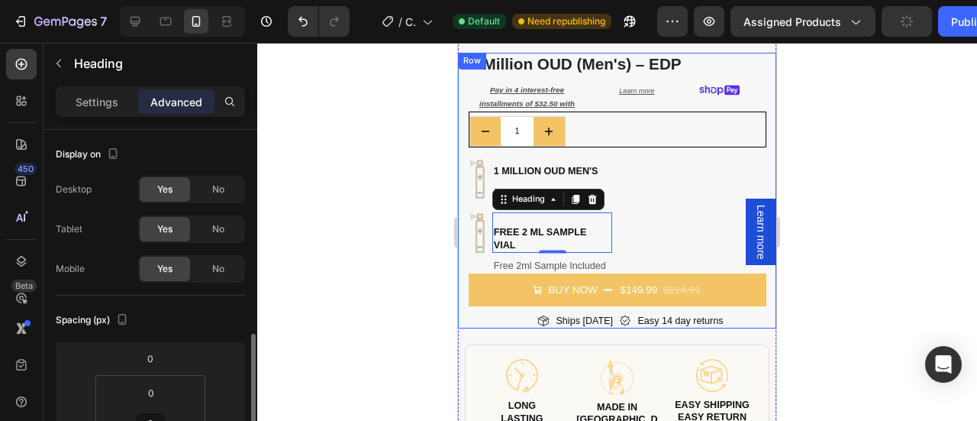
scroll to position [162, 0]
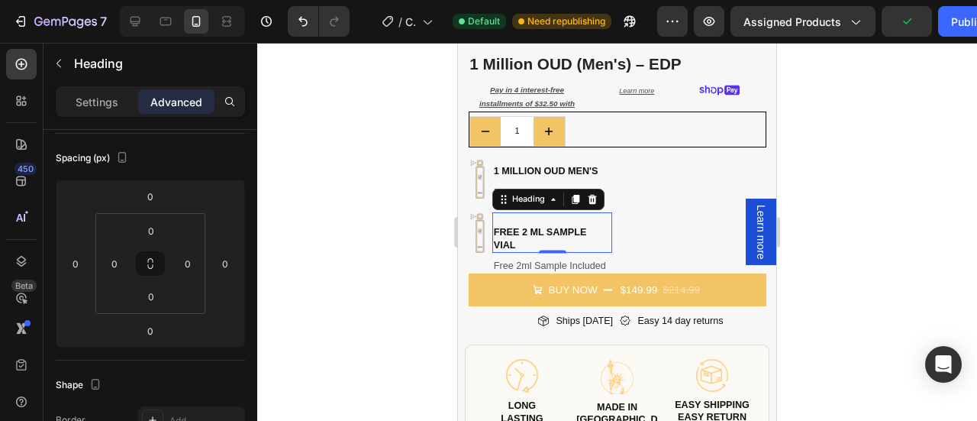
click at [817, 221] on div at bounding box center [617, 232] width 720 height 378
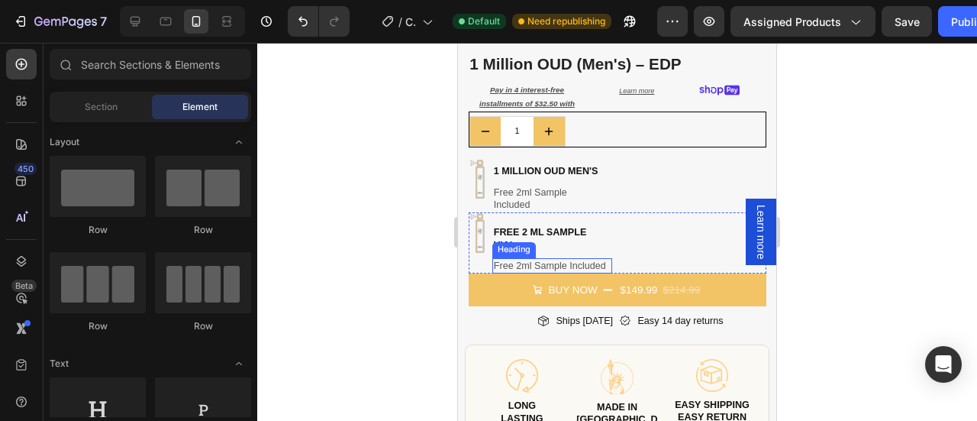
click at [556, 258] on h2 "Free 2ml Sample Included" at bounding box center [552, 265] width 120 height 15
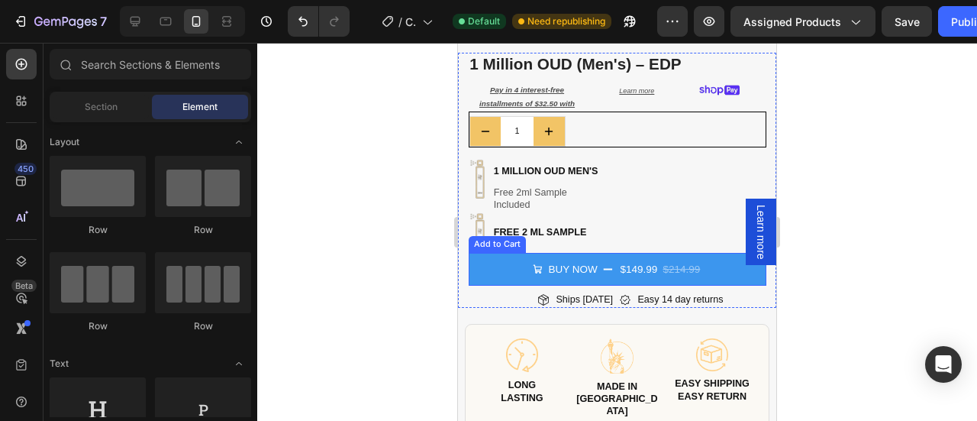
click at [498, 253] on button "Buy Now $149.99 $214.99" at bounding box center [618, 269] width 298 height 33
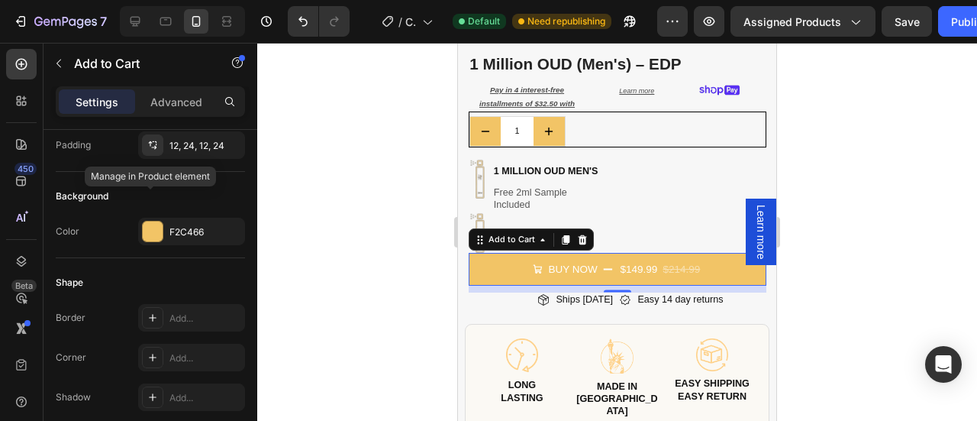
scroll to position [0, 0]
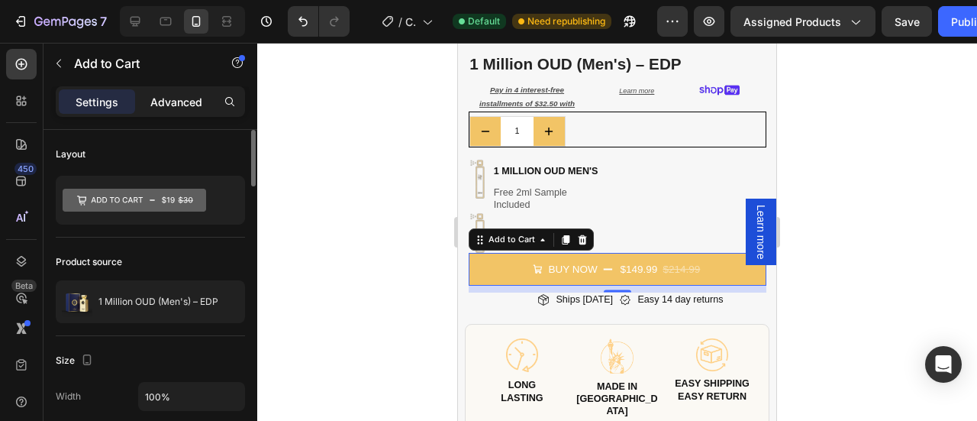
click at [169, 101] on p "Advanced" at bounding box center [176, 102] width 52 height 16
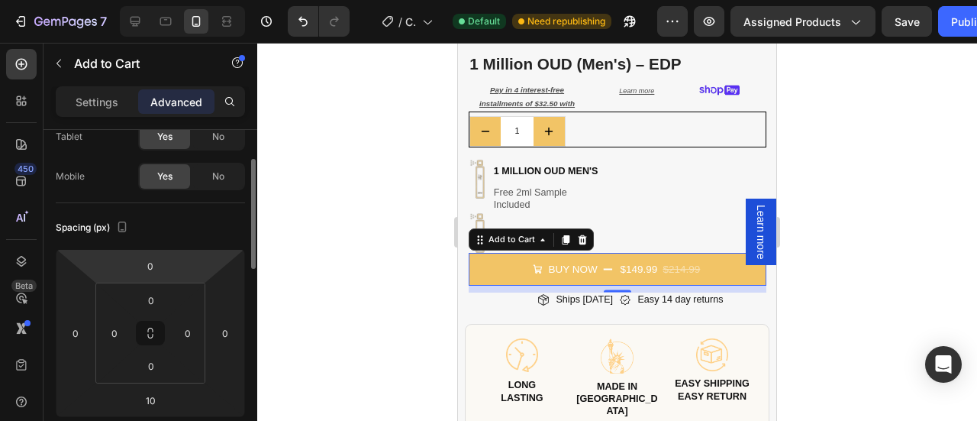
scroll to position [89, 0]
click at [156, 272] on input "0" at bounding box center [150, 269] width 31 height 23
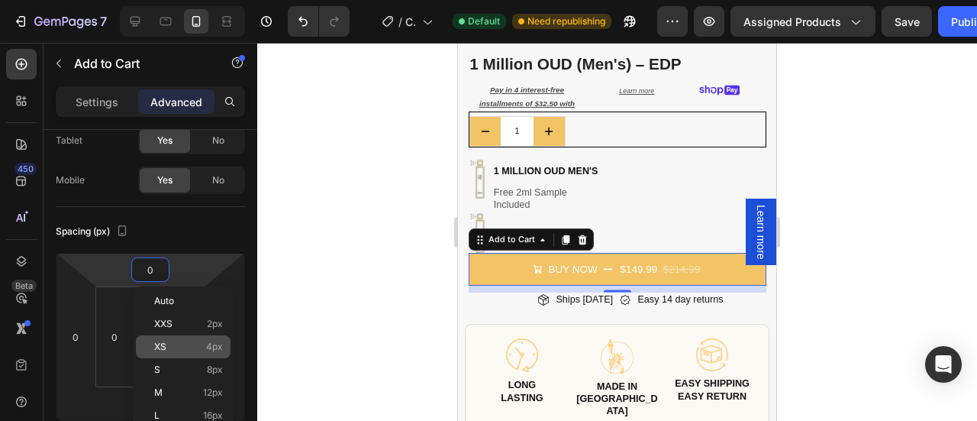
type input "6"
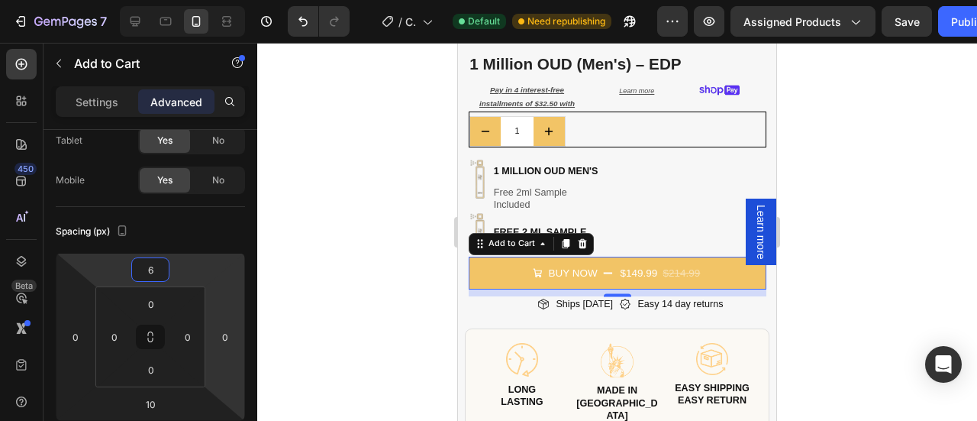
click at [827, 214] on div at bounding box center [617, 232] width 720 height 378
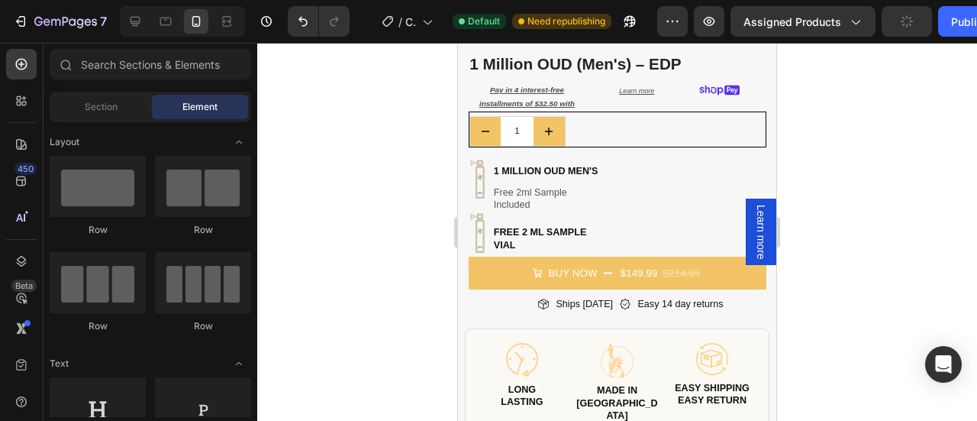
click at [847, 195] on div at bounding box center [617, 232] width 720 height 378
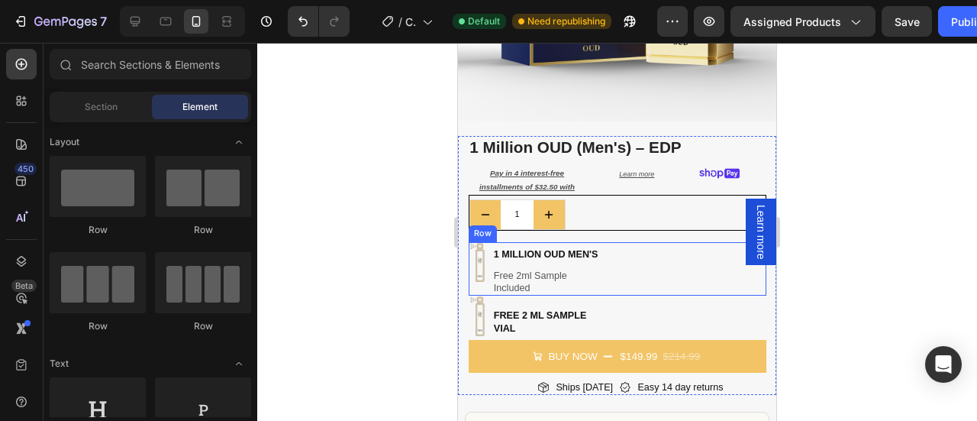
scroll to position [324, 0]
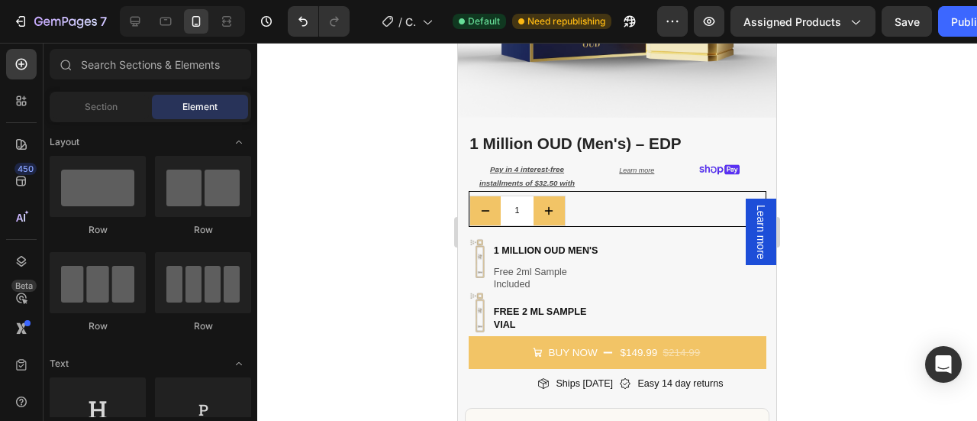
click at [835, 277] on div at bounding box center [617, 232] width 720 height 378
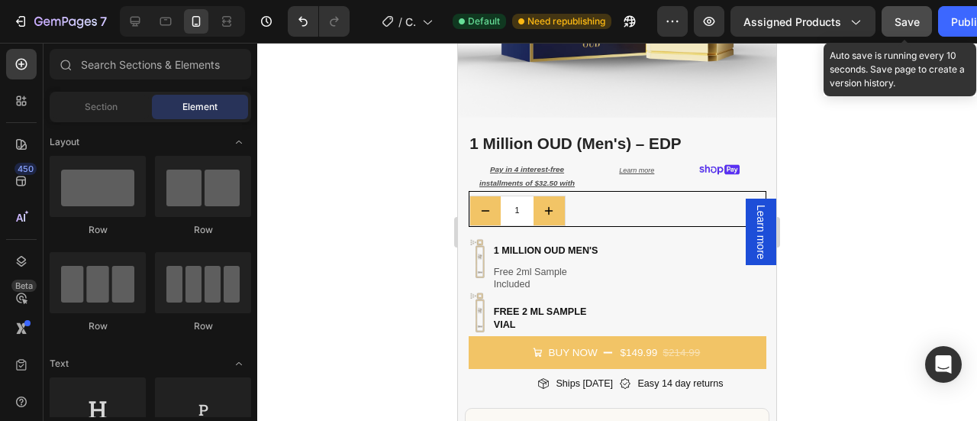
click at [898, 22] on span "Save" at bounding box center [907, 21] width 25 height 13
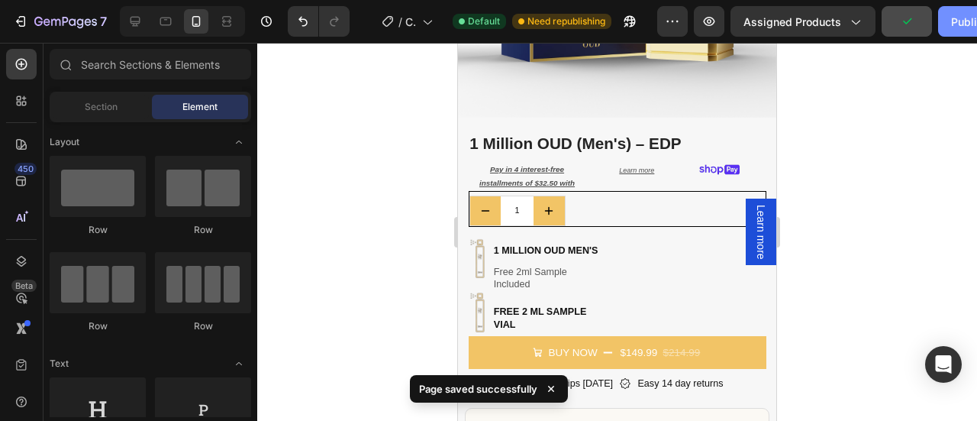
click at [953, 25] on div "Publish" at bounding box center [970, 22] width 38 height 16
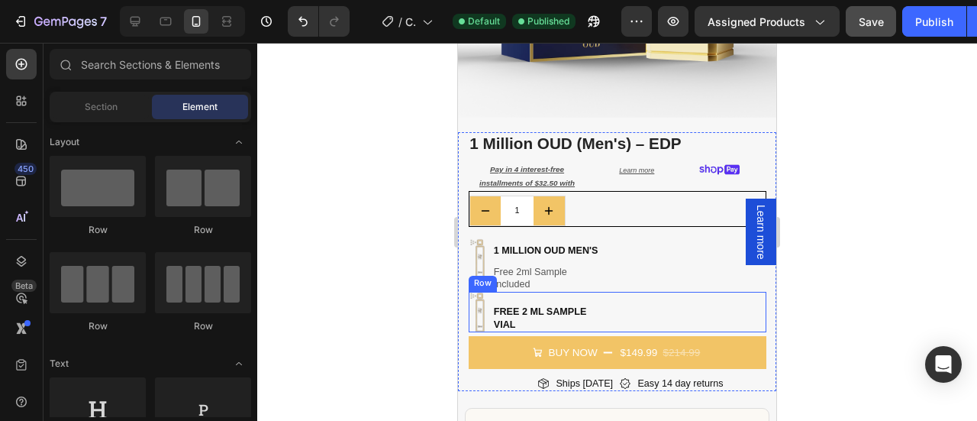
click at [640, 294] on div "Image ⁠⁠⁠⁠⁠⁠⁠ free 2 ML Sample Vial Heading Row" at bounding box center [618, 312] width 298 height 40
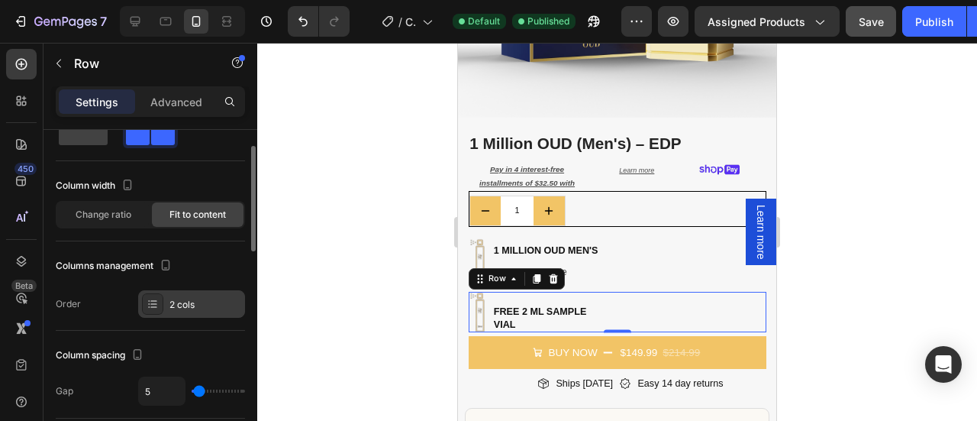
scroll to position [50, 0]
click at [654, 307] on div "Image ⁠⁠⁠⁠⁠⁠⁠ free 2 ML Sample Vial Heading Row 0" at bounding box center [618, 312] width 298 height 40
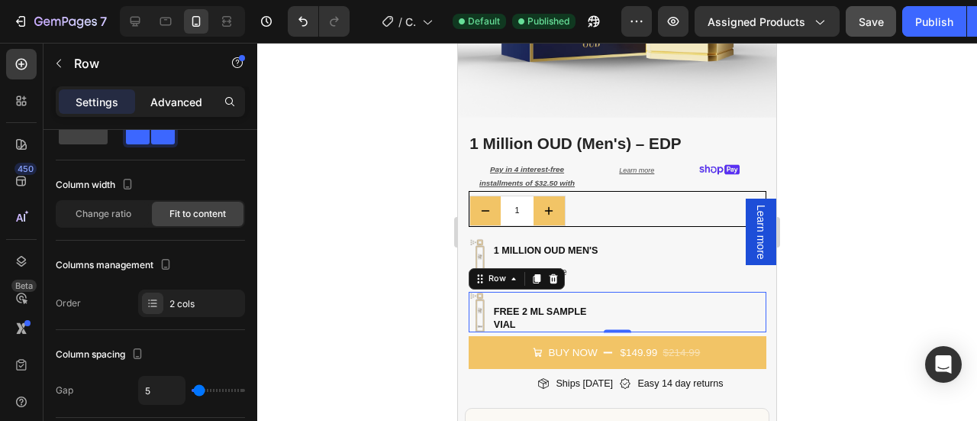
click at [154, 95] on p "Advanced" at bounding box center [176, 102] width 52 height 16
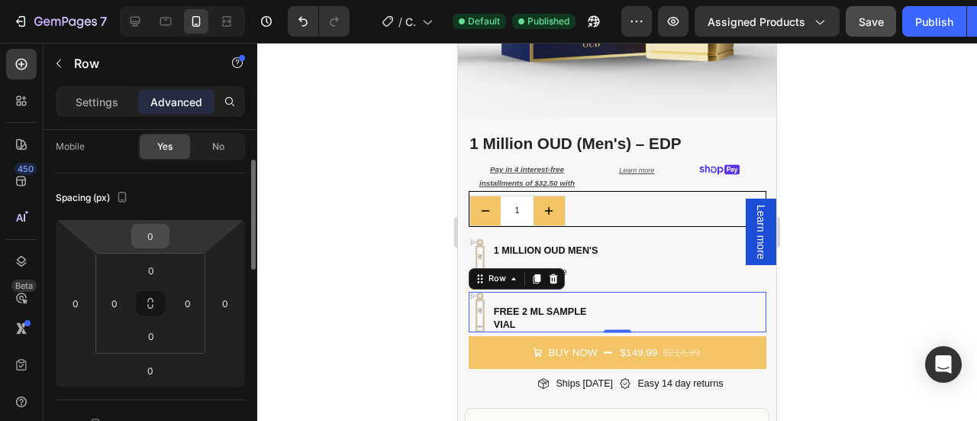
scroll to position [114, 0]
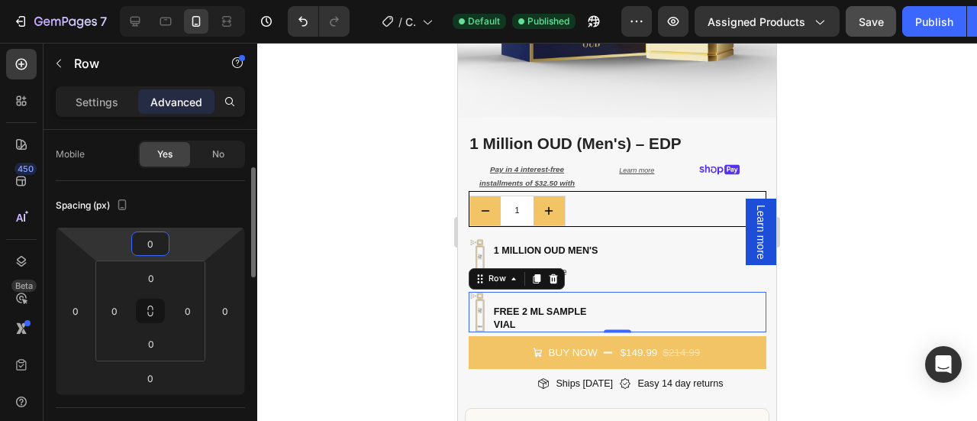
click at [158, 246] on input "0" at bounding box center [150, 243] width 31 height 23
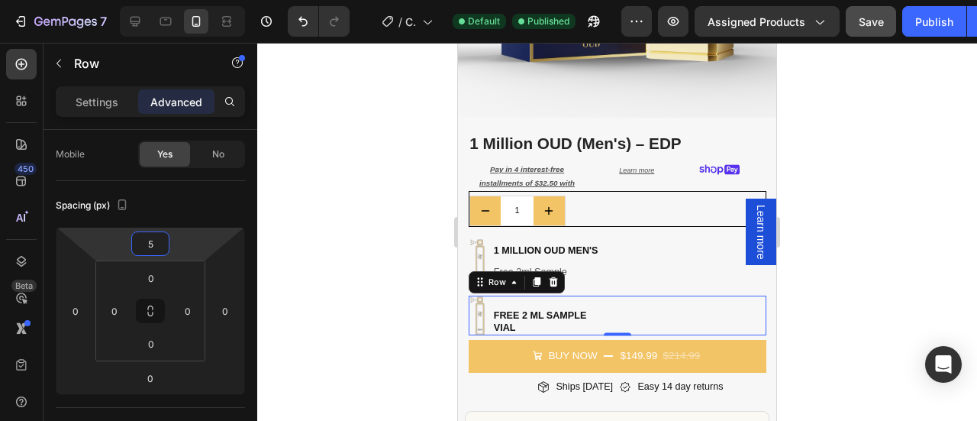
type input "5"
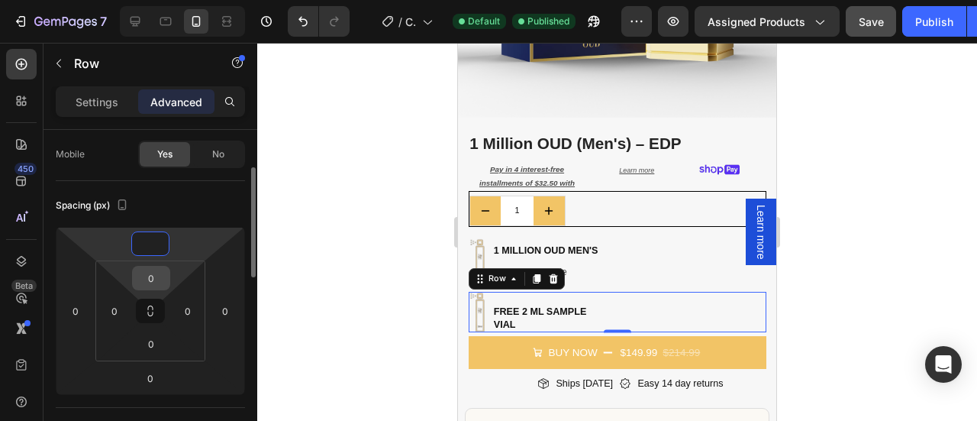
type input "8"
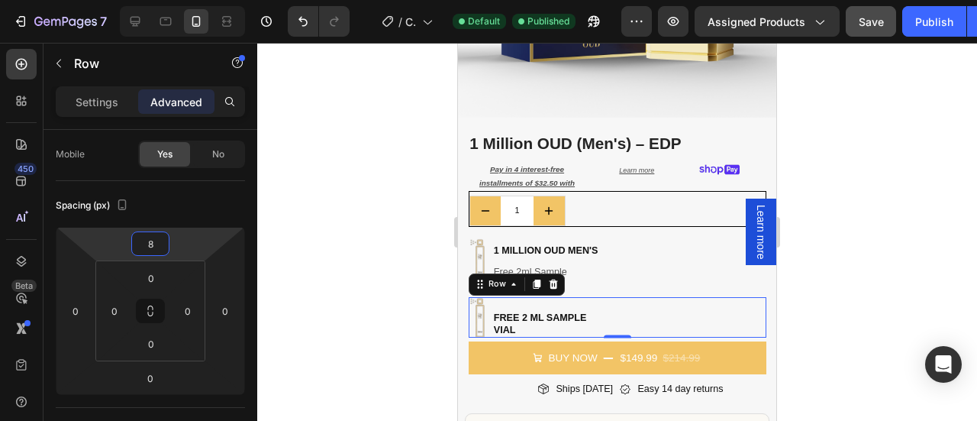
click at [901, 202] on div at bounding box center [617, 232] width 720 height 378
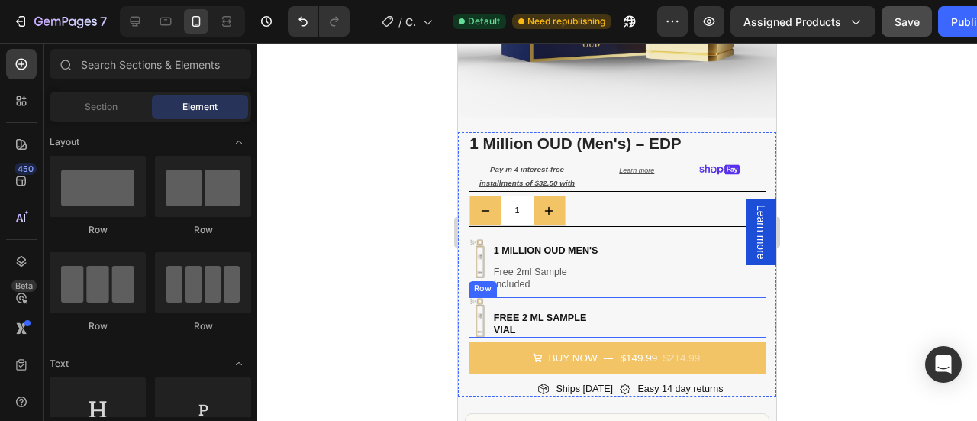
click at [647, 308] on div "Image ⁠⁠⁠⁠⁠⁠⁠ free 2 ML Sample Vial Heading Row" at bounding box center [618, 317] width 298 height 40
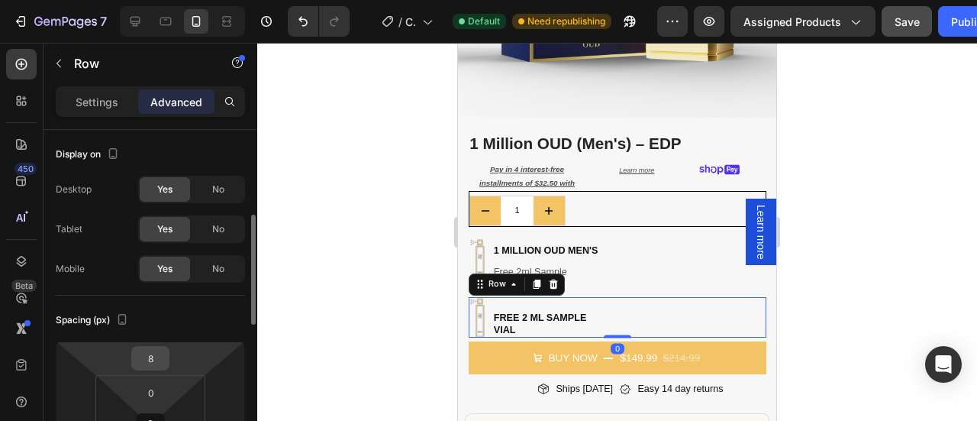
scroll to position [65, 0]
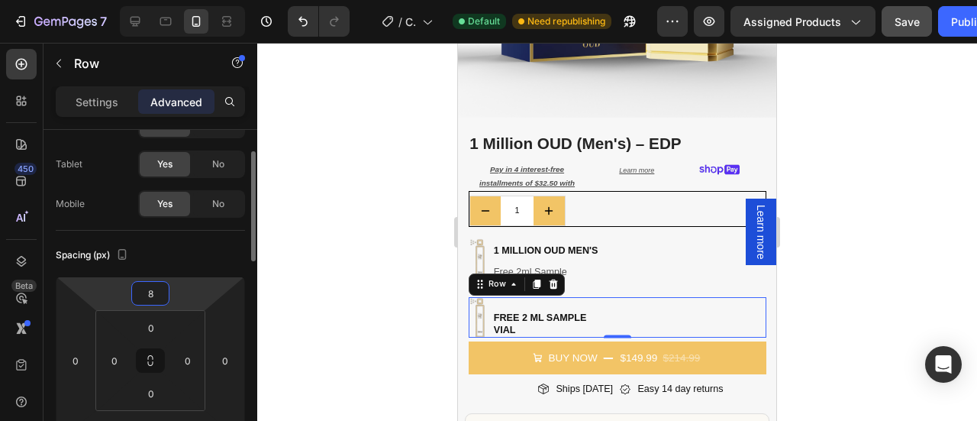
click at [153, 295] on input "8" at bounding box center [150, 293] width 31 height 23
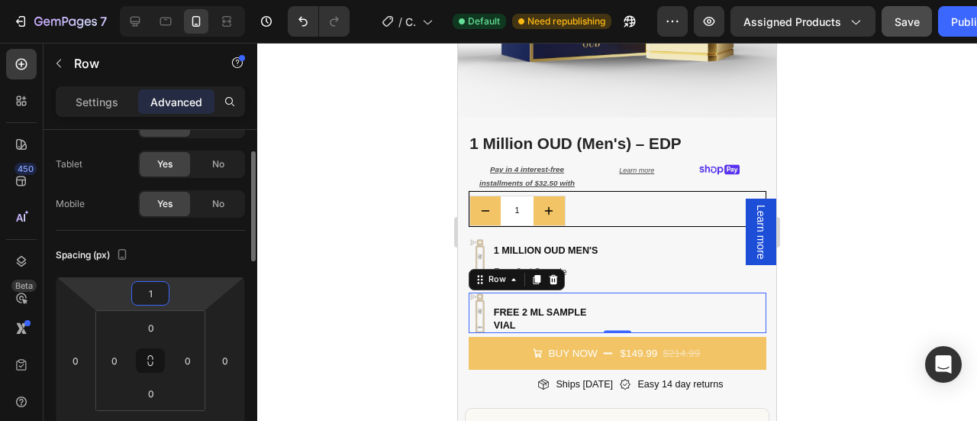
type input "10"
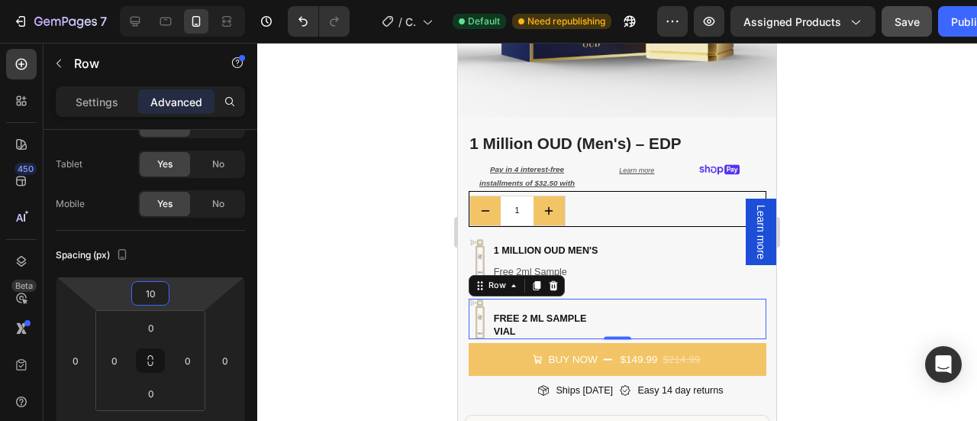
click at [820, 250] on div at bounding box center [617, 232] width 720 height 378
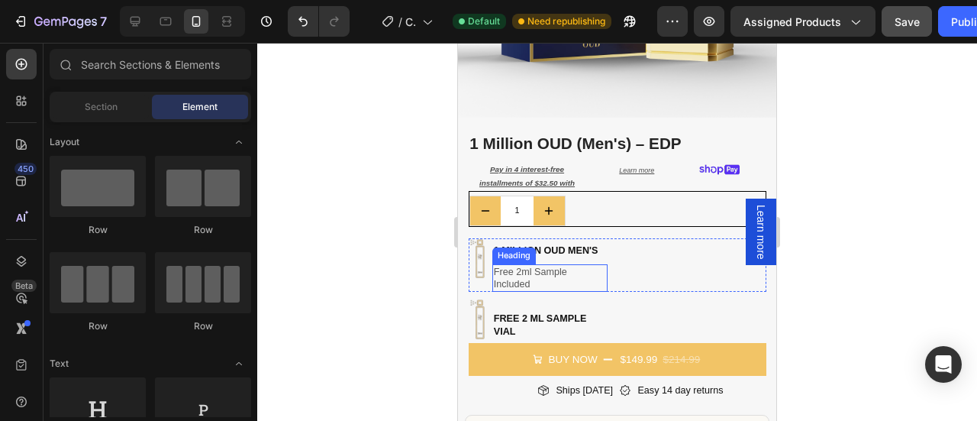
click at [548, 266] on p "Free 2ml Sample Included" at bounding box center [541, 278] width 95 height 25
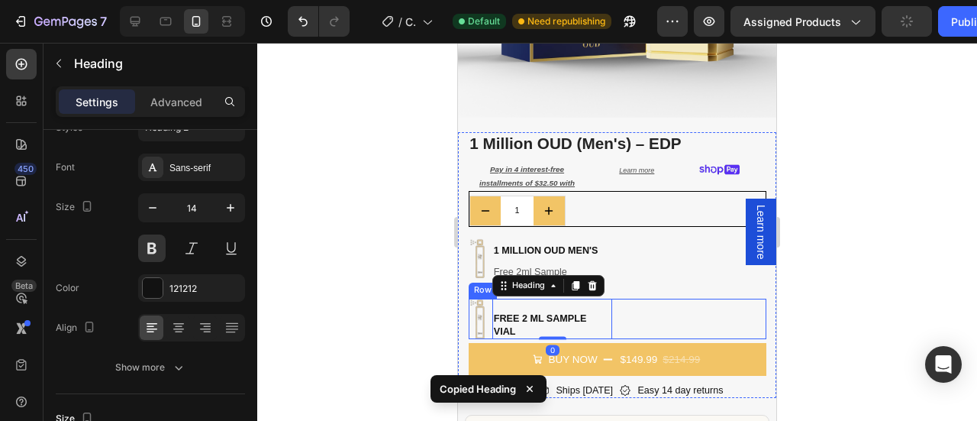
click at [663, 314] on div "Image ⁠⁠⁠⁠⁠⁠⁠ free 2 ML Sample Vial Heading 0 Row" at bounding box center [618, 318] width 298 height 40
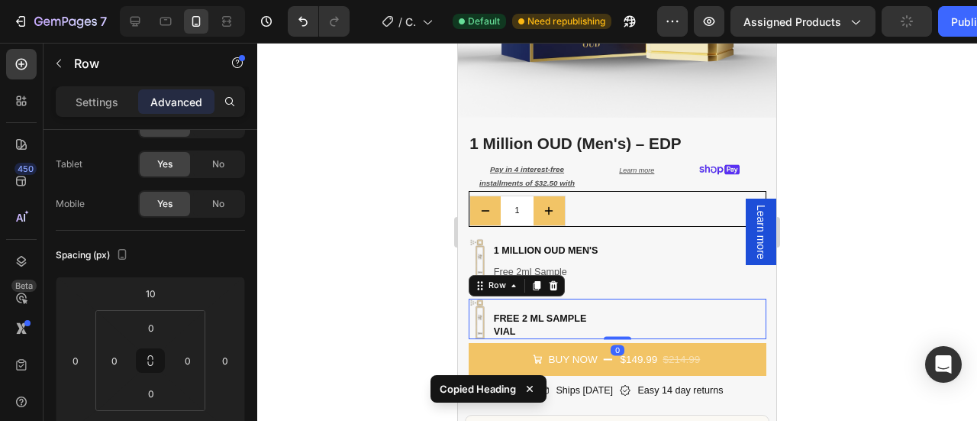
scroll to position [0, 0]
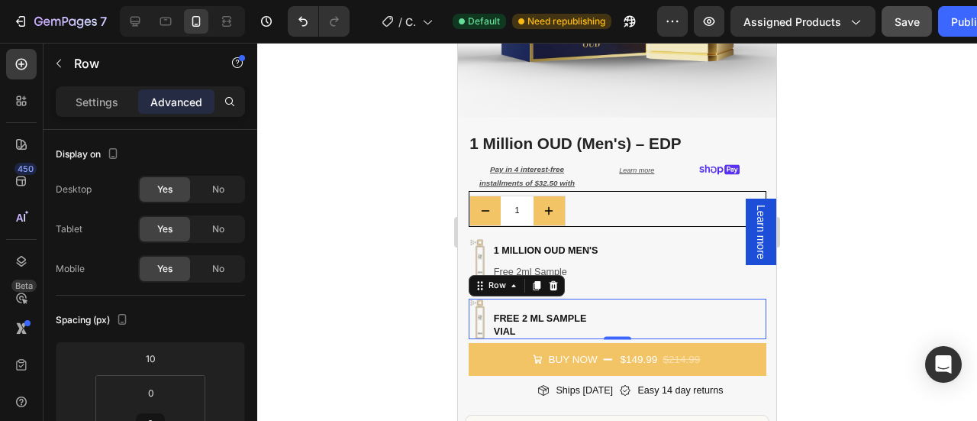
click at [644, 310] on div "Image ⁠⁠⁠⁠⁠⁠⁠ free 2 ML Sample Vial Heading Row 0" at bounding box center [618, 318] width 298 height 40
click at [102, 91] on div "Settings" at bounding box center [97, 101] width 76 height 24
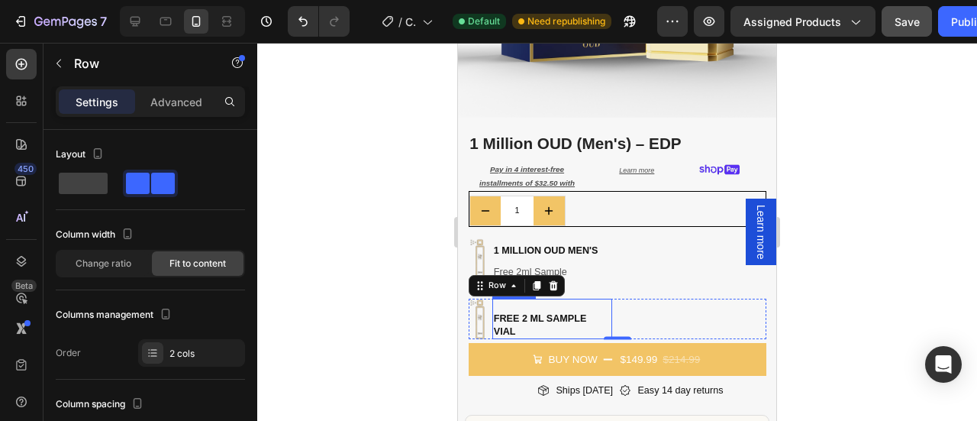
click at [594, 308] on h2 "⁠⁠⁠⁠⁠⁠⁠ free 2 ML Sample Vial" at bounding box center [552, 318] width 120 height 40
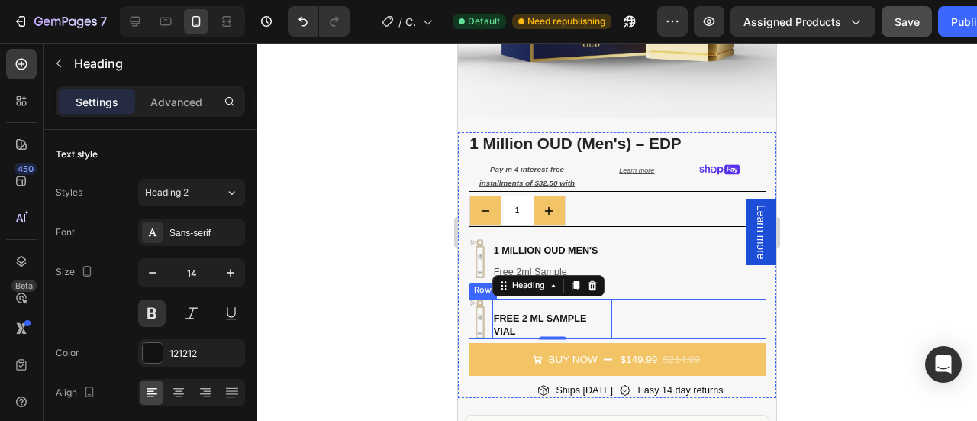
click at [642, 308] on div "Image ⁠⁠⁠⁠⁠⁠⁠ free 2 ML Sample Vial Heading 0 Row" at bounding box center [618, 318] width 298 height 40
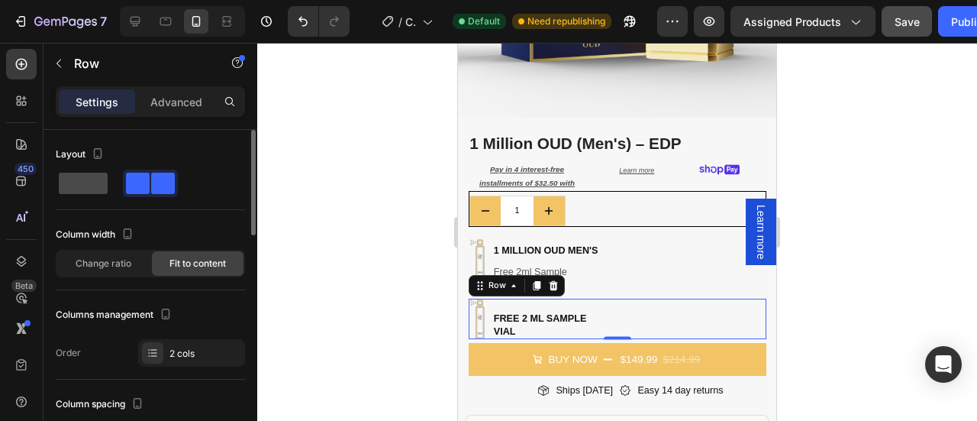
click at [87, 191] on span at bounding box center [83, 182] width 49 height 21
type input "0"
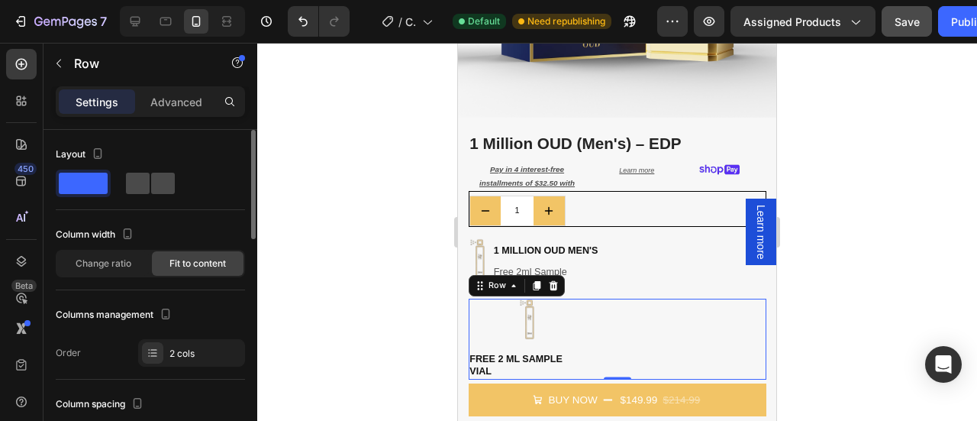
click at [136, 181] on span at bounding box center [138, 182] width 24 height 21
type input "5"
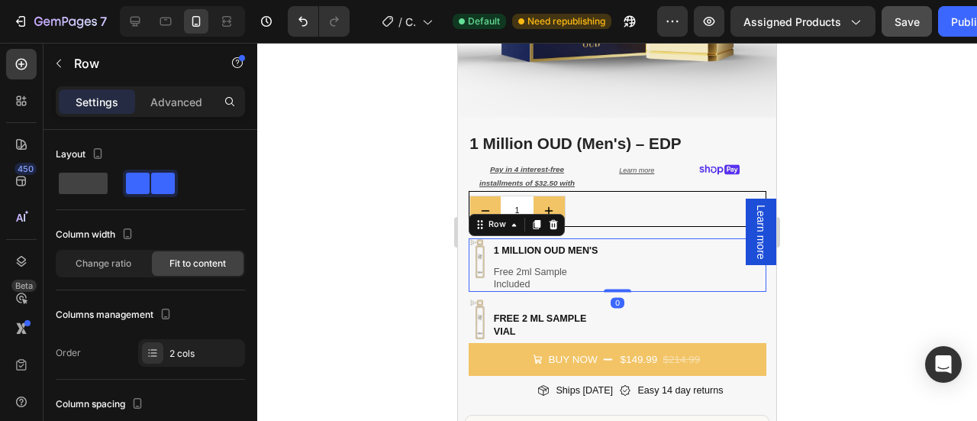
click at [652, 250] on div "Image 1 million oud men's Heading Free 2ml Sample Included Heading Row 0" at bounding box center [618, 265] width 298 height 54
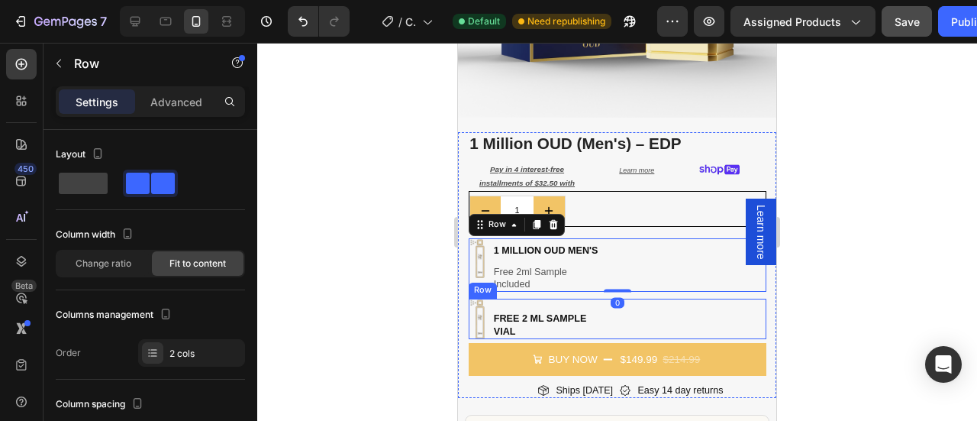
click at [643, 314] on div "Image ⁠⁠⁠⁠⁠⁠⁠ free 2 ML Sample Vial Heading Row" at bounding box center [618, 318] width 298 height 40
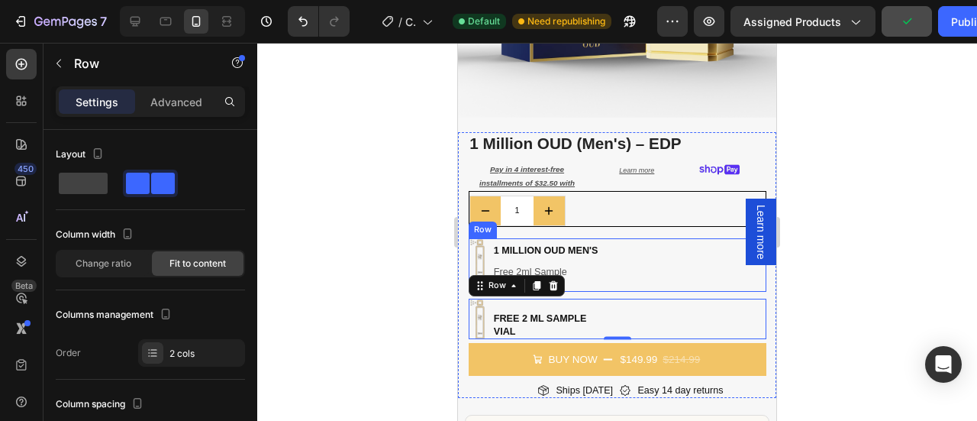
click at [639, 244] on div "Image 1 million oud men's Heading Free 2ml Sample Included Heading Row" at bounding box center [618, 265] width 298 height 54
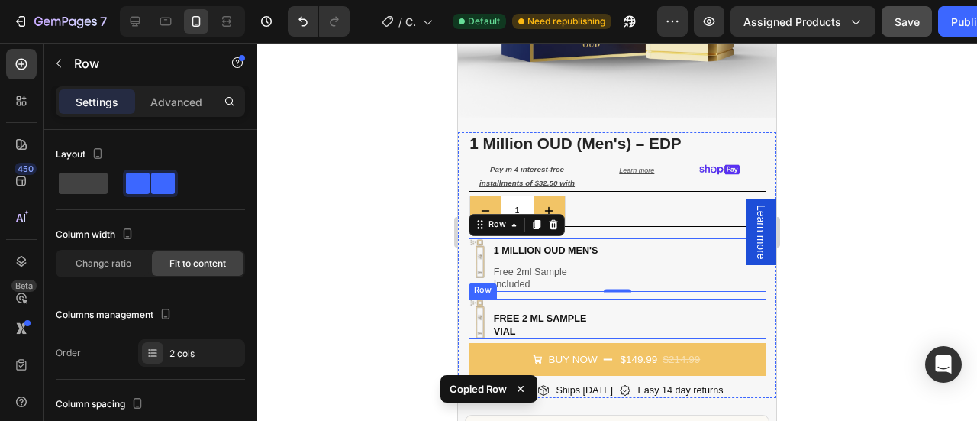
click at [643, 298] on div "Image ⁠⁠⁠⁠⁠⁠⁠ free 2 ML Sample Vial Heading Row" at bounding box center [618, 318] width 298 height 40
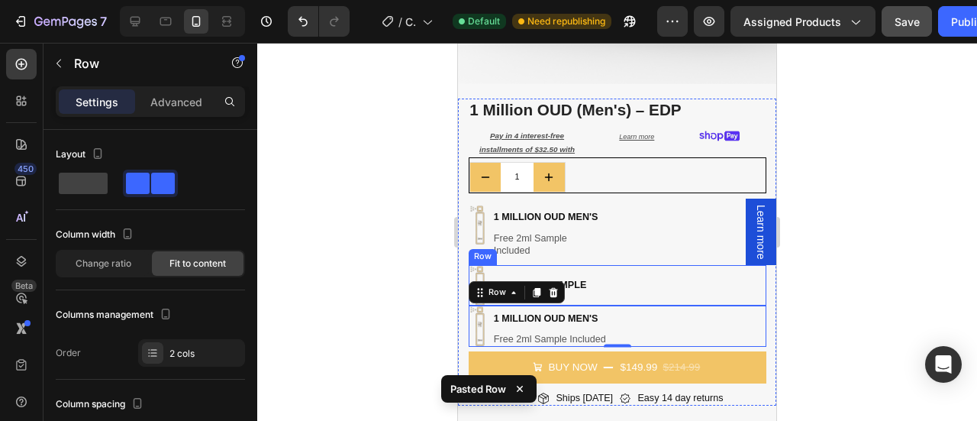
scroll to position [356, 0]
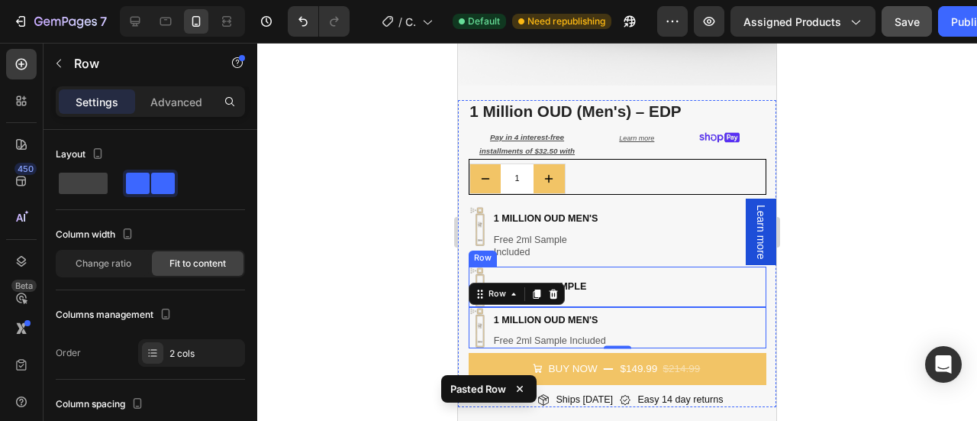
click at [651, 277] on div "Image ⁠⁠⁠⁠⁠⁠⁠ free 2 ML Sample Vial Heading Row" at bounding box center [618, 286] width 298 height 40
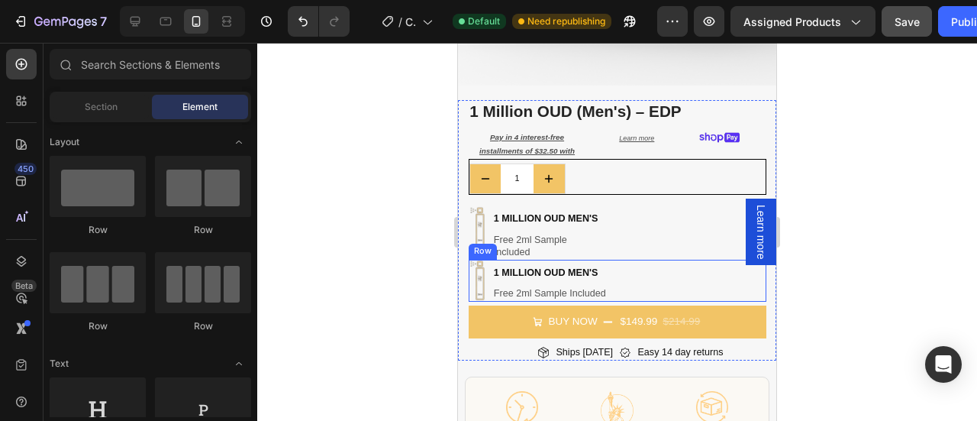
click at [644, 275] on div "Image 1 million oud men's Heading Free 2ml Sample Included Heading Row" at bounding box center [618, 280] width 298 height 41
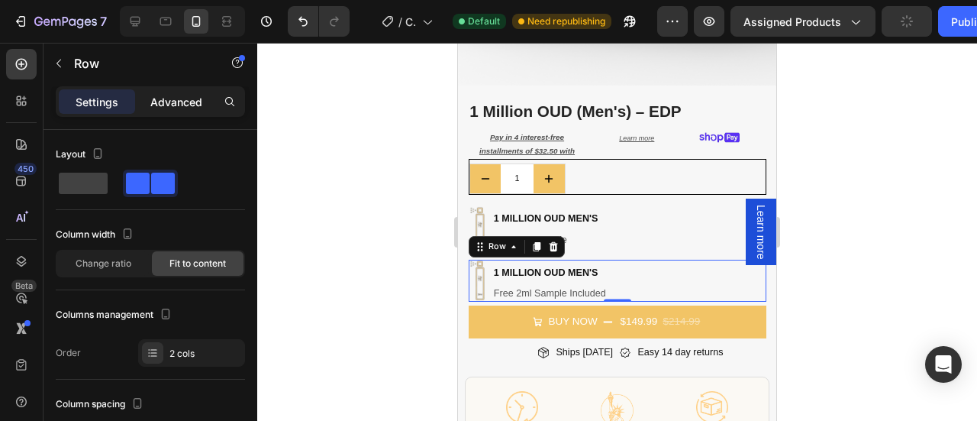
click at [166, 104] on p "Advanced" at bounding box center [176, 102] width 52 height 16
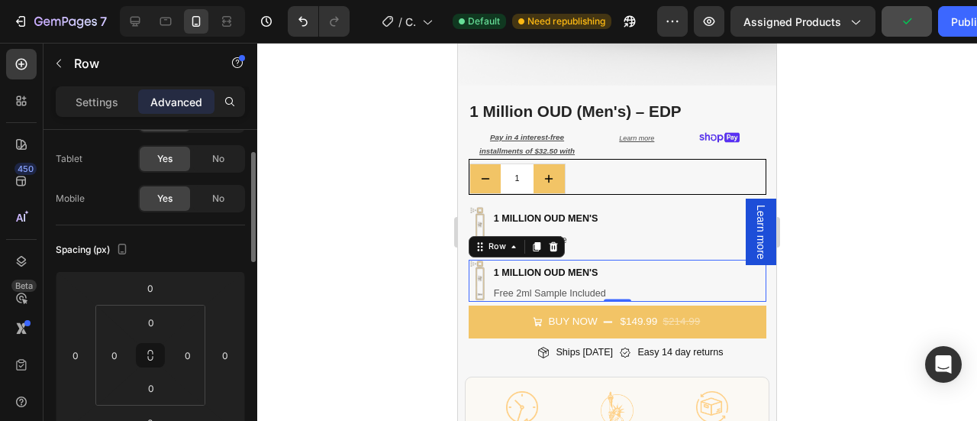
scroll to position [69, 0]
click at [153, 290] on input "0" at bounding box center [150, 288] width 31 height 23
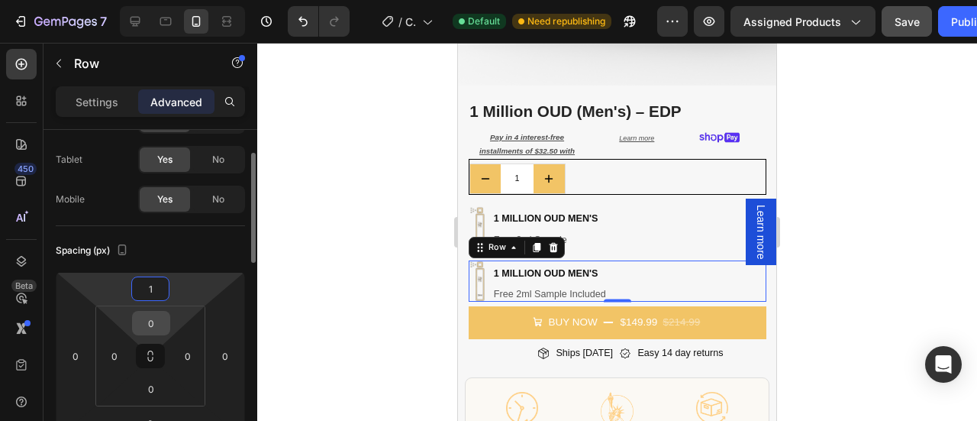
type input "10"
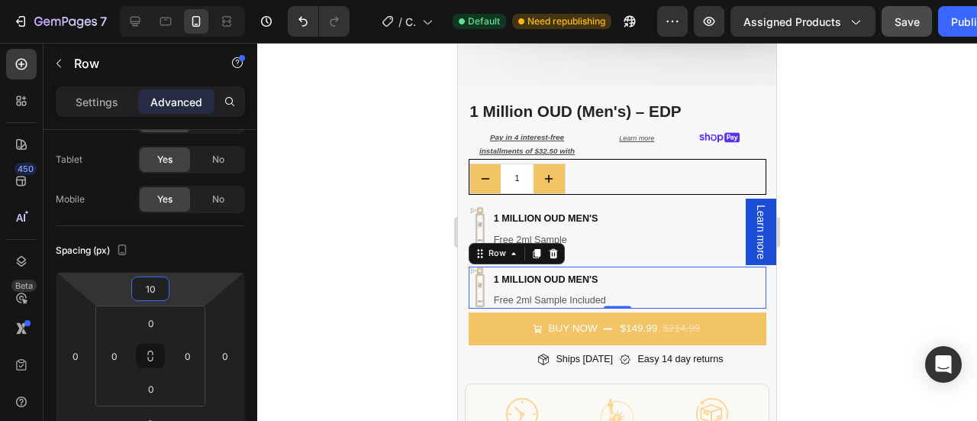
click at [821, 247] on div at bounding box center [617, 232] width 720 height 378
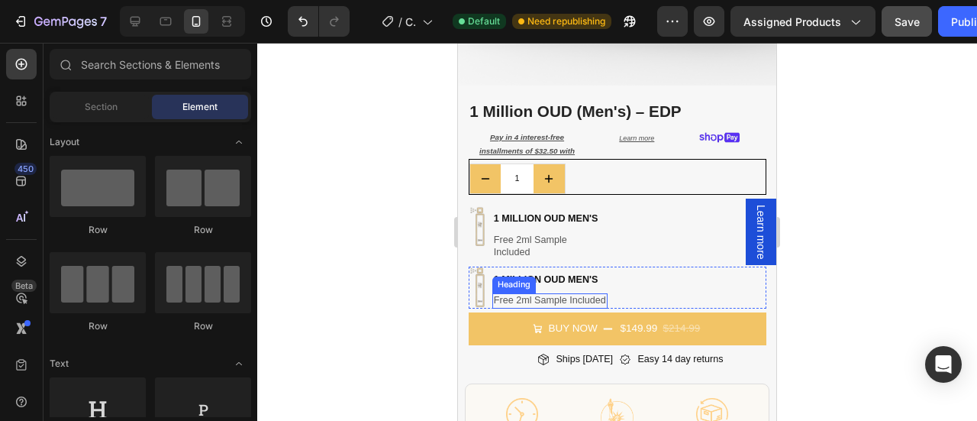
click at [571, 293] on h2 "Free 2ml Sample Included" at bounding box center [549, 300] width 115 height 15
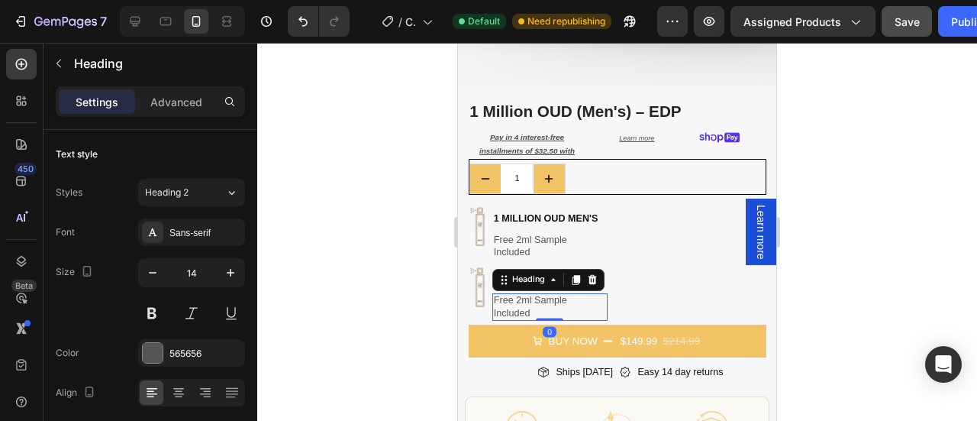
click at [571, 293] on h2 "Free 2ml Sample Included" at bounding box center [549, 306] width 115 height 27
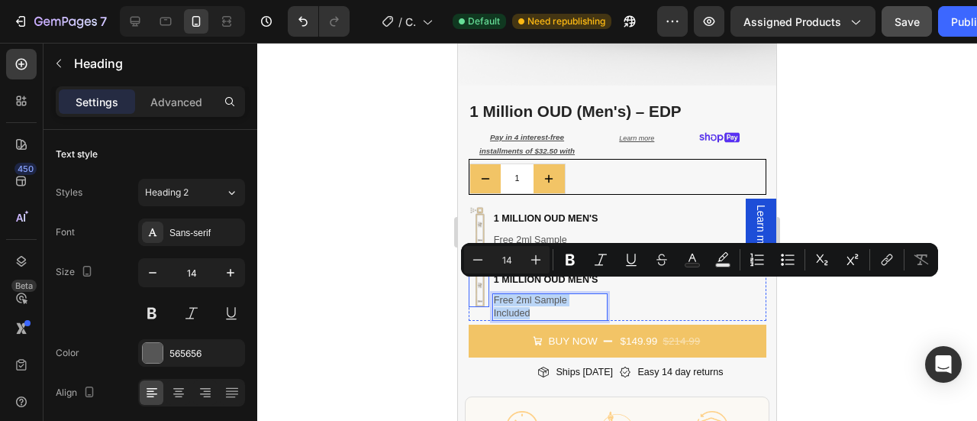
drag, startPoint x: 531, startPoint y: 300, endPoint x: 484, endPoint y: 279, distance: 51.9
click at [484, 279] on div "Image 1 million oud men's Heading Free 2ml Sample Included Heading 0 Row" at bounding box center [618, 293] width 298 height 54
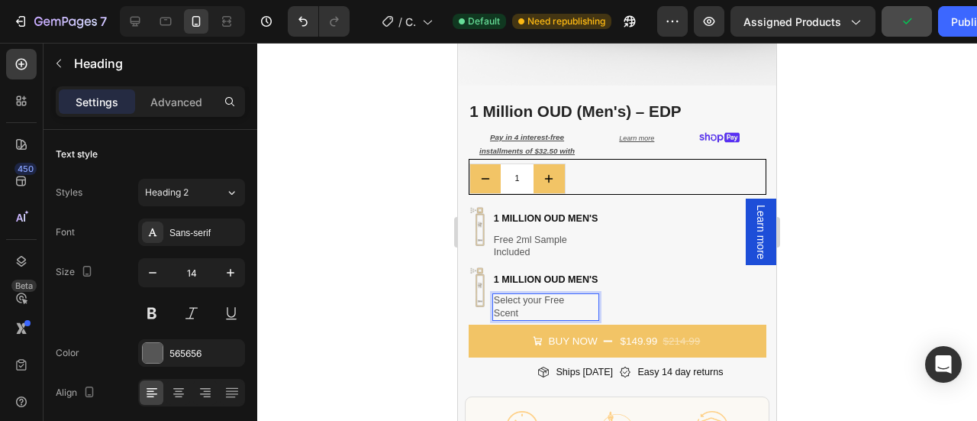
click at [836, 208] on div at bounding box center [617, 232] width 720 height 378
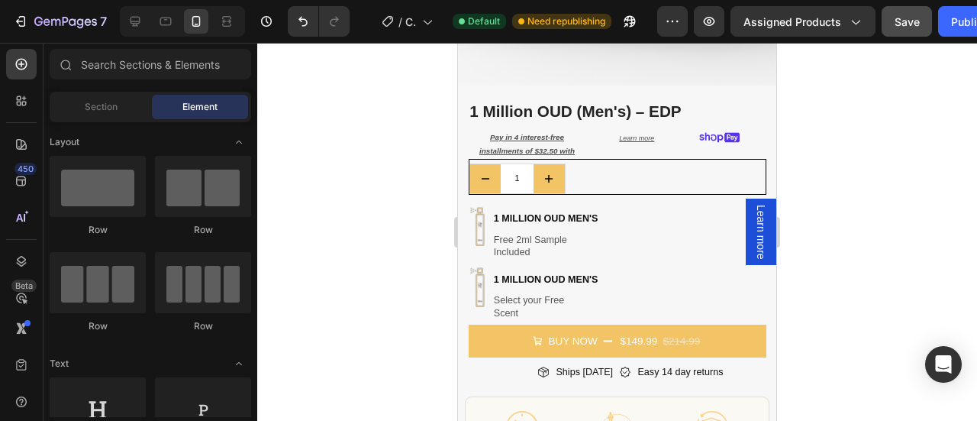
click at [858, 252] on div at bounding box center [617, 232] width 720 height 378
click at [544, 300] on p "Select your Free Scent" at bounding box center [538, 306] width 89 height 25
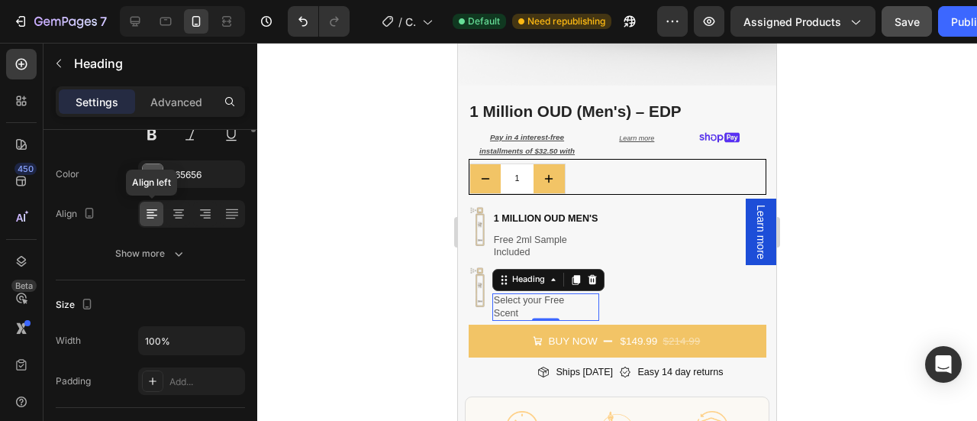
scroll to position [0, 0]
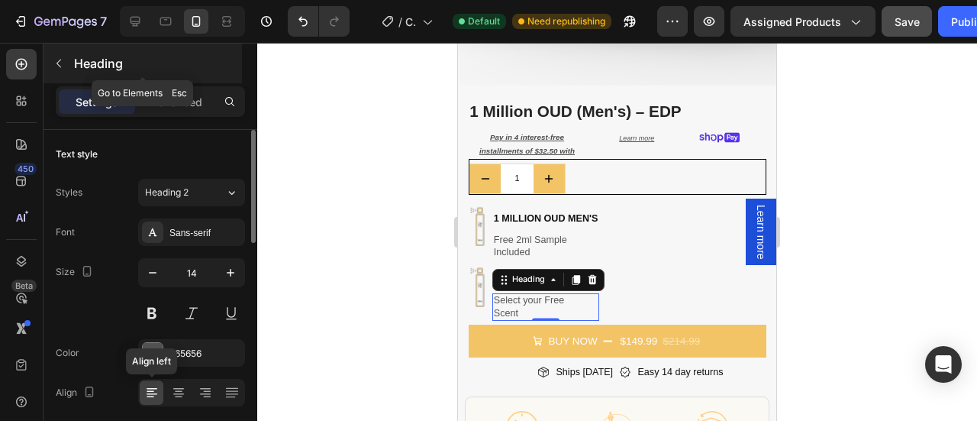
click at [56, 64] on icon "button" at bounding box center [59, 63] width 12 height 12
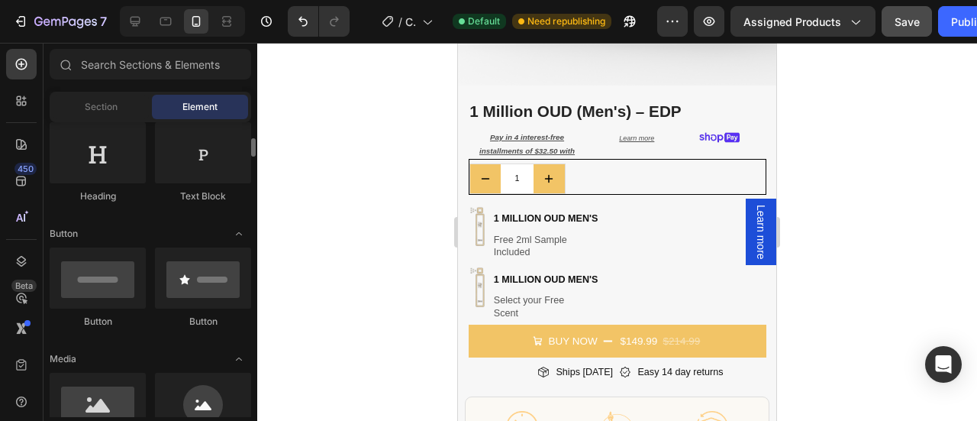
scroll to position [256, 0]
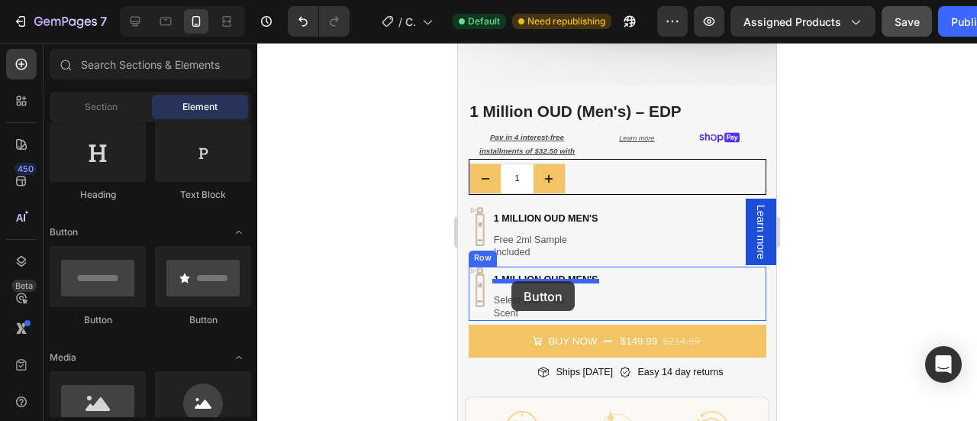
drag, startPoint x: 563, startPoint y: 334, endPoint x: 662, endPoint y: 353, distance: 100.3
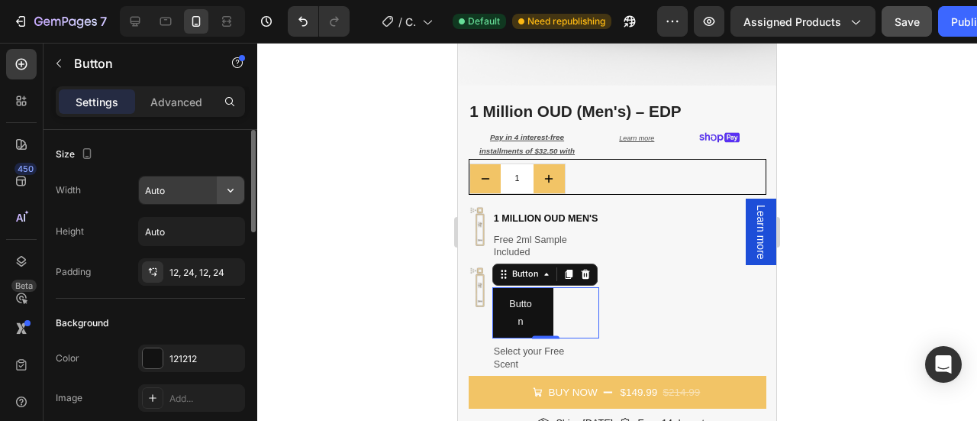
click at [231, 189] on icon "button" at bounding box center [230, 189] width 15 height 15
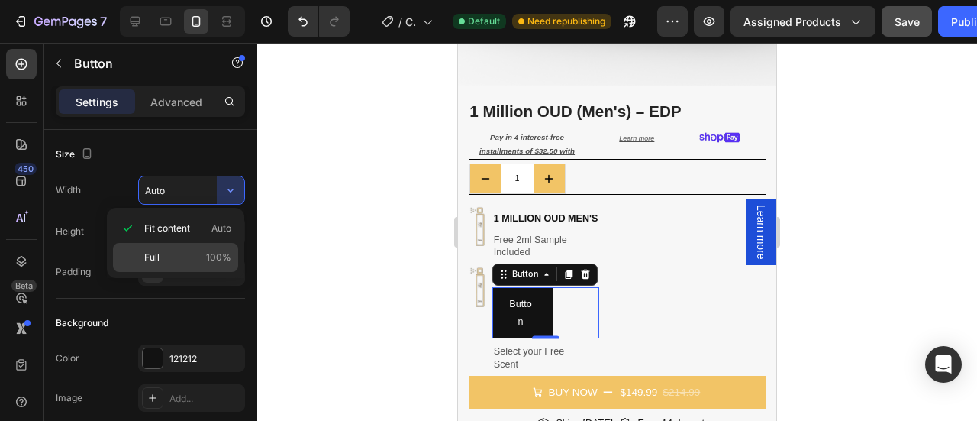
click at [156, 256] on span "Full" at bounding box center [151, 257] width 15 height 14
type input "100%"
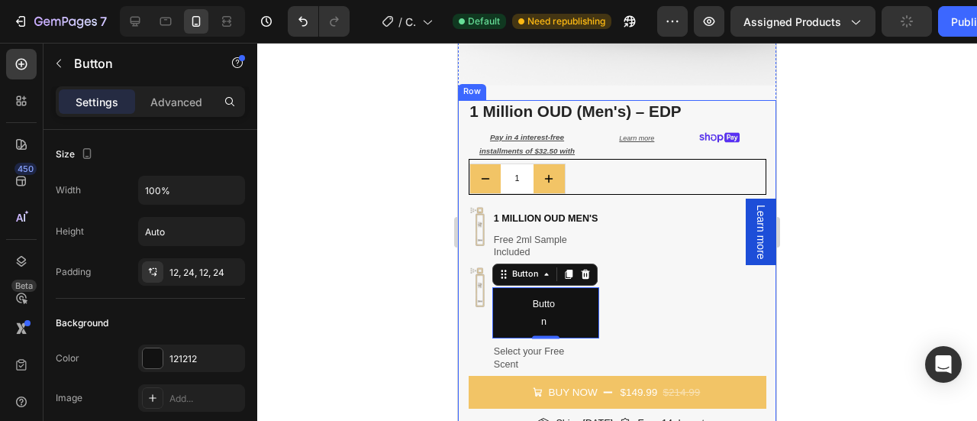
click at [820, 282] on div at bounding box center [617, 232] width 720 height 378
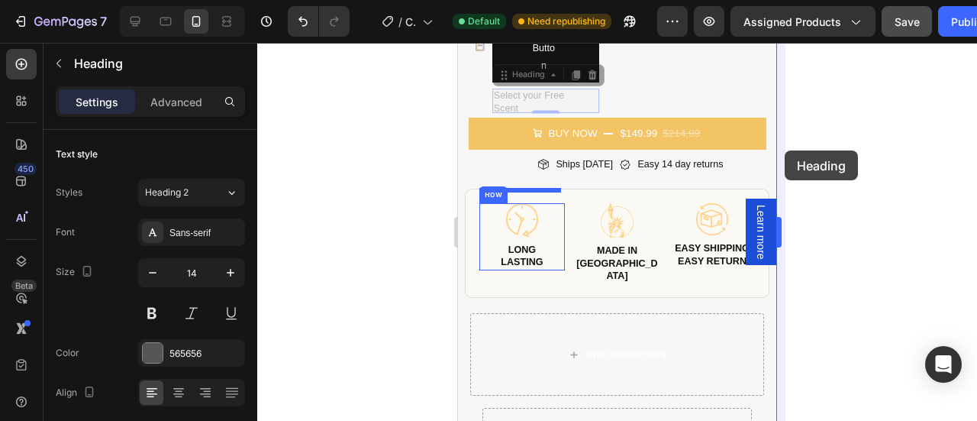
scroll to position [642, 0]
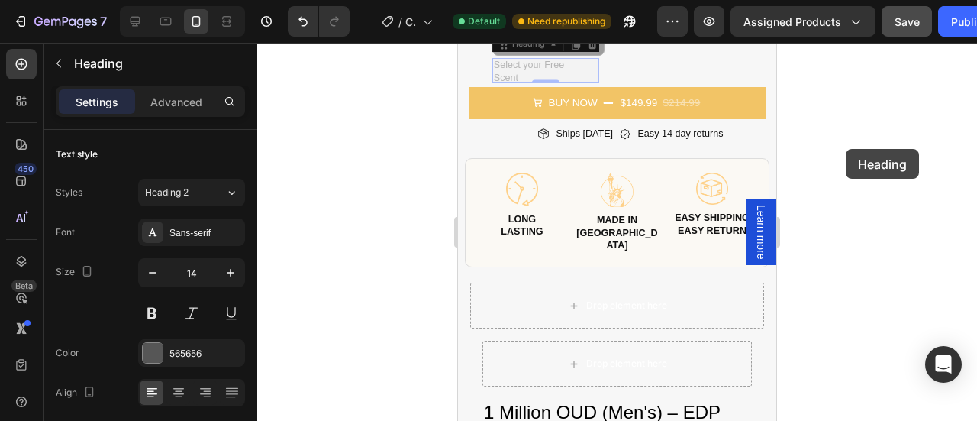
click at [846, 149] on div at bounding box center [617, 232] width 720 height 378
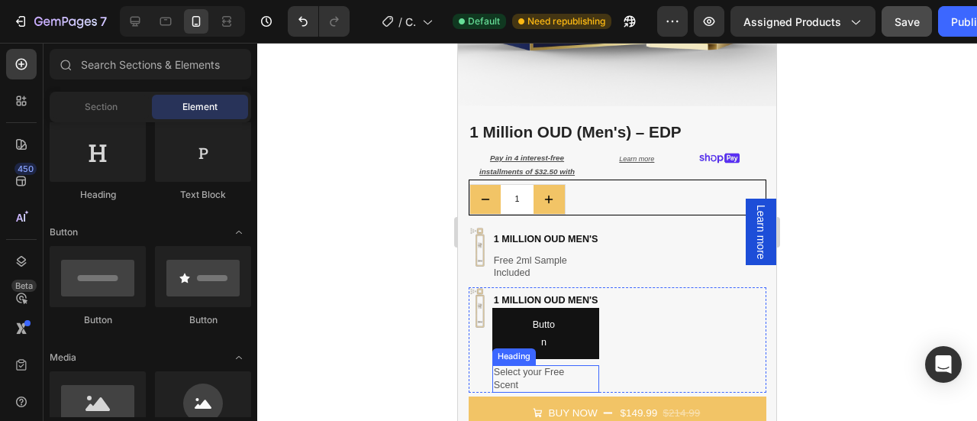
scroll to position [336, 0]
click at [522, 367] on p "Select your Free Scent" at bounding box center [538, 377] width 89 height 25
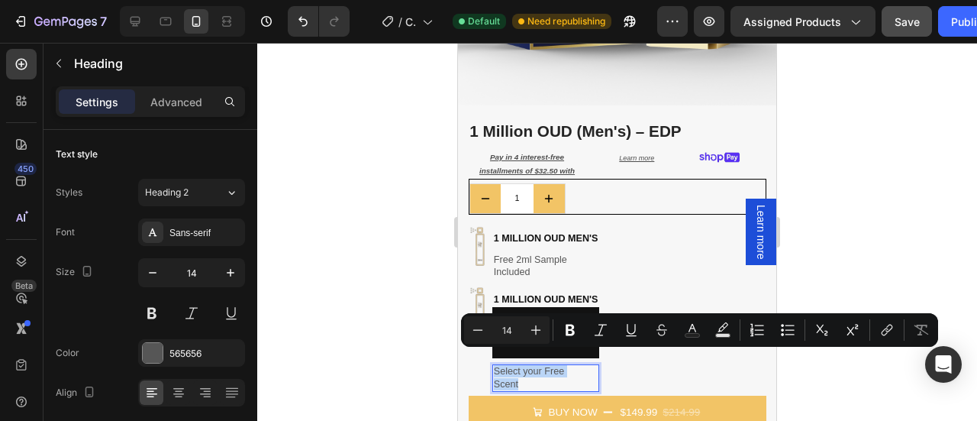
drag, startPoint x: 520, startPoint y: 366, endPoint x: 495, endPoint y: 355, distance: 27.7
click at [495, 365] on p "Select your Free Scent" at bounding box center [538, 377] width 89 height 25
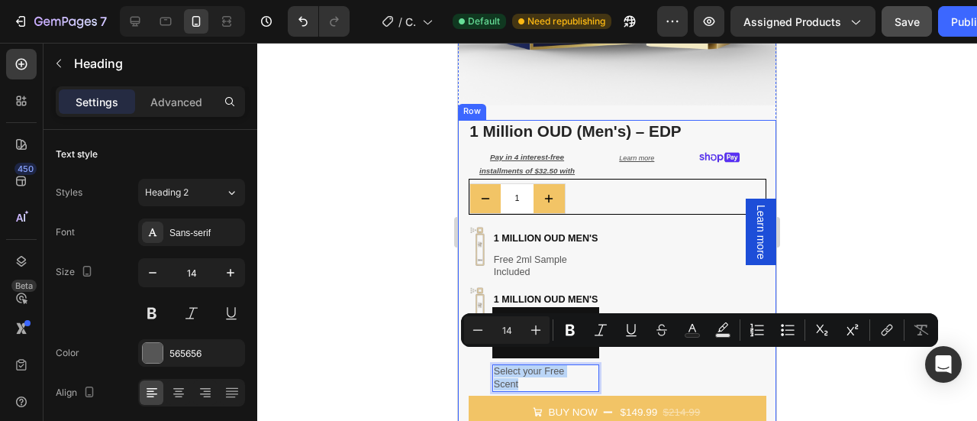
copy p "Select your Free Scent"
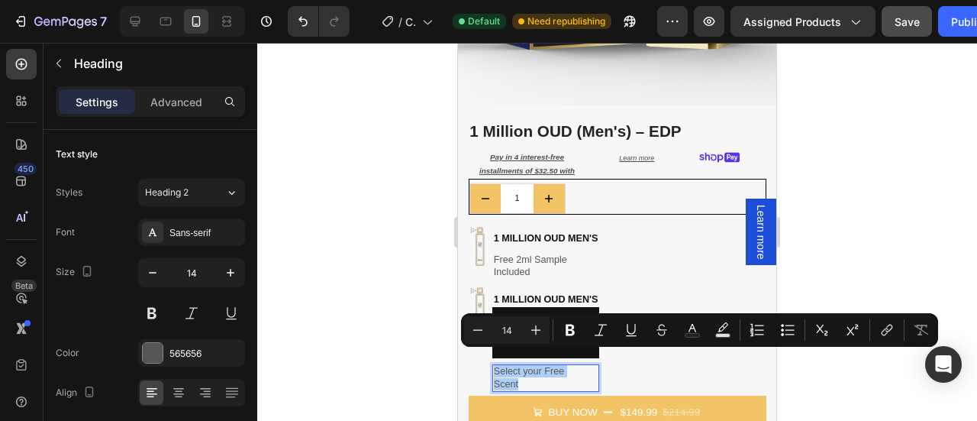
click at [844, 237] on div at bounding box center [617, 232] width 720 height 378
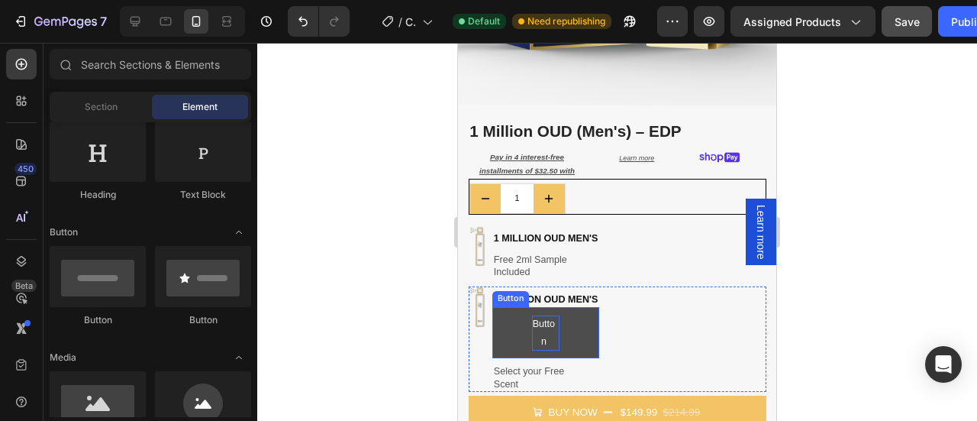
click at [553, 323] on p "Button" at bounding box center [544, 332] width 24 height 34
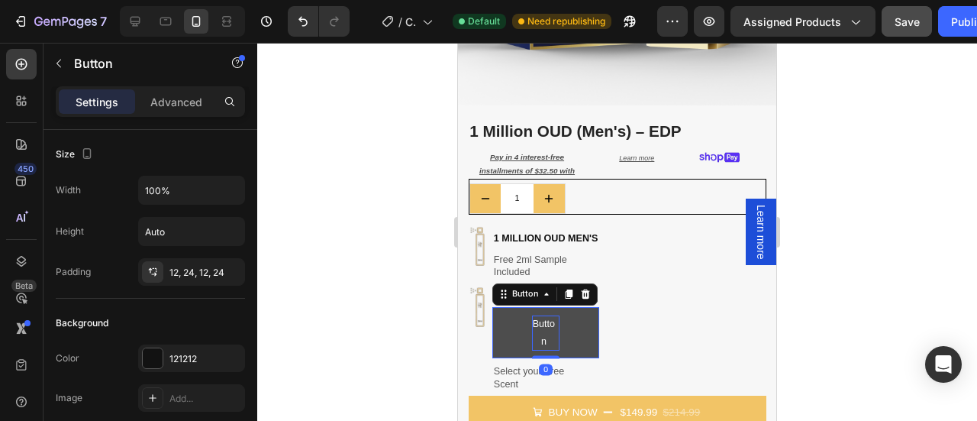
click at [546, 318] on p "Button" at bounding box center [544, 332] width 24 height 34
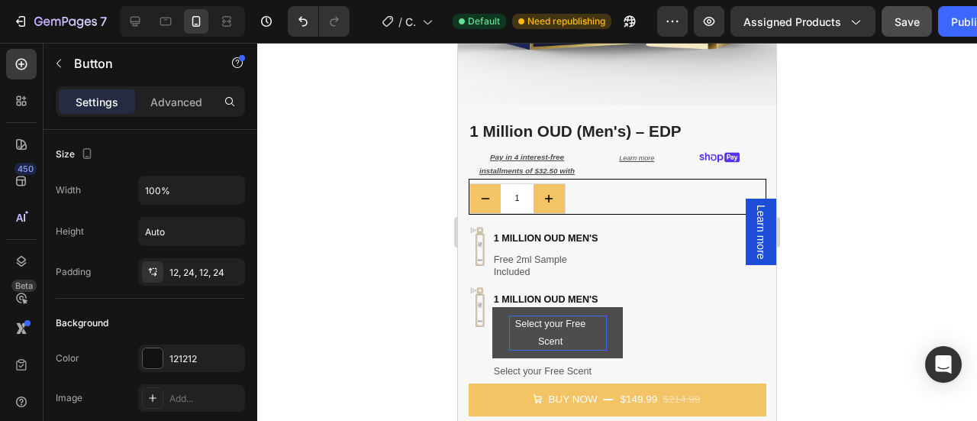
click at [842, 229] on div at bounding box center [617, 232] width 720 height 378
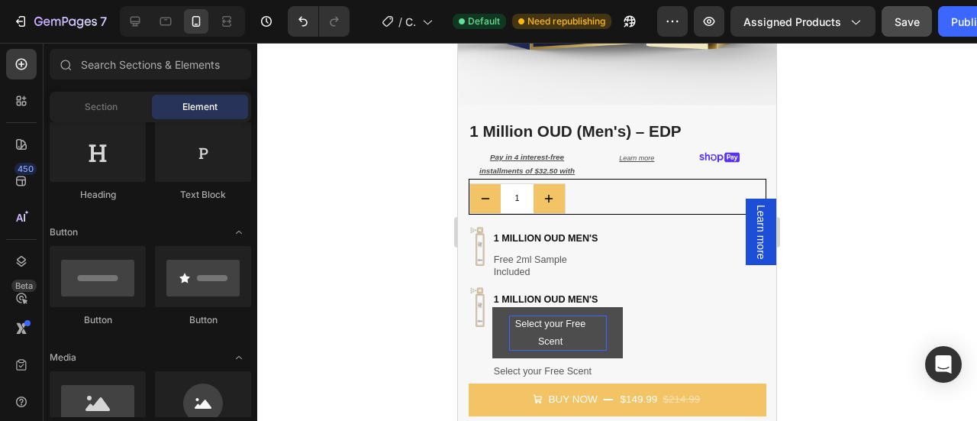
click at [852, 220] on div at bounding box center [617, 232] width 720 height 378
click at [614, 317] on button "Select your Free Scent" at bounding box center [557, 332] width 131 height 51
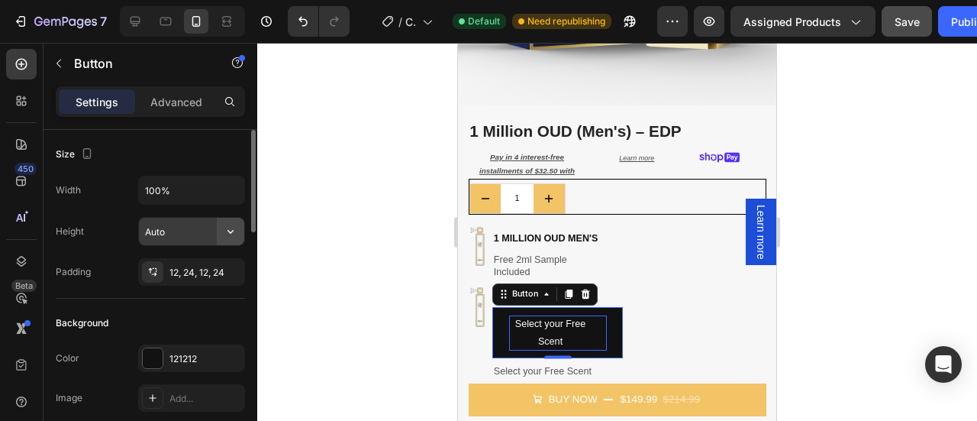
click at [224, 228] on icon "button" at bounding box center [230, 231] width 15 height 15
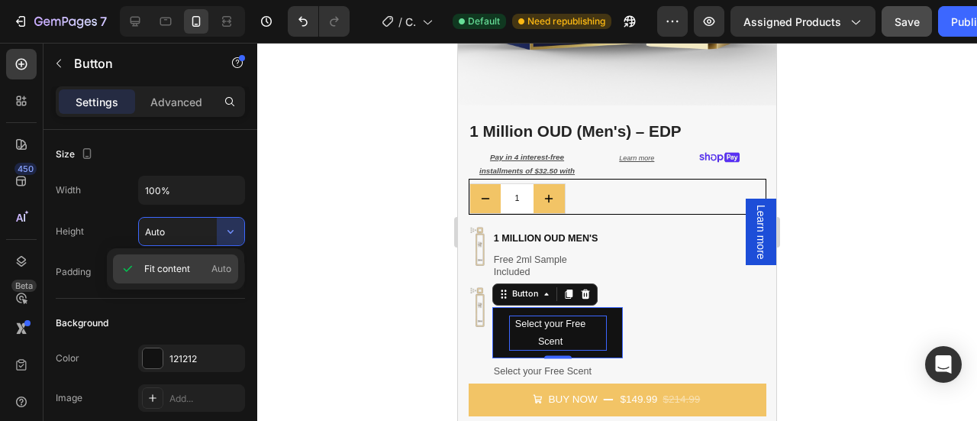
click at [218, 268] on span "Auto" at bounding box center [221, 269] width 20 height 14
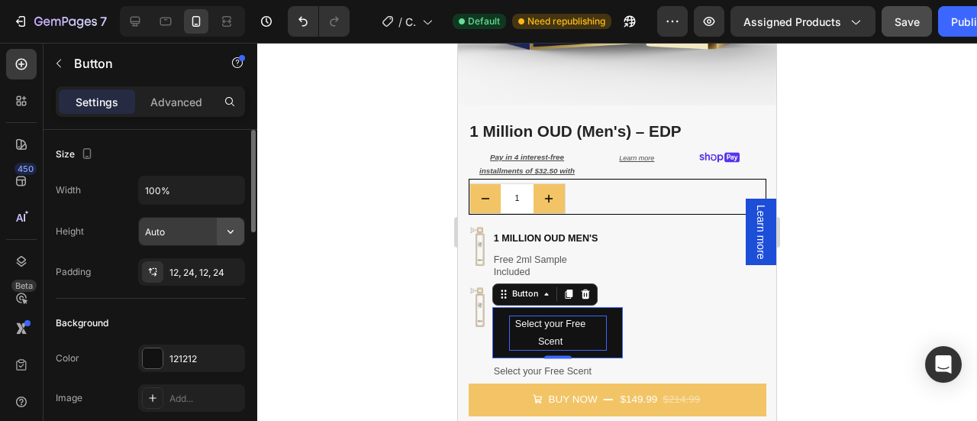
click at [231, 227] on icon "button" at bounding box center [230, 231] width 15 height 15
click at [171, 226] on input "Auto" at bounding box center [191, 231] width 105 height 27
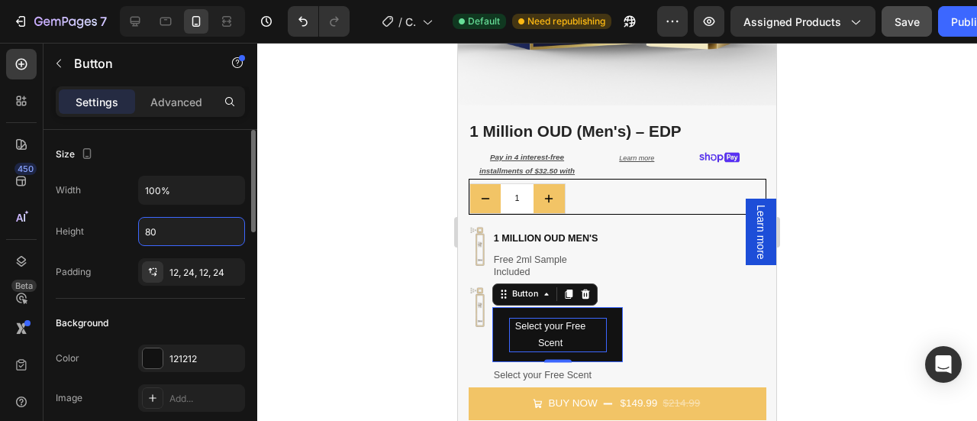
type input "8"
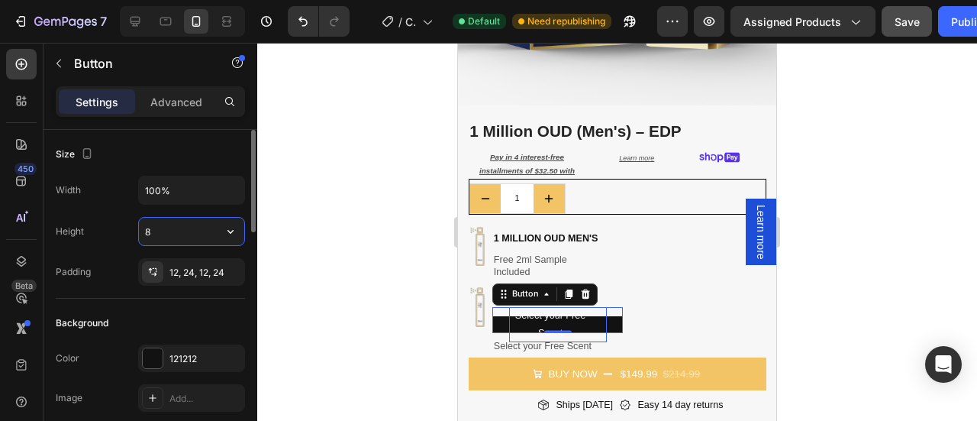
click at [153, 225] on input "8" at bounding box center [191, 231] width 105 height 27
type input "50"
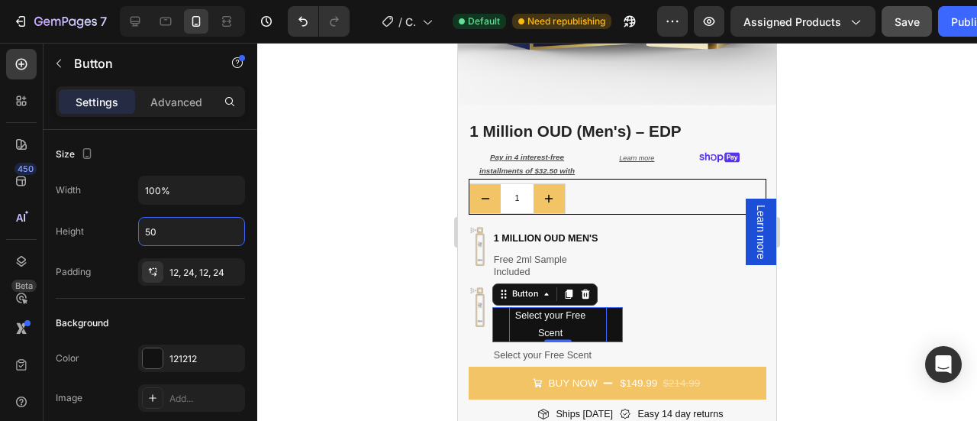
click at [859, 230] on div at bounding box center [617, 232] width 720 height 378
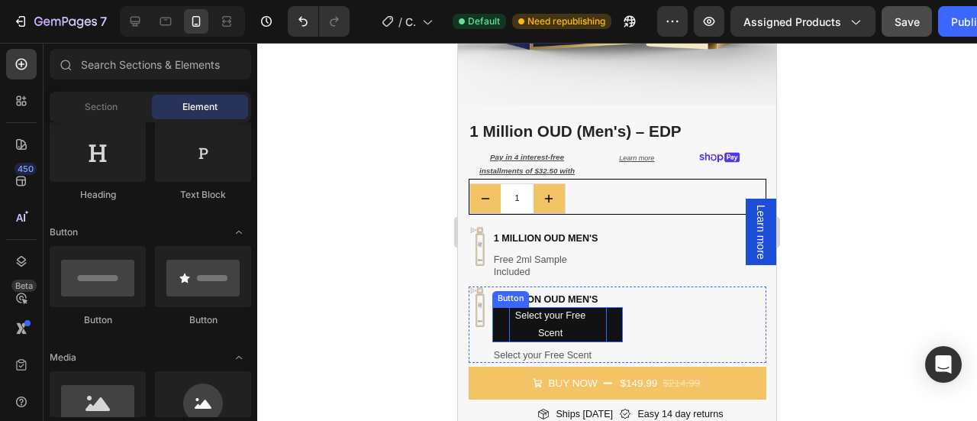
click at [589, 317] on p "Select your Free Scent" at bounding box center [550, 324] width 83 height 34
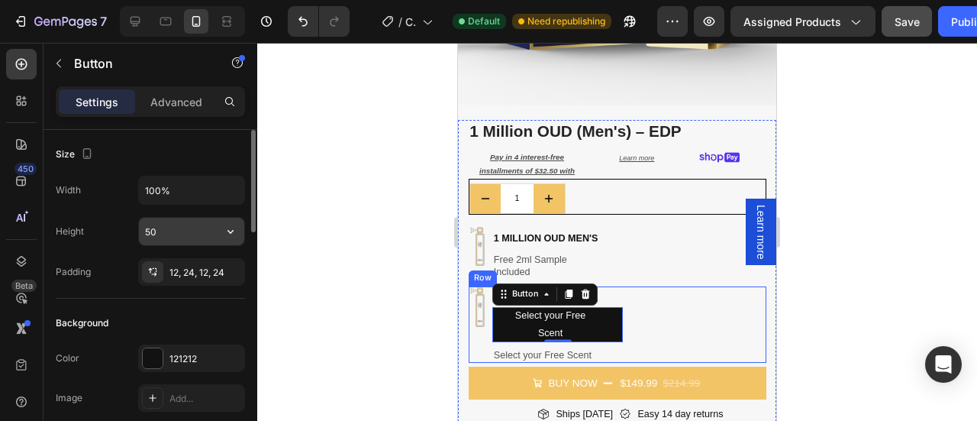
click at [150, 240] on input "50" at bounding box center [191, 231] width 105 height 27
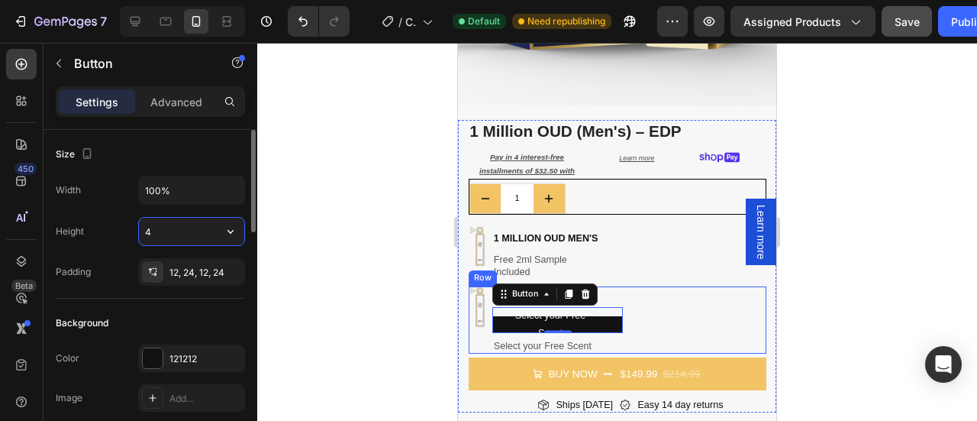
type input "40"
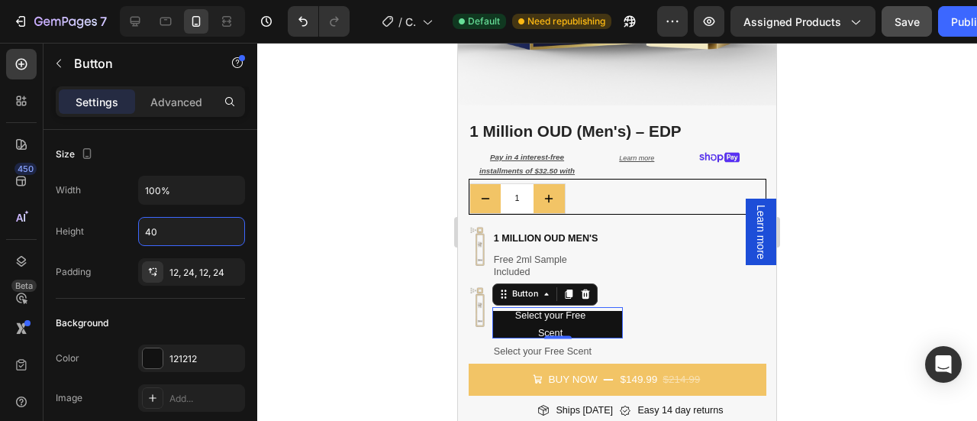
click at [837, 227] on div at bounding box center [617, 232] width 720 height 378
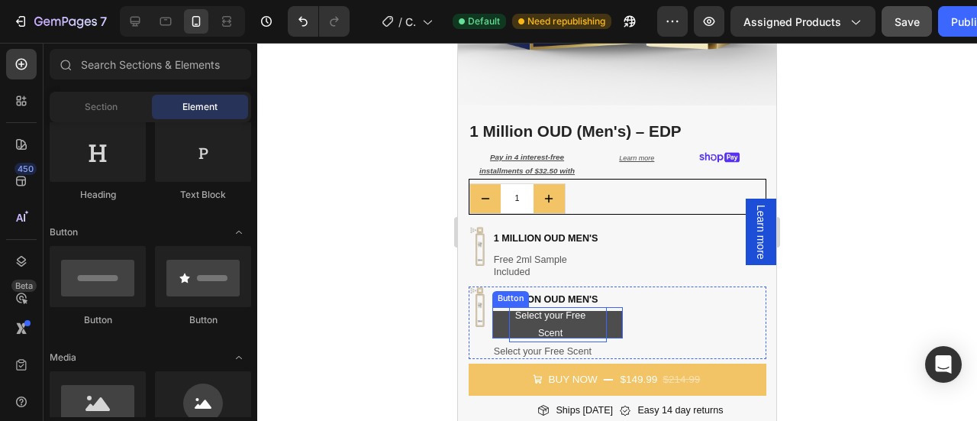
click at [566, 308] on p "Select your Free Scent" at bounding box center [550, 324] width 83 height 34
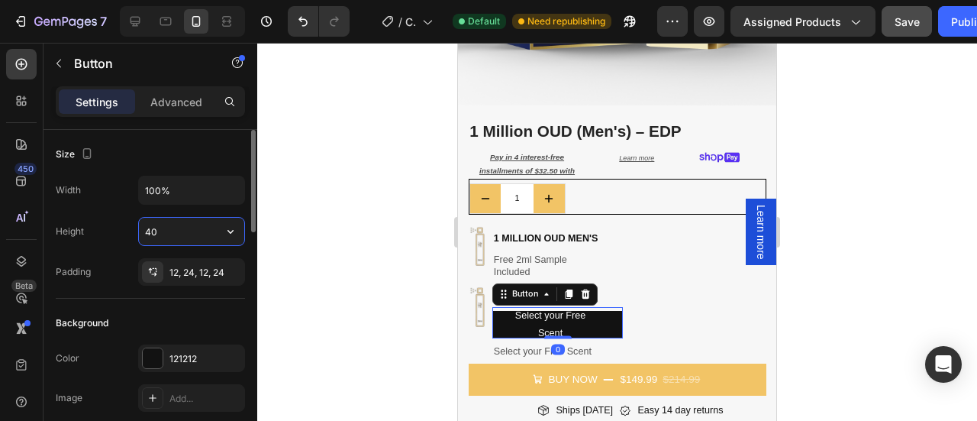
click at [169, 225] on input "40" at bounding box center [191, 231] width 105 height 27
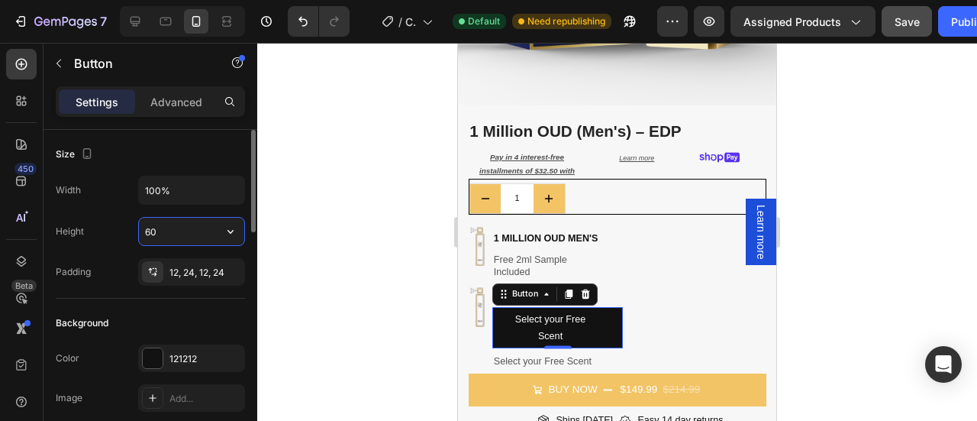
type input "6"
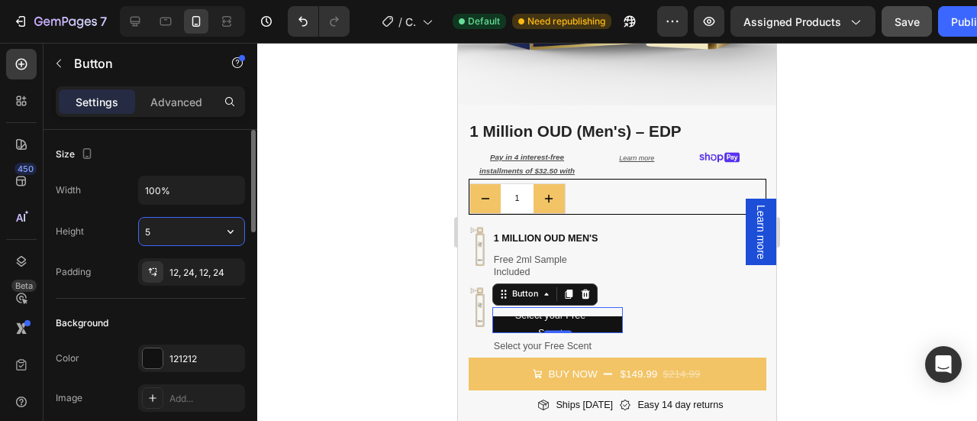
type input "50"
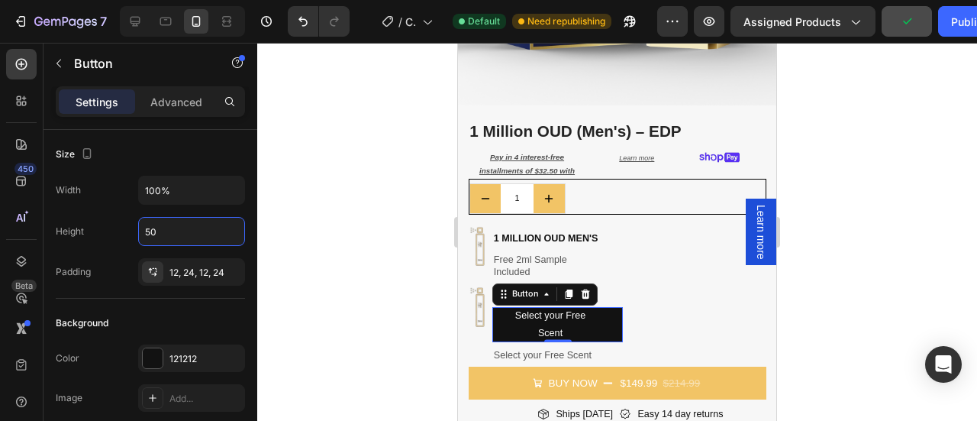
drag, startPoint x: 862, startPoint y: 245, endPoint x: 846, endPoint y: 250, distance: 17.4
click at [861, 245] on div at bounding box center [617, 232] width 720 height 378
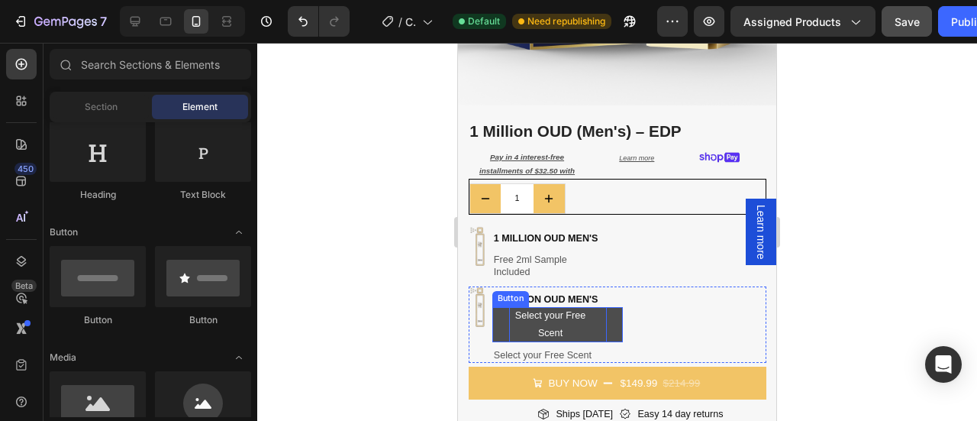
click at [597, 312] on div "Select your Free Scent" at bounding box center [558, 324] width 98 height 34
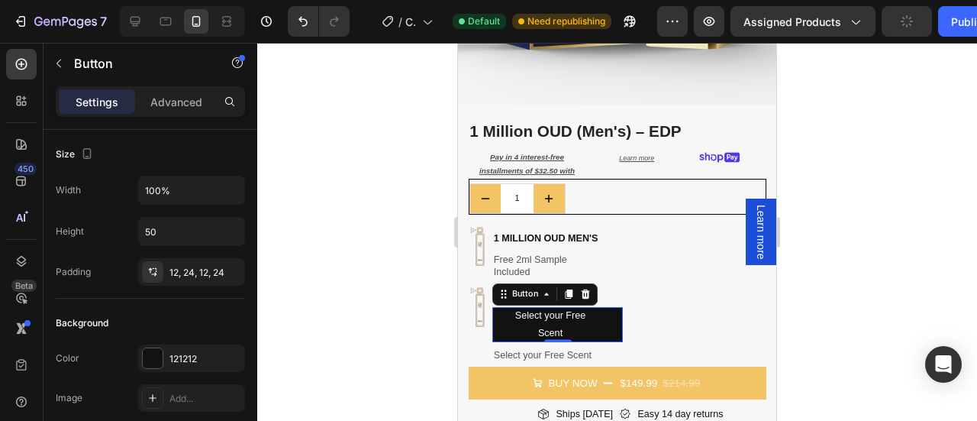
click at [840, 251] on div at bounding box center [617, 232] width 720 height 378
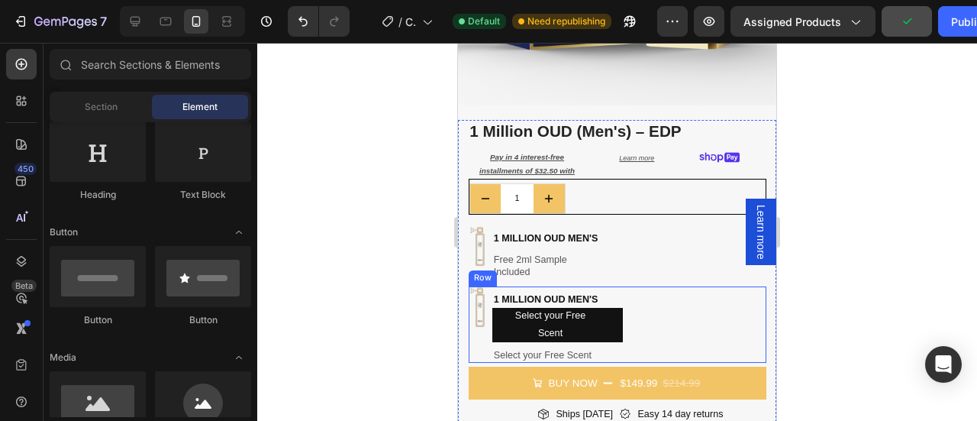
click at [668, 286] on div "Image 1 million oud men's Heading Select your Free Scent Button Select your Fre…" at bounding box center [618, 324] width 298 height 76
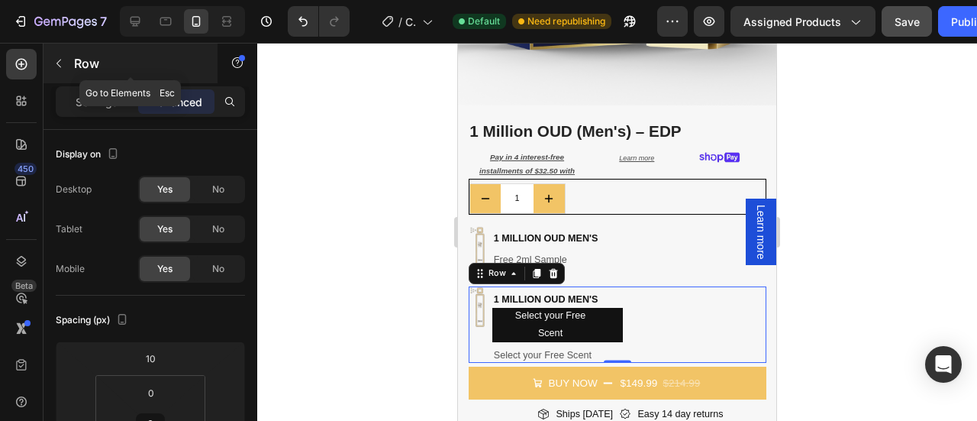
click at [62, 61] on icon "button" at bounding box center [59, 63] width 12 height 12
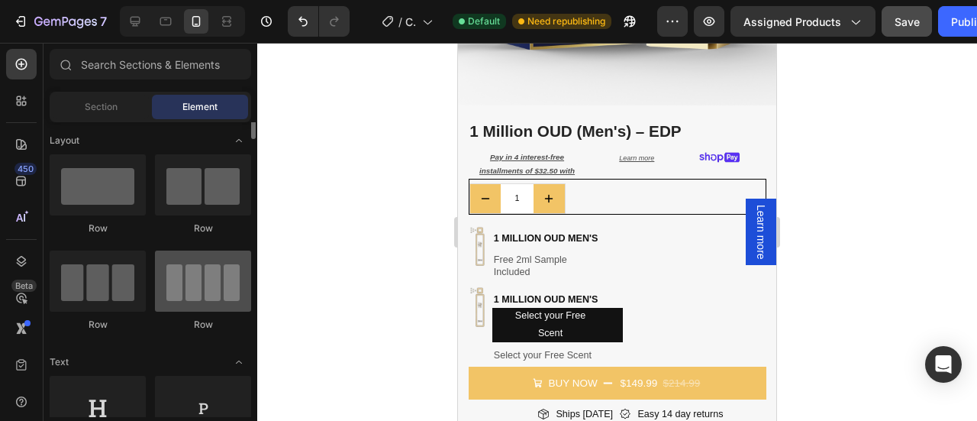
scroll to position [0, 0]
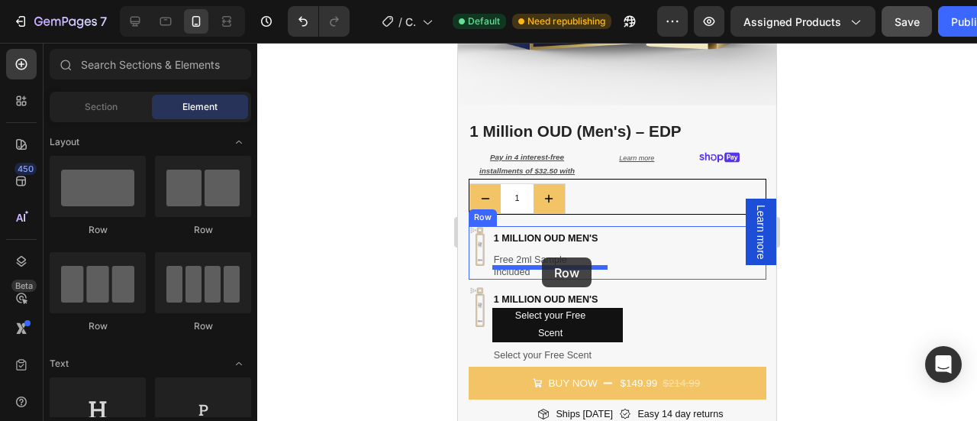
drag, startPoint x: 533, startPoint y: 341, endPoint x: 1272, endPoint y: 398, distance: 741.1
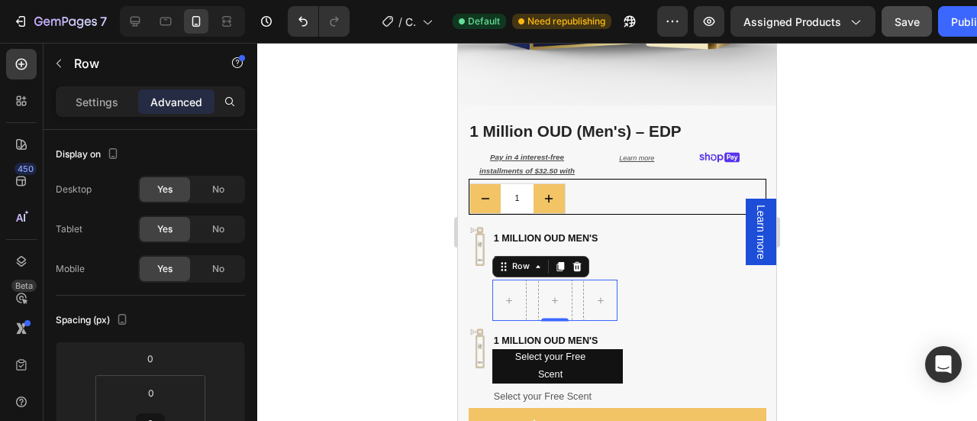
click at [829, 256] on div at bounding box center [617, 232] width 720 height 378
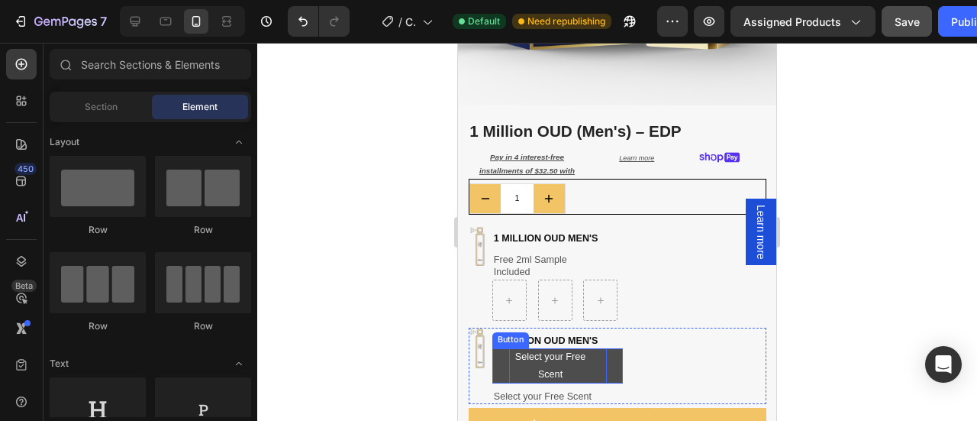
click at [574, 354] on p "Select your Free Scent" at bounding box center [550, 365] width 83 height 34
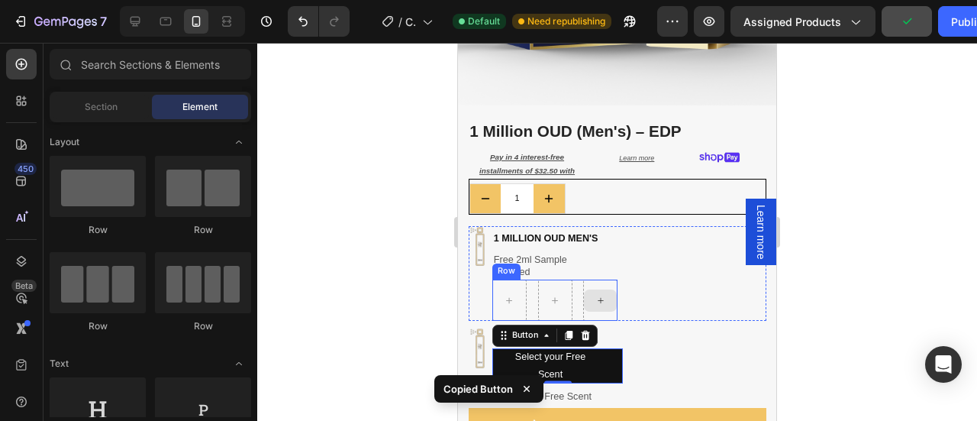
click at [595, 295] on icon at bounding box center [600, 300] width 11 height 11
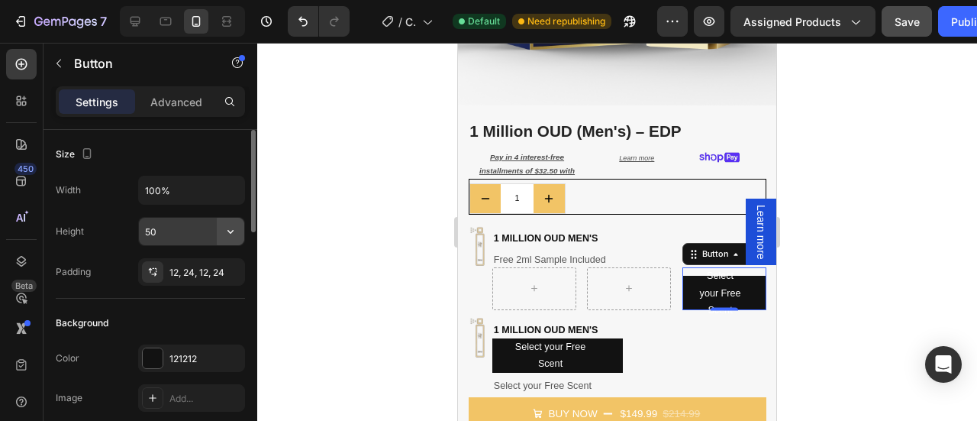
click at [235, 236] on icon "button" at bounding box center [230, 231] width 15 height 15
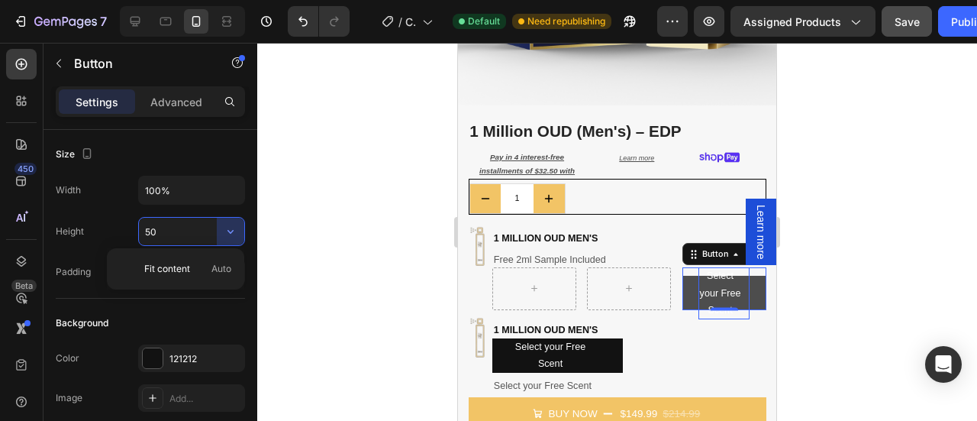
click at [713, 294] on p "Select your Free Scent" at bounding box center [720, 293] width 44 height 52
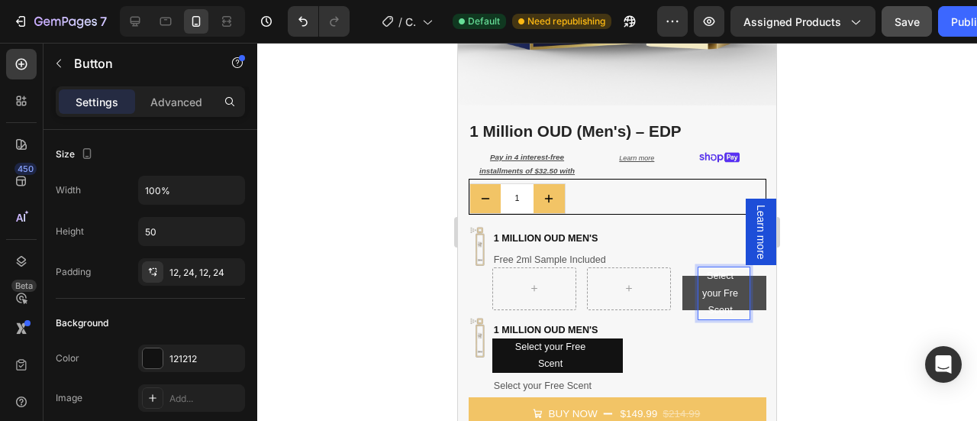
click at [726, 294] on p "Select your Fre Scent" at bounding box center [720, 293] width 44 height 52
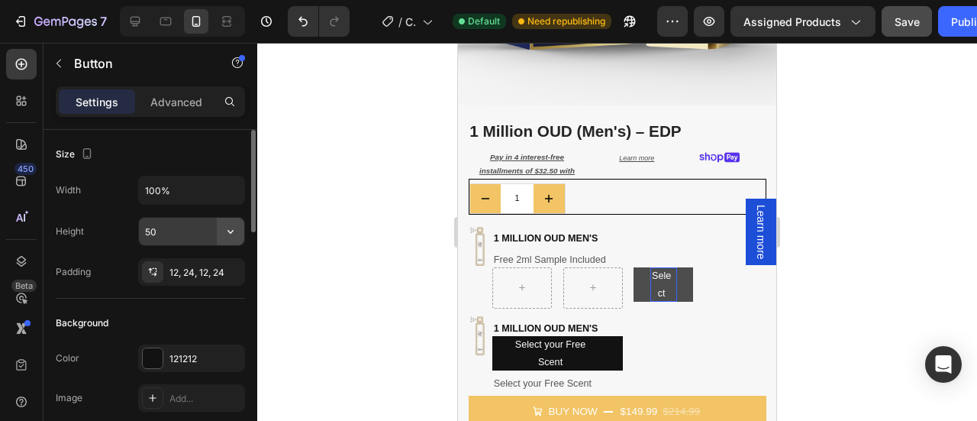
click at [231, 234] on icon "button" at bounding box center [230, 231] width 15 height 15
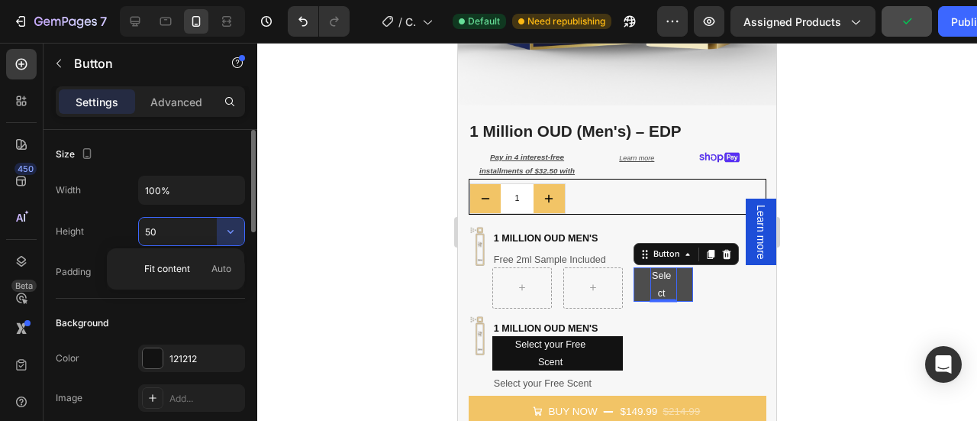
click at [150, 227] on input "50" at bounding box center [191, 231] width 105 height 27
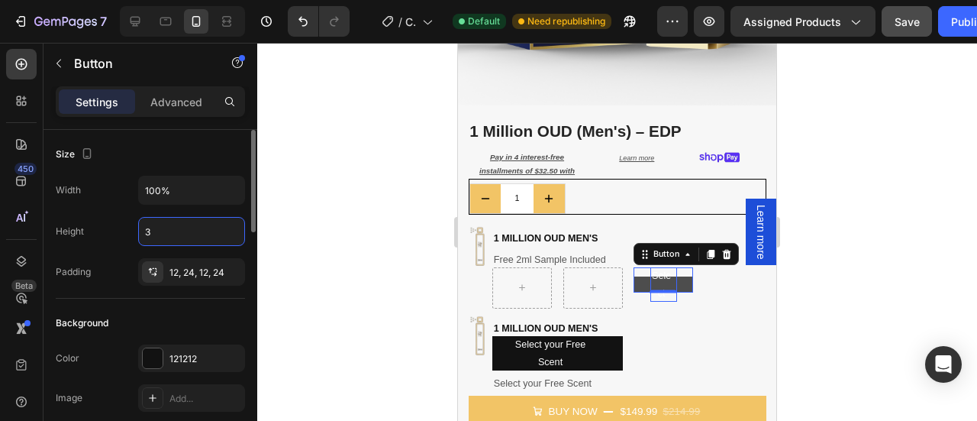
type input "30"
click at [168, 231] on input "30" at bounding box center [191, 231] width 105 height 27
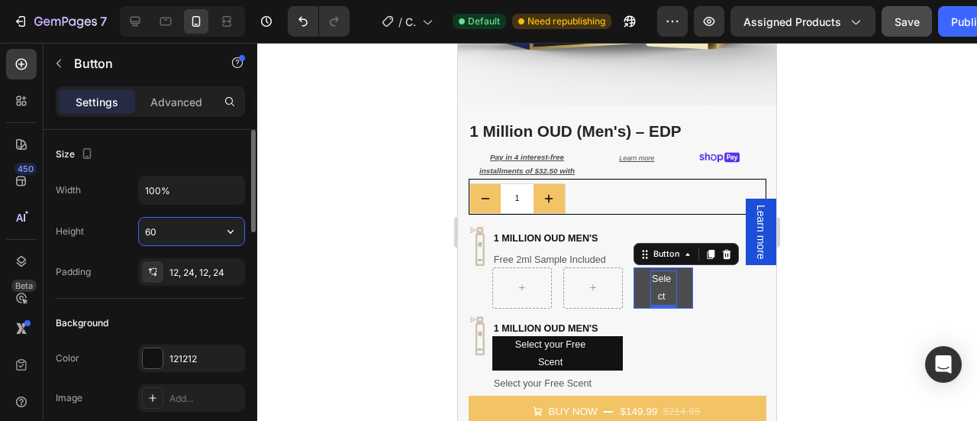
type input "6"
type input "50"
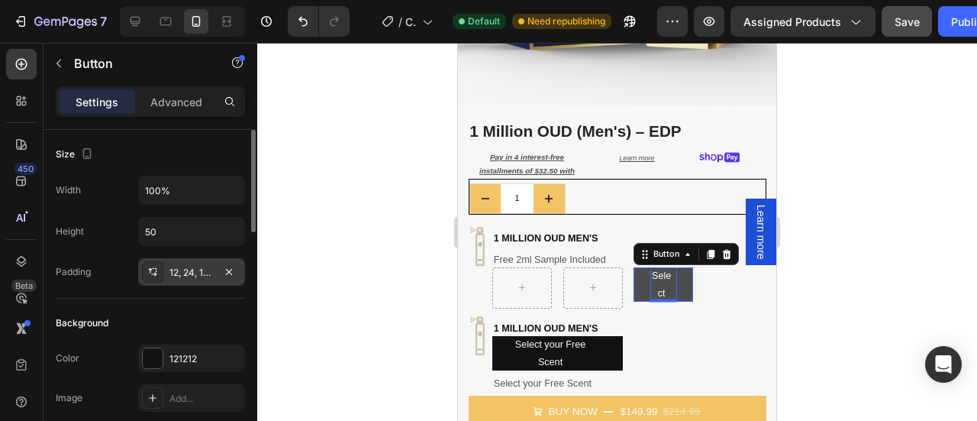
click at [179, 266] on div "12, 24, 12, 24" at bounding box center [191, 273] width 44 height 14
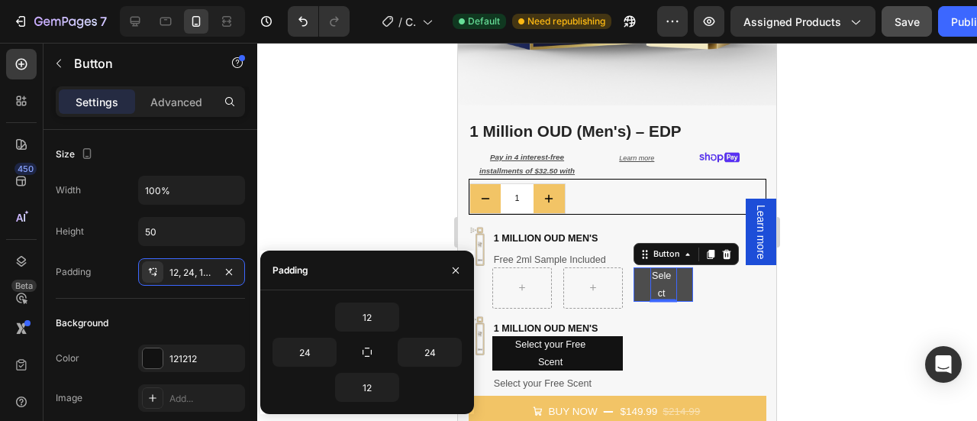
click at [866, 234] on div at bounding box center [617, 232] width 720 height 378
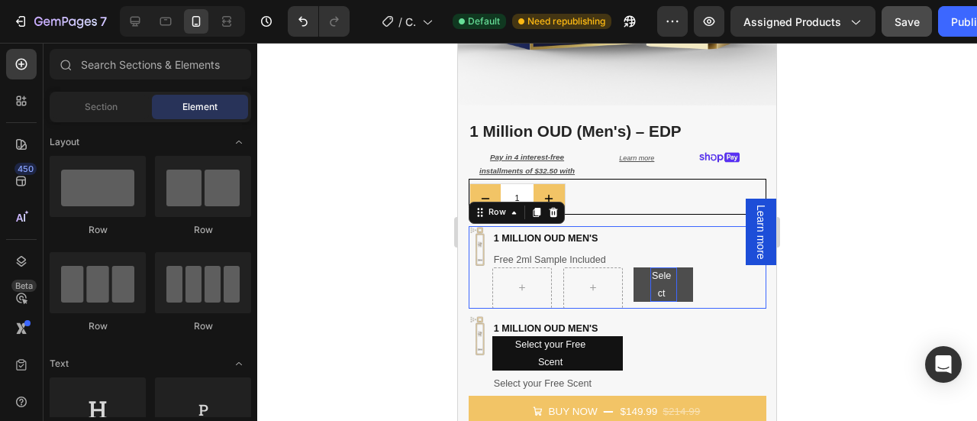
click at [710, 280] on div "Image 1 million oud men's Heading Free 2ml Sample Included Heading Select Butto…" at bounding box center [618, 267] width 298 height 82
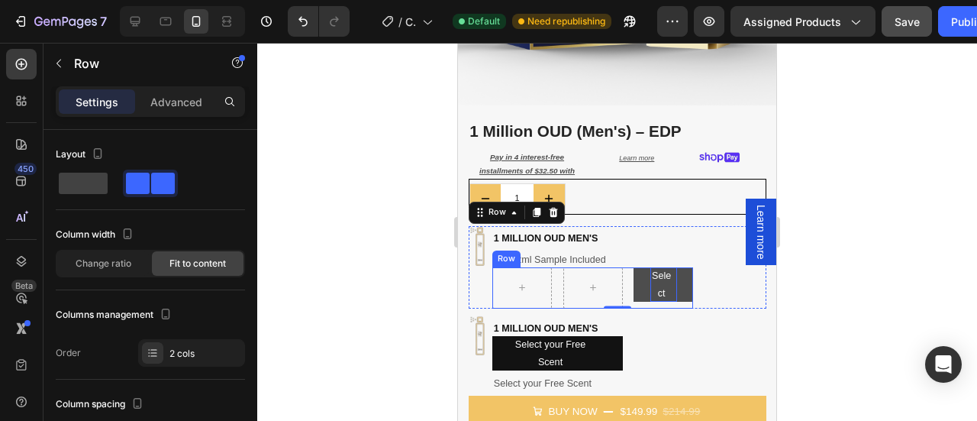
click at [624, 272] on div "Select Button Row" at bounding box center [592, 287] width 201 height 41
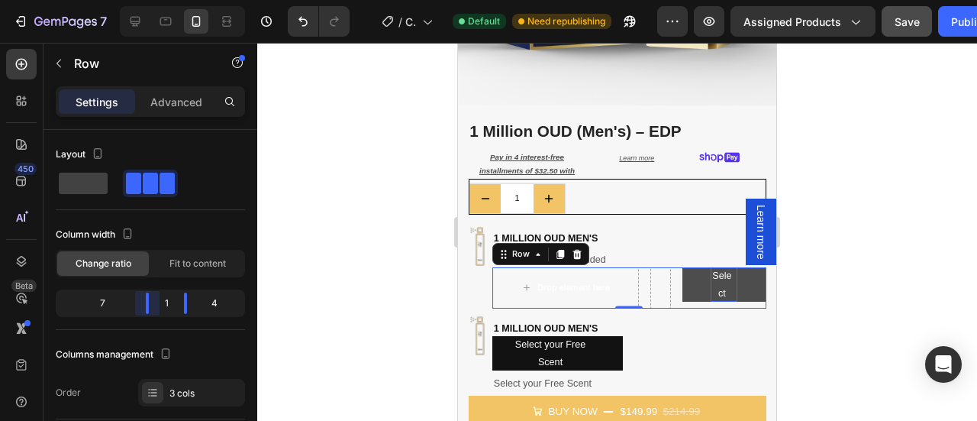
drag, startPoint x: 116, startPoint y: 300, endPoint x: 185, endPoint y: 314, distance: 70.1
click at [185, 0] on body "7 Version history / Copy of Product Page - [DATE] 00:44:31 Default Need republi…" at bounding box center [488, 0] width 977 height 0
drag, startPoint x: 185, startPoint y: 304, endPoint x: 167, endPoint y: 305, distance: 18.3
click at [167, 0] on body "7 Version history / Copy of Product Page - [DATE] 00:44:31 Default Need republi…" at bounding box center [488, 0] width 977 height 0
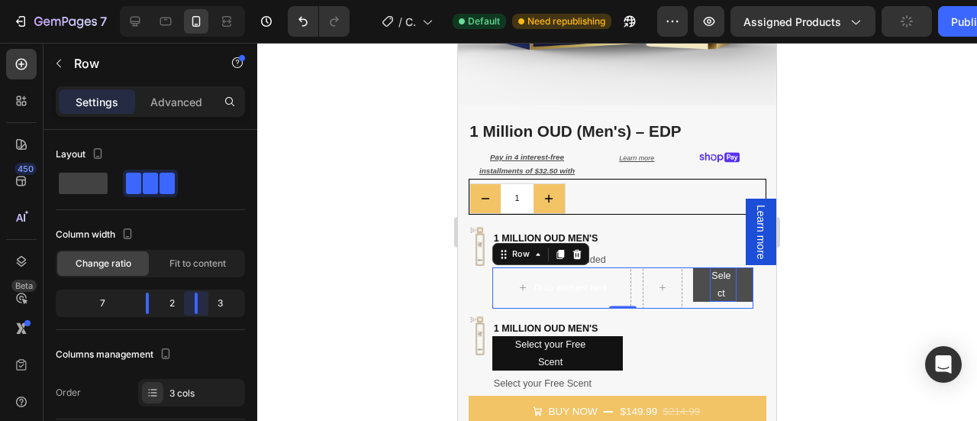
drag, startPoint x: 185, startPoint y: 303, endPoint x: 195, endPoint y: 294, distance: 14.1
click at [195, 0] on body "7 Version history / Copy of Product Page - Jan 27, 00:44:31 Default Need republ…" at bounding box center [488, 0] width 977 height 0
click at [884, 242] on div at bounding box center [617, 232] width 720 height 378
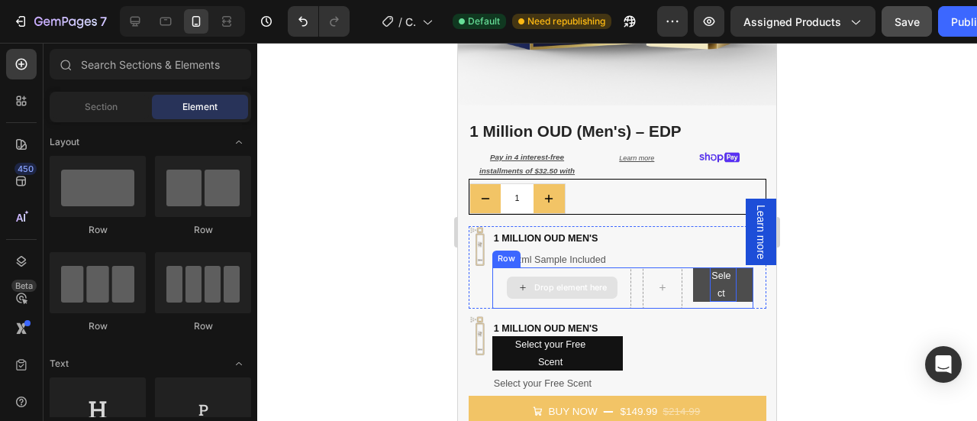
click at [509, 276] on div "Drop element here" at bounding box center [562, 287] width 111 height 22
click at [618, 267] on div "Drop element here" at bounding box center [561, 287] width 139 height 41
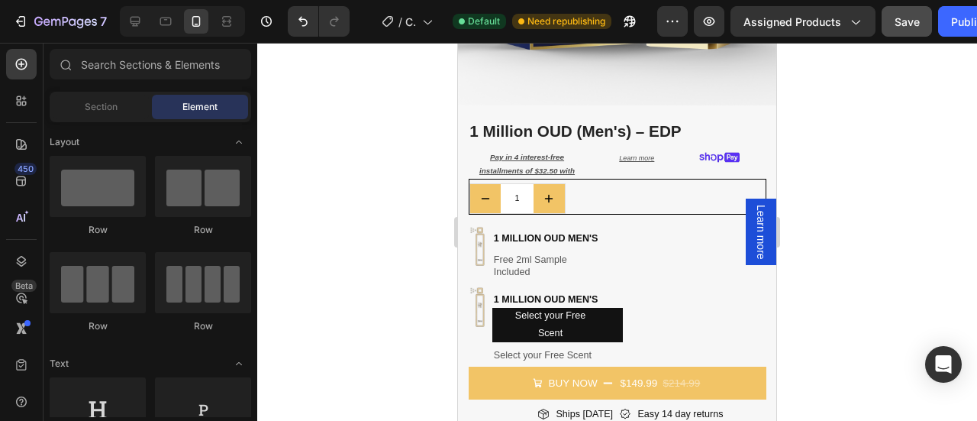
click at [867, 250] on div at bounding box center [617, 232] width 720 height 378
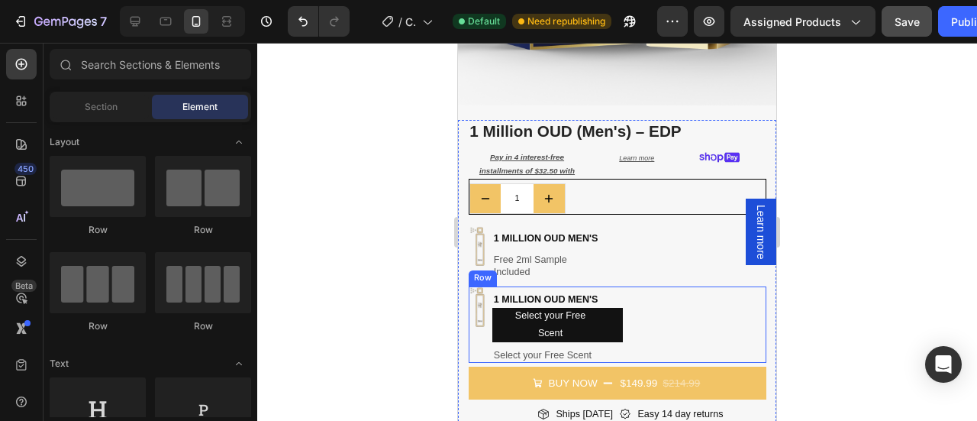
click at [504, 286] on div "1 million oud men's Heading Select your Free Scent Button Select your Free Scen…" at bounding box center [557, 324] width 131 height 76
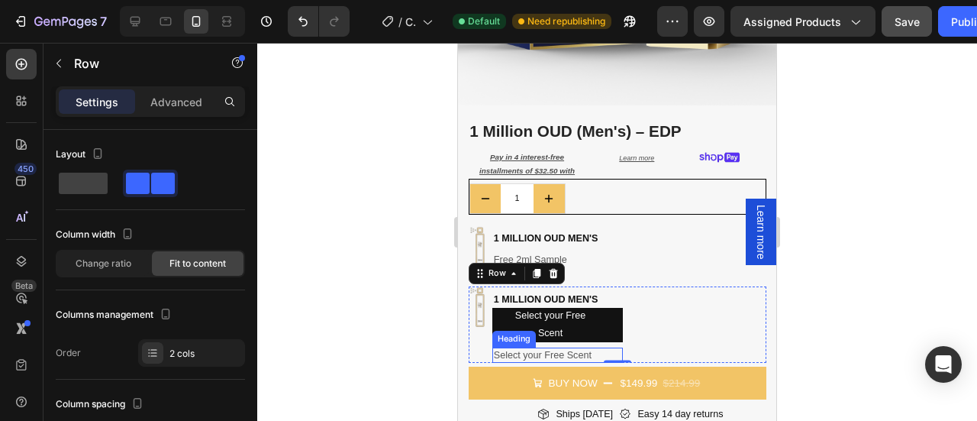
click at [579, 349] on p "Select your Free Scent" at bounding box center [548, 355] width 109 height 12
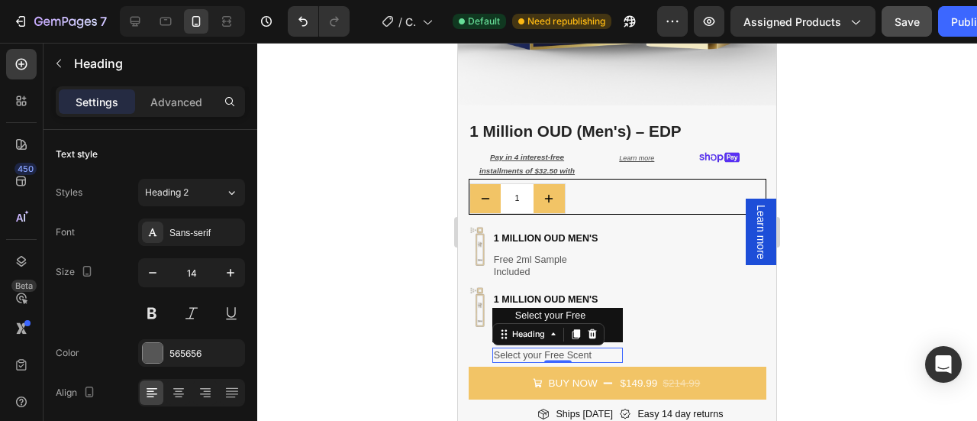
click at [815, 240] on div at bounding box center [617, 232] width 720 height 378
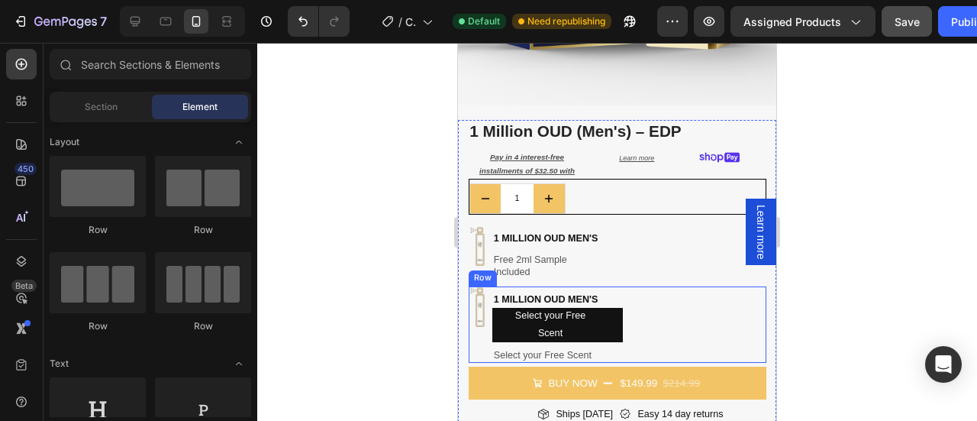
click at [667, 298] on div "Image 1 million oud men's Heading Select your Free Scent Button Select your Fre…" at bounding box center [618, 324] width 298 height 76
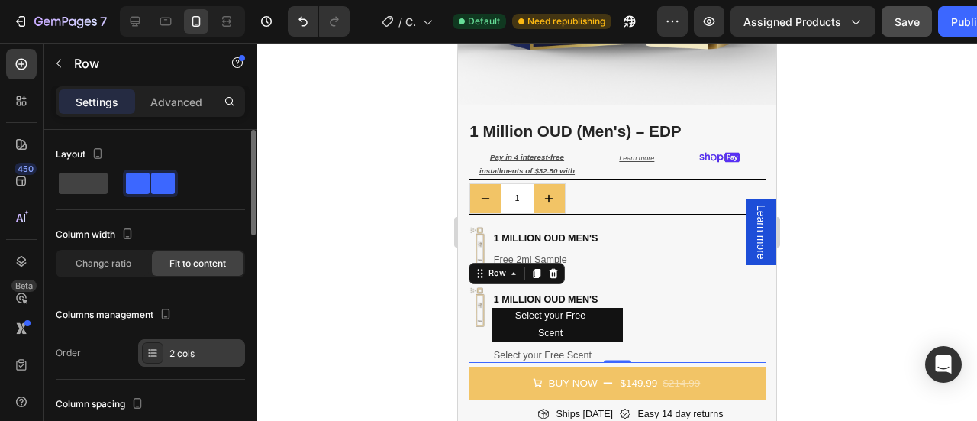
click at [194, 353] on div "2 cols" at bounding box center [205, 354] width 72 height 14
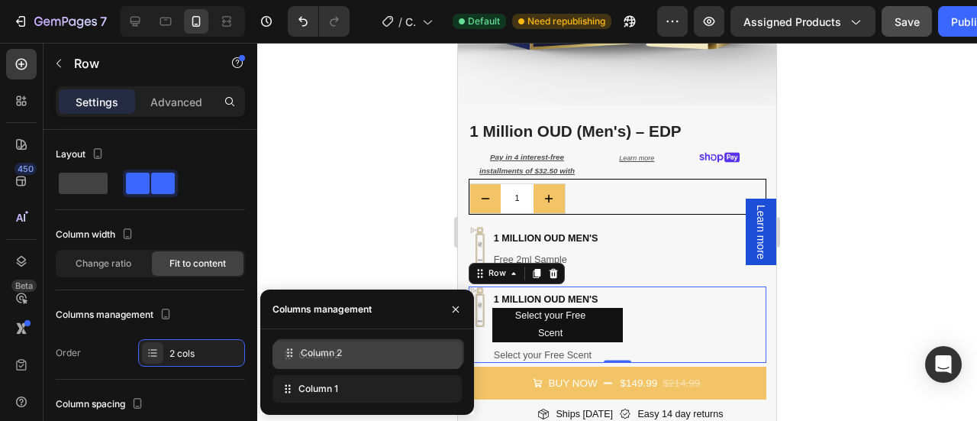
drag, startPoint x: 347, startPoint y: 389, endPoint x: 348, endPoint y: 353, distance: 35.9
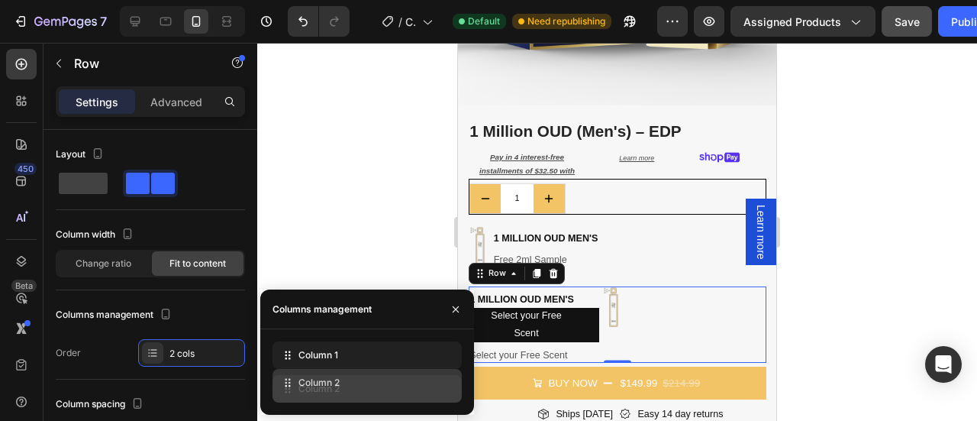
drag, startPoint x: 348, startPoint y: 353, endPoint x: 348, endPoint y: 381, distance: 27.5
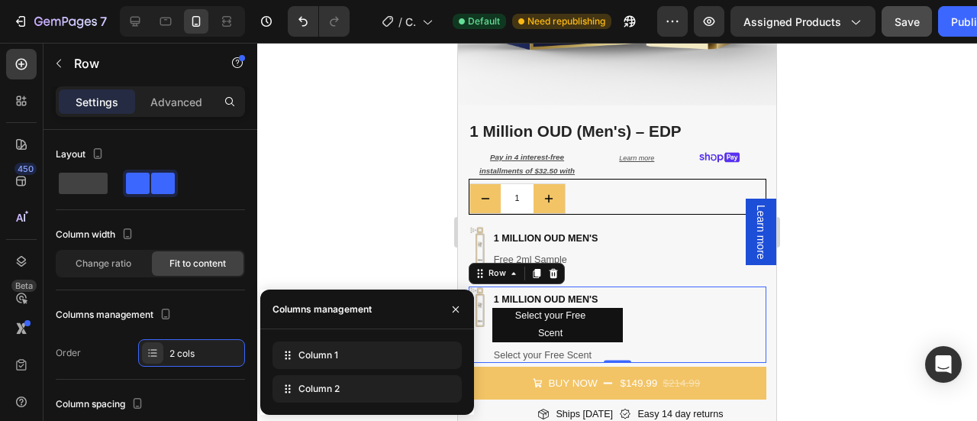
click at [833, 257] on div at bounding box center [617, 232] width 720 height 378
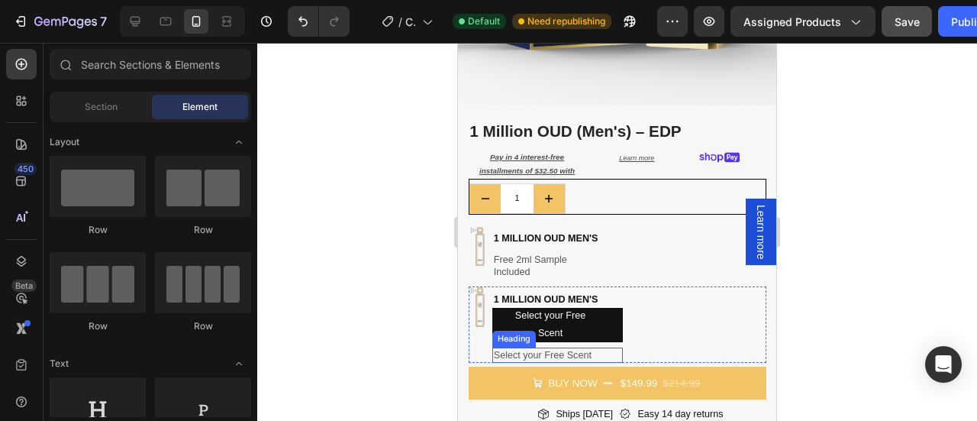
click at [562, 349] on p "Select your Free Scent" at bounding box center [548, 355] width 109 height 12
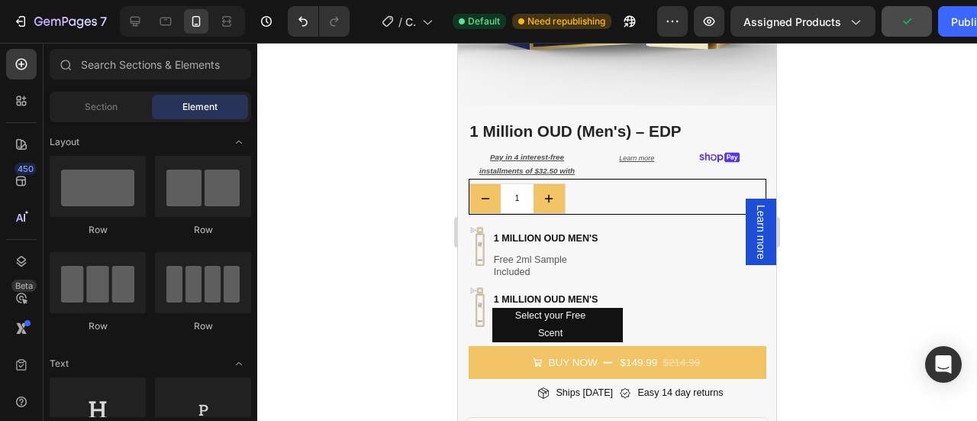
click at [827, 253] on div at bounding box center [617, 232] width 720 height 378
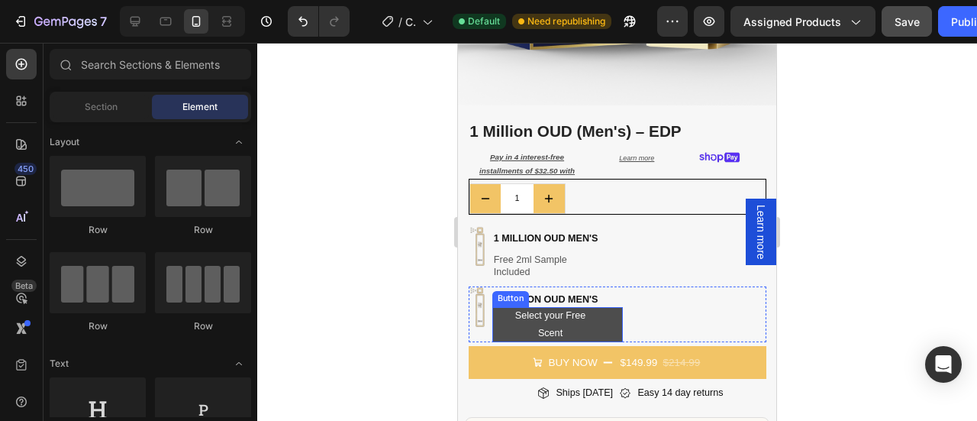
click at [608, 314] on button "Select your Free Scent" at bounding box center [557, 325] width 131 height 34
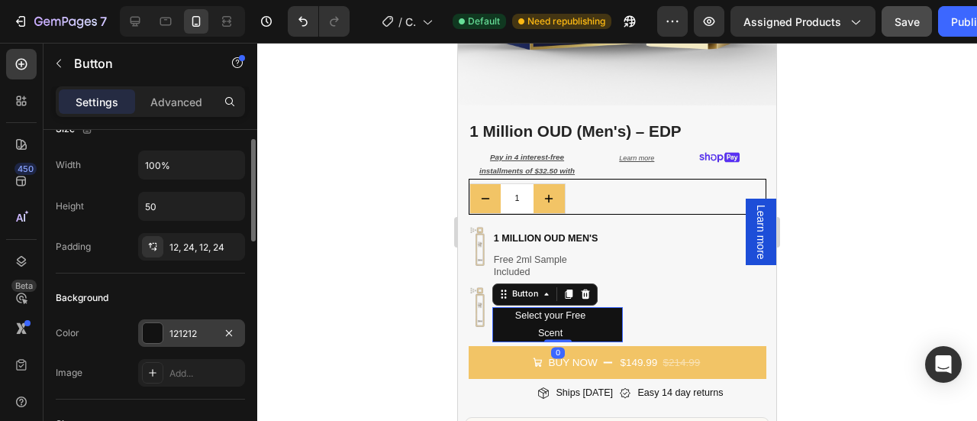
scroll to position [31, 0]
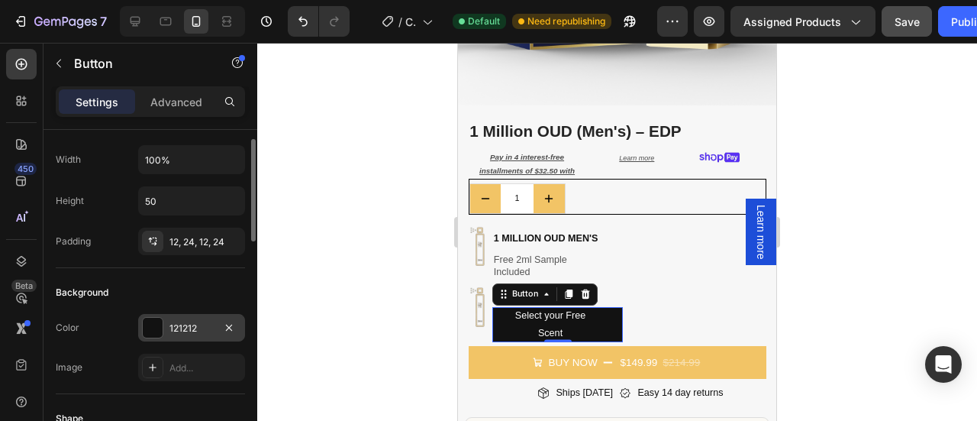
click at [156, 320] on div at bounding box center [153, 328] width 20 height 20
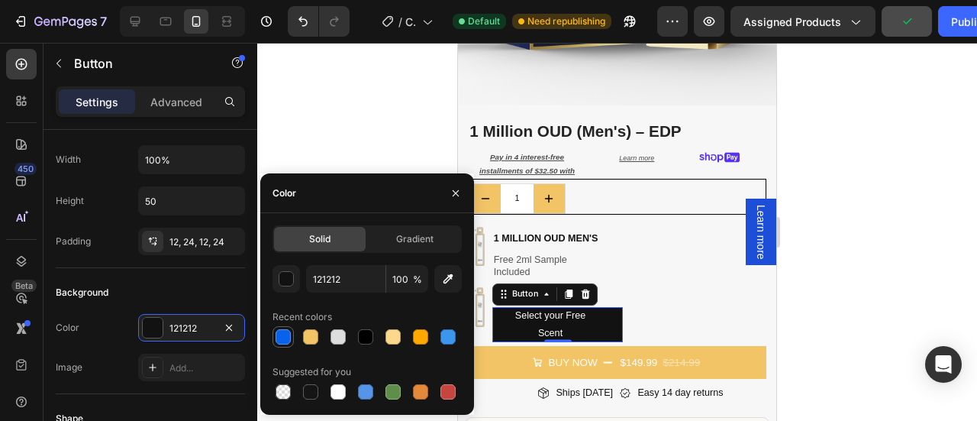
click at [279, 334] on div at bounding box center [283, 336] width 15 height 15
type input "0963EA"
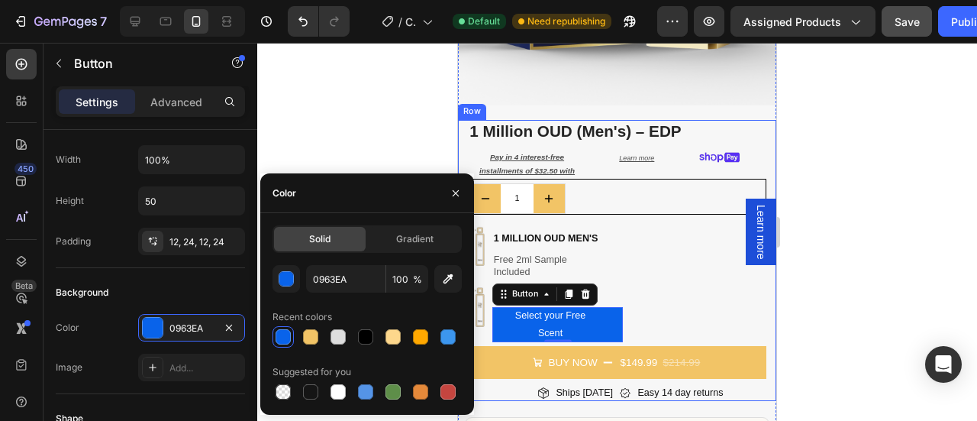
click at [844, 269] on div at bounding box center [617, 232] width 720 height 378
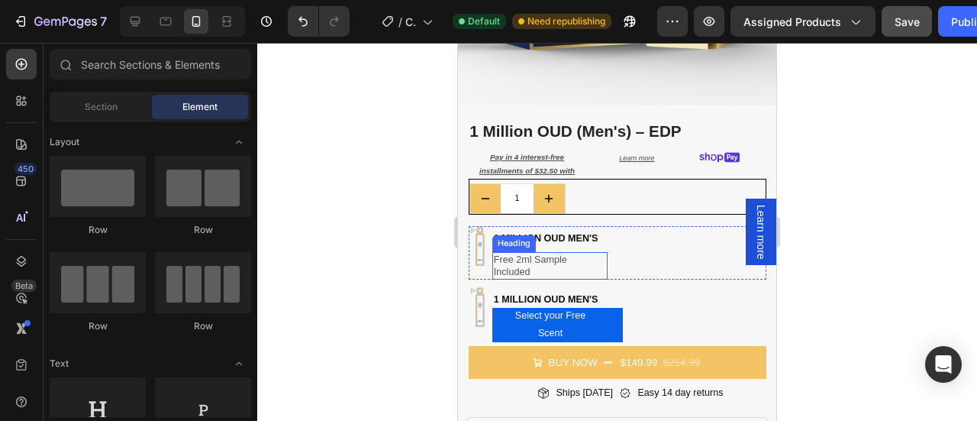
click at [543, 256] on p "Free 2ml Sample Included" at bounding box center [541, 265] width 95 height 25
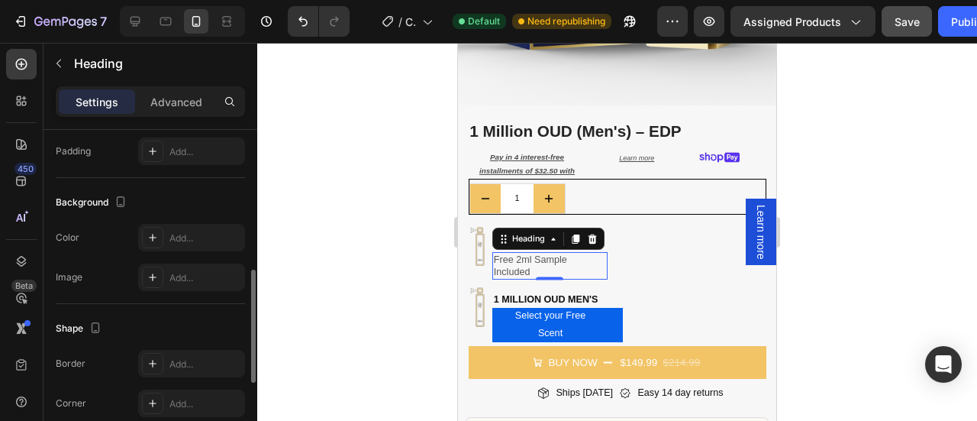
scroll to position [409, 0]
click at [153, 227] on div at bounding box center [152, 236] width 21 height 21
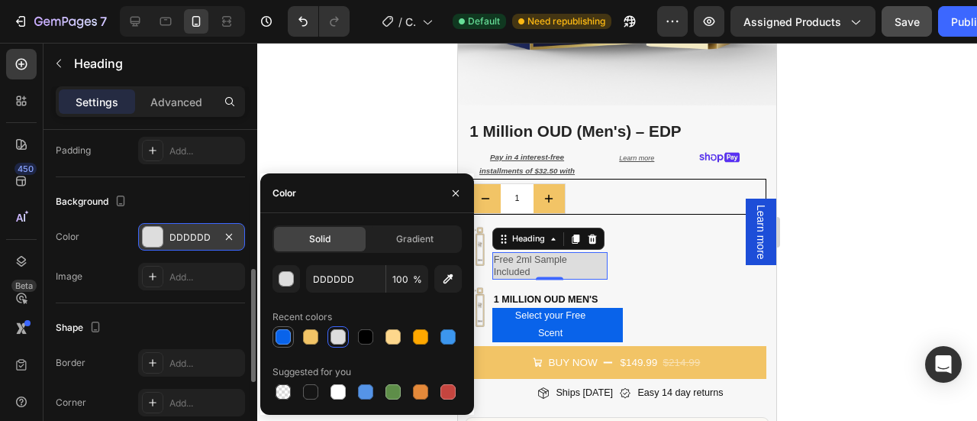
click at [282, 333] on div at bounding box center [283, 336] width 15 height 15
type input "0963EA"
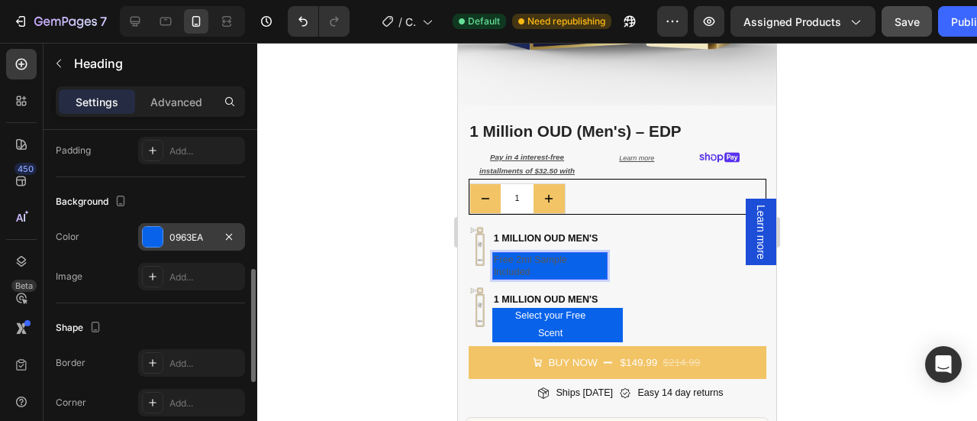
scroll to position [337, 0]
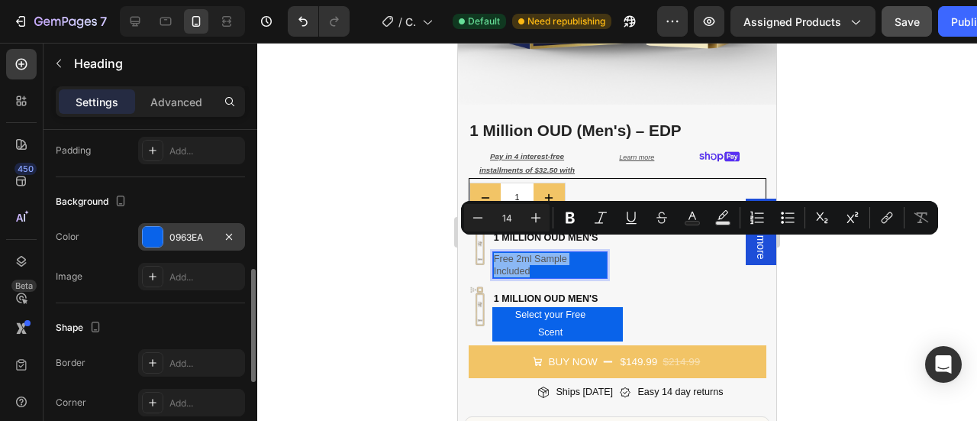
drag, startPoint x: 537, startPoint y: 257, endPoint x: 493, endPoint y: 240, distance: 47.3
click at [493, 251] on h2 "Free 2ml Sample Included" at bounding box center [549, 264] width 115 height 27
click at [686, 219] on icon "Editor contextual toolbar" at bounding box center [692, 217] width 15 height 15
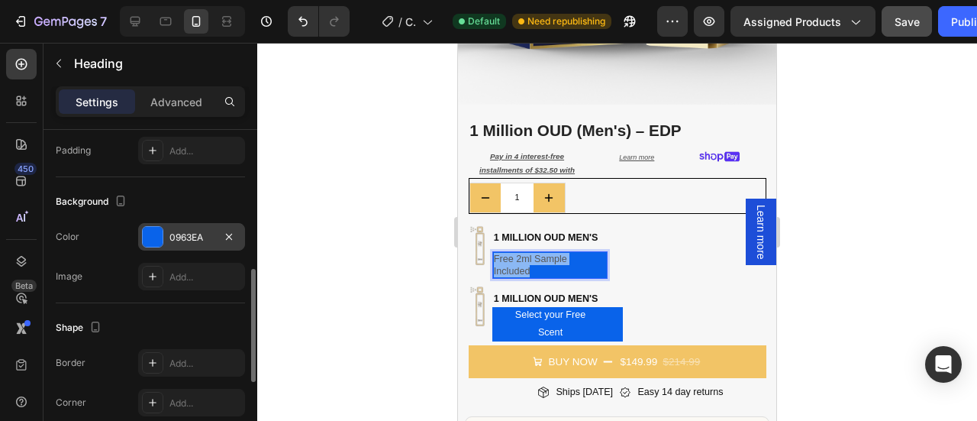
click at [546, 260] on p "Free 2ml Sample Included" at bounding box center [541, 265] width 95 height 25
drag, startPoint x: 537, startPoint y: 257, endPoint x: 495, endPoint y: 242, distance: 45.4
click at [495, 253] on p "Free 2ml Sample Included" at bounding box center [541, 265] width 95 height 25
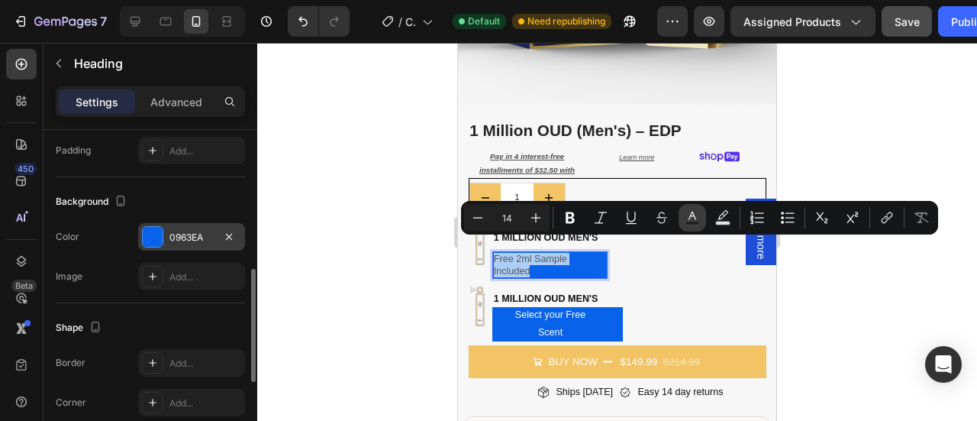
click at [695, 215] on icon "Editor contextual toolbar" at bounding box center [692, 215] width 8 height 8
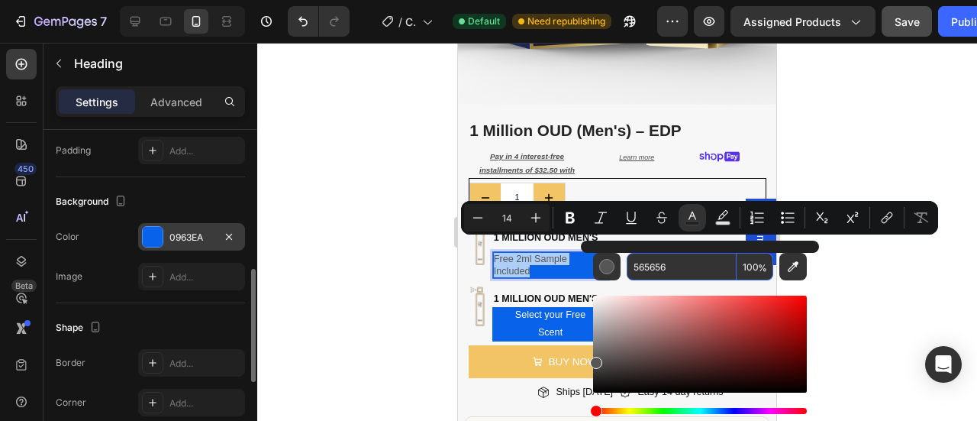
click at [670, 272] on input "565656" at bounding box center [682, 266] width 110 height 27
paste input "#FFFFFF"
type input "FFFFFF"
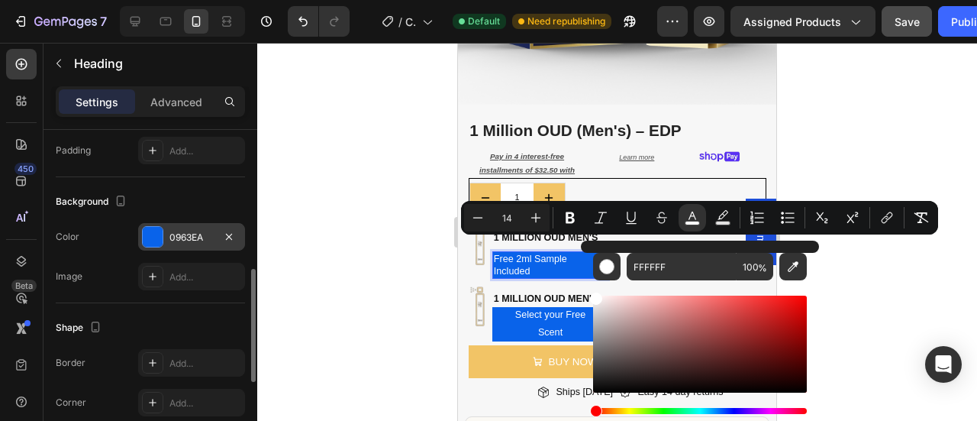
click at [830, 276] on div at bounding box center [617, 232] width 720 height 378
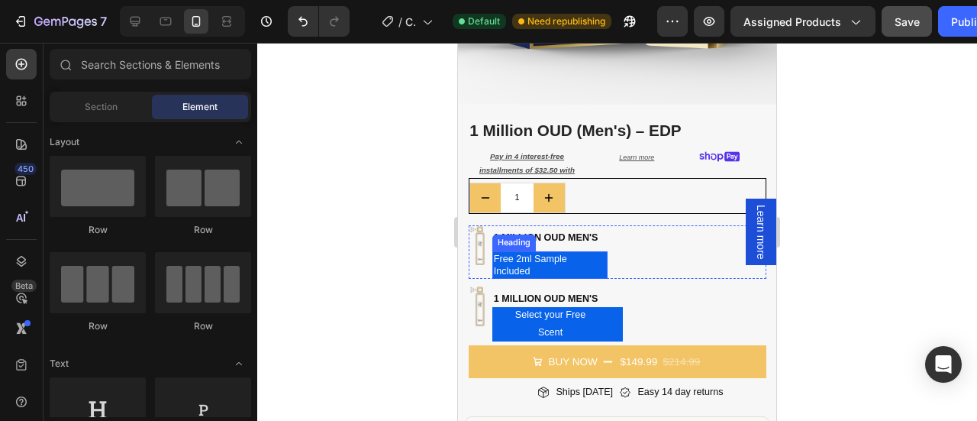
click at [586, 253] on p "⁠⁠⁠⁠⁠⁠⁠ Free 2ml Sample Included" at bounding box center [541, 265] width 95 height 25
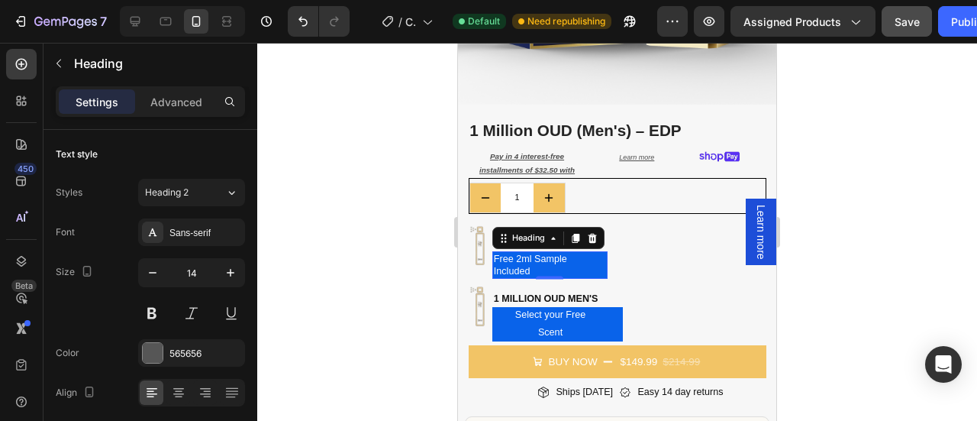
click at [829, 237] on div at bounding box center [617, 232] width 720 height 378
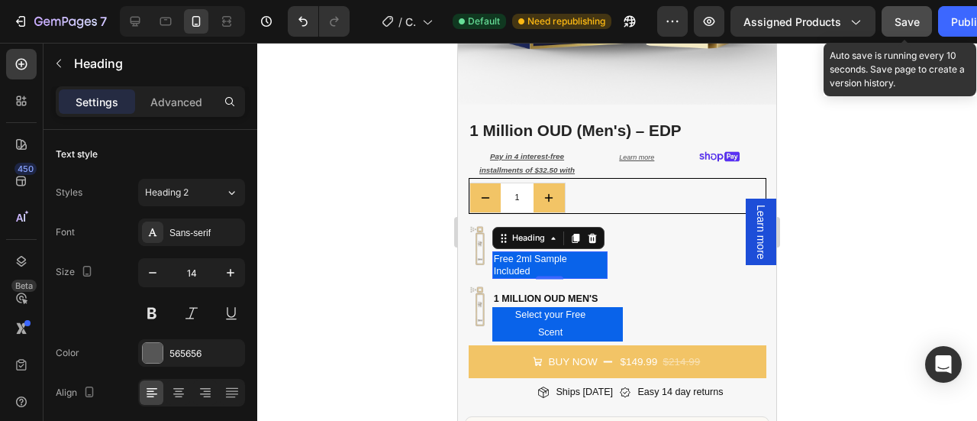
click at [908, 22] on span "Save" at bounding box center [907, 21] width 25 height 13
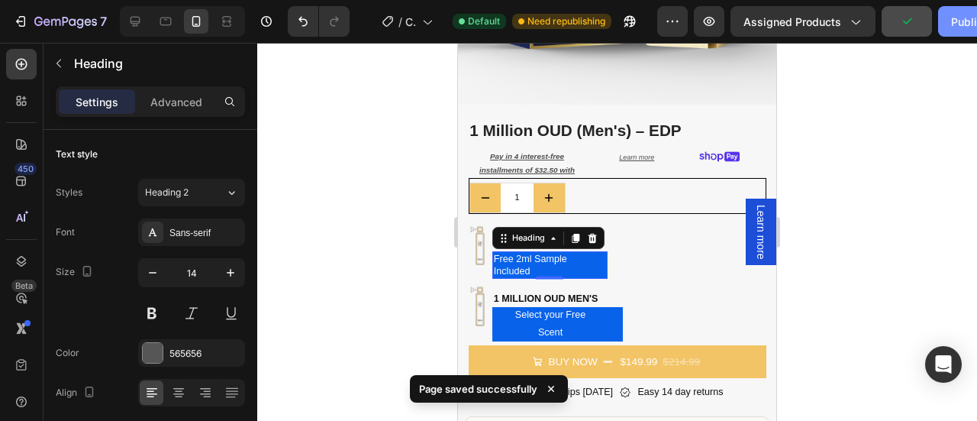
click at [943, 27] on button "Publish" at bounding box center [970, 21] width 64 height 31
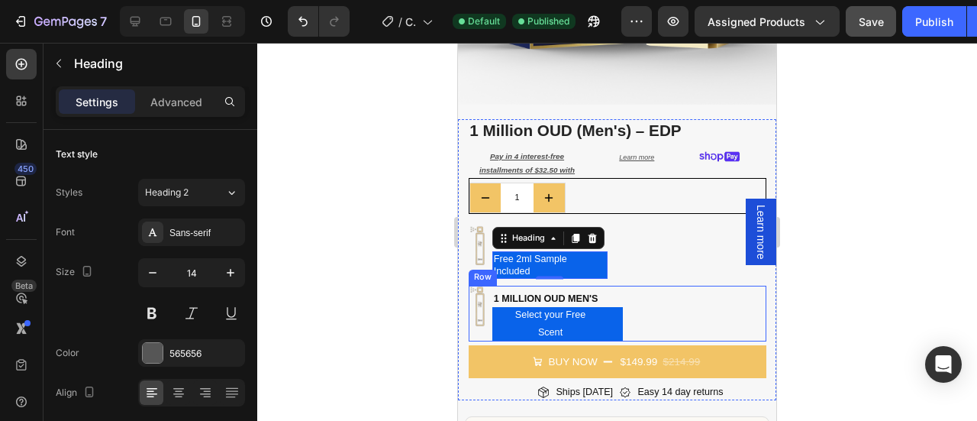
click at [641, 294] on div "Image 1 million oud men's Heading Select your Free Scent Button Row" at bounding box center [618, 312] width 298 height 55
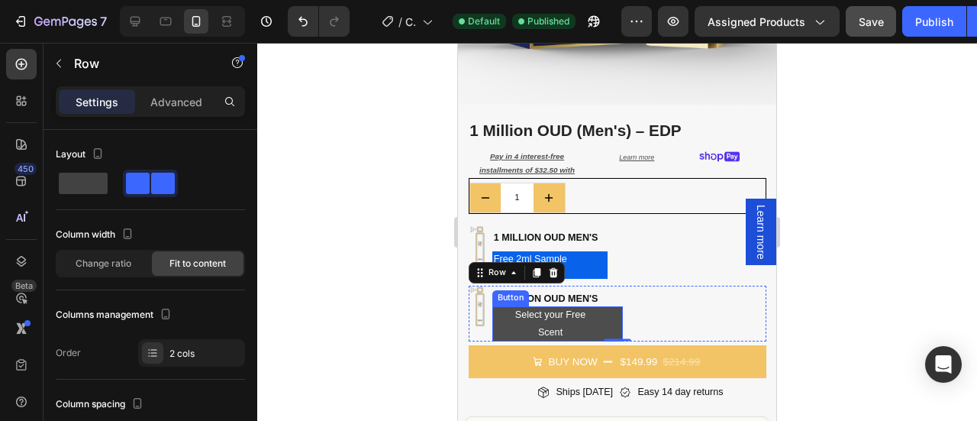
click at [611, 313] on button "Select your Free Scent" at bounding box center [557, 324] width 131 height 34
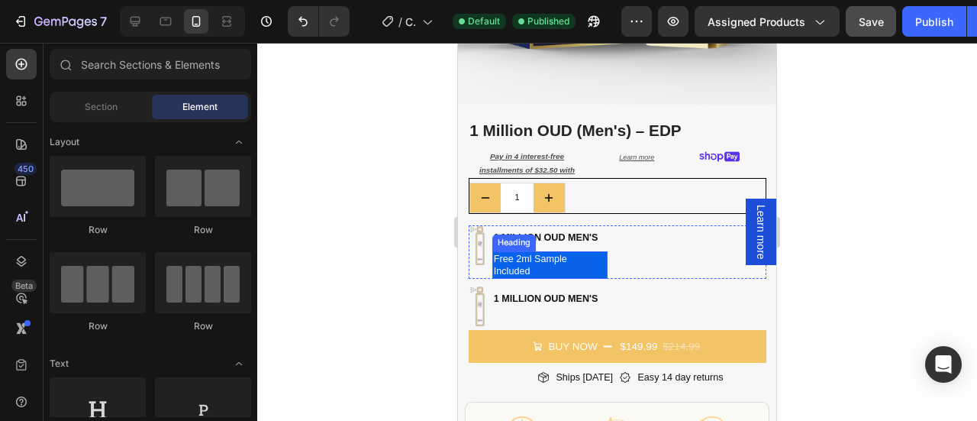
click at [555, 253] on span "Free 2ml Sample Included" at bounding box center [530, 264] width 73 height 23
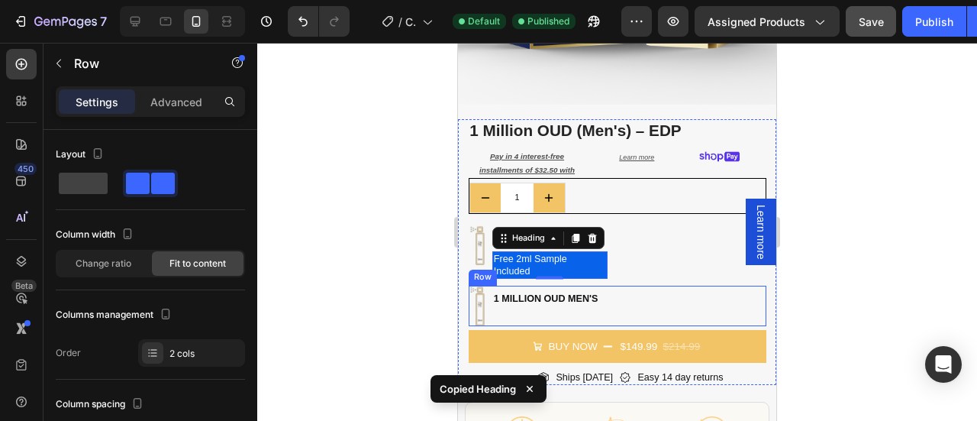
click at [543, 304] on div "1 million oud men's Heading" at bounding box center [545, 305] width 107 height 40
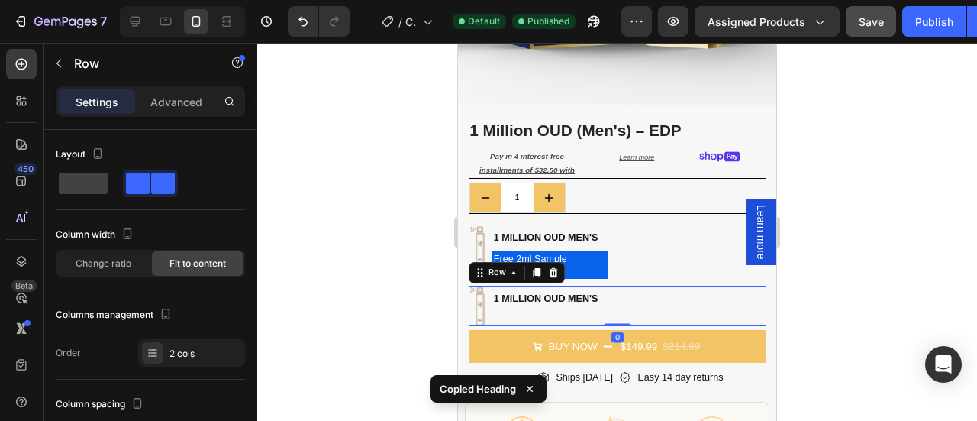
click at [530, 303] on div "1 million oud men's Heading" at bounding box center [545, 305] width 107 height 40
click at [526, 303] on div "1 million oud men's Heading" at bounding box center [545, 305] width 107 height 40
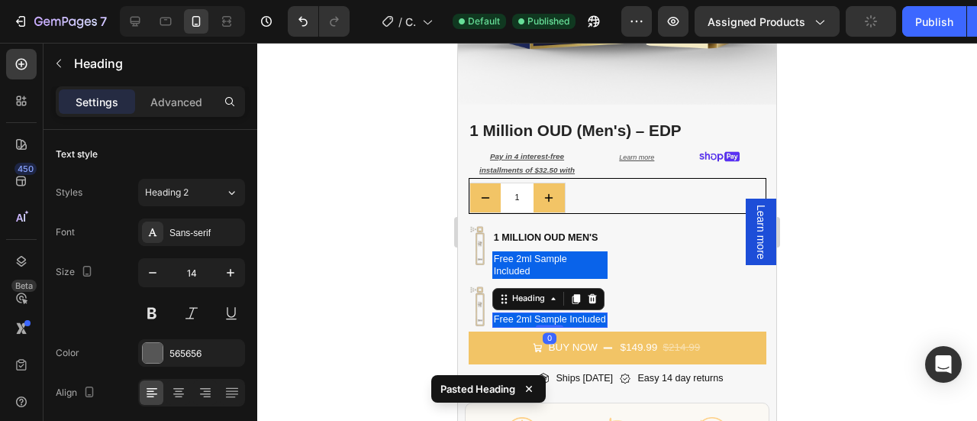
click at [803, 289] on div at bounding box center [617, 232] width 720 height 378
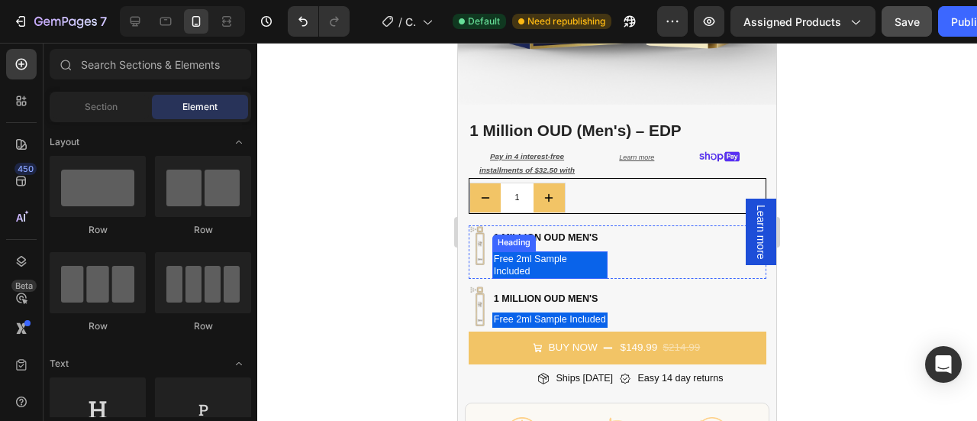
click at [562, 253] on p "⁠⁠⁠⁠⁠⁠⁠ Free 2ml Sample Included" at bounding box center [541, 265] width 95 height 25
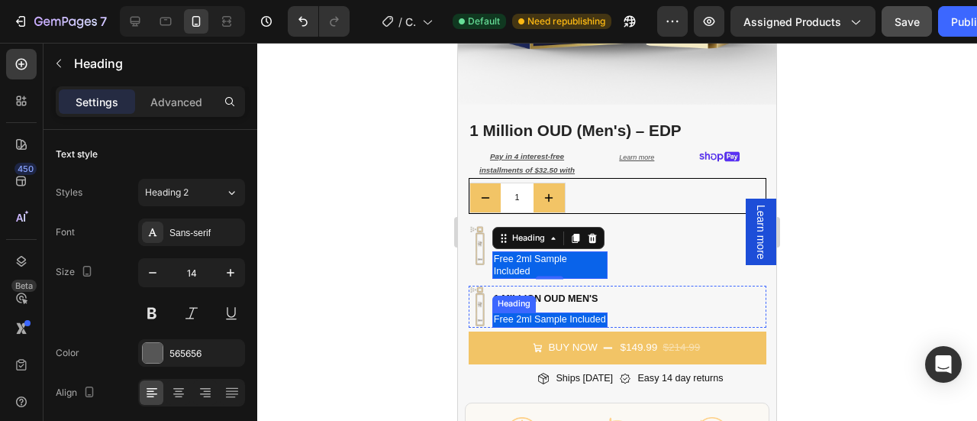
click at [554, 314] on span "Free 2ml Sample Included" at bounding box center [550, 319] width 112 height 11
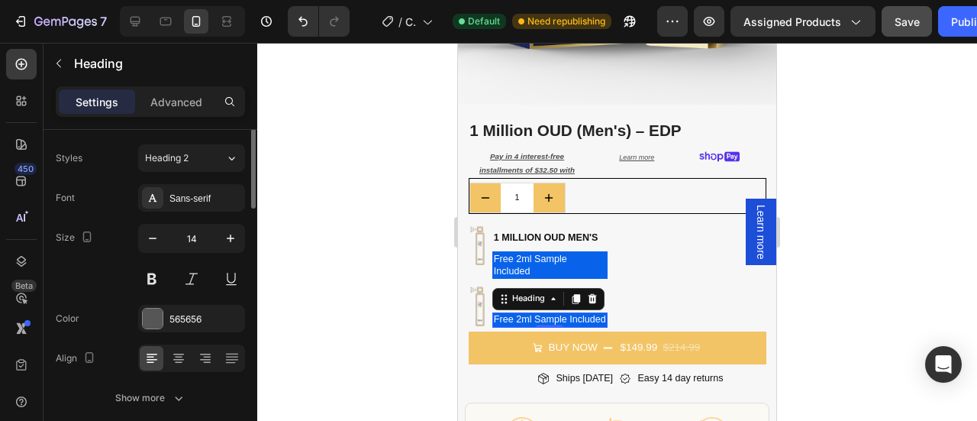
scroll to position [0, 0]
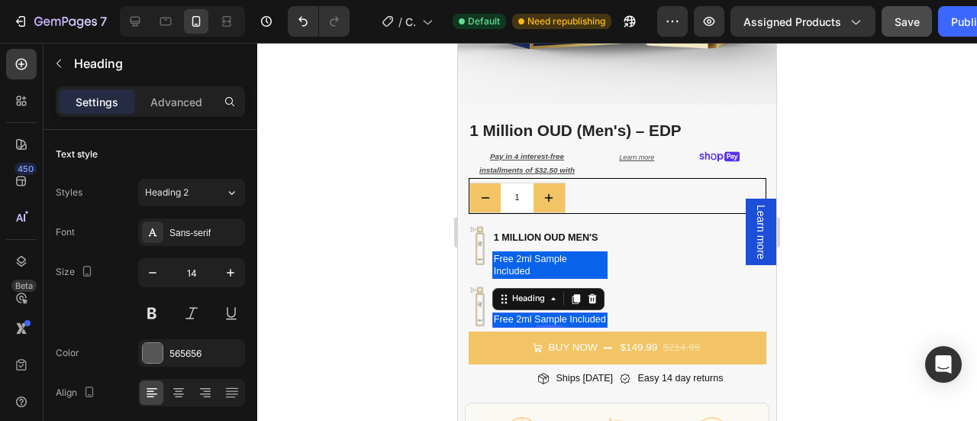
click at [825, 250] on div at bounding box center [617, 232] width 720 height 378
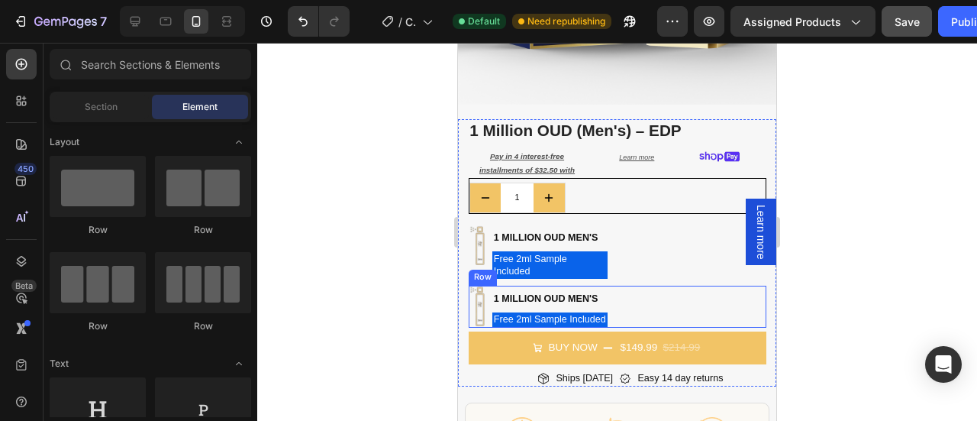
click at [631, 301] on div "Image 1 million oud men's Heading Free 2ml Sample Included Heading Row" at bounding box center [618, 305] width 298 height 41
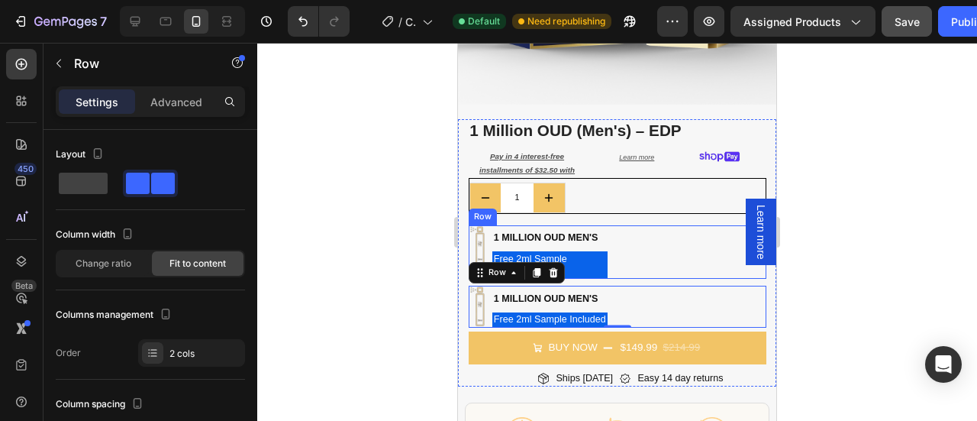
click at [626, 235] on div "Image 1 million oud men's Heading ⁠⁠⁠⁠⁠⁠⁠ Free 2ml Sample Included Heading Row" at bounding box center [618, 252] width 298 height 54
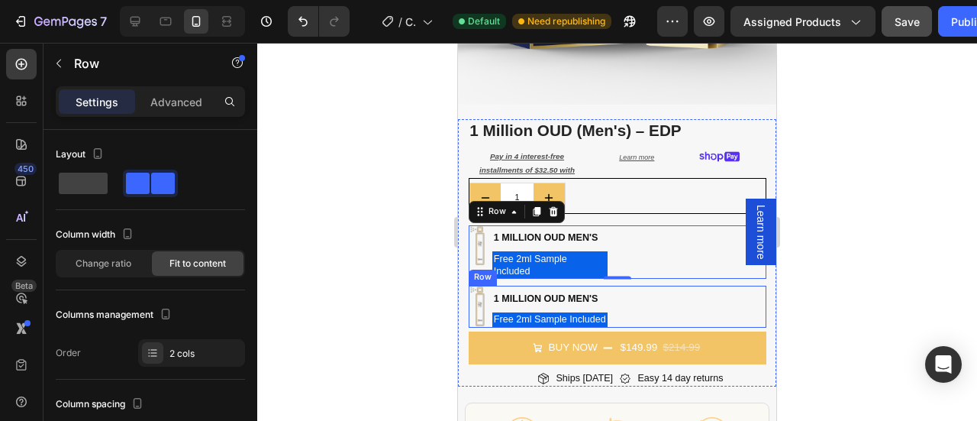
click at [645, 299] on div "Image 1 million oud men's Heading Free 2ml Sample Included Heading Row" at bounding box center [618, 305] width 298 height 41
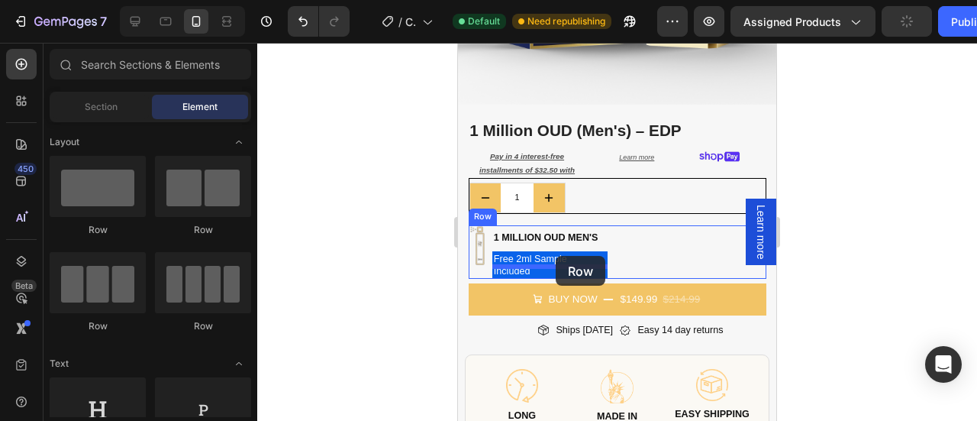
drag, startPoint x: 559, startPoint y: 236, endPoint x: 556, endPoint y: 256, distance: 20.1
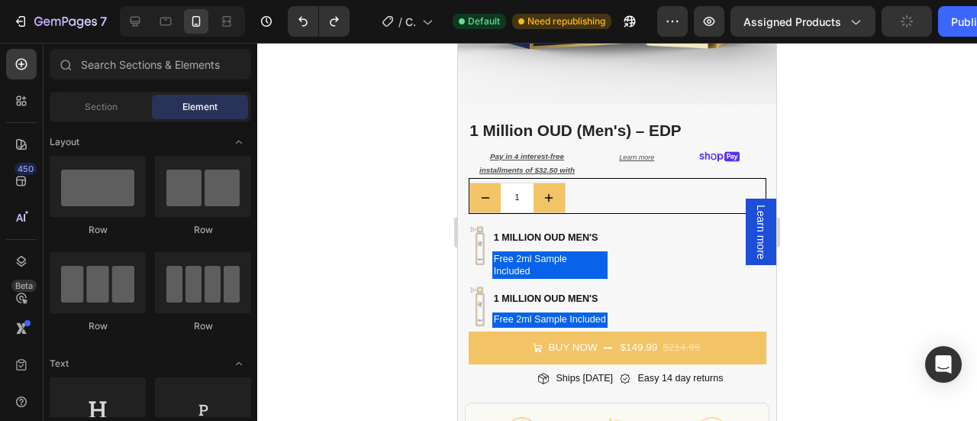
click at [827, 240] on div at bounding box center [617, 232] width 720 height 378
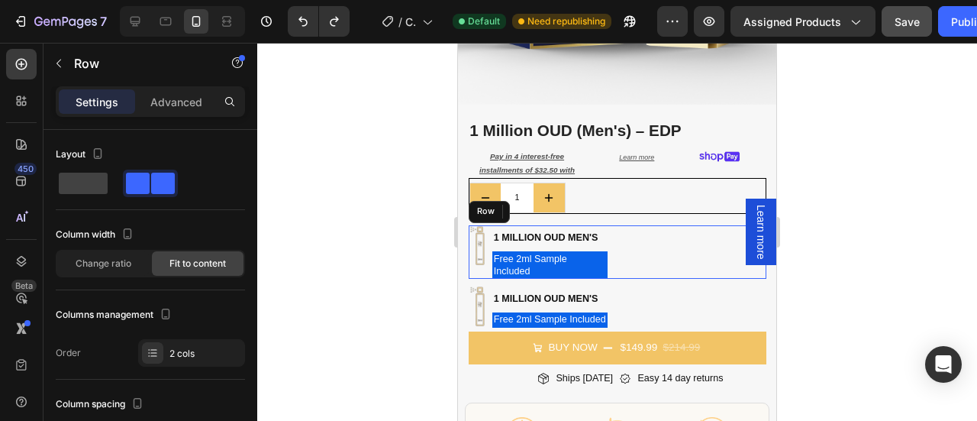
click at [617, 225] on div "Image 1 million oud men's Heading ⁠⁠⁠⁠⁠⁠⁠ Free 2ml Sample Included Heading Row" at bounding box center [618, 252] width 298 height 54
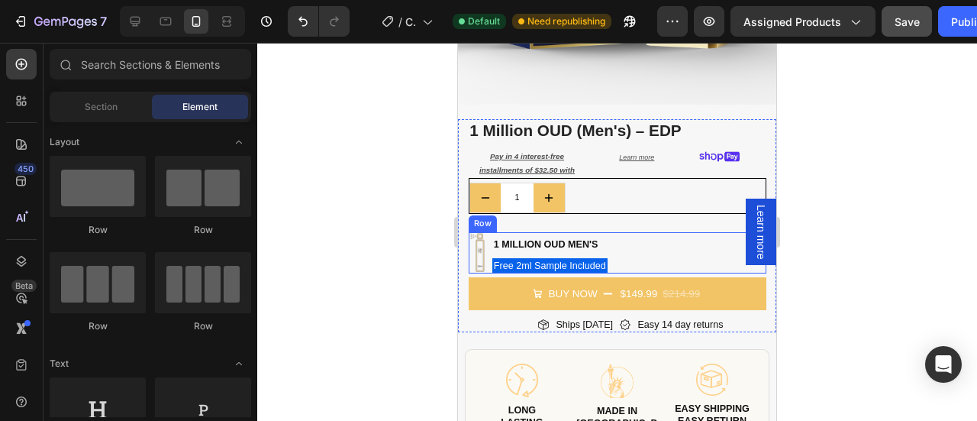
click at [637, 246] on div "Image 1 million oud men's Heading Free 2ml Sample Included Heading Row" at bounding box center [618, 252] width 298 height 41
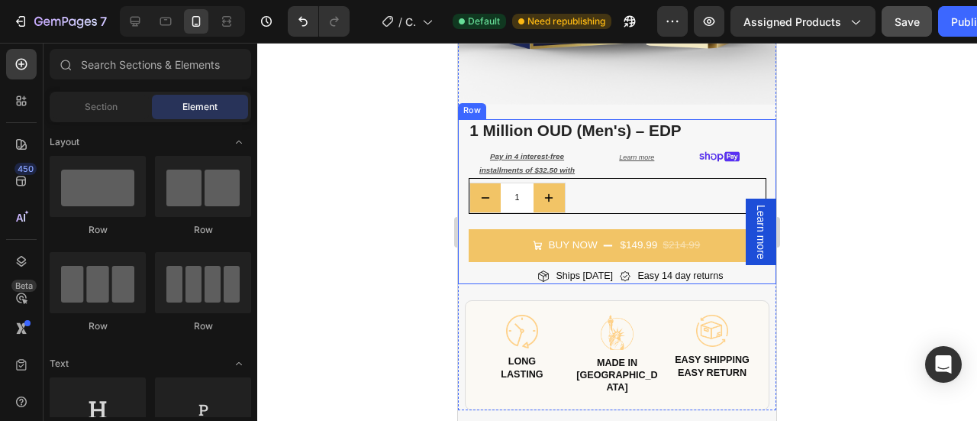
click at [530, 207] on div "1 Million OUD (Men's) – EDP Product Title Pay in 4 interest-free installments o…" at bounding box center [618, 201] width 298 height 164
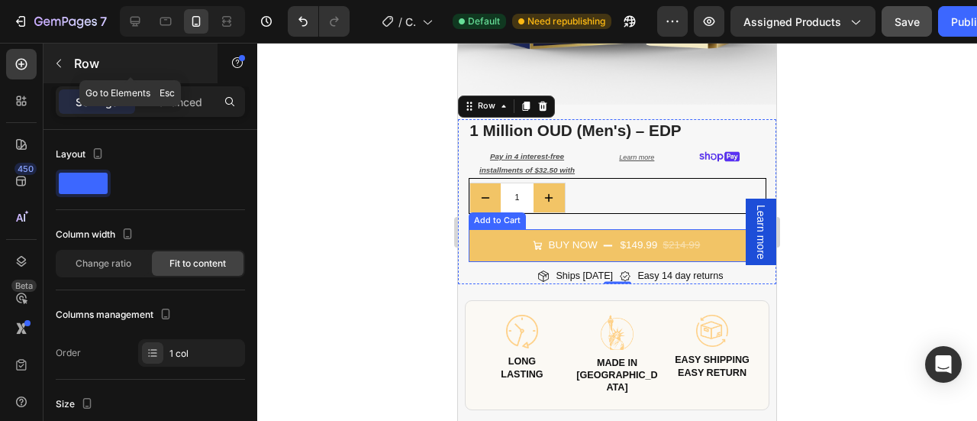
click at [61, 61] on icon "button" at bounding box center [59, 63] width 12 height 12
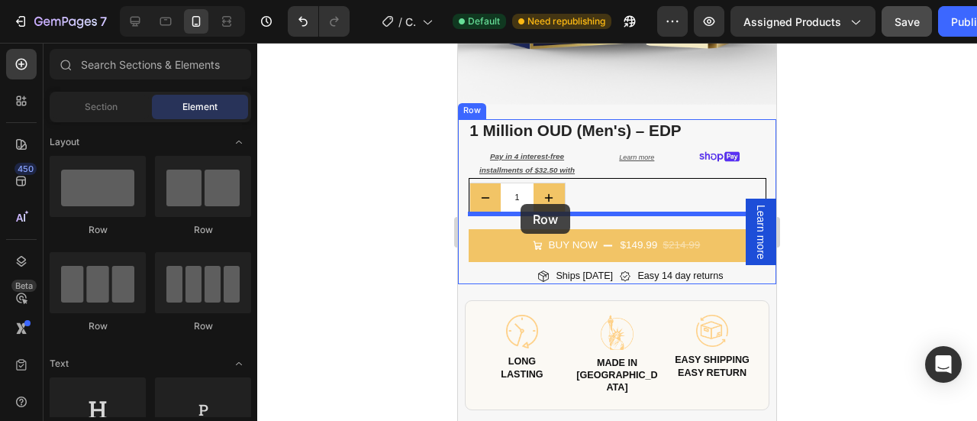
drag, startPoint x: 559, startPoint y: 239, endPoint x: 521, endPoint y: 204, distance: 52.4
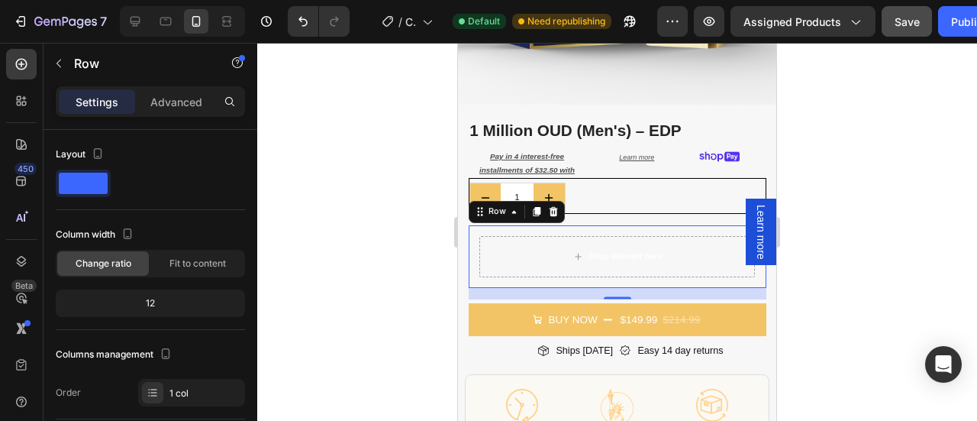
click at [470, 225] on div "Drop element here Row 16" at bounding box center [618, 256] width 298 height 63
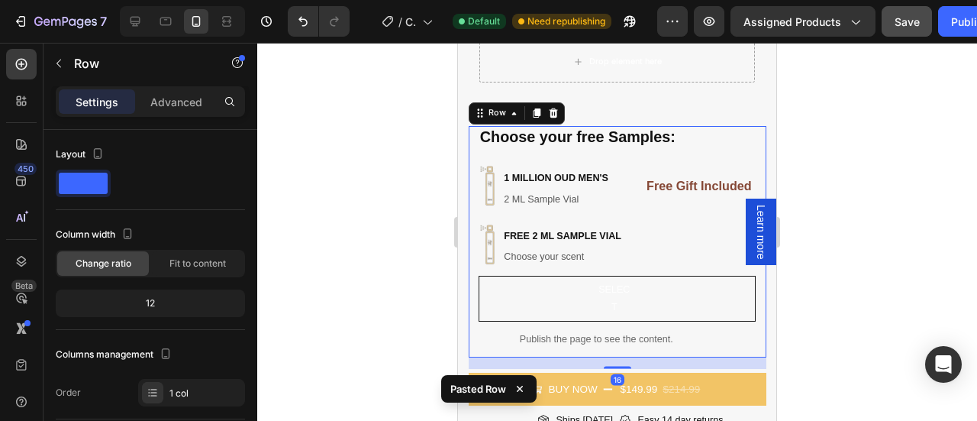
scroll to position [549, 0]
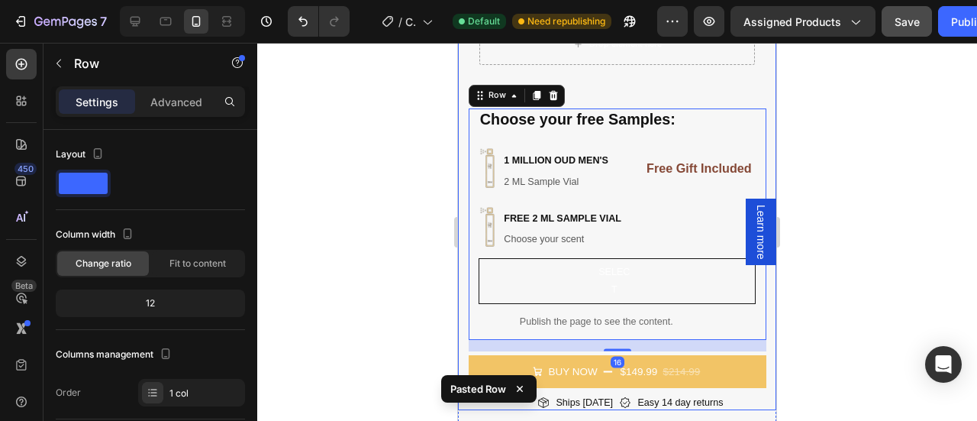
click at [870, 113] on div at bounding box center [617, 232] width 720 height 378
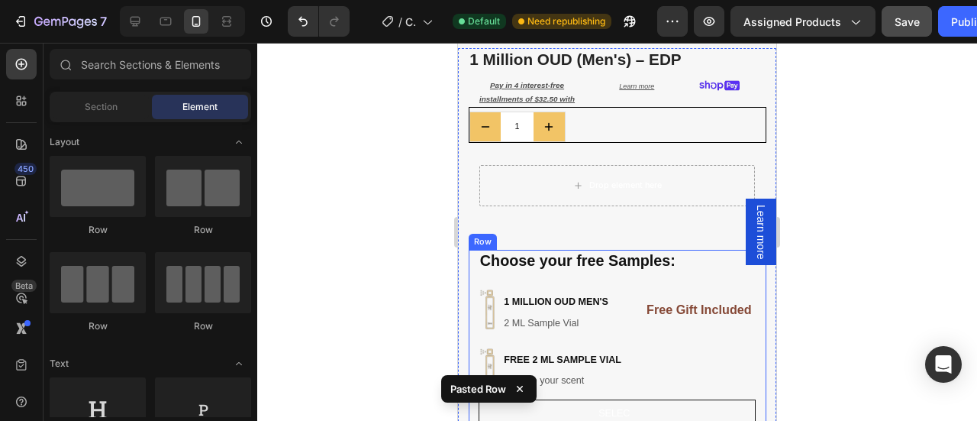
scroll to position [407, 0]
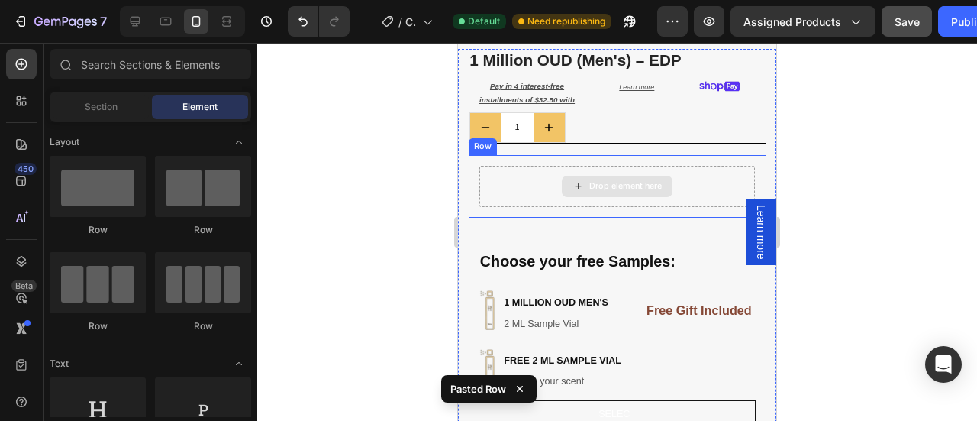
click at [598, 181] on div "Drop element here" at bounding box center [625, 186] width 73 height 11
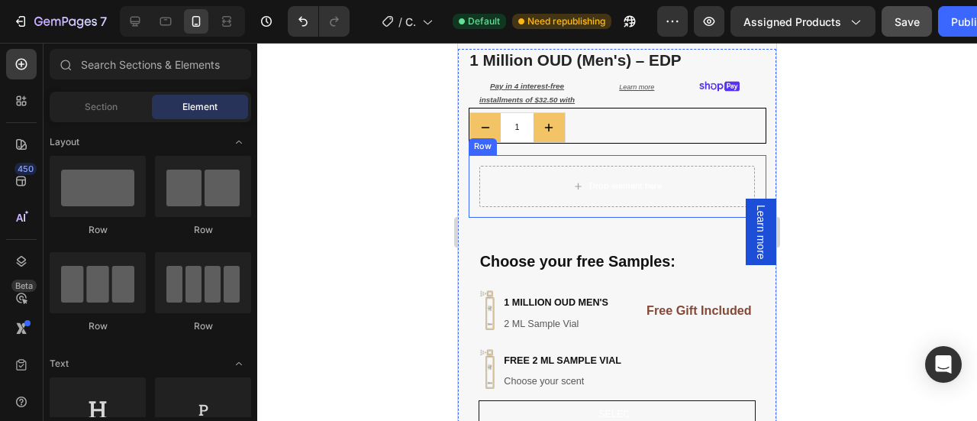
click at [469, 155] on div "Drop element here Row" at bounding box center [618, 186] width 298 height 63
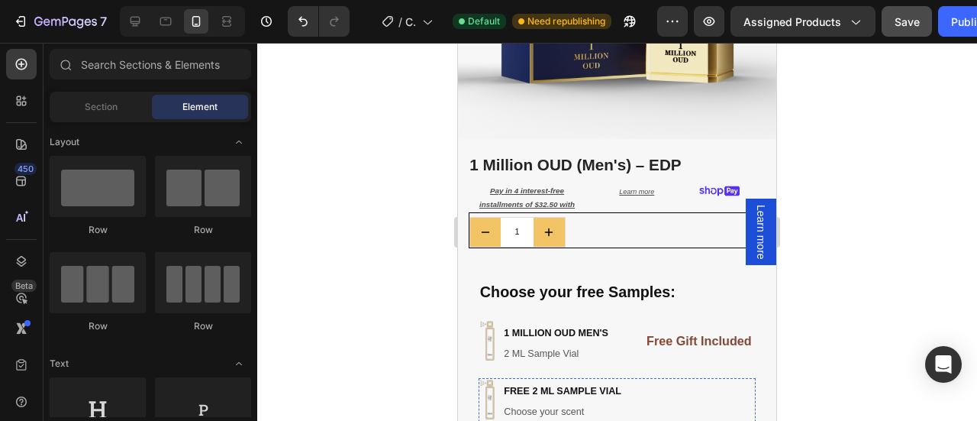
scroll to position [295, 0]
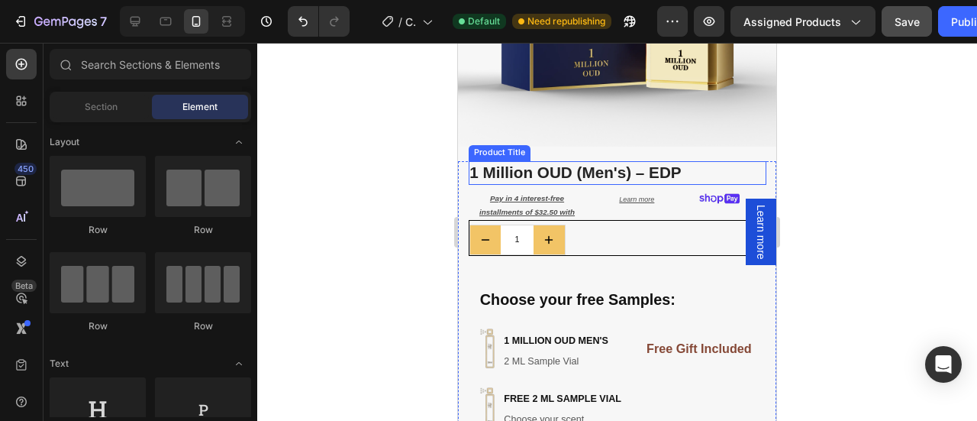
click at [702, 165] on h1 "1 Million OUD (Men's) – EDP" at bounding box center [618, 173] width 298 height 24
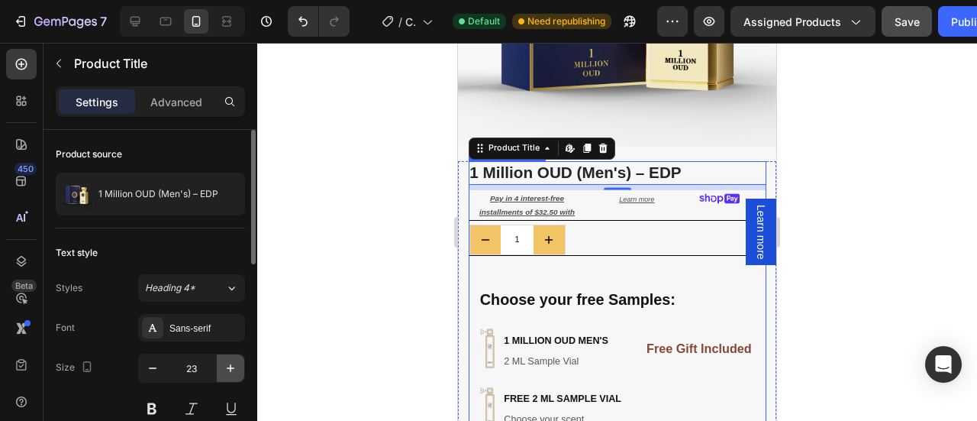
click at [223, 377] on button "button" at bounding box center [230, 367] width 27 height 27
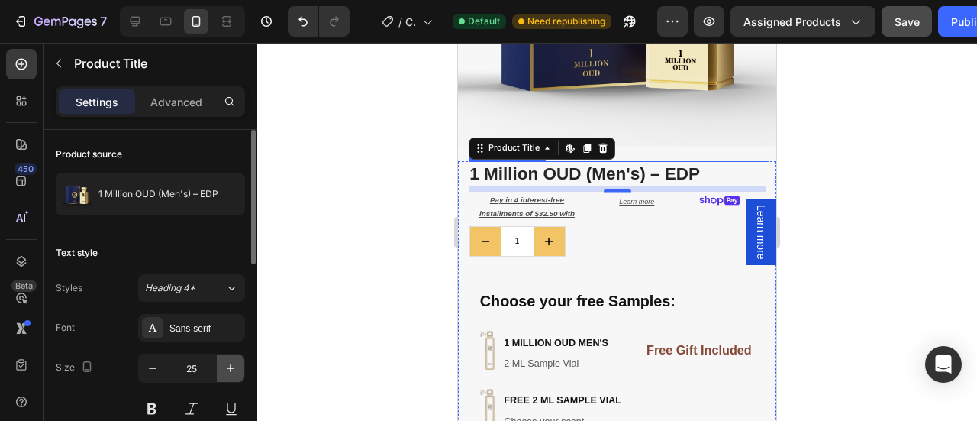
click at [226, 377] on button "button" at bounding box center [230, 367] width 27 height 27
type input "26"
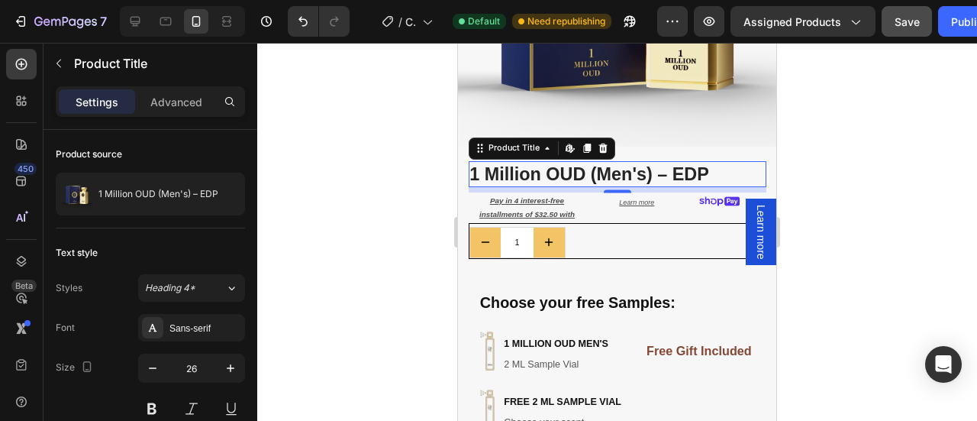
click at [835, 166] on div at bounding box center [617, 232] width 720 height 378
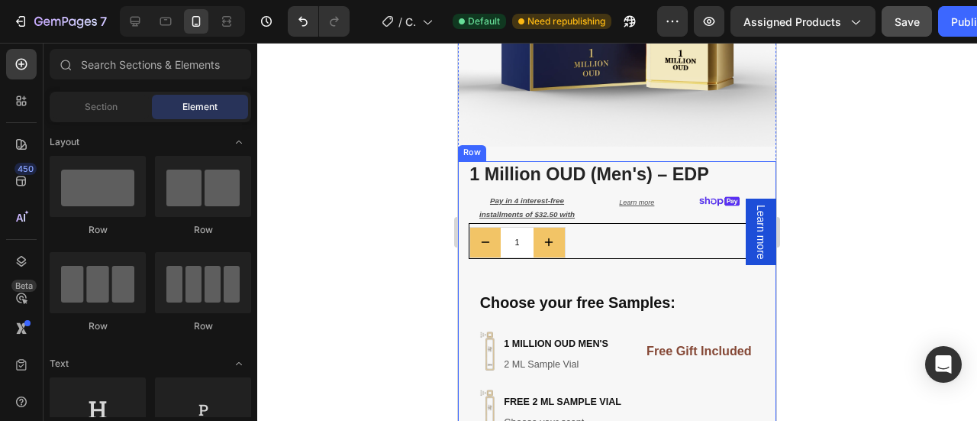
scroll to position [167, 0]
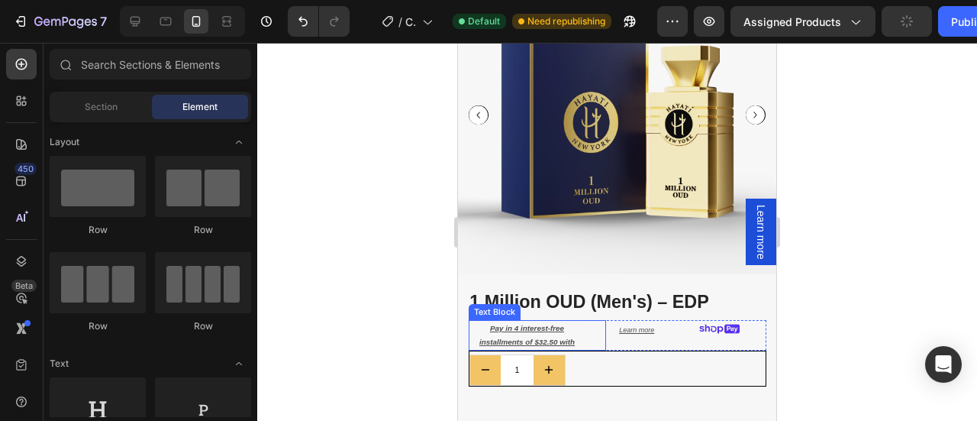
click at [586, 329] on div "Pay in 4 interest-free installments of $32.50 with" at bounding box center [538, 335] width 138 height 30
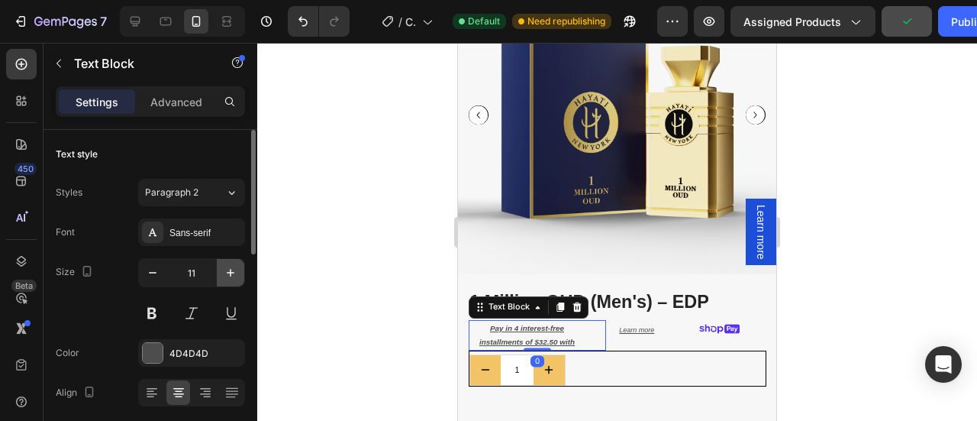
click at [228, 276] on icon "button" at bounding box center [230, 272] width 15 height 15
type input "13"
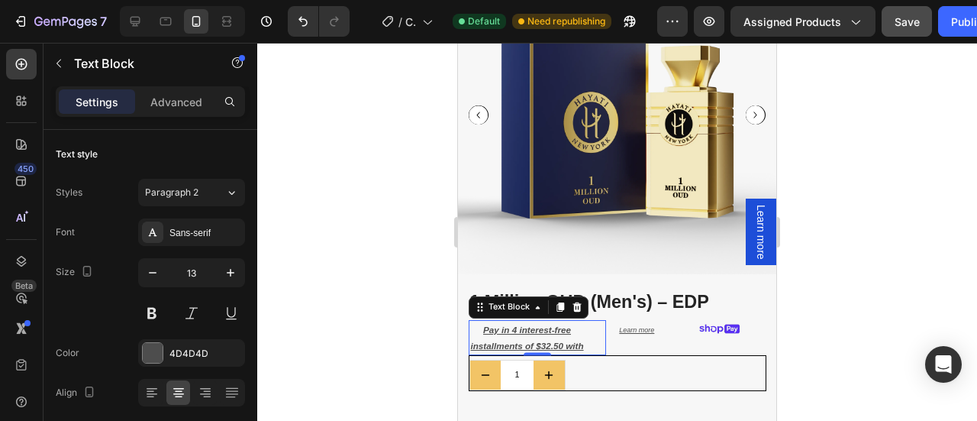
click at [833, 265] on div at bounding box center [617, 232] width 720 height 378
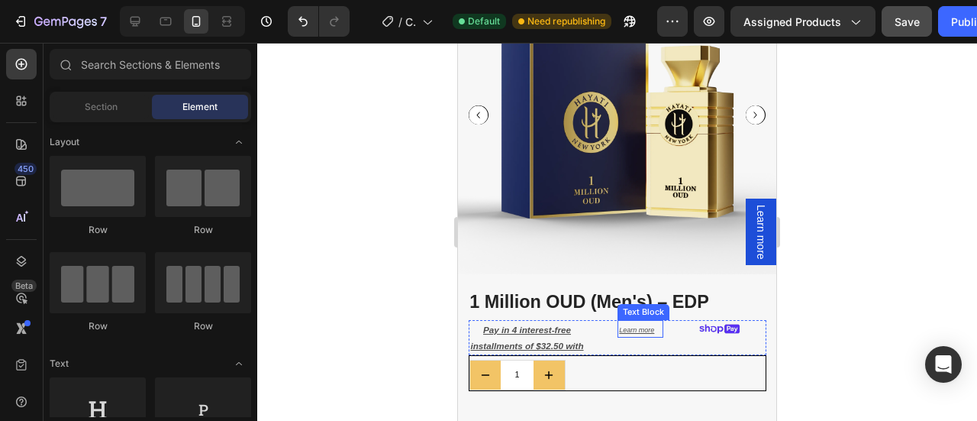
click at [624, 326] on u "Learn more" at bounding box center [636, 330] width 35 height 8
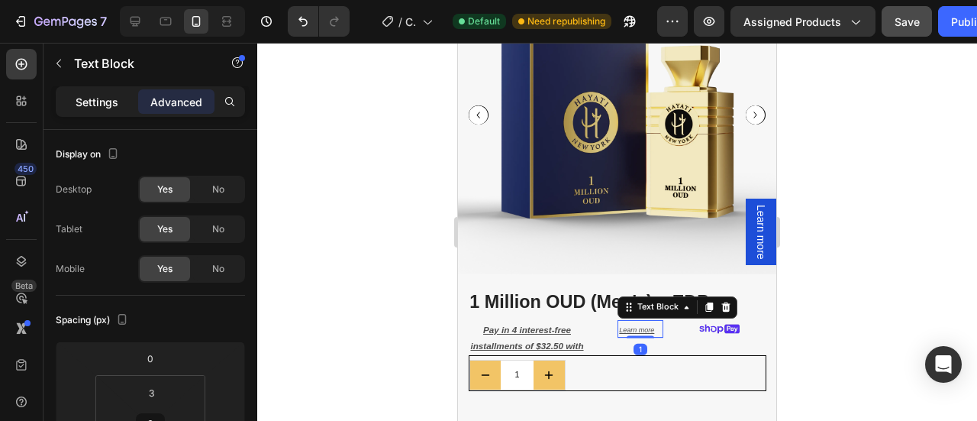
click at [100, 102] on p "Settings" at bounding box center [97, 102] width 43 height 16
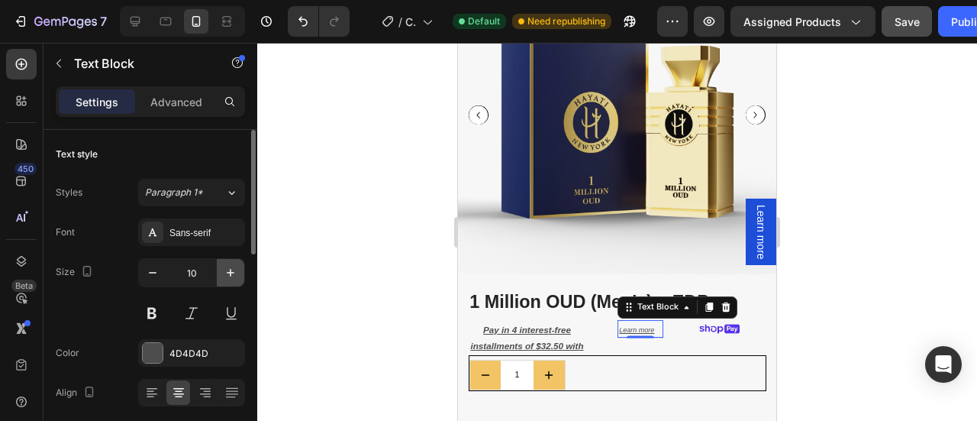
click at [230, 271] on icon "button" at bounding box center [230, 272] width 15 height 15
type input "11"
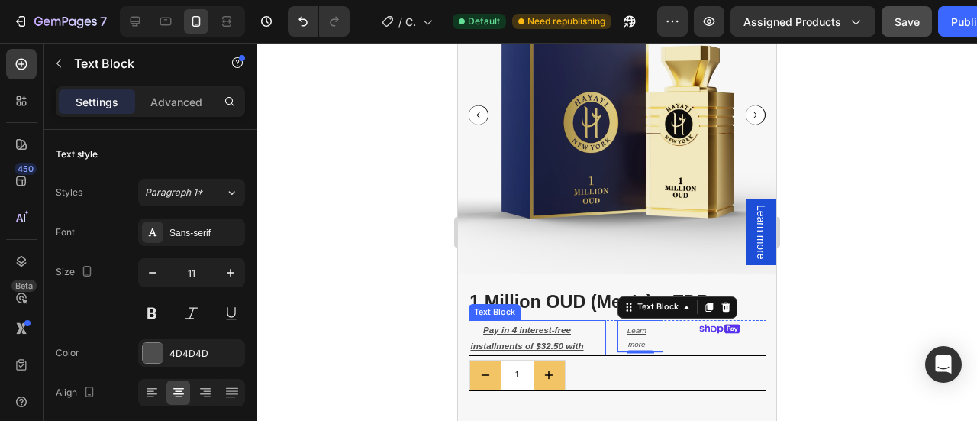
click at [588, 330] on div "Pay in 4 interest-free installments of $32.50 with" at bounding box center [538, 337] width 138 height 35
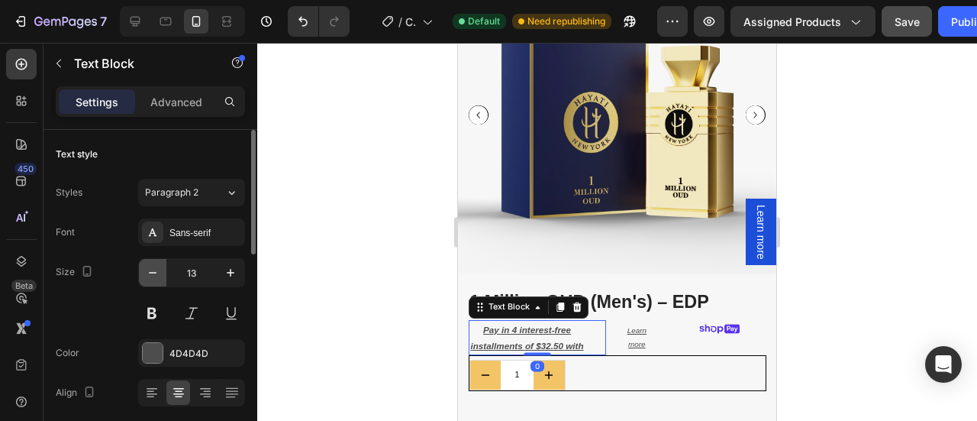
click at [156, 272] on icon "button" at bounding box center [152, 272] width 15 height 15
type input "12"
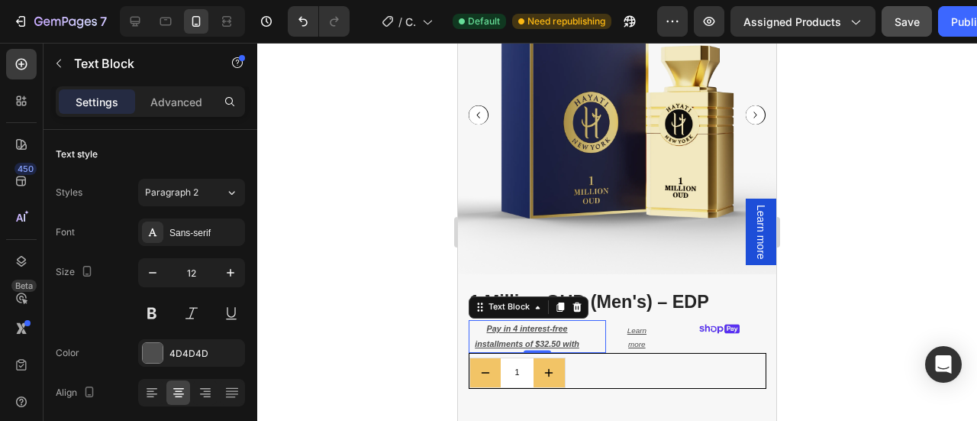
click at [874, 205] on div at bounding box center [617, 232] width 720 height 378
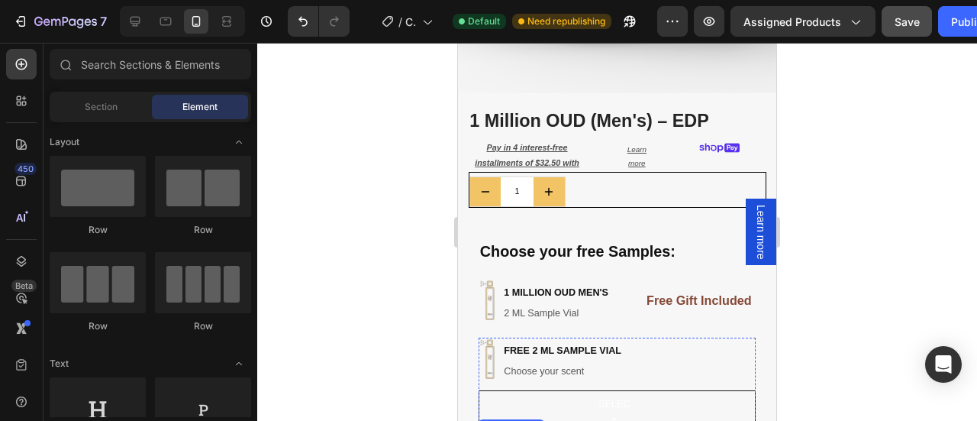
scroll to position [420, 0]
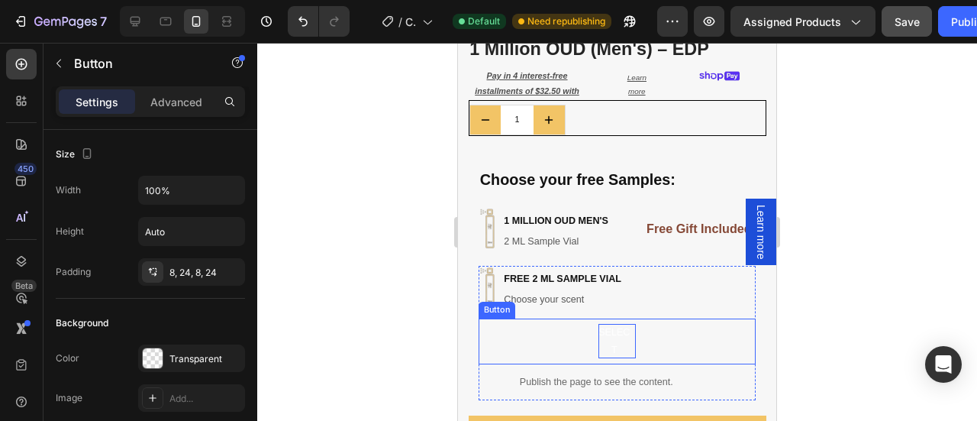
click at [606, 330] on p "select" at bounding box center [614, 341] width 32 height 34
click at [608, 324] on p "select" at bounding box center [614, 341] width 32 height 34
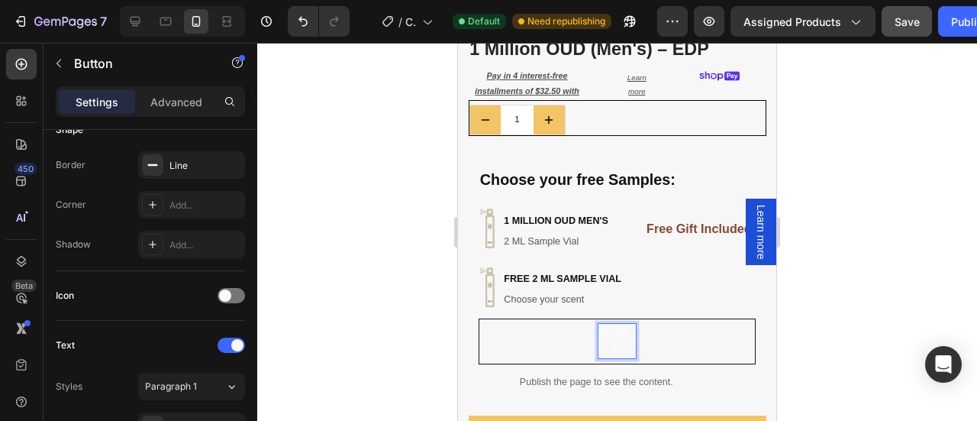
scroll to position [552, 0]
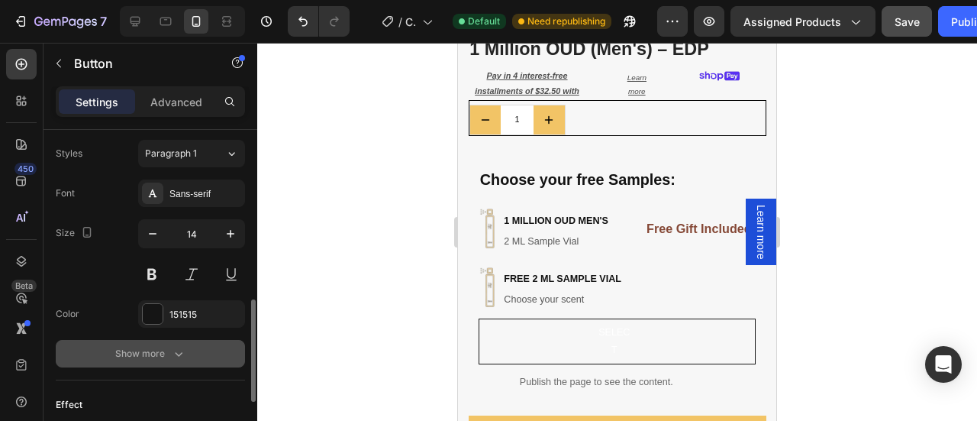
click at [185, 346] on icon "button" at bounding box center [178, 353] width 15 height 15
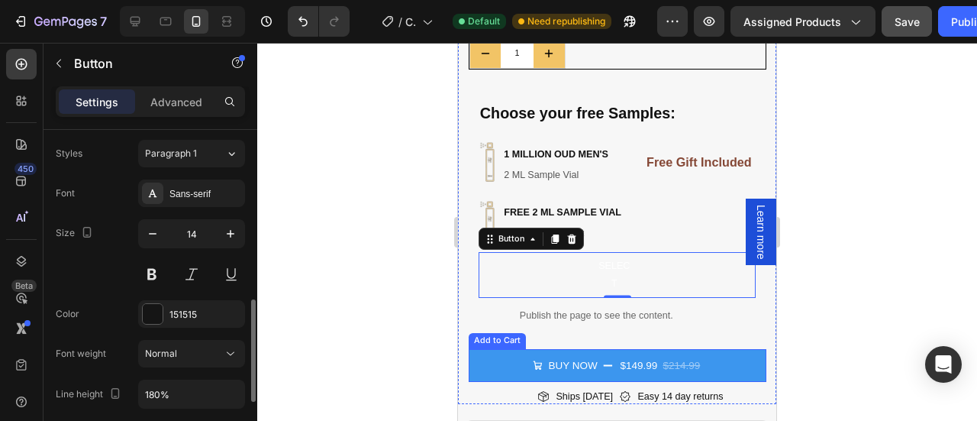
scroll to position [487, 0]
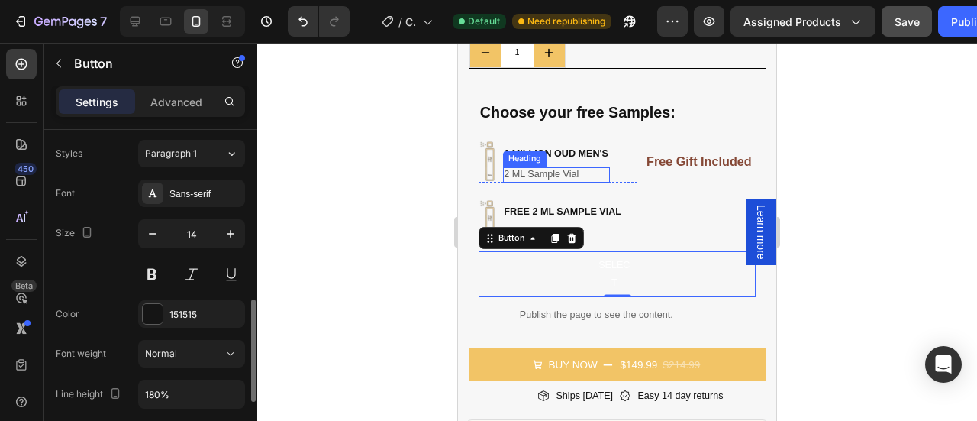
click at [530, 167] on h2 "2 ML Sample Vial" at bounding box center [556, 174] width 107 height 15
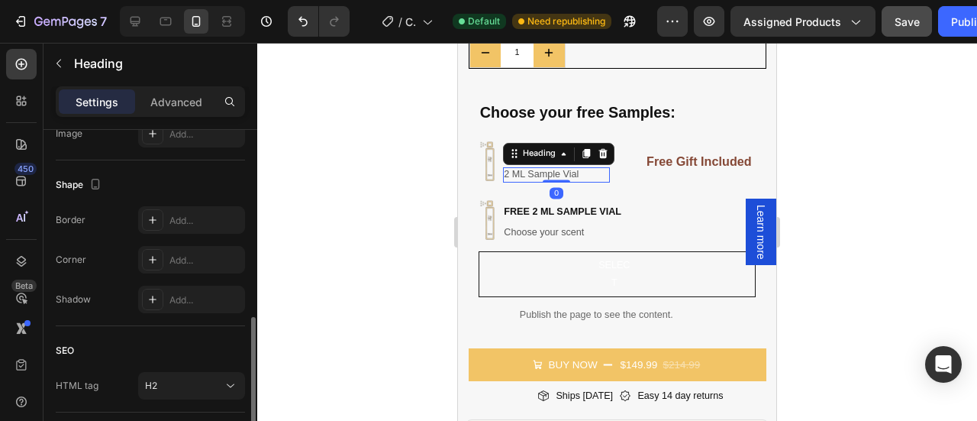
scroll to position [0, 0]
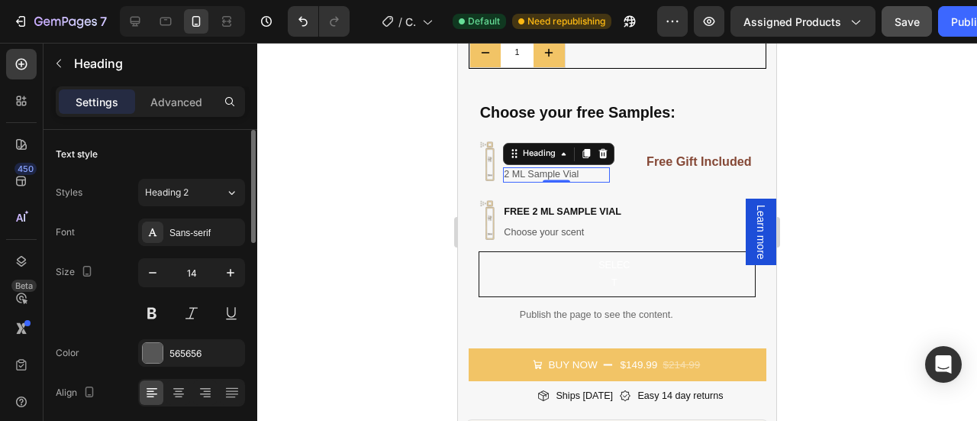
click at [882, 137] on div at bounding box center [617, 232] width 720 height 378
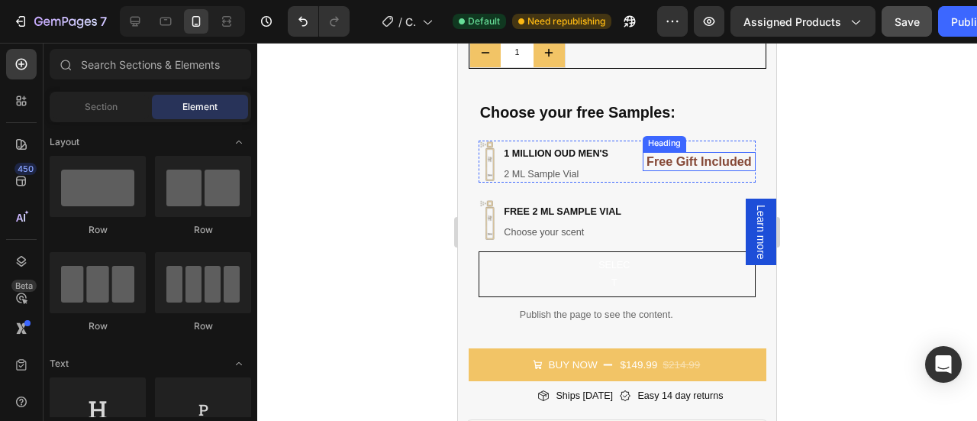
click at [669, 152] on h2 "Free Gift Included" at bounding box center [699, 161] width 113 height 19
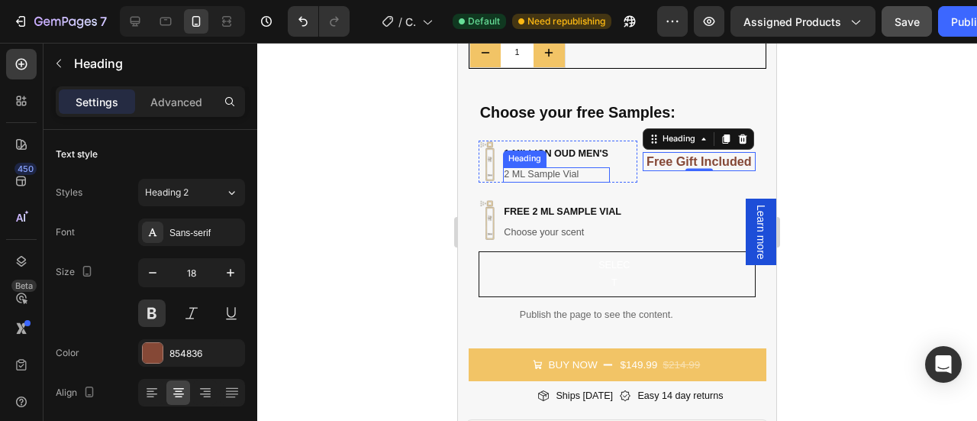
click at [554, 167] on h2 "2 ML Sample Vial" at bounding box center [556, 174] width 107 height 15
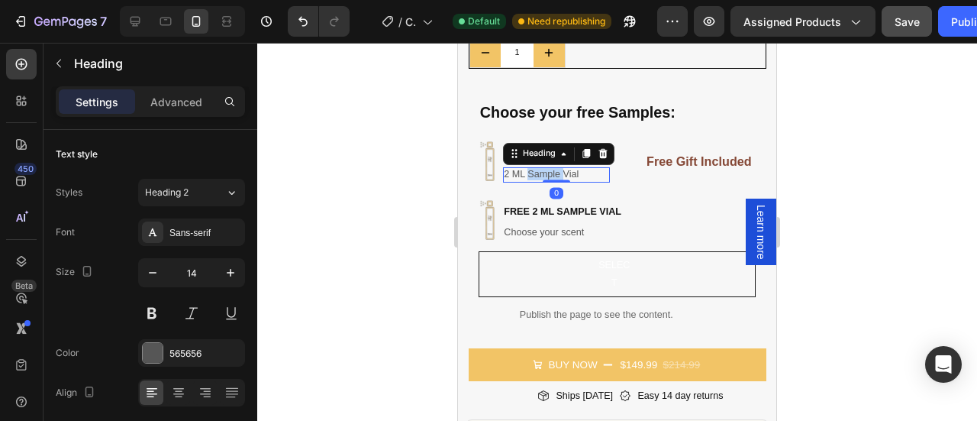
click at [554, 167] on h2 "2 ML Sample Vial" at bounding box center [556, 174] width 107 height 15
click at [554, 168] on p "2 ML Sample Vial" at bounding box center [548, 174] width 89 height 12
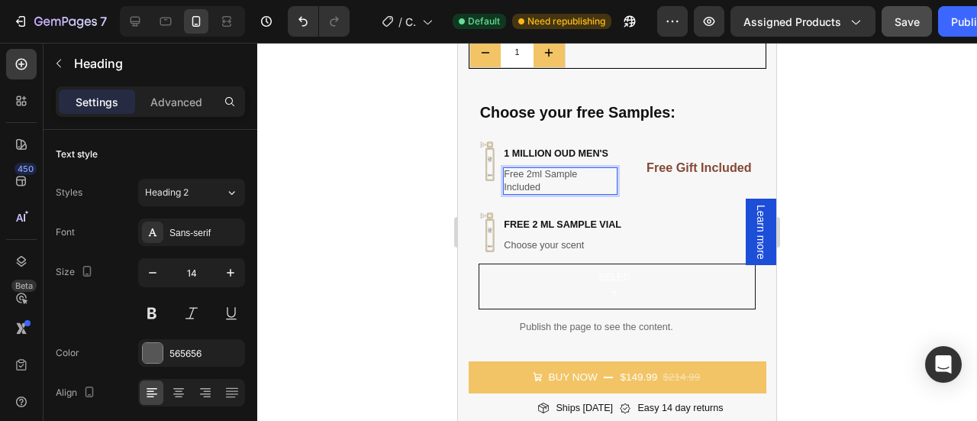
click at [818, 150] on div at bounding box center [617, 232] width 720 height 378
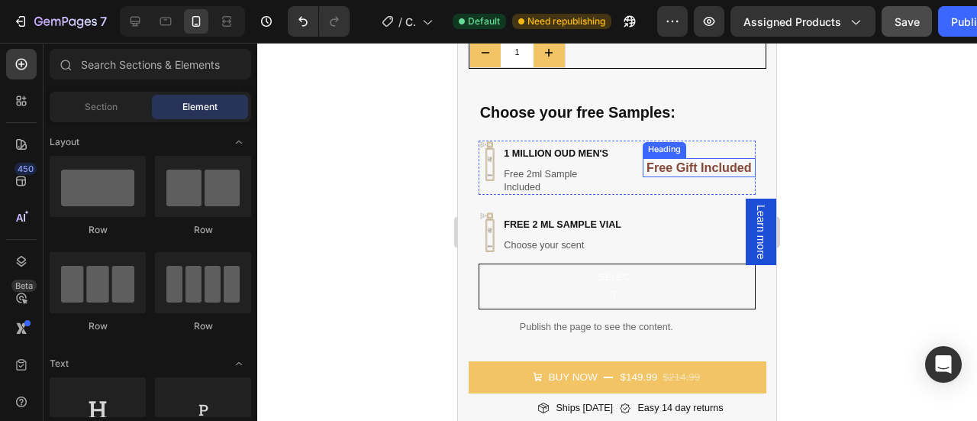
click at [692, 158] on h2 "Free Gift Included" at bounding box center [699, 167] width 113 height 19
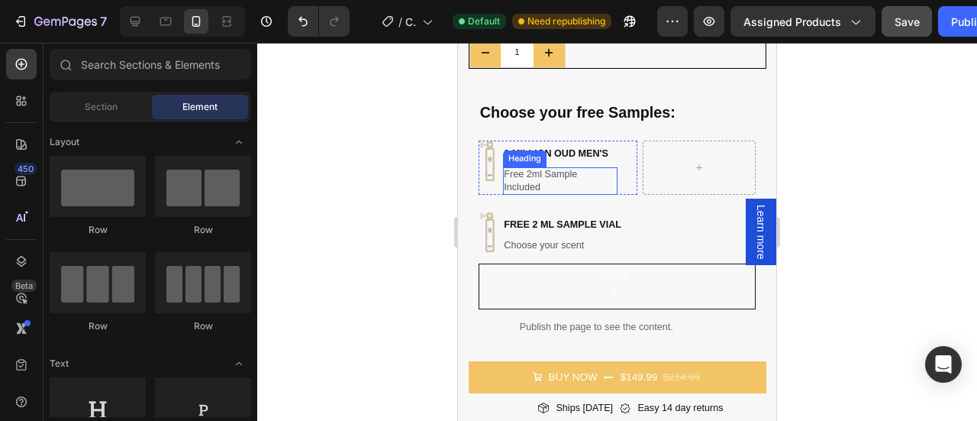
click at [542, 173] on p "Free 2ml Sample Included" at bounding box center [551, 180] width 95 height 25
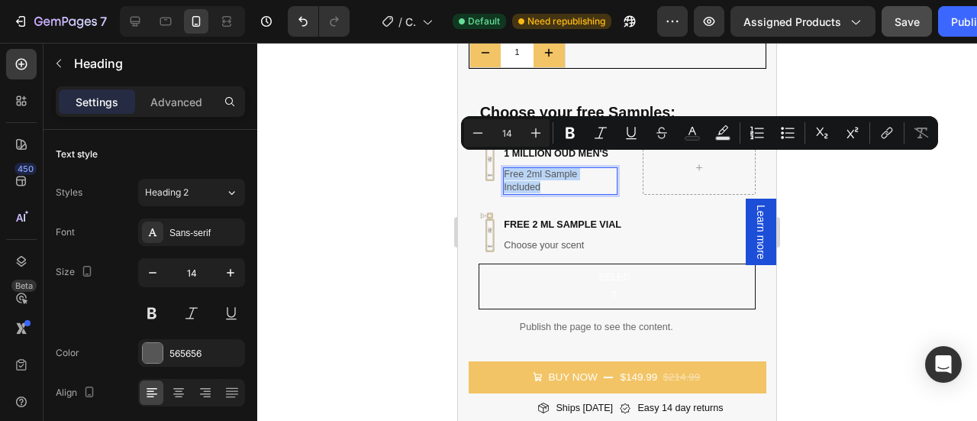
drag, startPoint x: 542, startPoint y: 173, endPoint x: 506, endPoint y: 161, distance: 37.9
click at [597, 135] on icon "Editor contextual toolbar" at bounding box center [600, 132] width 15 height 15
click at [834, 183] on div at bounding box center [617, 232] width 720 height 378
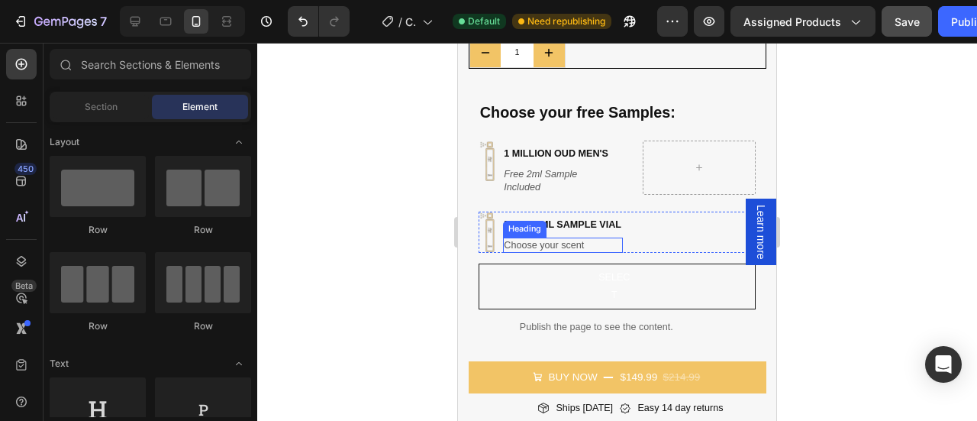
click at [576, 237] on h2 "Choose your scent" at bounding box center [563, 244] width 120 height 15
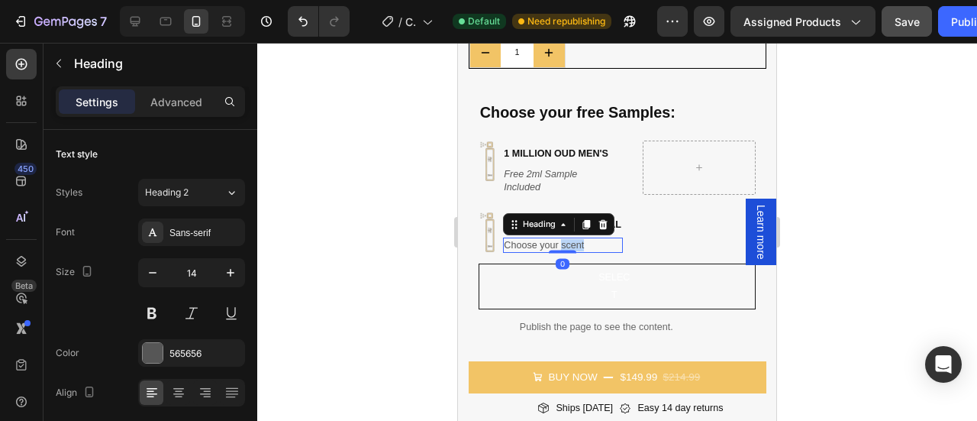
click at [576, 237] on h2 "Choose your scent" at bounding box center [563, 244] width 120 height 15
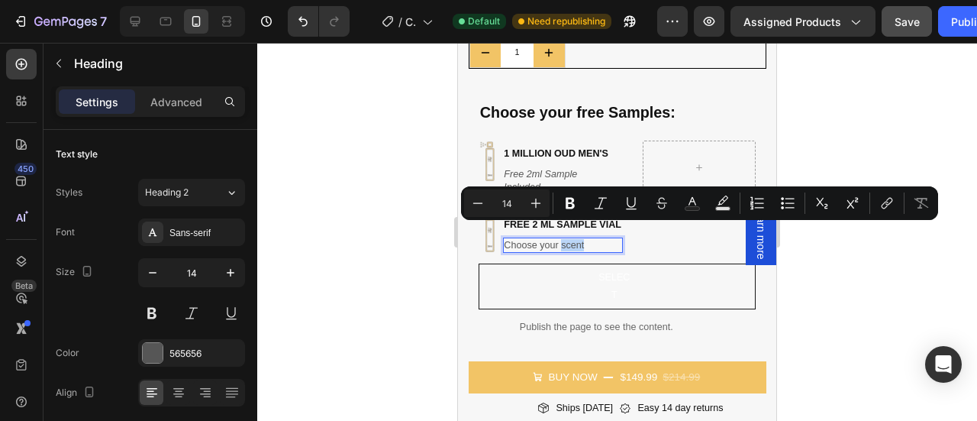
click at [589, 239] on p "Choose your scent" at bounding box center [554, 245] width 100 height 12
drag, startPoint x: 589, startPoint y: 231, endPoint x: 507, endPoint y: 221, distance: 83.1
click at [507, 221] on div "free 2 ML Sample Vial Heading Choose your scent Heading 0" at bounding box center [563, 231] width 120 height 41
click at [601, 197] on icon "Editor contextual toolbar" at bounding box center [600, 202] width 15 height 15
click at [895, 133] on div at bounding box center [617, 232] width 720 height 378
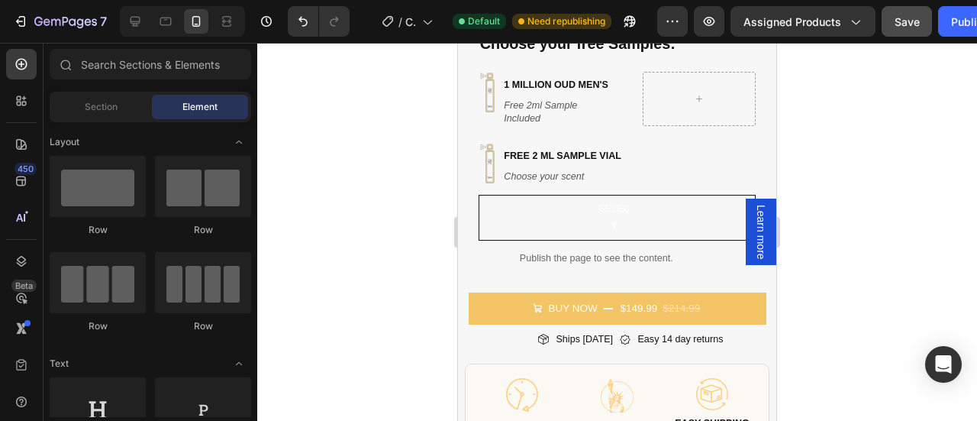
scroll to position [556, 0]
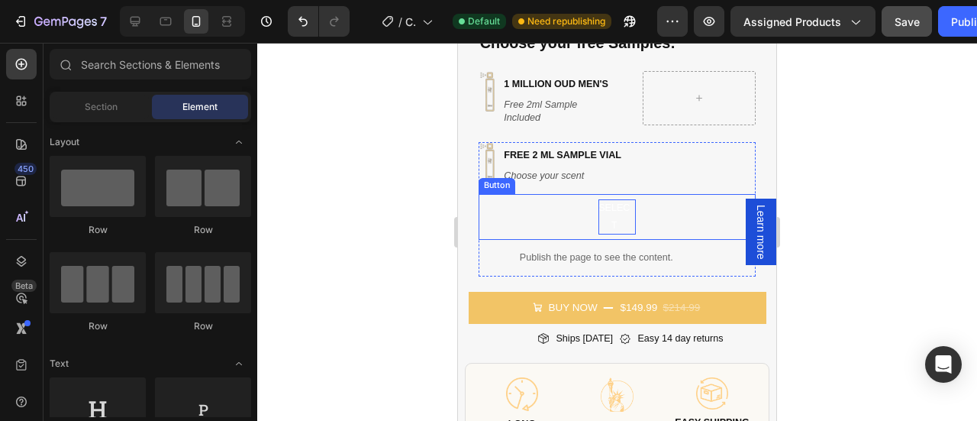
click at [608, 205] on p "select" at bounding box center [614, 216] width 32 height 34
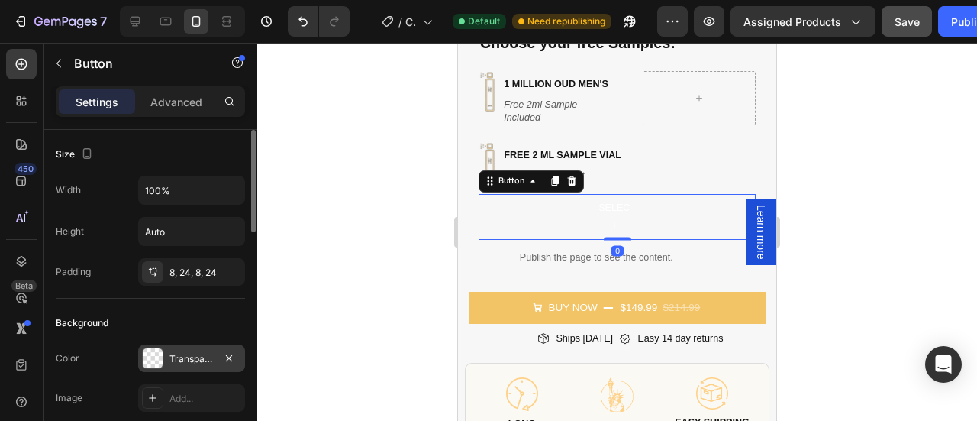
click at [150, 361] on div at bounding box center [153, 358] width 20 height 20
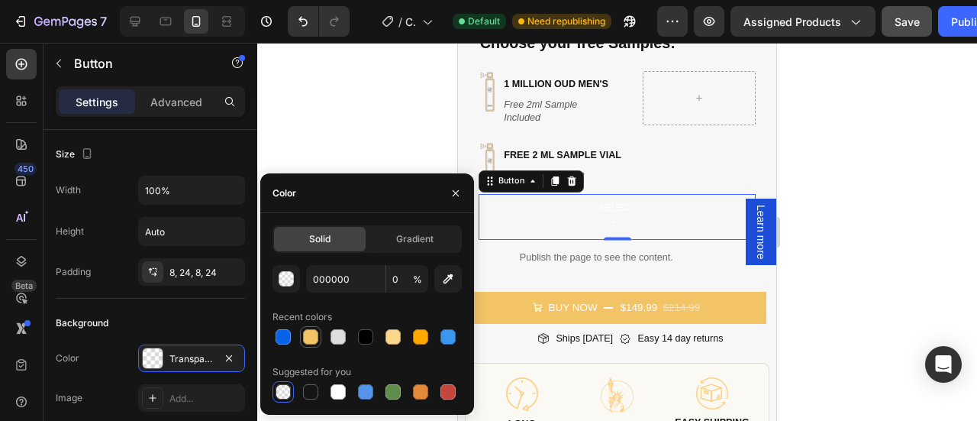
click at [308, 338] on div at bounding box center [310, 336] width 15 height 15
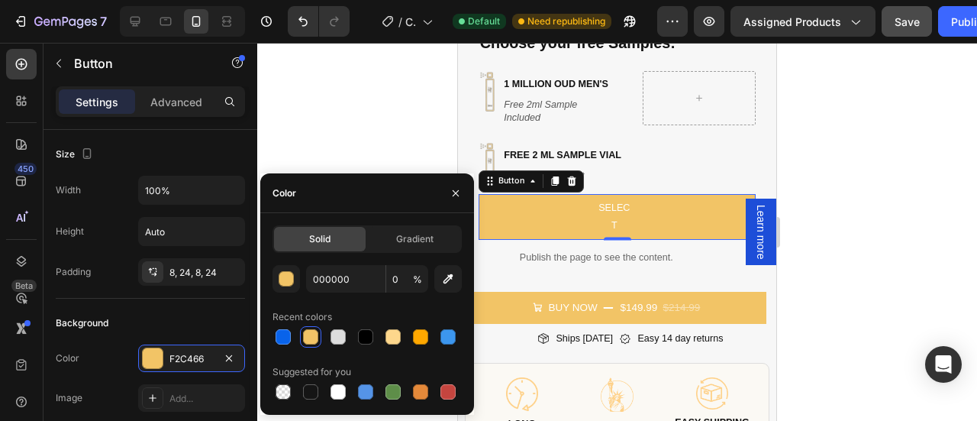
type input "F2C466"
type input "100"
click at [360, 336] on div at bounding box center [365, 336] width 15 height 15
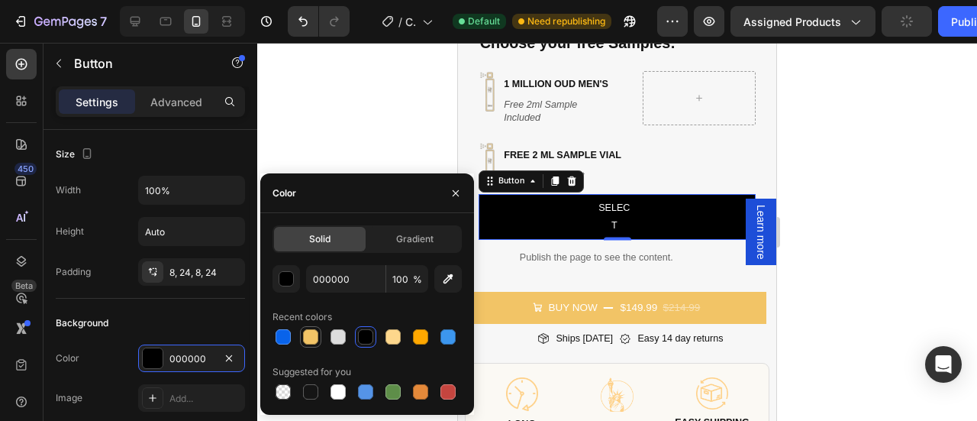
click at [305, 344] on div at bounding box center [310, 336] width 18 height 18
type input "F2C466"
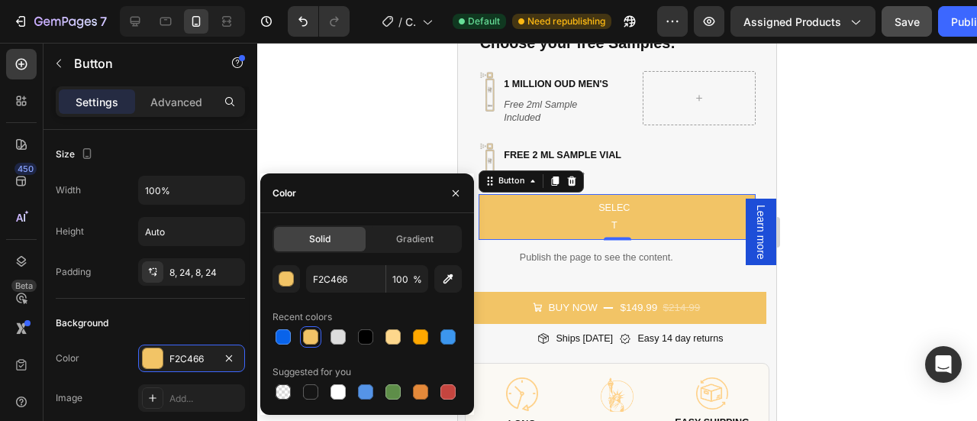
click at [862, 240] on div at bounding box center [617, 232] width 720 height 378
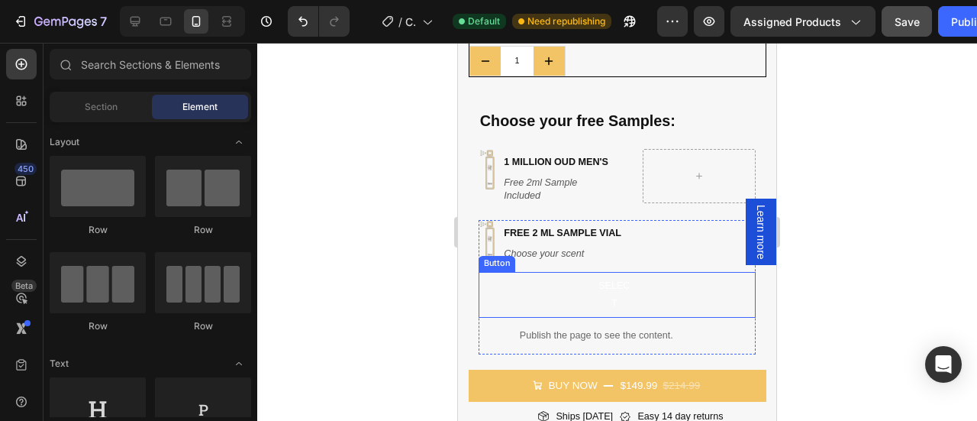
scroll to position [461, 0]
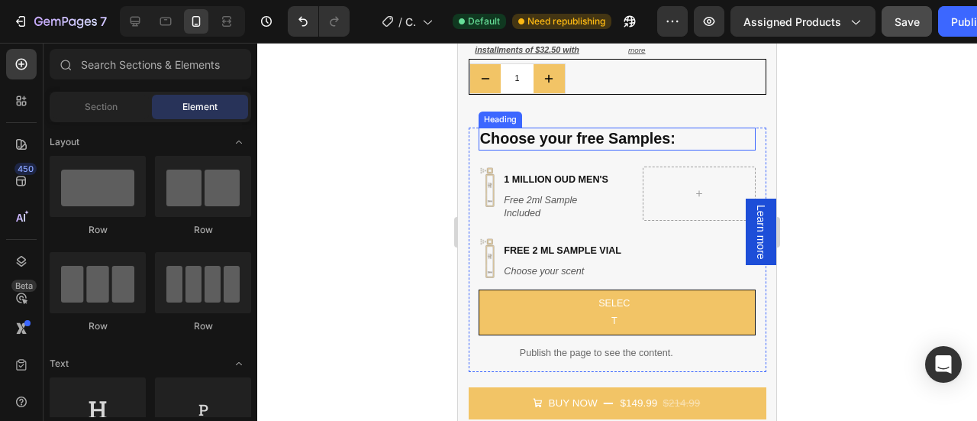
click at [548, 127] on h2 "Choose your free Samples:" at bounding box center [617, 138] width 277 height 22
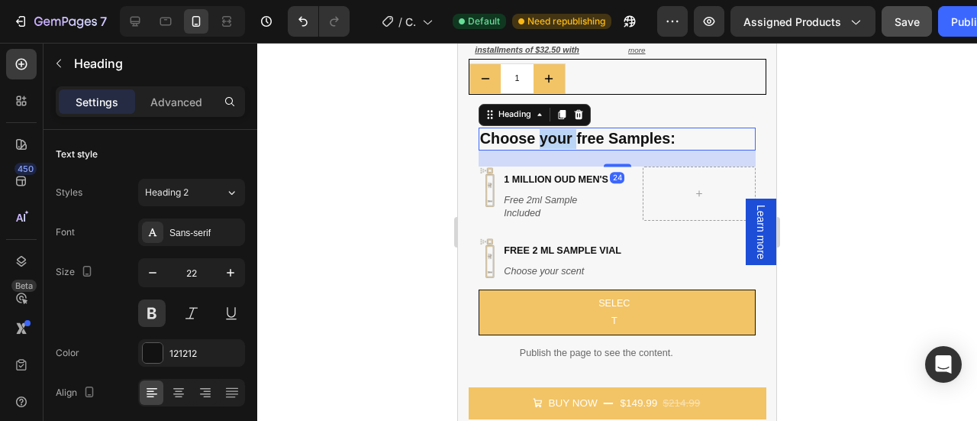
click at [548, 127] on h2 "Choose your free Samples:" at bounding box center [617, 138] width 277 height 22
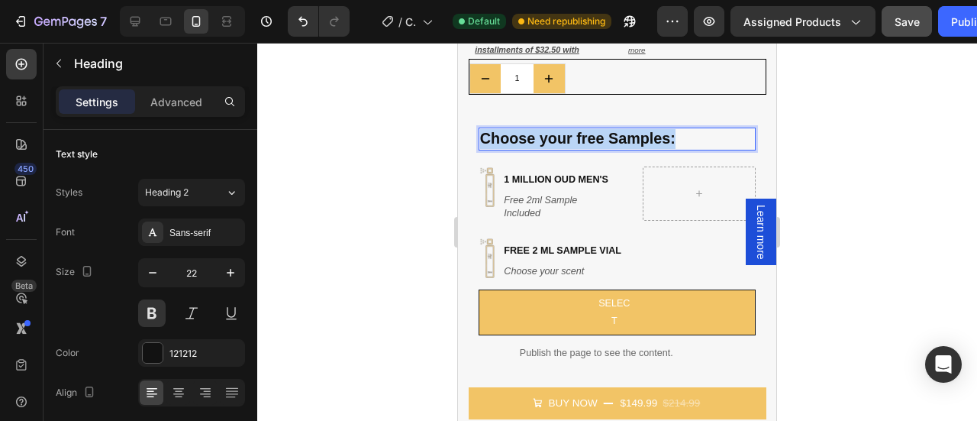
click at [548, 129] on p "Choose your free Samples:" at bounding box center [596, 139] width 233 height 20
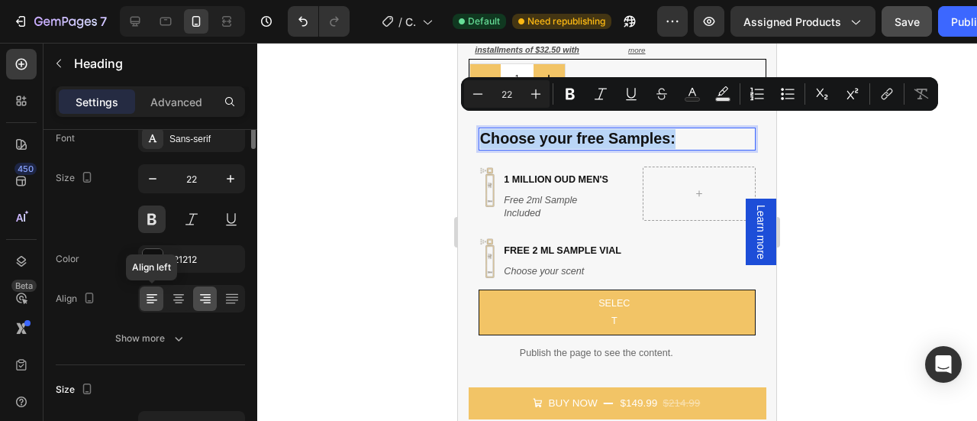
scroll to position [0, 0]
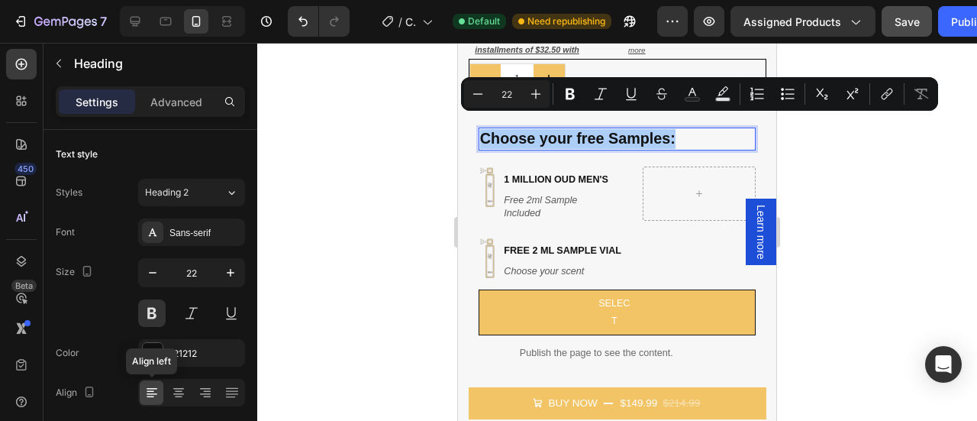
click at [812, 149] on div at bounding box center [617, 232] width 720 height 378
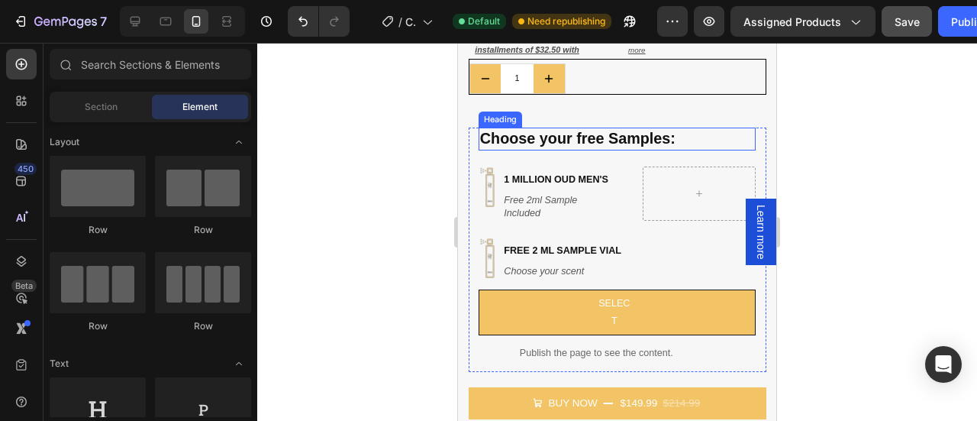
click at [706, 129] on h2 "Choose your free Samples:" at bounding box center [617, 138] width 277 height 22
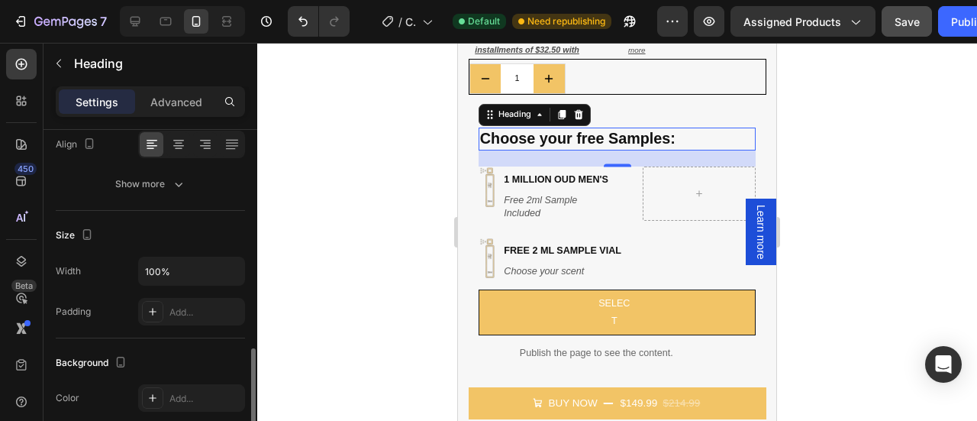
scroll to position [350, 0]
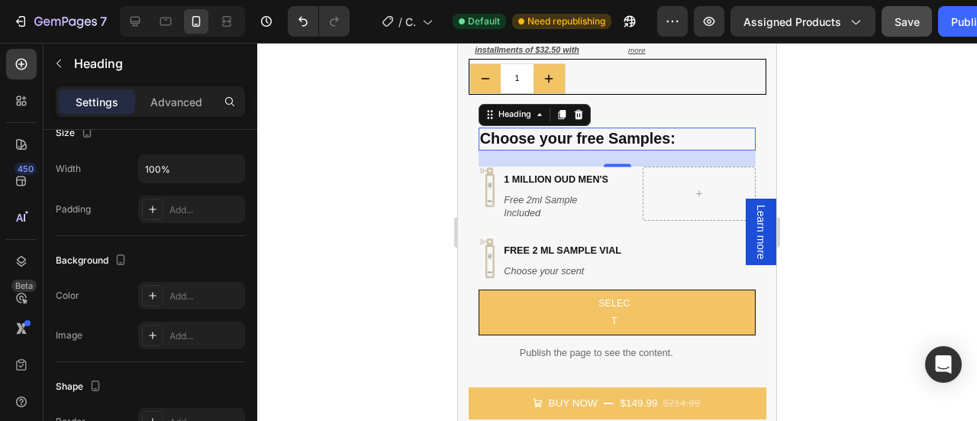
click at [856, 161] on div at bounding box center [617, 232] width 720 height 378
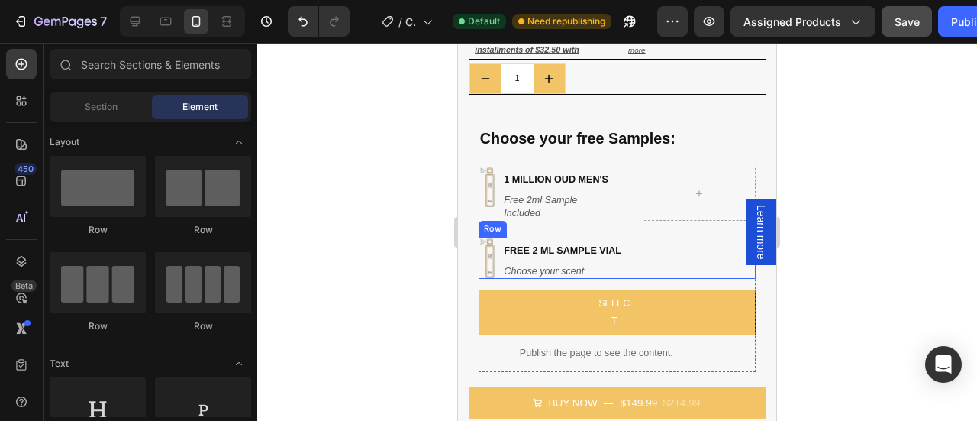
scroll to position [566, 0]
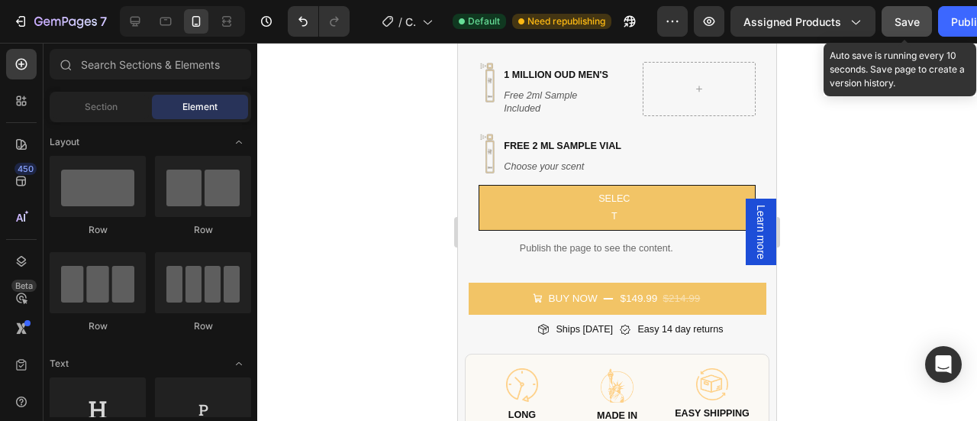
click at [892, 31] on button "Save" at bounding box center [907, 21] width 50 height 31
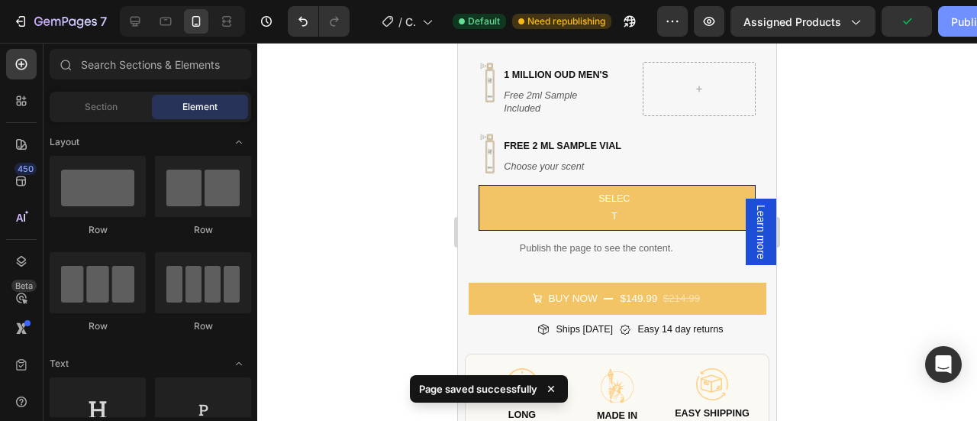
click at [952, 31] on button "Publish" at bounding box center [970, 21] width 64 height 31
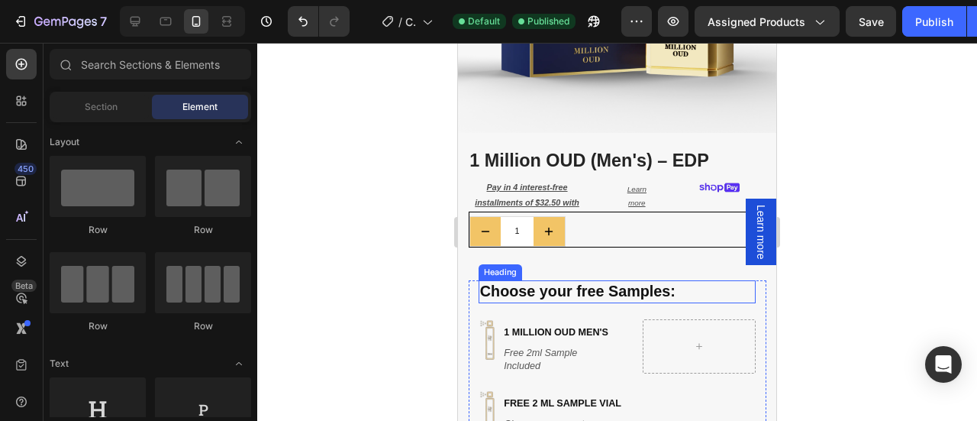
scroll to position [309, 0]
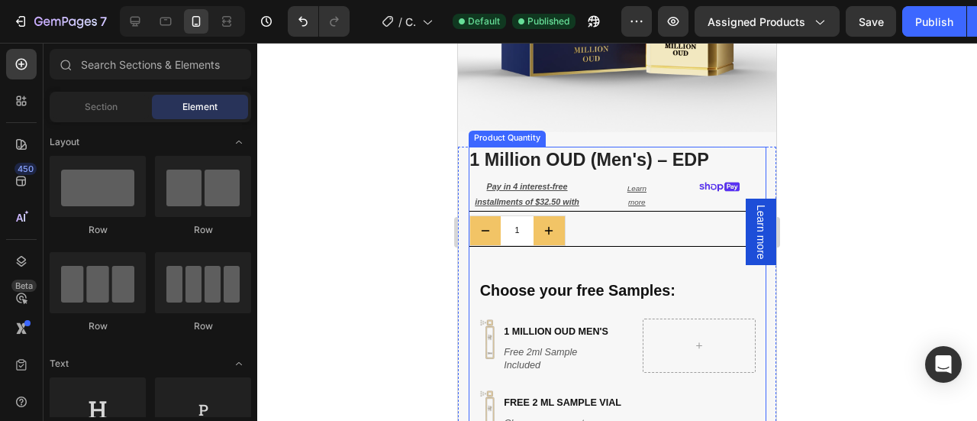
click at [634, 215] on div "1" at bounding box center [617, 230] width 296 height 31
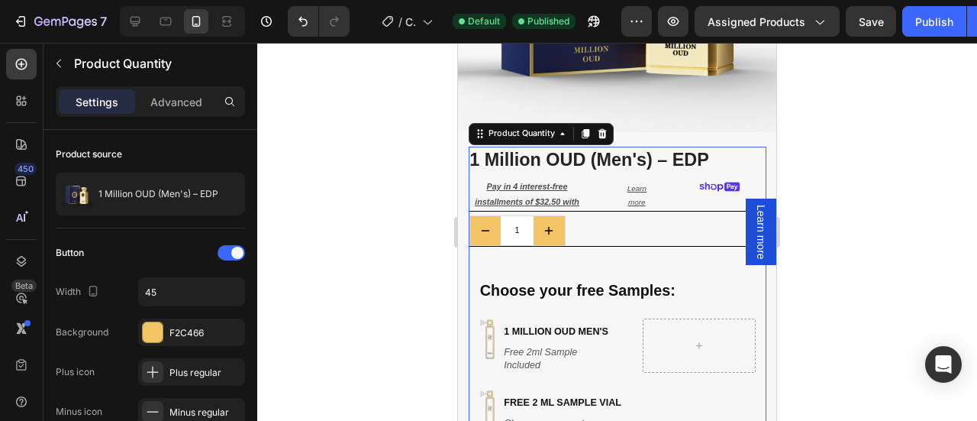
click at [904, 192] on div at bounding box center [617, 232] width 720 height 378
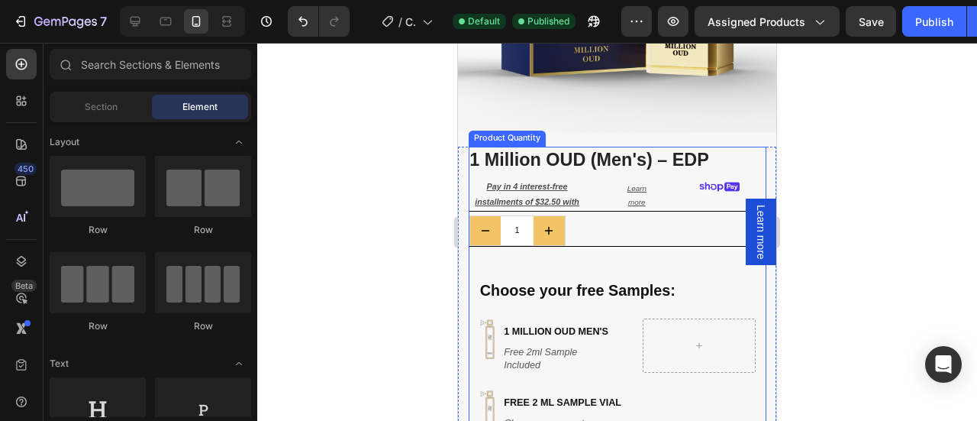
click at [691, 224] on div "1" at bounding box center [617, 230] width 296 height 31
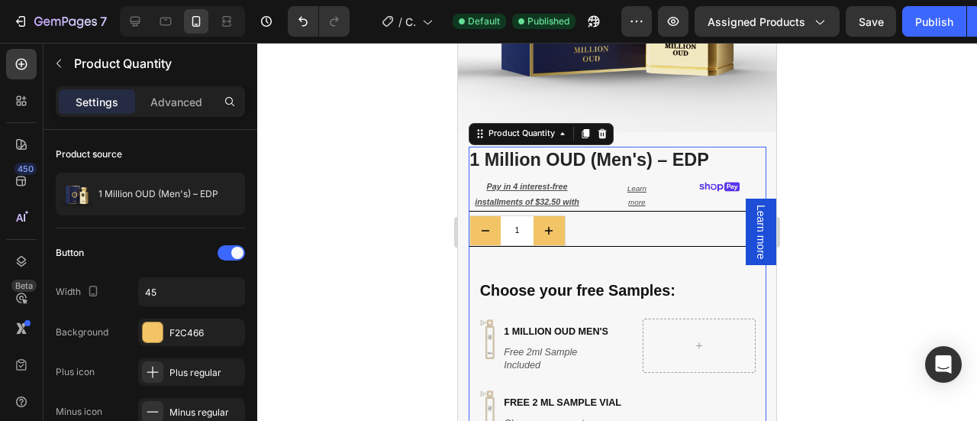
click at [611, 224] on div "1" at bounding box center [617, 230] width 296 height 31
click at [591, 223] on div "1" at bounding box center [617, 230] width 296 height 31
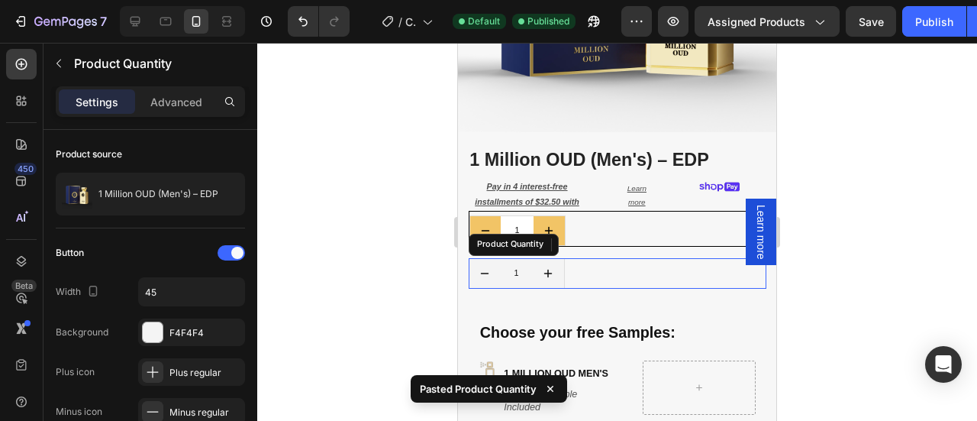
scroll to position [350, 0]
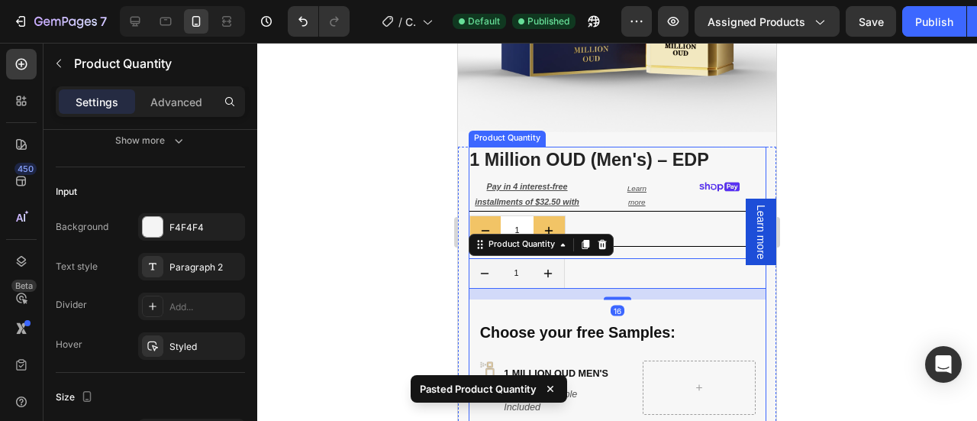
click at [644, 218] on div "1" at bounding box center [617, 230] width 296 height 31
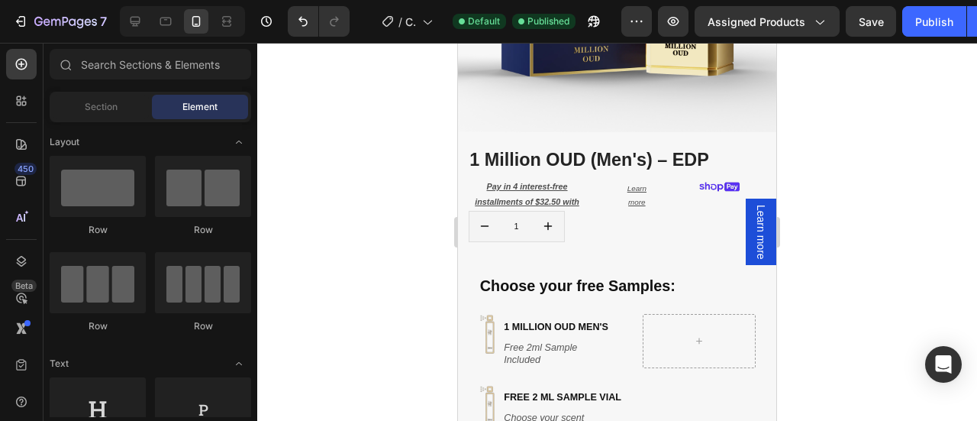
click at [832, 209] on div at bounding box center [617, 232] width 720 height 378
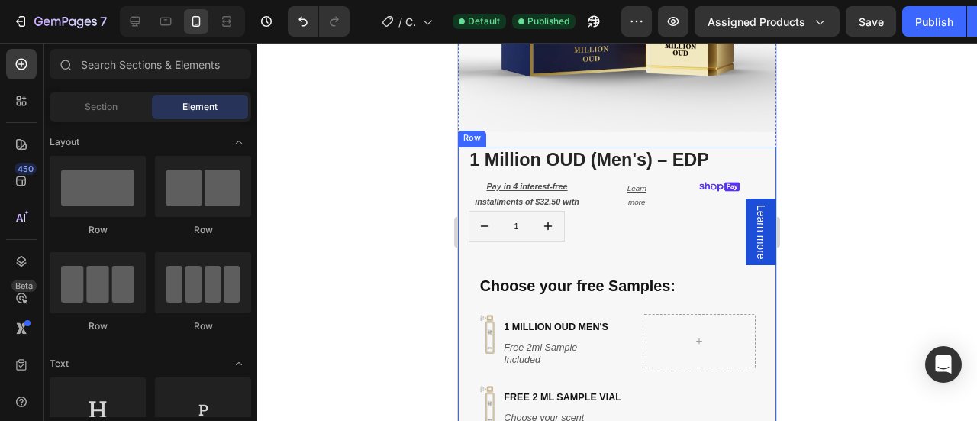
click at [538, 254] on div "1 Million OUD (Men's) – EDP Product Title Pay in 4 interest-free installments o…" at bounding box center [618, 368] width 298 height 442
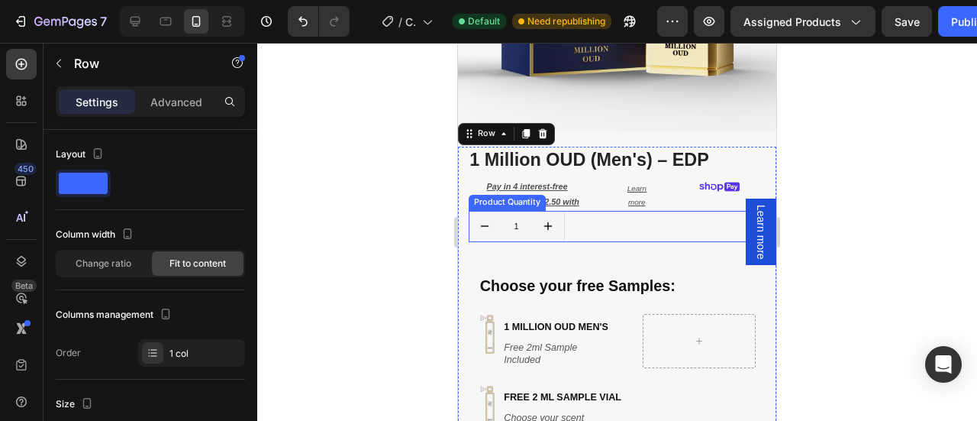
click at [672, 213] on div "1" at bounding box center [618, 226] width 298 height 31
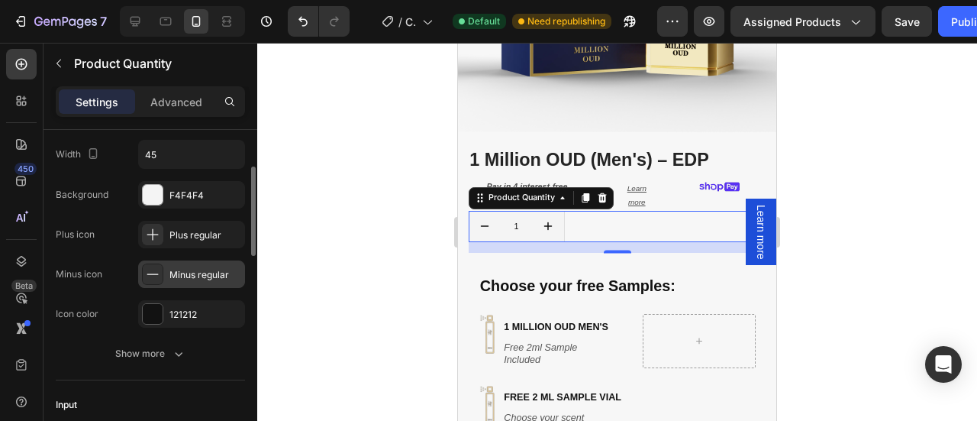
scroll to position [0, 0]
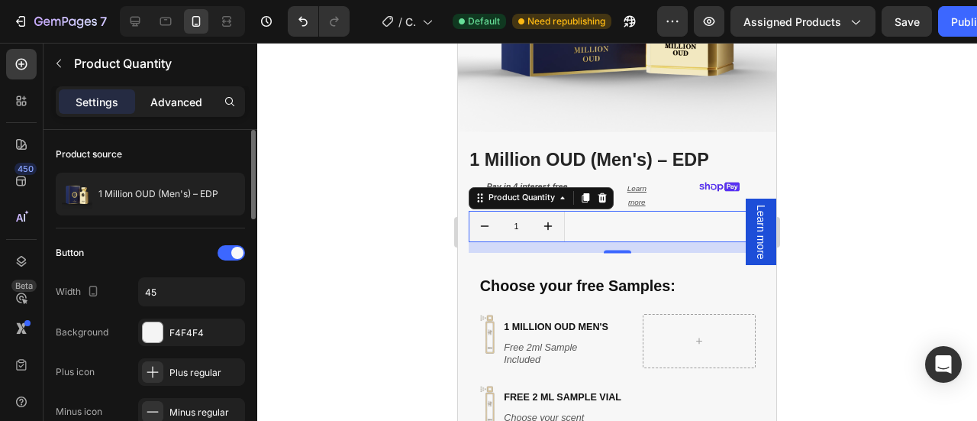
click at [165, 102] on p "Advanced" at bounding box center [176, 102] width 52 height 16
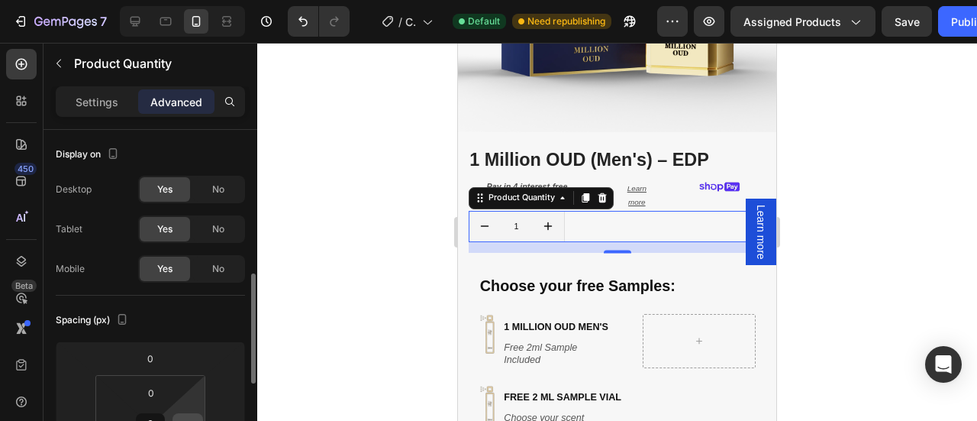
scroll to position [110, 0]
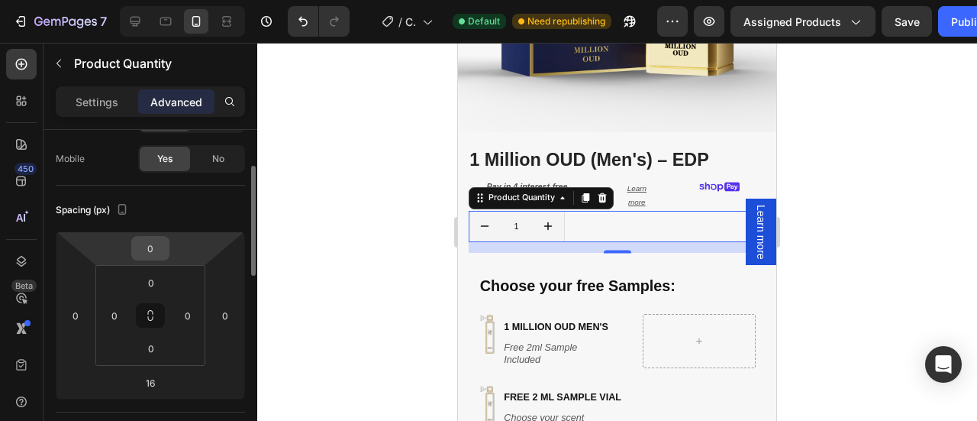
click at [157, 248] on input "0" at bounding box center [150, 248] width 31 height 23
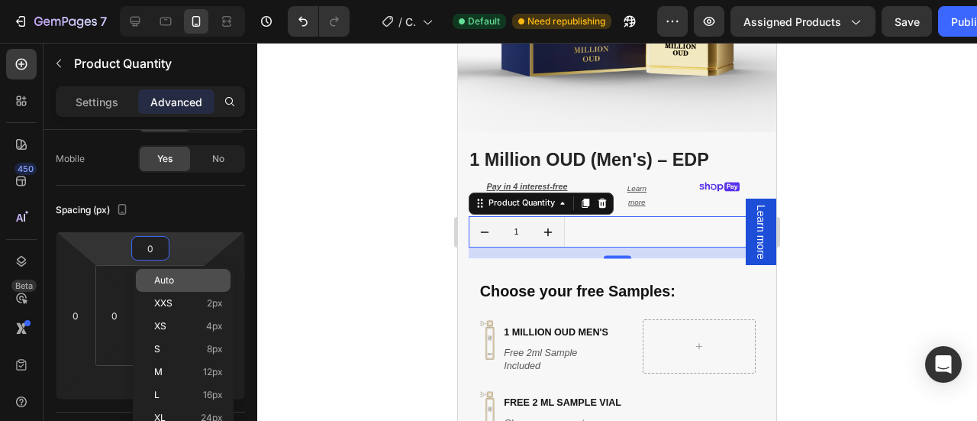
type input "8"
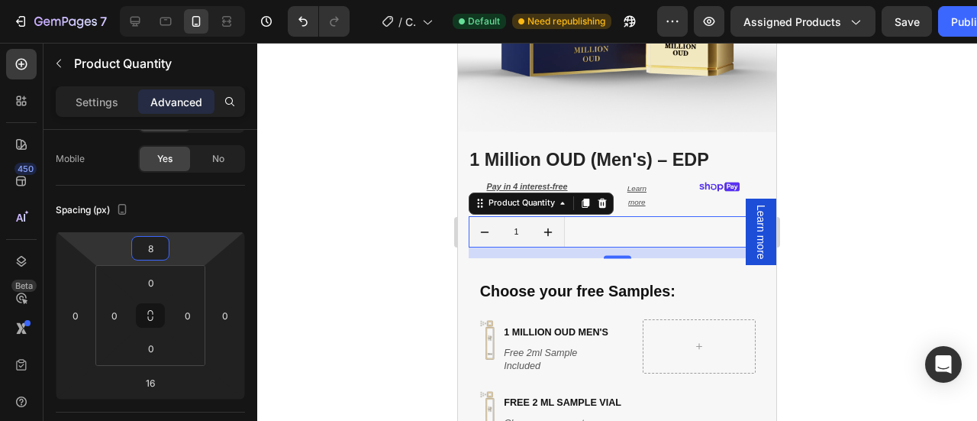
click at [850, 172] on div at bounding box center [617, 232] width 720 height 378
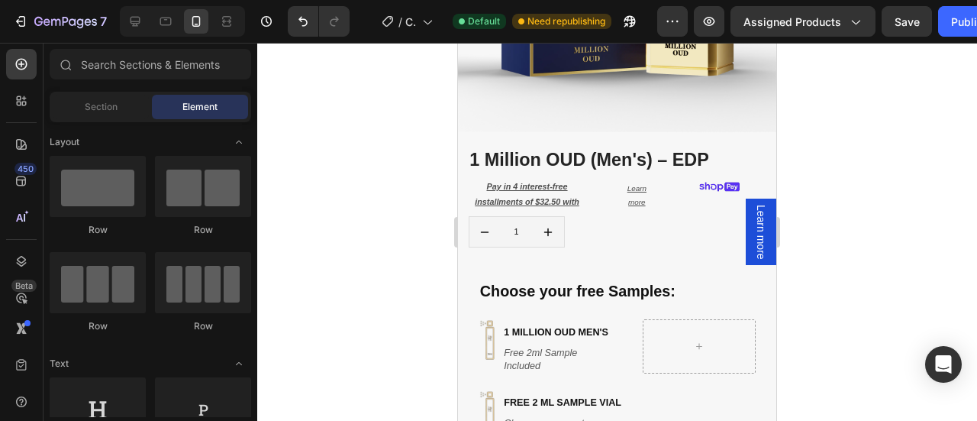
click at [806, 190] on div at bounding box center [617, 232] width 720 height 378
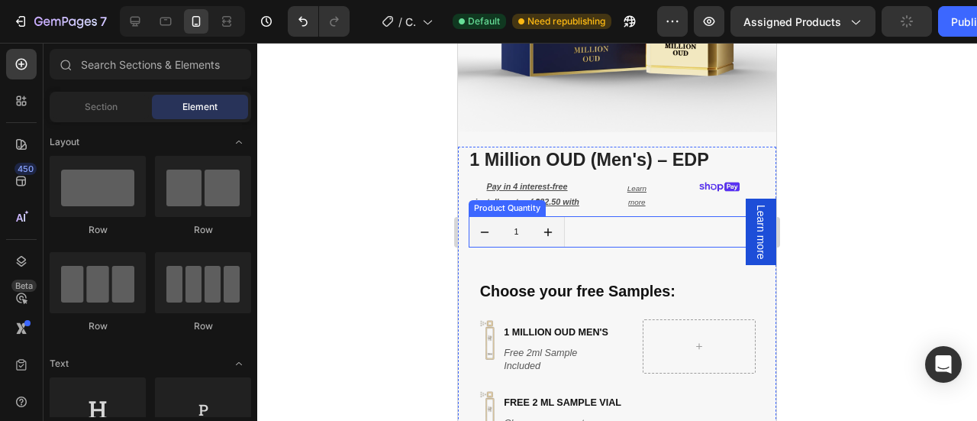
click at [621, 220] on div "1" at bounding box center [618, 231] width 298 height 31
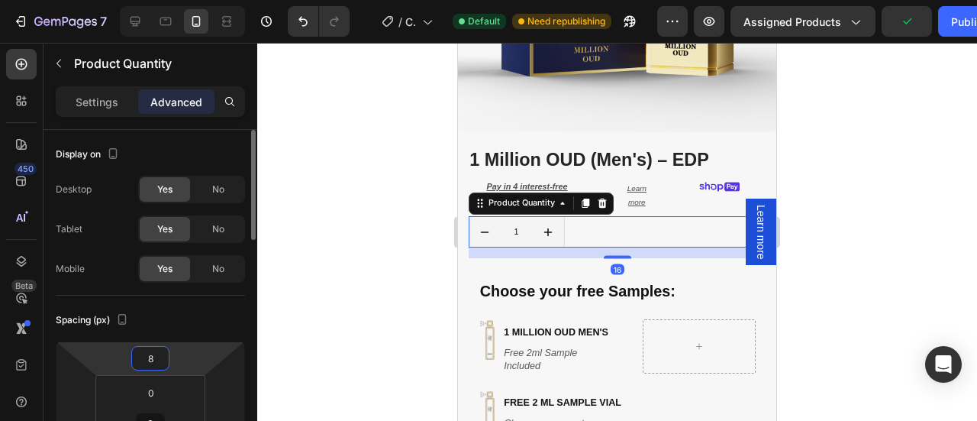
click at [157, 355] on input "8" at bounding box center [150, 358] width 31 height 23
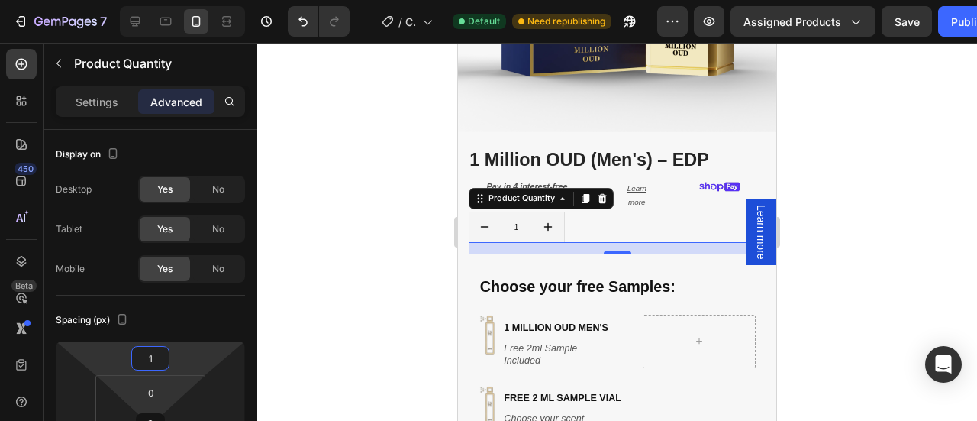
type input "10"
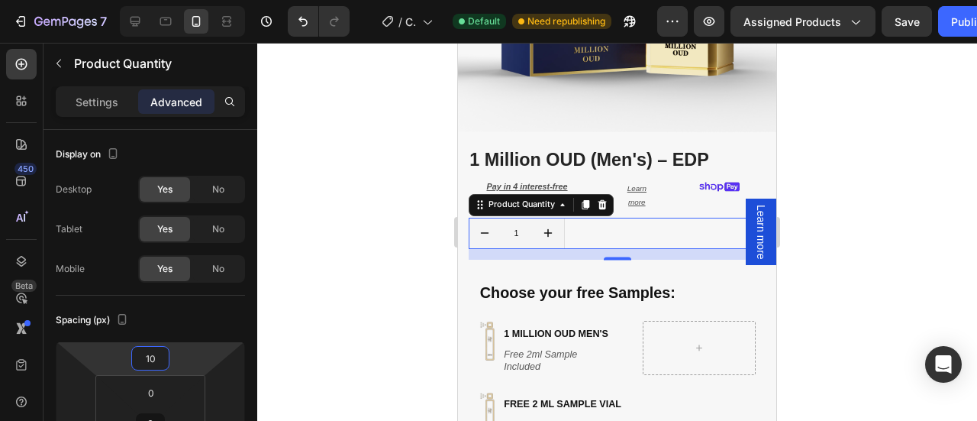
click at [884, 224] on div at bounding box center [617, 232] width 720 height 378
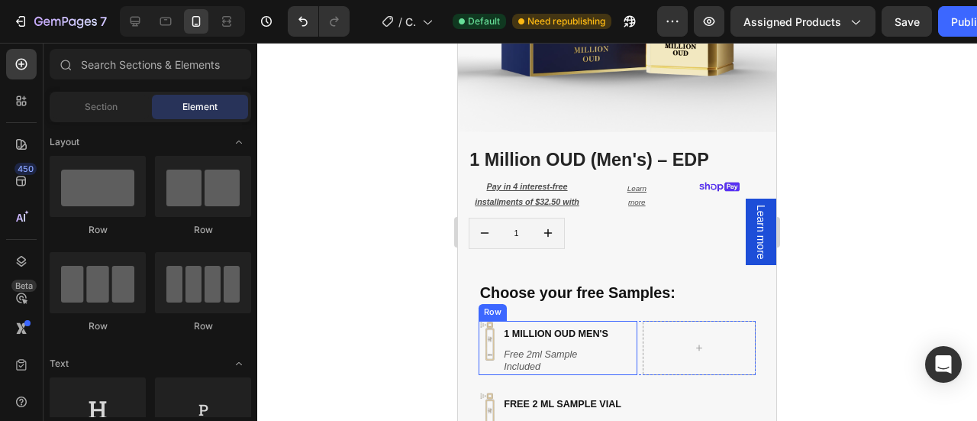
scroll to position [343, 0]
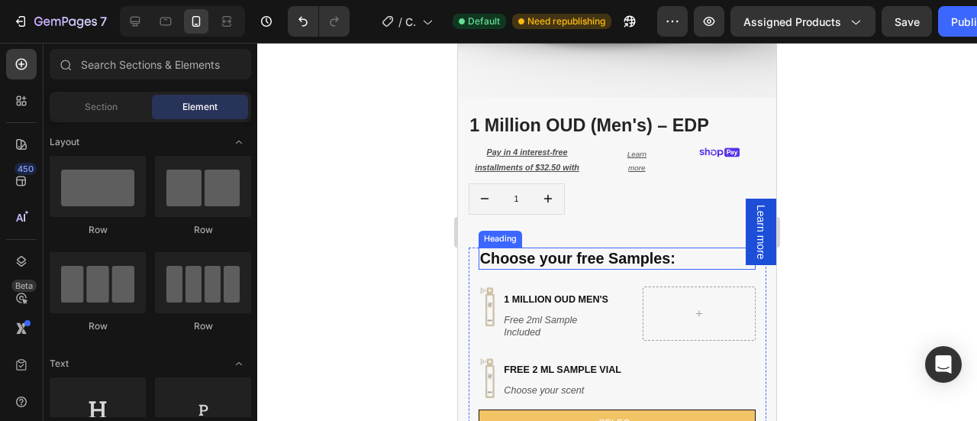
click at [551, 256] on p "Choose your free Samples:" at bounding box center [596, 259] width 233 height 20
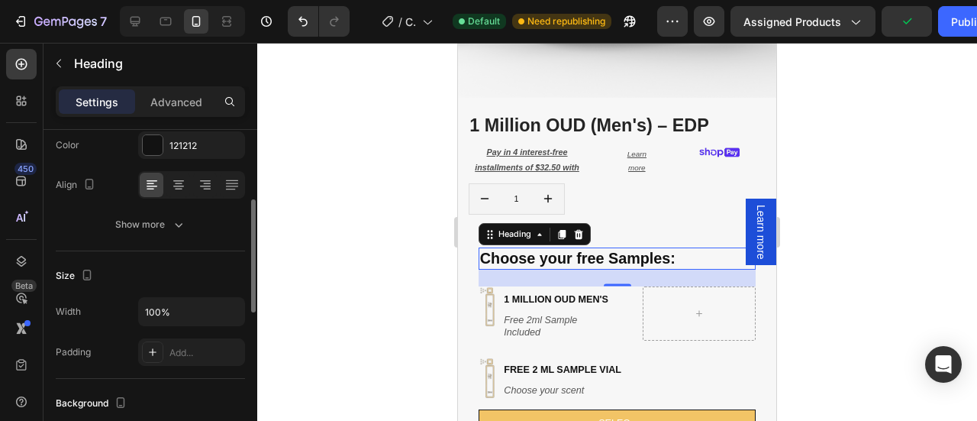
scroll to position [209, 0]
click at [163, 108] on p "Advanced" at bounding box center [176, 102] width 52 height 16
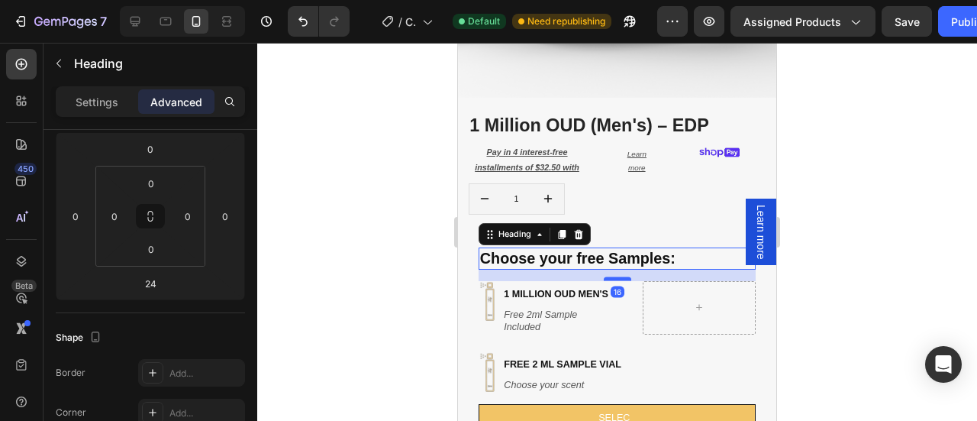
click at [611, 276] on div at bounding box center [617, 278] width 27 height 4
type input "16"
click at [892, 196] on div at bounding box center [617, 232] width 720 height 378
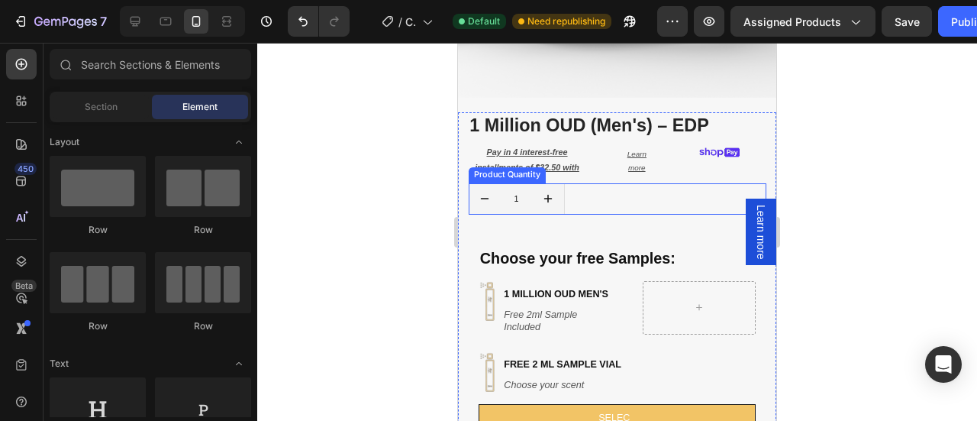
click at [600, 190] on div "1" at bounding box center [618, 198] width 298 height 31
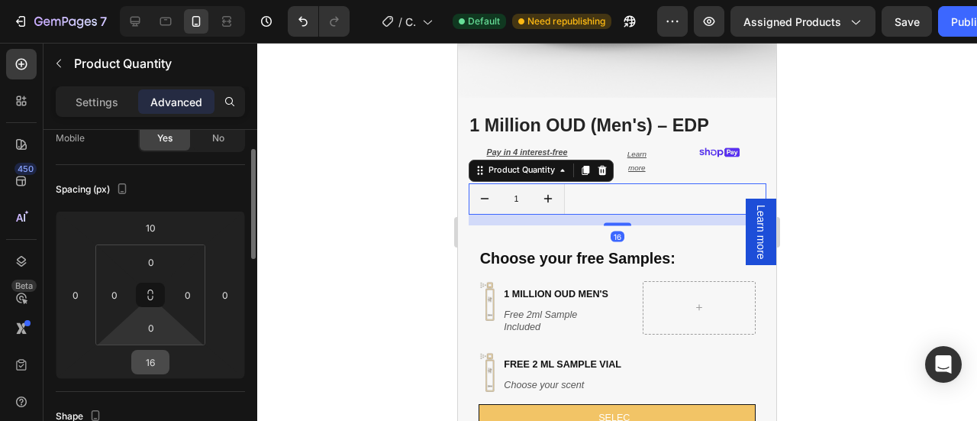
scroll to position [136, 0]
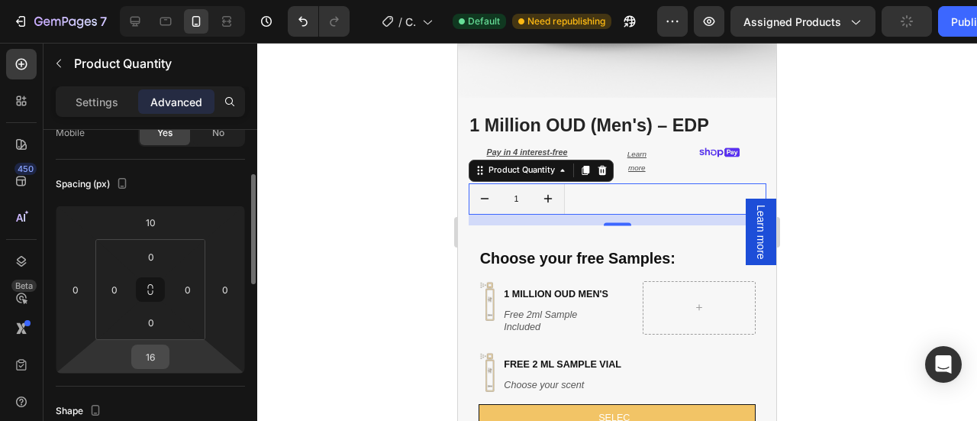
click at [163, 355] on input "16" at bounding box center [150, 356] width 31 height 23
type input "8"
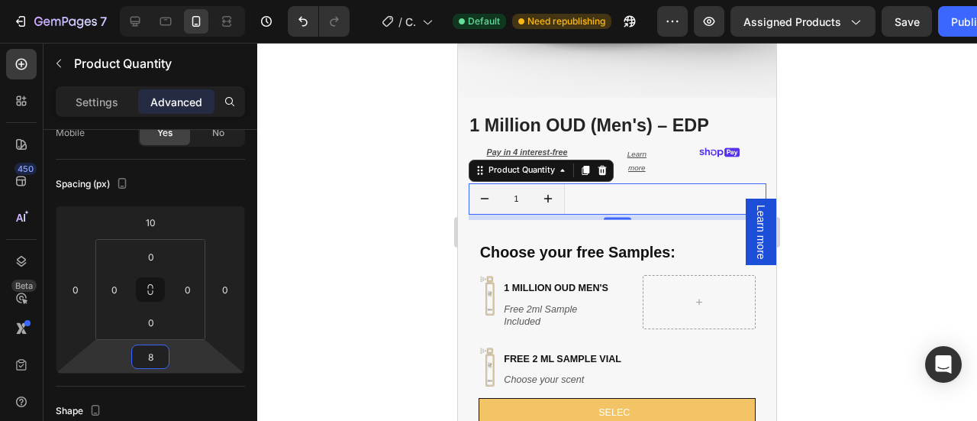
click at [850, 211] on div at bounding box center [617, 232] width 720 height 378
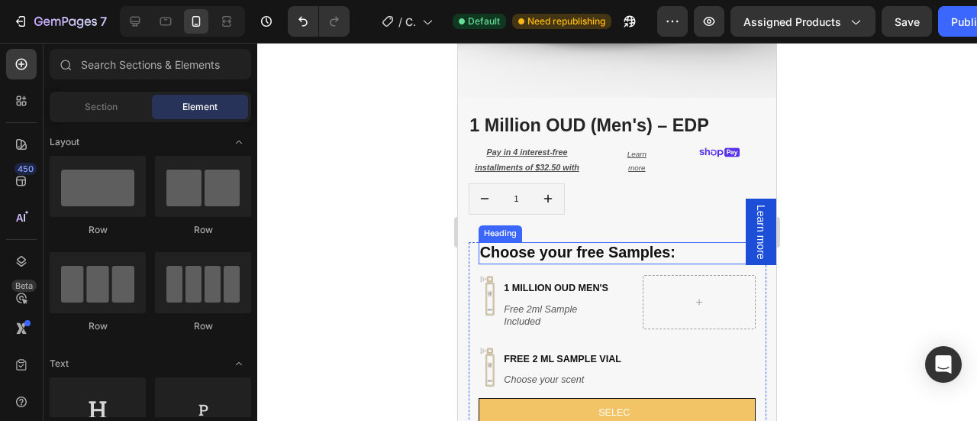
click at [559, 243] on p "Choose your free Samples:" at bounding box center [596, 253] width 233 height 20
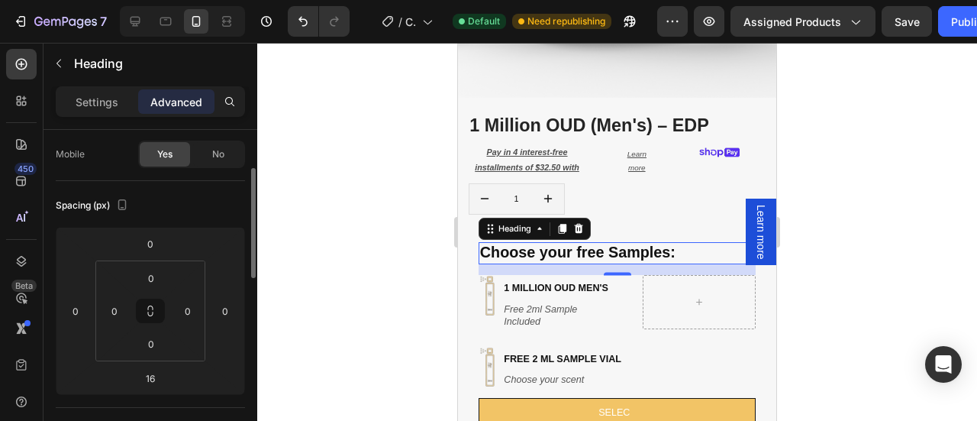
scroll to position [115, 0]
click at [159, 376] on input "16" at bounding box center [150, 377] width 31 height 23
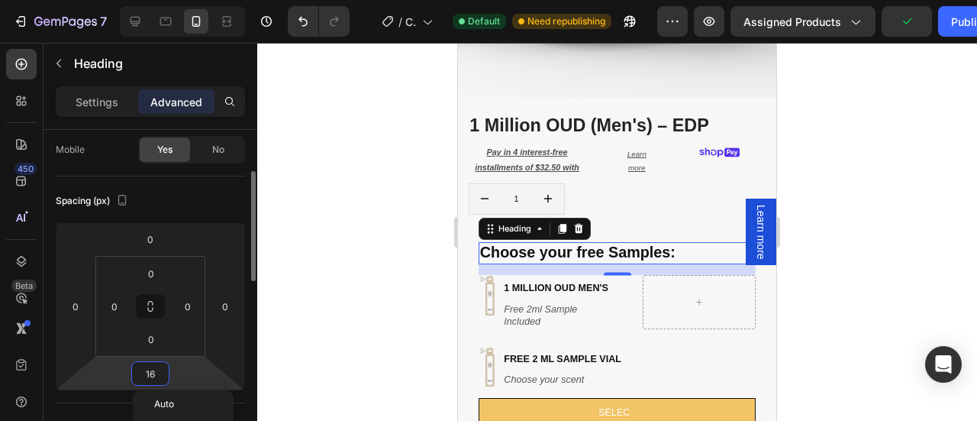
scroll to position [121, 0]
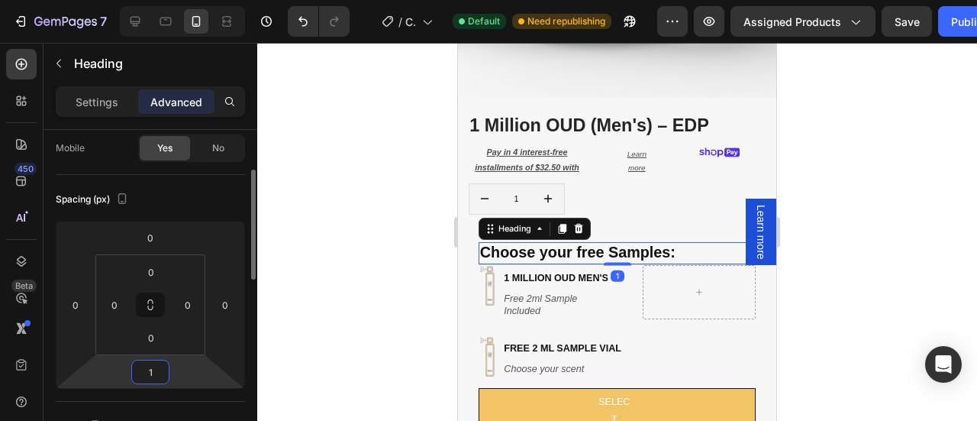
type input "13"
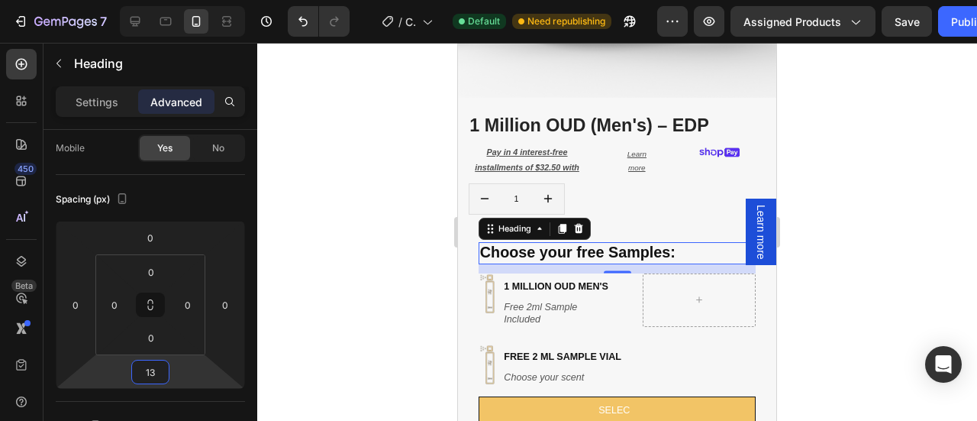
click at [834, 238] on div at bounding box center [617, 232] width 720 height 378
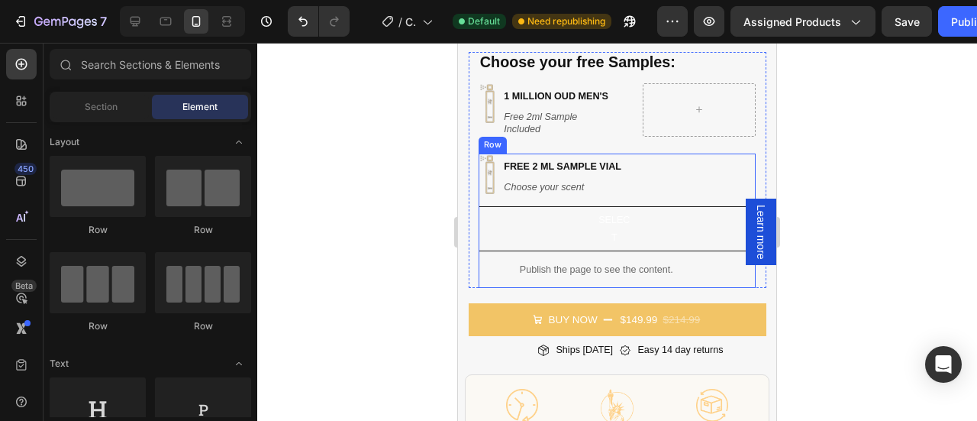
scroll to position [532, 0]
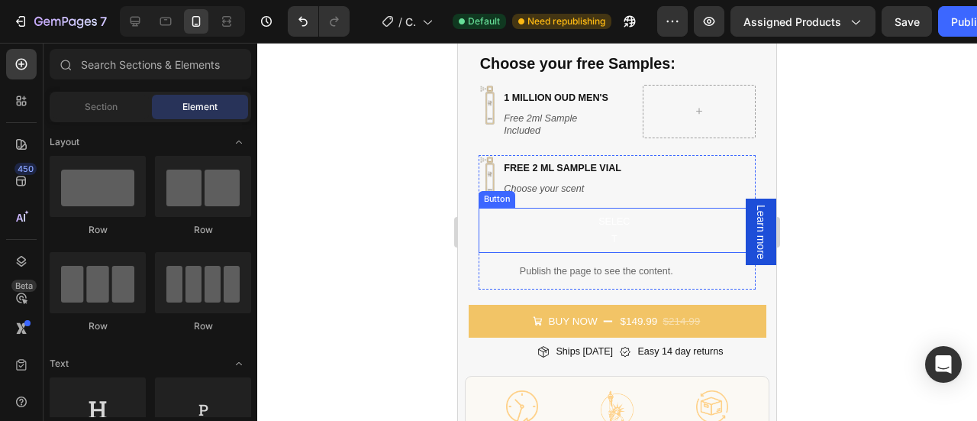
click at [644, 221] on button "select" at bounding box center [617, 231] width 277 height 46
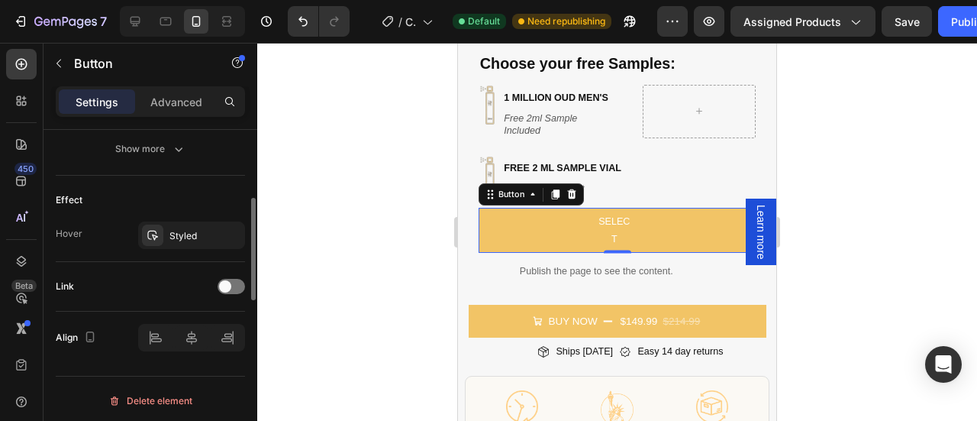
scroll to position [630, 0]
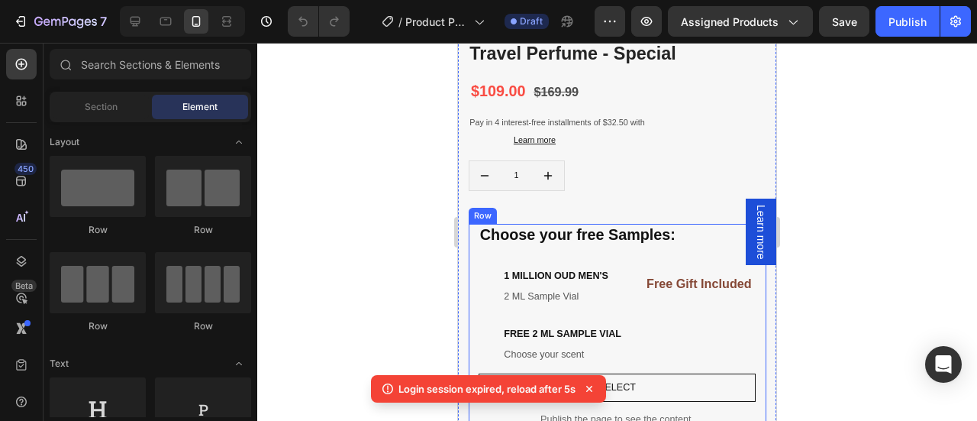
scroll to position [471, 0]
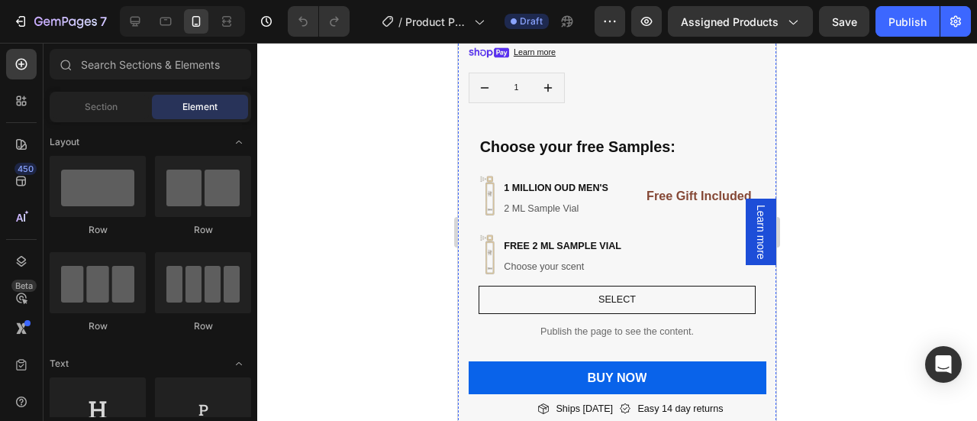
scroll to position [505, 0]
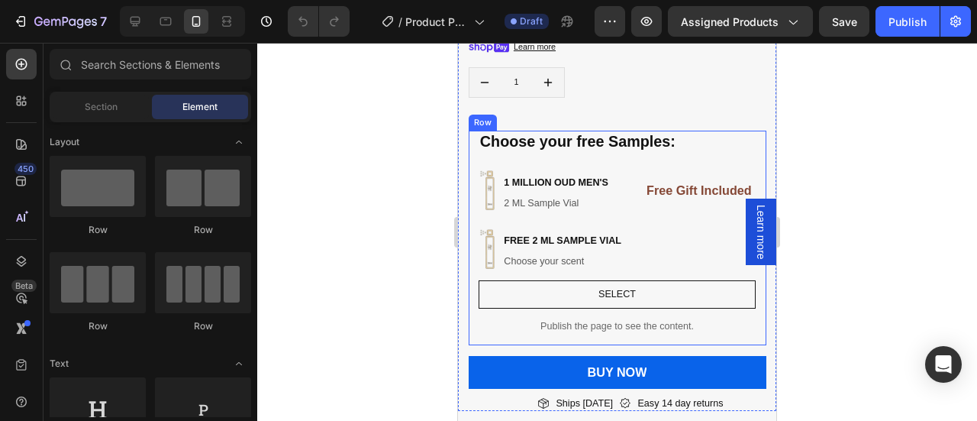
click at [666, 143] on div "Choose your free Samples: Heading Image 1 million oud men's Heading 2 ML Sample…" at bounding box center [617, 238] width 277 height 214
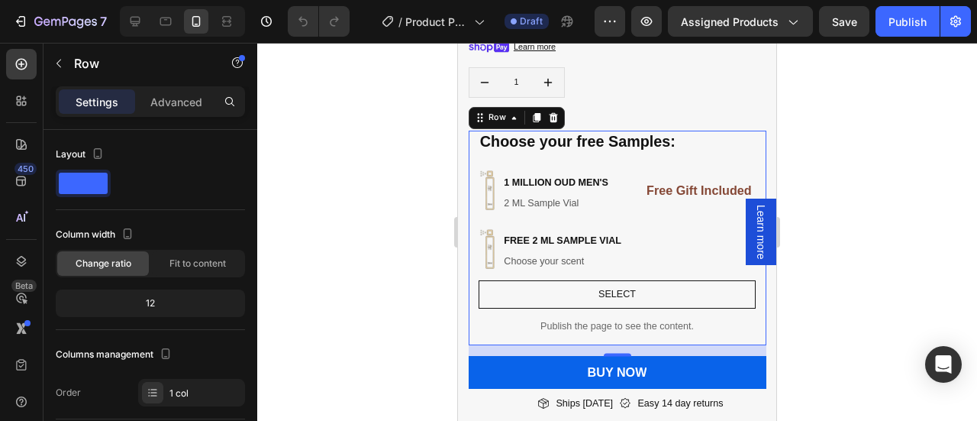
click at [726, 153] on div "Choose your free Samples: Heading Image 1 million oud men's Heading 2 ML Sample…" at bounding box center [617, 238] width 277 height 214
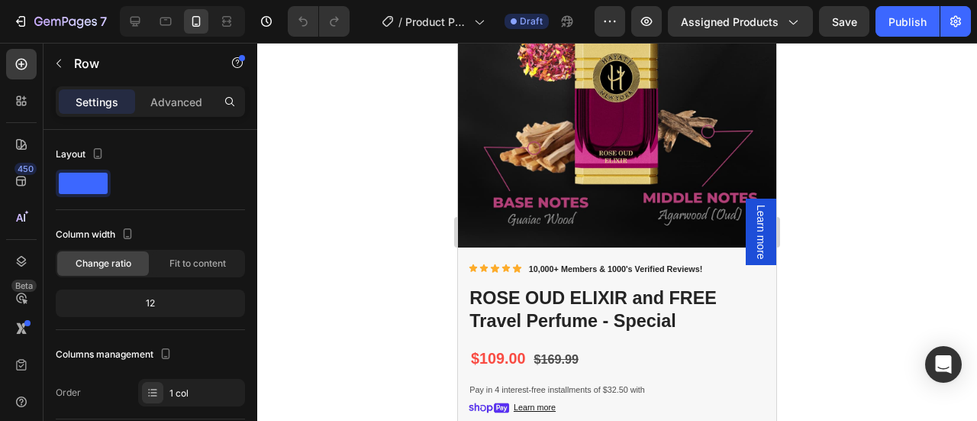
scroll to position [435, 0]
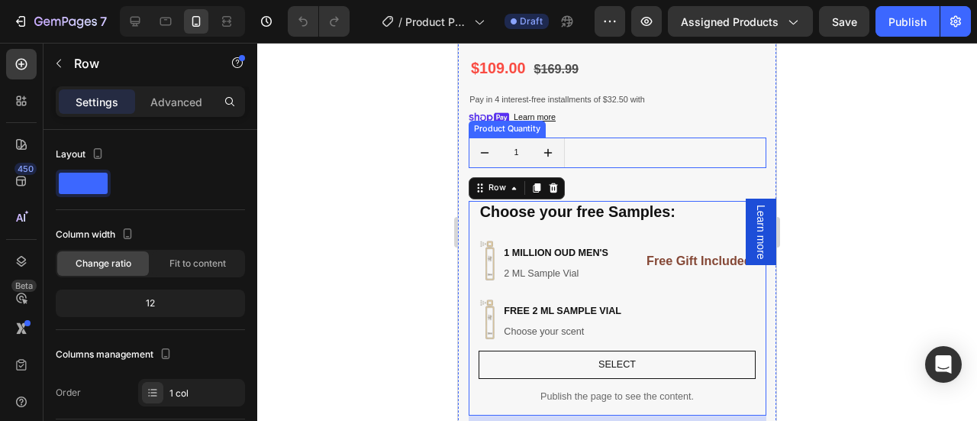
click at [614, 141] on div "1" at bounding box center [618, 152] width 298 height 31
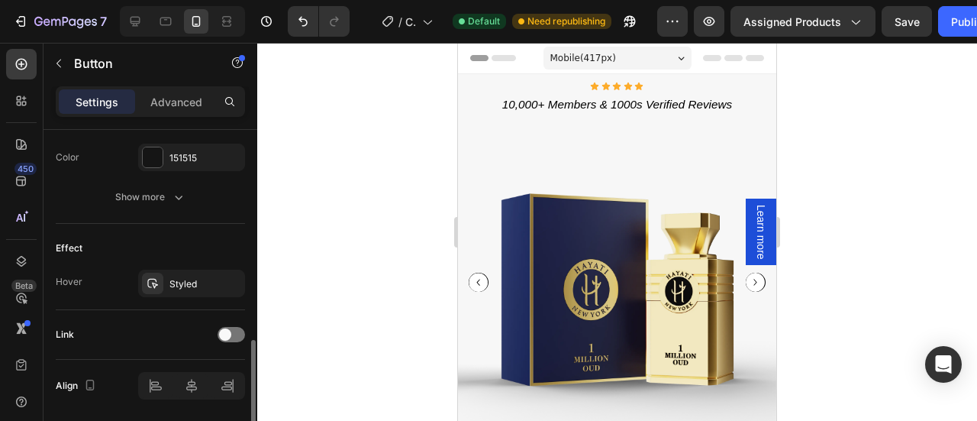
scroll to position [532, 0]
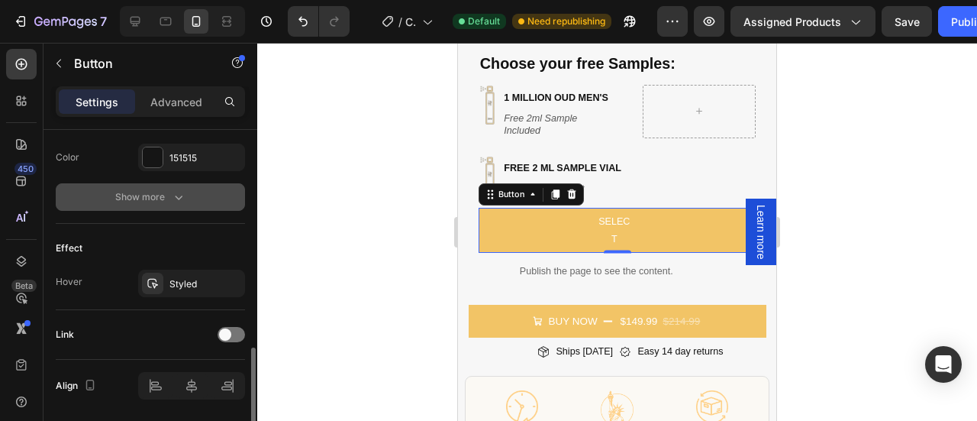
click at [162, 192] on div "Show more" at bounding box center [150, 196] width 71 height 15
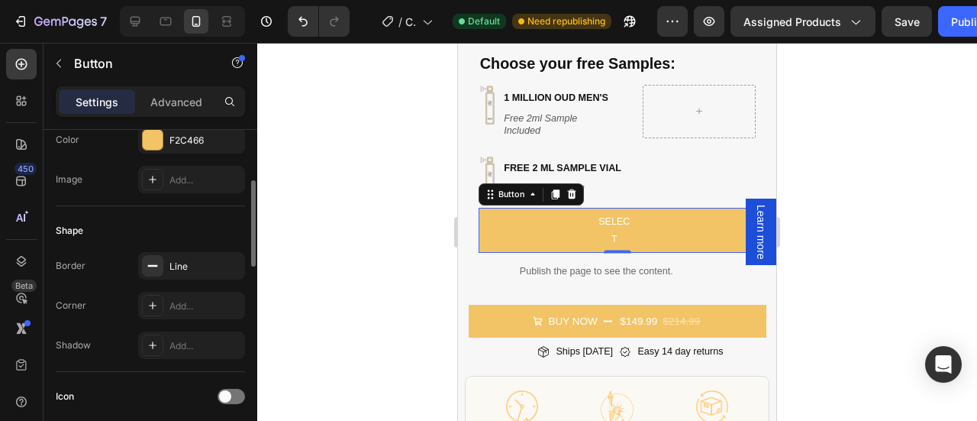
scroll to position [206, 0]
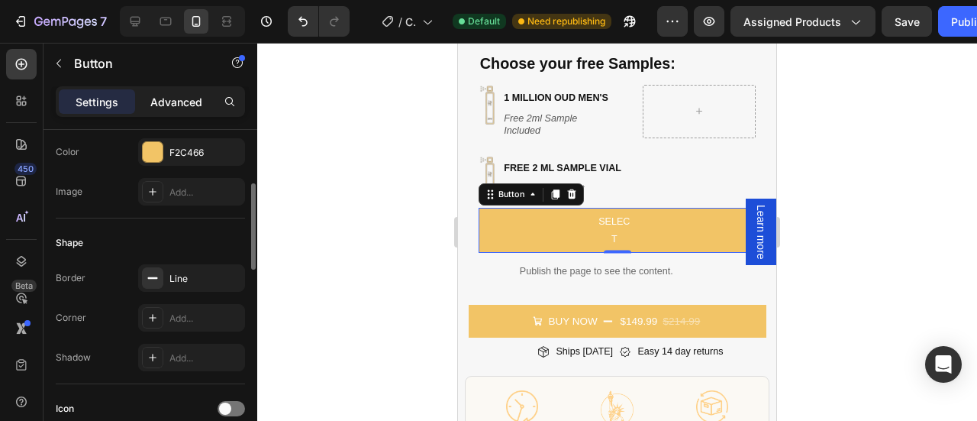
click at [180, 101] on p "Advanced" at bounding box center [176, 102] width 52 height 16
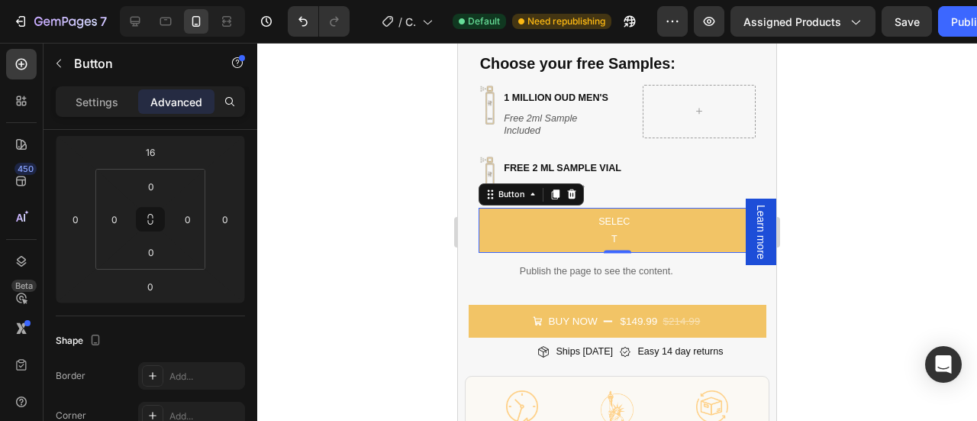
click at [801, 199] on div at bounding box center [617, 232] width 720 height 378
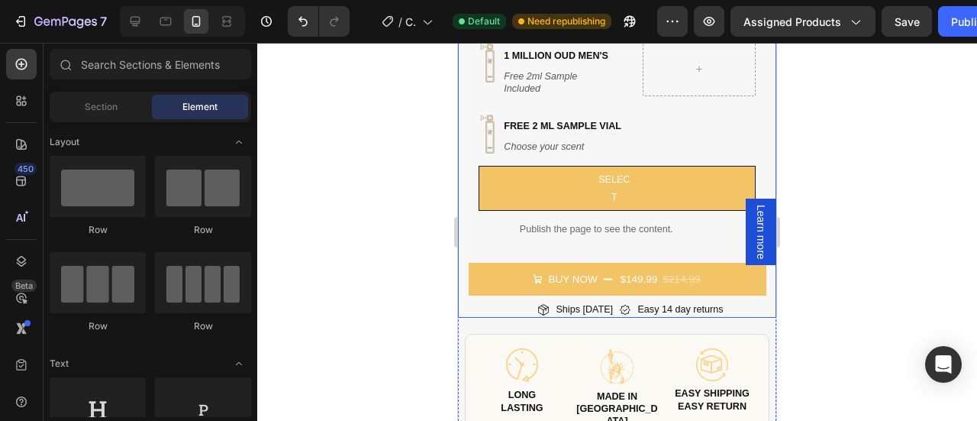
scroll to position [646, 0]
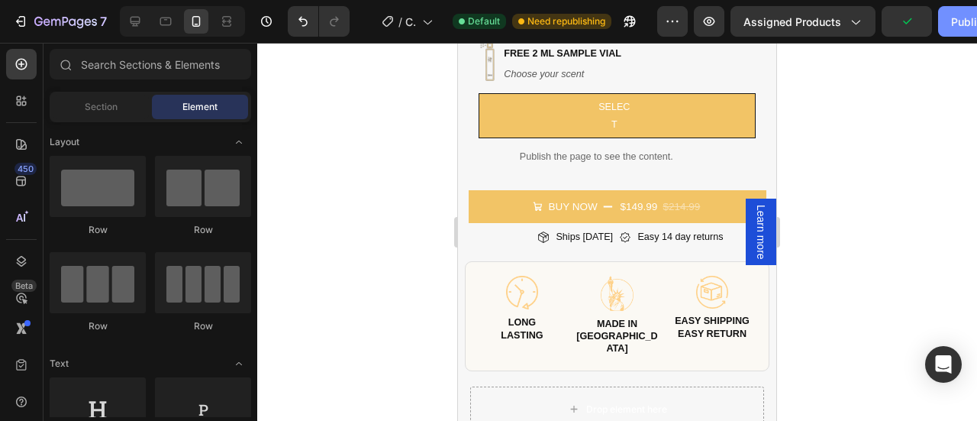
click at [953, 11] on button "Publish" at bounding box center [970, 21] width 64 height 31
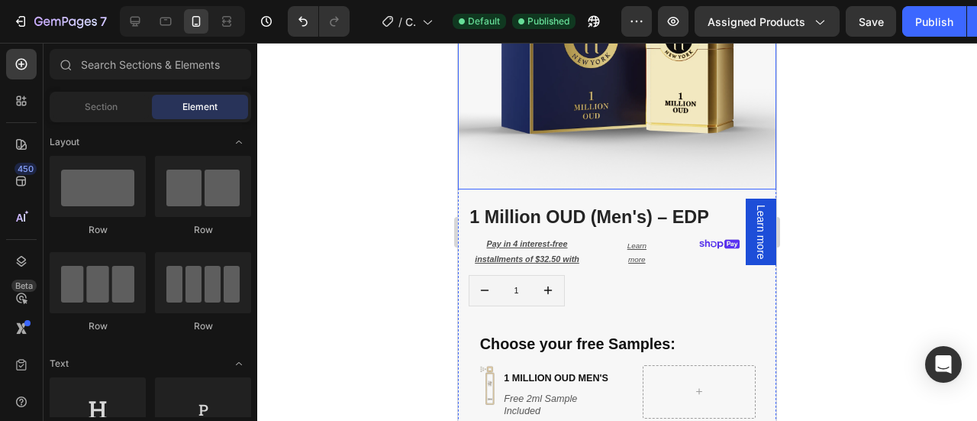
scroll to position [251, 0]
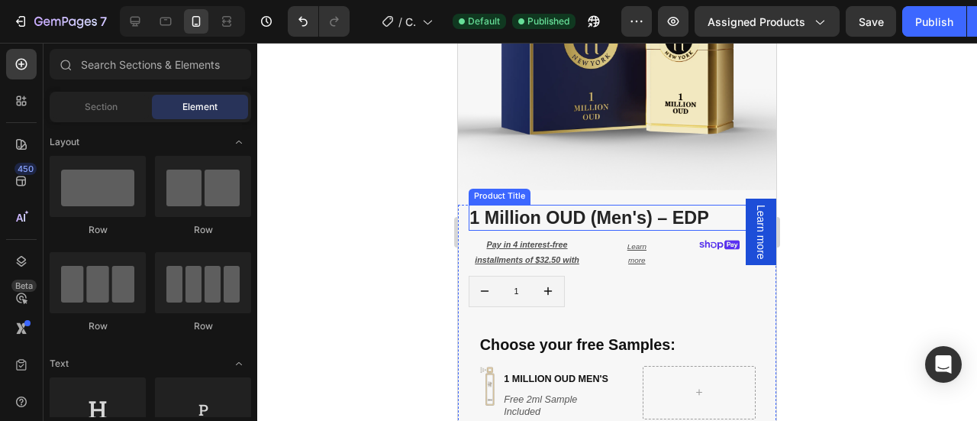
click at [663, 207] on h1 "1 Million OUD (Men's) – EDP" at bounding box center [618, 218] width 298 height 26
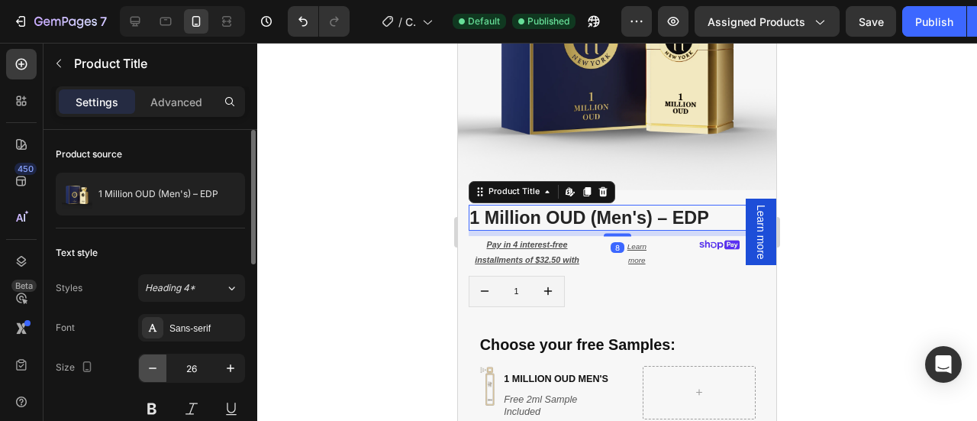
click at [154, 372] on icon "button" at bounding box center [152, 367] width 15 height 15
type input "25"
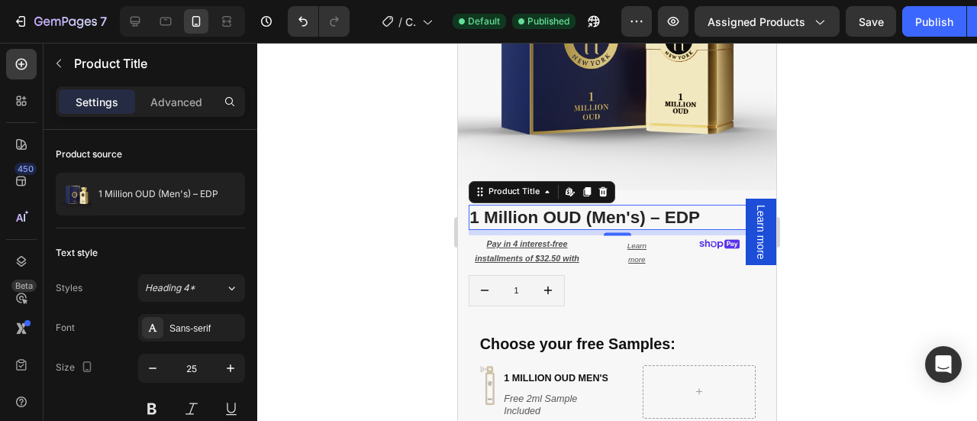
click at [828, 185] on div at bounding box center [617, 232] width 720 height 378
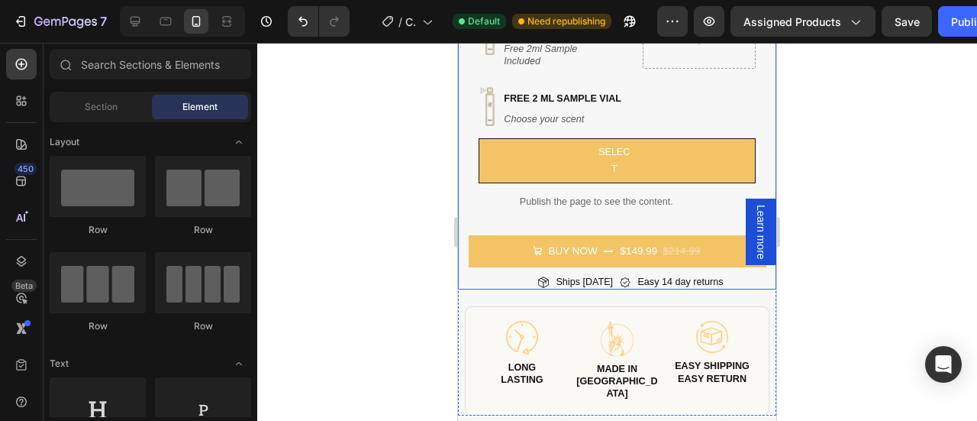
scroll to position [628, 0]
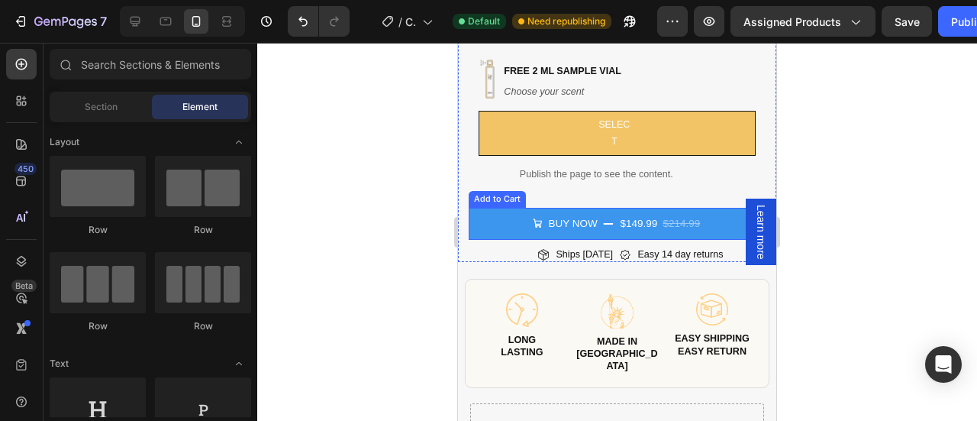
click at [514, 216] on button "Buy Now $149.99 $214.99" at bounding box center [618, 224] width 298 height 33
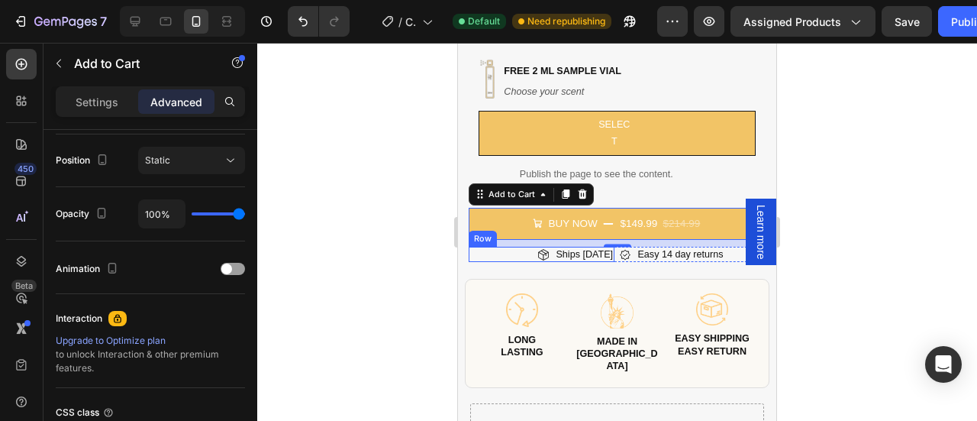
scroll to position [0, 0]
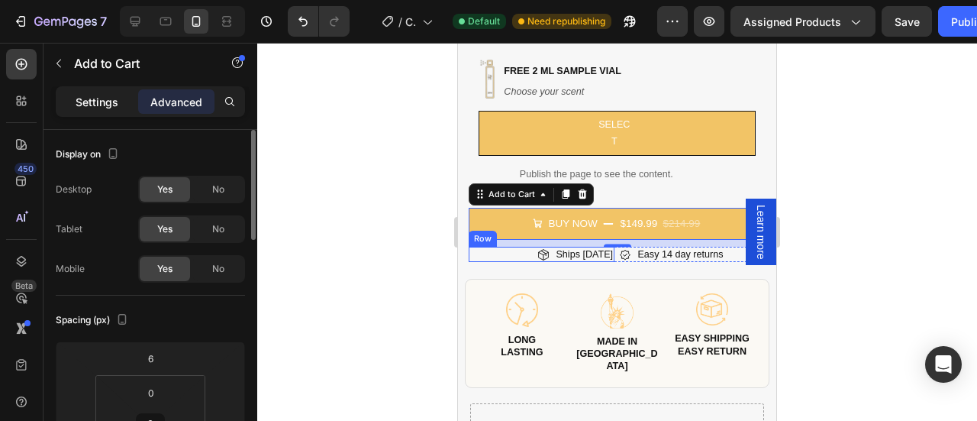
click at [85, 94] on p "Settings" at bounding box center [97, 102] width 43 height 16
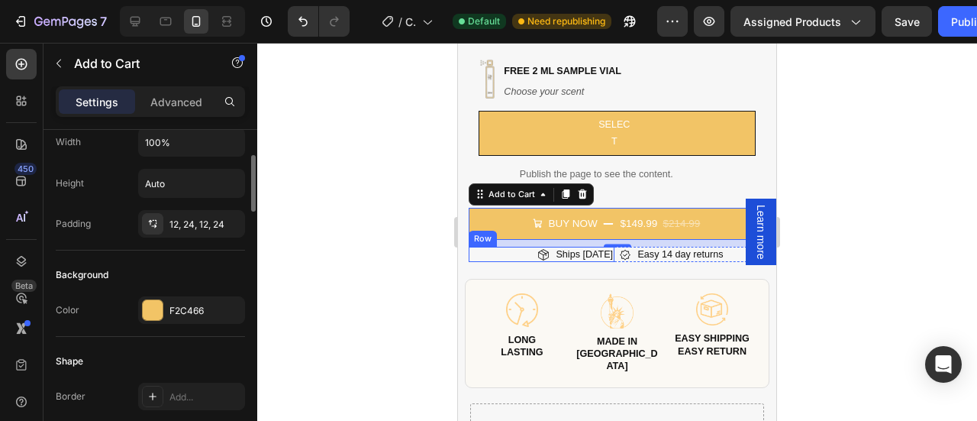
scroll to position [256, 0]
click at [144, 298] on div at bounding box center [153, 308] width 20 height 20
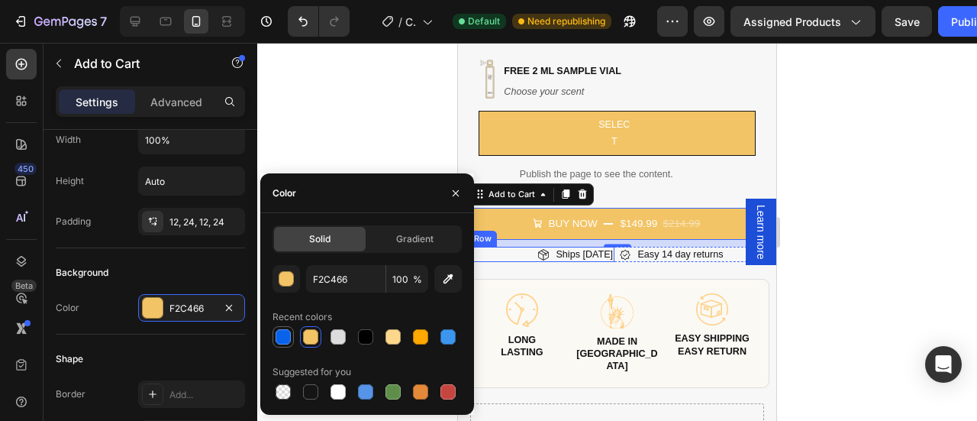
click at [278, 339] on div at bounding box center [283, 336] width 15 height 15
type input "0963EA"
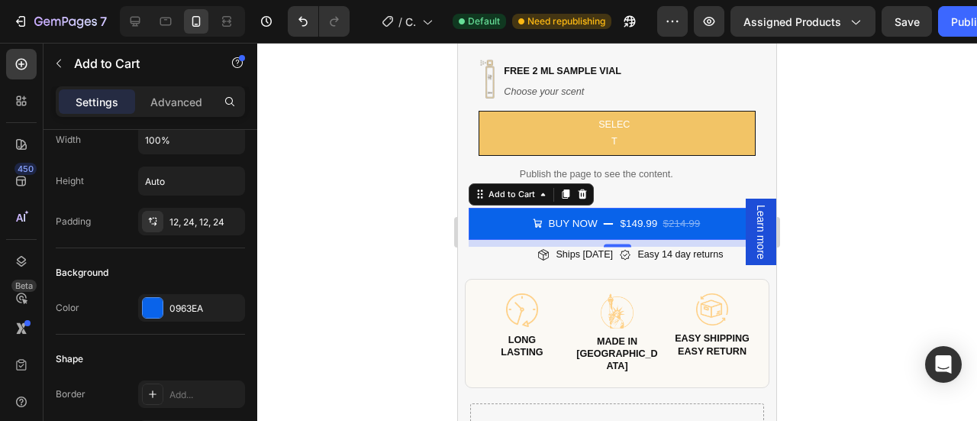
click at [874, 152] on div at bounding box center [617, 232] width 720 height 378
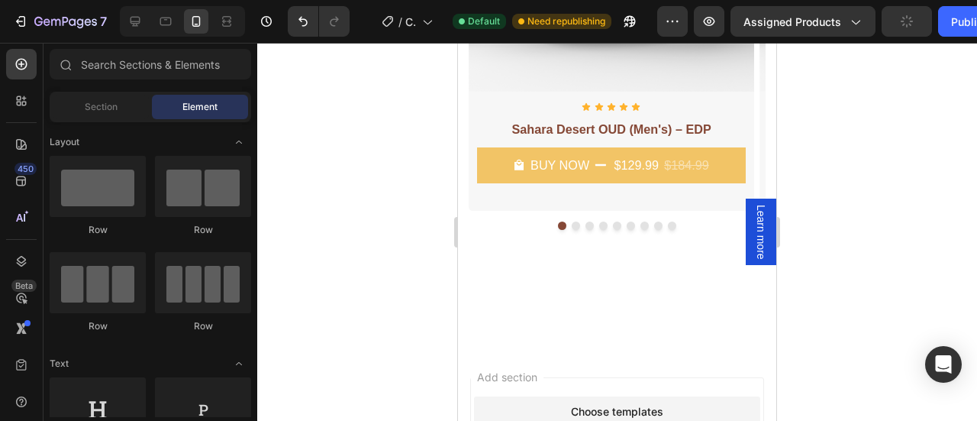
scroll to position [2206, 0]
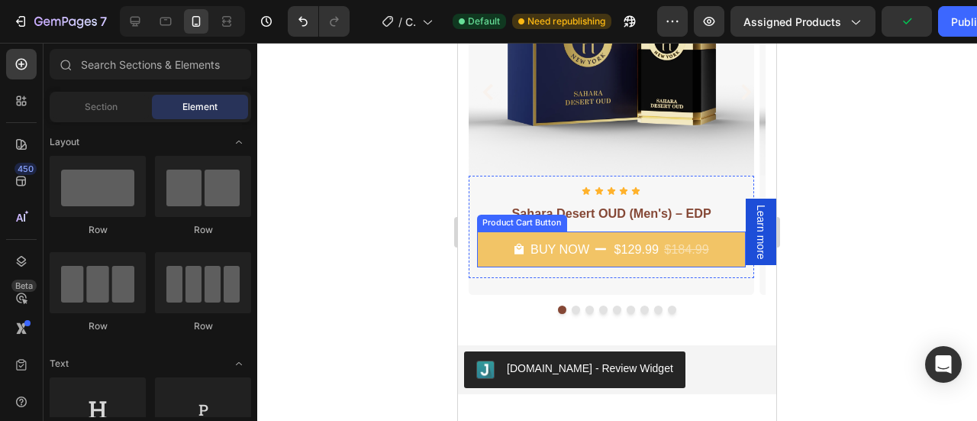
drag, startPoint x: 797, startPoint y: 311, endPoint x: 466, endPoint y: 250, distance: 336.2
click at [488, 253] on button "Buy Now $129.99 $184.99" at bounding box center [611, 249] width 269 height 36
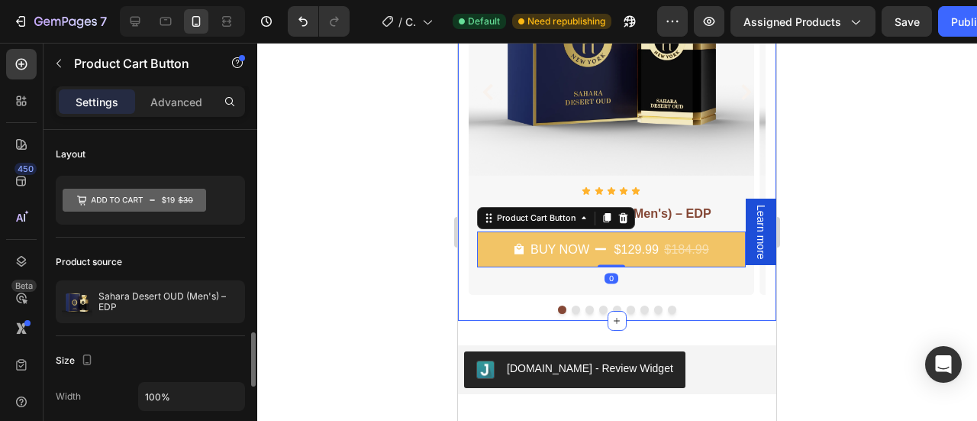
scroll to position [182, 0]
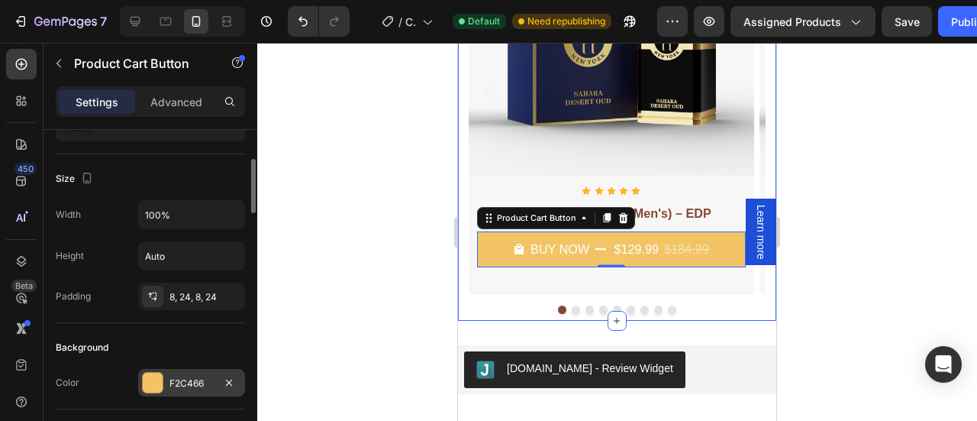
click at [163, 380] on div at bounding box center [152, 382] width 21 height 21
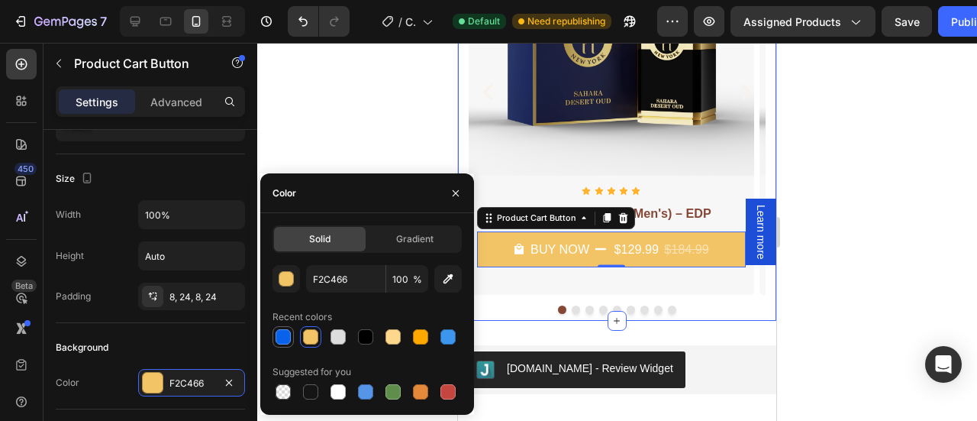
click at [277, 335] on div at bounding box center [283, 336] width 15 height 15
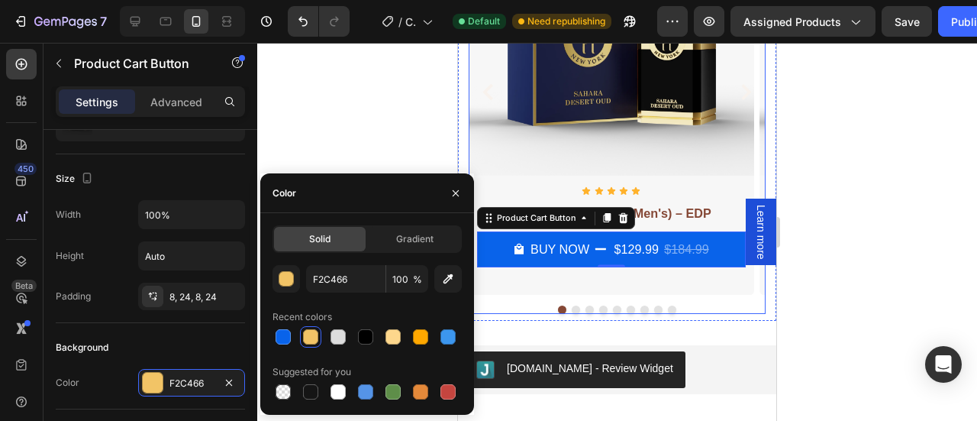
type input "0963EA"
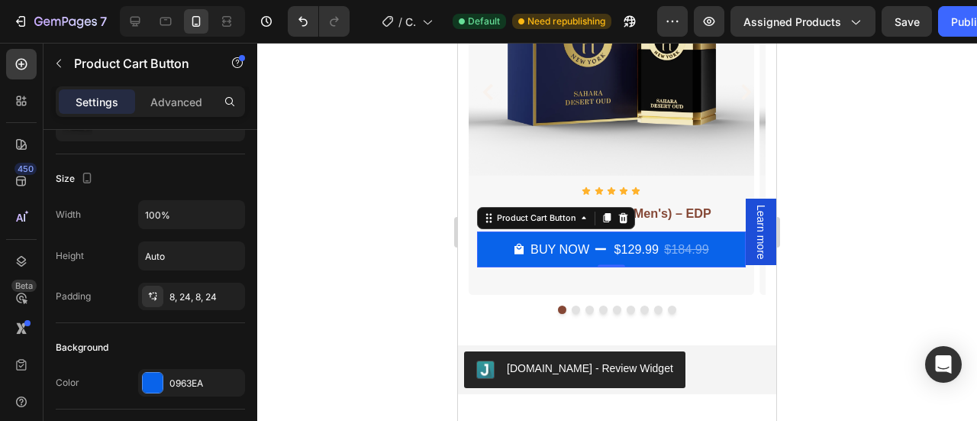
click at [852, 218] on div at bounding box center [617, 232] width 720 height 378
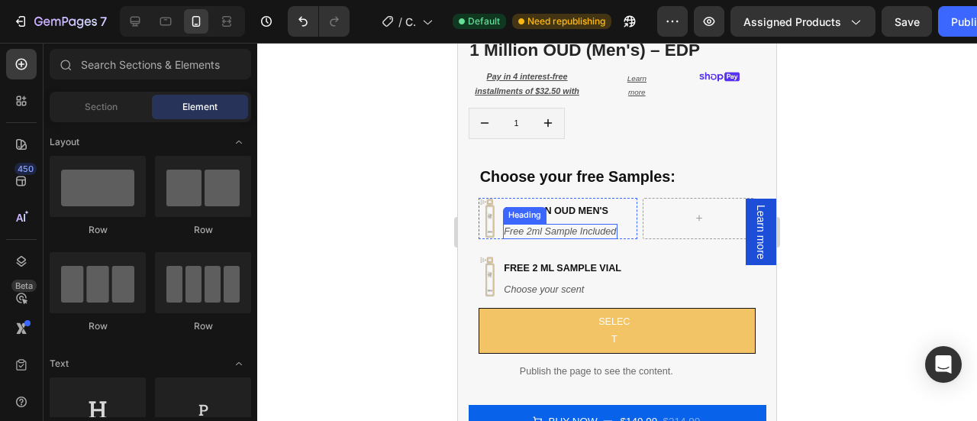
scroll to position [418, 0]
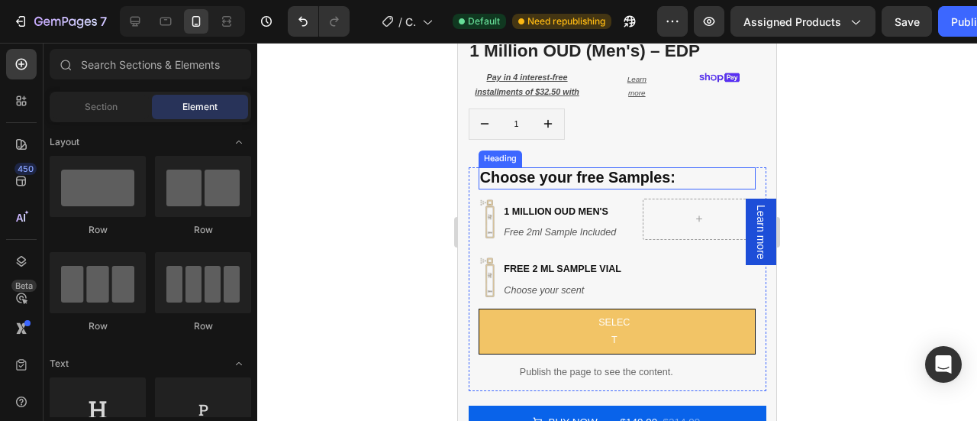
click at [553, 167] on h2 "Choose your free Samples:" at bounding box center [617, 178] width 277 height 22
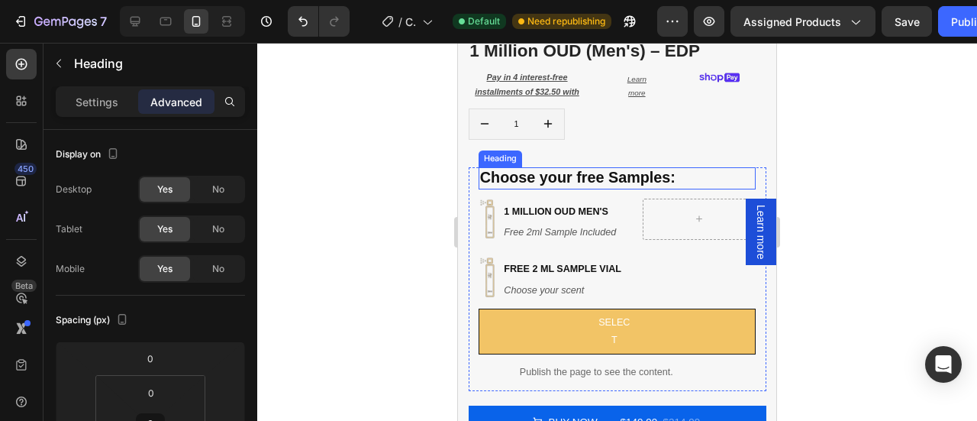
click at [553, 167] on h2 "Choose your free Samples:" at bounding box center [617, 178] width 277 height 22
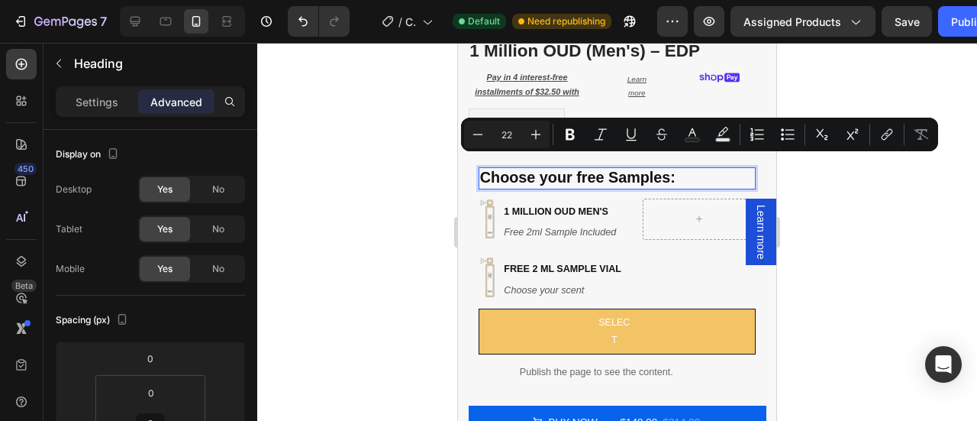
click at [599, 168] on p "Choose your free Samples:" at bounding box center [596, 178] width 233 height 20
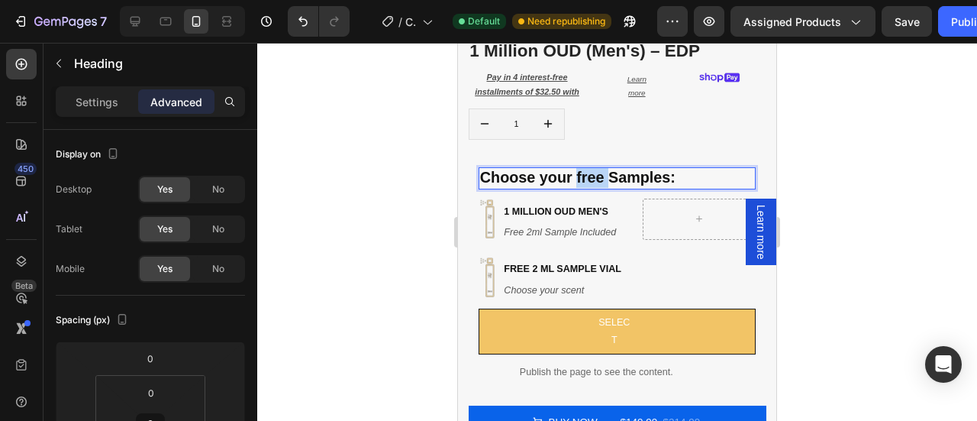
click at [599, 168] on p "Choose your free Samples:" at bounding box center [596, 178] width 233 height 20
click at [558, 168] on p "Free 2ml + Choice" at bounding box center [596, 178] width 233 height 20
click at [547, 168] on p "Free 2ml & Choice" at bounding box center [596, 178] width 233 height 20
click at [550, 168] on p "Free 2ml & Choice" at bounding box center [596, 178] width 233 height 20
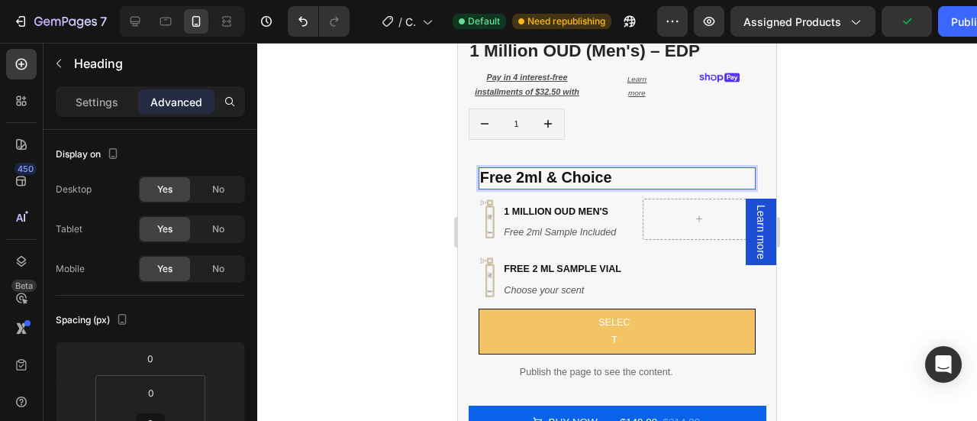
click at [823, 220] on div at bounding box center [617, 232] width 720 height 378
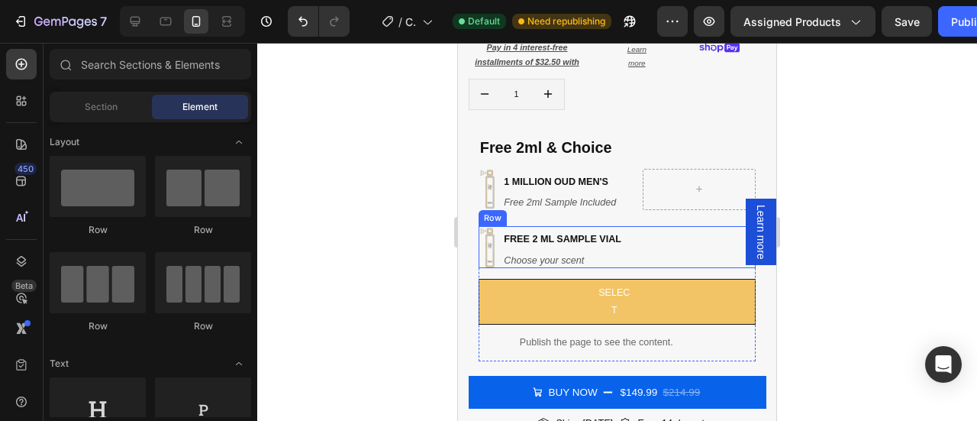
scroll to position [450, 0]
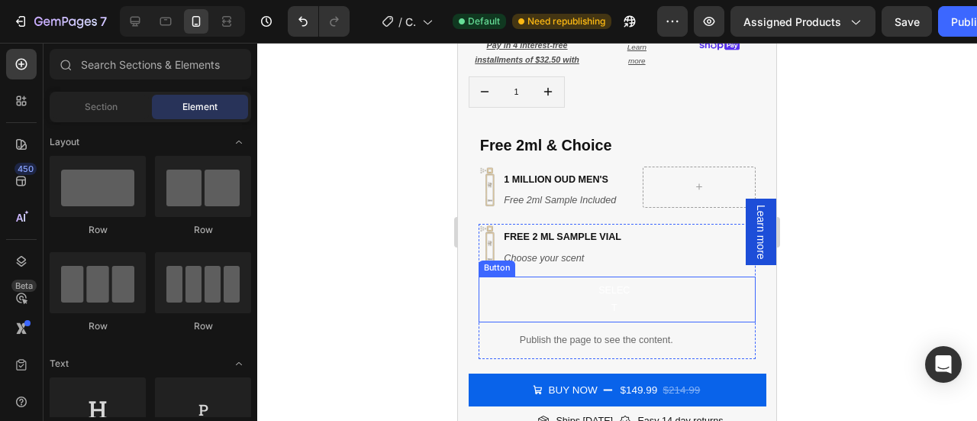
click at [658, 300] on button "select" at bounding box center [617, 299] width 277 height 46
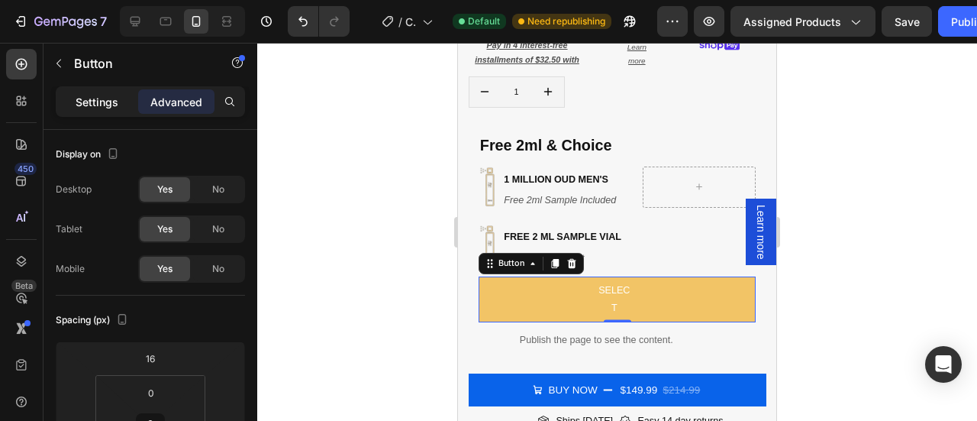
click at [89, 102] on p "Settings" at bounding box center [97, 102] width 43 height 16
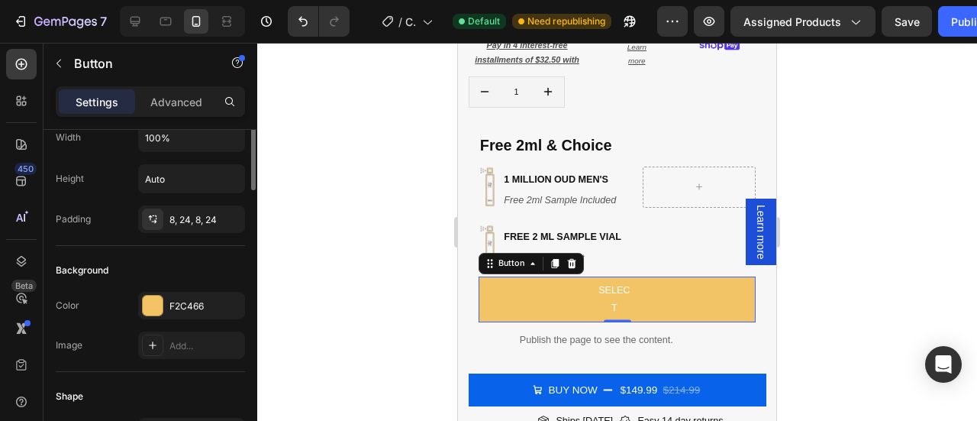
scroll to position [8, 0]
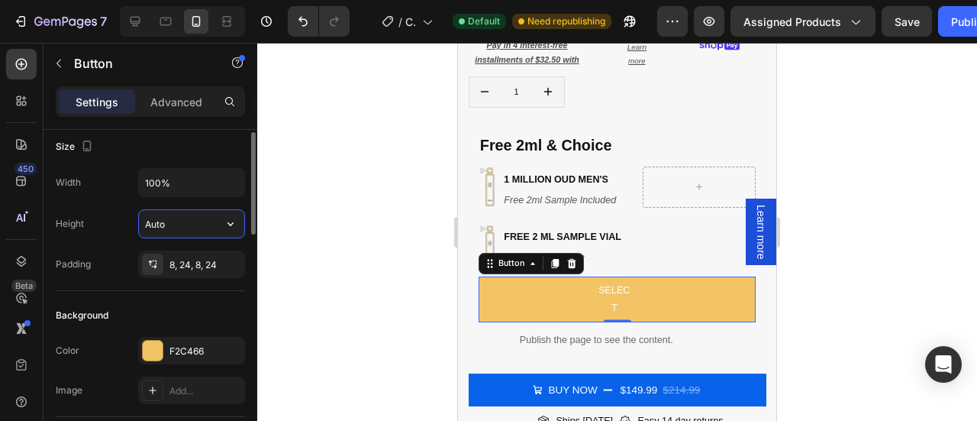
click at [185, 222] on input "Auto" at bounding box center [191, 223] width 105 height 27
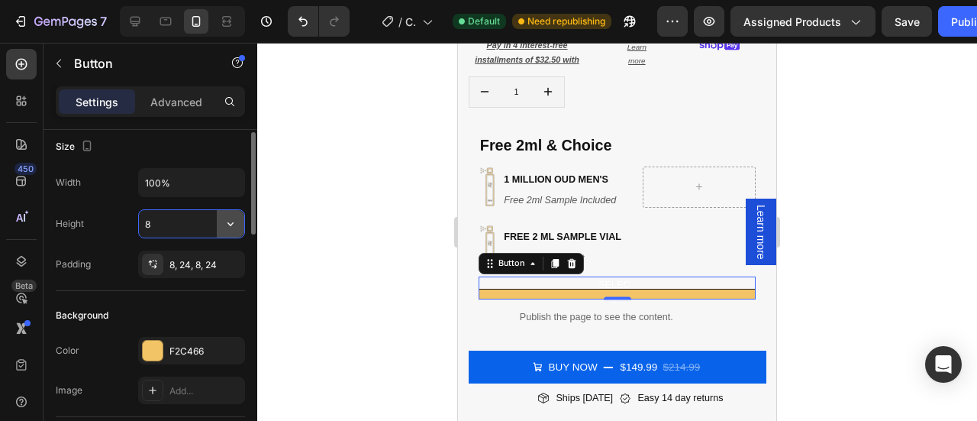
click at [229, 223] on icon "button" at bounding box center [230, 223] width 15 height 15
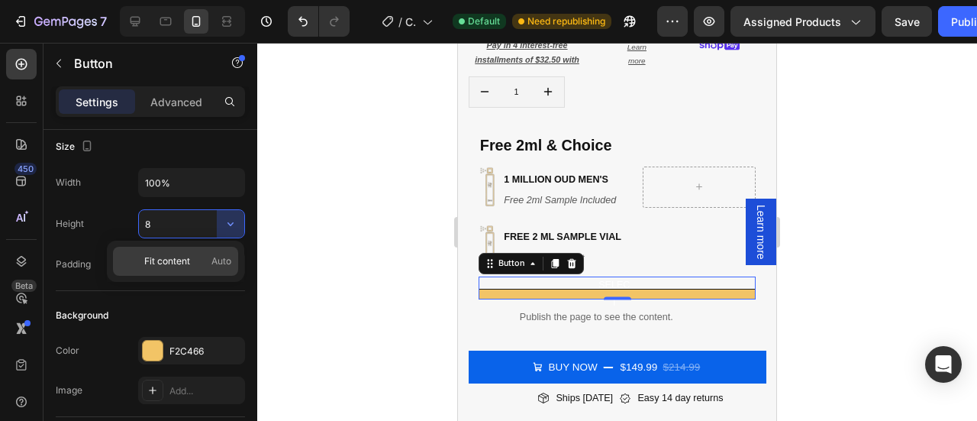
click at [211, 253] on div "Fit content Auto" at bounding box center [175, 261] width 125 height 29
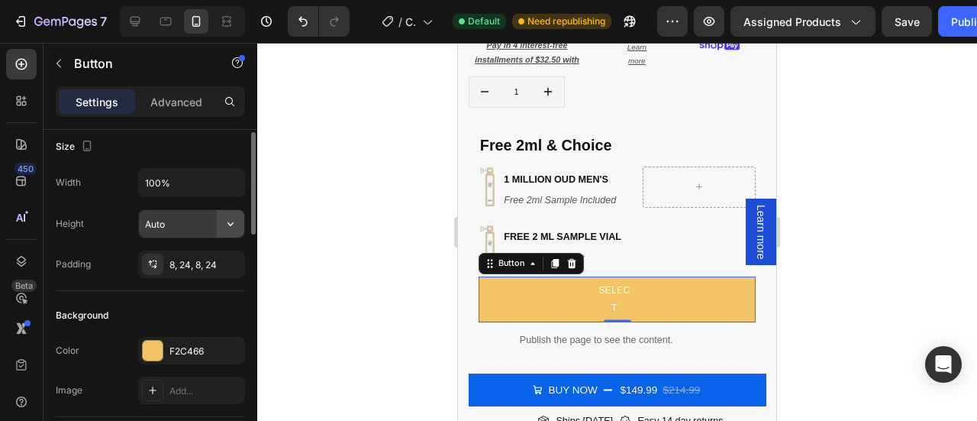
click at [229, 220] on icon "button" at bounding box center [230, 223] width 15 height 15
click at [185, 227] on input "Auto" at bounding box center [191, 223] width 105 height 27
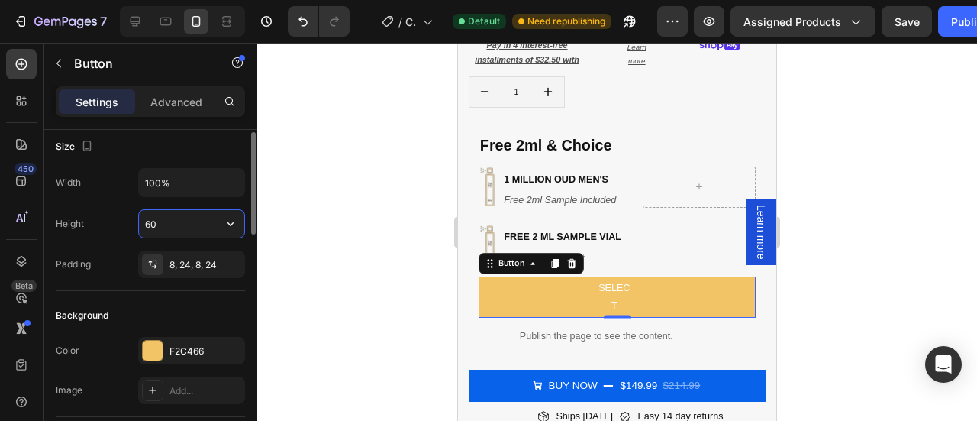
type input "6"
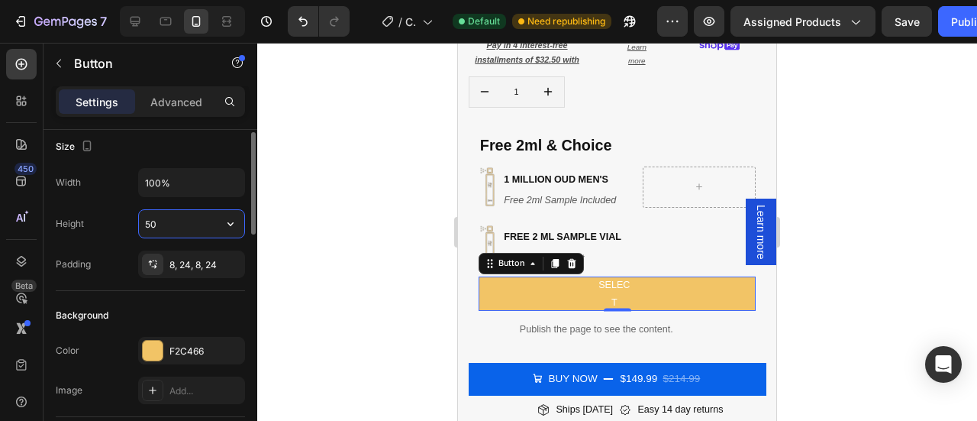
type input "5"
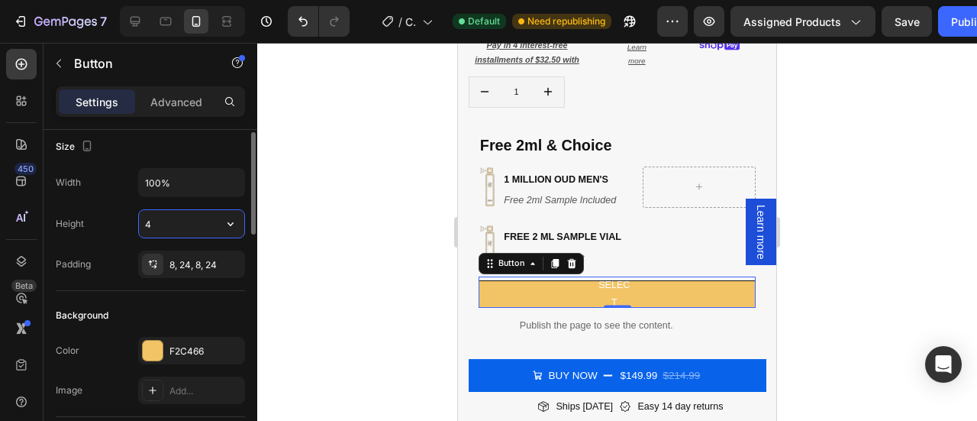
type input "40"
click at [825, 277] on div at bounding box center [617, 232] width 720 height 378
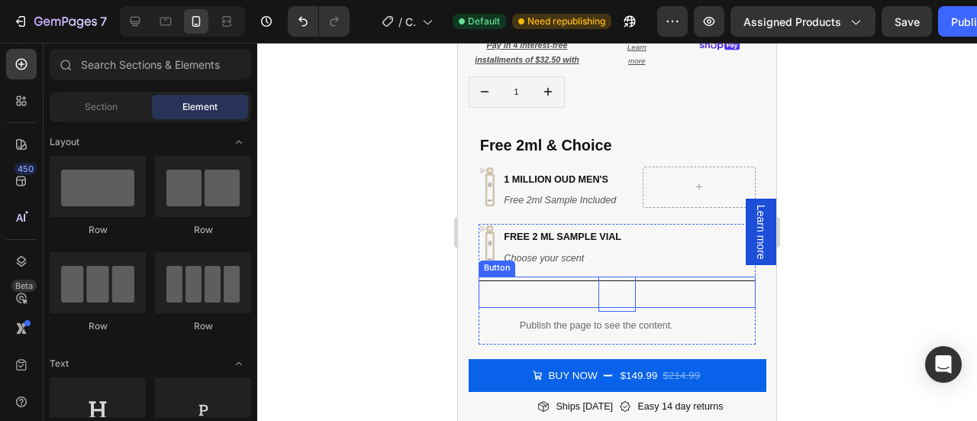
click at [606, 282] on p "select" at bounding box center [614, 293] width 32 height 34
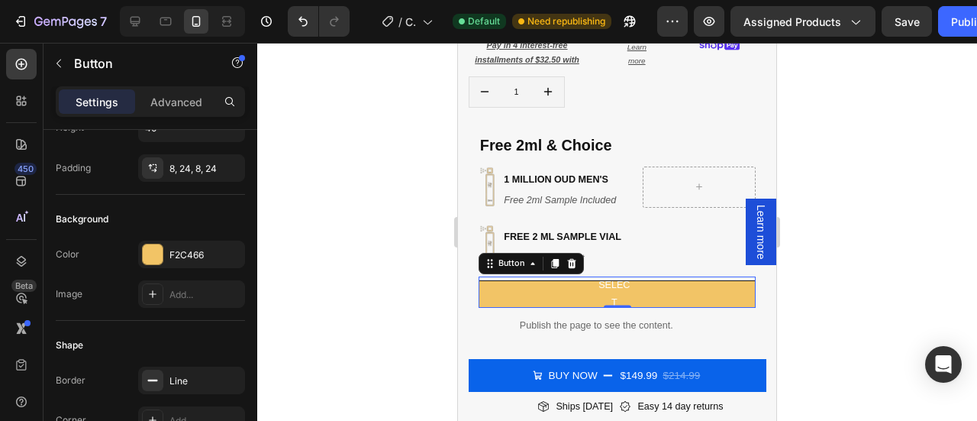
scroll to position [0, 0]
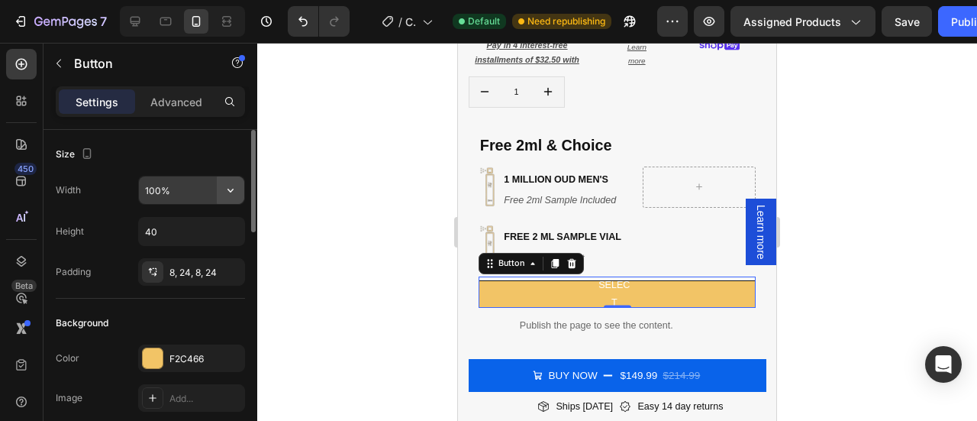
click at [224, 185] on icon "button" at bounding box center [230, 189] width 15 height 15
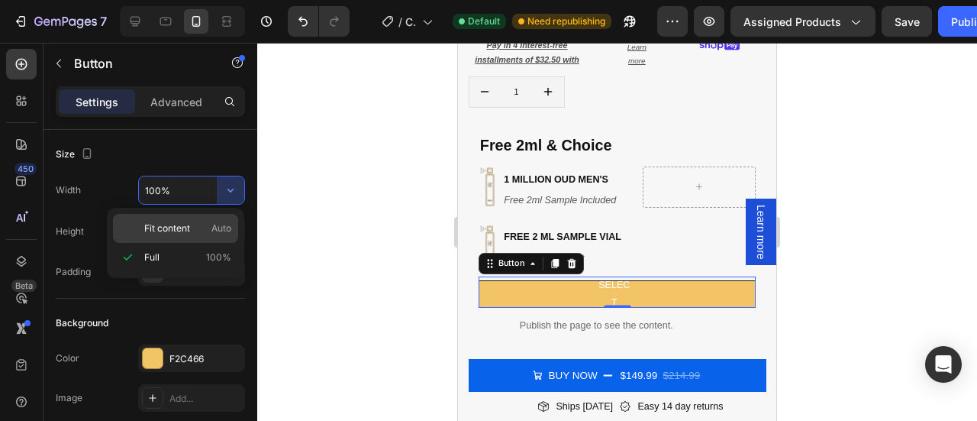
click at [189, 227] on span "Fit content" at bounding box center [167, 228] width 46 height 14
type input "Auto"
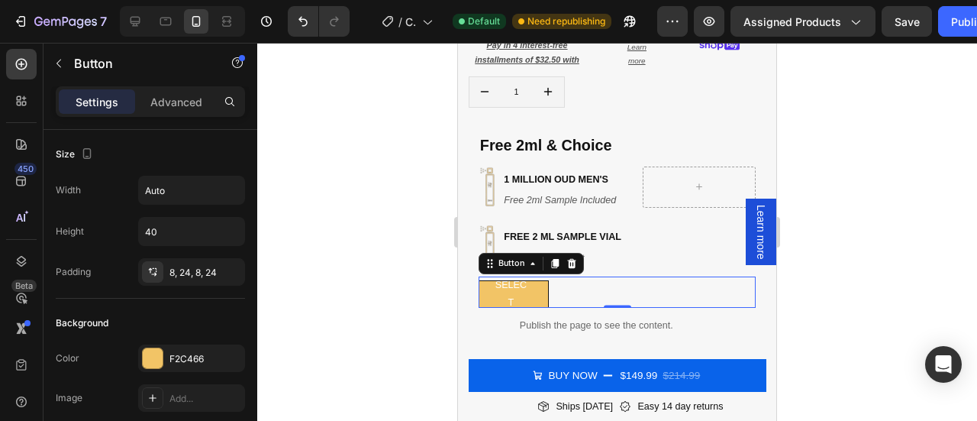
click at [867, 203] on div at bounding box center [617, 232] width 720 height 378
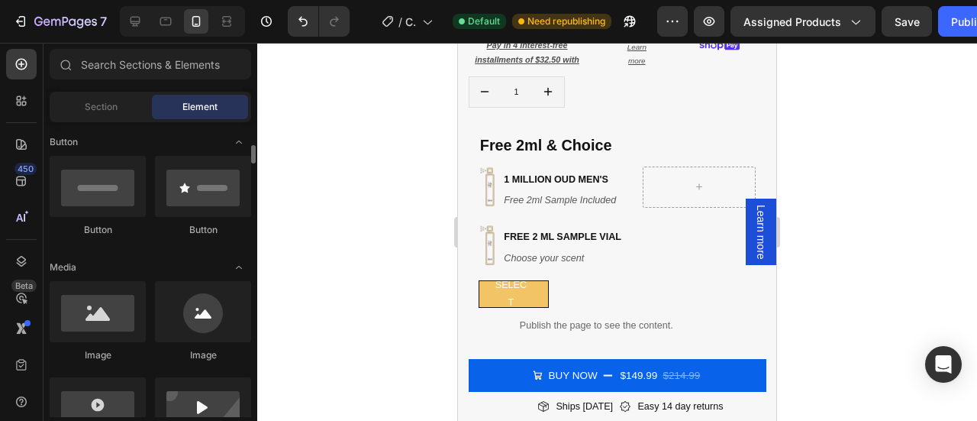
scroll to position [347, 0]
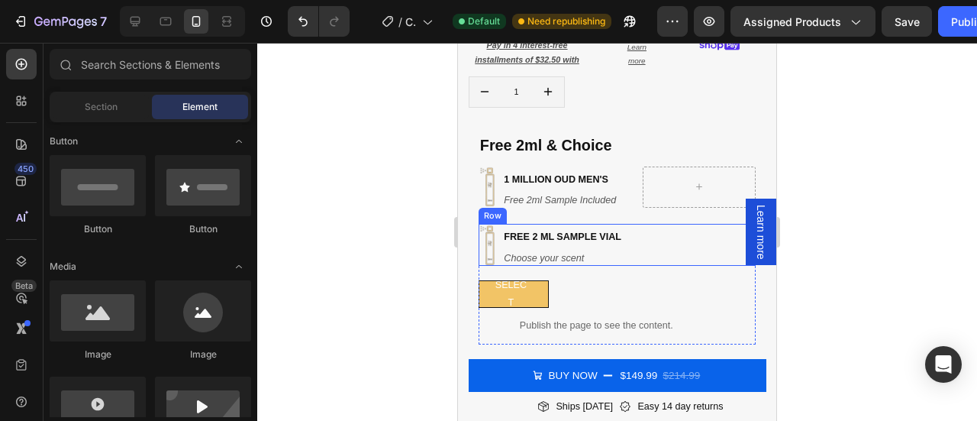
click at [649, 234] on div "Image free 2 ML Sample Vial Heading Choose your scent Heading Row" at bounding box center [617, 244] width 277 height 41
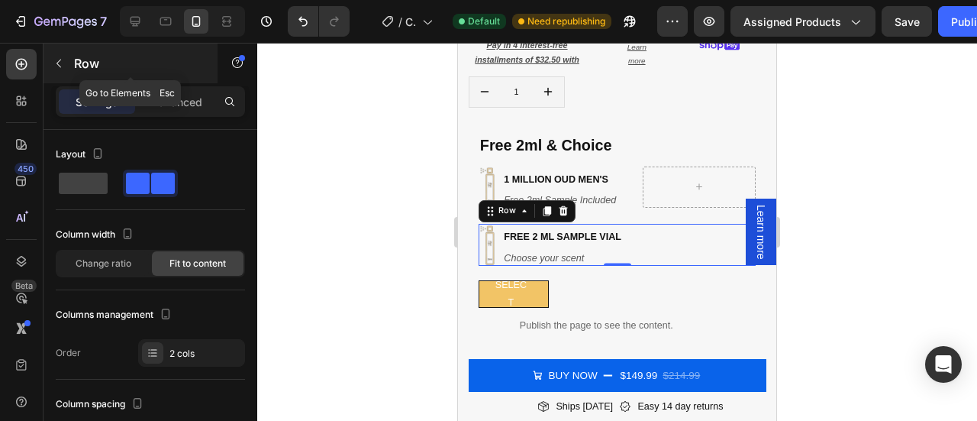
click at [61, 61] on icon "button" at bounding box center [59, 63] width 12 height 12
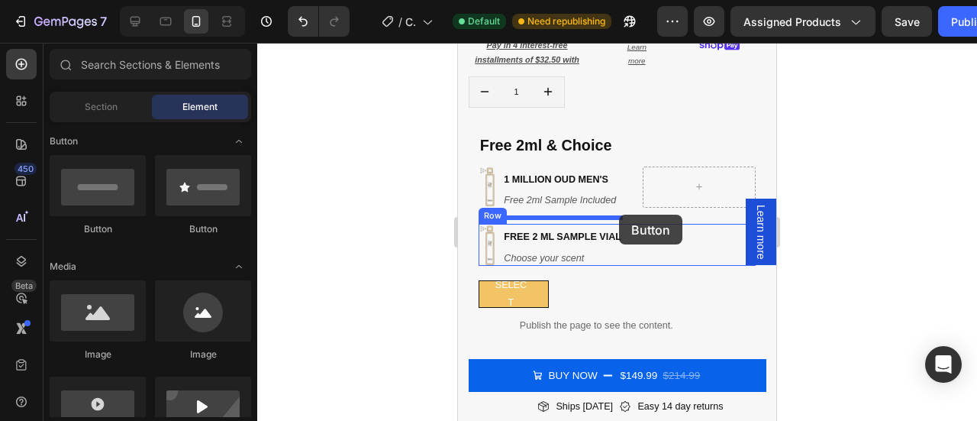
drag, startPoint x: 558, startPoint y: 237, endPoint x: 619, endPoint y: 214, distance: 65.0
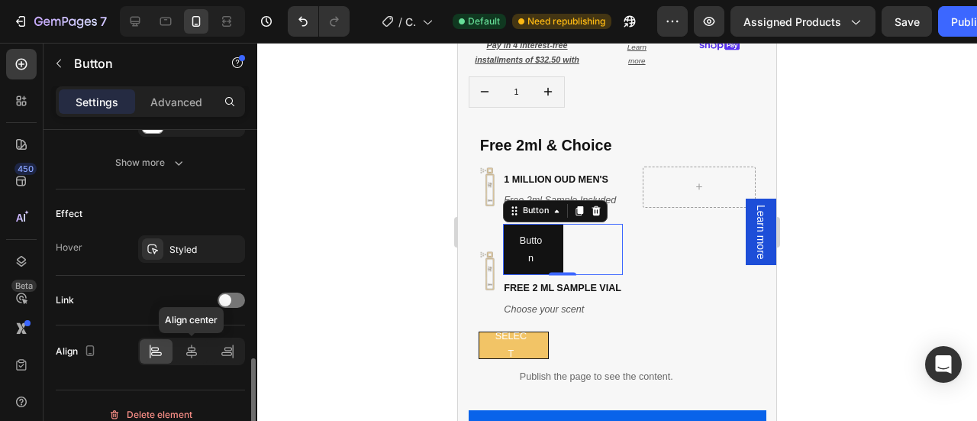
scroll to position [756, 0]
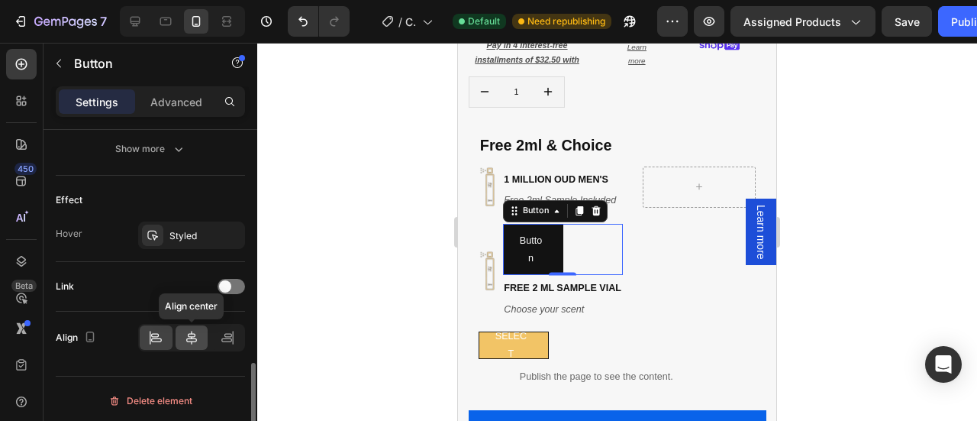
click at [191, 337] on icon at bounding box center [191, 337] width 15 height 15
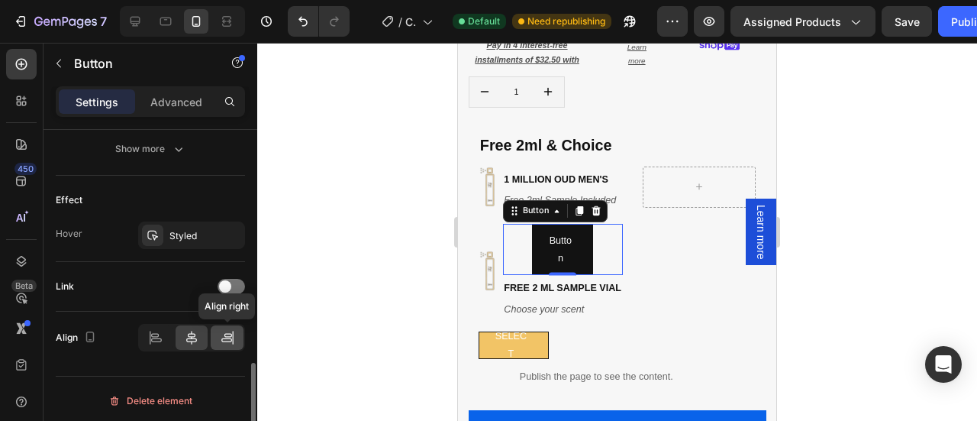
click at [223, 330] on icon at bounding box center [227, 337] width 15 height 15
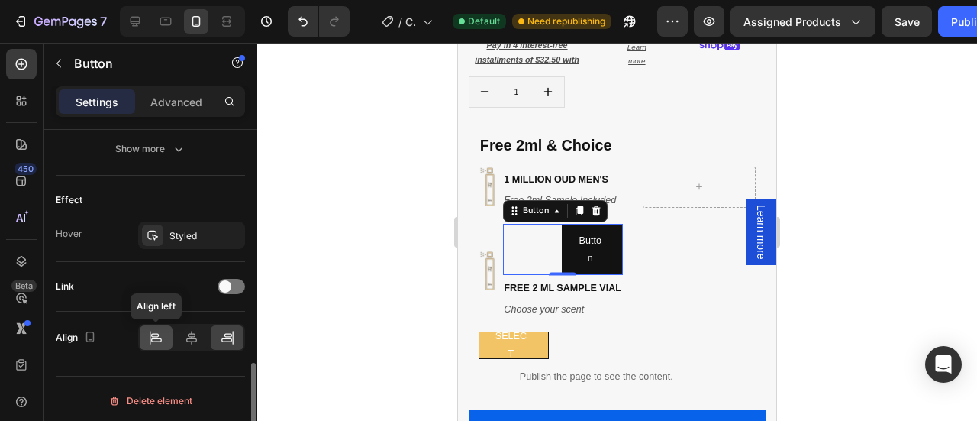
click at [157, 333] on icon at bounding box center [155, 335] width 8 height 4
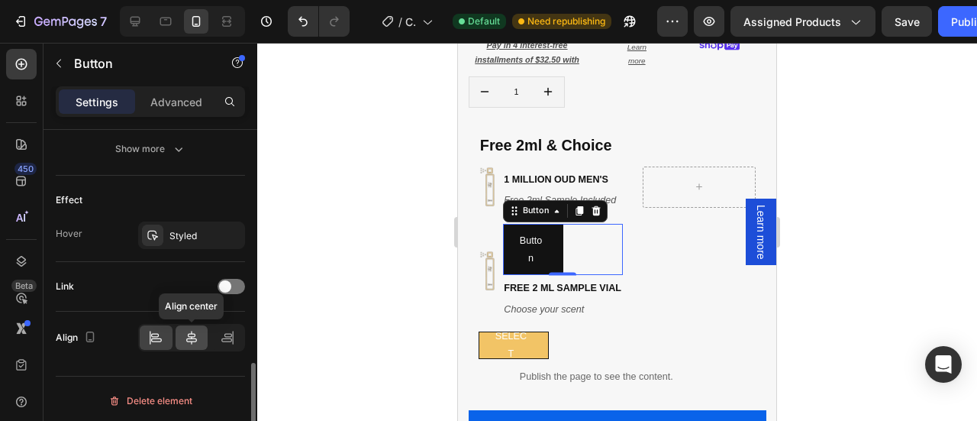
click at [191, 330] on icon at bounding box center [191, 337] width 11 height 14
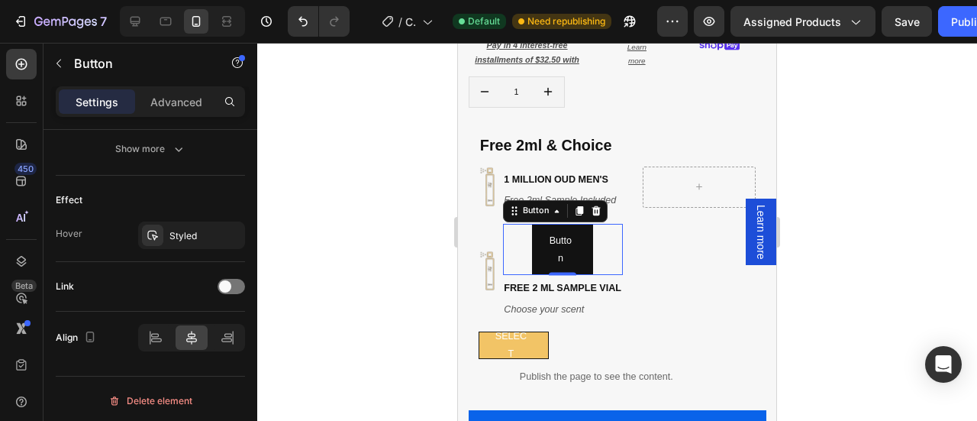
click at [855, 196] on div at bounding box center [617, 232] width 720 height 378
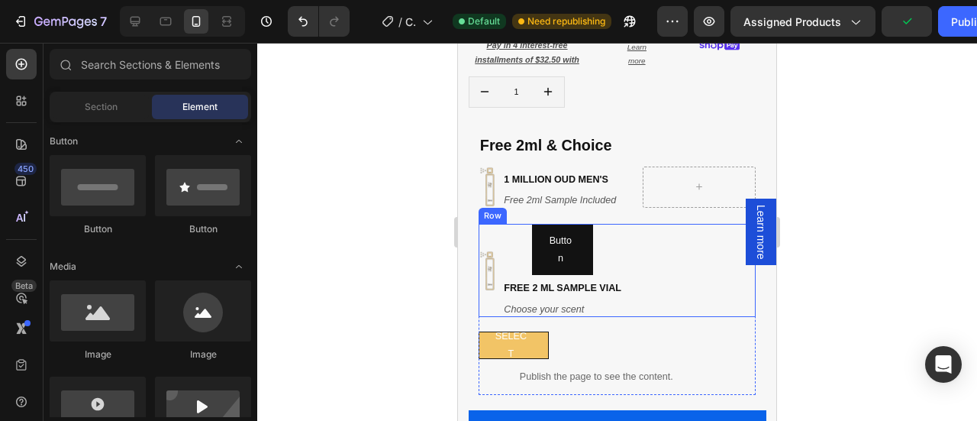
click at [640, 263] on div "Image Button Button free 2 ML Sample Vial Heading Choose your scent Heading Row" at bounding box center [617, 270] width 277 height 92
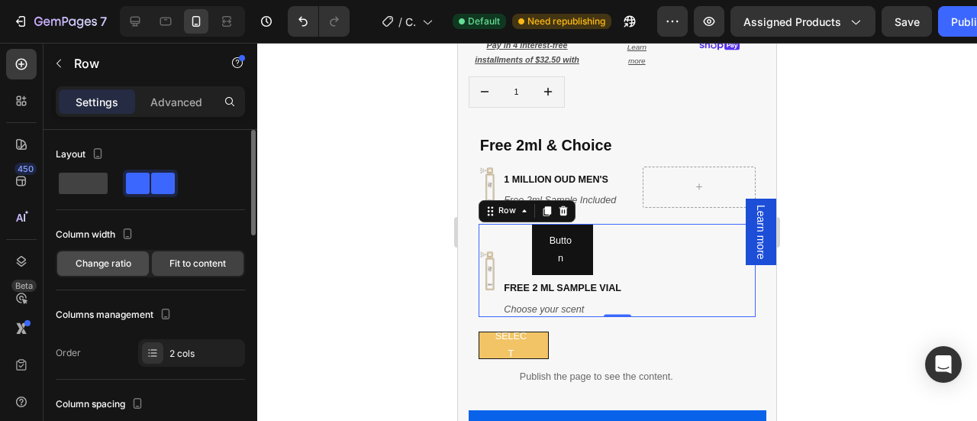
click at [118, 260] on span "Change ratio" at bounding box center [104, 263] width 56 height 14
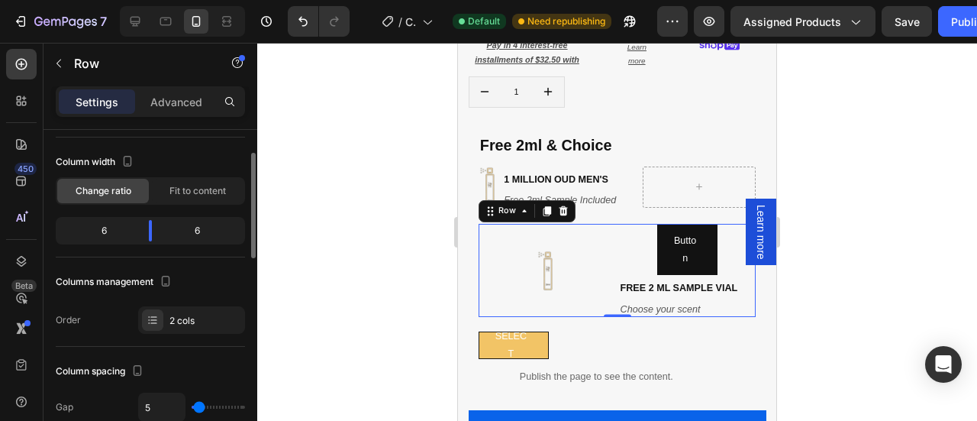
scroll to position [73, 0]
click at [188, 320] on div "2 cols" at bounding box center [205, 320] width 72 height 14
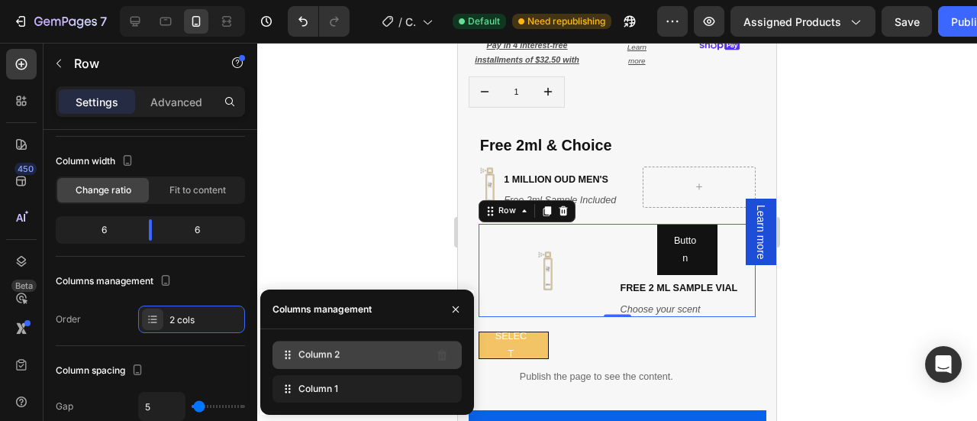
drag, startPoint x: 355, startPoint y: 390, endPoint x: 355, endPoint y: 356, distance: 34.3
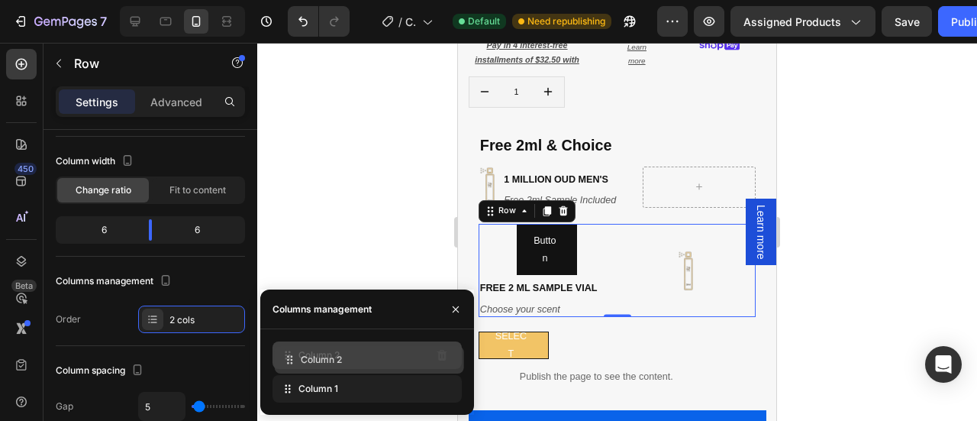
drag, startPoint x: 355, startPoint y: 356, endPoint x: 347, endPoint y: 387, distance: 32.4
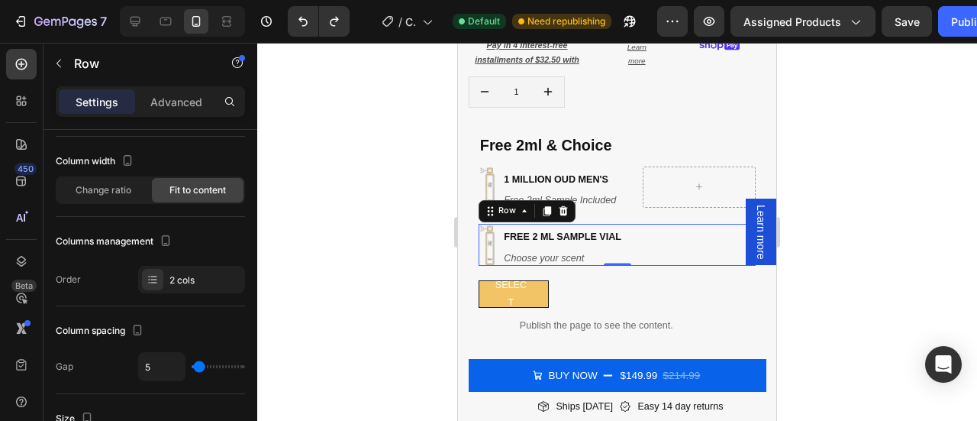
click at [834, 257] on div at bounding box center [617, 232] width 720 height 378
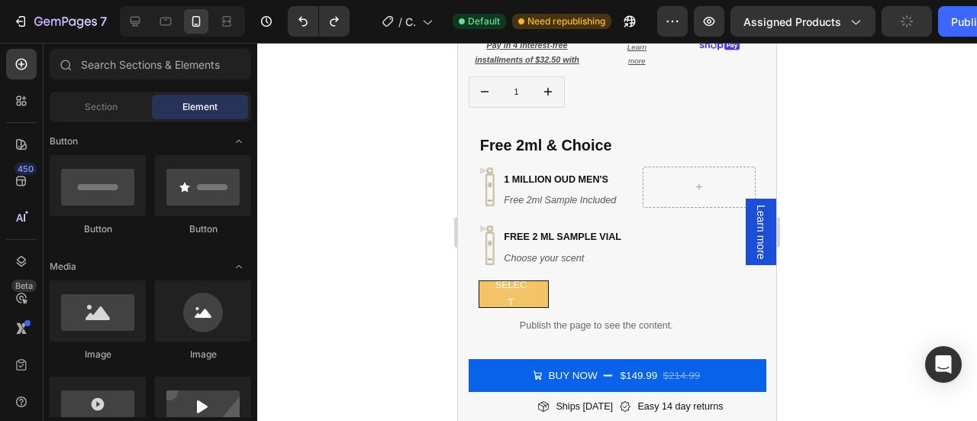
click at [798, 256] on div at bounding box center [617, 232] width 720 height 378
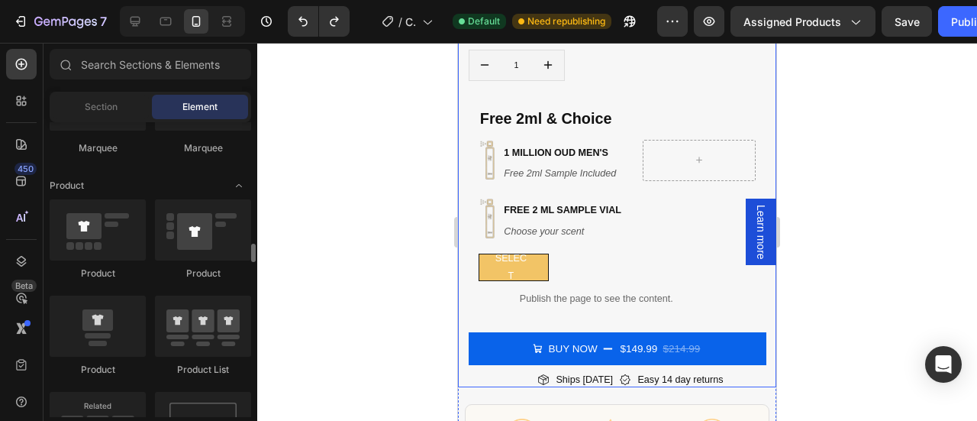
scroll to position [1901, 0]
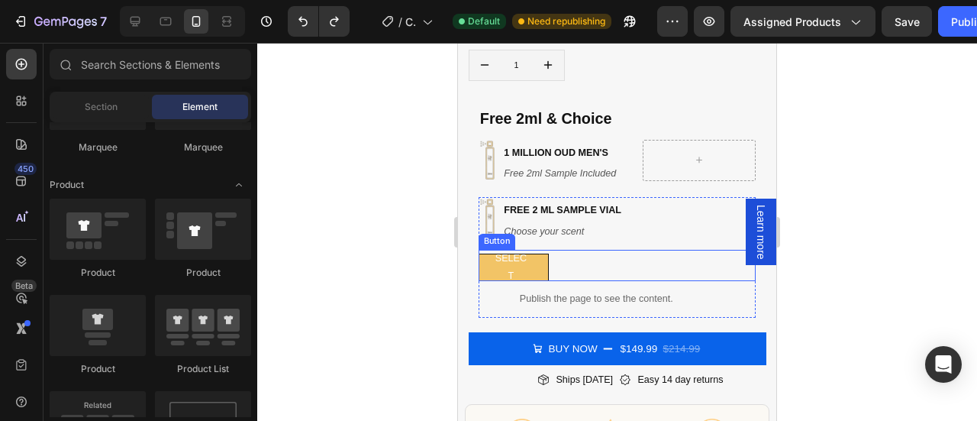
click at [594, 253] on div "select Button" at bounding box center [617, 265] width 277 height 31
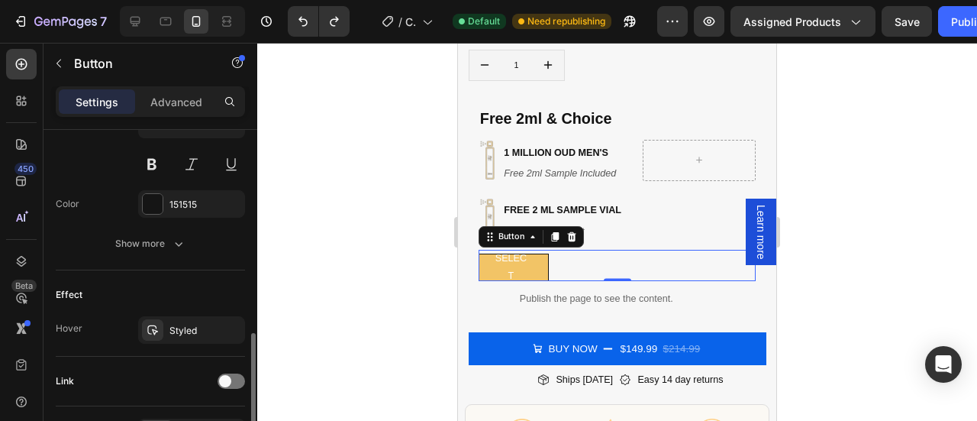
scroll to position [756, 0]
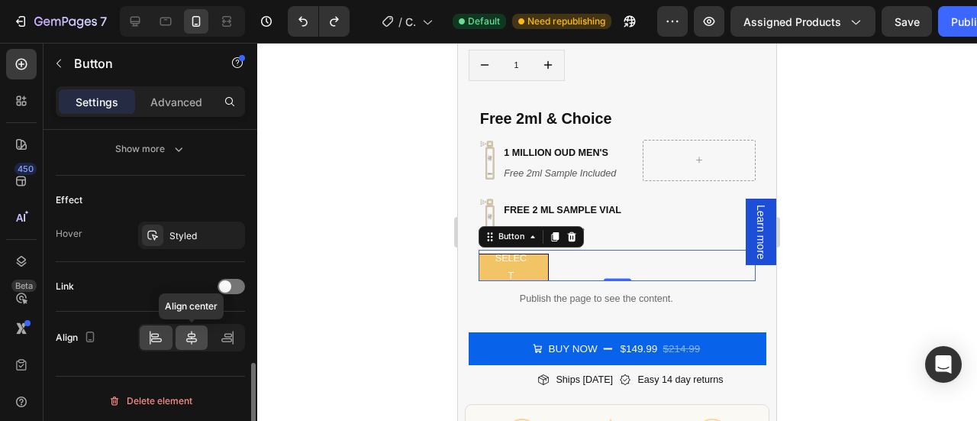
click at [182, 335] on div at bounding box center [192, 337] width 33 height 24
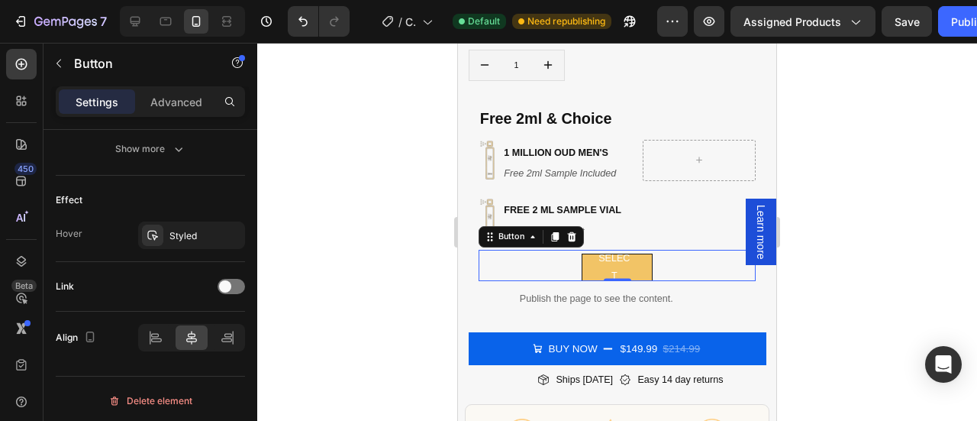
click at [829, 134] on div at bounding box center [617, 232] width 720 height 378
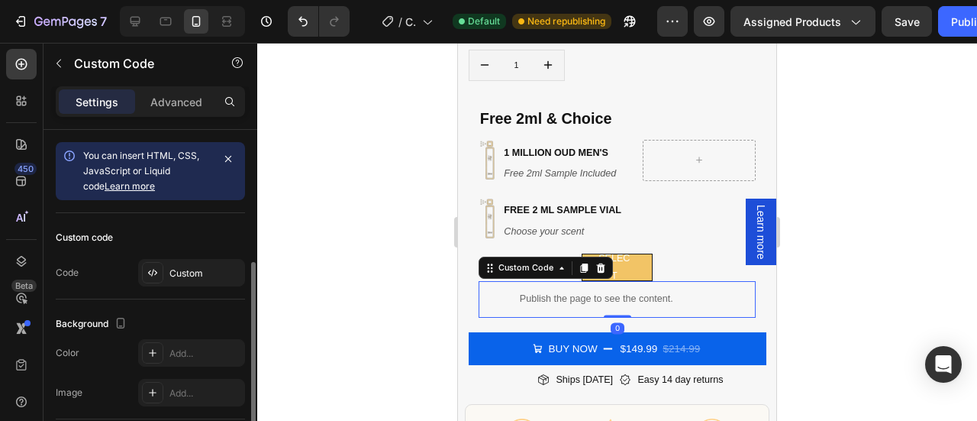
scroll to position [196, 0]
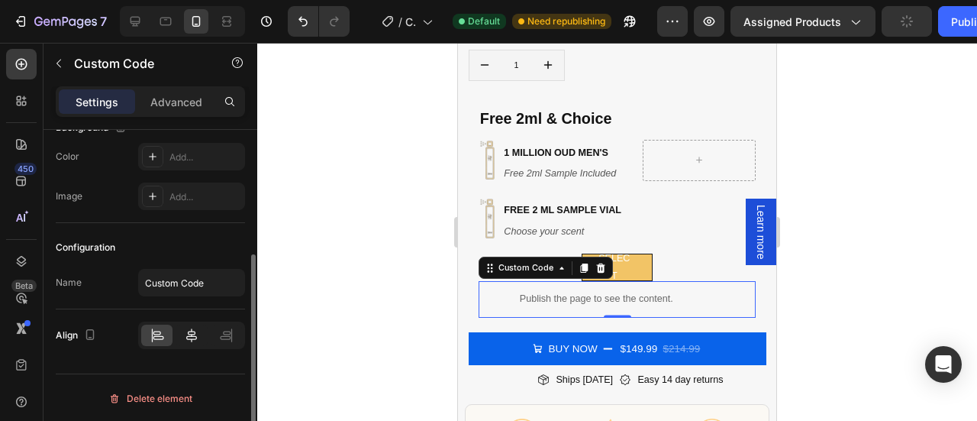
click at [188, 332] on icon at bounding box center [191, 335] width 11 height 14
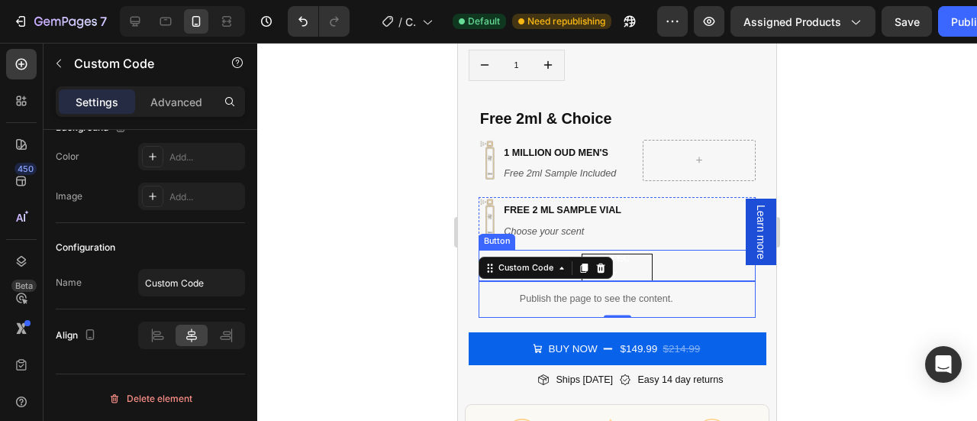
click at [639, 260] on button "select" at bounding box center [617, 266] width 70 height 27
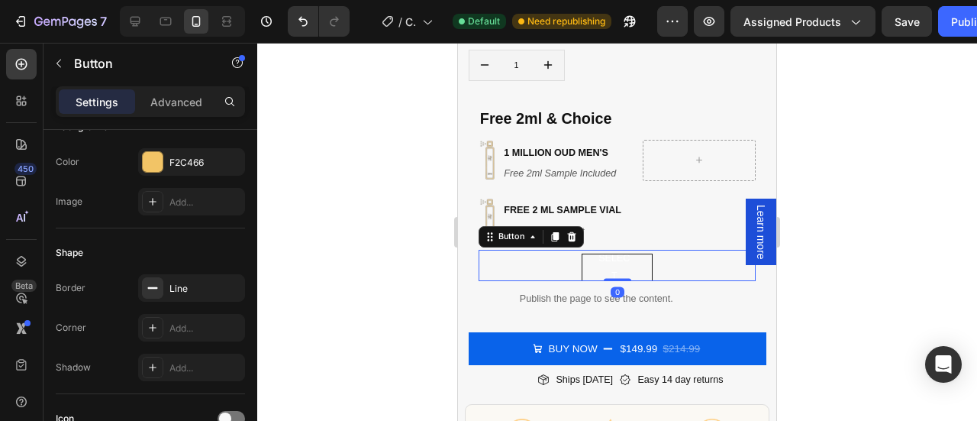
scroll to position [0, 0]
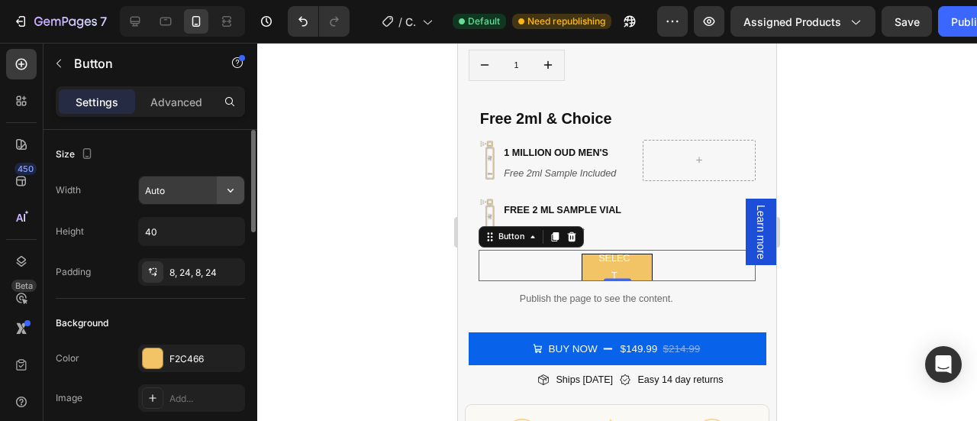
click at [224, 185] on icon "button" at bounding box center [230, 189] width 15 height 15
click at [873, 231] on div at bounding box center [617, 232] width 720 height 378
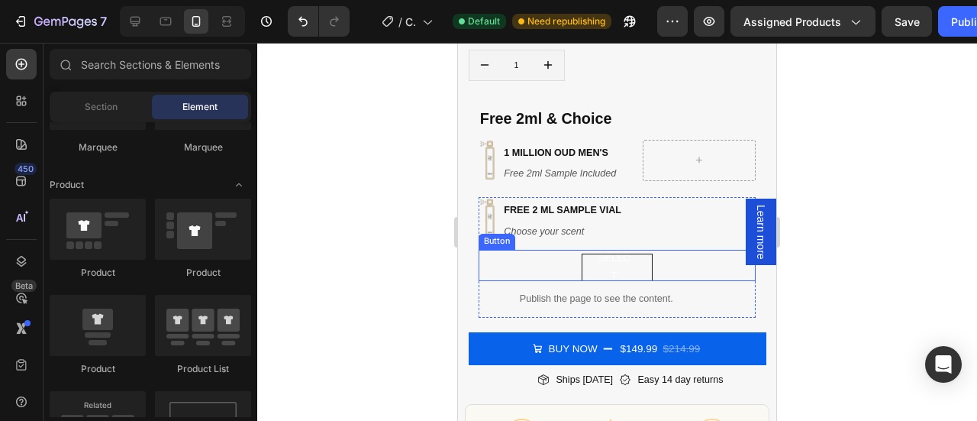
click at [636, 256] on button "select" at bounding box center [617, 266] width 70 height 27
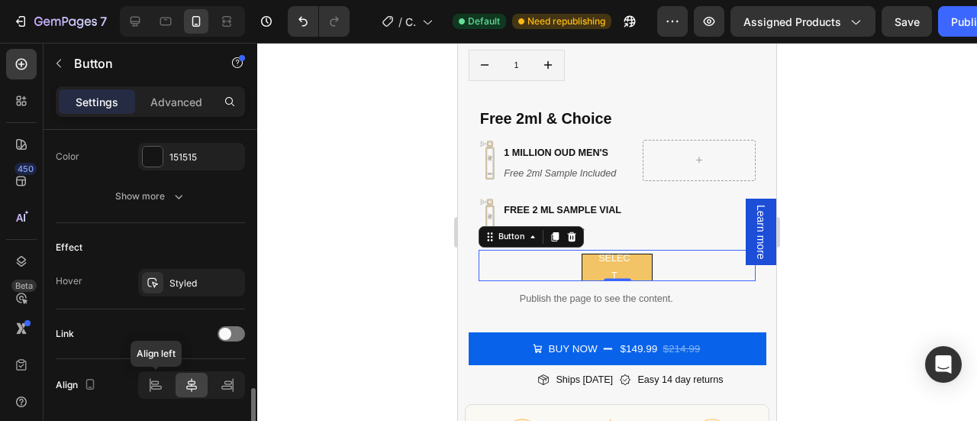
scroll to position [756, 0]
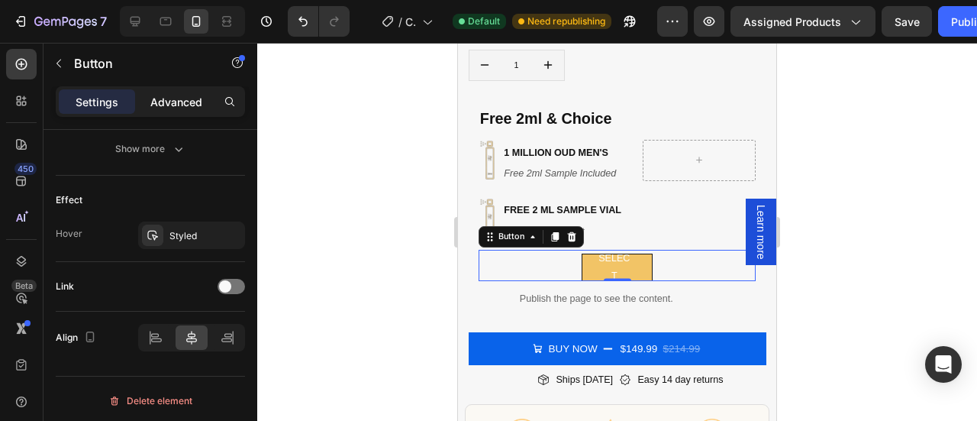
click at [172, 108] on p "Advanced" at bounding box center [176, 102] width 52 height 16
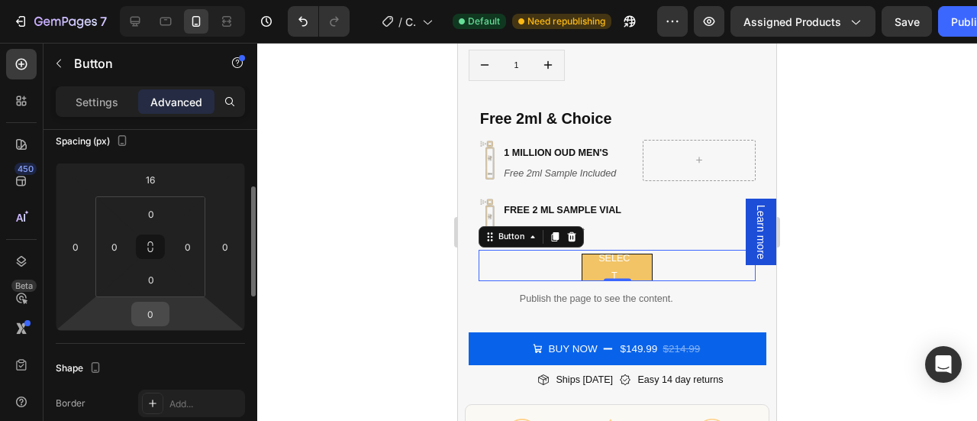
scroll to position [177, 0]
click at [151, 318] on input "0" at bounding box center [150, 315] width 31 height 23
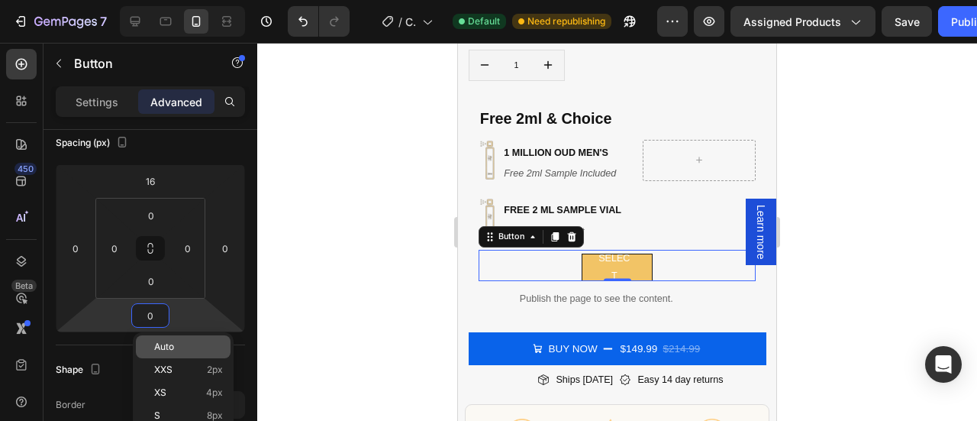
type input "6"
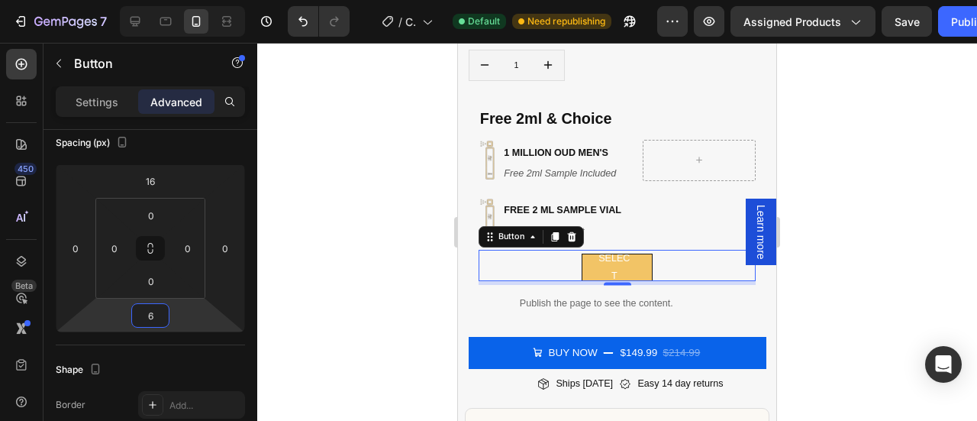
click at [836, 217] on div at bounding box center [617, 232] width 720 height 378
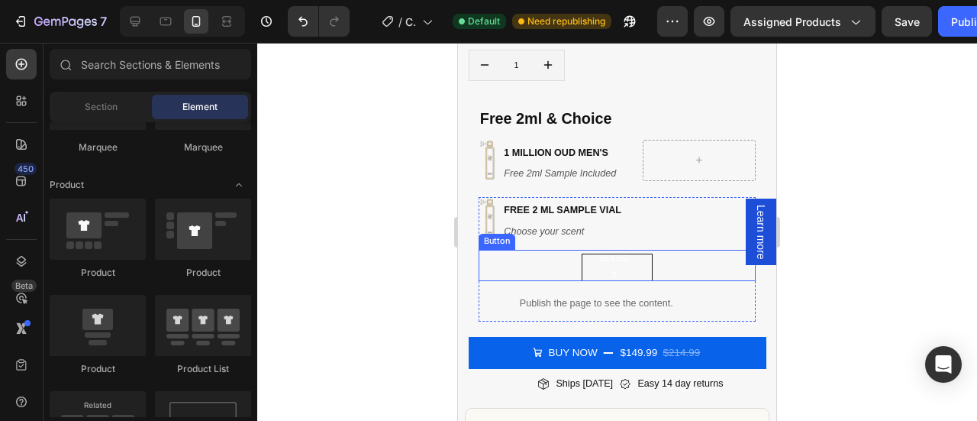
click at [634, 257] on button "select" at bounding box center [617, 266] width 70 height 27
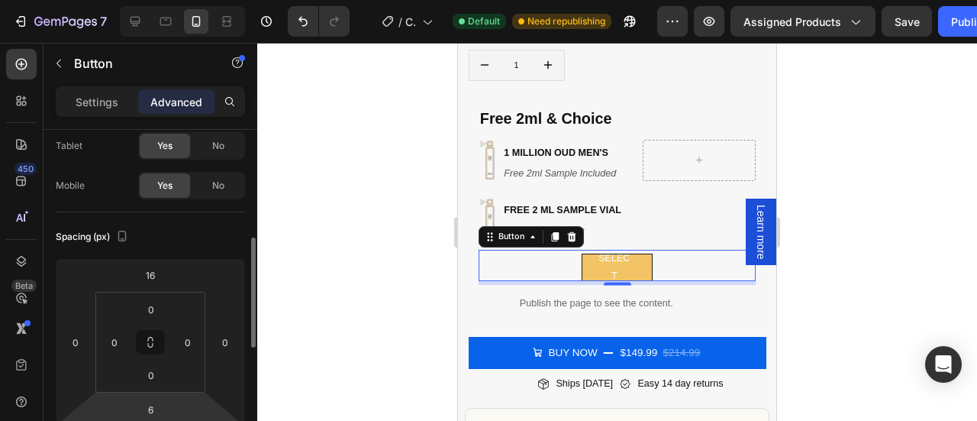
scroll to position [143, 0]
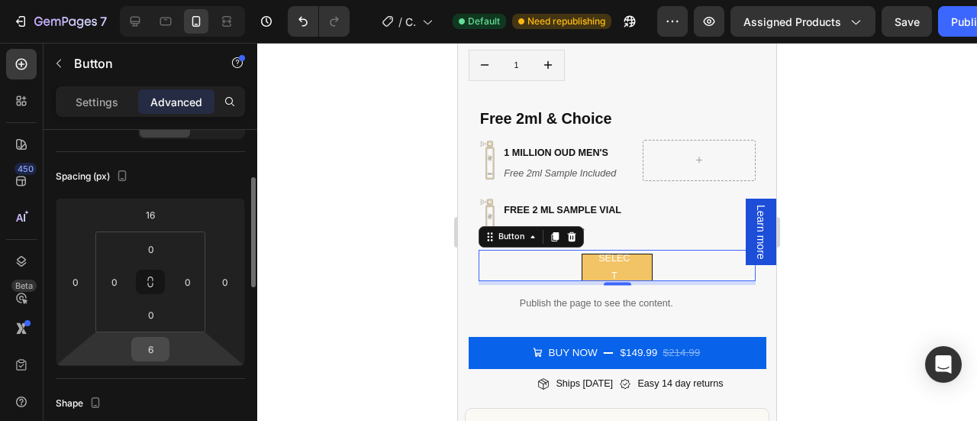
click at [157, 355] on input "6" at bounding box center [150, 348] width 31 height 23
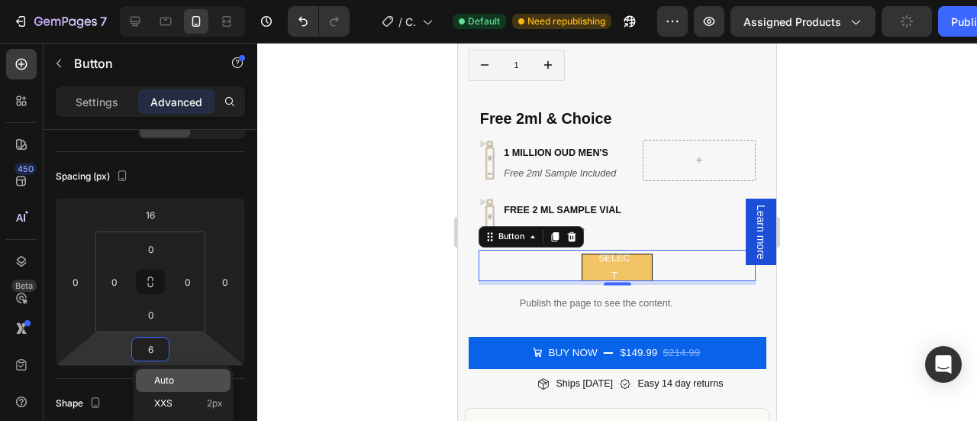
type input "1"
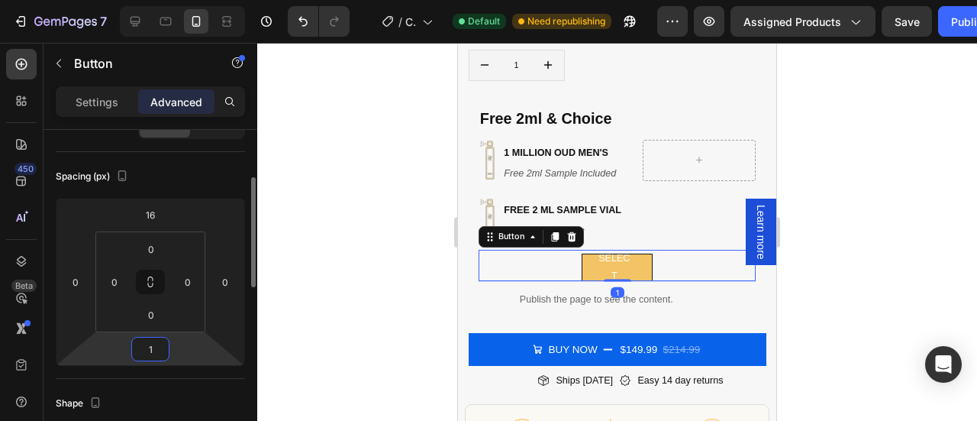
type input "10"
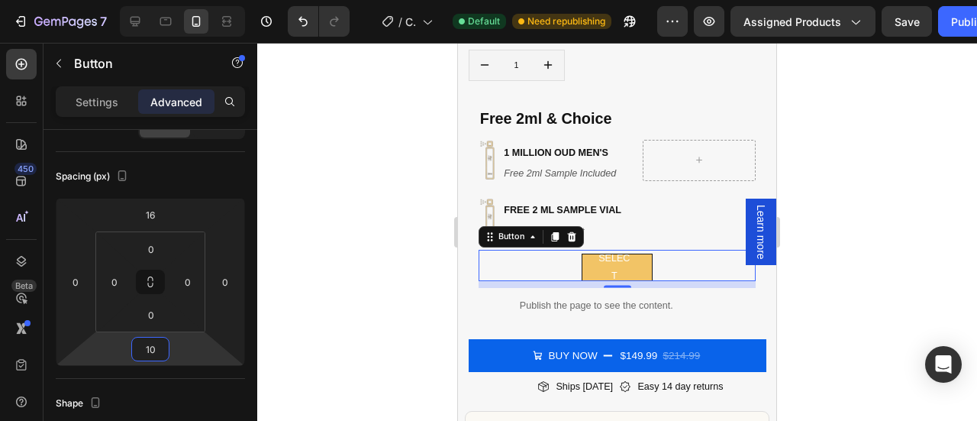
click at [812, 247] on div at bounding box center [617, 232] width 720 height 378
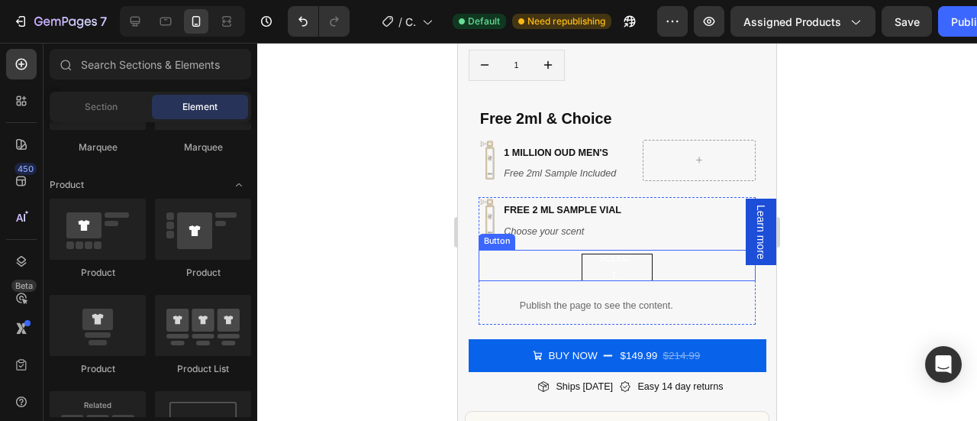
click at [631, 253] on button "select" at bounding box center [617, 266] width 70 height 27
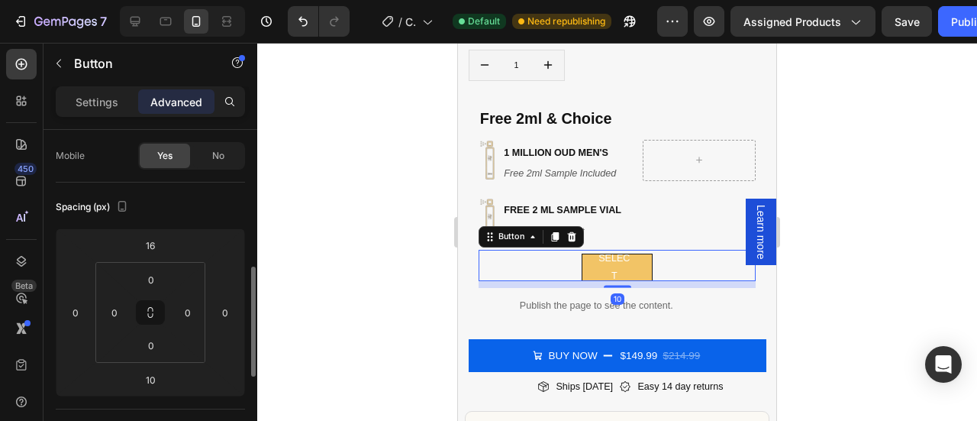
scroll to position [189, 0]
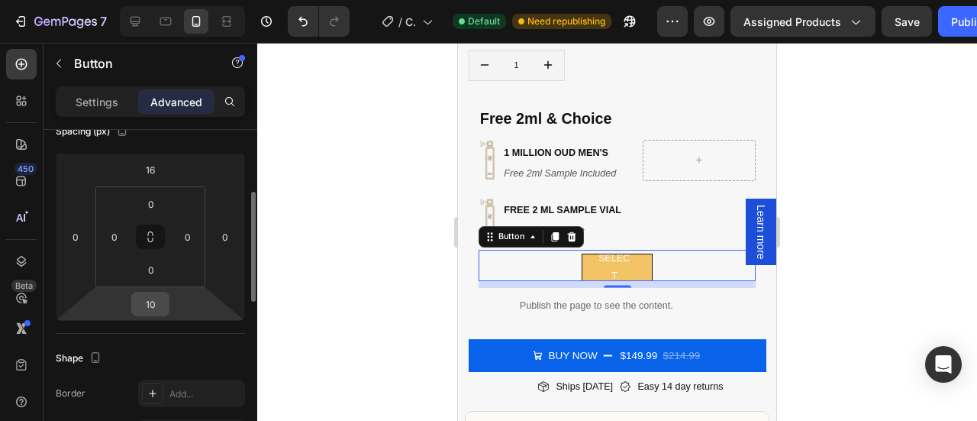
click at [160, 306] on input "10" at bounding box center [150, 303] width 31 height 23
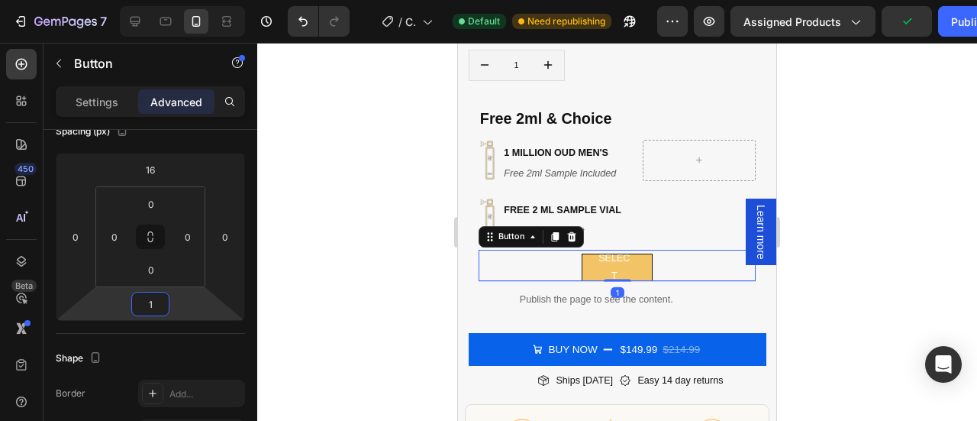
type input "16"
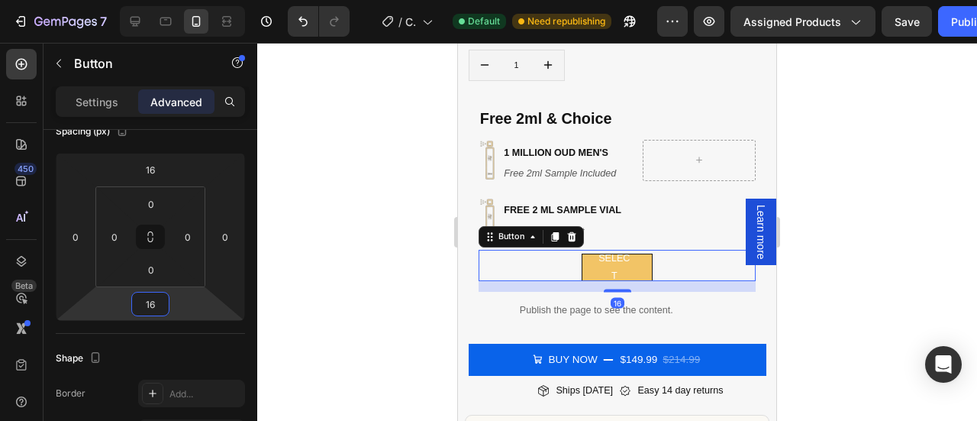
click at [829, 242] on div at bounding box center [617, 232] width 720 height 378
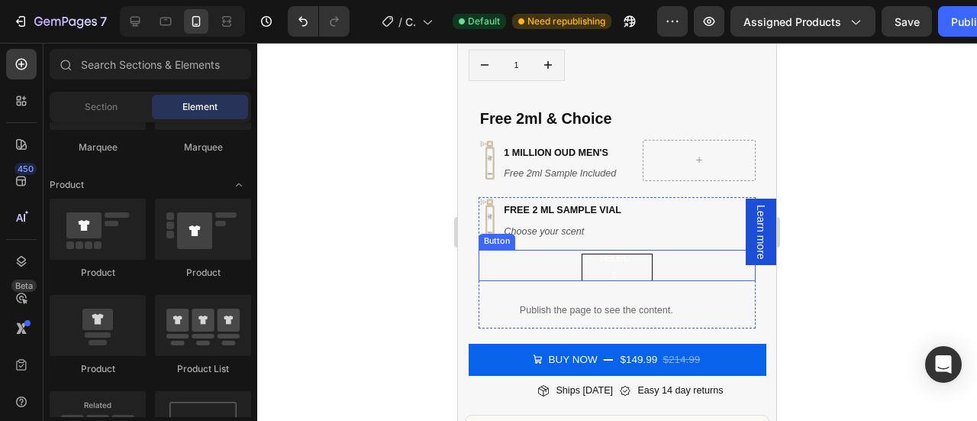
click at [632, 257] on button "select" at bounding box center [617, 266] width 70 height 27
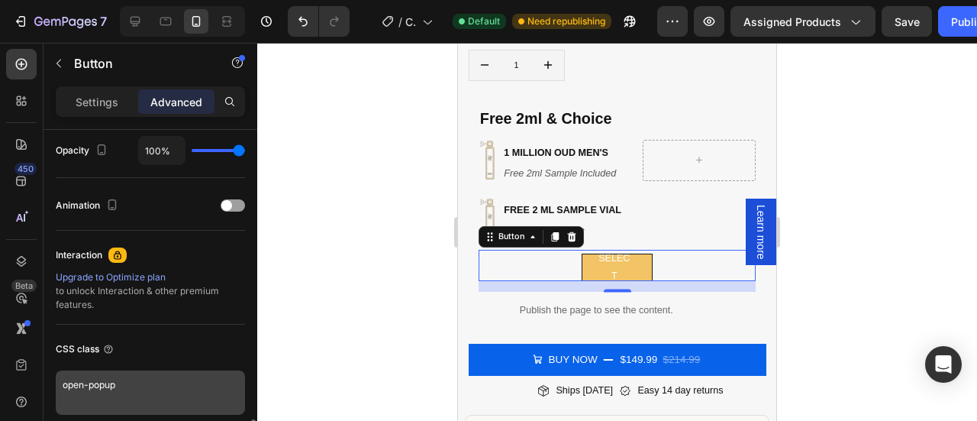
scroll to position [681, 0]
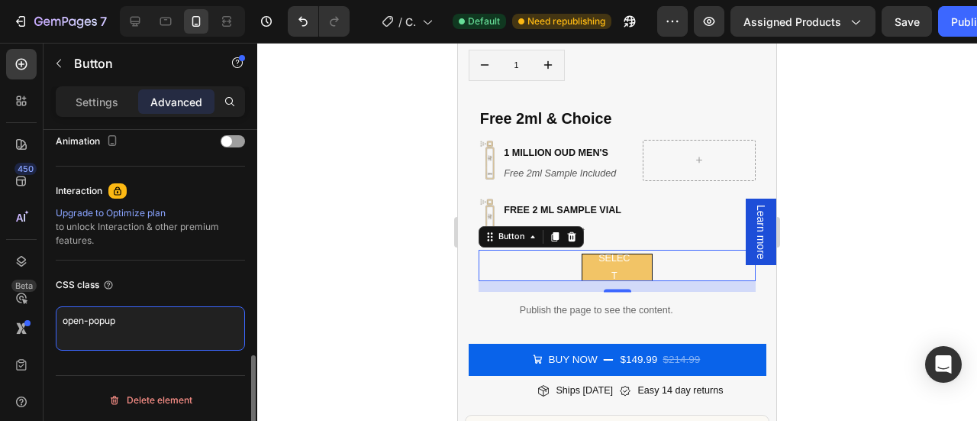
click at [133, 321] on textarea "open-popup" at bounding box center [150, 328] width 189 height 44
type textarea "open-popup .gp-button { white-space: nowrap; min-width: 120px; /* adjust until …"
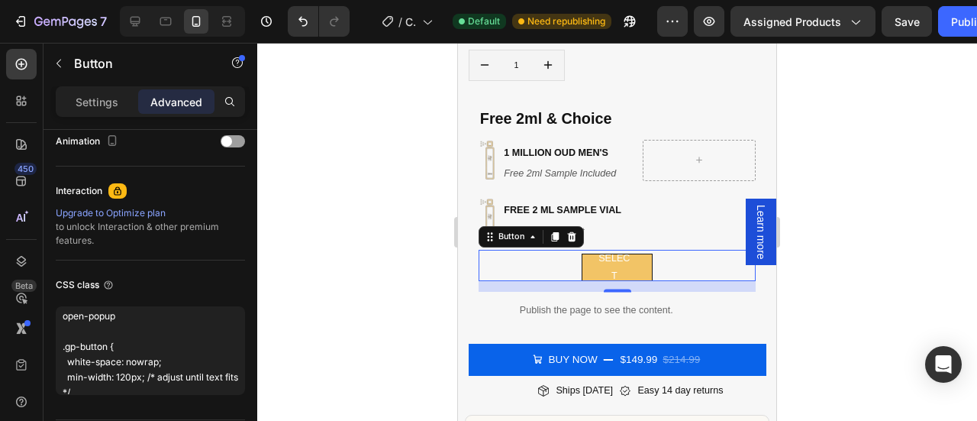
click at [844, 190] on div at bounding box center [617, 232] width 720 height 378
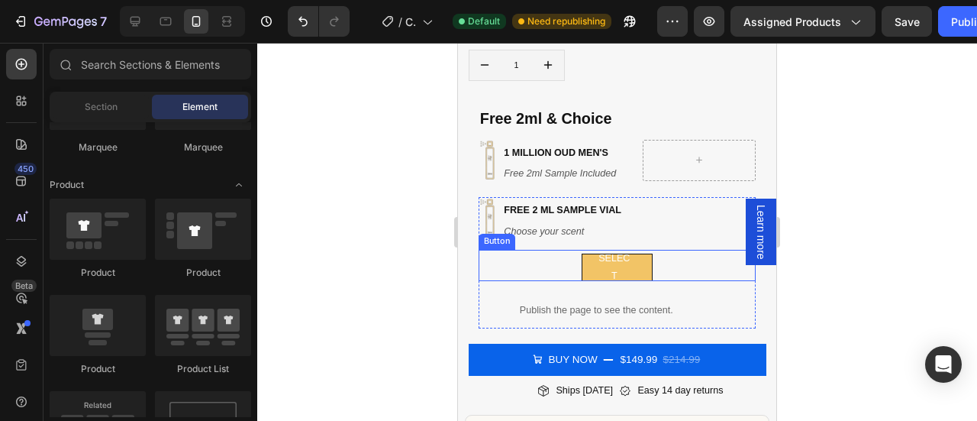
click at [550, 250] on div "select Button" at bounding box center [617, 265] width 277 height 31
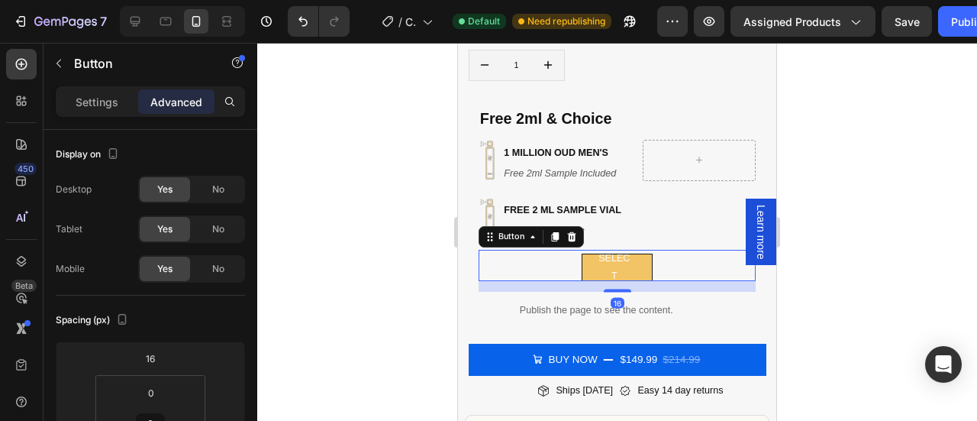
click at [829, 233] on div at bounding box center [617, 232] width 720 height 378
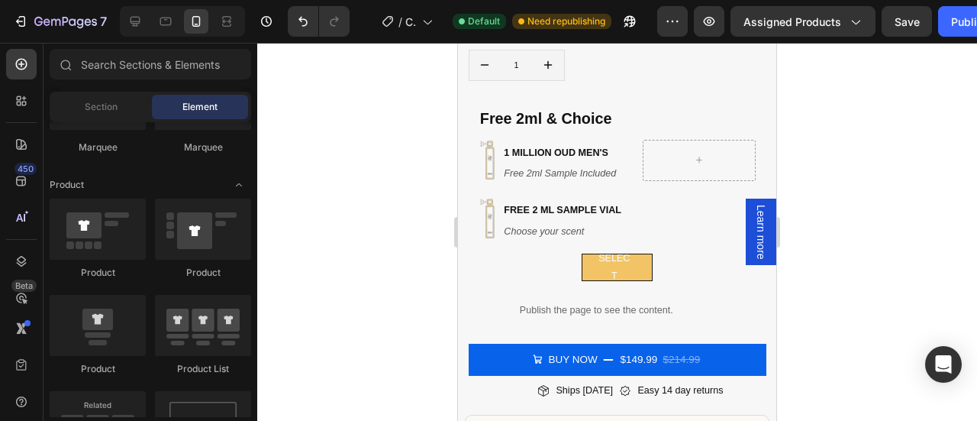
click at [825, 221] on div at bounding box center [617, 232] width 720 height 378
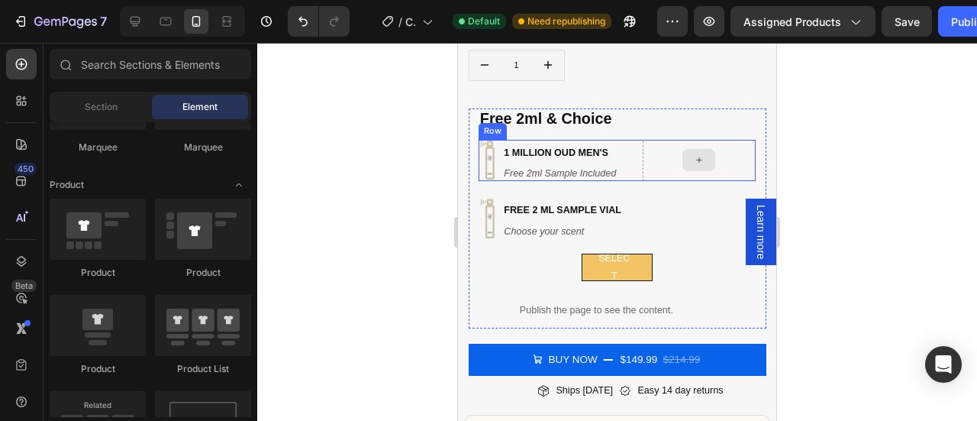
click at [722, 155] on div at bounding box center [699, 160] width 113 height 41
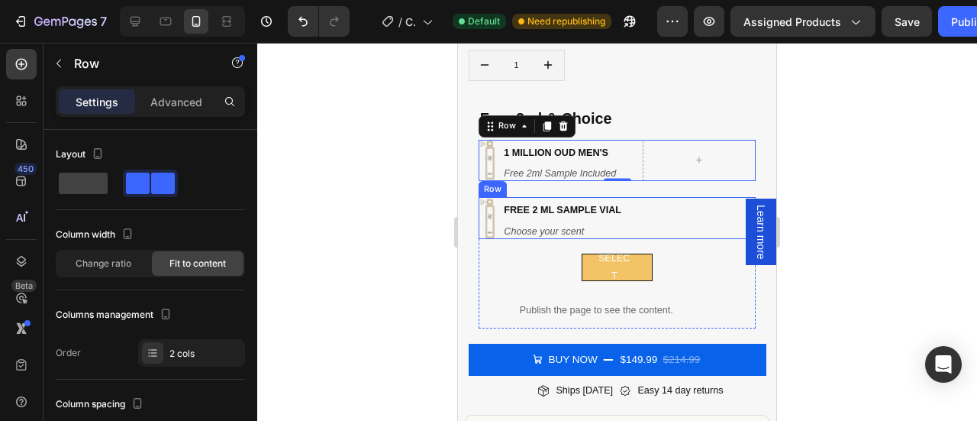
scroll to position [681, 0]
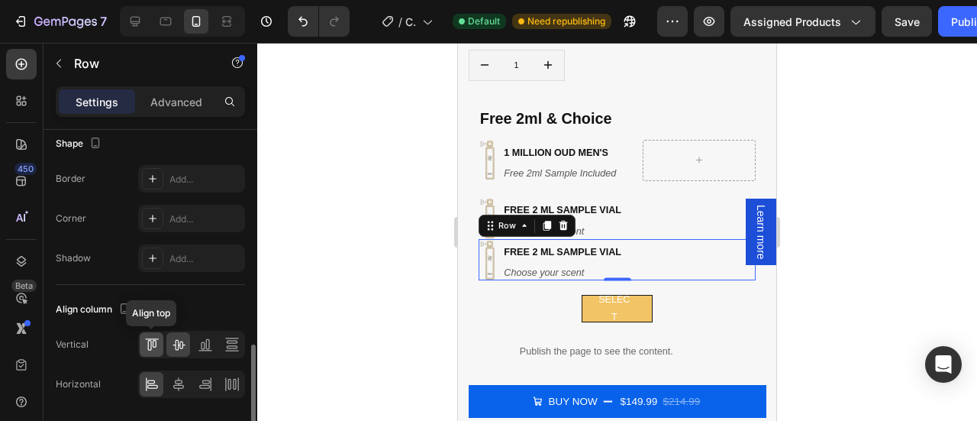
click at [153, 349] on div at bounding box center [152, 344] width 24 height 24
click at [183, 337] on icon at bounding box center [178, 344] width 15 height 15
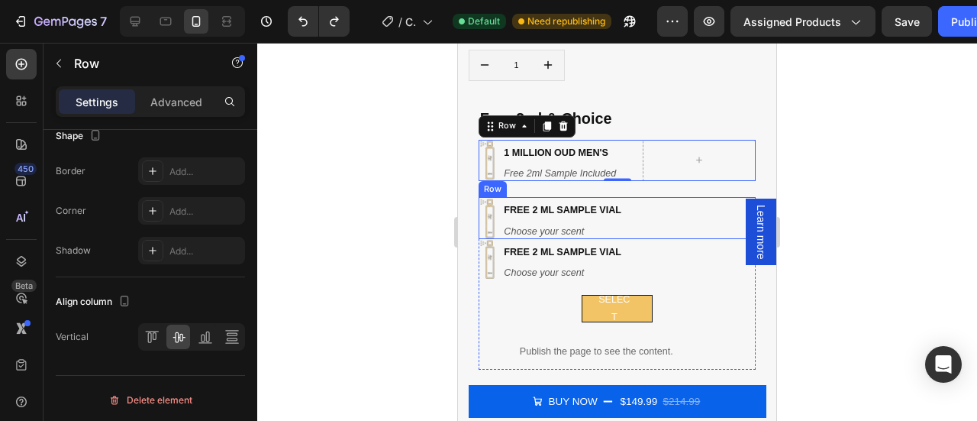
scroll to position [728, 0]
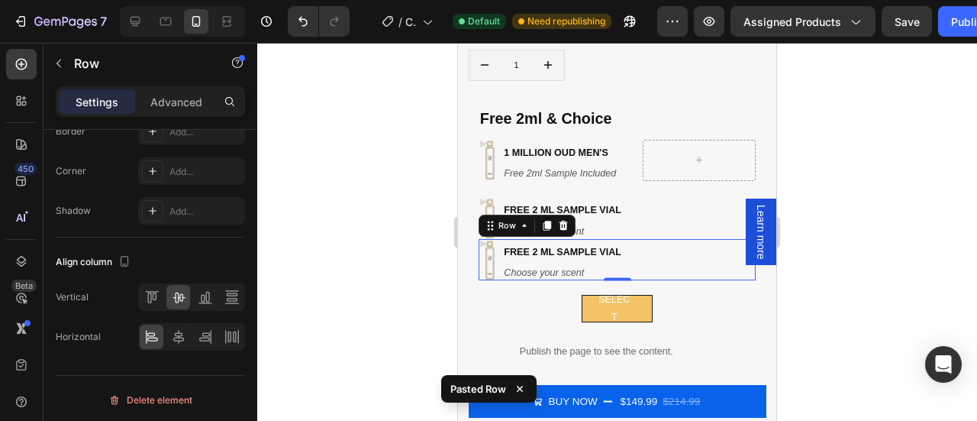
click at [824, 265] on div at bounding box center [617, 232] width 720 height 378
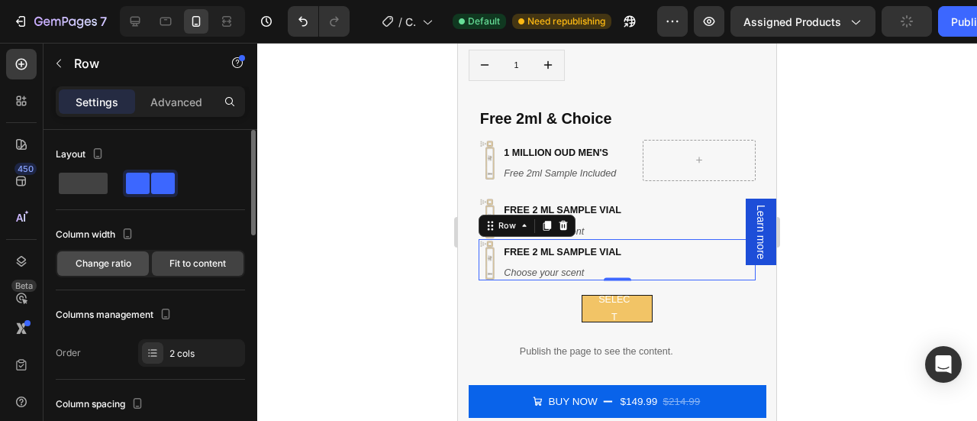
click at [106, 268] on span "Change ratio" at bounding box center [104, 263] width 56 height 14
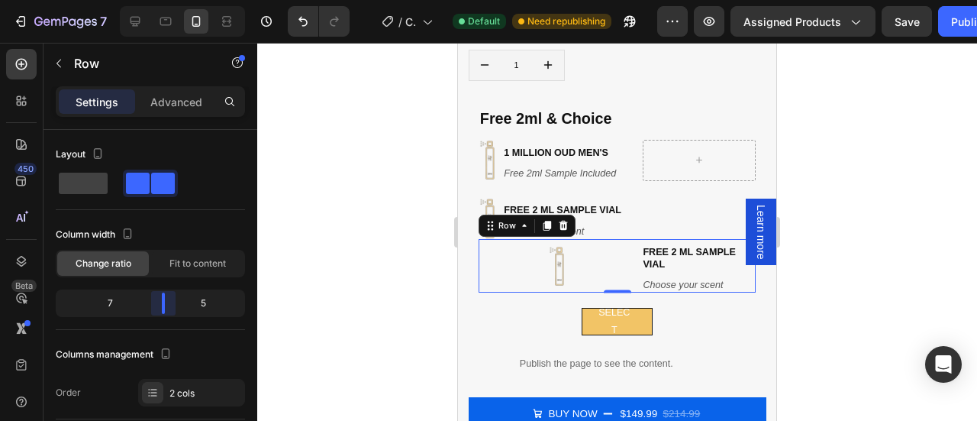
drag, startPoint x: 147, startPoint y: 303, endPoint x: 169, endPoint y: 301, distance: 22.9
click at [169, 0] on body "7 Version history / Copy of Product Page - [DATE] 00:44:31 Default Need republi…" at bounding box center [488, 0] width 977 height 0
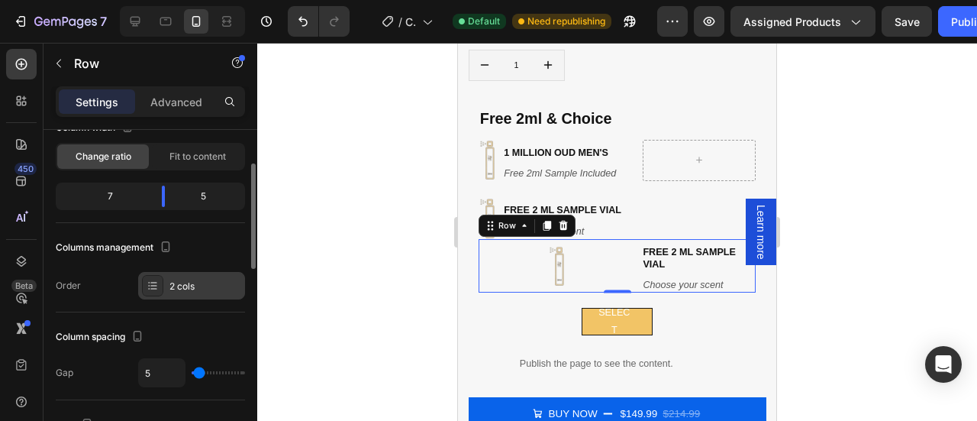
scroll to position [108, 0]
click at [199, 286] on div "2 cols" at bounding box center [205, 285] width 72 height 14
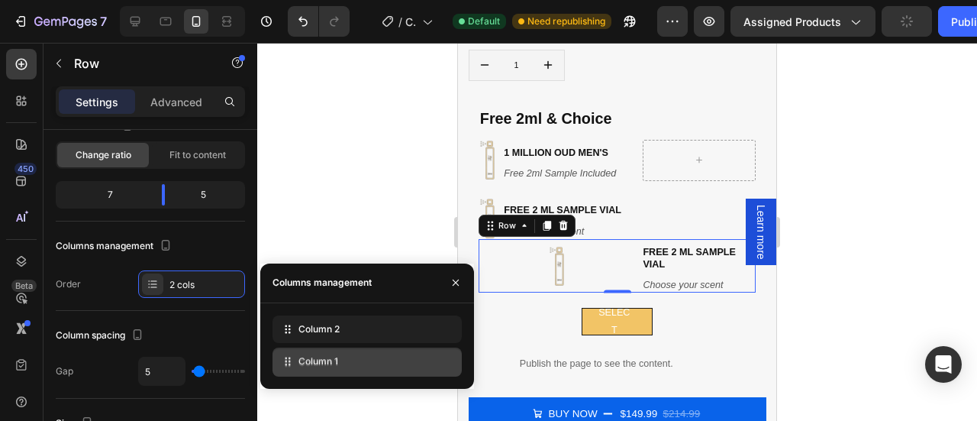
drag, startPoint x: 330, startPoint y: 325, endPoint x: 330, endPoint y: 357, distance: 32.1
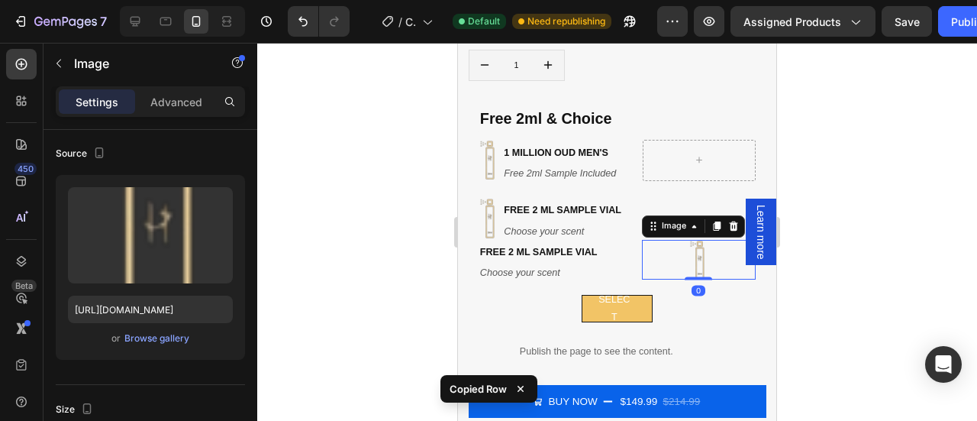
scroll to position [0, 0]
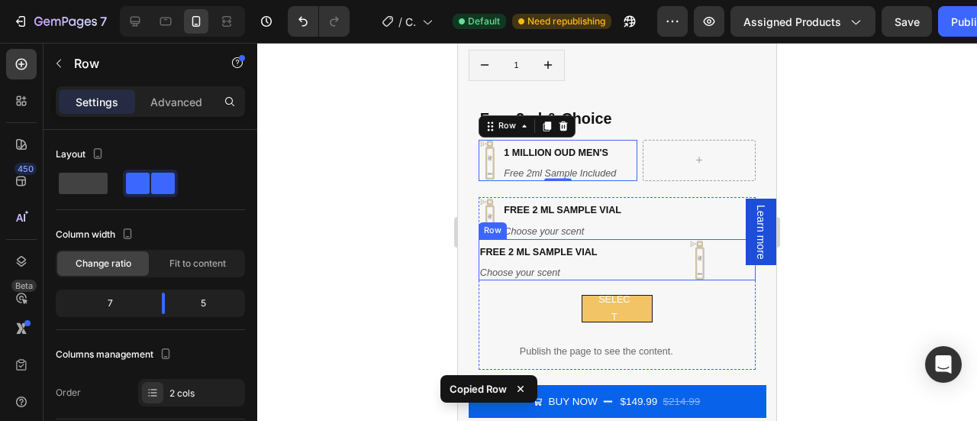
click at [570, 251] on div "free 2 ML Sample Vial Heading Choose your scent Heading" at bounding box center [559, 259] width 160 height 41
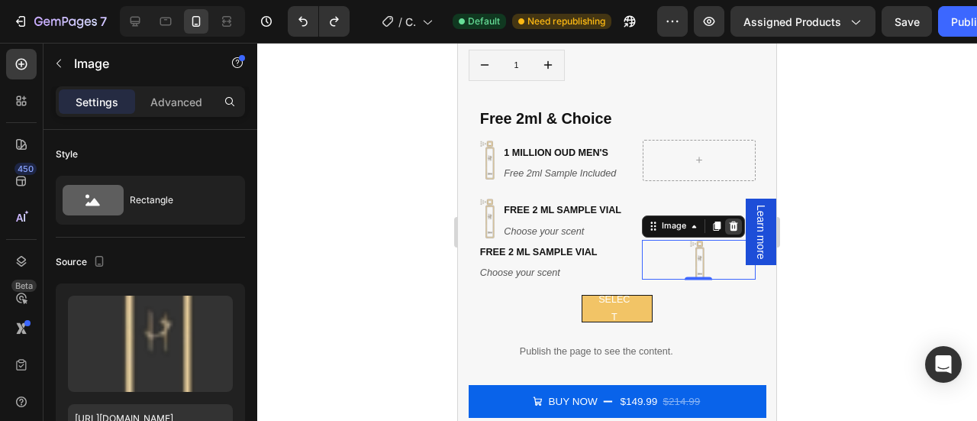
click at [729, 221] on icon at bounding box center [733, 226] width 9 height 10
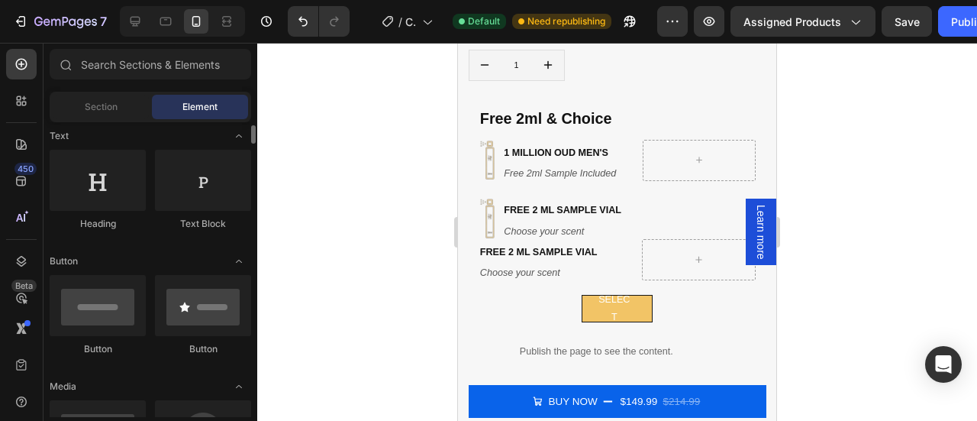
scroll to position [231, 0]
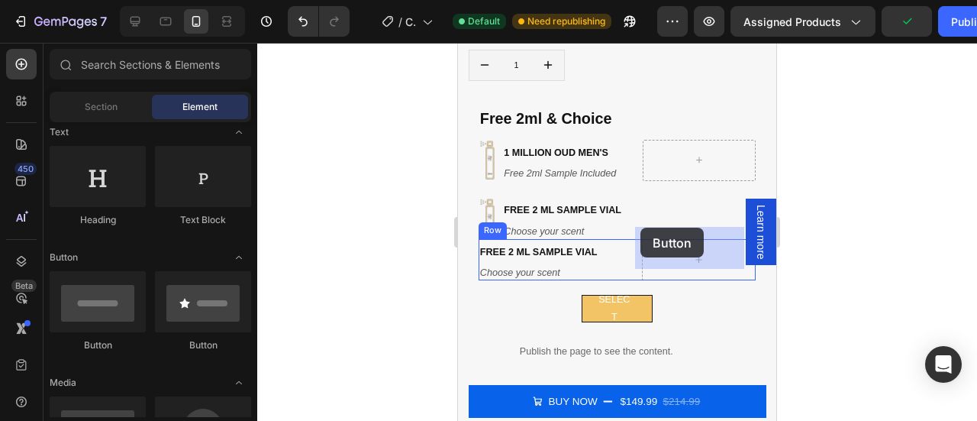
drag, startPoint x: 565, startPoint y: 349, endPoint x: 640, endPoint y: 227, distance: 143.0
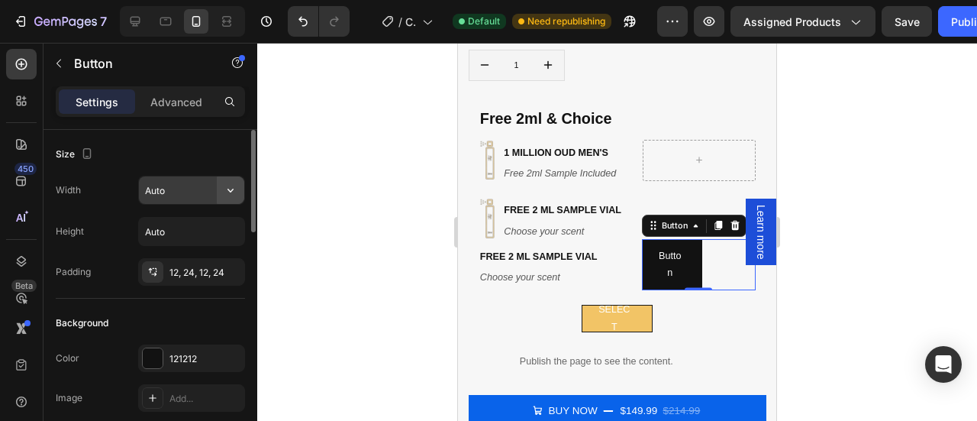
click at [227, 190] on icon "button" at bounding box center [230, 189] width 15 height 15
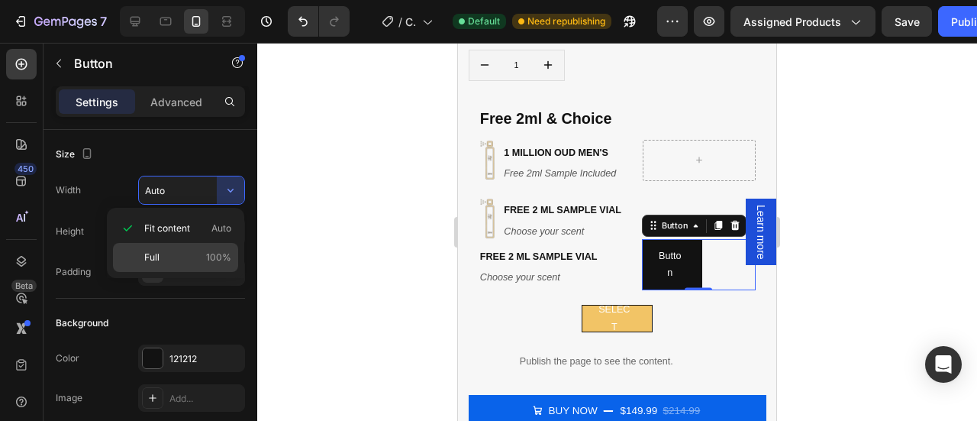
click at [150, 255] on span "Full" at bounding box center [151, 257] width 15 height 14
type input "100%"
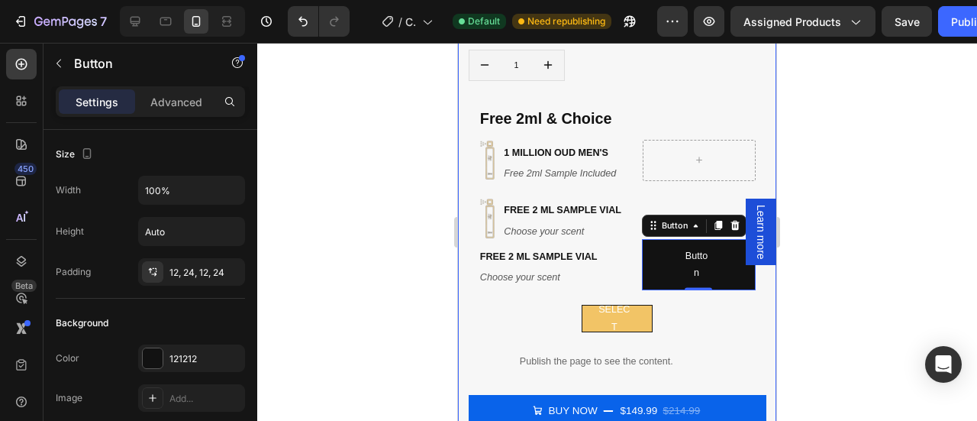
click at [857, 189] on div at bounding box center [617, 232] width 720 height 378
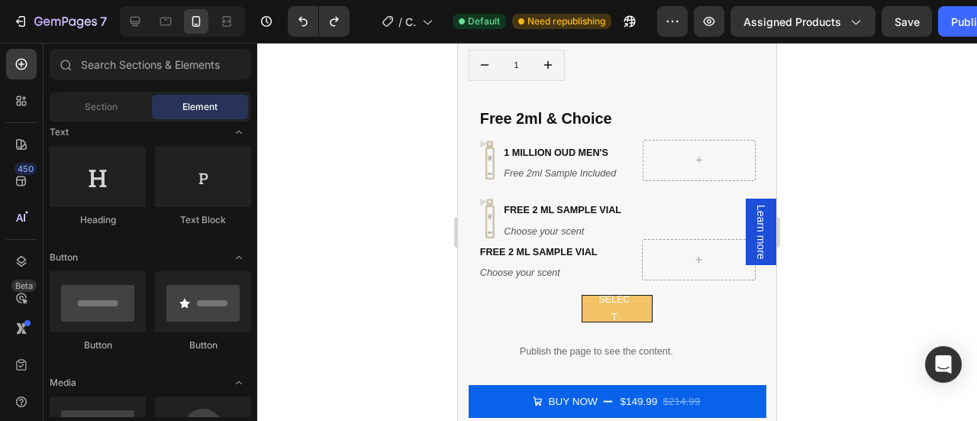
click at [836, 218] on div at bounding box center [617, 232] width 720 height 378
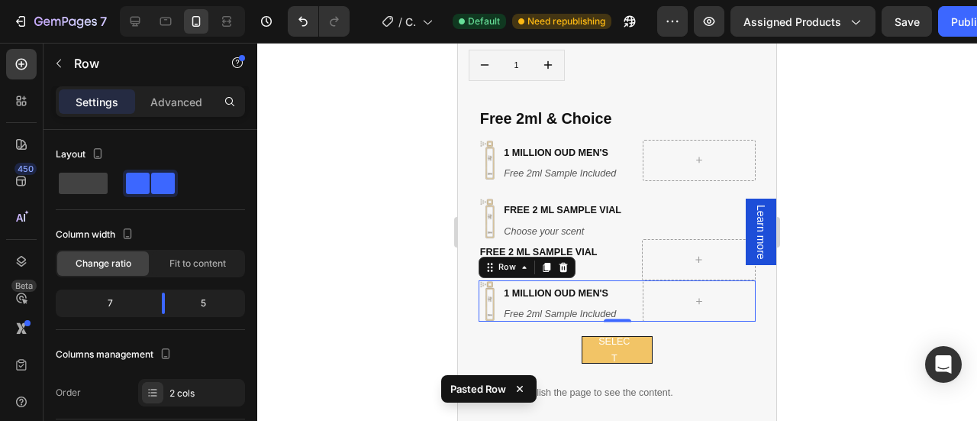
click at [823, 214] on div at bounding box center [617, 232] width 720 height 378
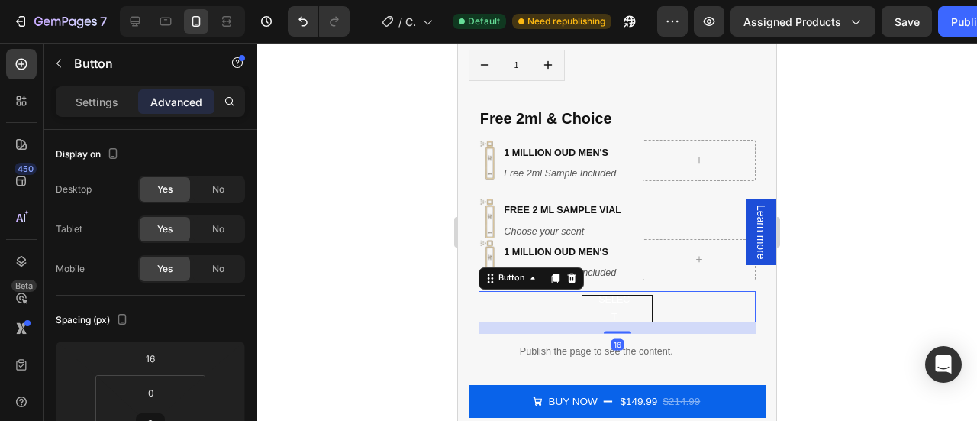
click at [635, 295] on button "select" at bounding box center [617, 308] width 70 height 27
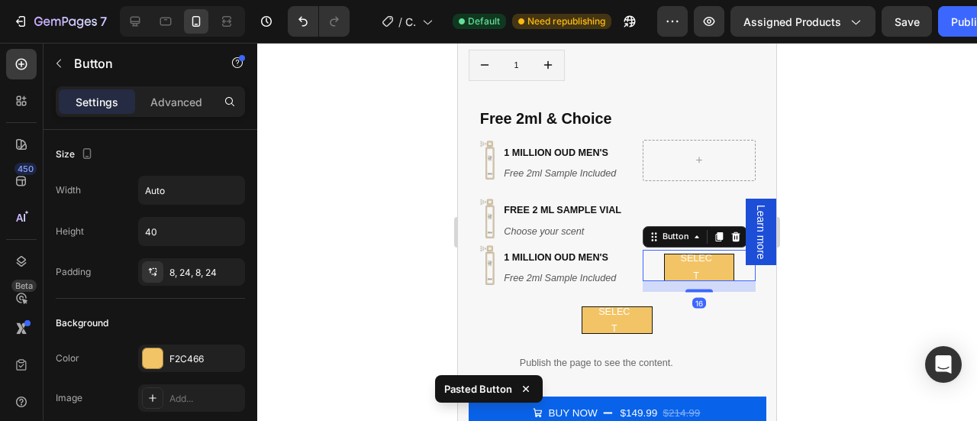
click at [808, 240] on div at bounding box center [617, 232] width 720 height 378
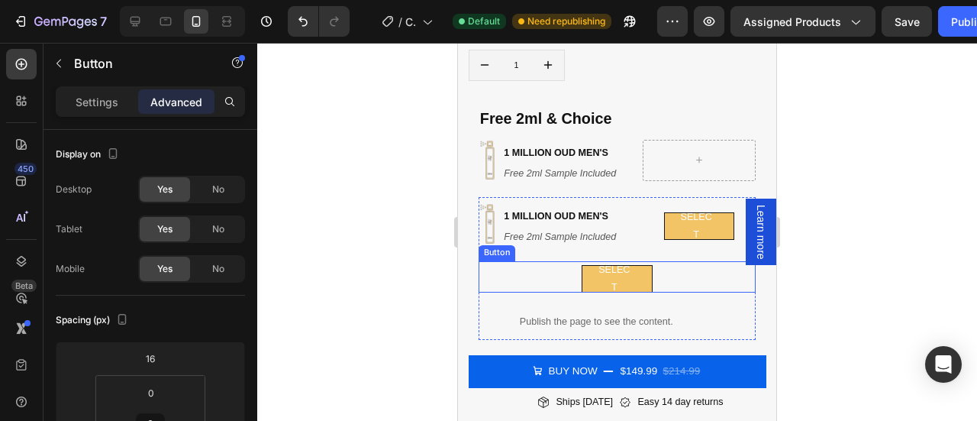
click at [681, 263] on div "select Button" at bounding box center [617, 276] width 277 height 31
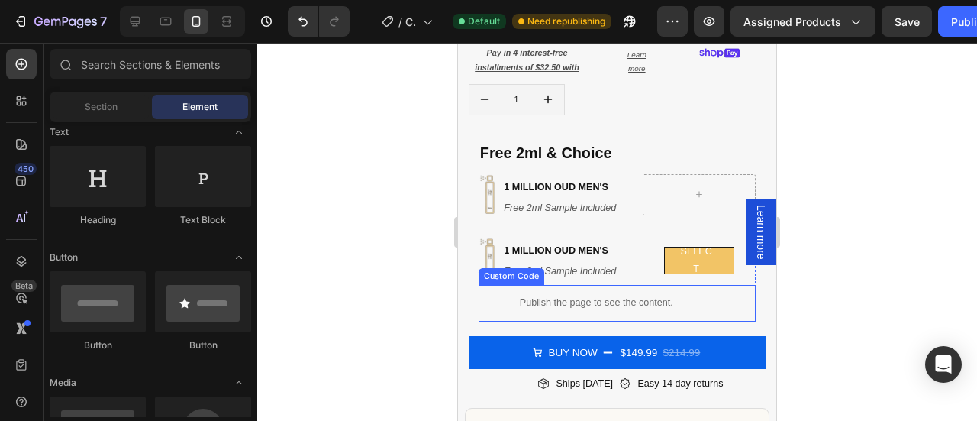
scroll to position [440, 0]
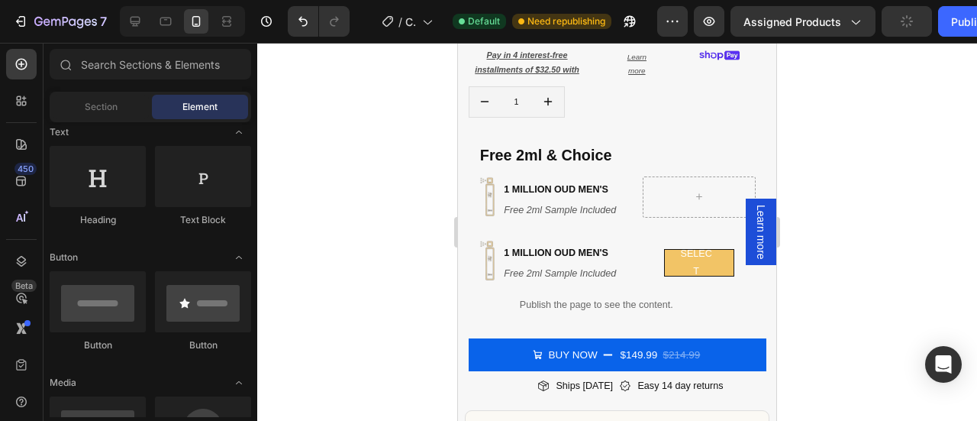
click at [862, 190] on div at bounding box center [617, 232] width 720 height 378
click at [818, 168] on div at bounding box center [617, 232] width 720 height 378
click at [843, 149] on div at bounding box center [617, 232] width 720 height 378
click at [833, 223] on div at bounding box center [617, 232] width 720 height 378
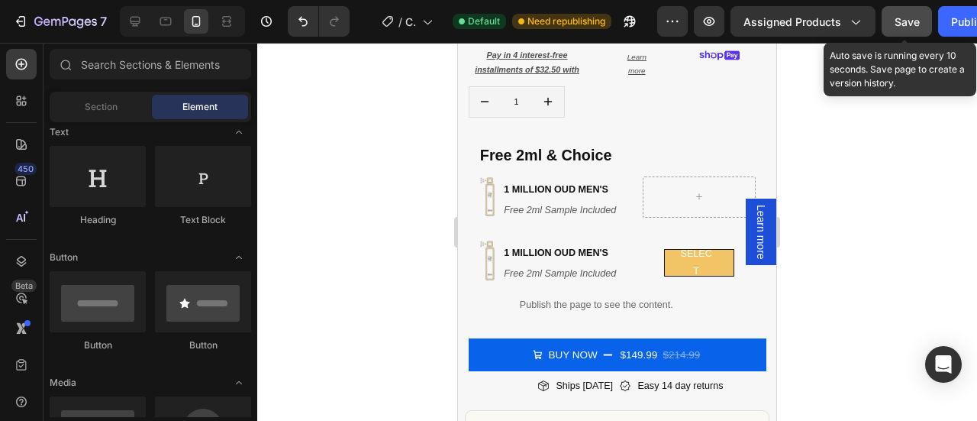
click at [898, 22] on span "Save" at bounding box center [907, 21] width 25 height 13
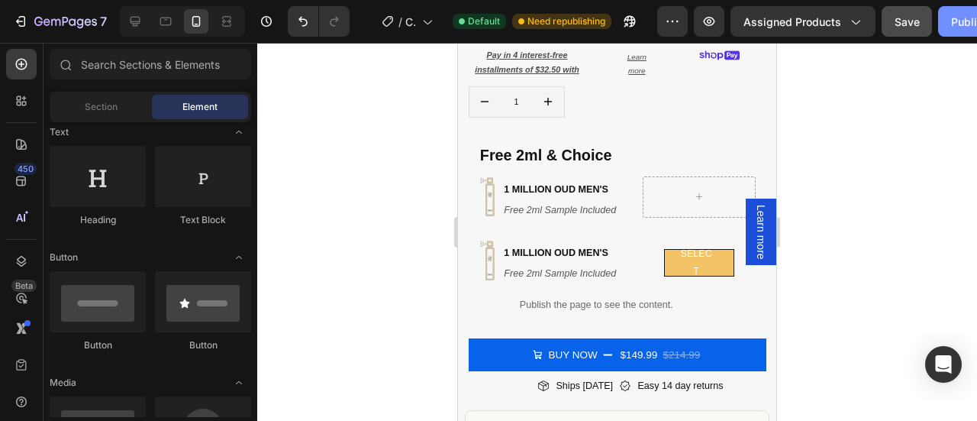
click at [958, 18] on div "Publish" at bounding box center [970, 22] width 38 height 16
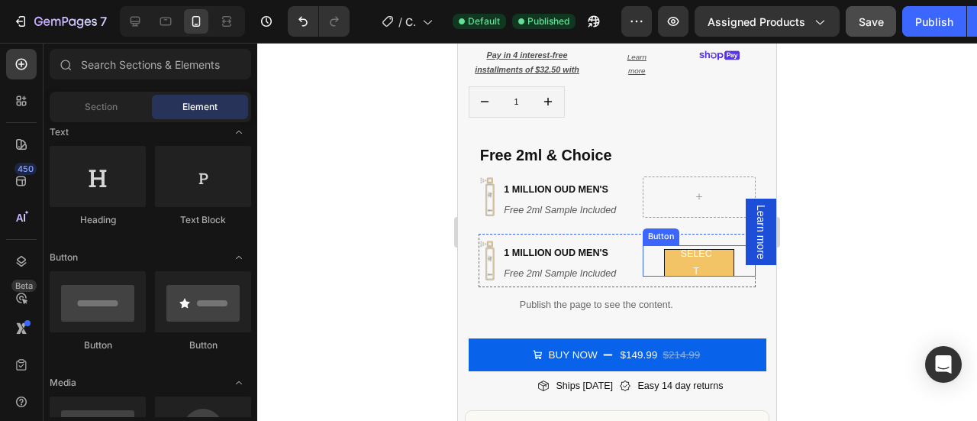
click at [643, 245] on div "select Button" at bounding box center [699, 260] width 113 height 31
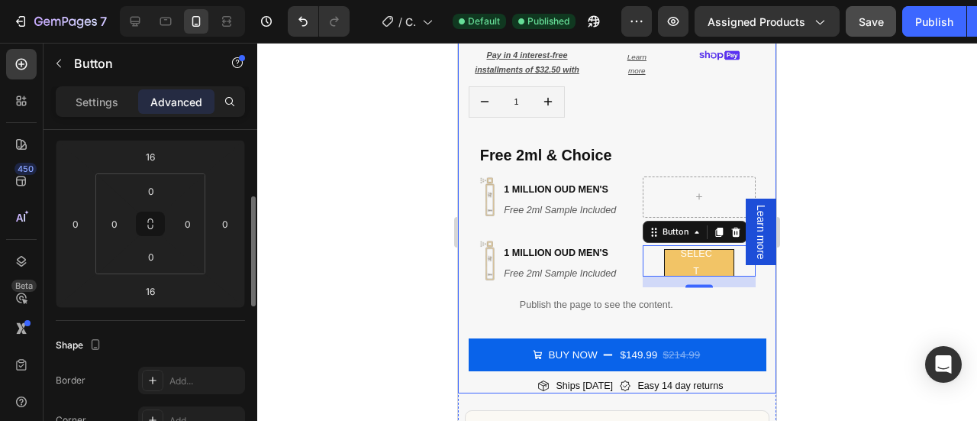
scroll to position [202, 0]
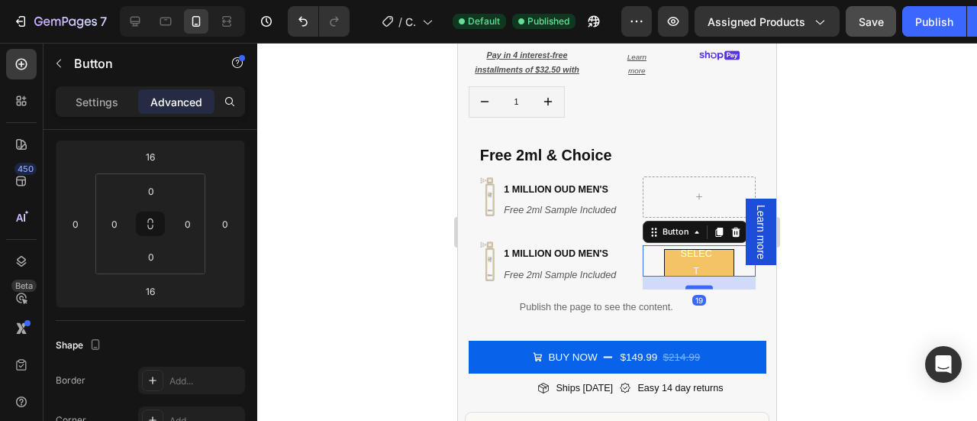
click at [692, 285] on div at bounding box center [698, 287] width 27 height 4
type input "19"
click at [826, 241] on div at bounding box center [617, 232] width 720 height 378
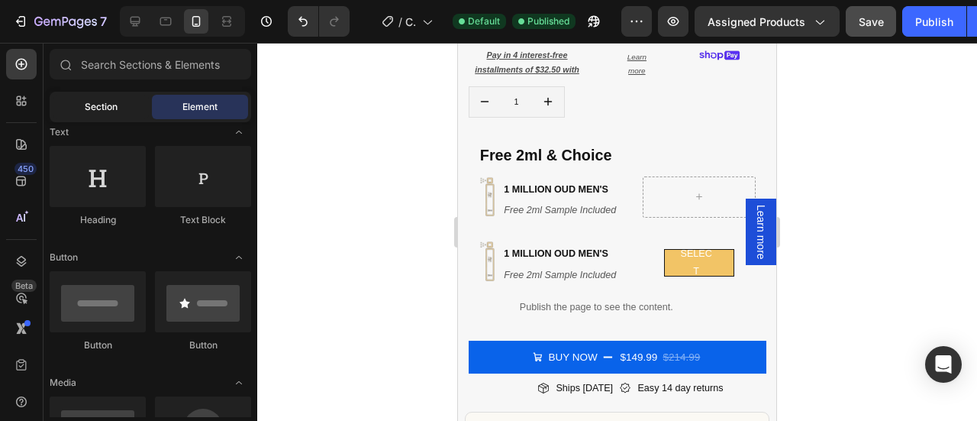
click at [108, 108] on span "Section" at bounding box center [101, 107] width 33 height 14
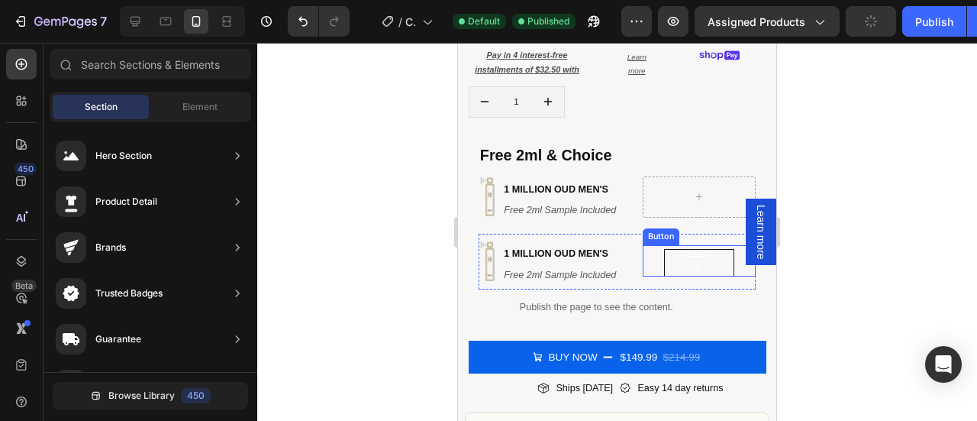
click at [664, 250] on button "select" at bounding box center [699, 262] width 70 height 27
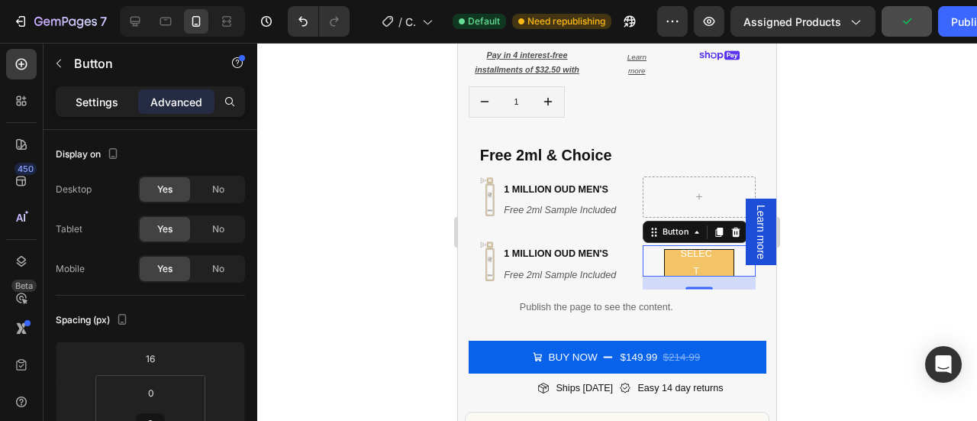
click at [102, 98] on p "Settings" at bounding box center [97, 102] width 43 height 16
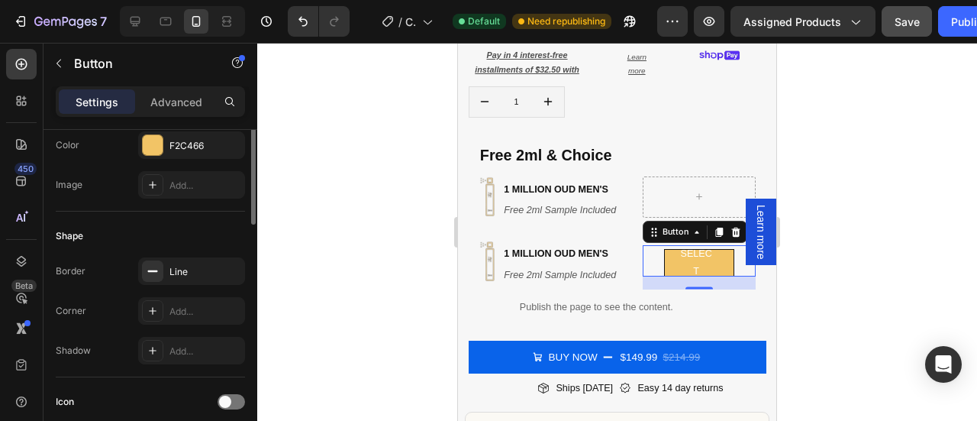
scroll to position [221, 0]
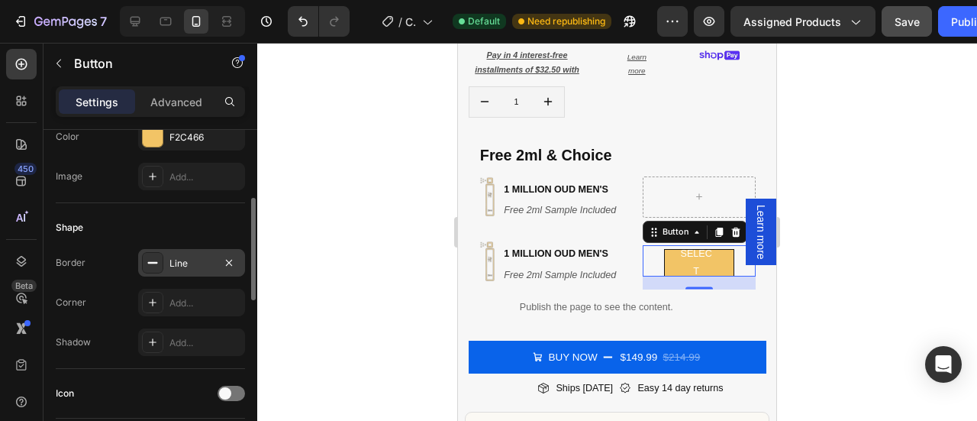
click at [150, 261] on icon at bounding box center [153, 262] width 12 height 12
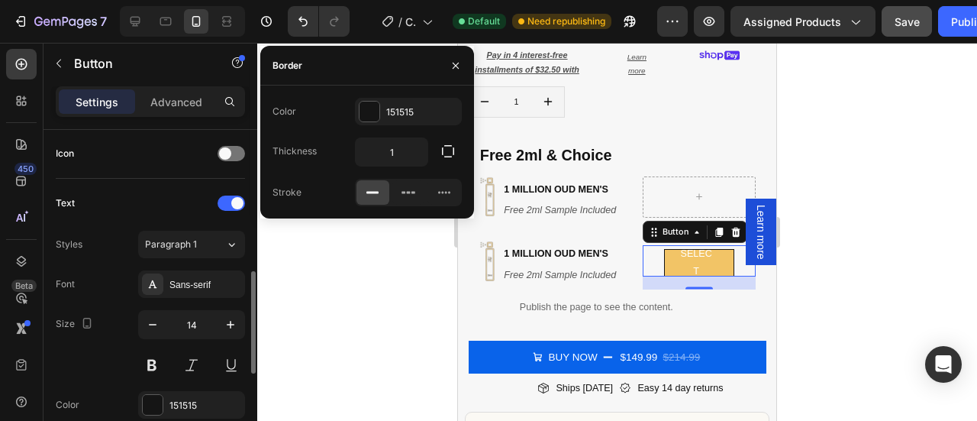
scroll to position [462, 0]
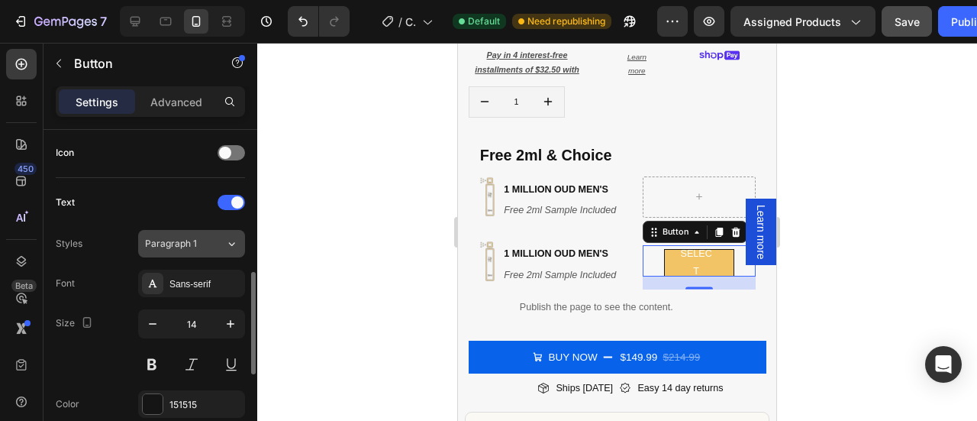
click at [231, 237] on icon at bounding box center [231, 243] width 13 height 15
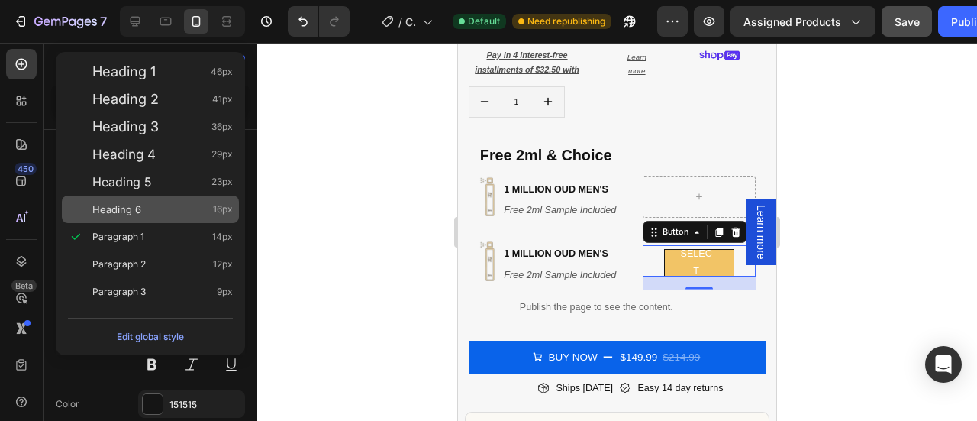
click at [175, 207] on div "Heading 6 16px" at bounding box center [162, 209] width 140 height 15
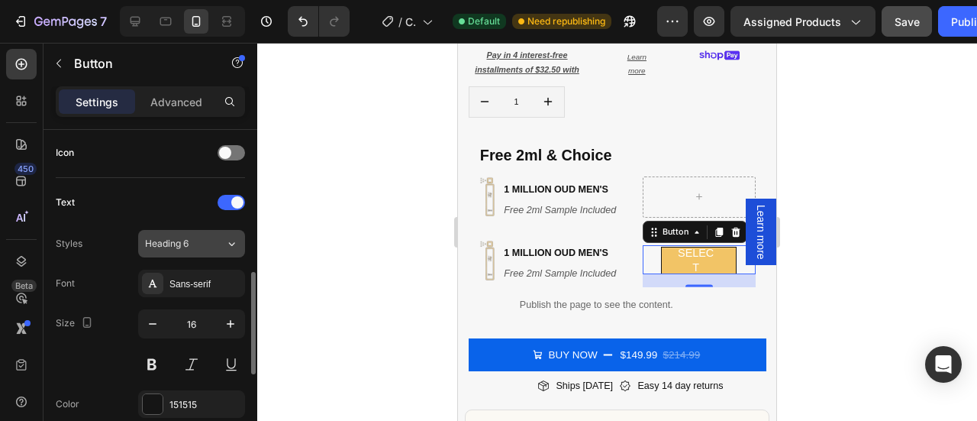
click at [221, 240] on div "Heading 6" at bounding box center [185, 244] width 80 height 14
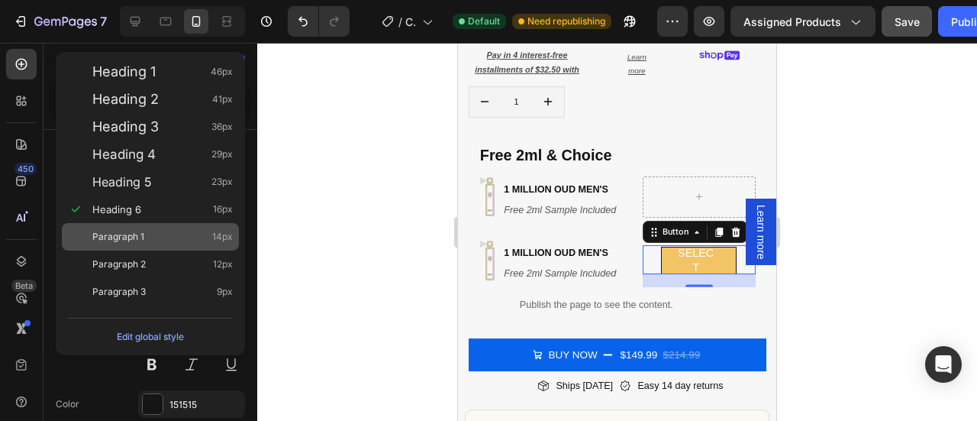
click at [173, 233] on div "Paragraph 1 14px" at bounding box center [162, 236] width 140 height 15
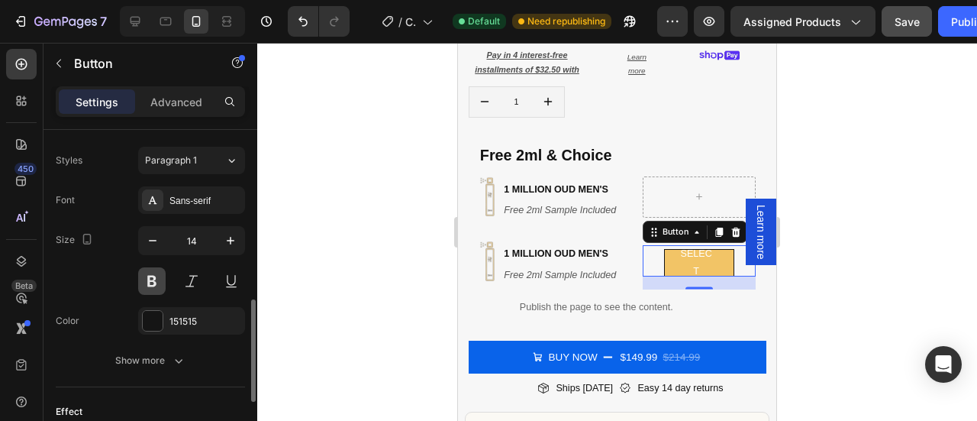
scroll to position [550, 0]
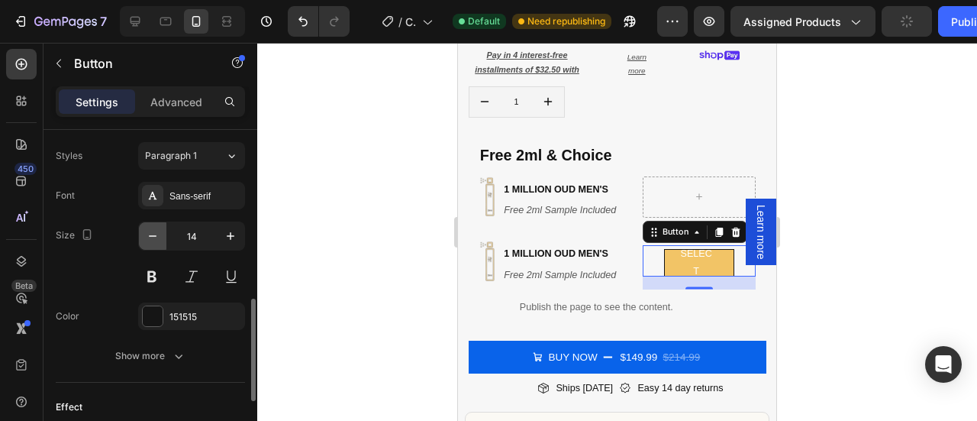
click at [148, 237] on icon "button" at bounding box center [152, 235] width 15 height 15
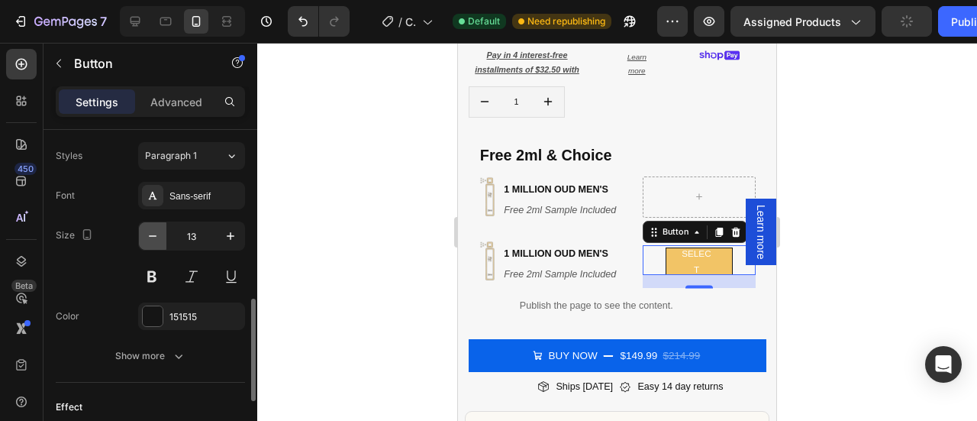
click at [148, 237] on icon "button" at bounding box center [152, 235] width 15 height 15
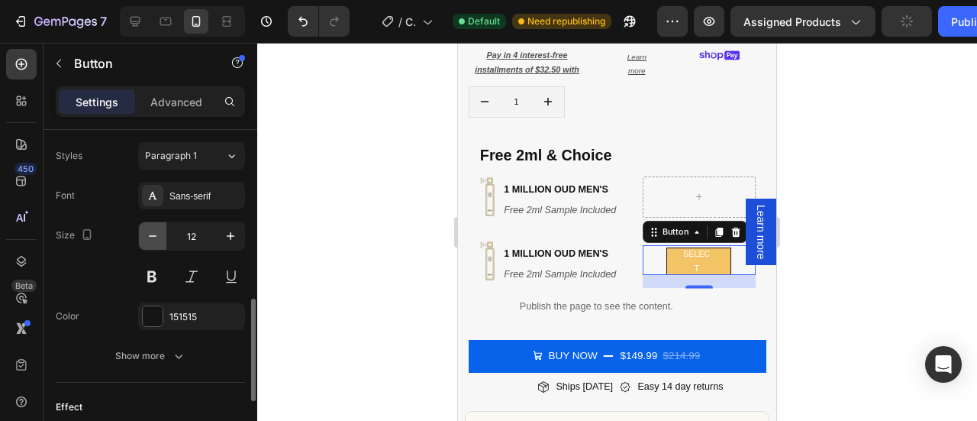
click at [148, 237] on icon "button" at bounding box center [152, 235] width 15 height 15
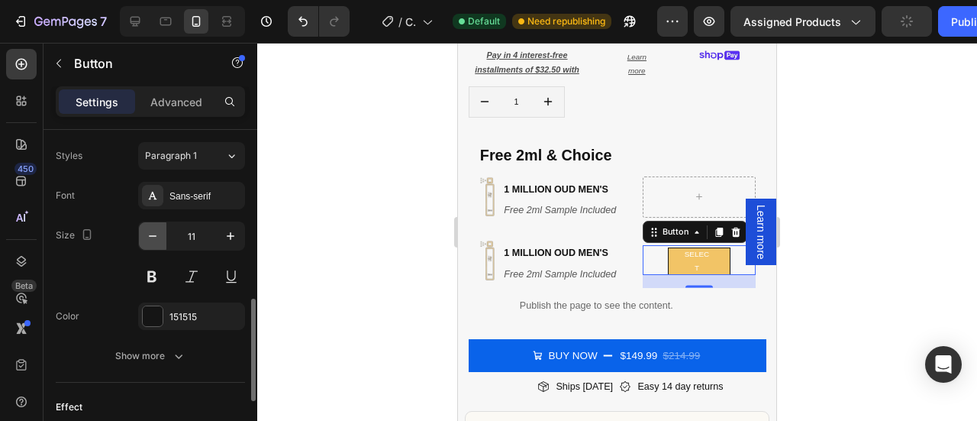
click at [148, 237] on icon "button" at bounding box center [152, 235] width 15 height 15
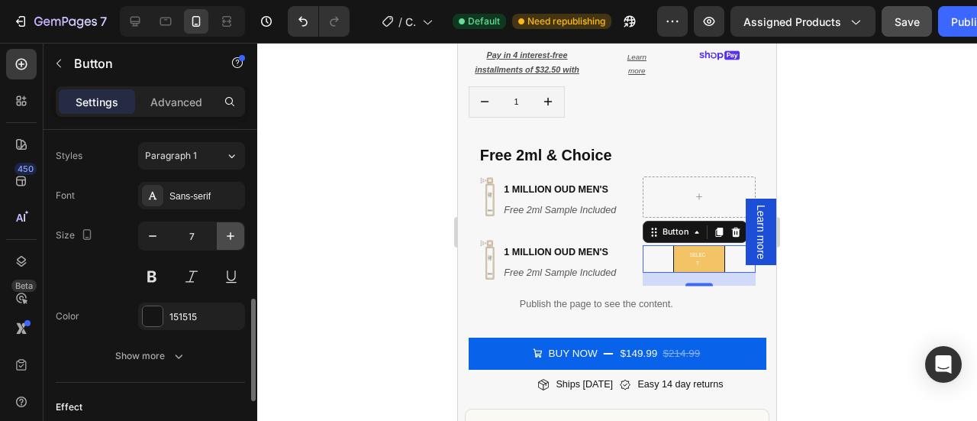
click at [223, 235] on icon "button" at bounding box center [230, 235] width 15 height 15
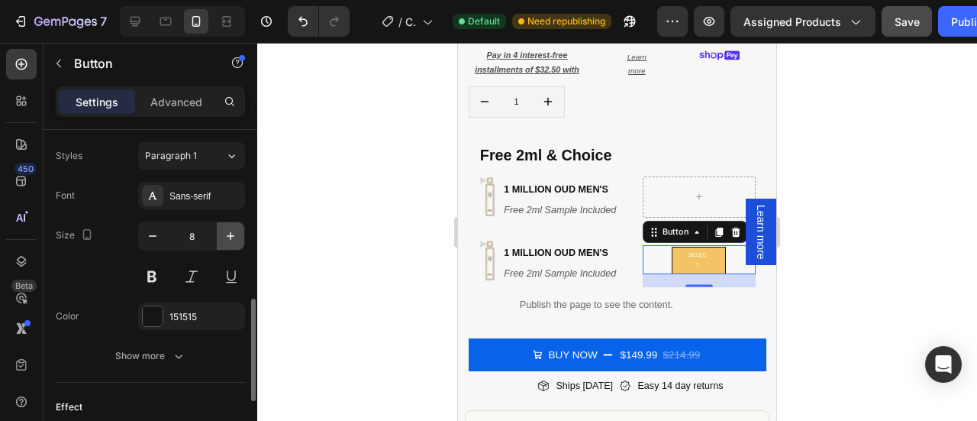
click at [223, 235] on icon "button" at bounding box center [230, 235] width 15 height 15
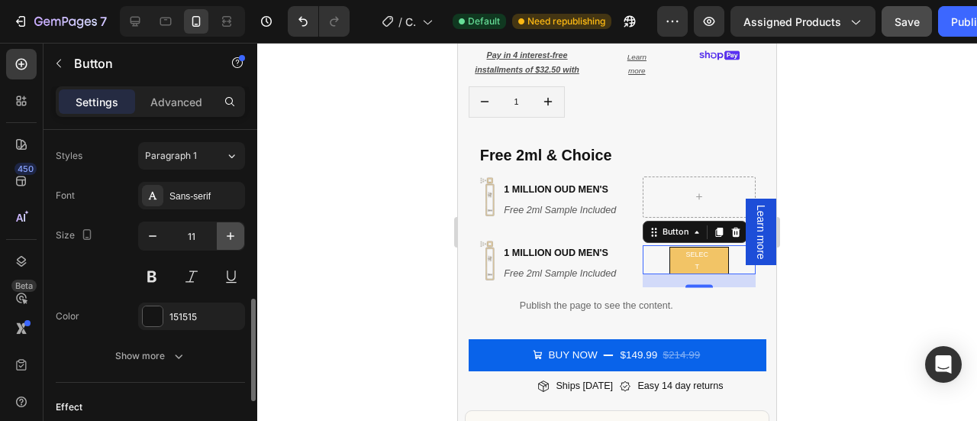
click at [223, 235] on icon "button" at bounding box center [230, 235] width 15 height 15
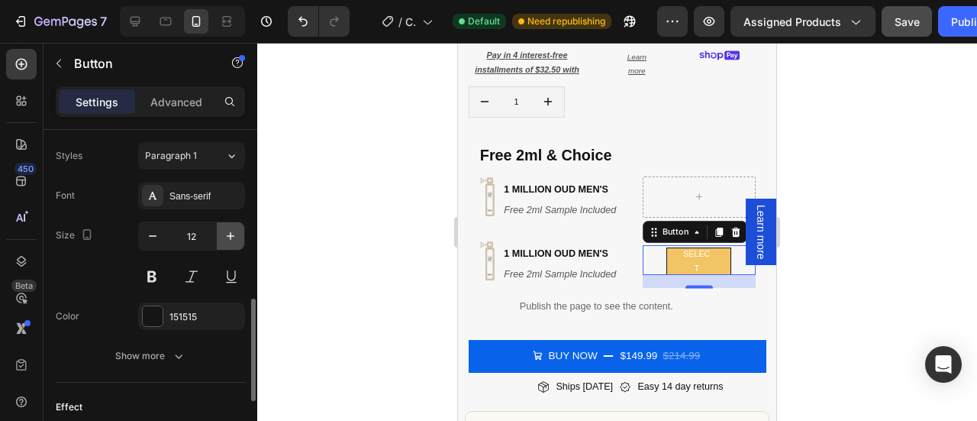
click at [223, 235] on icon "button" at bounding box center [230, 235] width 15 height 15
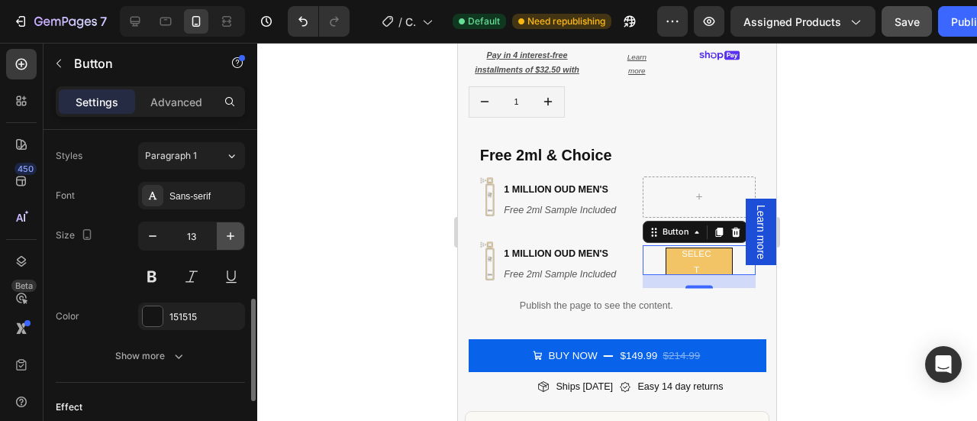
click at [223, 235] on icon "button" at bounding box center [230, 235] width 15 height 15
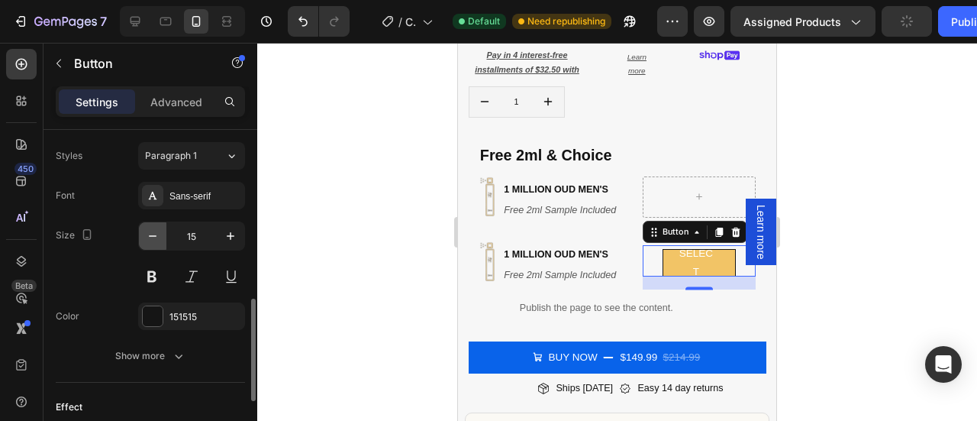
click at [152, 234] on icon "button" at bounding box center [152, 235] width 15 height 15
type input "13"
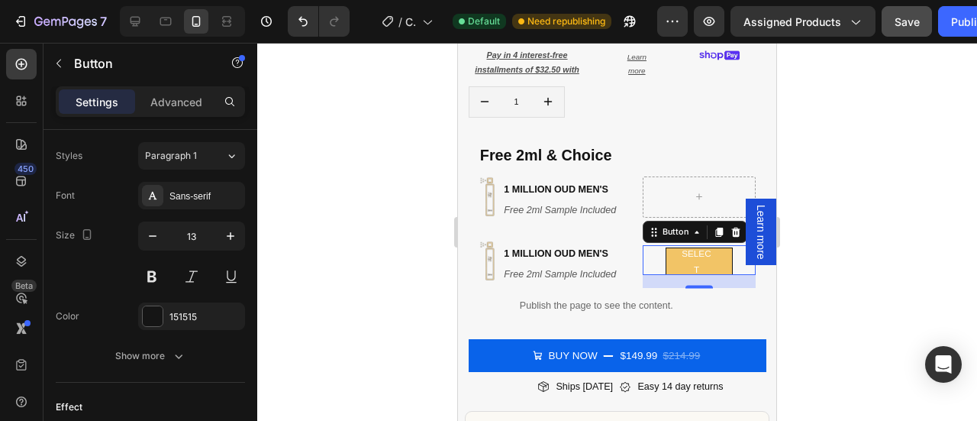
click at [808, 243] on div at bounding box center [617, 232] width 720 height 378
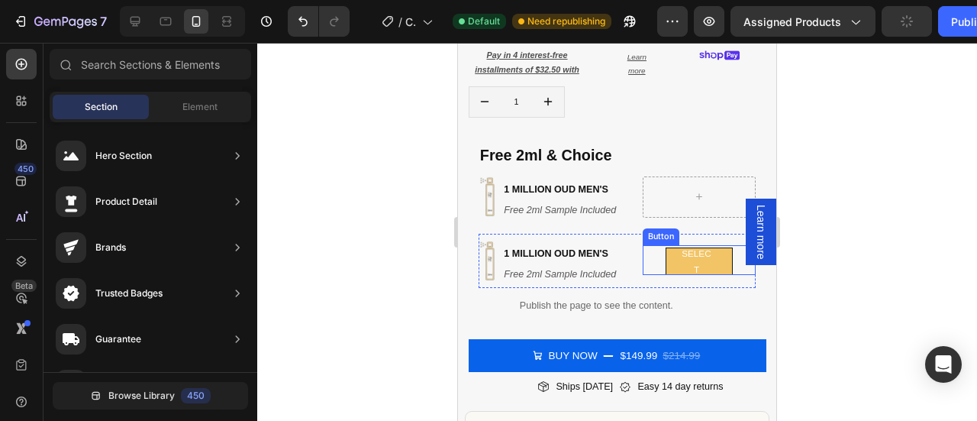
click at [650, 245] on div "select Button" at bounding box center [699, 260] width 113 height 30
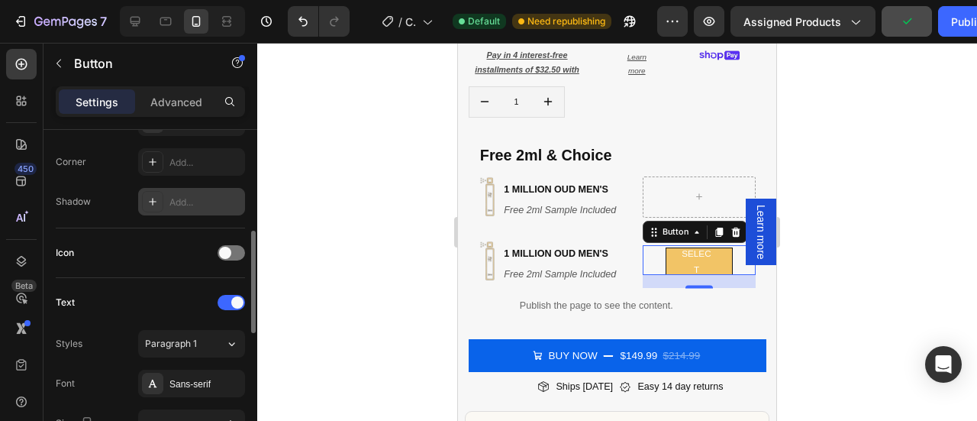
scroll to position [354, 0]
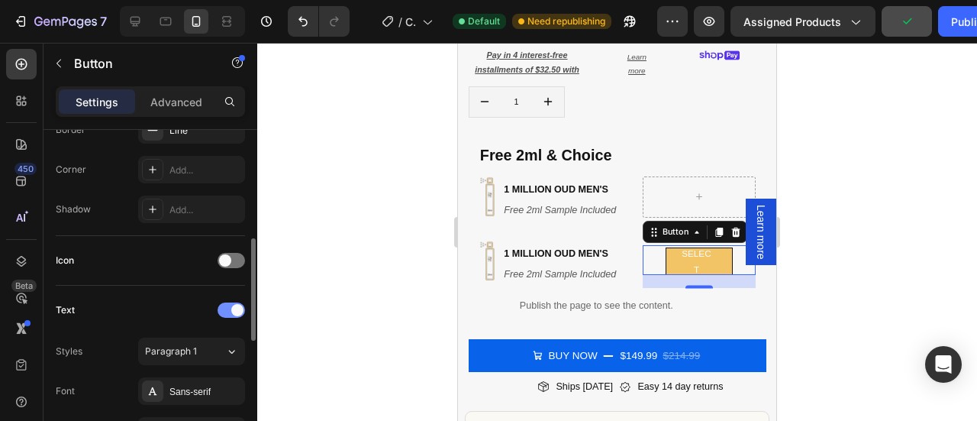
click at [227, 303] on div at bounding box center [231, 309] width 27 height 15
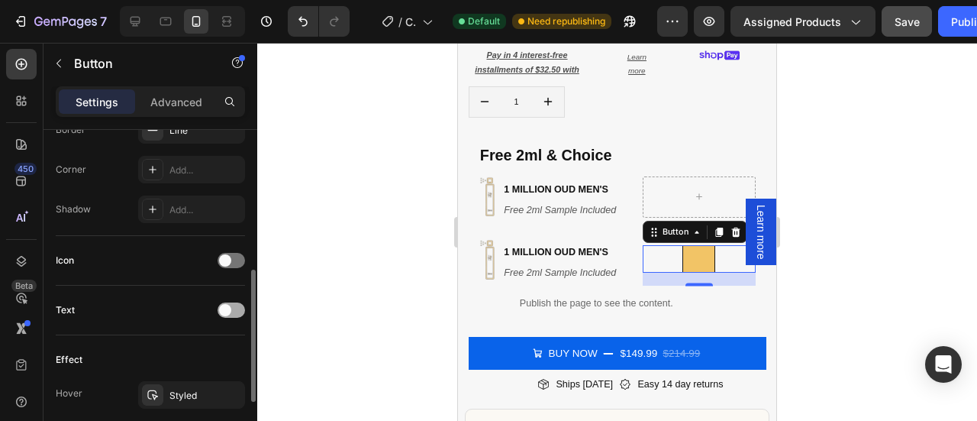
click at [227, 304] on span at bounding box center [225, 310] width 12 height 12
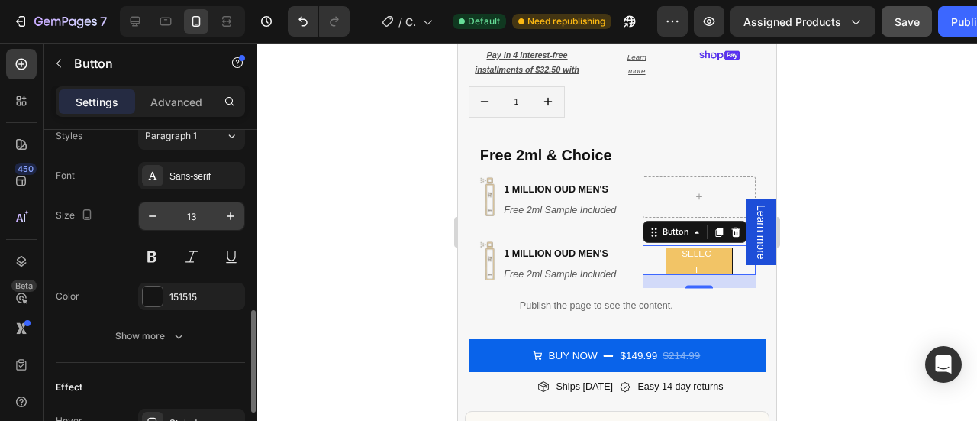
scroll to position [657, 0]
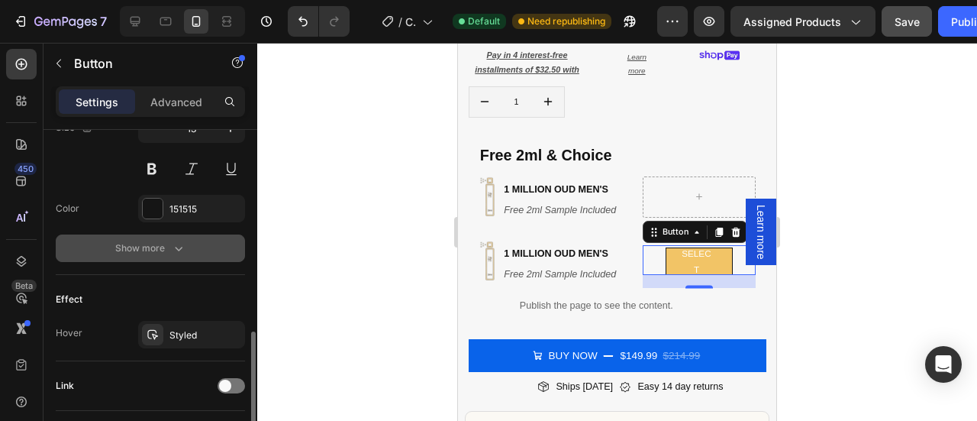
click at [155, 243] on div "Show more" at bounding box center [150, 247] width 71 height 15
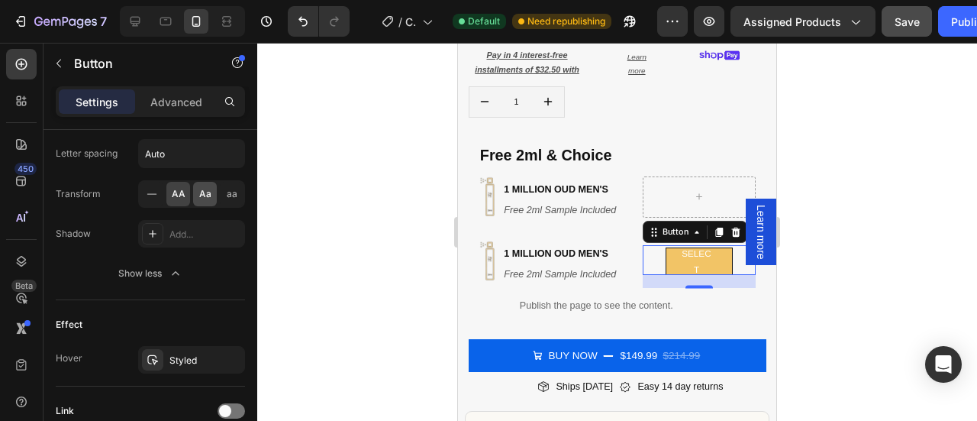
scroll to position [919, 0]
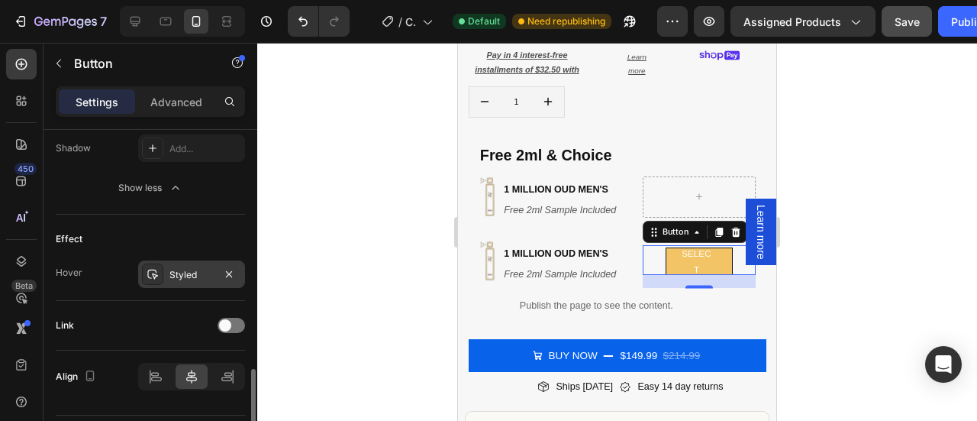
click at [182, 274] on div "Styled" at bounding box center [191, 275] width 44 height 14
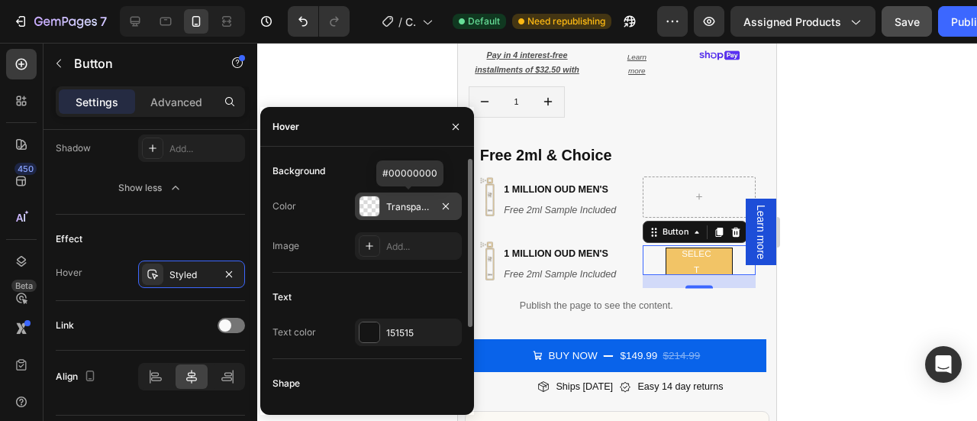
click at [368, 208] on div at bounding box center [370, 206] width 20 height 20
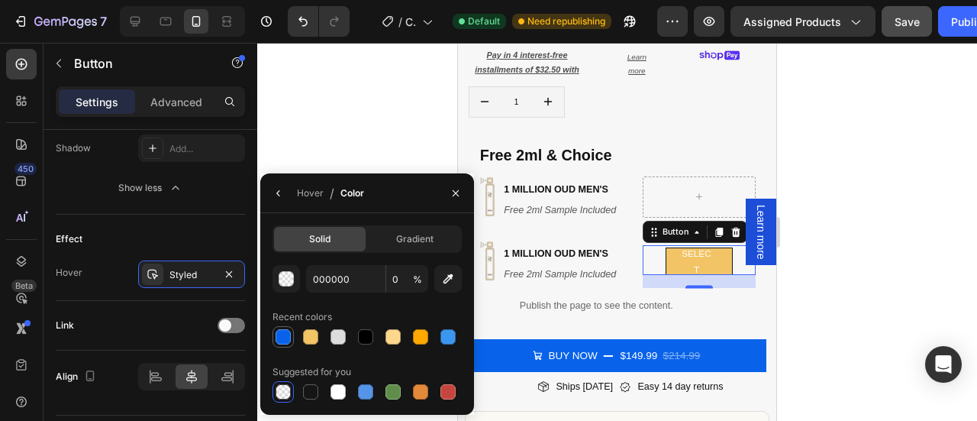
click at [285, 341] on div at bounding box center [283, 336] width 15 height 15
type input "0963EA"
type input "100"
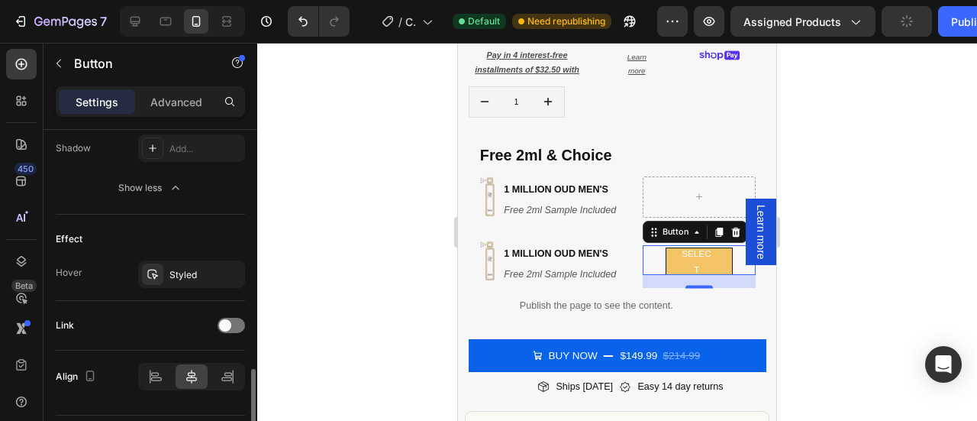
click at [135, 321] on div "Link" at bounding box center [150, 325] width 189 height 24
click at [160, 369] on icon at bounding box center [155, 376] width 15 height 15
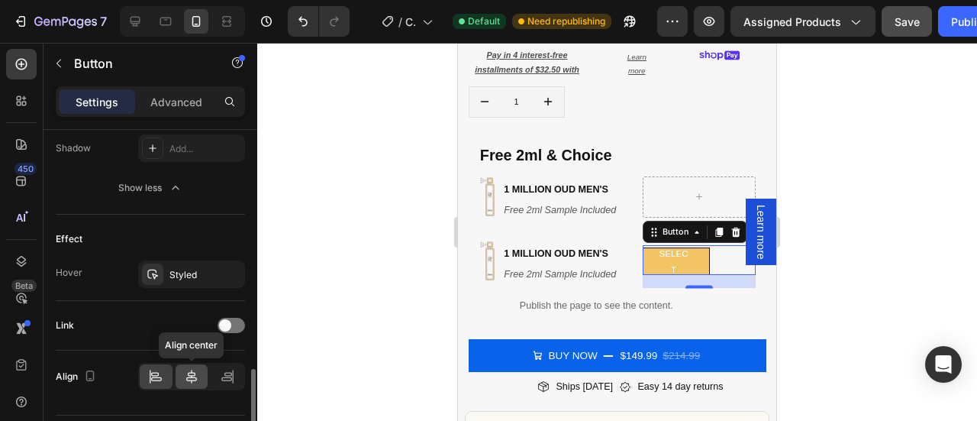
click at [185, 372] on icon at bounding box center [191, 376] width 15 height 15
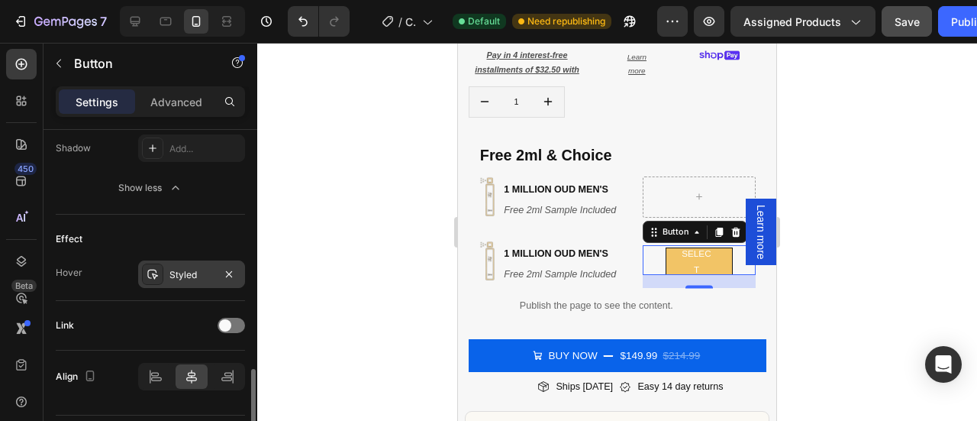
click at [180, 270] on div "Styled" at bounding box center [191, 275] width 44 height 14
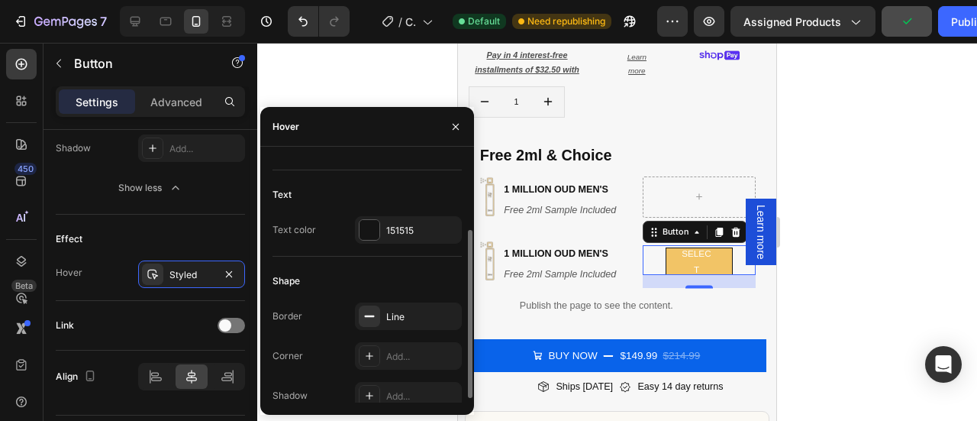
scroll to position [108, 0]
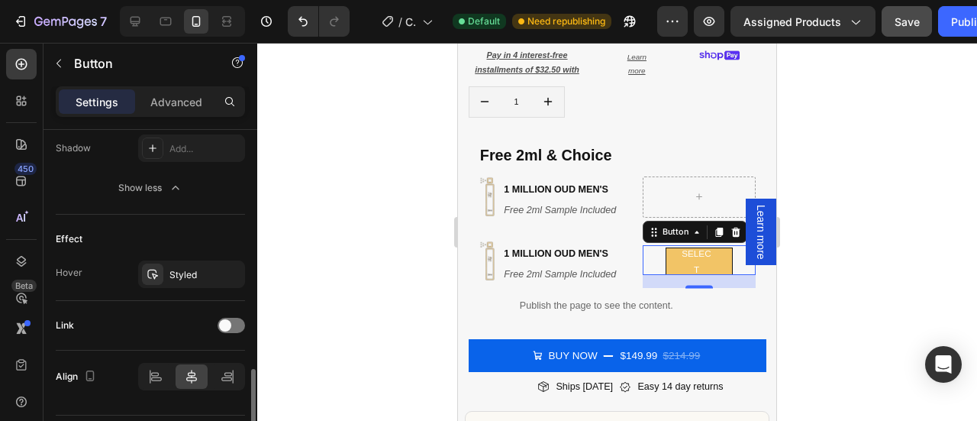
click at [118, 246] on div "Effect" at bounding box center [150, 239] width 189 height 24
click at [171, 269] on div "Styled" at bounding box center [191, 275] width 44 height 14
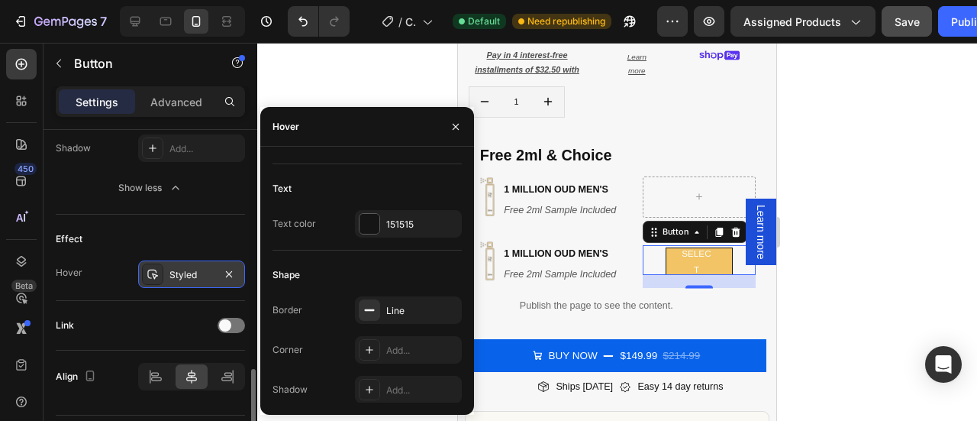
click at [154, 269] on icon at bounding box center [152, 274] width 11 height 10
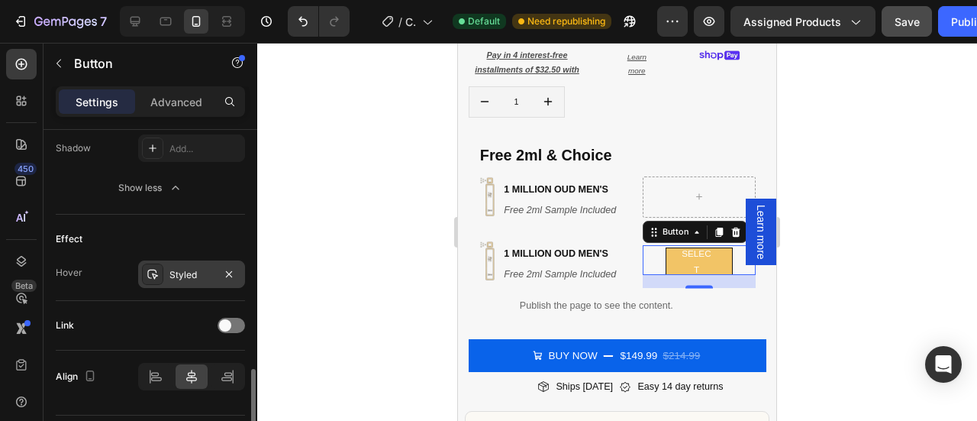
click at [154, 269] on icon at bounding box center [152, 274] width 11 height 10
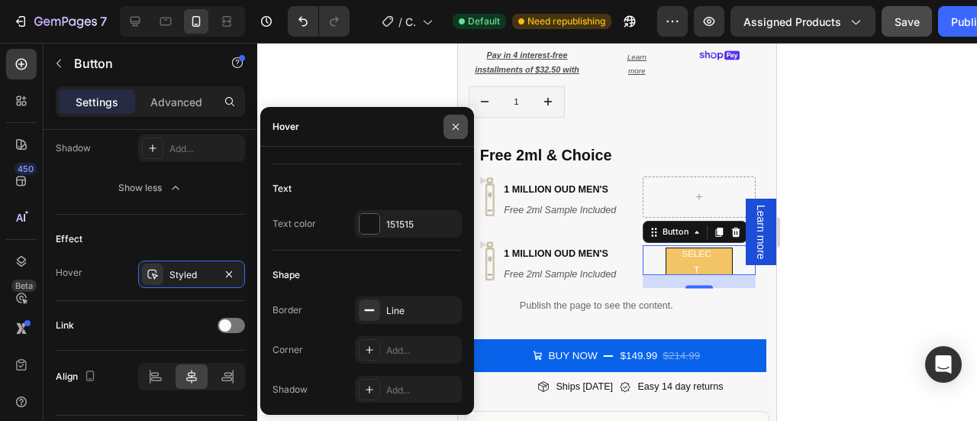
click at [455, 131] on icon "button" at bounding box center [456, 127] width 12 height 12
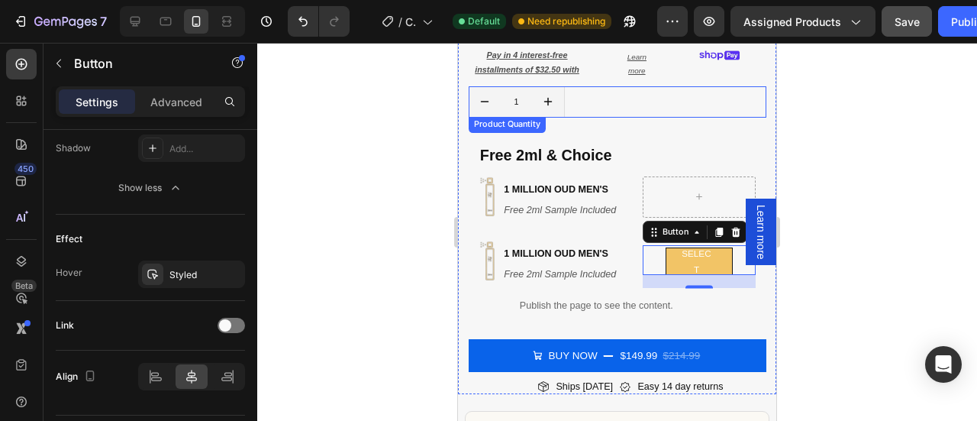
click at [533, 93] on button "increment" at bounding box center [548, 102] width 31 height 30
type input "2"
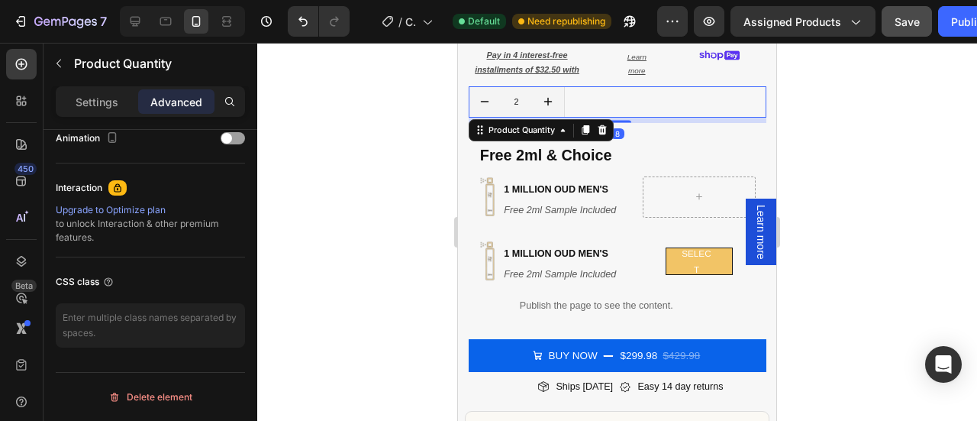
scroll to position [0, 0]
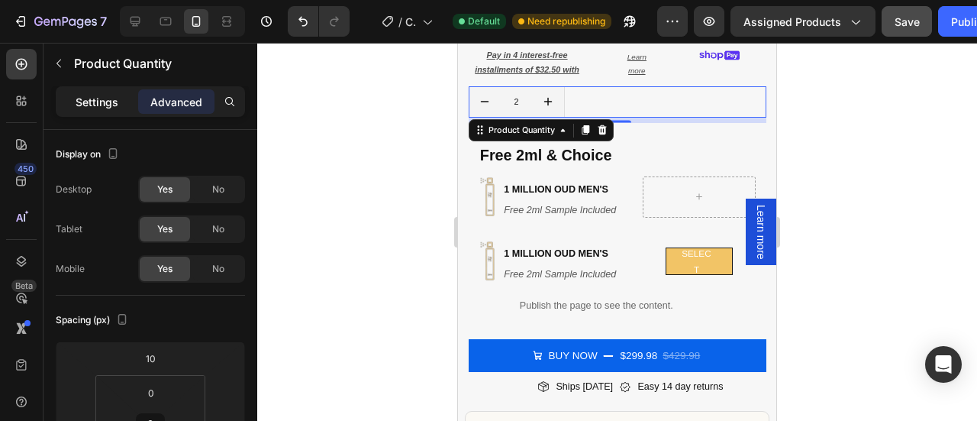
click at [93, 102] on p "Settings" at bounding box center [97, 102] width 43 height 16
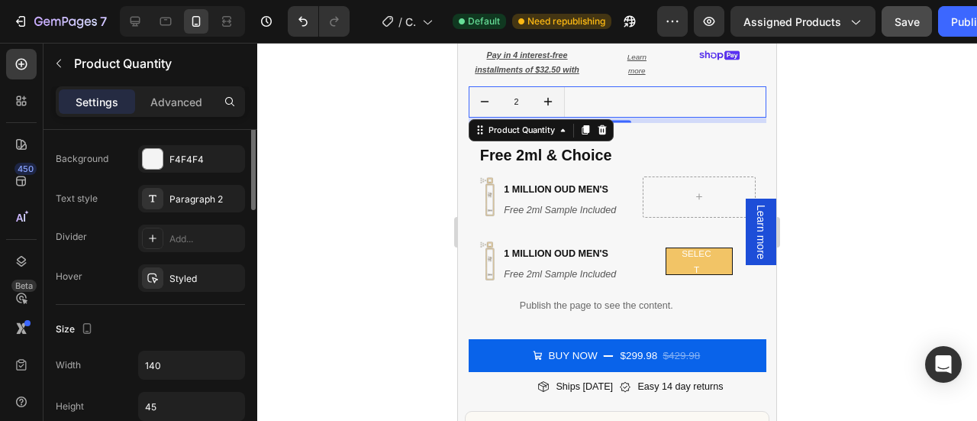
scroll to position [319, 0]
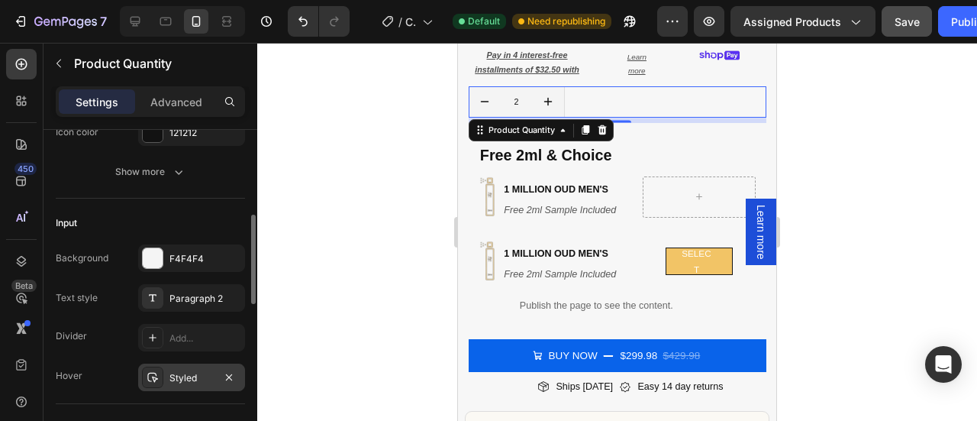
click at [185, 374] on div "Styled" at bounding box center [191, 378] width 44 height 14
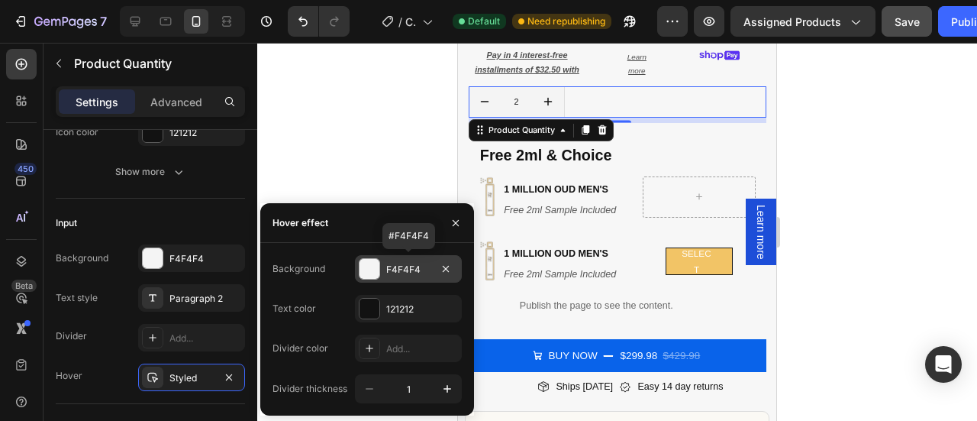
click at [374, 270] on div at bounding box center [370, 269] width 20 height 20
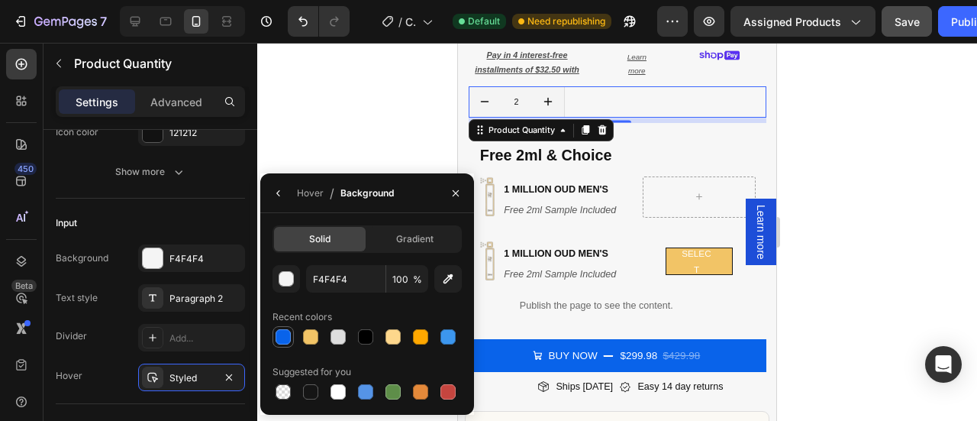
click at [285, 337] on div at bounding box center [283, 336] width 15 height 15
type input "0963EA"
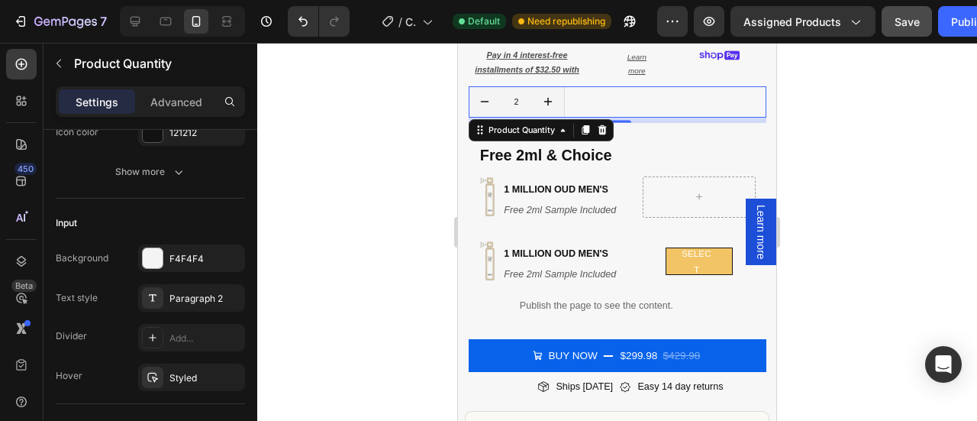
click at [817, 207] on div at bounding box center [617, 232] width 720 height 378
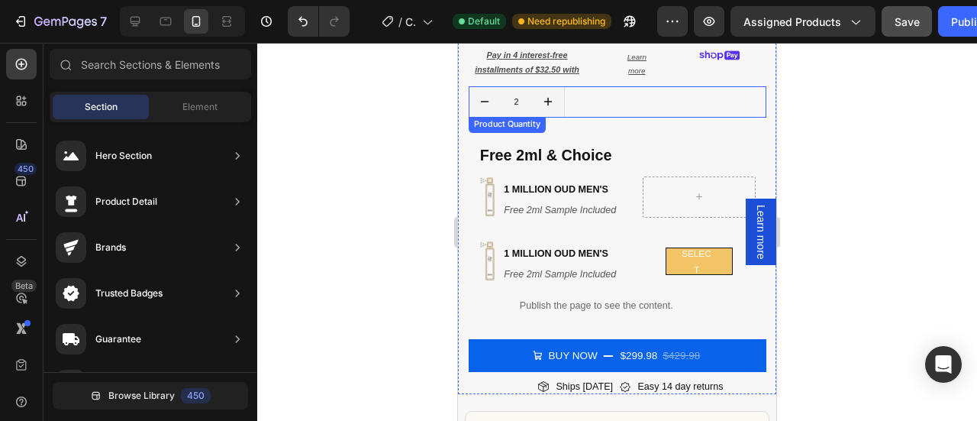
click at [559, 94] on button "increment" at bounding box center [548, 102] width 31 height 30
type input "3"
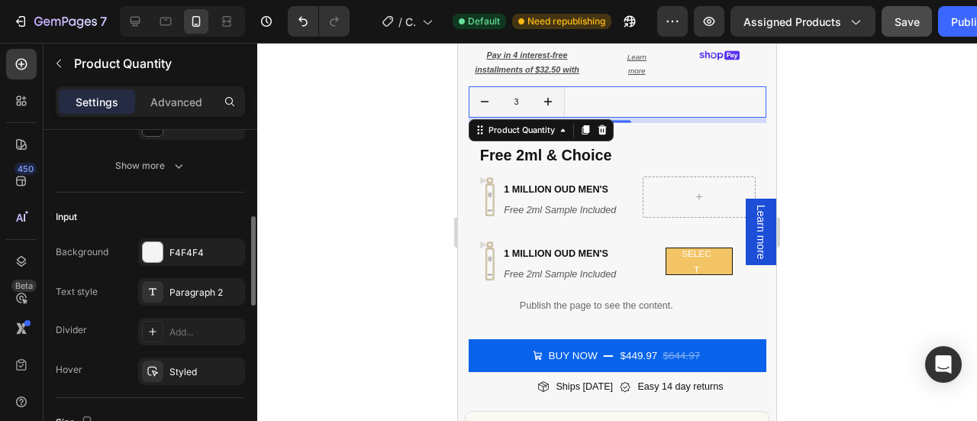
scroll to position [385, 0]
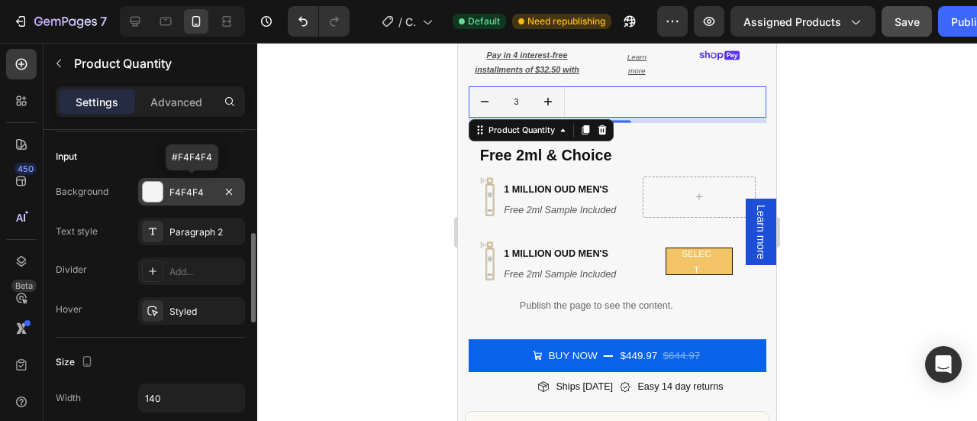
click at [156, 187] on div at bounding box center [153, 192] width 20 height 20
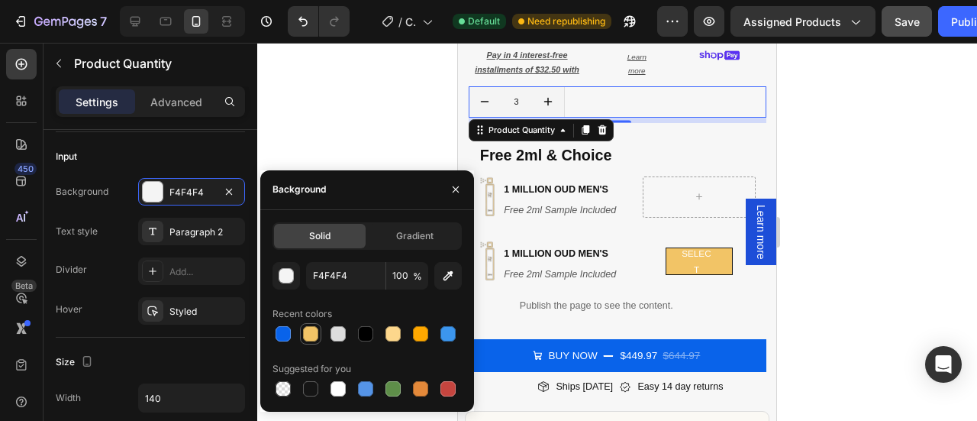
click at [311, 335] on div at bounding box center [310, 333] width 15 height 15
type input "F2C466"
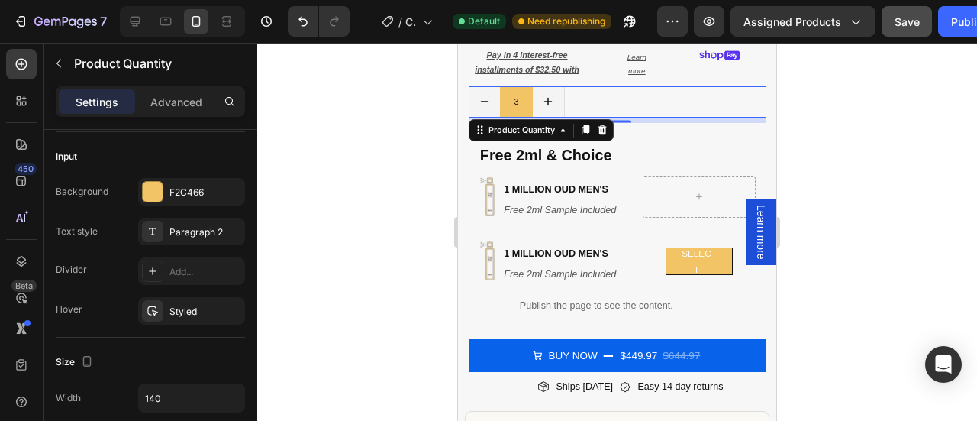
click at [830, 129] on div at bounding box center [617, 232] width 720 height 378
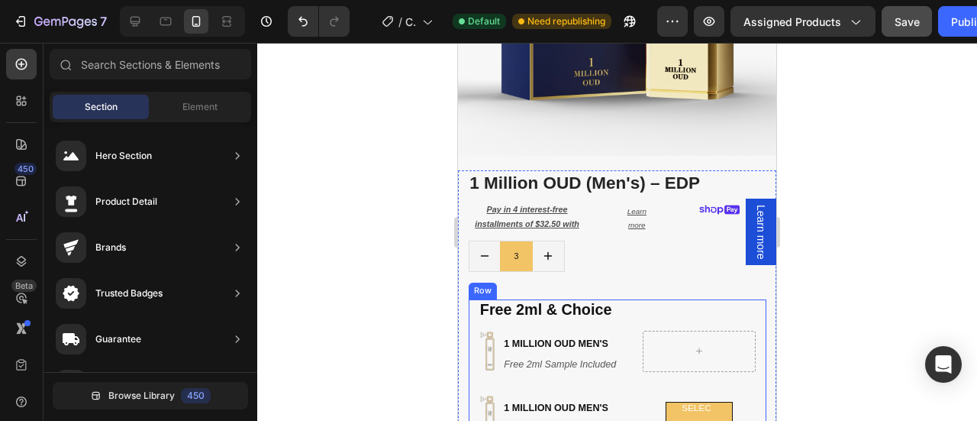
scroll to position [277, 0]
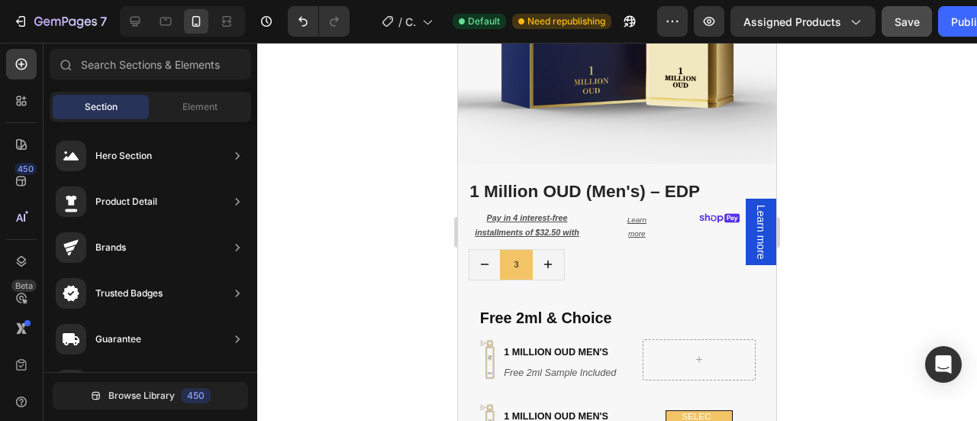
click at [820, 263] on div at bounding box center [617, 232] width 720 height 378
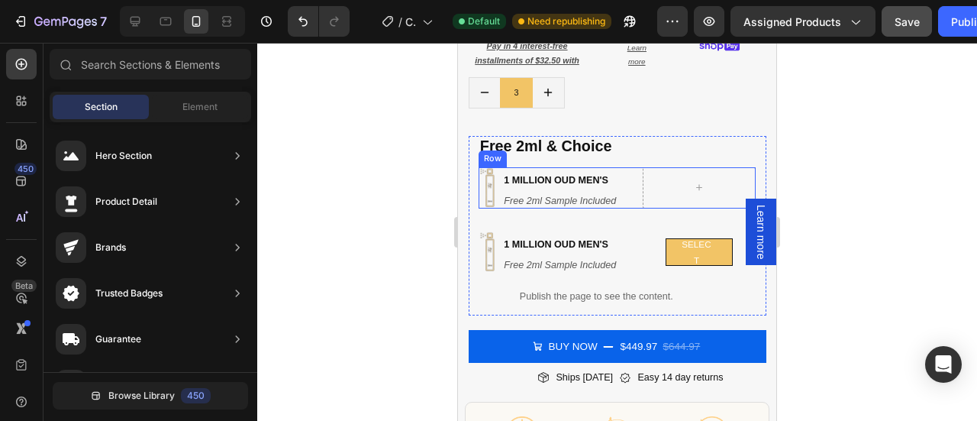
scroll to position [451, 0]
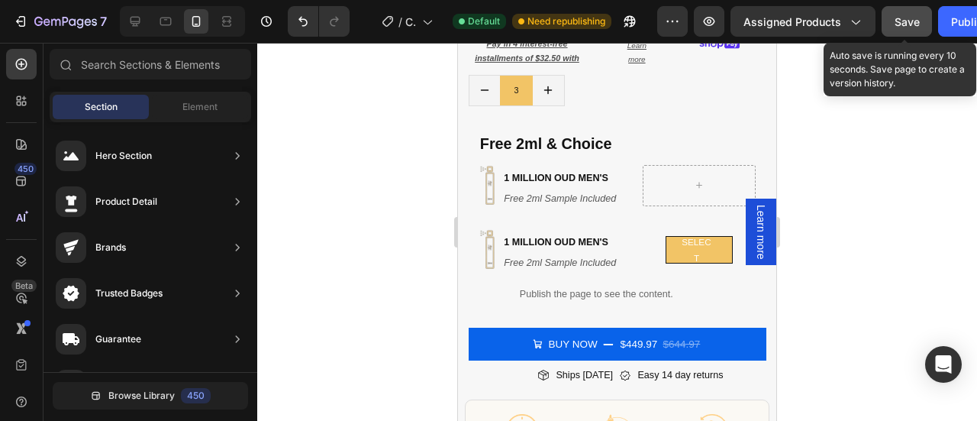
click at [905, 11] on button "Save" at bounding box center [907, 21] width 50 height 31
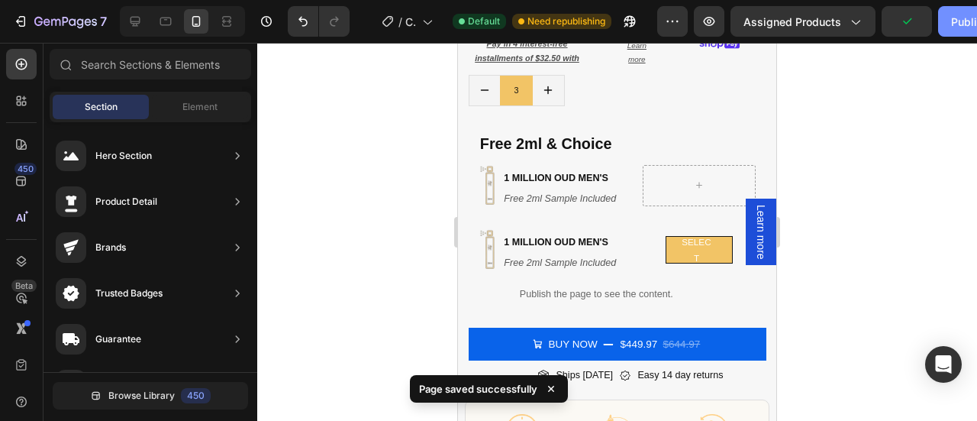
click at [961, 22] on div "Publish" at bounding box center [970, 22] width 38 height 16
click at [961, 22] on button "Publish" at bounding box center [970, 21] width 64 height 31
